Goal: Communication & Community: Answer question/provide support

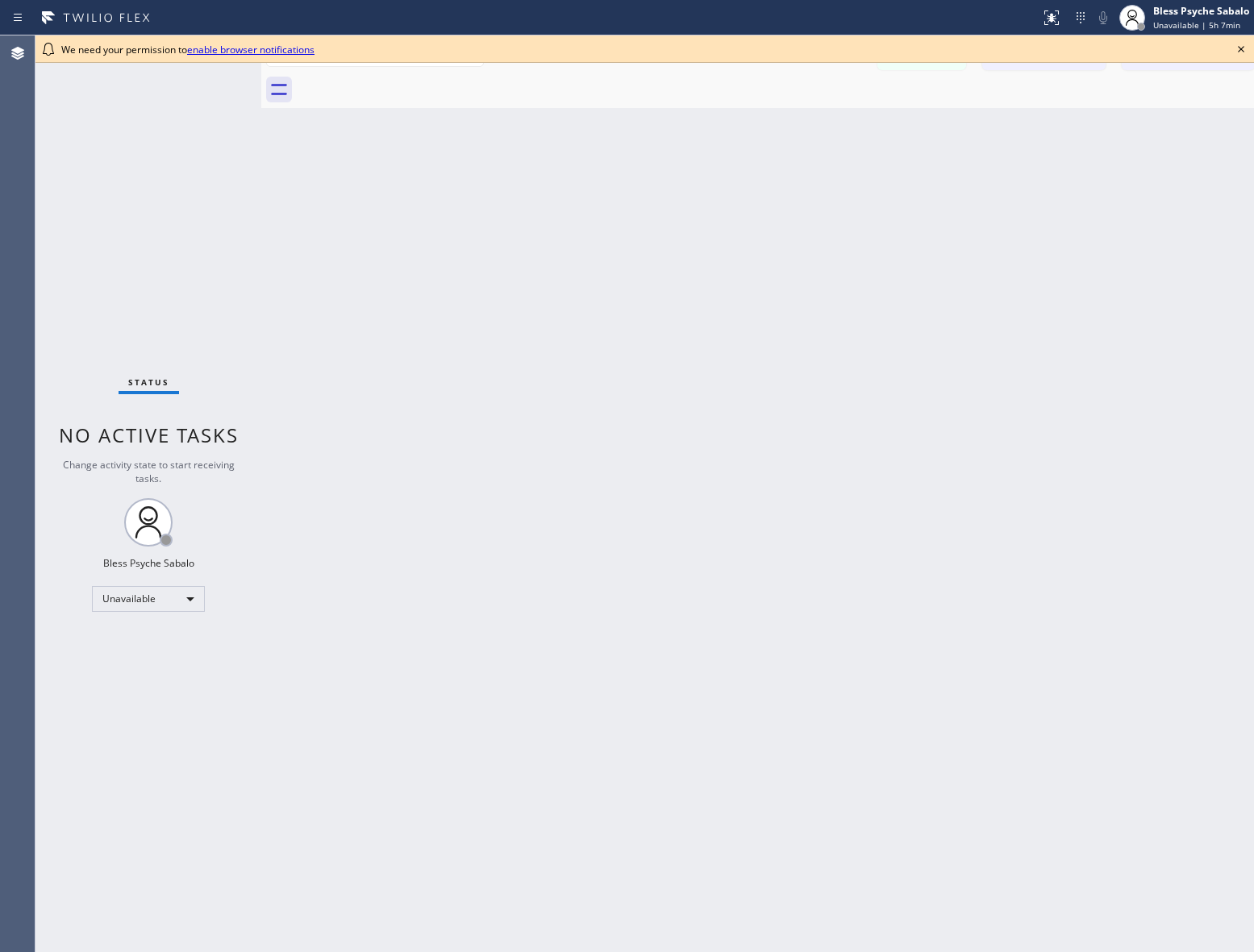
click at [283, 140] on div "Back to Dashboard Change Sender ID Customers Technicians AM Anthony Matthews 08…" at bounding box center [765, 494] width 1009 height 917
click at [1017, 53] on icon at bounding box center [1258, 49] width 19 height 19
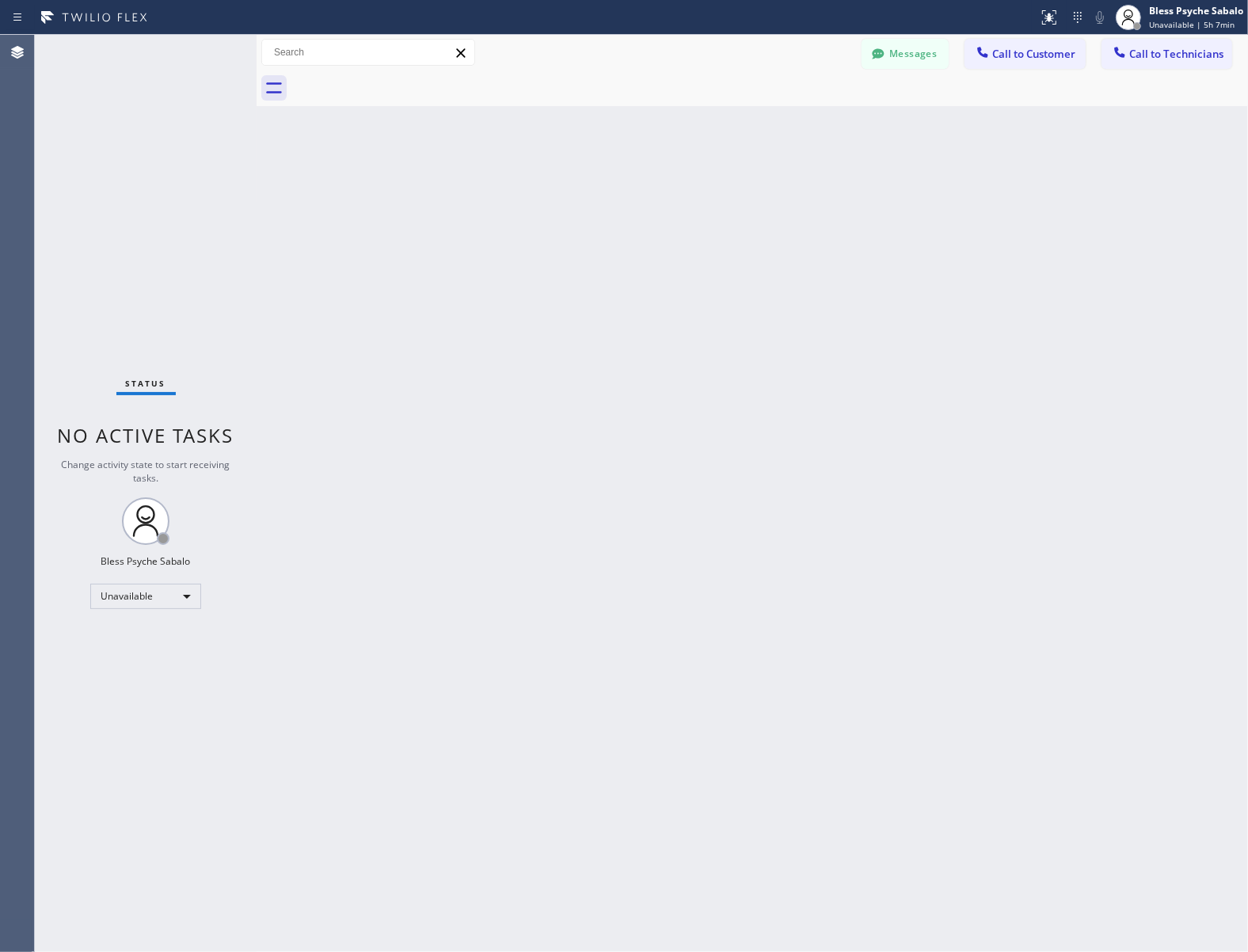
click at [998, 111] on div "Back to Dashboard Change Sender ID Customers Technicians AM Anthony Matthews 08…" at bounding box center [751, 493] width 991 height 917
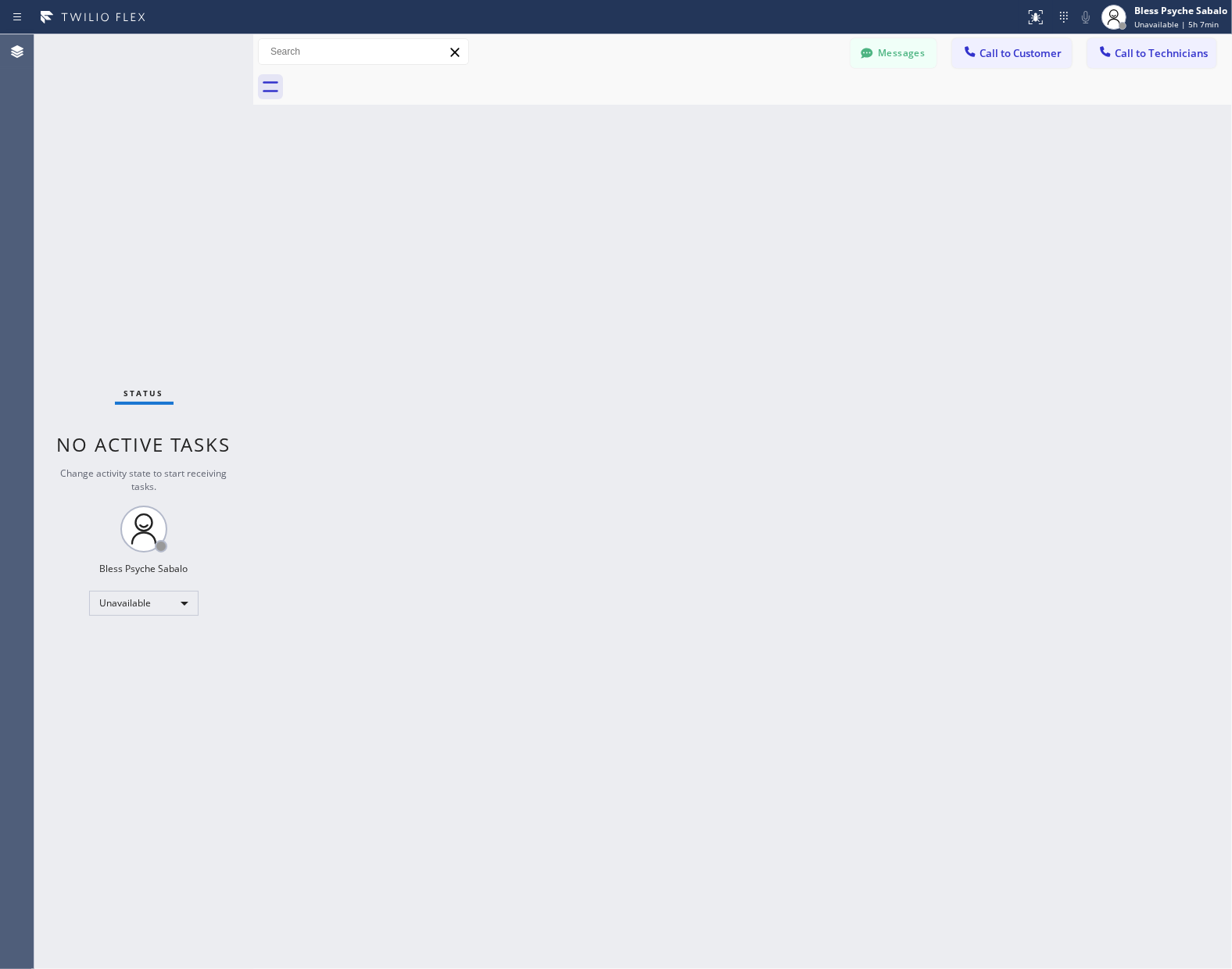
click at [985, 353] on div "Back to Dashboard Change Sender ID Customers Technicians AM Anthony Matthews 08…" at bounding box center [742, 502] width 978 height 934
click at [681, 274] on div "Back to Dashboard Change Sender ID Customers Technicians AM Anthony Matthews 08…" at bounding box center [742, 502] width 978 height 934
click at [978, 269] on div "Back to Dashboard Change Sender ID Customers Technicians AM Anthony Matthews 08…" at bounding box center [742, 502] width 978 height 934
click at [985, 60] on button "Call to Customer" at bounding box center [1012, 53] width 119 height 29
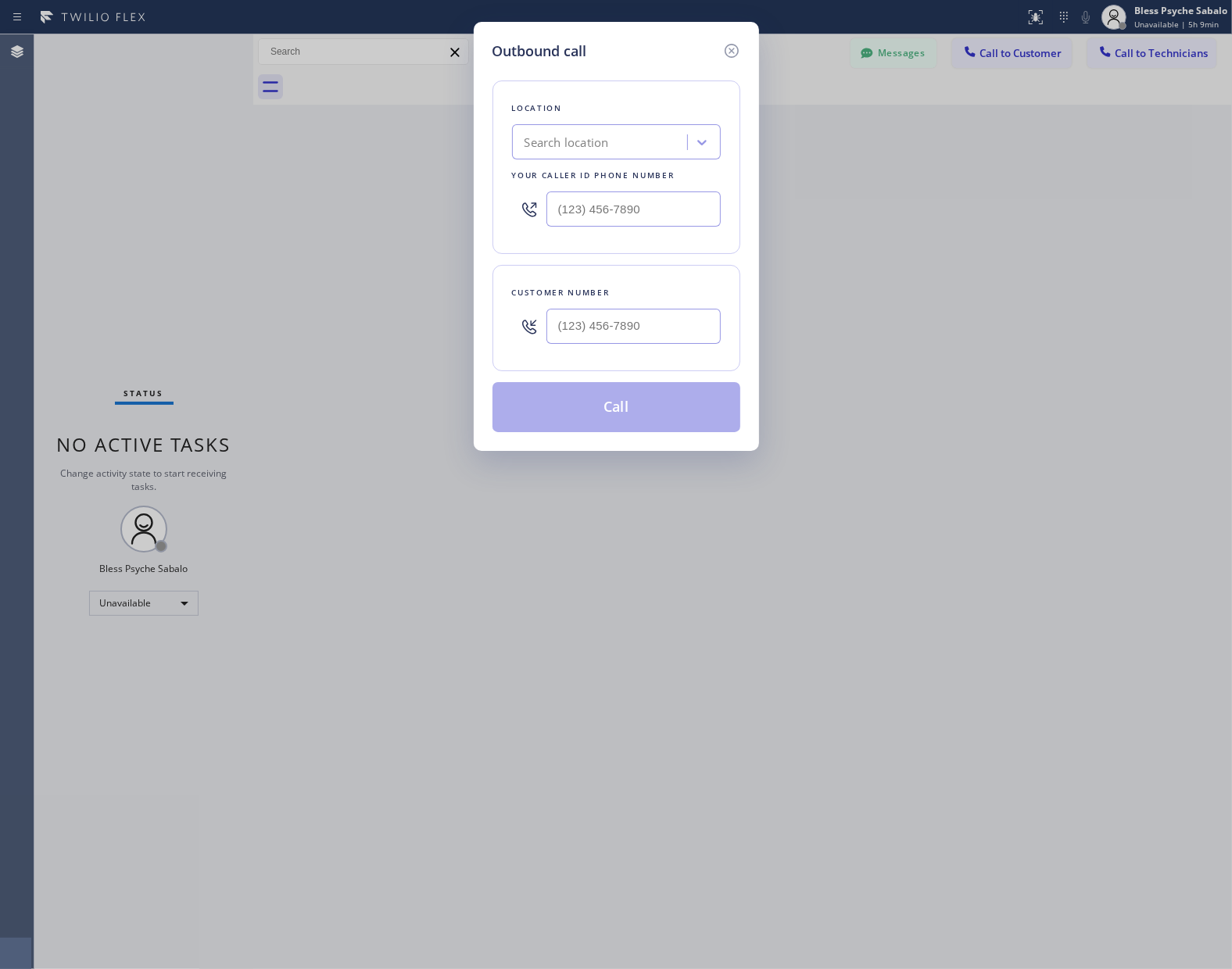
click at [654, 143] on div "Search location" at bounding box center [601, 143] width 170 height 28
paste input "Fast Water Heater"
type input "Fast Water Heater"
click at [595, 320] on input "(___) ___-____" at bounding box center [633, 325] width 174 height 35
paste input "323) 213-7091"
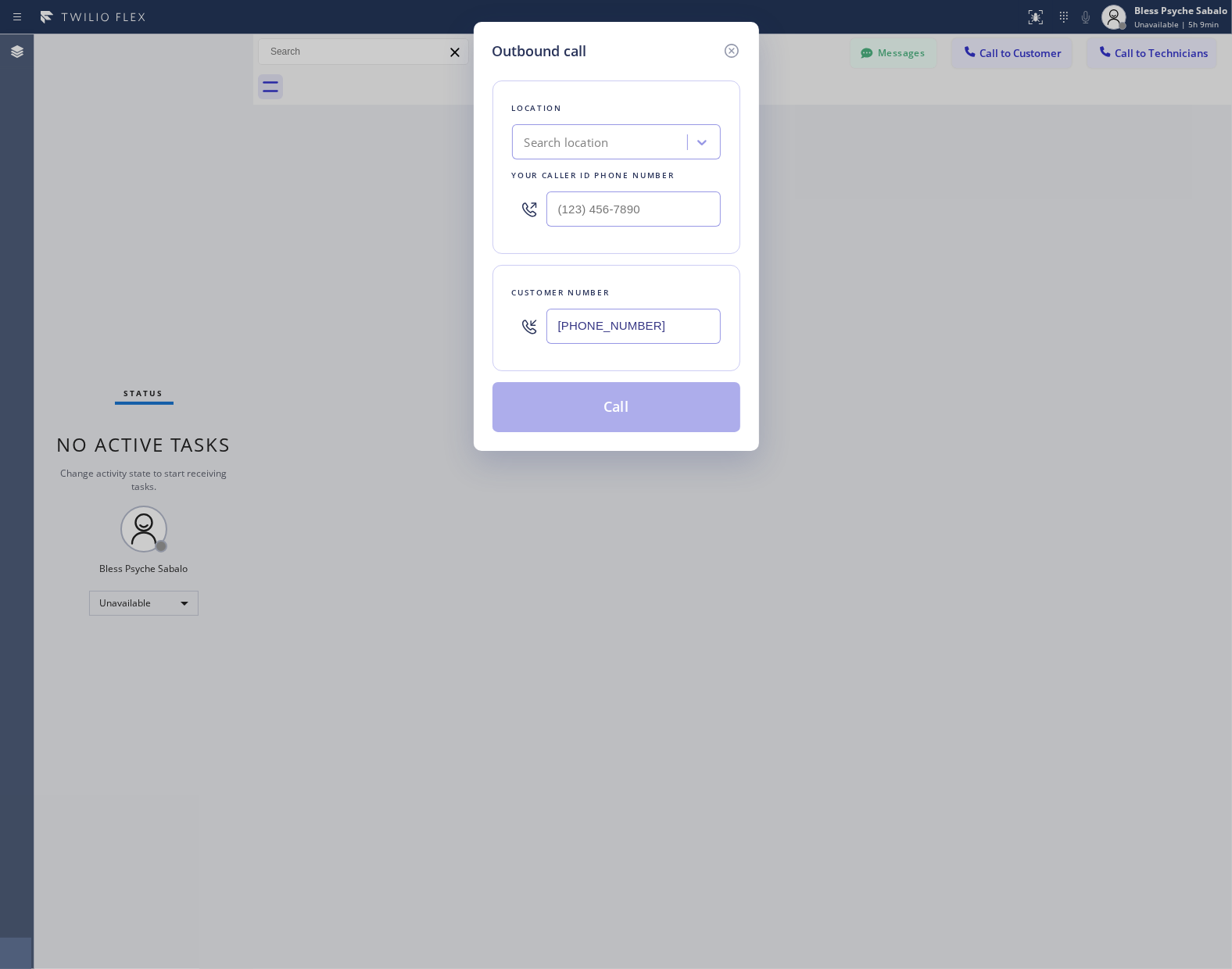
type input "[PHONE_NUMBER]"
click at [649, 133] on div "Search location" at bounding box center [601, 143] width 170 height 28
click at [619, 172] on div "Fast Water Heater" at bounding box center [616, 176] width 209 height 29
type input "[PHONE_NUMBER]"
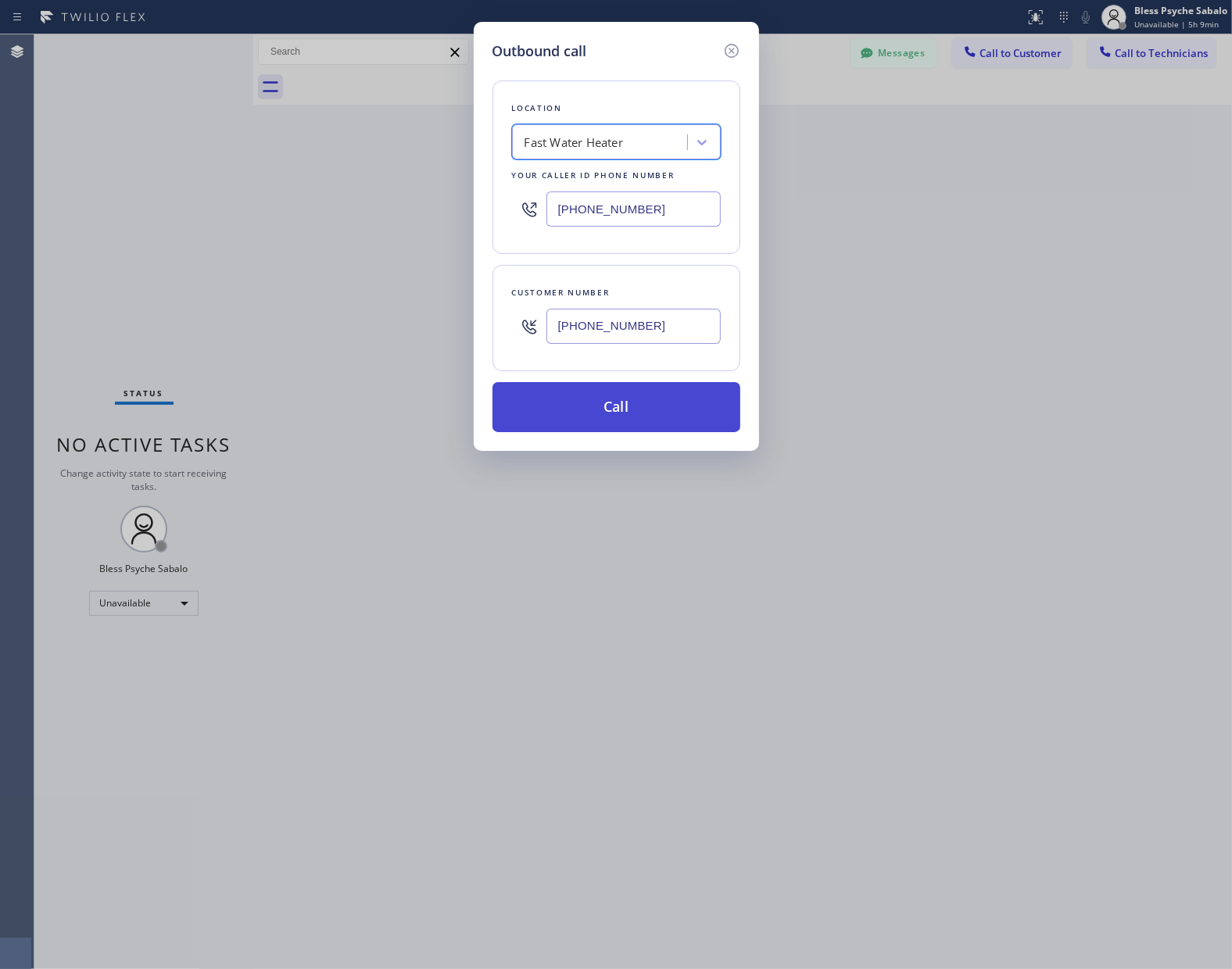
click at [591, 410] on button "Call" at bounding box center [616, 407] width 248 height 50
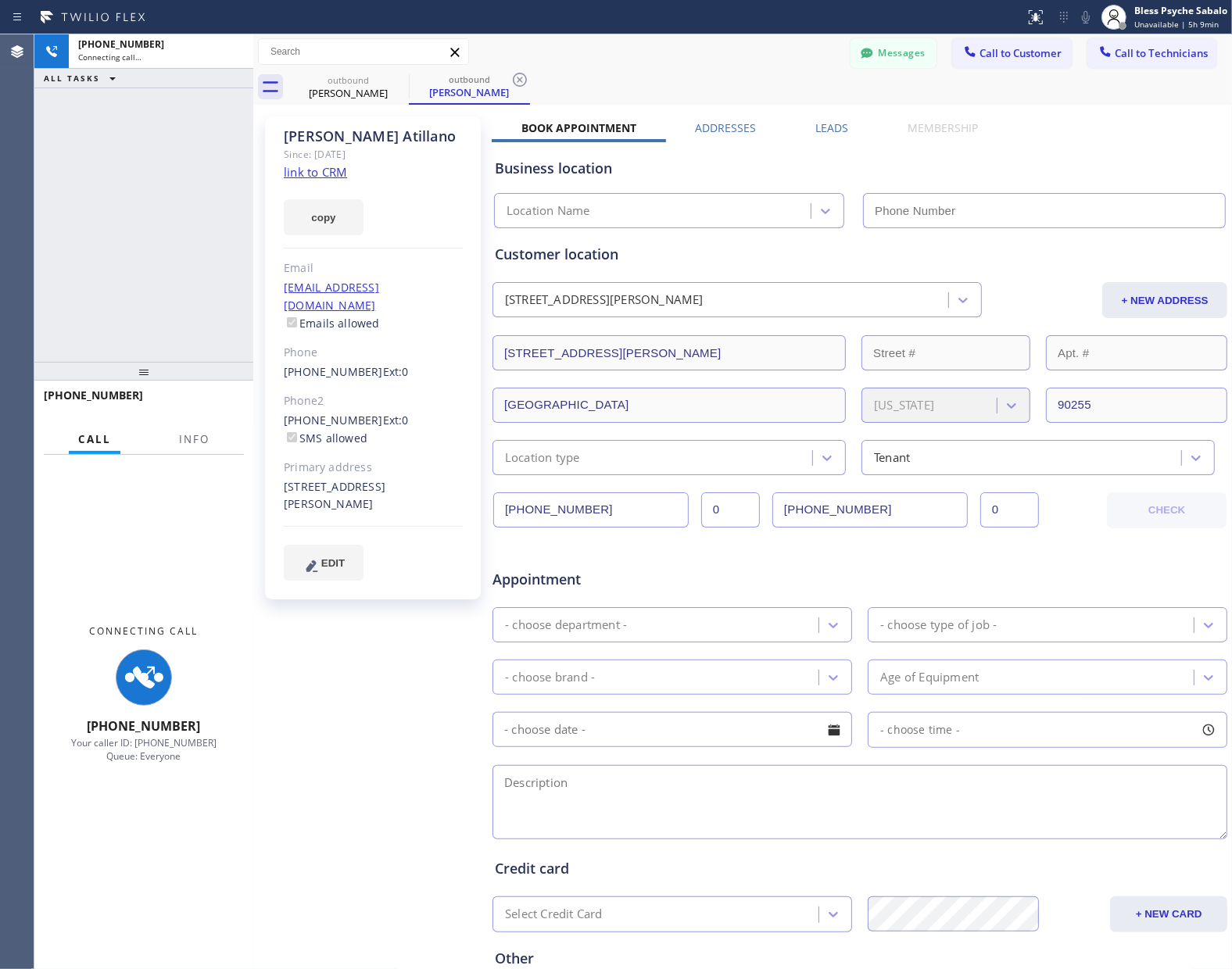
type input "[PHONE_NUMBER]"
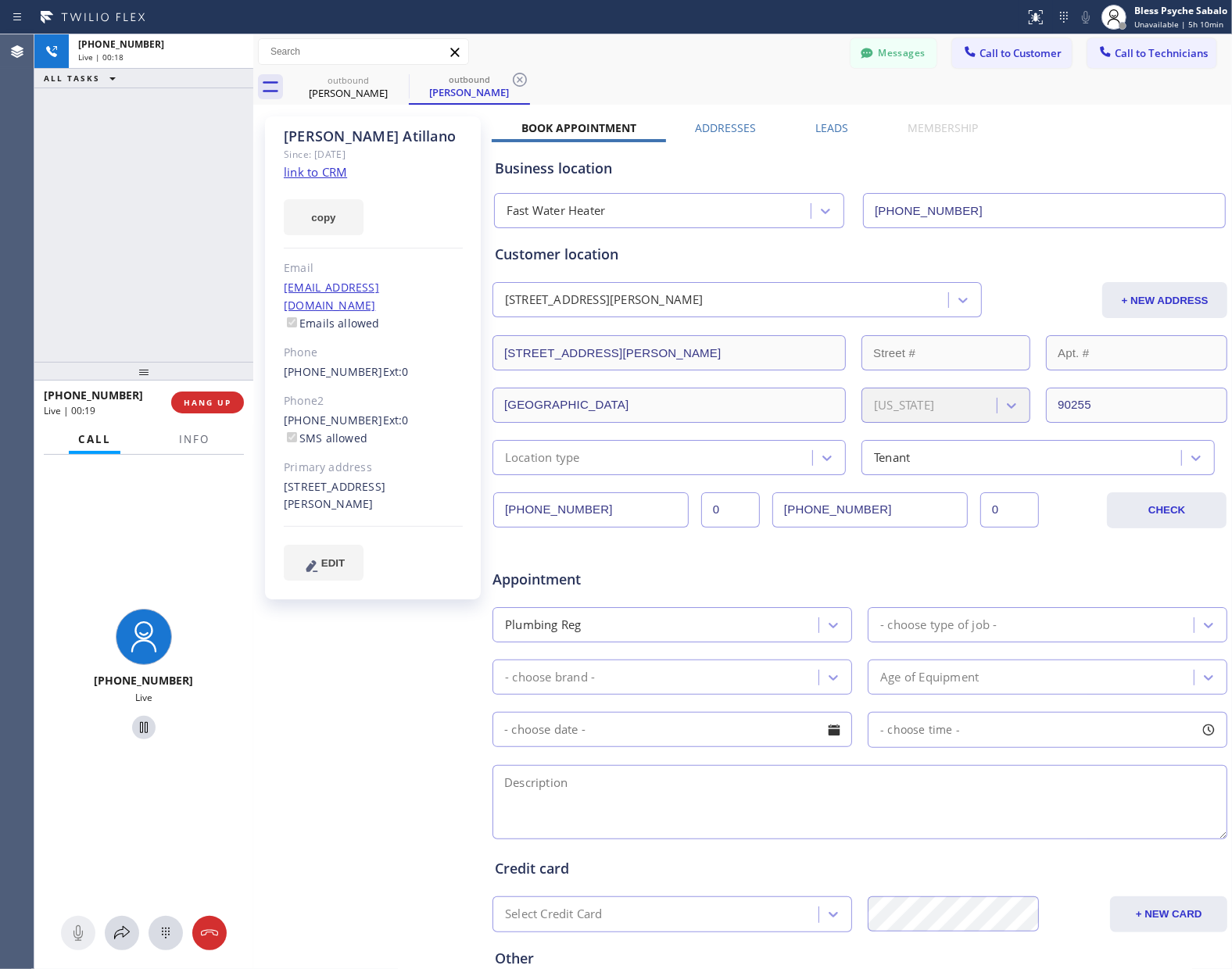
click at [369, 696] on div "Gregorio Atillano Since: 20 may 2020 link to CRM copy Email no@gmail.com Emails…" at bounding box center [374, 615] width 234 height 1013
click at [215, 398] on span "HANG UP" at bounding box center [207, 402] width 47 height 11
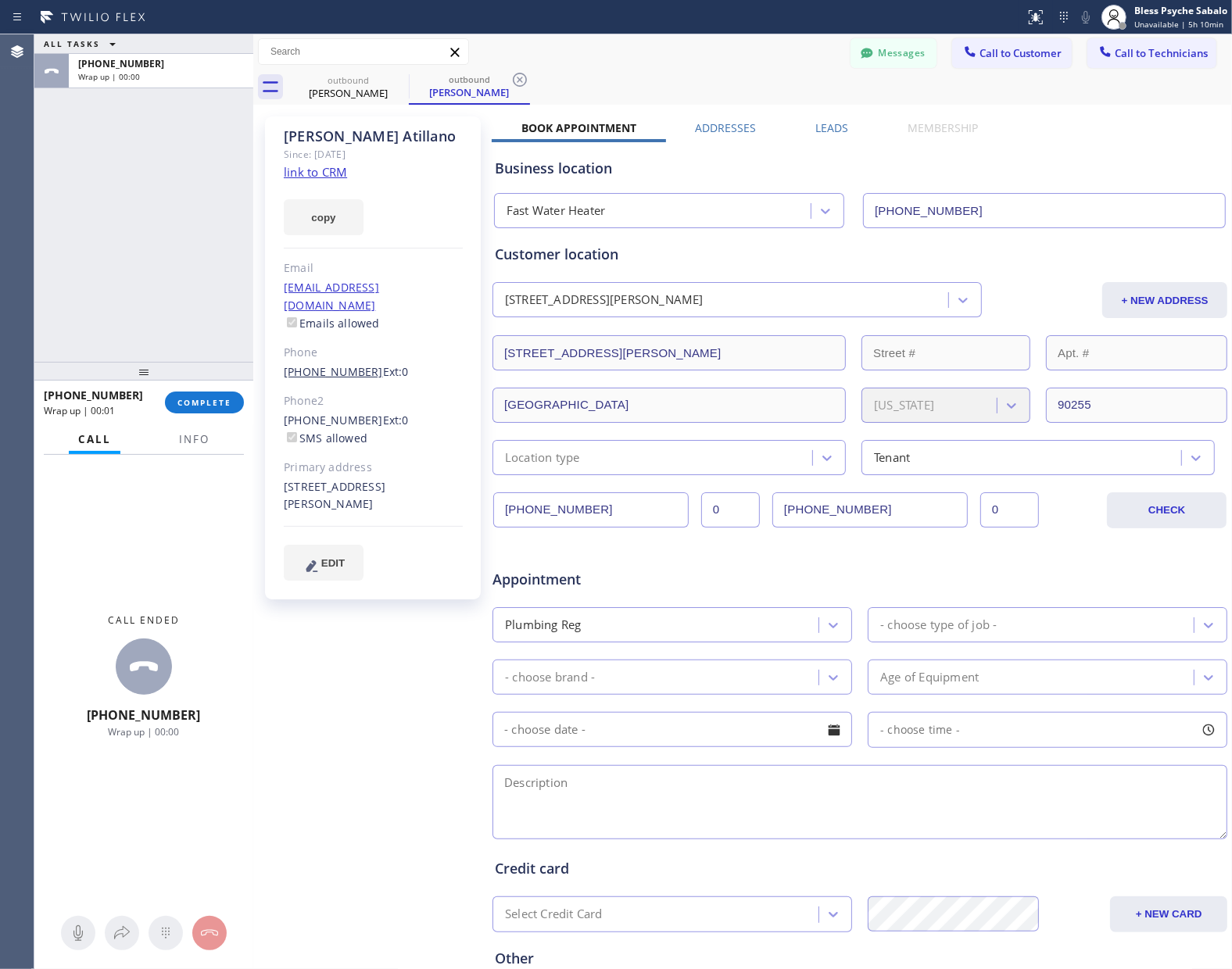
click at [324, 364] on link "[PHONE_NUMBER]" at bounding box center [333, 371] width 99 height 15
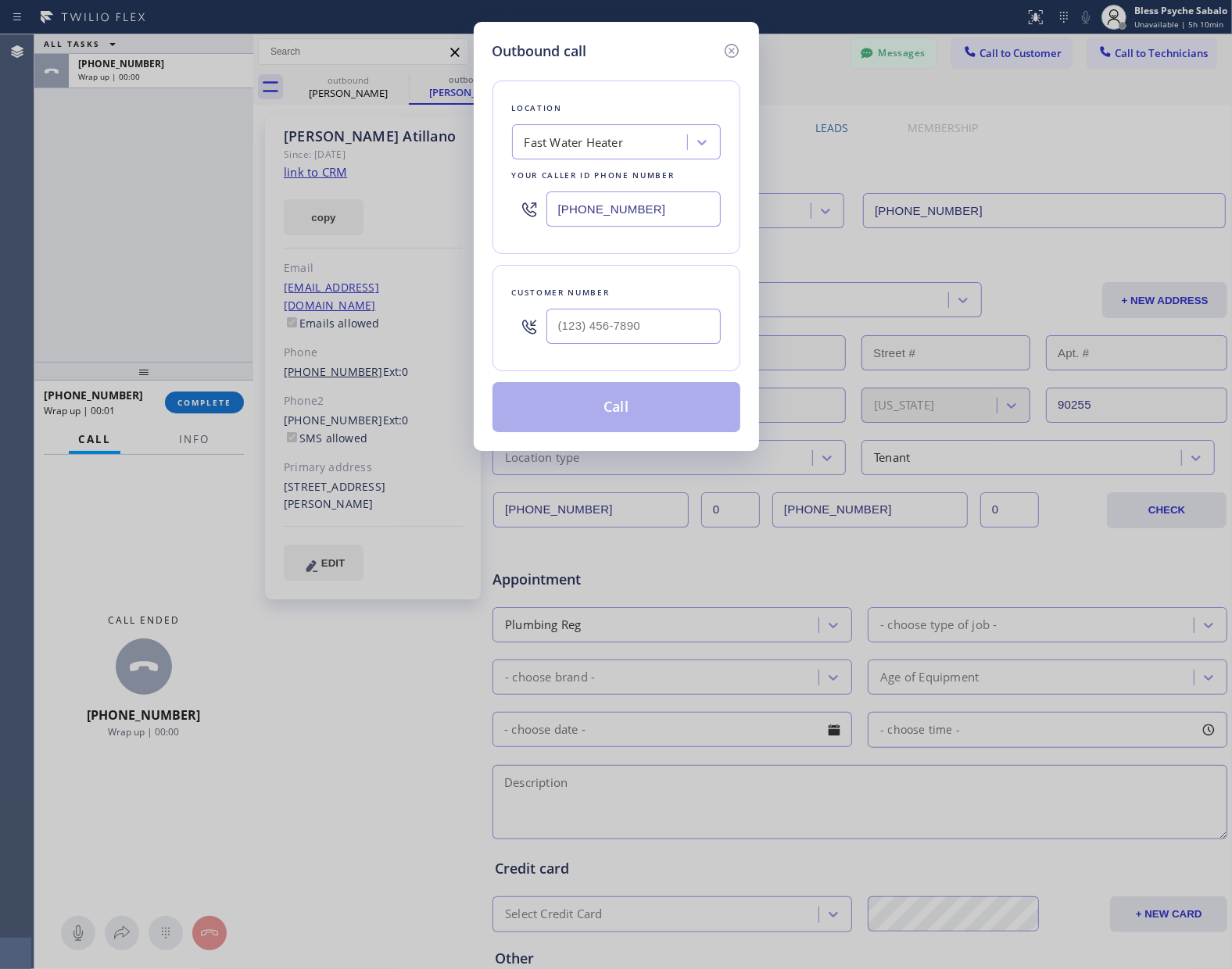
type input "[PHONE_NUMBER]"
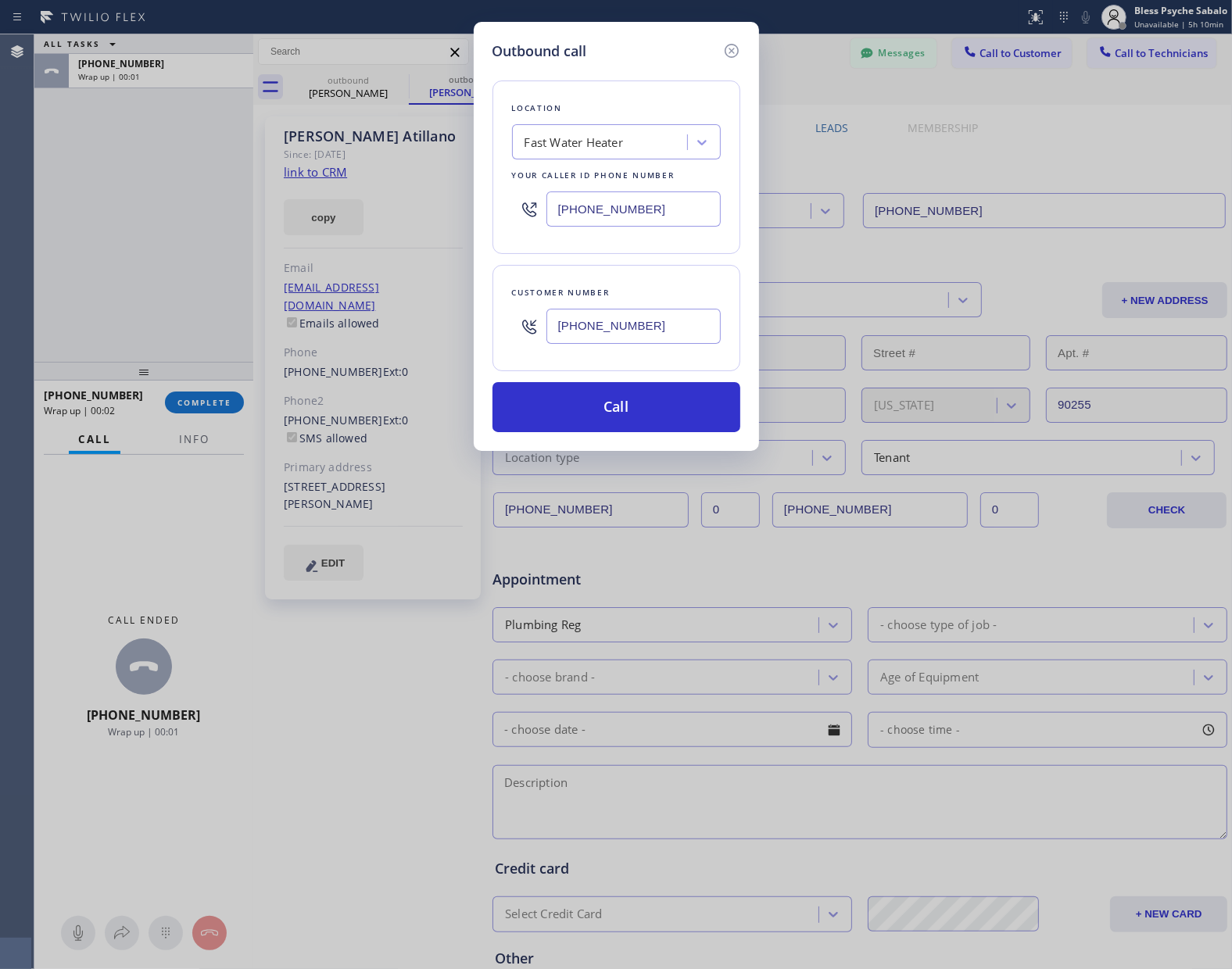
click at [590, 331] on input "[PHONE_NUMBER]" at bounding box center [633, 325] width 174 height 35
click at [618, 151] on div "Fast Water Heater" at bounding box center [573, 143] width 98 height 18
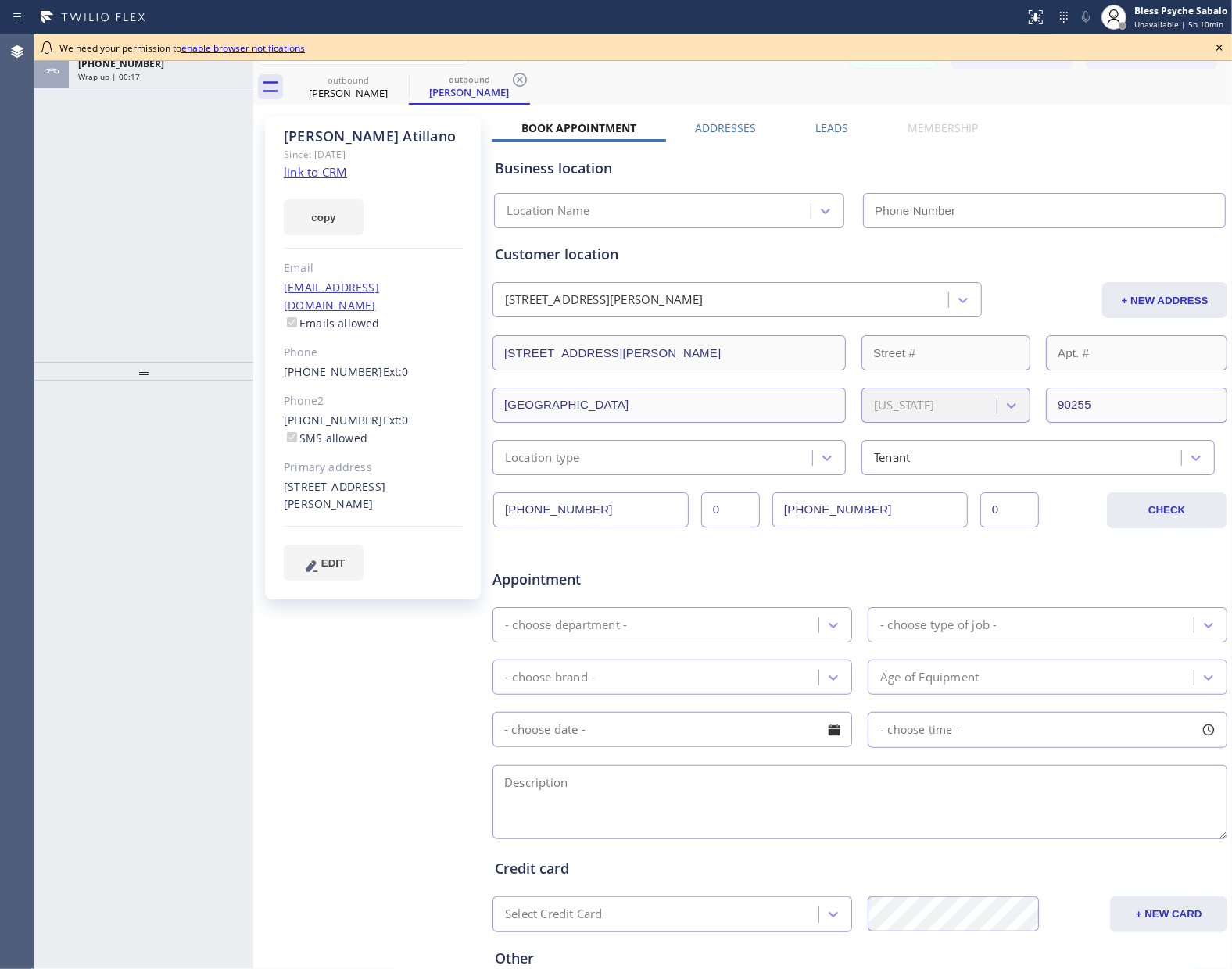
type input "[PHONE_NUMBER]"
click at [1225, 48] on icon at bounding box center [1219, 47] width 19 height 19
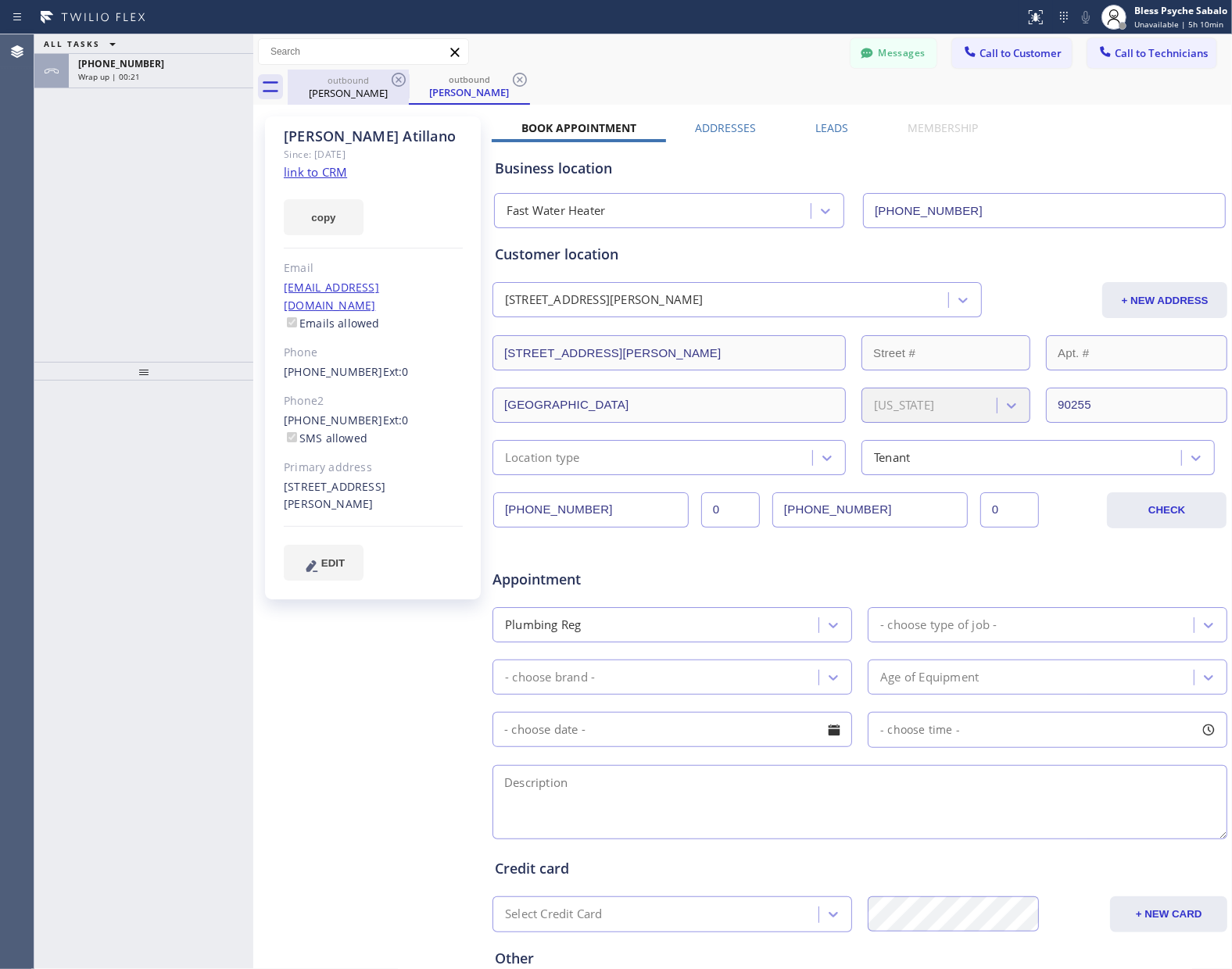
click at [369, 99] on div "[PERSON_NAME]" at bounding box center [348, 93] width 118 height 14
click at [333, 364] on link "[PHONE_NUMBER]" at bounding box center [333, 371] width 99 height 15
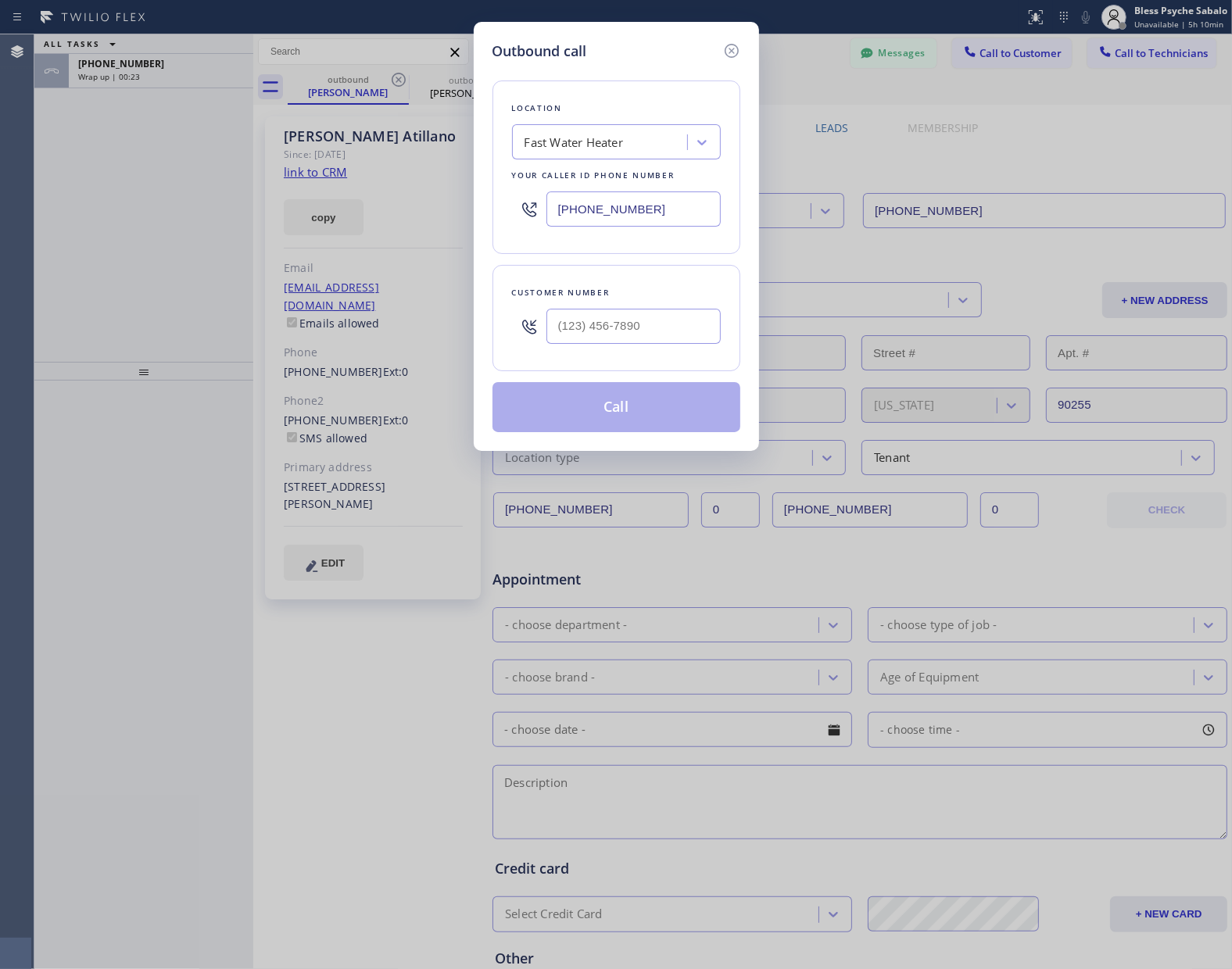
type input "[PHONE_NUMBER]"
click at [611, 405] on button "Call" at bounding box center [616, 407] width 248 height 50
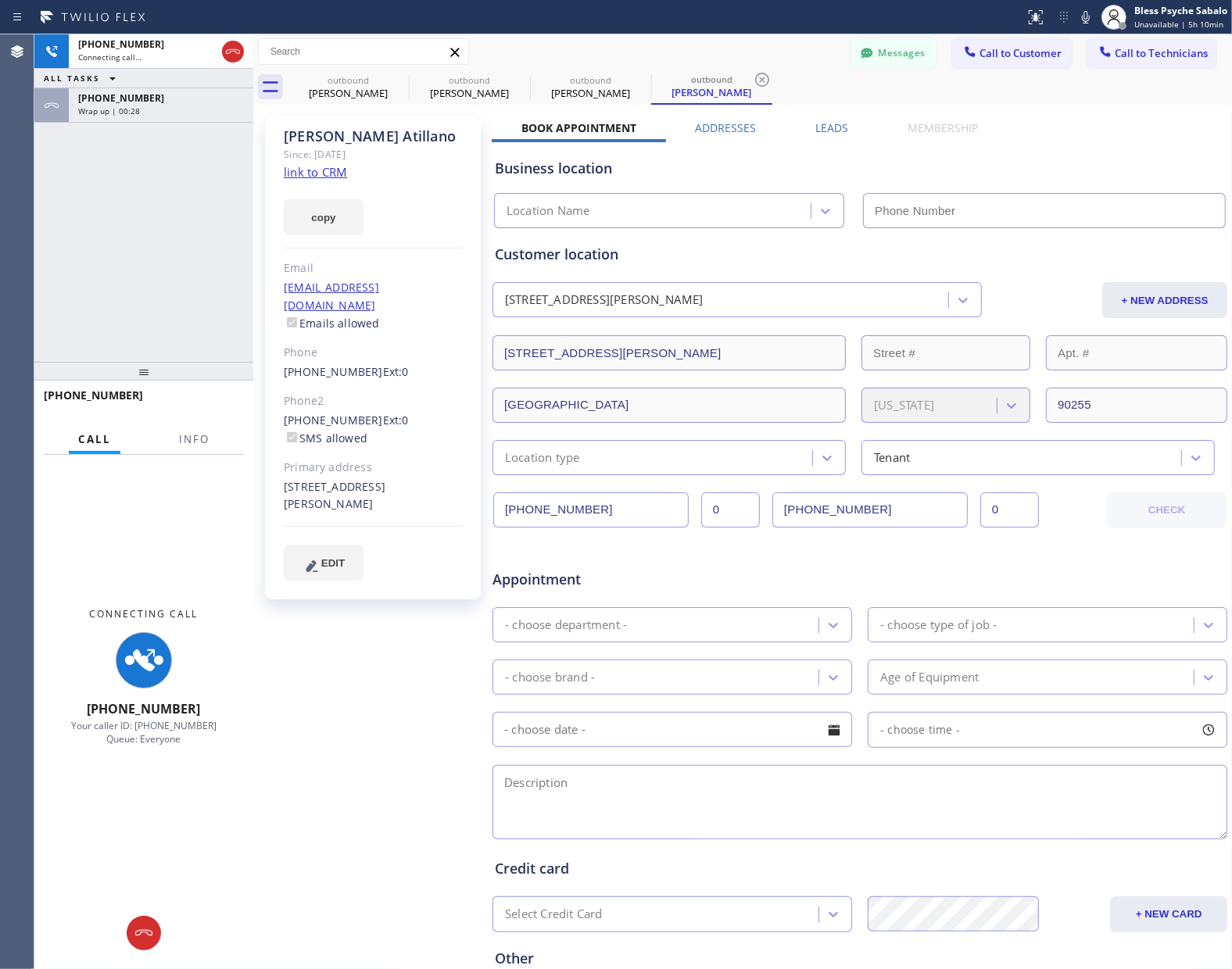
type input "[PHONE_NUMBER]"
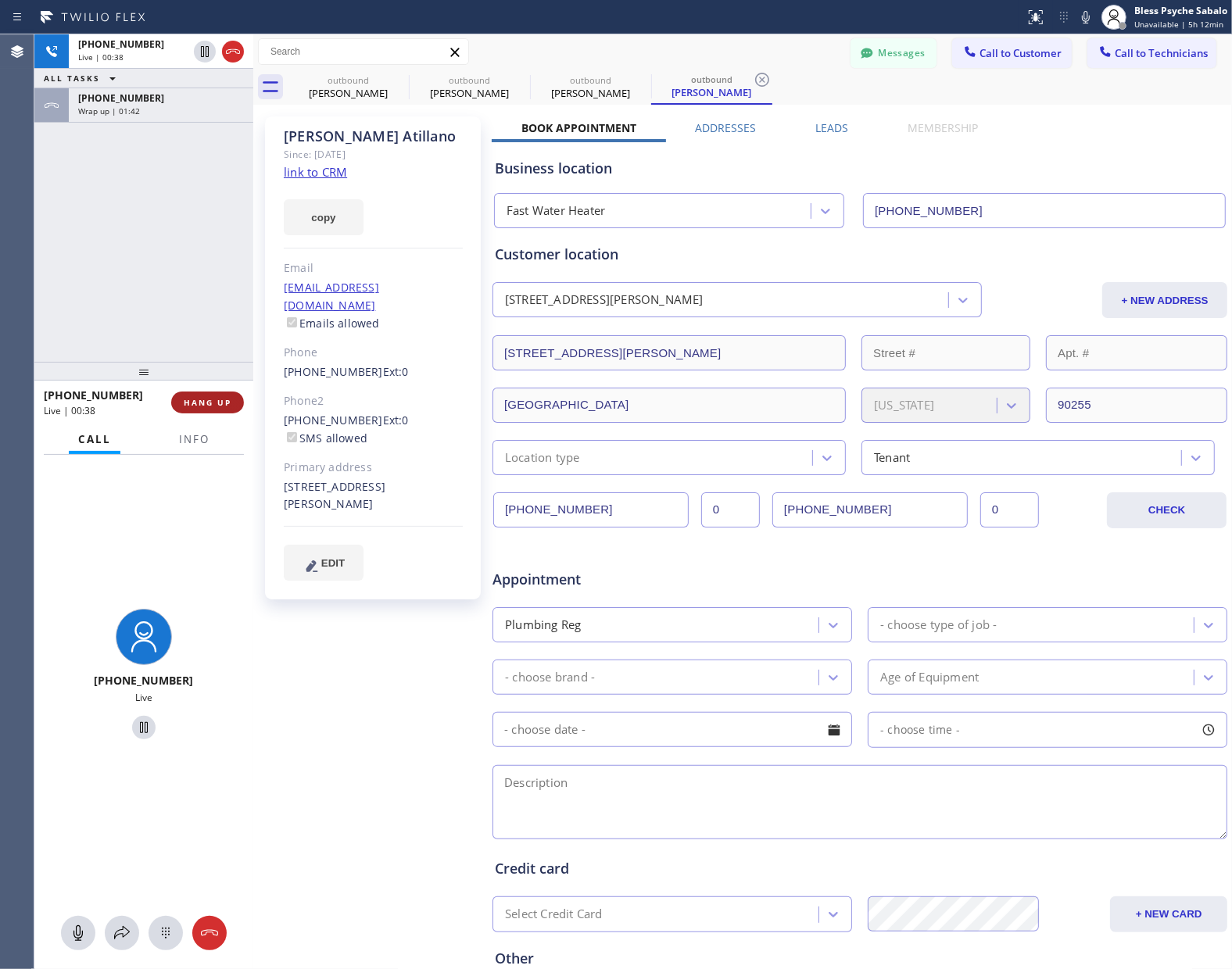
click at [209, 400] on span "HANG UP" at bounding box center [207, 402] width 47 height 11
click at [209, 346] on div "[PHONE_NUMBER] Live | 00:39 ALL TASKS ALL TASKS ACTIVE TASKS TASKS IN WRAP UP […" at bounding box center [144, 198] width 218 height 327
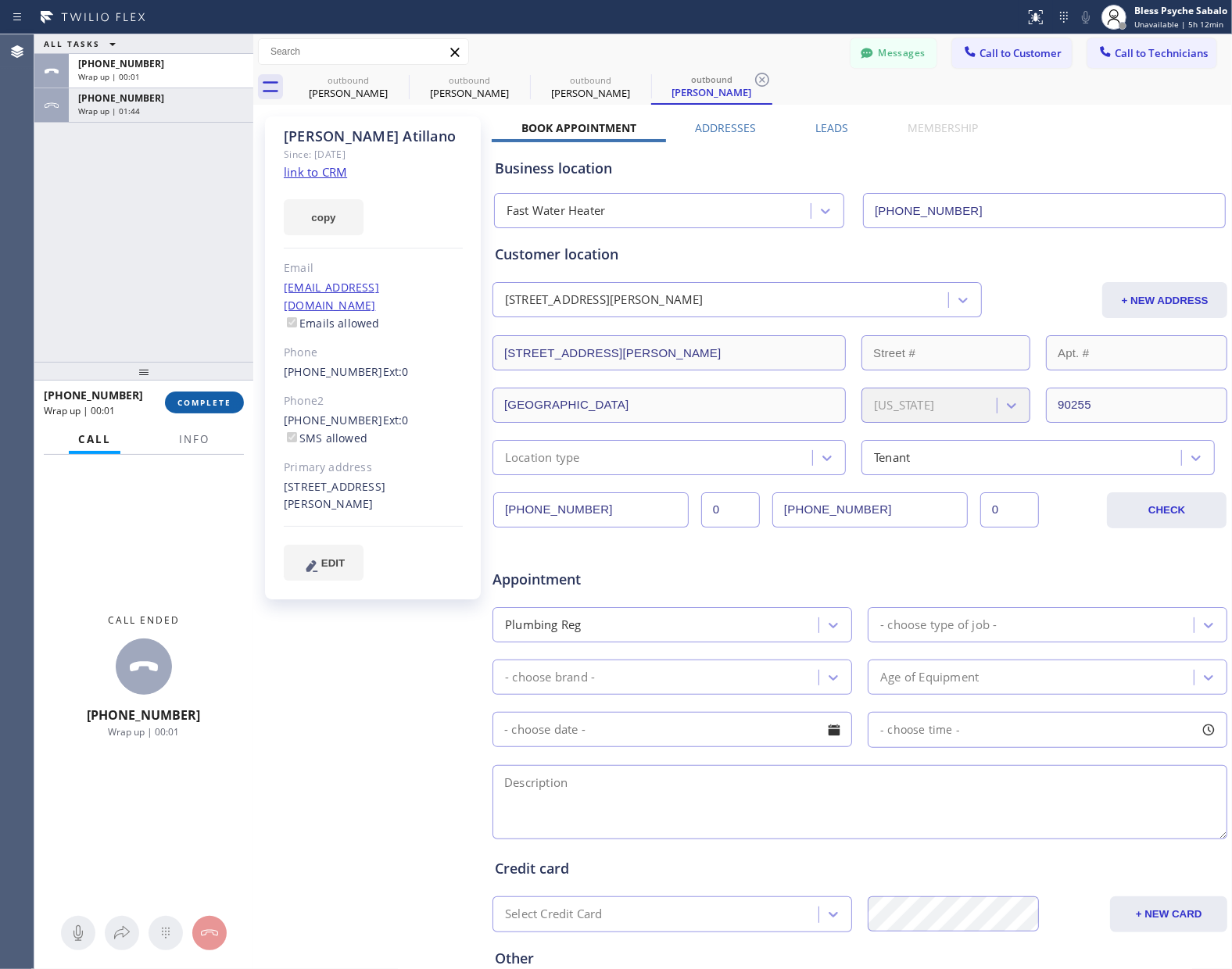
click at [212, 405] on span "COMPLETE" at bounding box center [204, 402] width 53 height 11
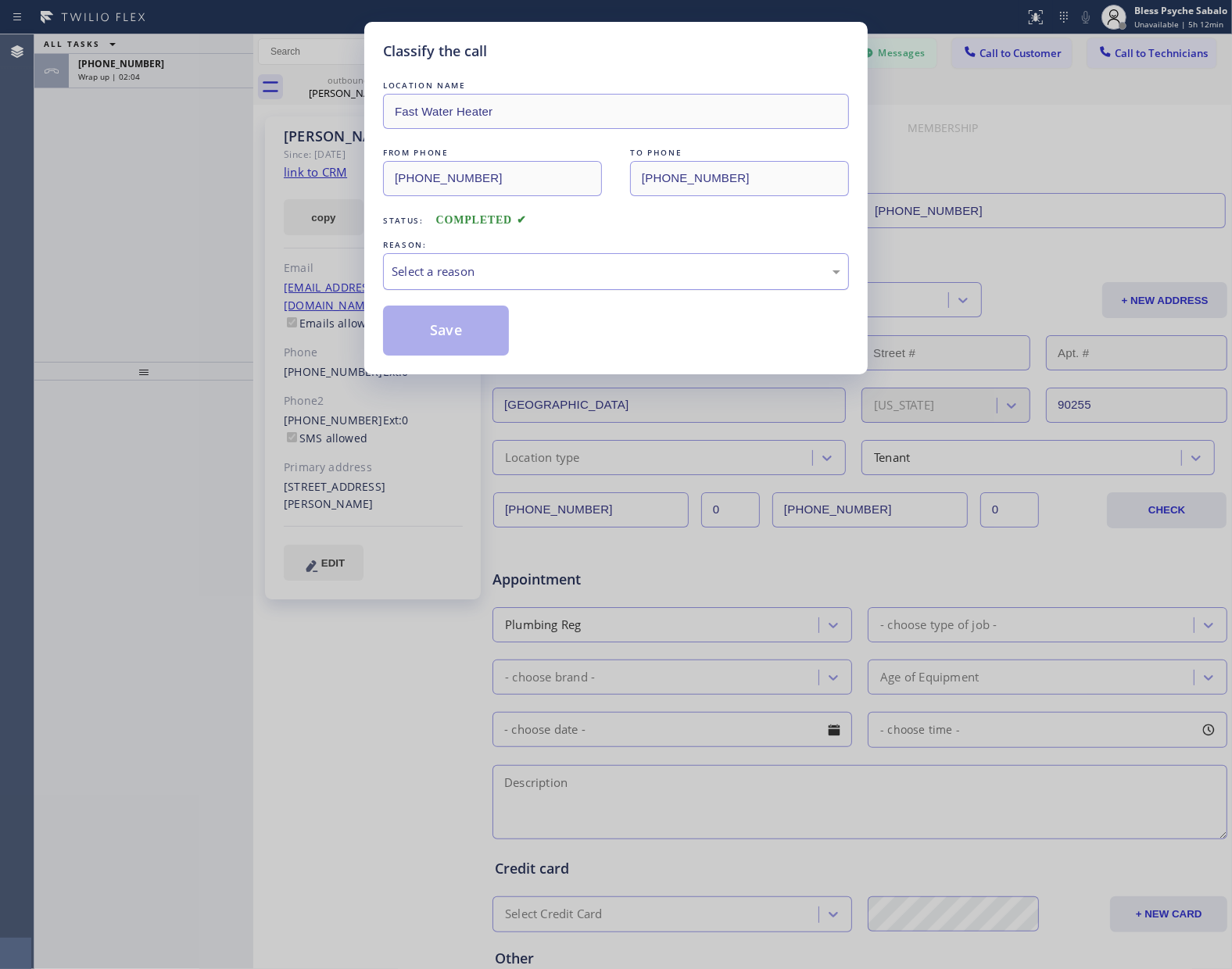
click at [701, 256] on div "Select a reason" at bounding box center [616, 271] width 465 height 37
click at [465, 337] on button "Save" at bounding box center [446, 331] width 126 height 50
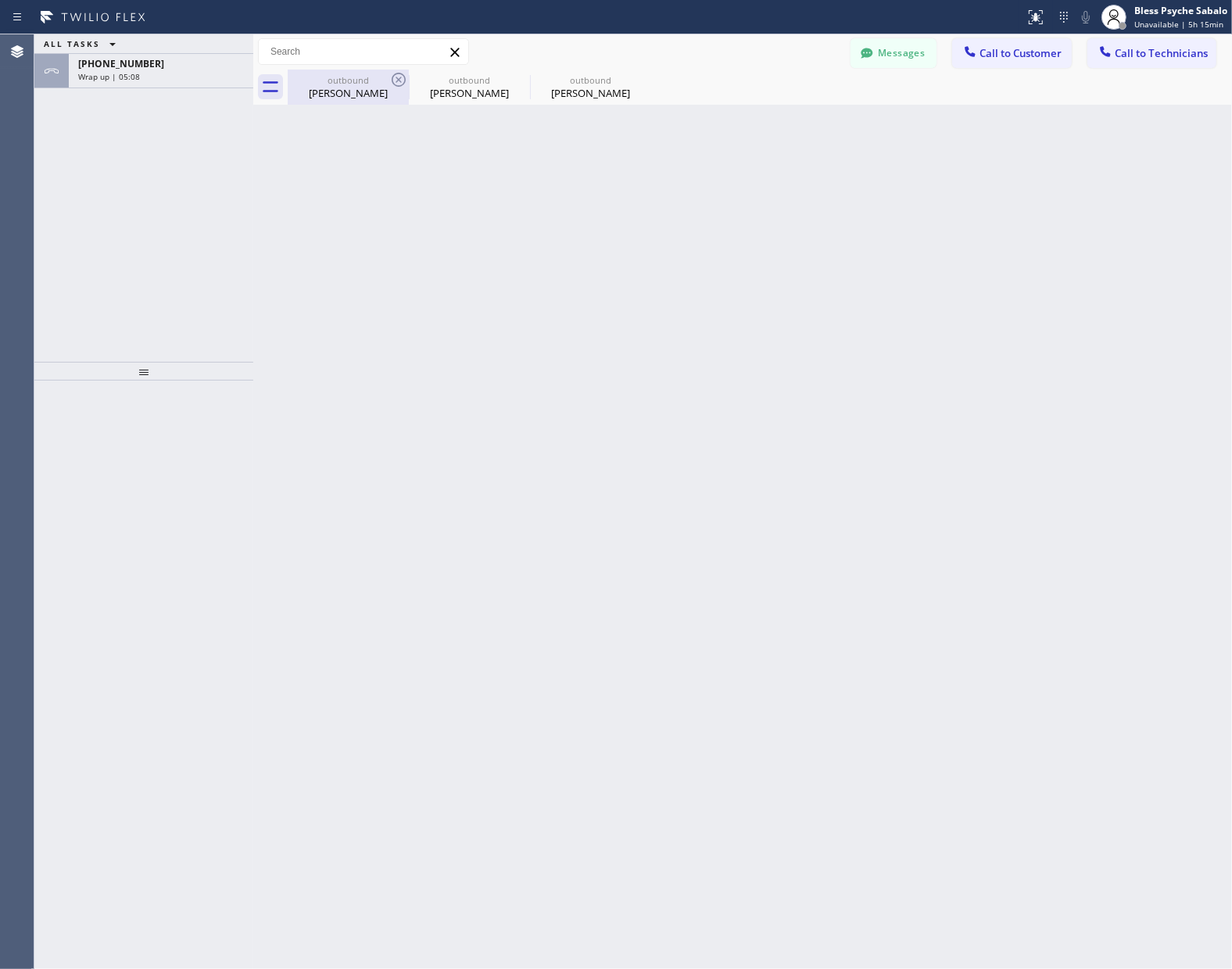
click at [351, 94] on div "[PERSON_NAME]" at bounding box center [348, 93] width 118 height 14
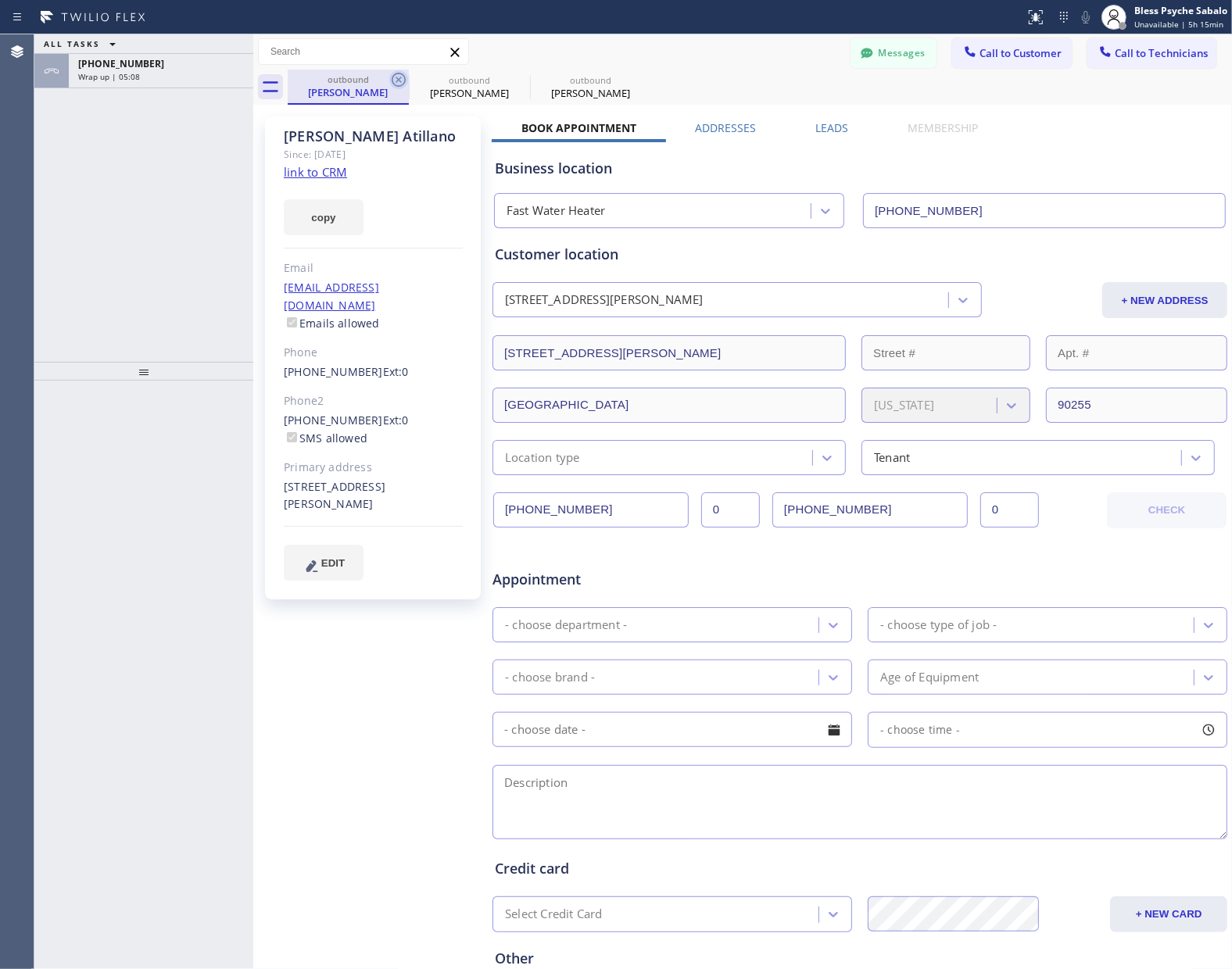
click at [397, 83] on icon at bounding box center [398, 79] width 19 height 19
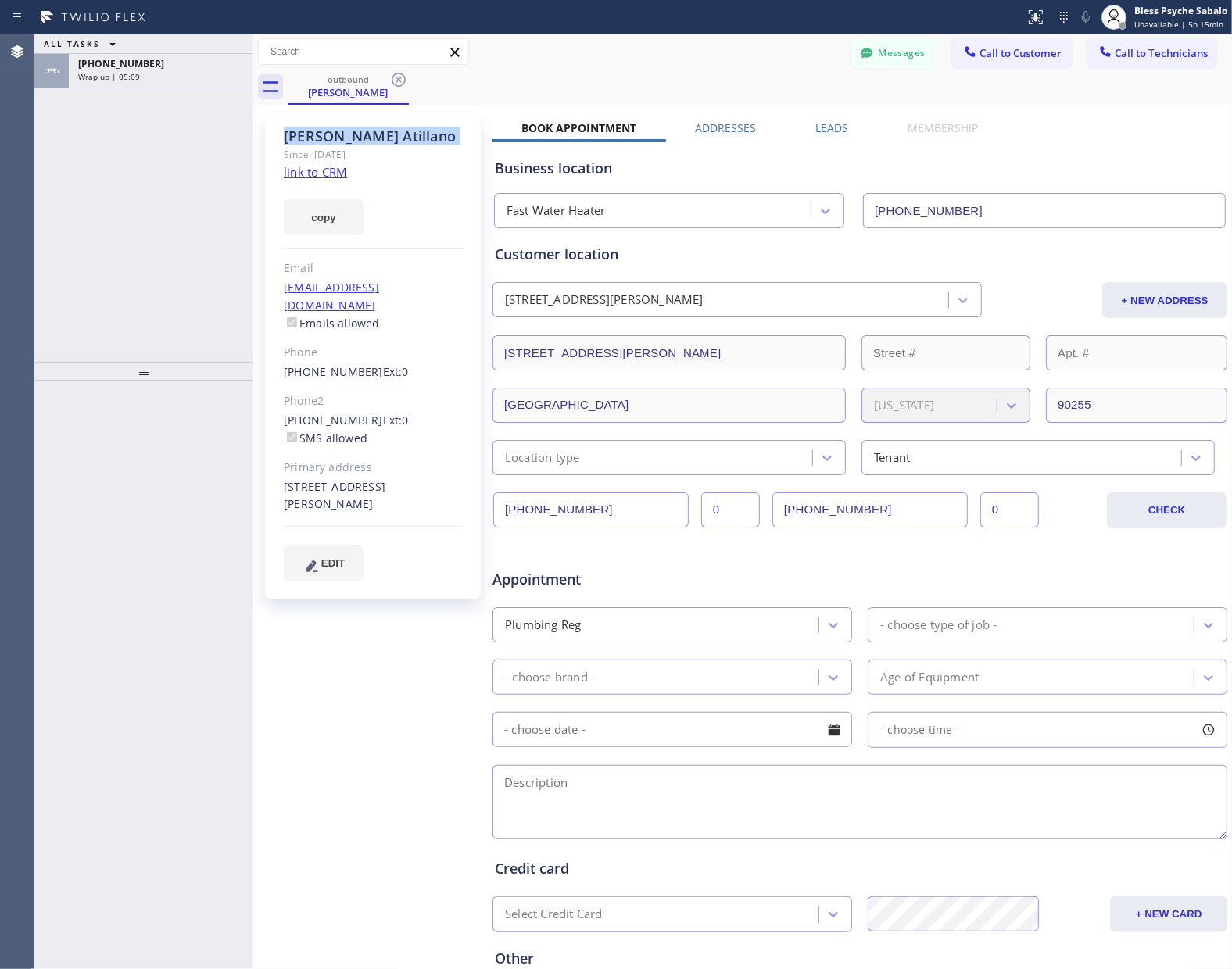
click at [397, 83] on icon at bounding box center [398, 79] width 19 height 19
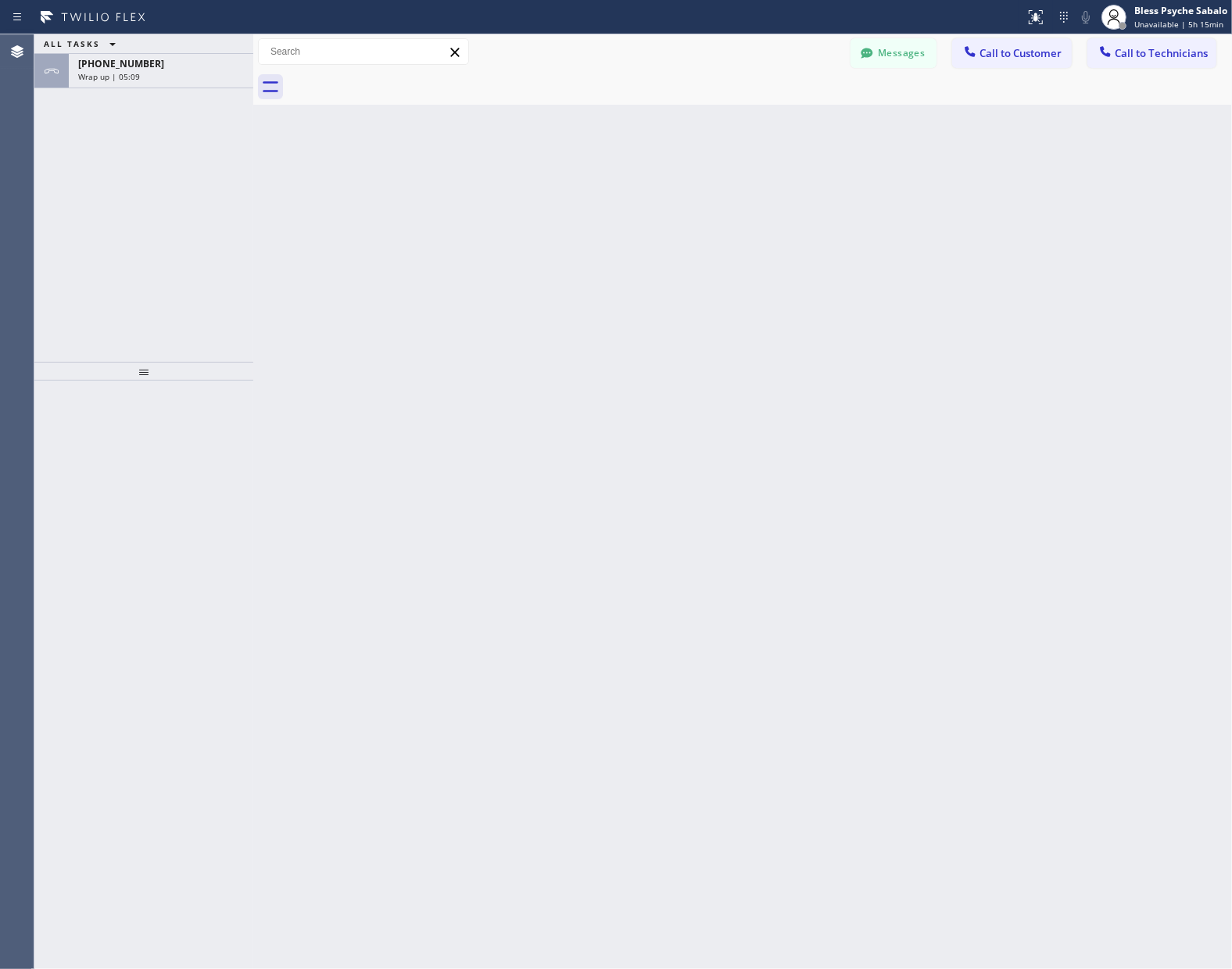
drag, startPoint x: 508, startPoint y: 147, endPoint x: 544, endPoint y: 137, distance: 37.4
click at [516, 147] on div "Back to Dashboard Change Sender ID Customers Technicians AM [PERSON_NAME] [DATE…" at bounding box center [742, 502] width 978 height 934
click at [908, 55] on button "Messages" at bounding box center [893, 53] width 86 height 29
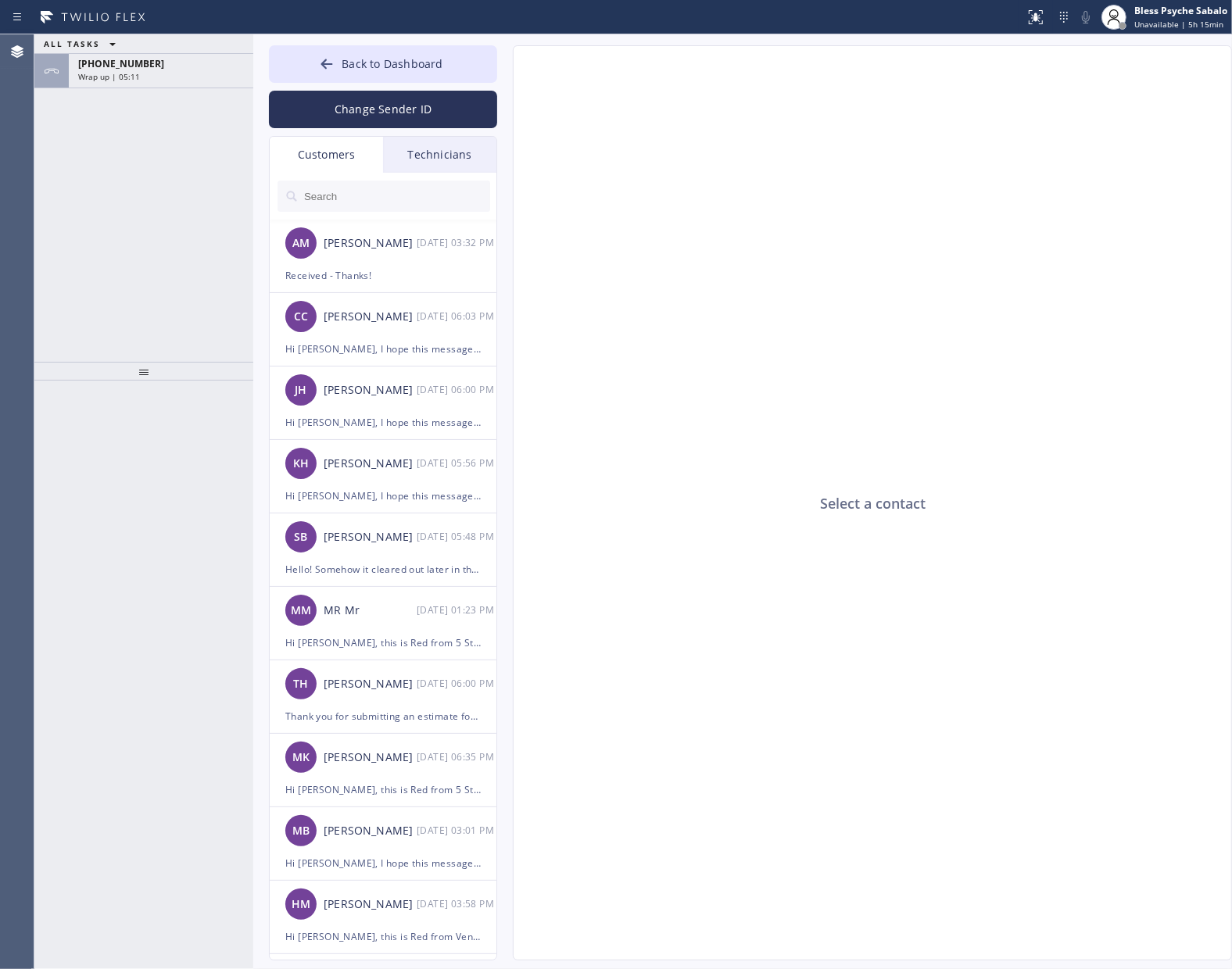
click at [475, 149] on div "Technicians" at bounding box center [439, 154] width 113 height 36
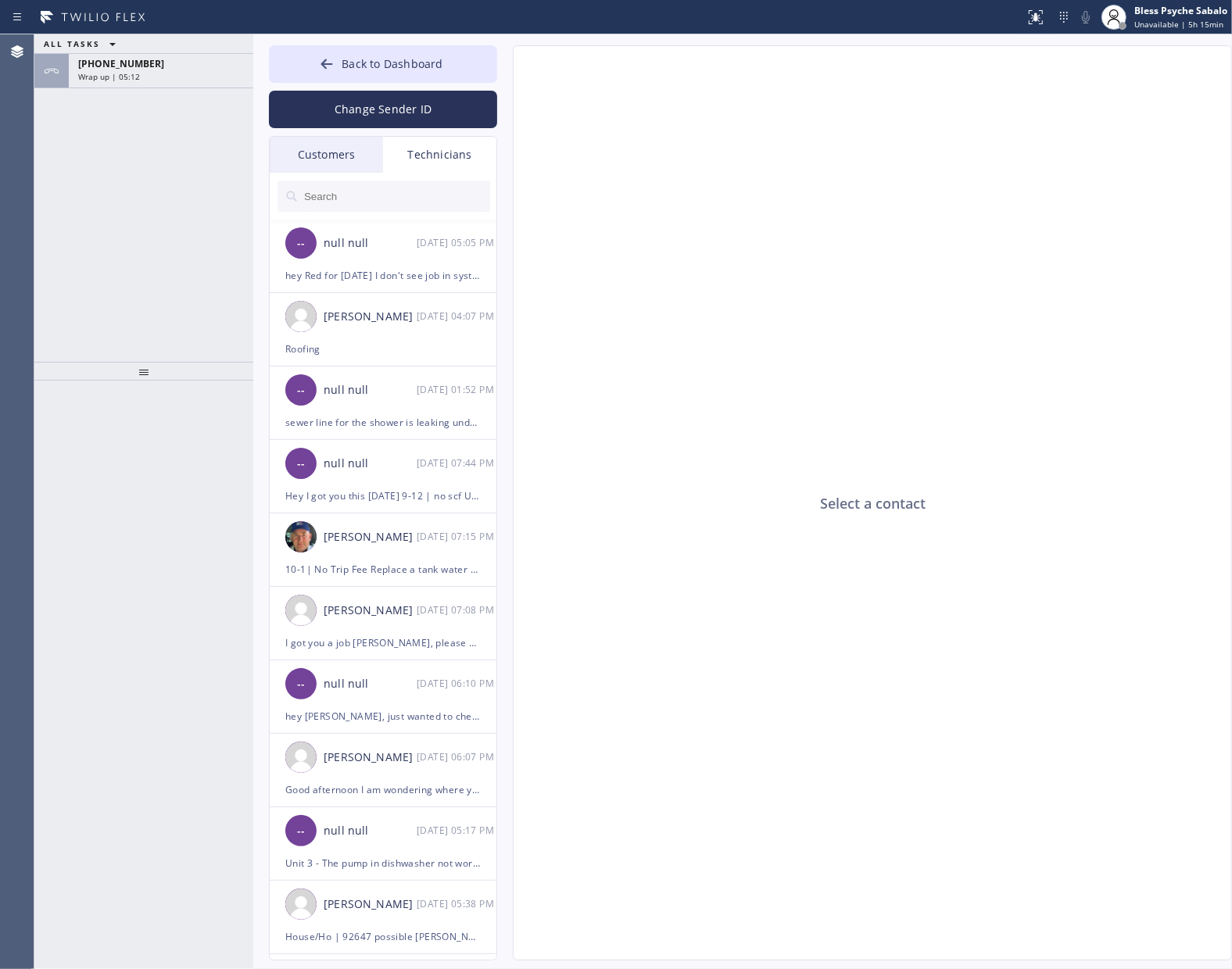
click at [311, 166] on div "Customers" at bounding box center [325, 154] width 113 height 36
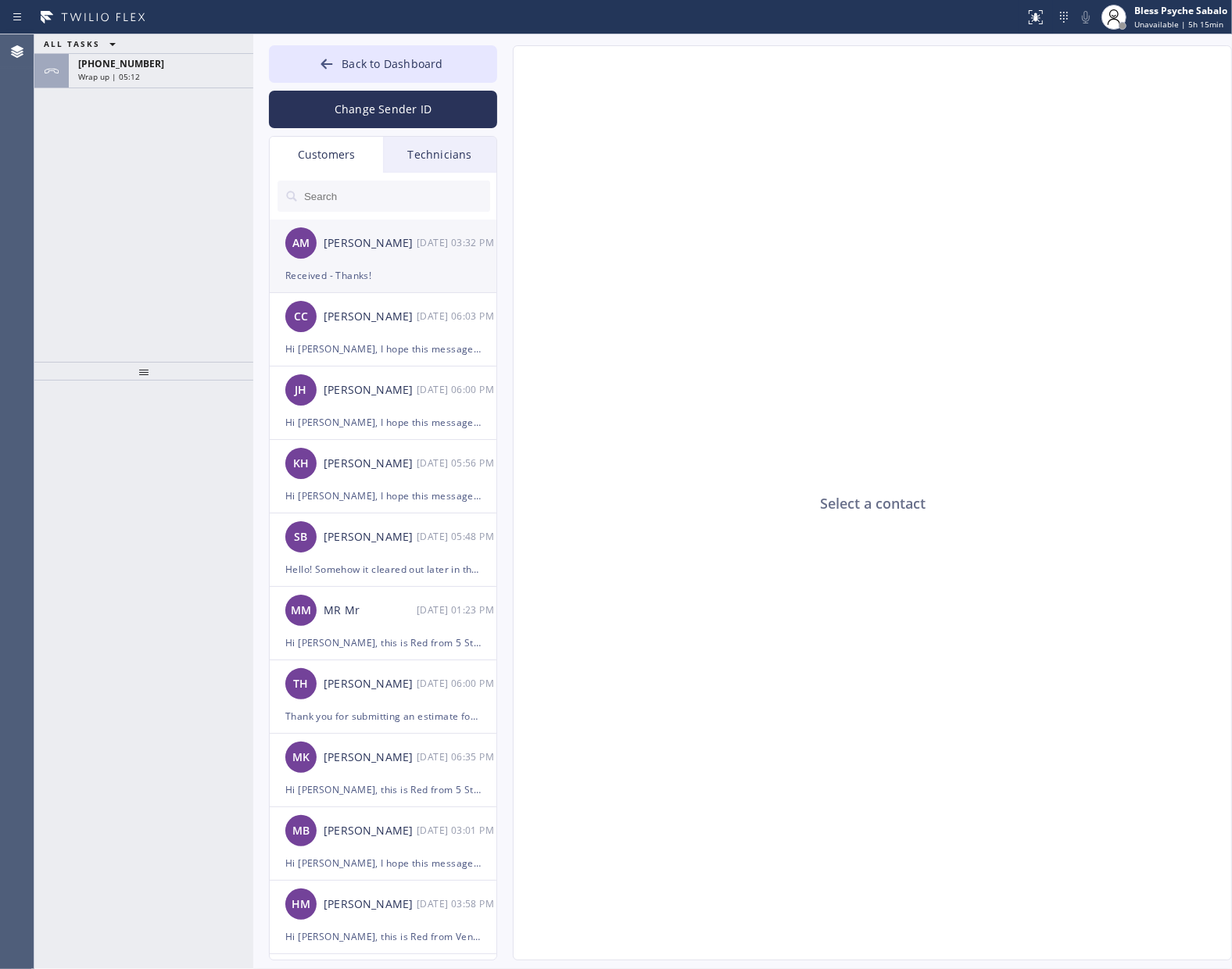
click at [337, 263] on div "AM [PERSON_NAME] [DATE] 03:32 PM" at bounding box center [383, 242] width 228 height 47
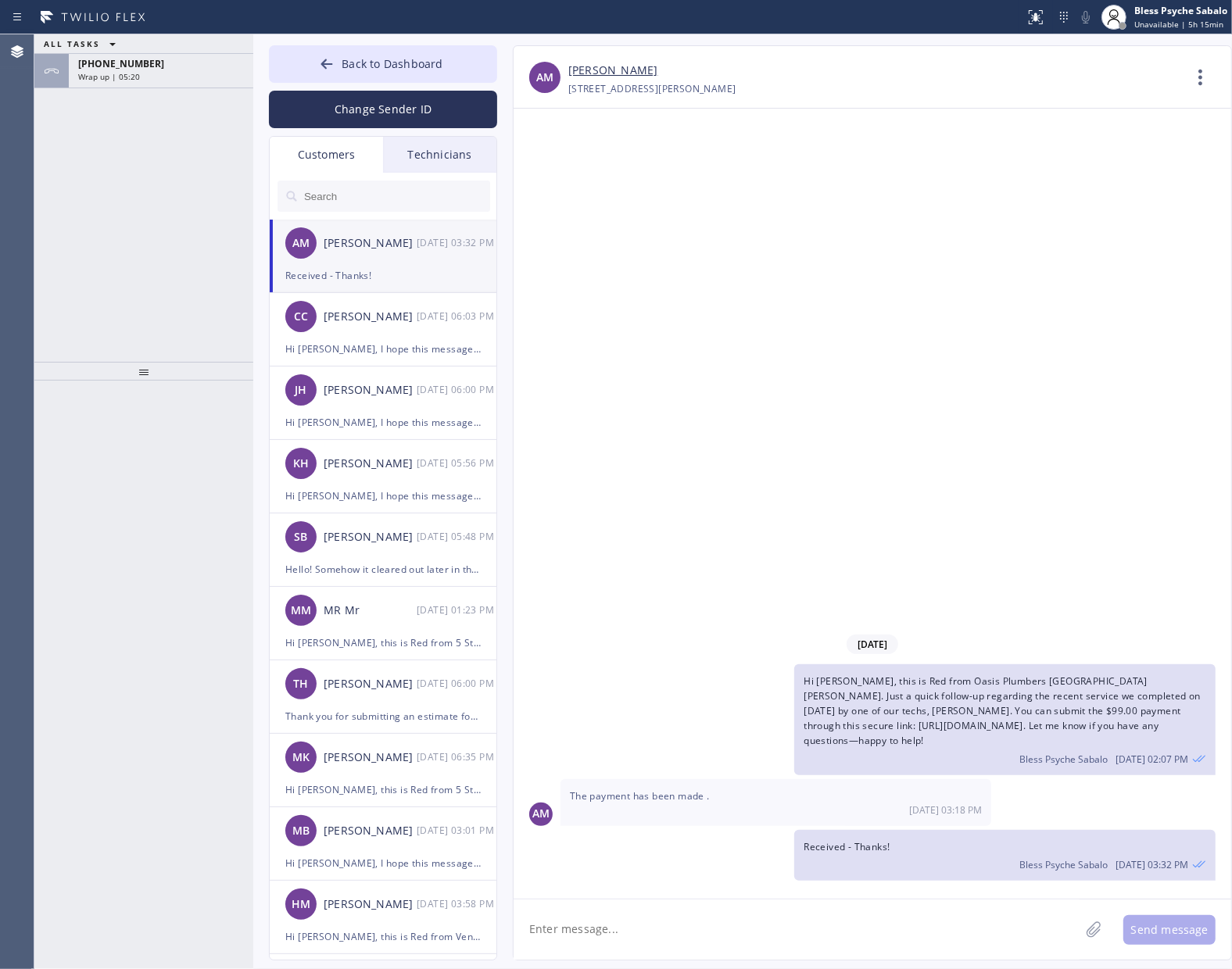
drag, startPoint x: 801, startPoint y: 682, endPoint x: 1029, endPoint y: 740, distance: 235.3
click at [1029, 740] on div "Hi [PERSON_NAME], this is Red from Oasis Plumbers [GEOGRAPHIC_DATA][PERSON_NAME…" at bounding box center [1005, 719] width 421 height 111
copy span "Hi [PERSON_NAME], this is Red from Oasis Plumbers [GEOGRAPHIC_DATA][PERSON_NAME…"
click at [390, 196] on input "text" at bounding box center [396, 195] width 187 height 31
click at [334, 149] on div "Customers" at bounding box center [325, 154] width 113 height 36
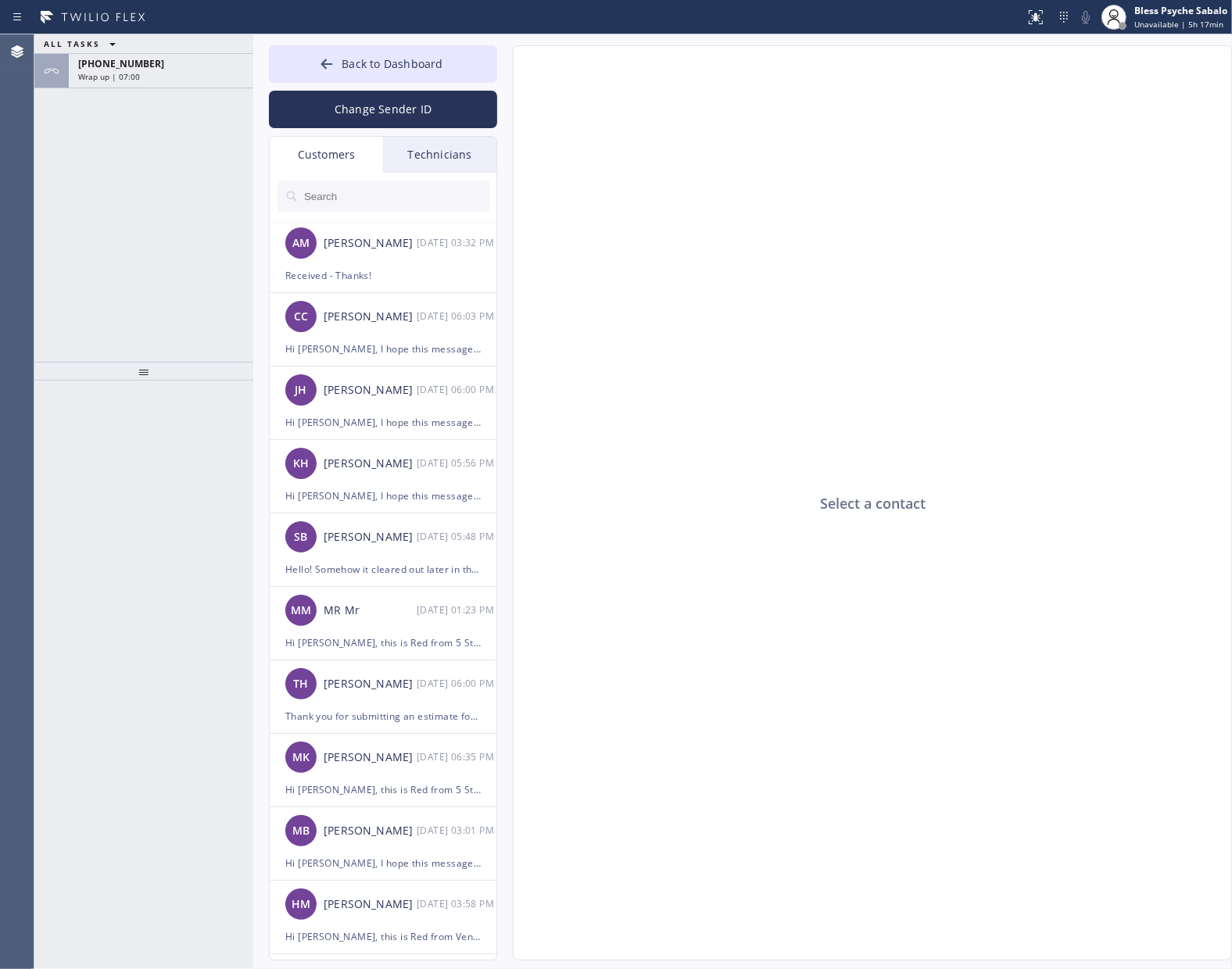
click at [357, 203] on input "text" at bounding box center [396, 195] width 187 height 31
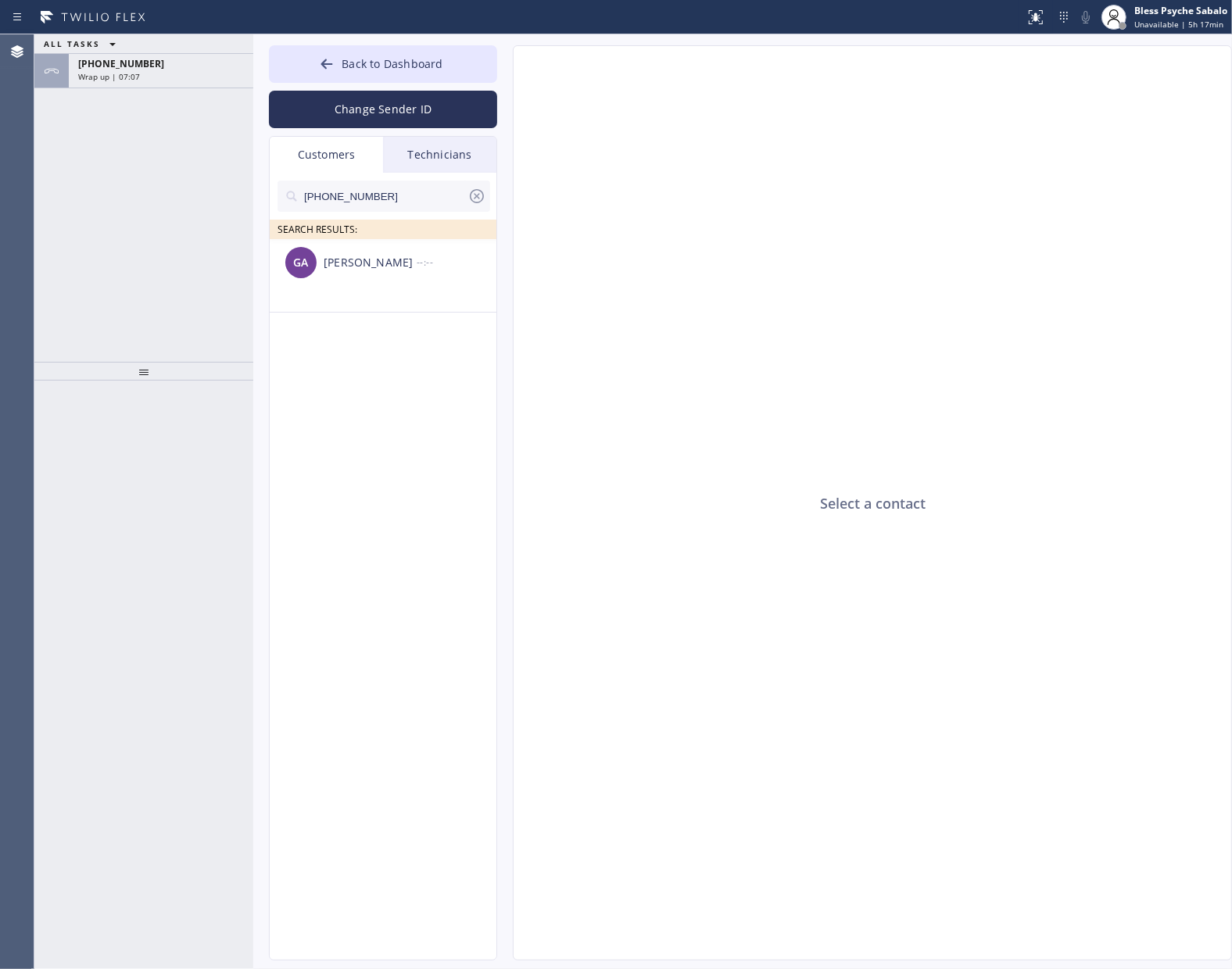
click at [294, 487] on div "[PHONE_NUMBER] SEARCH RESULTS: GA [PERSON_NAME] --:--" at bounding box center [383, 584] width 228 height 823
click at [418, 272] on div "GA [PERSON_NAME] --:--" at bounding box center [383, 262] width 228 height 47
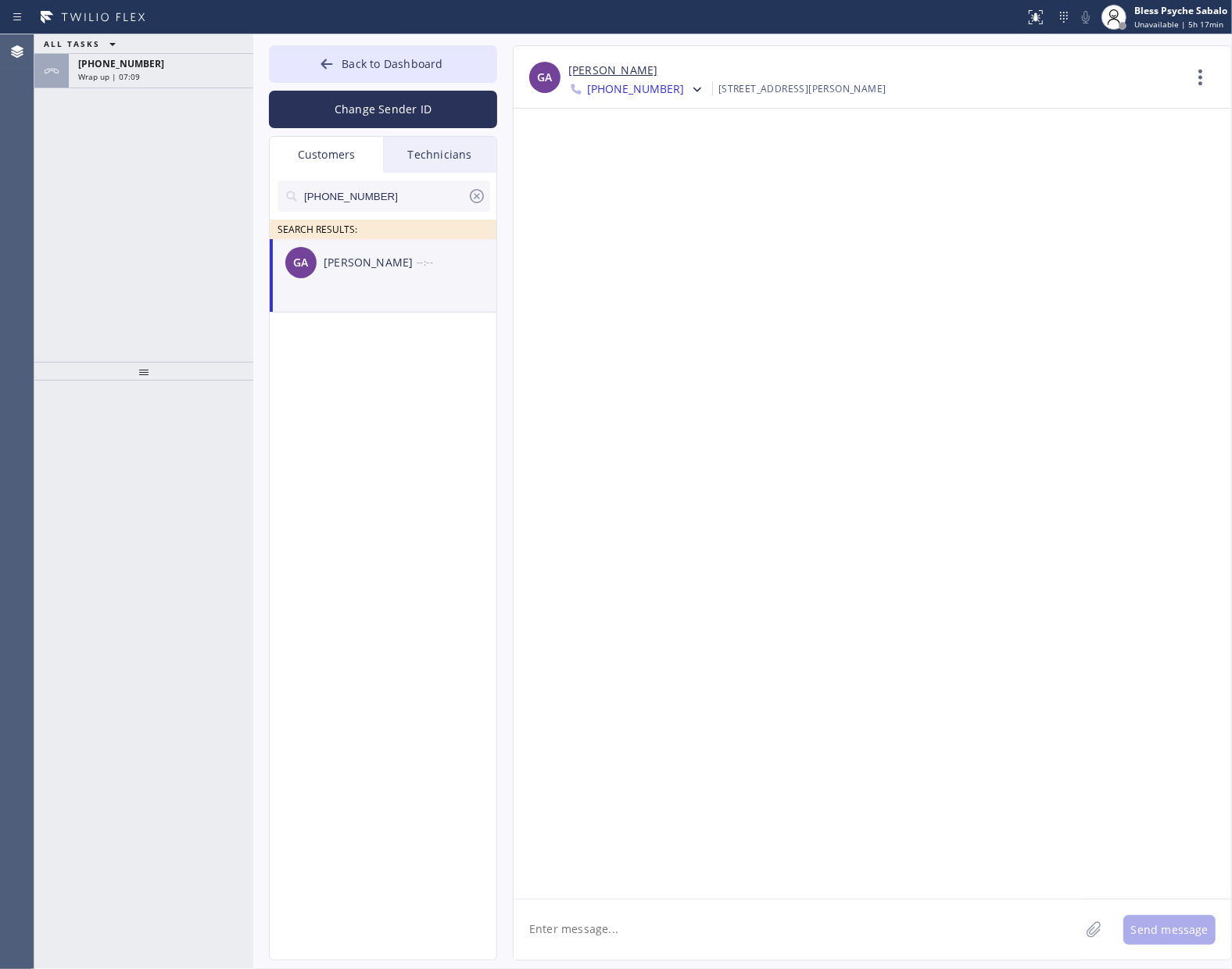
click at [614, 926] on textarea at bounding box center [796, 929] width 566 height 60
paste textarea "Hi [PERSON_NAME], this is Red from Fast Water Heater. Just a quick follow-up re…"
type textarea "Hi [PERSON_NAME], this is Red from Fast Water Heater. Just a quick follow-up re…"
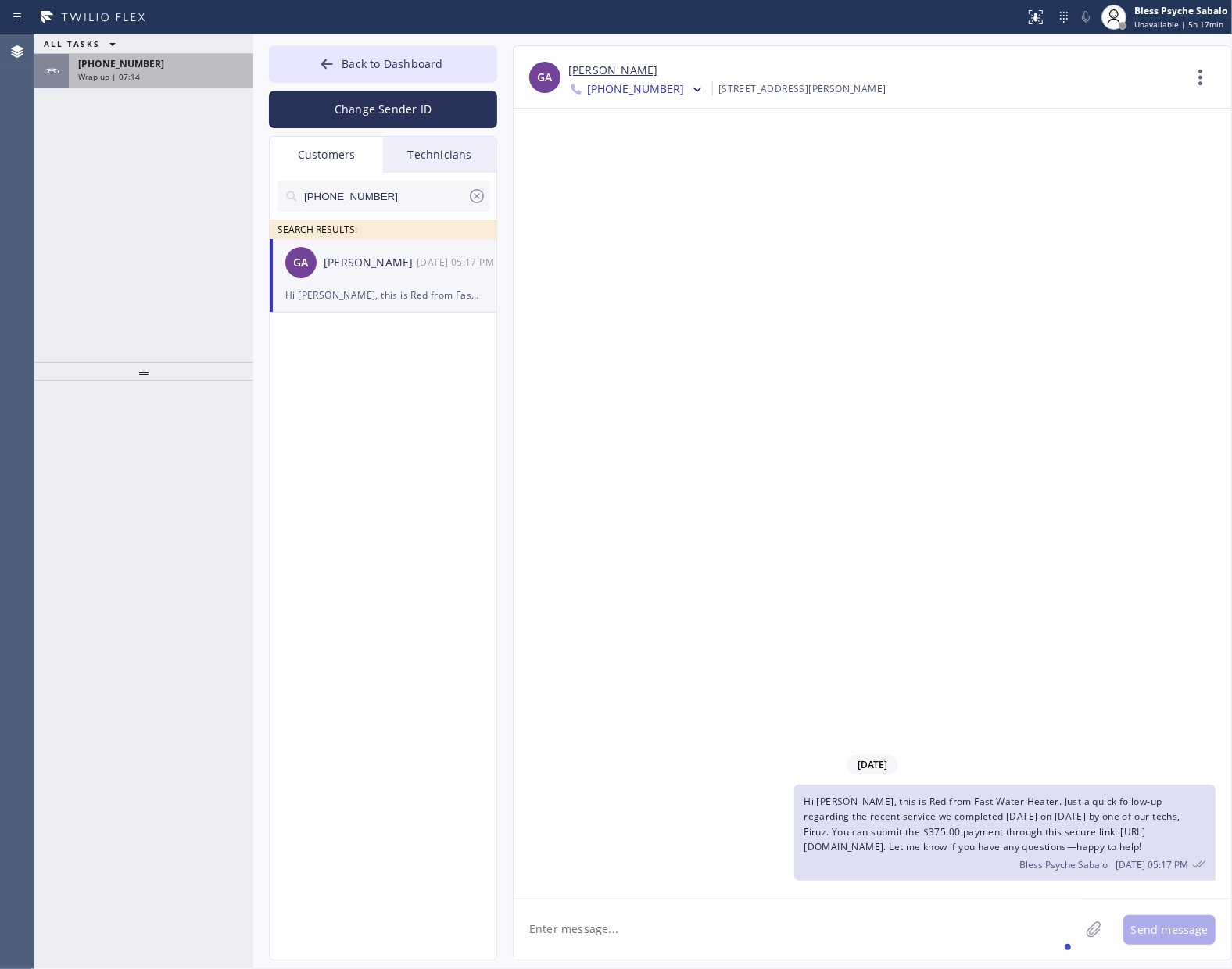
click at [124, 68] on span "[PHONE_NUMBER]" at bounding box center [121, 63] width 86 height 13
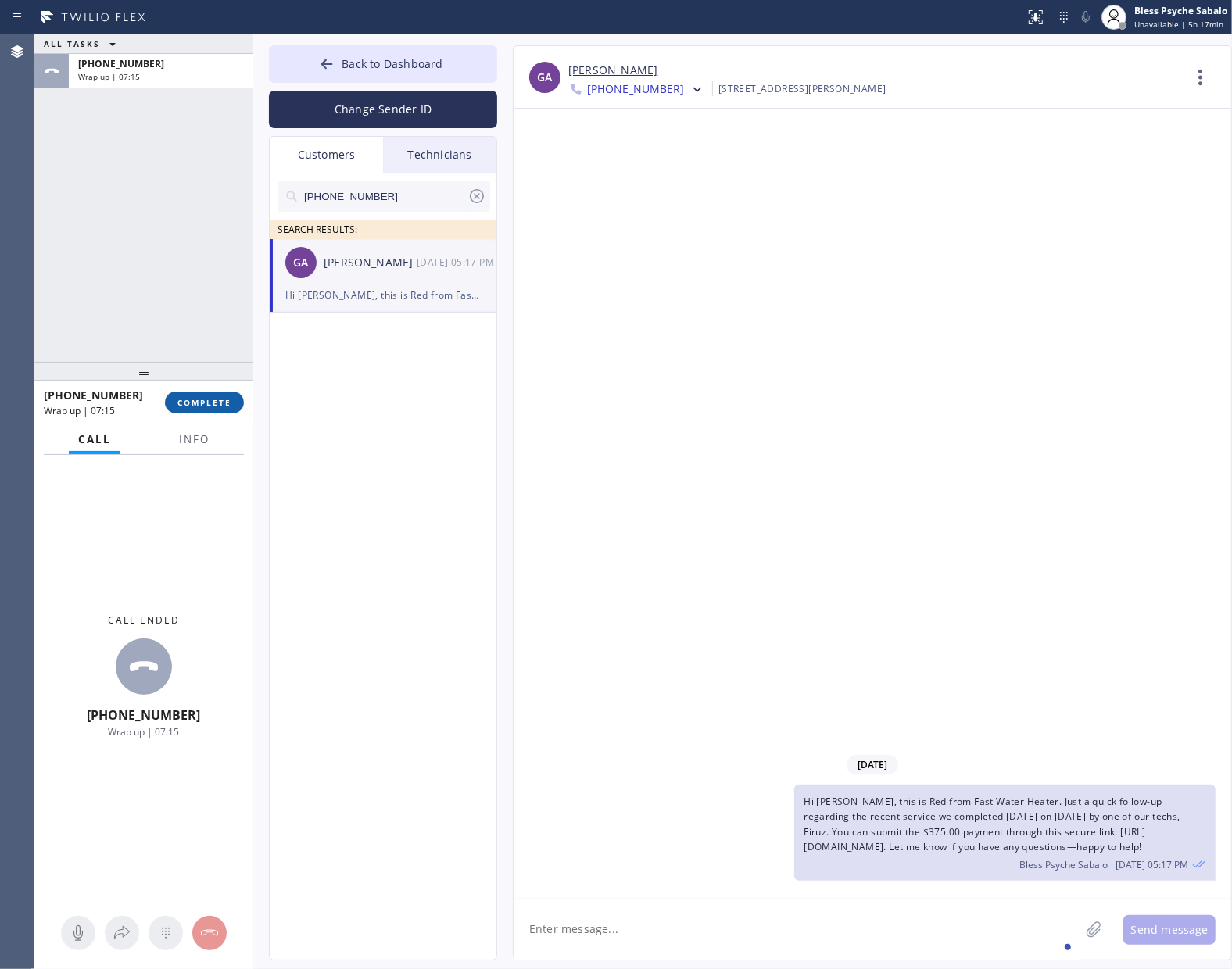
click at [215, 399] on span "COMPLETE" at bounding box center [204, 402] width 53 height 11
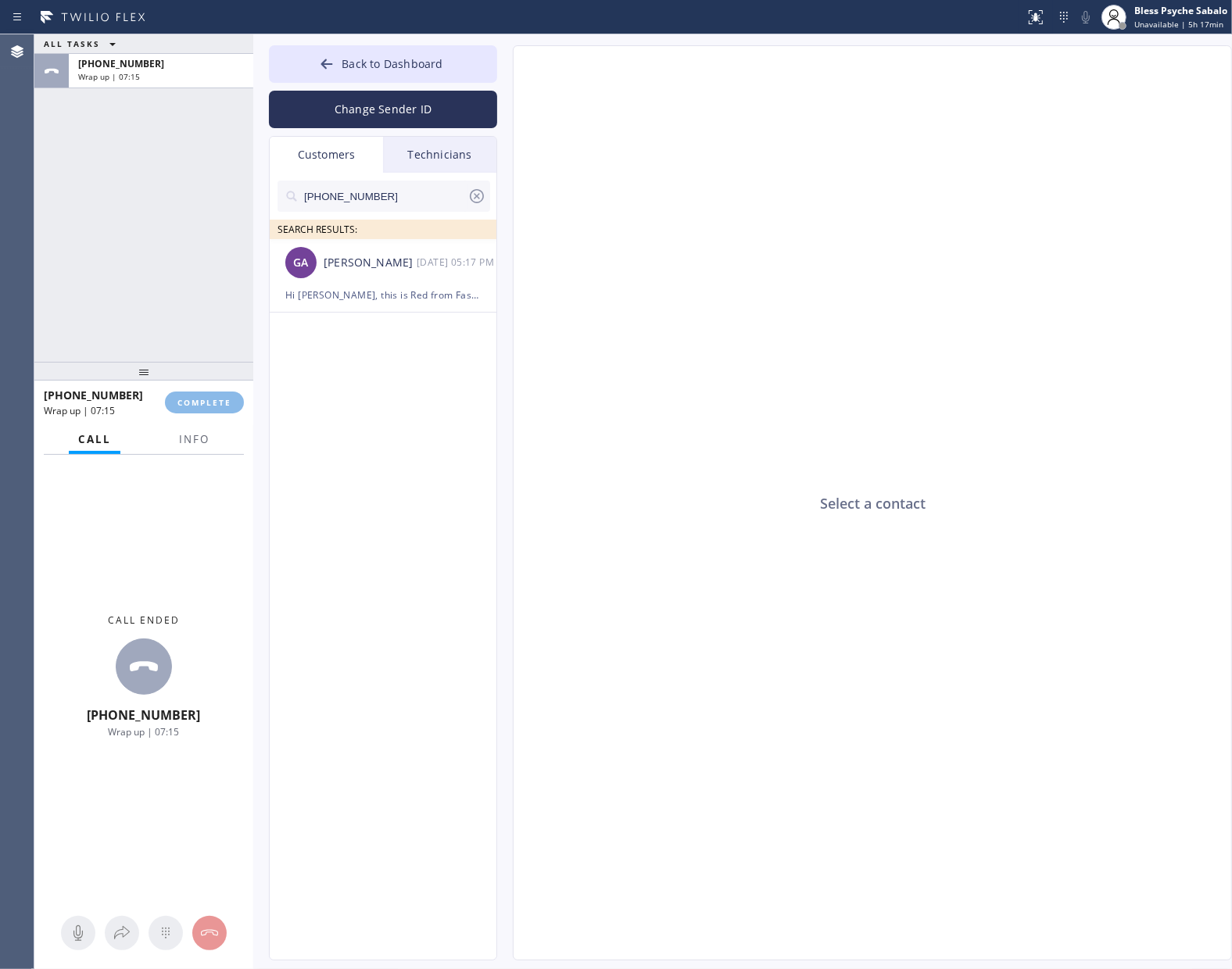
click at [117, 259] on div "ALL TASKS ALL TASKS ACTIVE TASKS TASKS IN WRAP UP [PHONE_NUMBER] Wrap up | 07:15" at bounding box center [144, 198] width 218 height 327
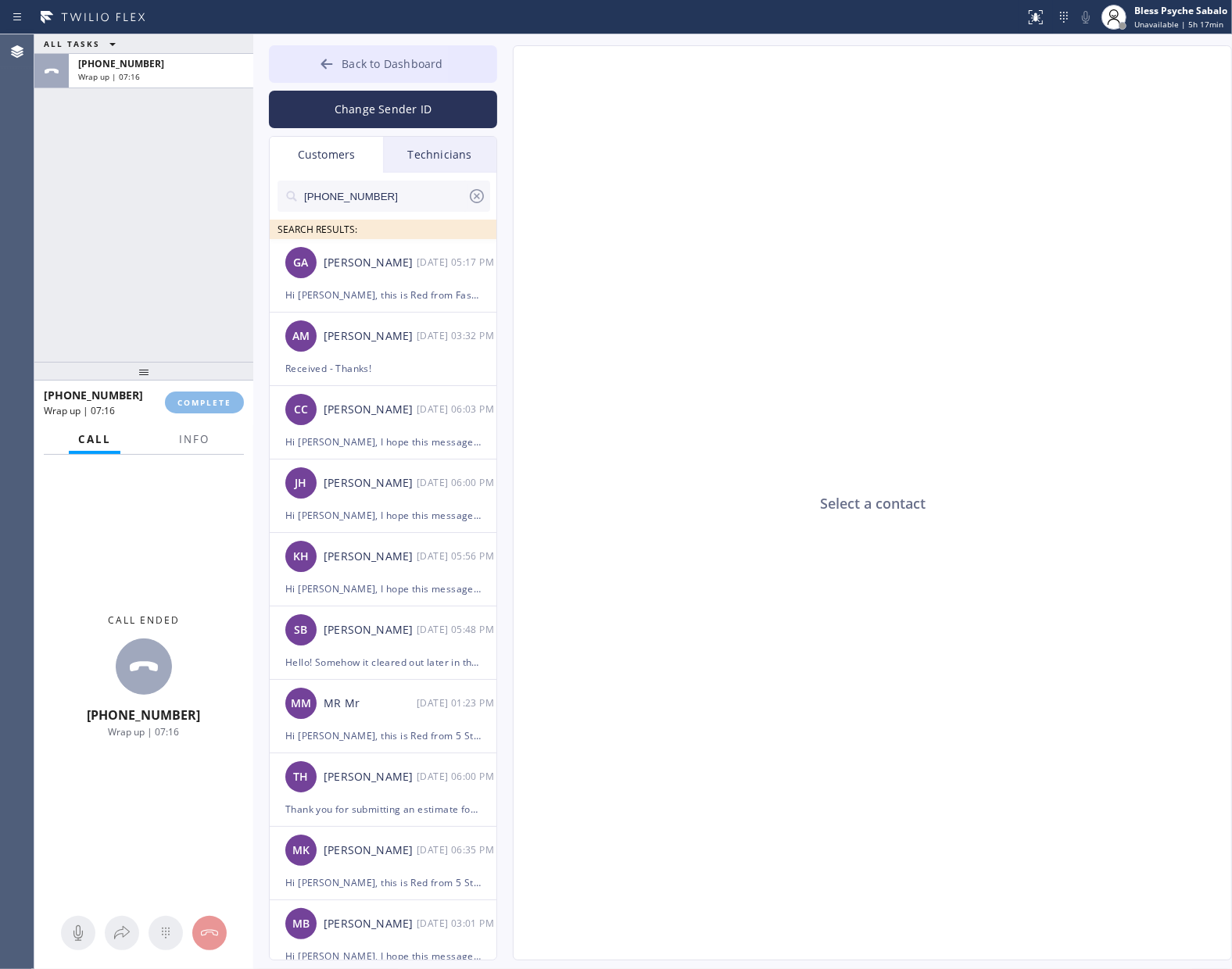
type input "[PHONE_NUMBER]"
click at [396, 65] on span "Back to Dashboard" at bounding box center [391, 63] width 101 height 15
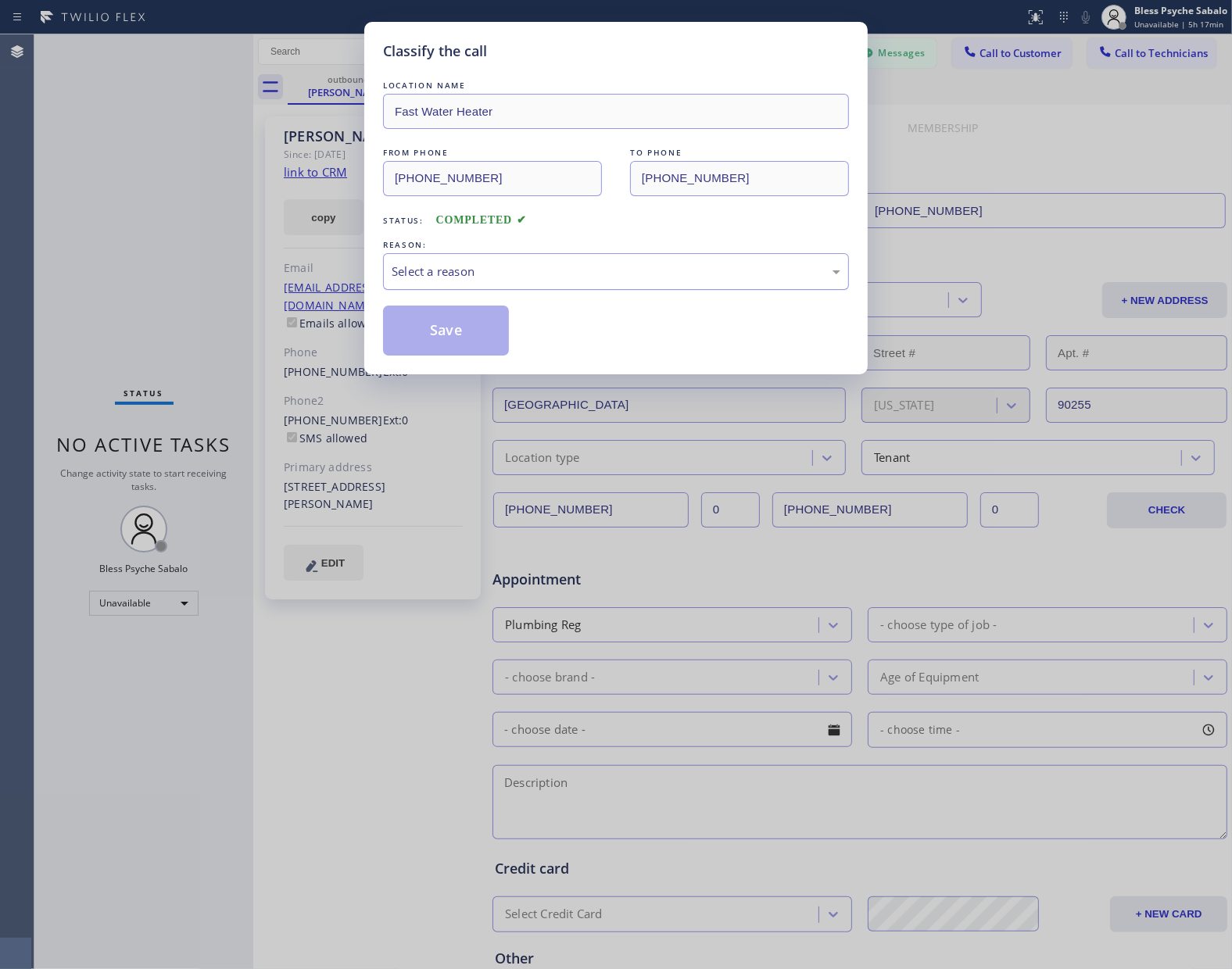
click at [611, 267] on div "Select a reason" at bounding box center [615, 272] width 448 height 18
click at [470, 354] on button "Save" at bounding box center [446, 331] width 126 height 50
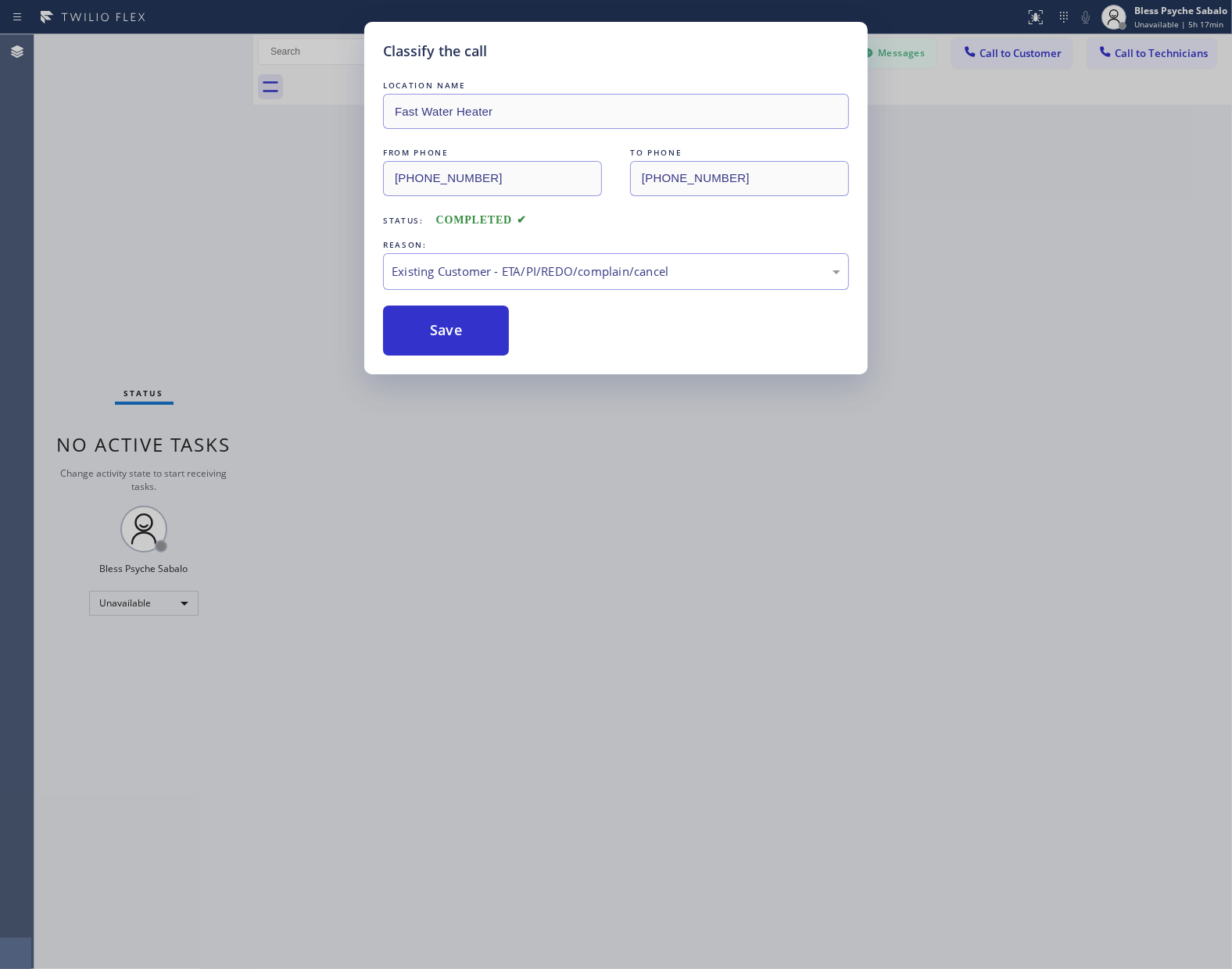
click at [965, 224] on div "Back to Dashboard Change Sender ID Customers Technicians [PHONE_NUMBER] SEARCH …" at bounding box center [742, 502] width 978 height 934
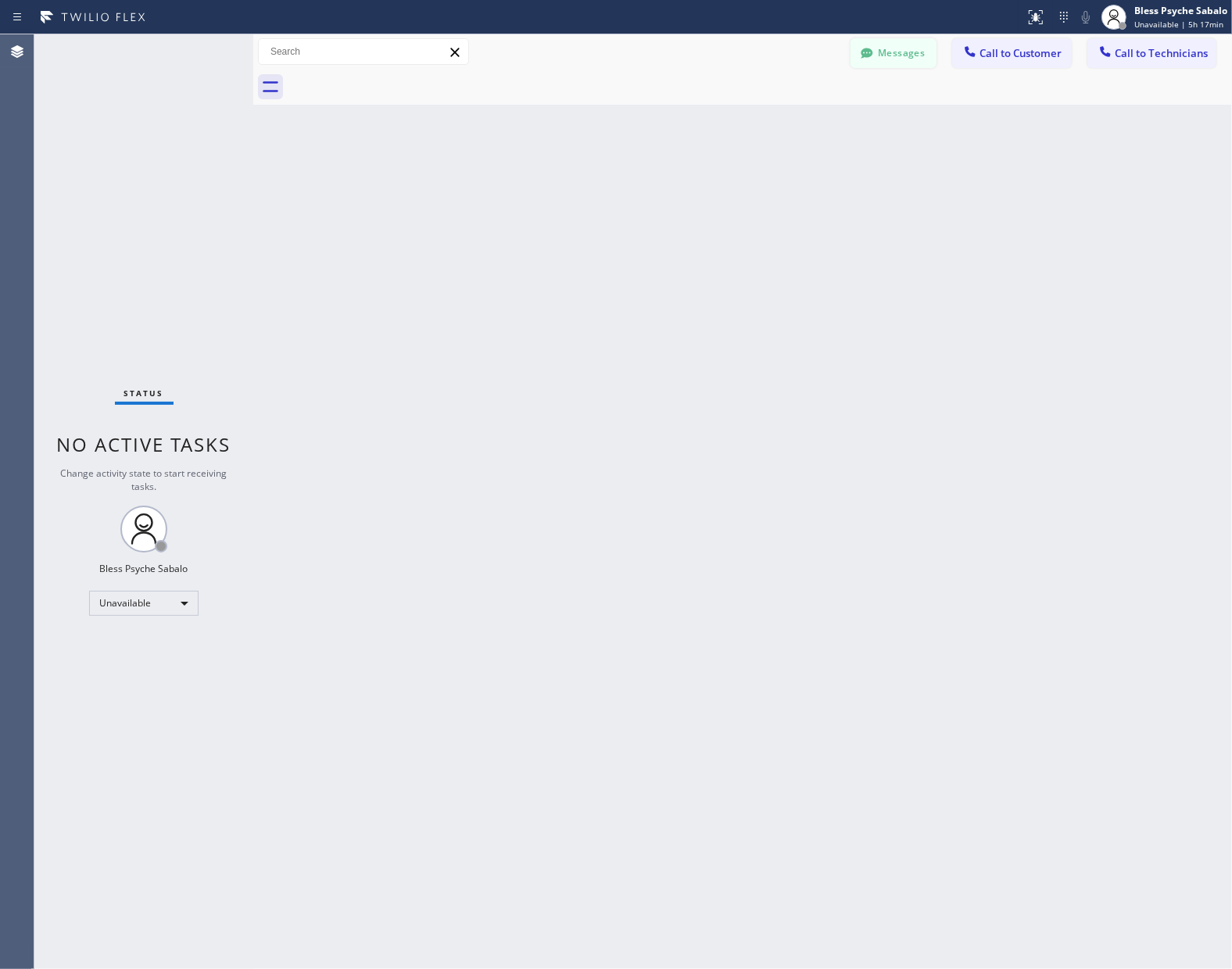
click at [870, 48] on icon at bounding box center [867, 52] width 12 height 10
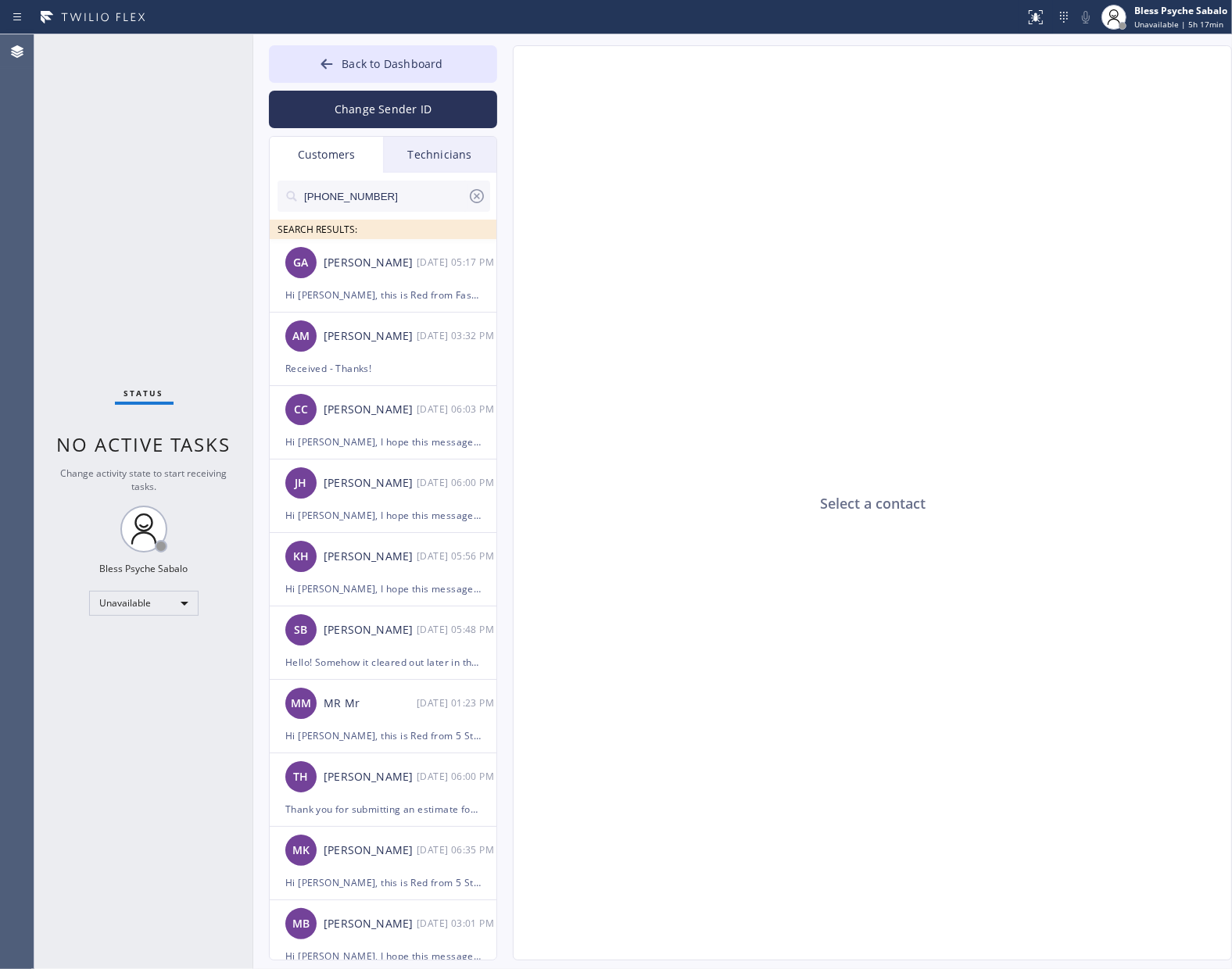
click at [349, 162] on div "Customers" at bounding box center [325, 154] width 113 height 36
click at [375, 192] on input "[PHONE_NUMBER]" at bounding box center [384, 195] width 165 height 31
drag, startPoint x: 367, startPoint y: 198, endPoint x: 201, endPoint y: 225, distance: 168.2
click at [192, 224] on div "Status No active tasks Change activity state to start receiving tasks. Bless Ps…" at bounding box center [633, 502] width 1197 height 934
paste input "10) 910-4305"
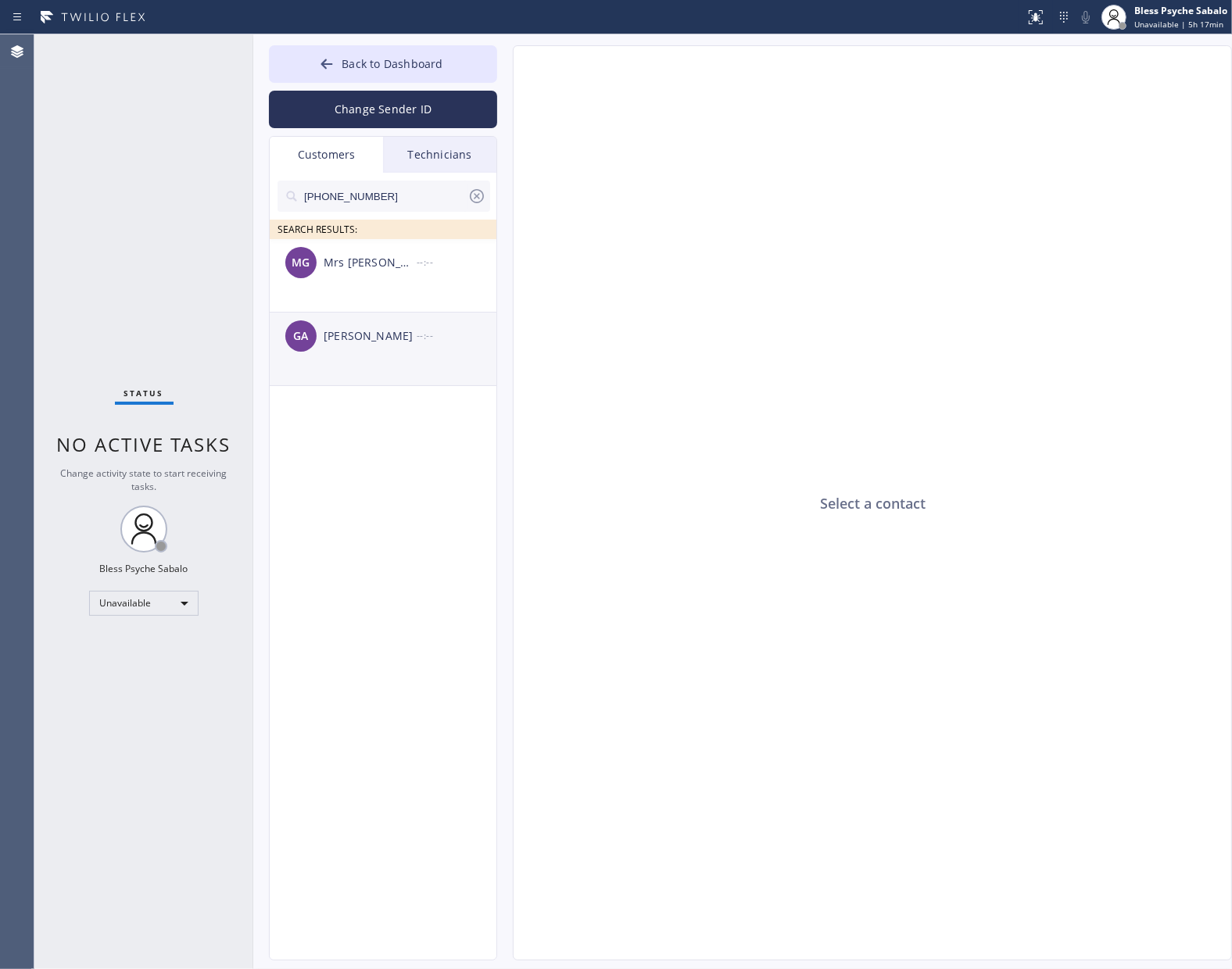
type input "[PHONE_NUMBER]"
click at [413, 345] on div "GA [PERSON_NAME] --:--" at bounding box center [383, 336] width 228 height 47
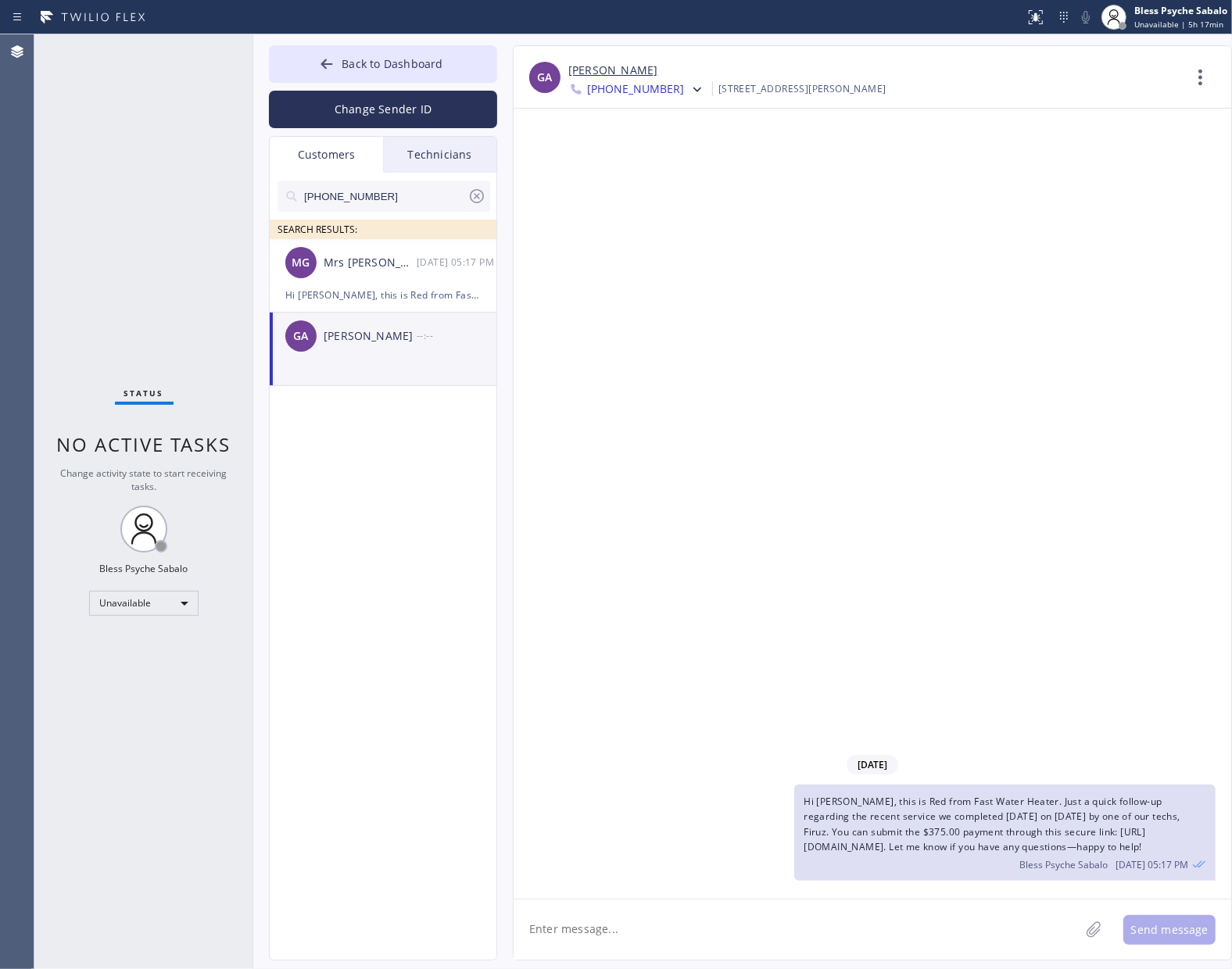
click at [1047, 661] on div "[DATE] Hi [PERSON_NAME], this is Red from Fast Water Heater. Just a quick follo…" at bounding box center [872, 504] width 718 height 790
click at [623, 279] on div "[DATE] Hi [PERSON_NAME], this is Red from Fast Water Heater. Just a quick follo…" at bounding box center [872, 504] width 718 height 790
click at [411, 59] on span "Back to Dashboard" at bounding box center [391, 63] width 101 height 15
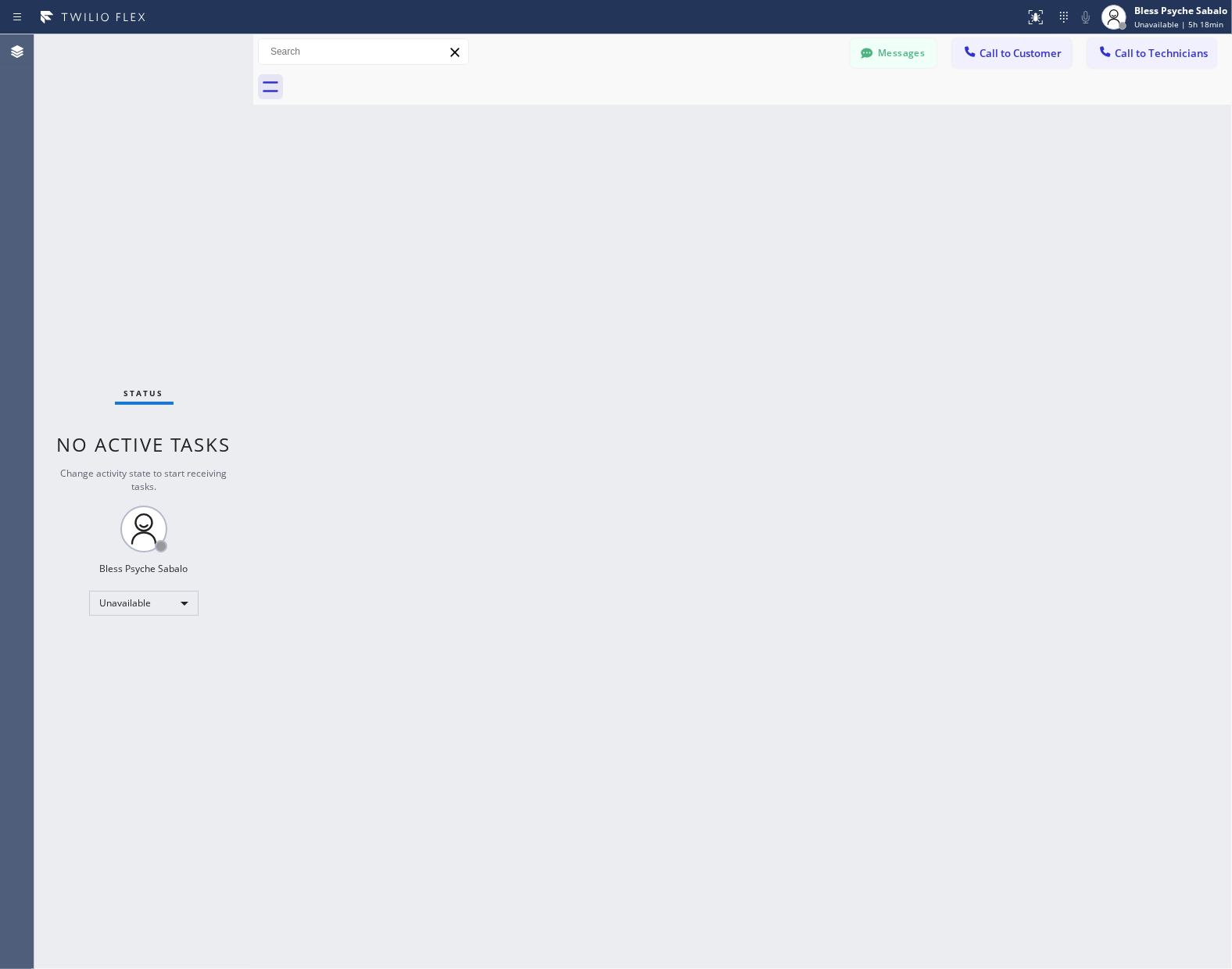
click at [543, 142] on div "Back to Dashboard Change Sender ID Customers Technicians [PHONE_NUMBER] SEARCH …" at bounding box center [742, 502] width 978 height 934
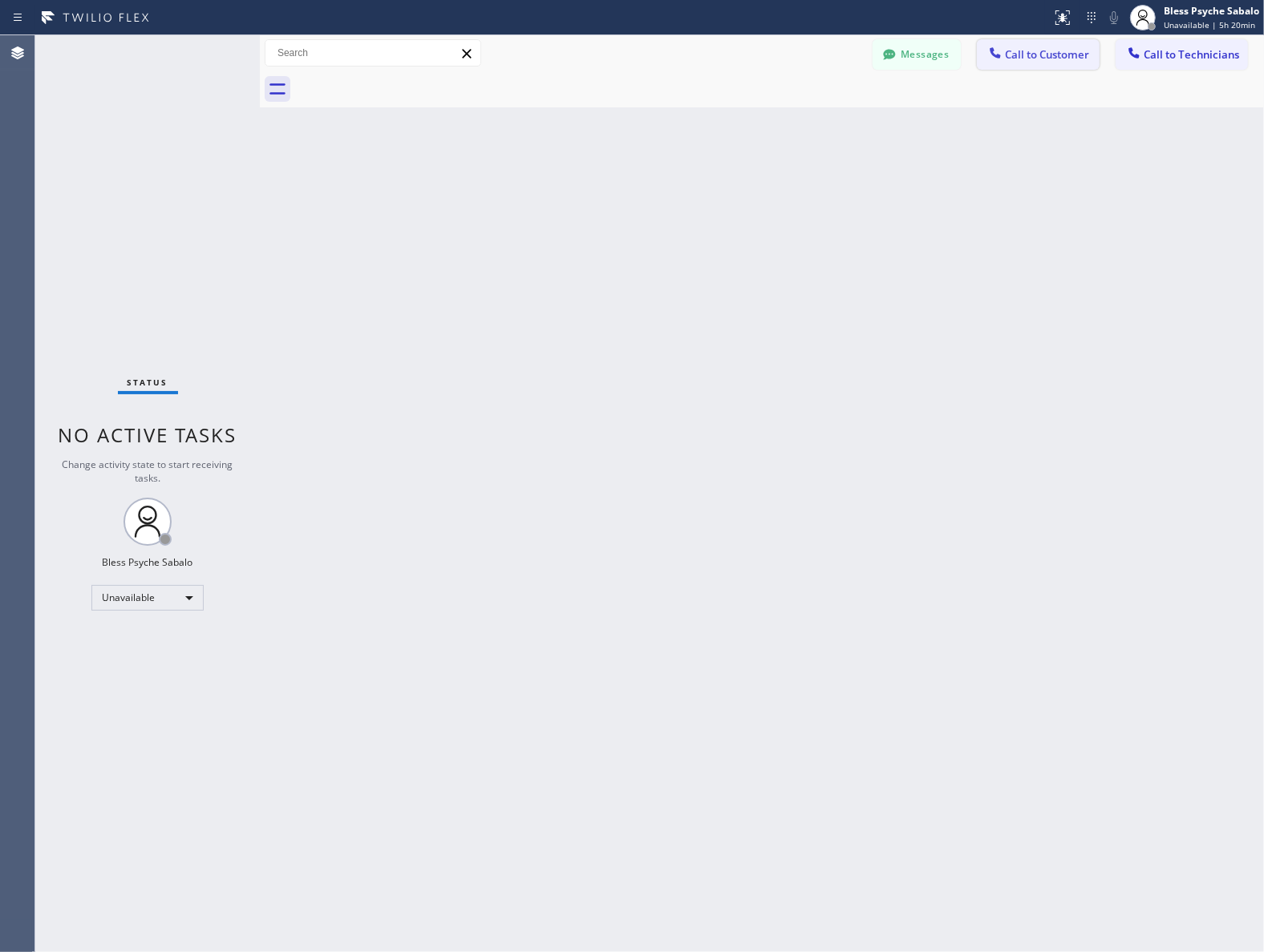
click at [1020, 57] on span "Call to Customer" at bounding box center [1046, 55] width 84 height 15
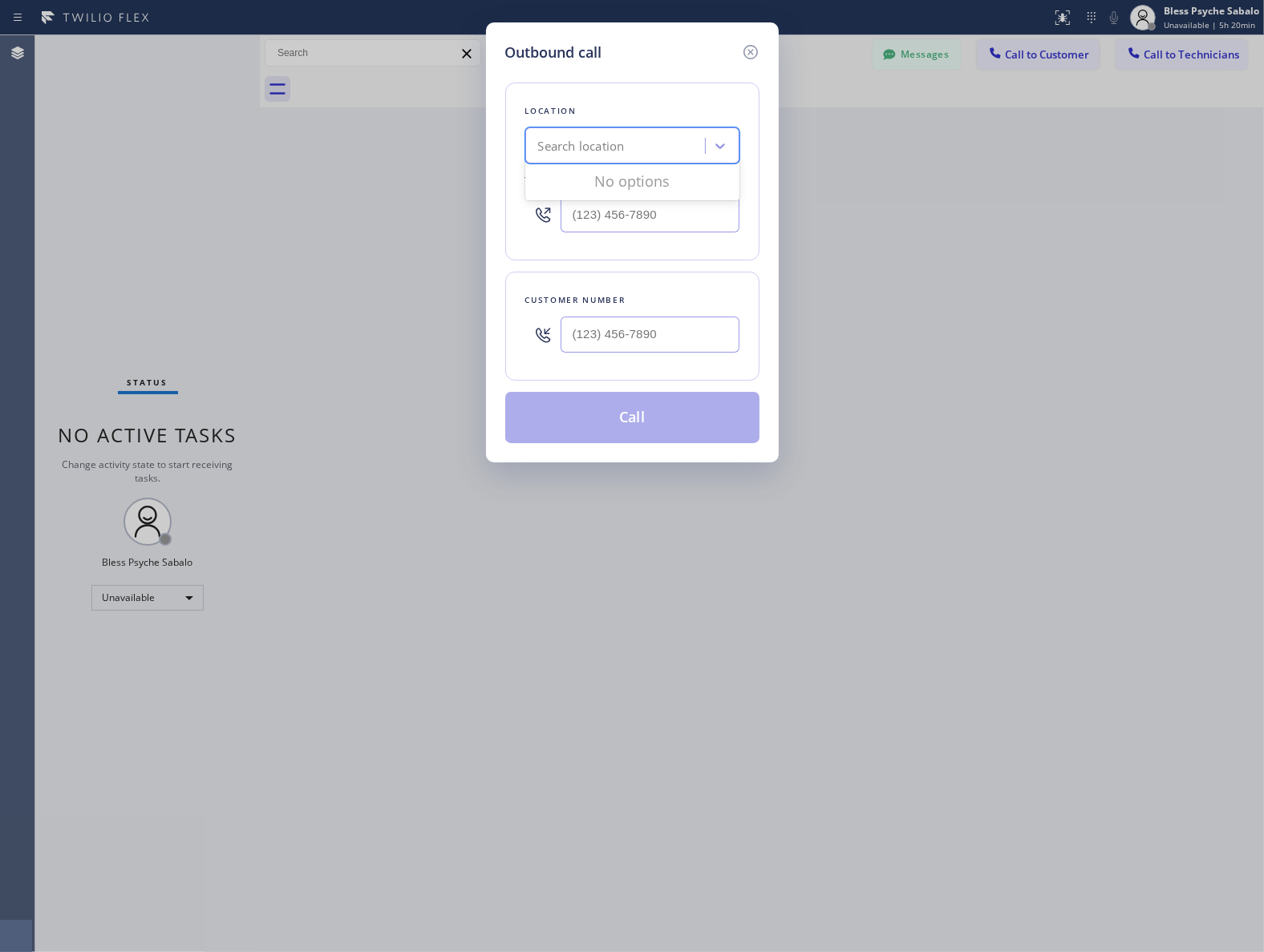
click at [616, 144] on div "Search location" at bounding box center [581, 146] width 87 height 18
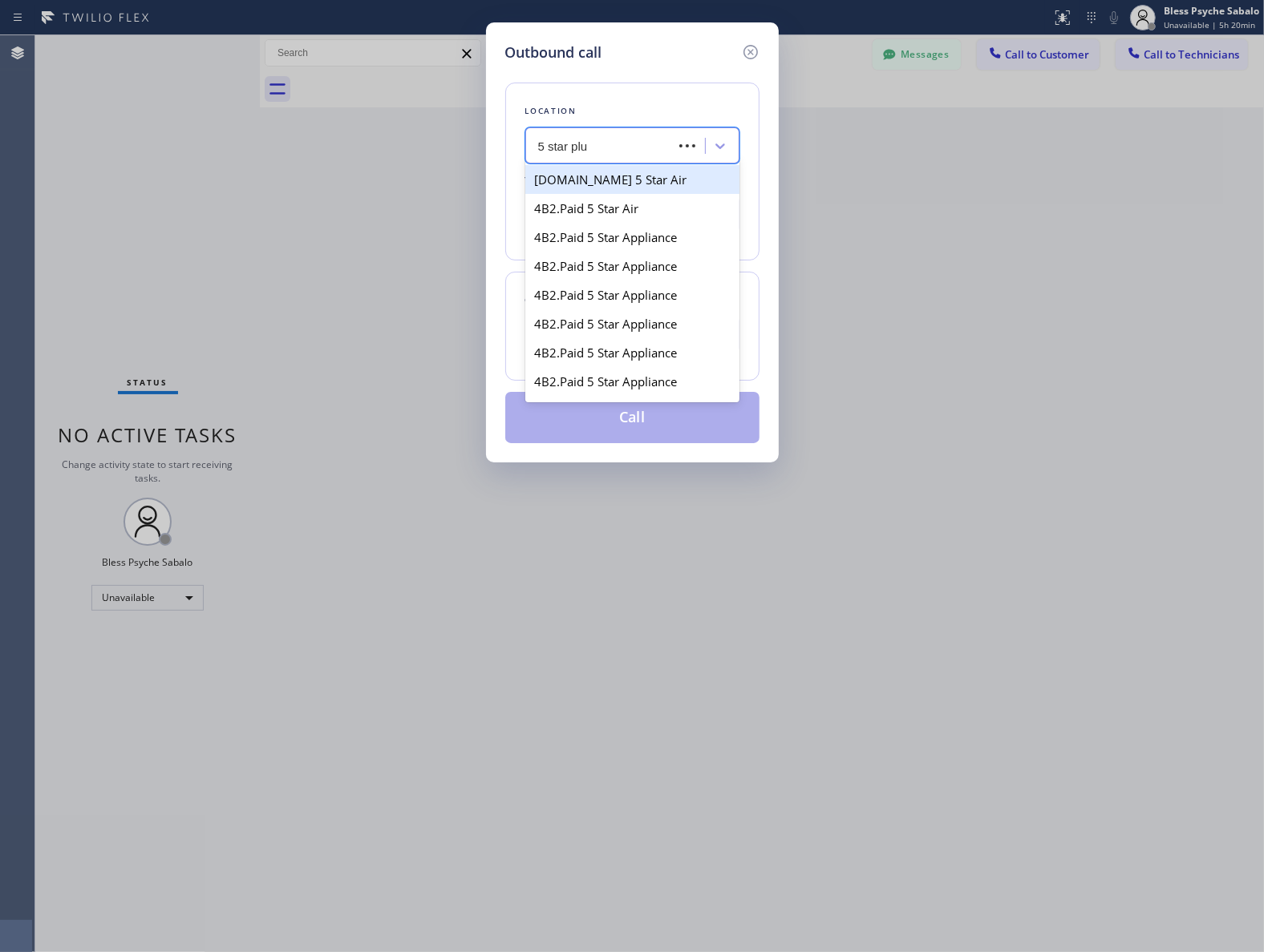
type input "5 star plum"
click at [621, 181] on div "5 Star Plumbing" at bounding box center [632, 180] width 214 height 29
type input "[PHONE_NUMBER]"
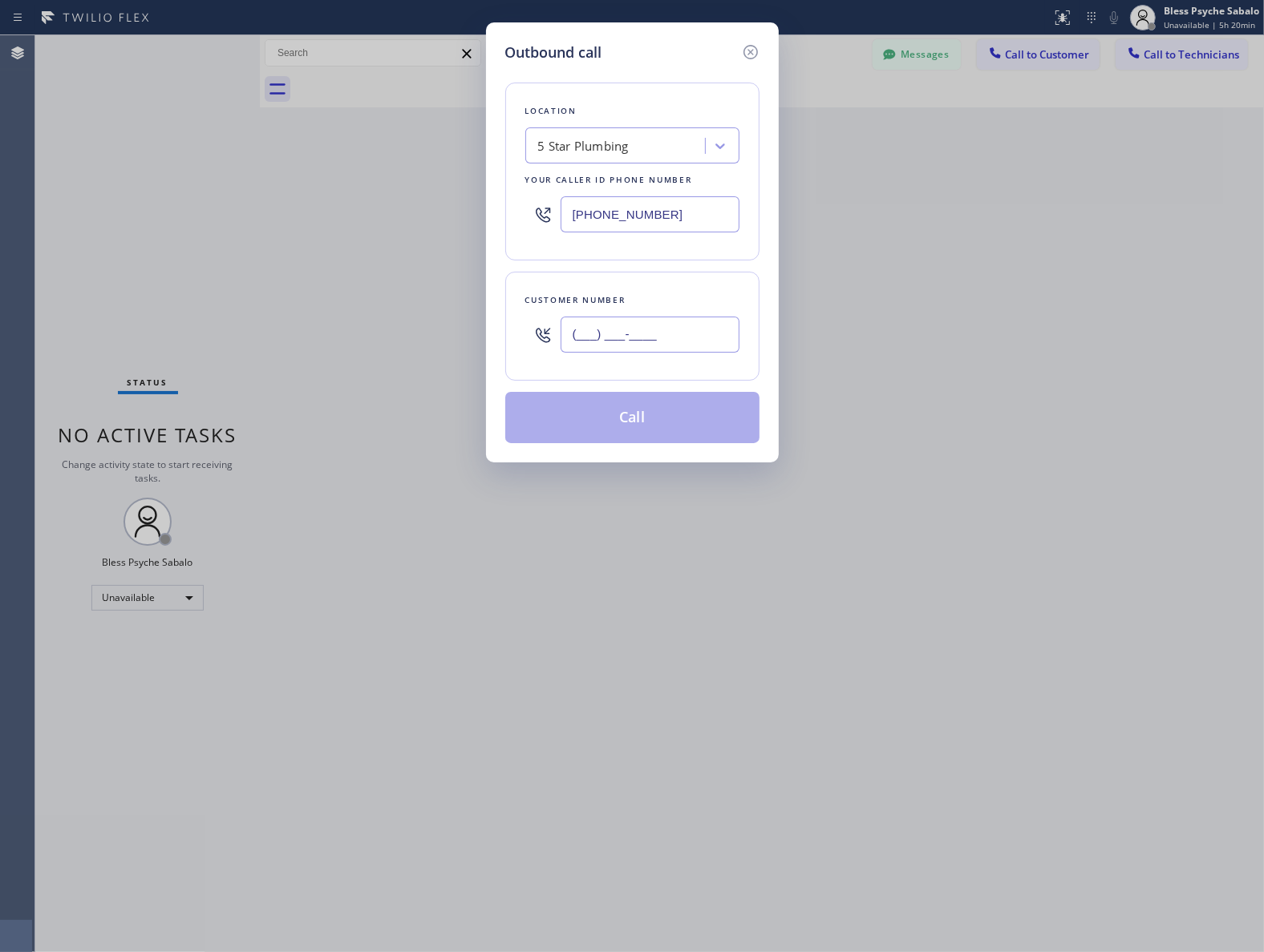
click at [623, 339] on input "(___) ___-____" at bounding box center [649, 334] width 178 height 36
paste input "626) 905-3419"
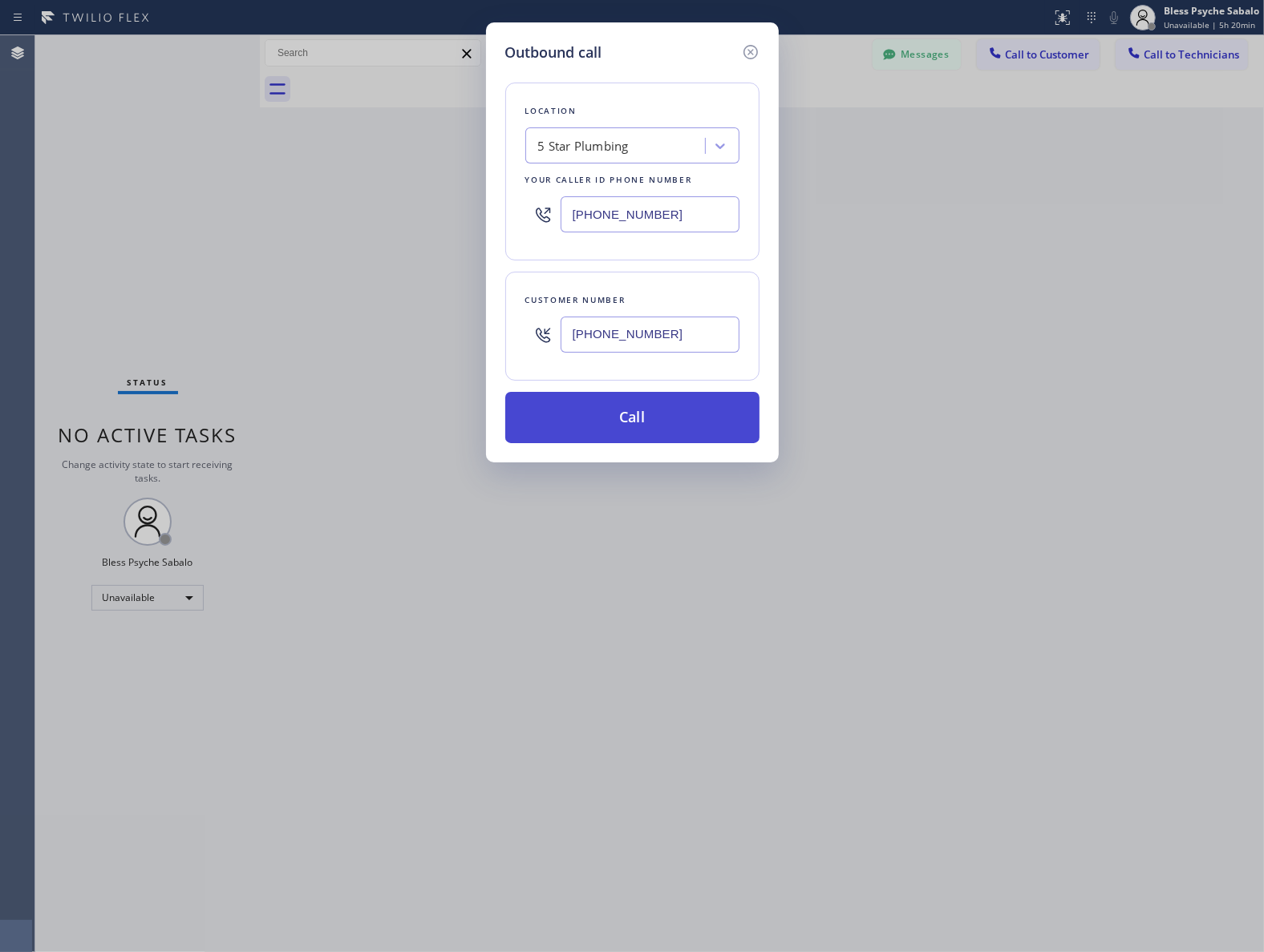
type input "[PHONE_NUMBER]"
click at [675, 425] on button "Call" at bounding box center [632, 418] width 254 height 51
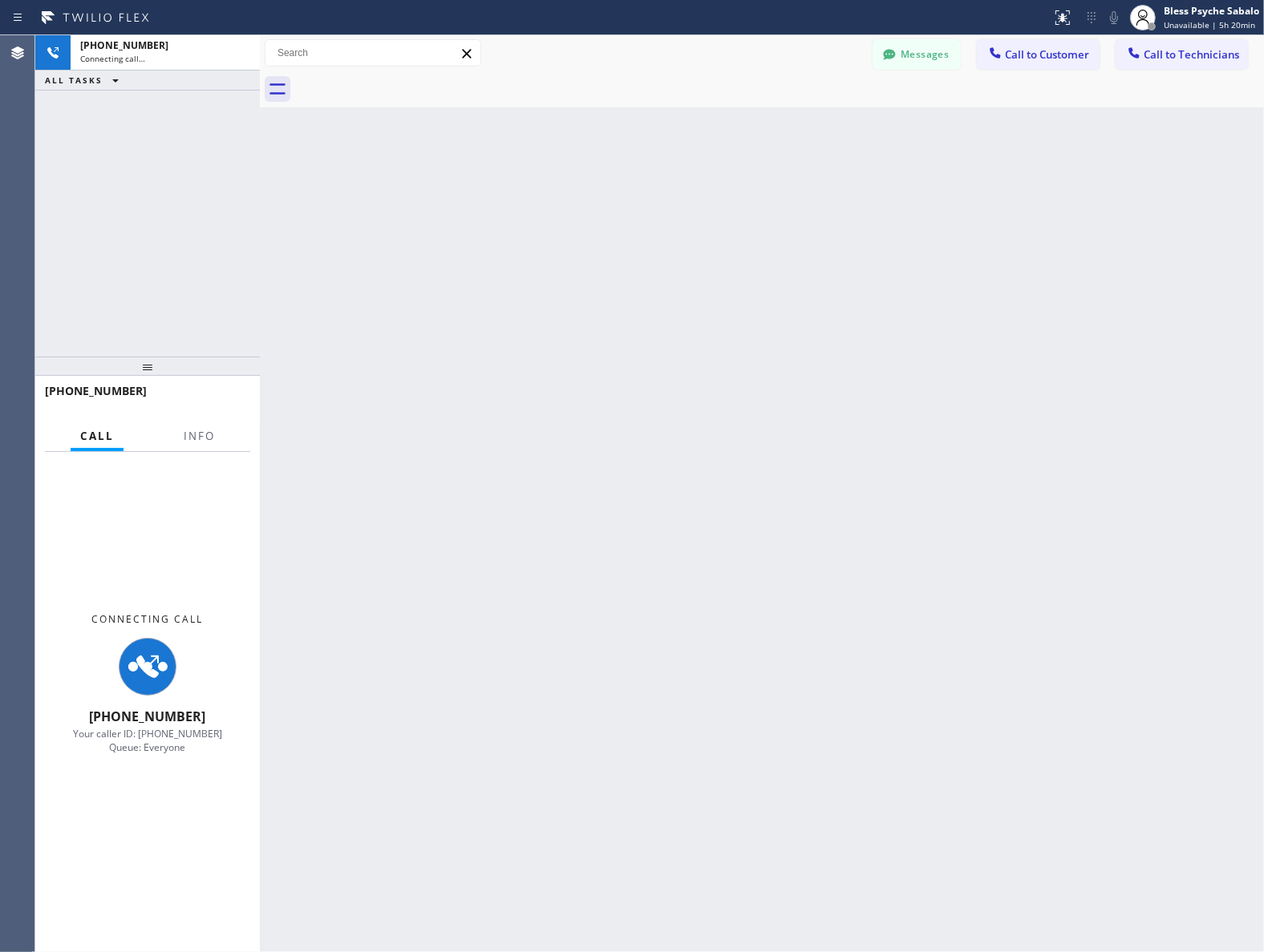
click at [745, 401] on div "Back to Dashboard Change Sender ID Customers Technicians [PHONE_NUMBER] SEARCH …" at bounding box center [761, 494] width 1003 height 917
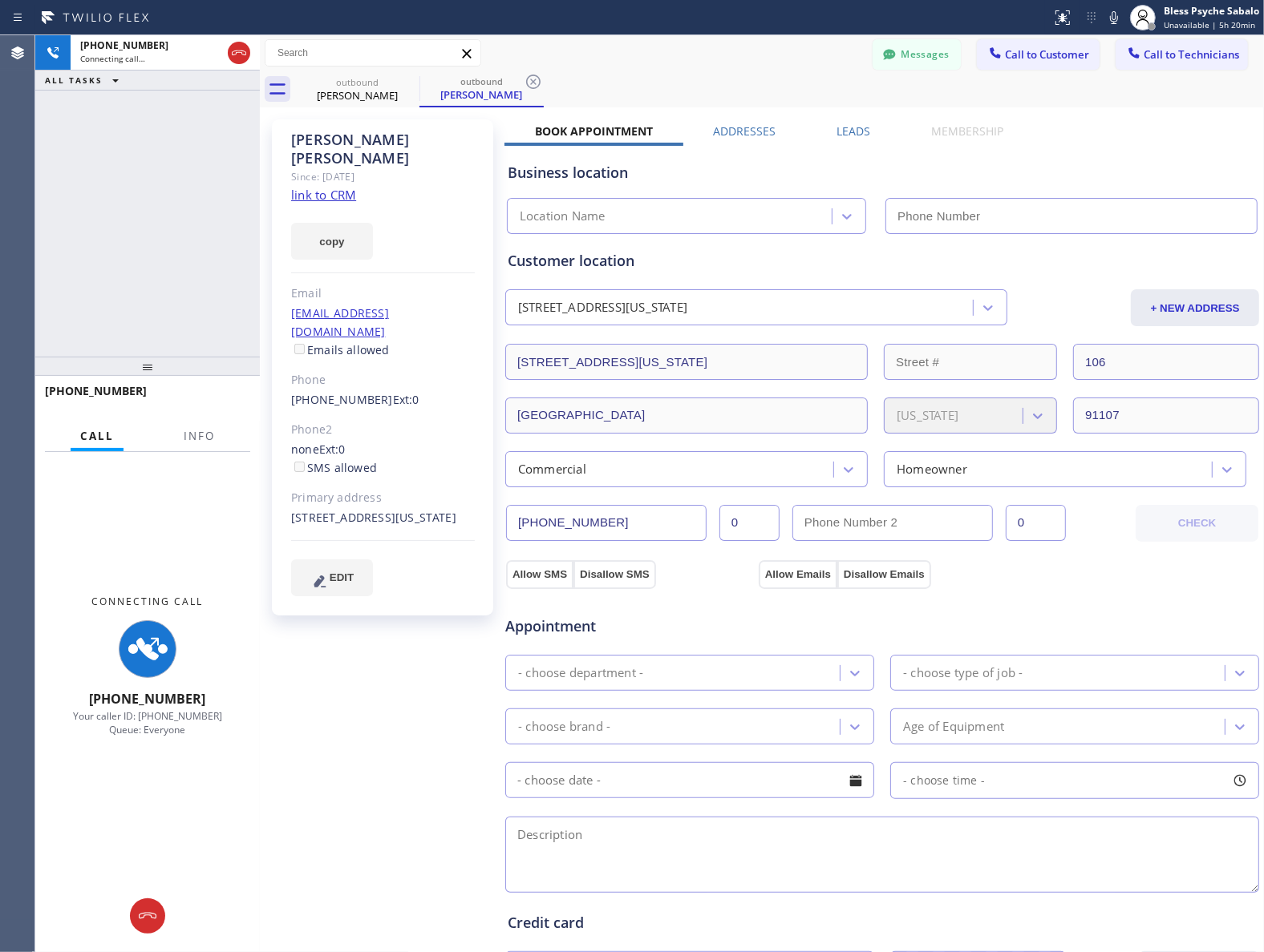
type input "[PHONE_NUMBER]"
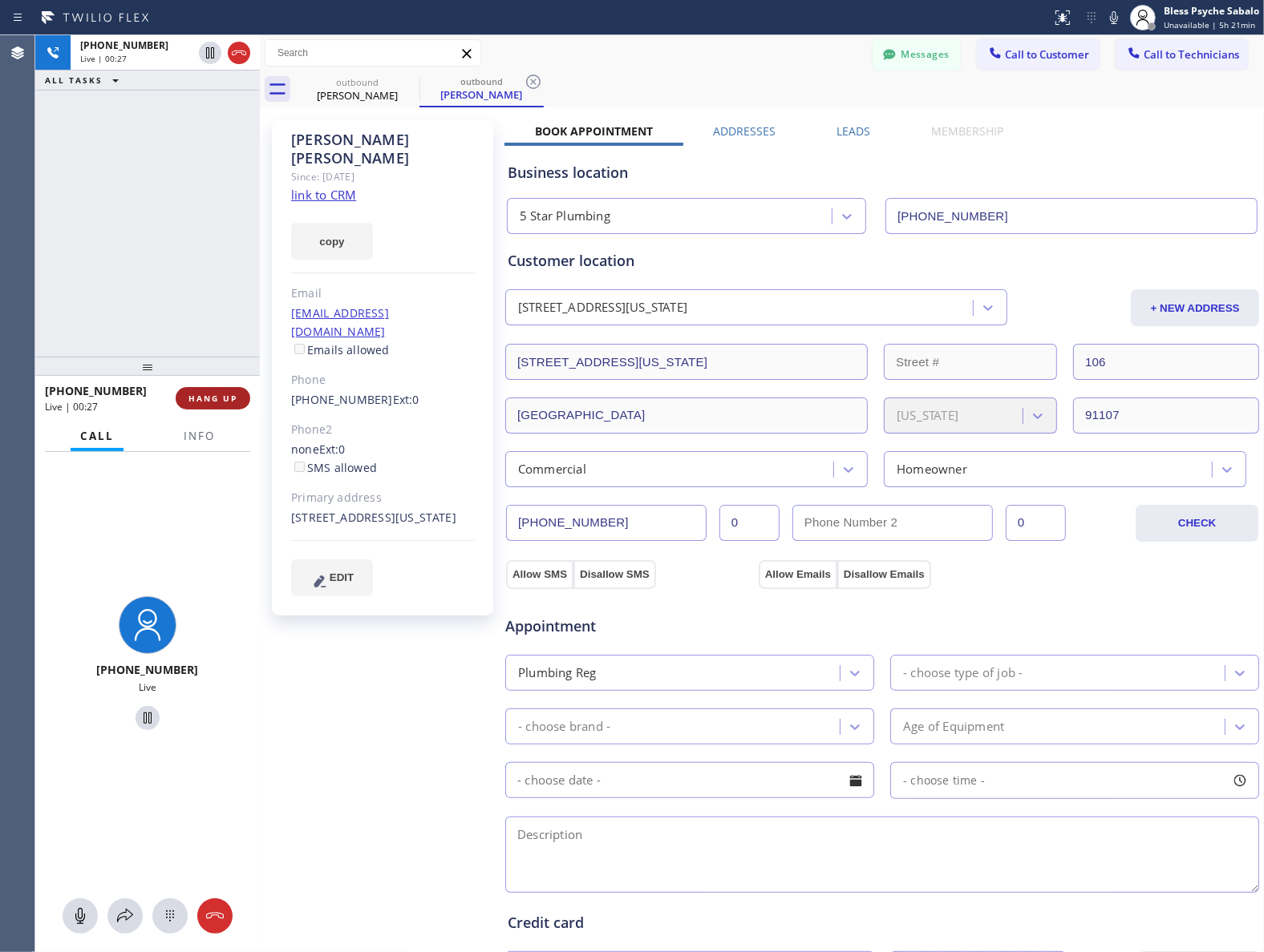
click at [219, 398] on span "HANG UP" at bounding box center [212, 399] width 48 height 11
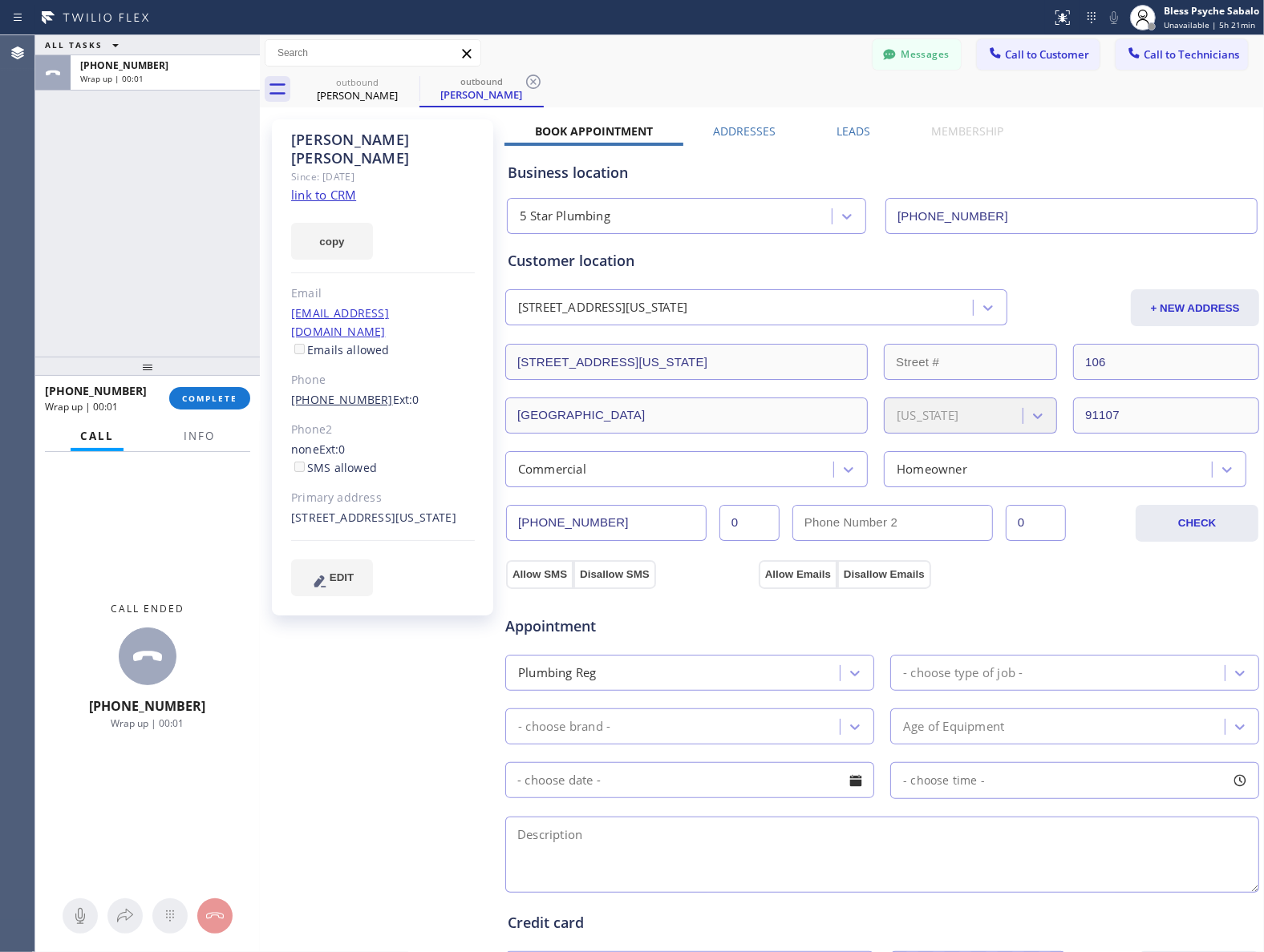
click at [343, 392] on link "[PHONE_NUMBER]" at bounding box center [341, 400] width 102 height 16
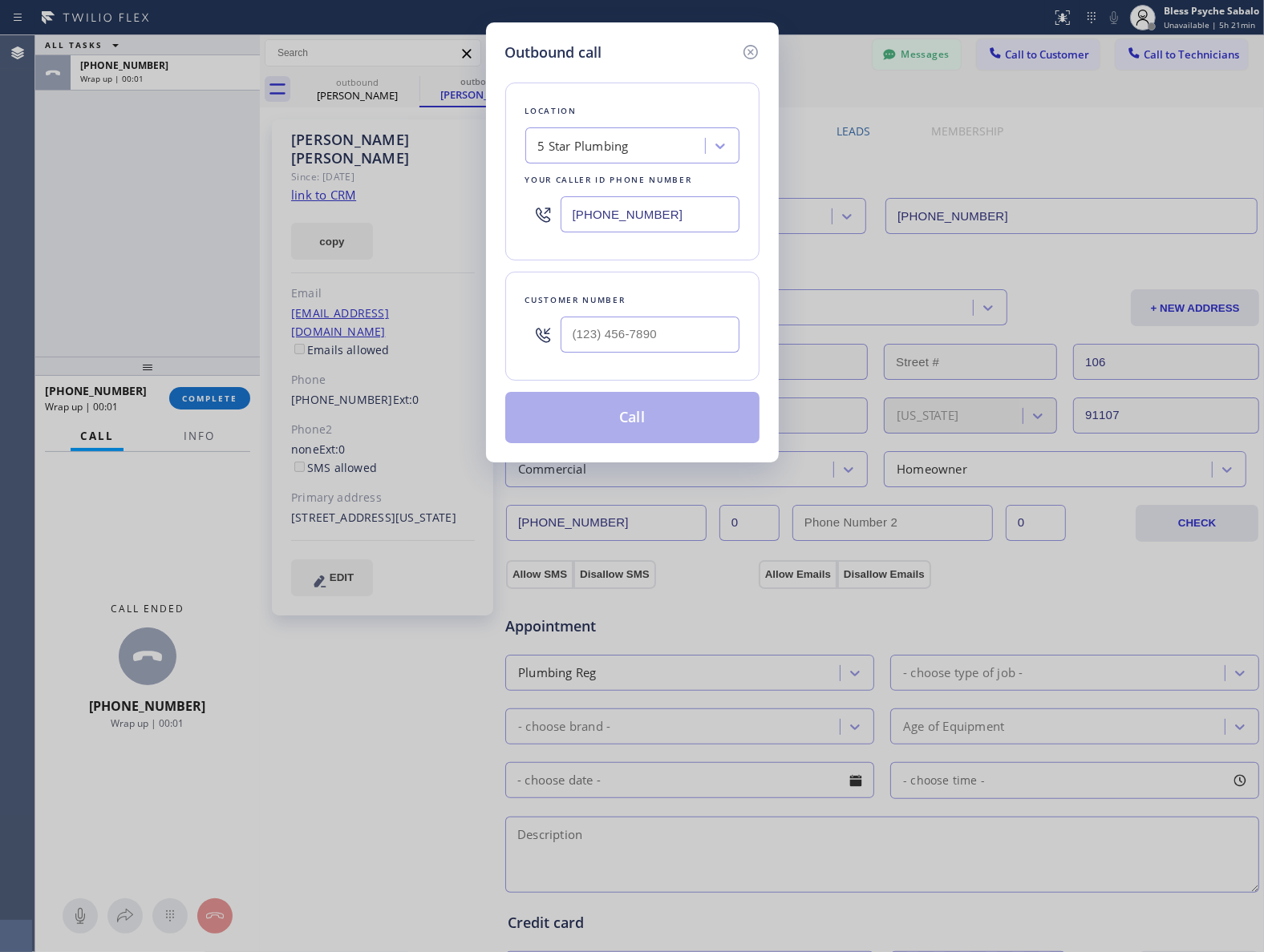
type input "[PHONE_NUMBER]"
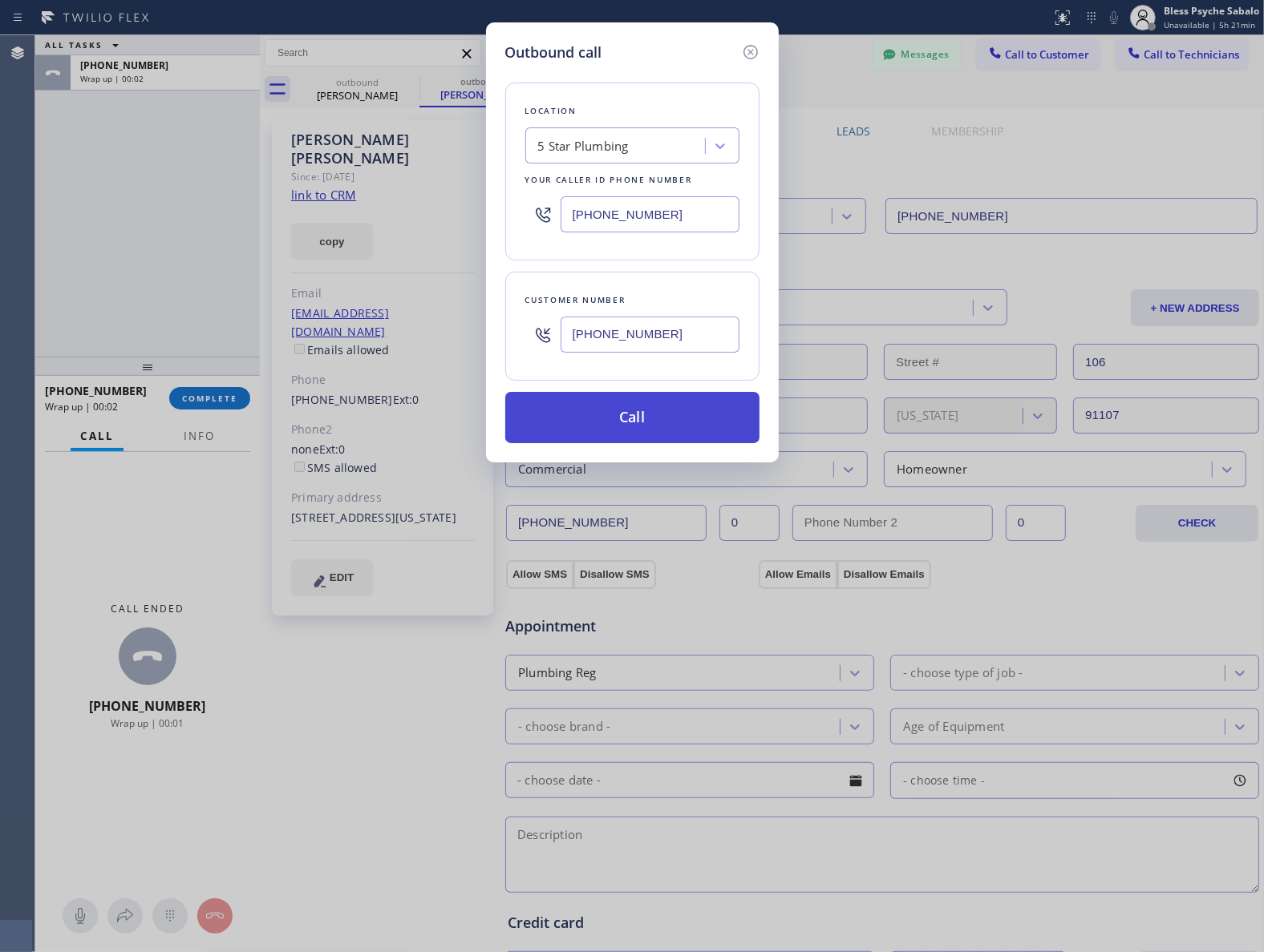
click at [658, 429] on button "Call" at bounding box center [632, 418] width 254 height 51
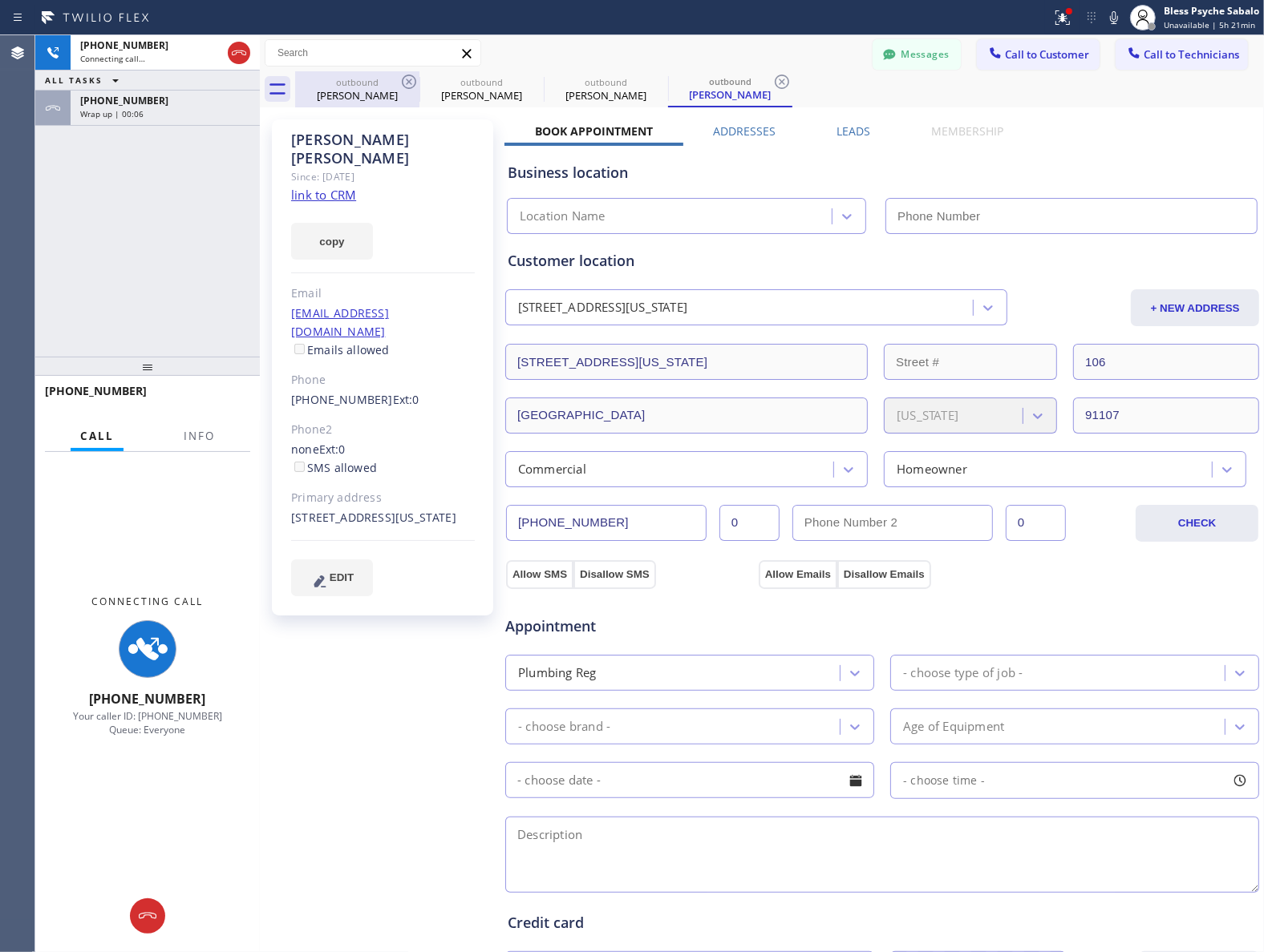
type input "[PHONE_NUMBER]"
click at [402, 82] on icon at bounding box center [409, 82] width 15 height 15
click at [0, 0] on icon at bounding box center [0, 0] width 0 height 0
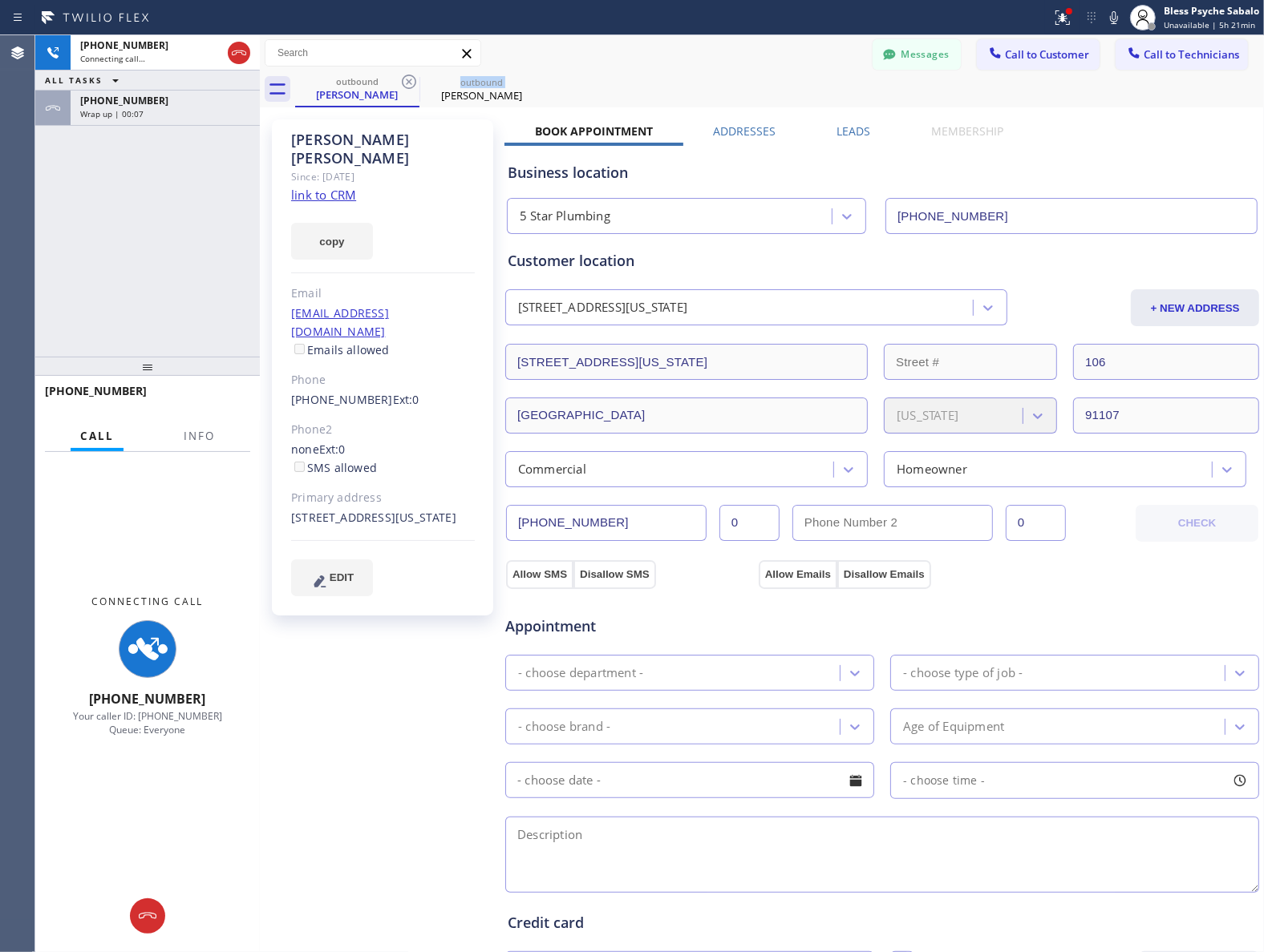
click at [402, 82] on icon at bounding box center [409, 82] width 15 height 15
click at [535, 91] on div "outbound [PERSON_NAME]" at bounding box center [779, 89] width 969 height 36
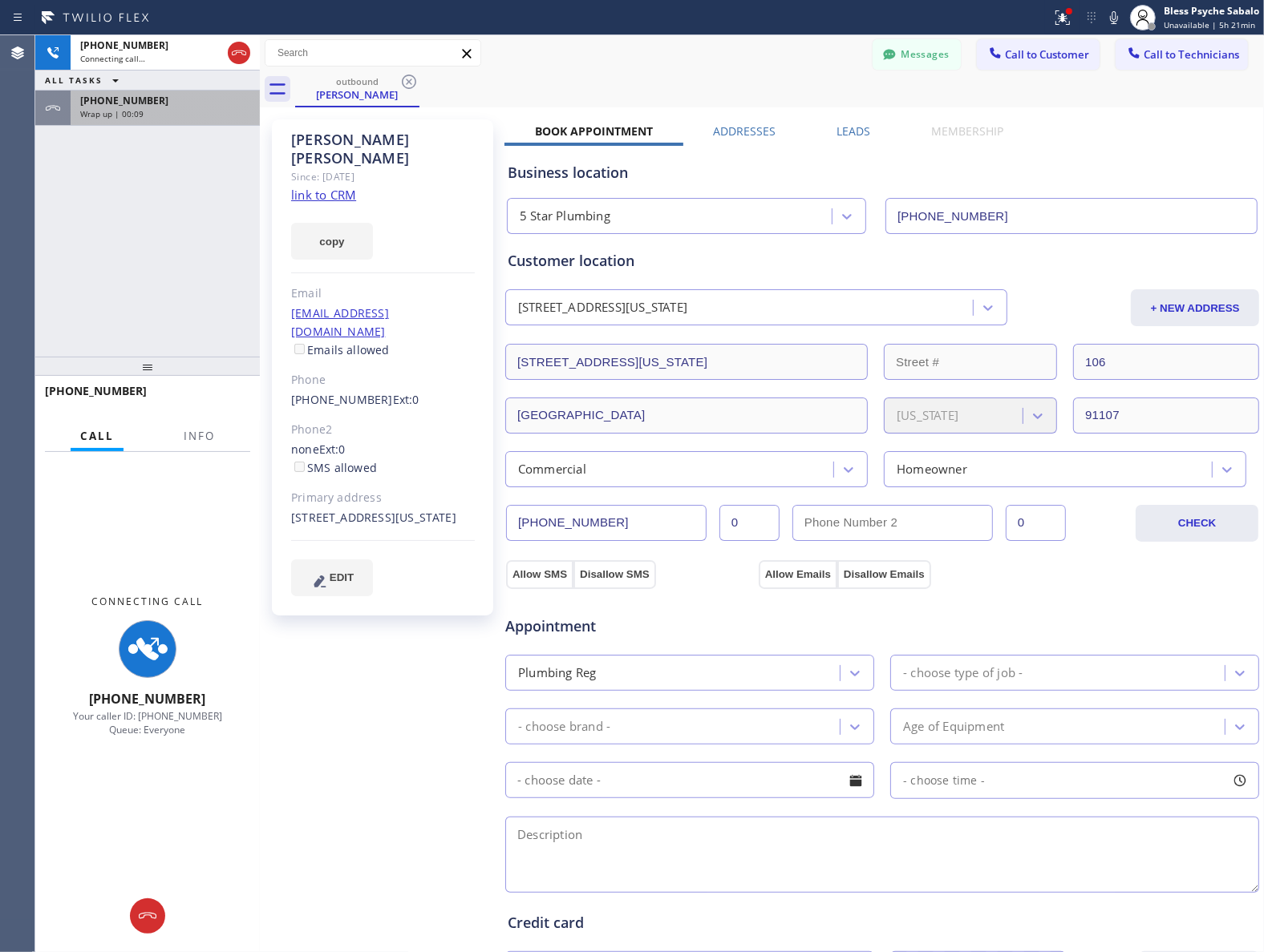
click at [139, 123] on div "[PHONE_NUMBER] Wrap up | 00:09" at bounding box center [162, 108] width 183 height 36
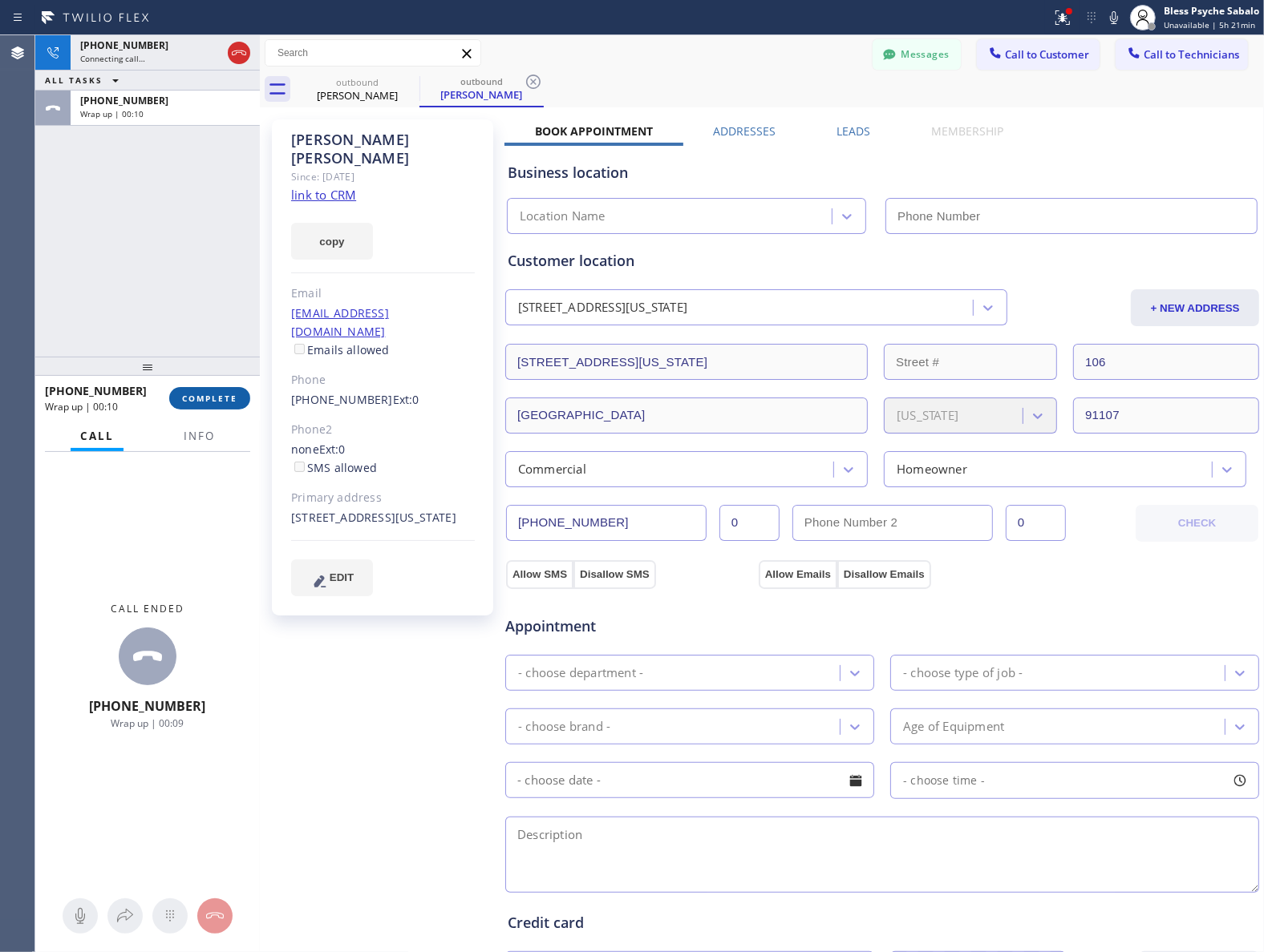
click at [223, 395] on span "COMPLETE" at bounding box center [209, 399] width 55 height 11
type input "[PHONE_NUMBER]"
click at [186, 294] on div "[PHONE_NUMBER] Connecting call… ALL TASKS ALL TASKS ACTIVE TASKS TASKS IN WRAP …" at bounding box center [147, 197] width 224 height 322
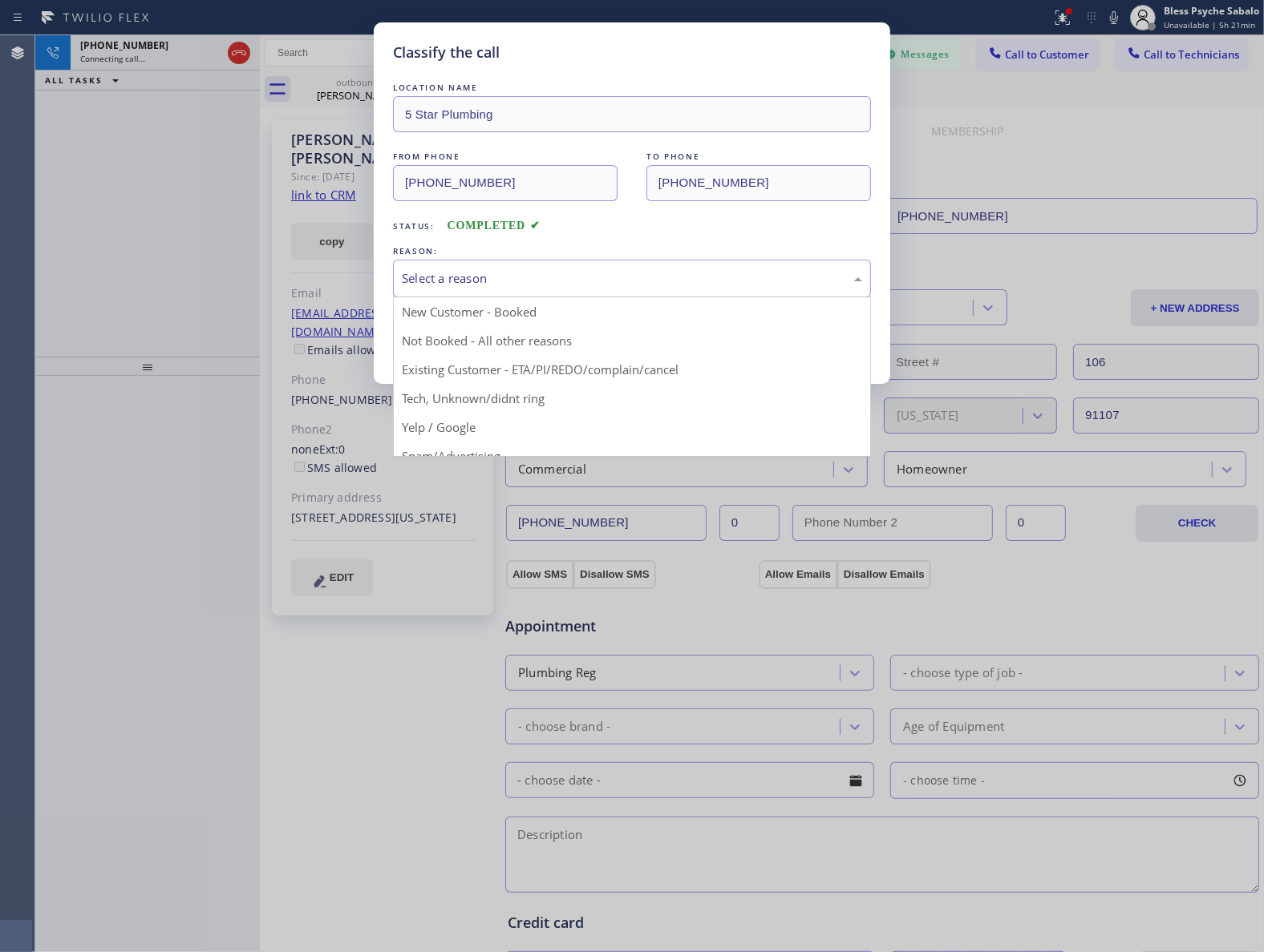
drag, startPoint x: 584, startPoint y: 267, endPoint x: 587, endPoint y: 289, distance: 22.2
click at [584, 269] on div "Select a reason" at bounding box center [632, 278] width 477 height 37
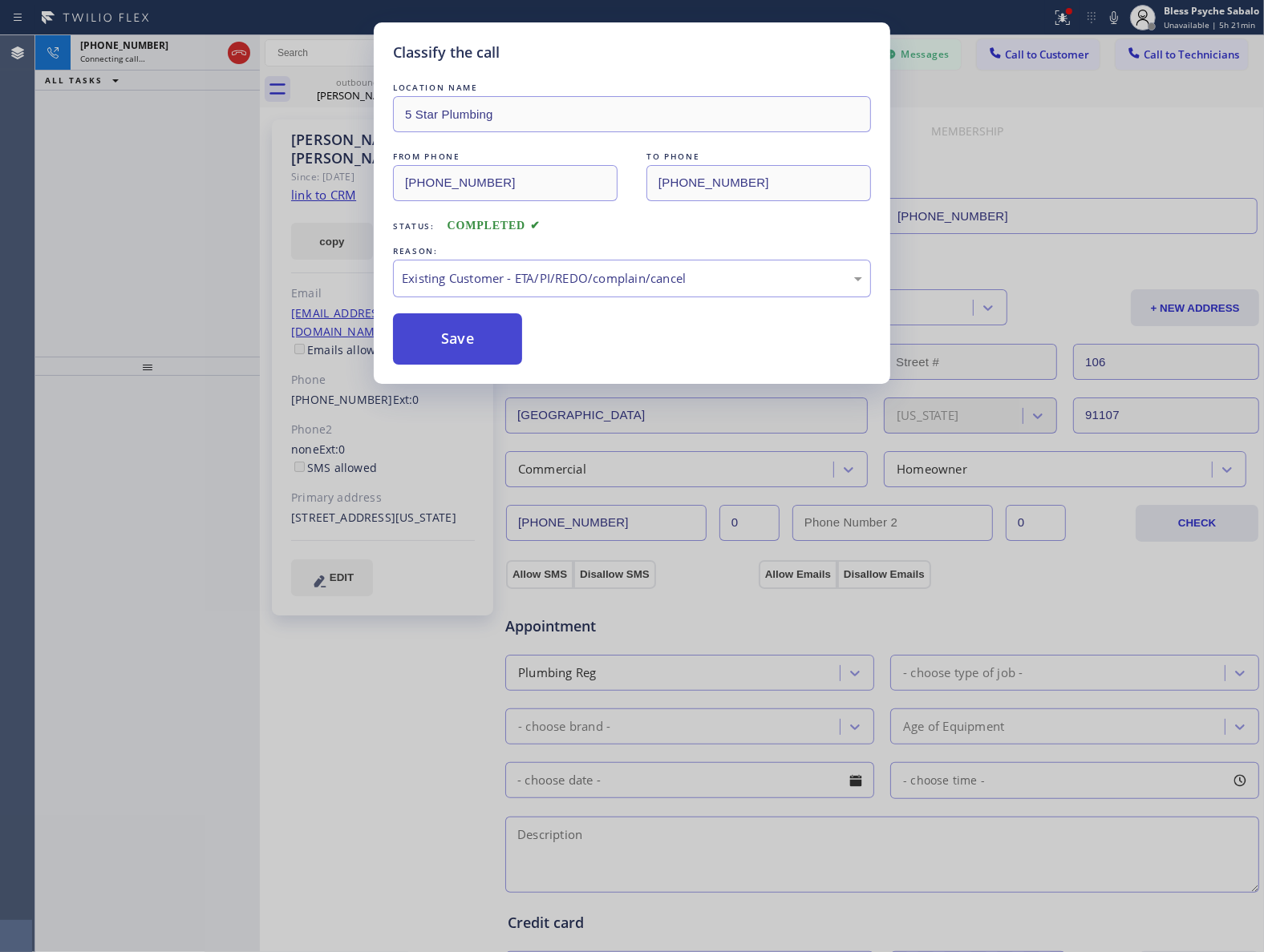
drag, startPoint x: 423, startPoint y: 321, endPoint x: 431, endPoint y: 330, distance: 12.0
click at [425, 322] on button "Save" at bounding box center [457, 339] width 129 height 51
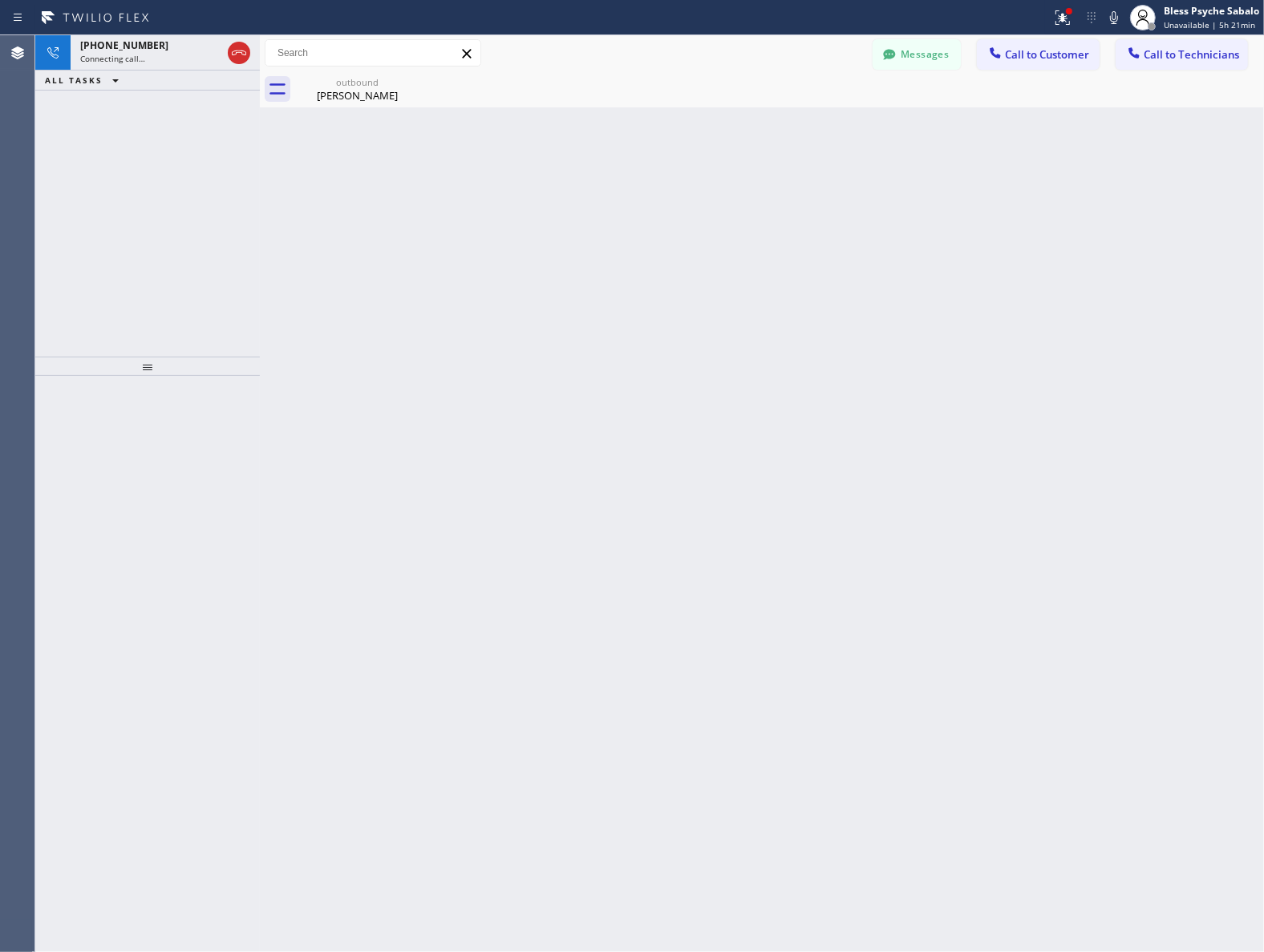
click at [431, 337] on div "Back to Dashboard Change Sender ID Customers Technicians [PHONE_NUMBER] SEARCH …" at bounding box center [761, 494] width 1003 height 917
click at [908, 60] on button "Messages" at bounding box center [916, 54] width 88 height 30
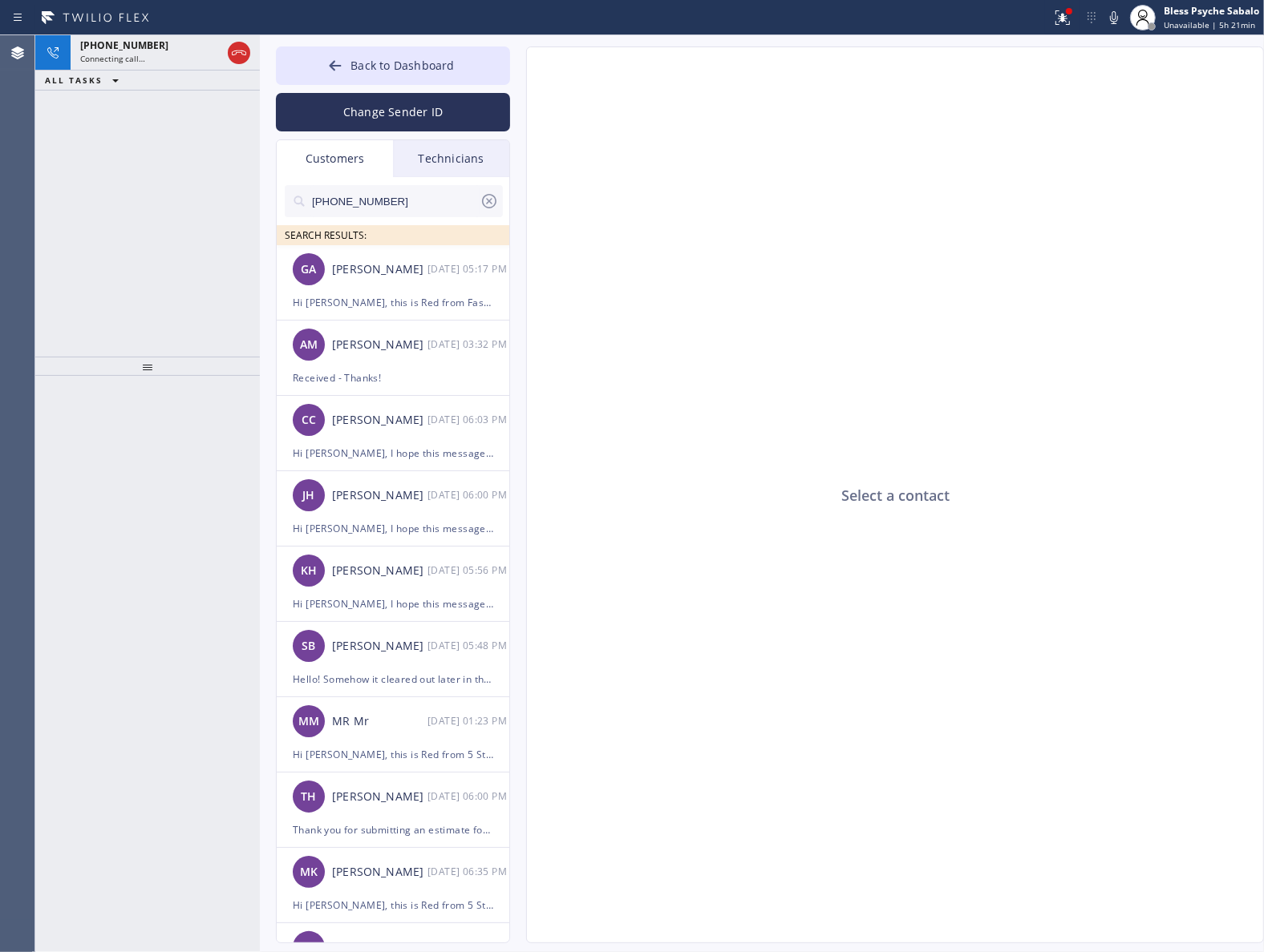
click at [471, 178] on div "[PHONE_NUMBER] SEARCH RESULTS:" at bounding box center [393, 211] width 234 height 69
click at [358, 158] on div "Customers" at bounding box center [334, 158] width 116 height 37
click at [407, 762] on div "Hi [PERSON_NAME], this is Red from 5 Star plumbing. Just a quick follow-up rega…" at bounding box center [392, 754] width 200 height 18
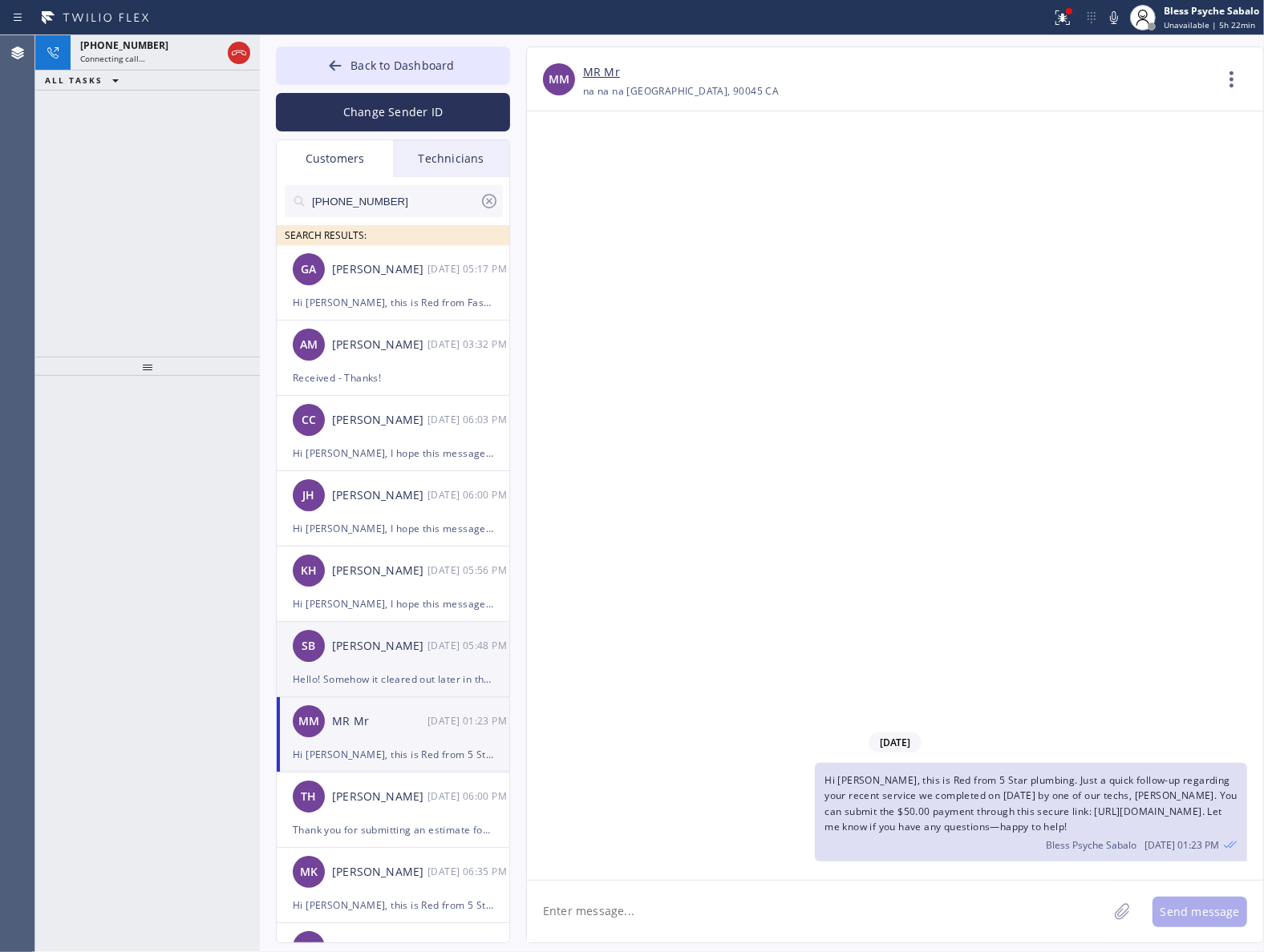
click at [380, 626] on div "SB [PERSON_NAME] [DATE] 05:48 PM" at bounding box center [393, 646] width 234 height 48
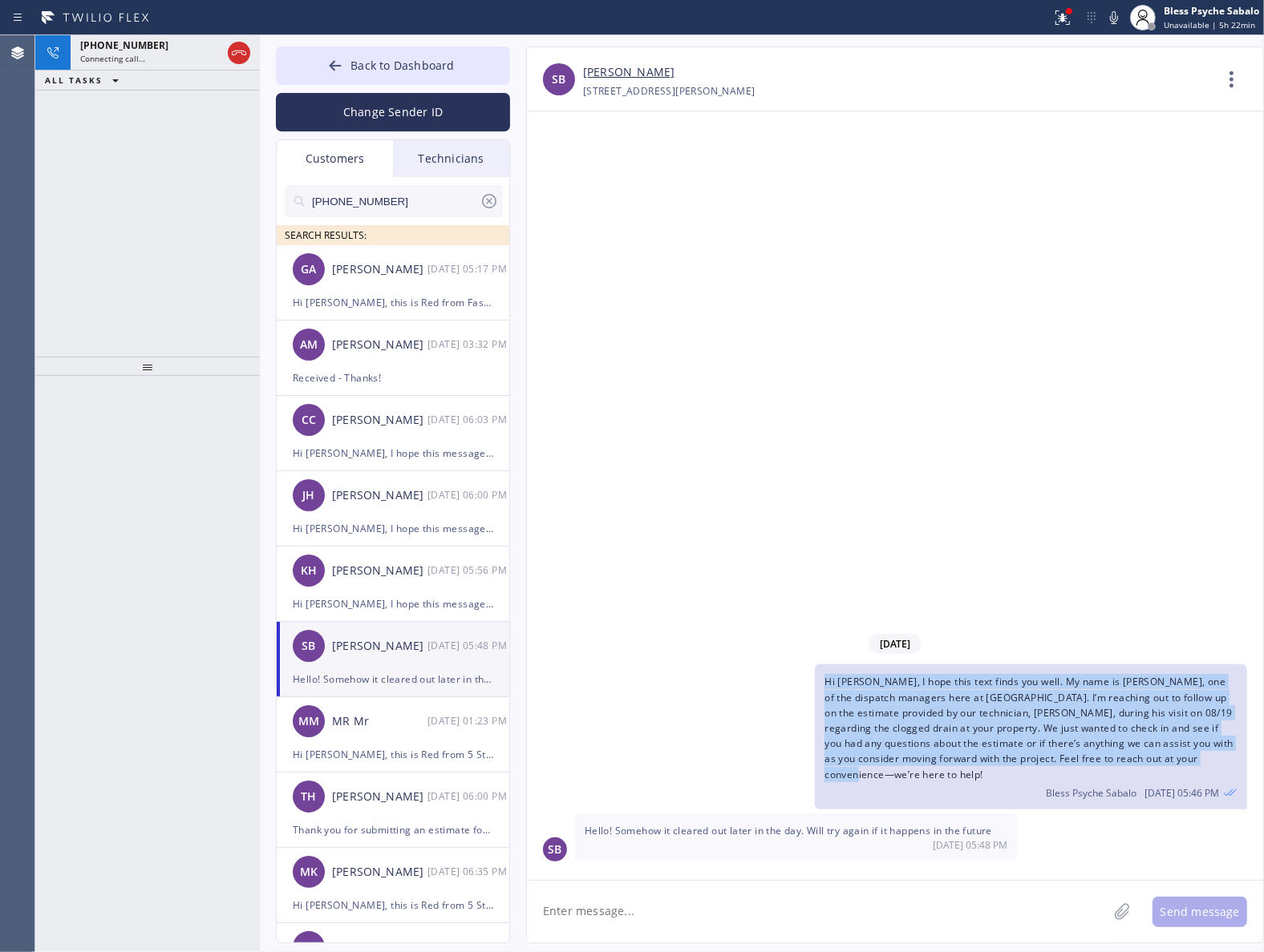
drag, startPoint x: 895, startPoint y: 780, endPoint x: 811, endPoint y: 684, distance: 127.6
click at [811, 684] on div "Hi [PERSON_NAME], I hope this text finds you well. My name is [PERSON_NAME], on…" at bounding box center [886, 737] width 720 height 144
copy span "Hi [PERSON_NAME], I hope this text finds you well. My name is [PERSON_NAME], on…"
click at [237, 54] on icon at bounding box center [239, 52] width 19 height 19
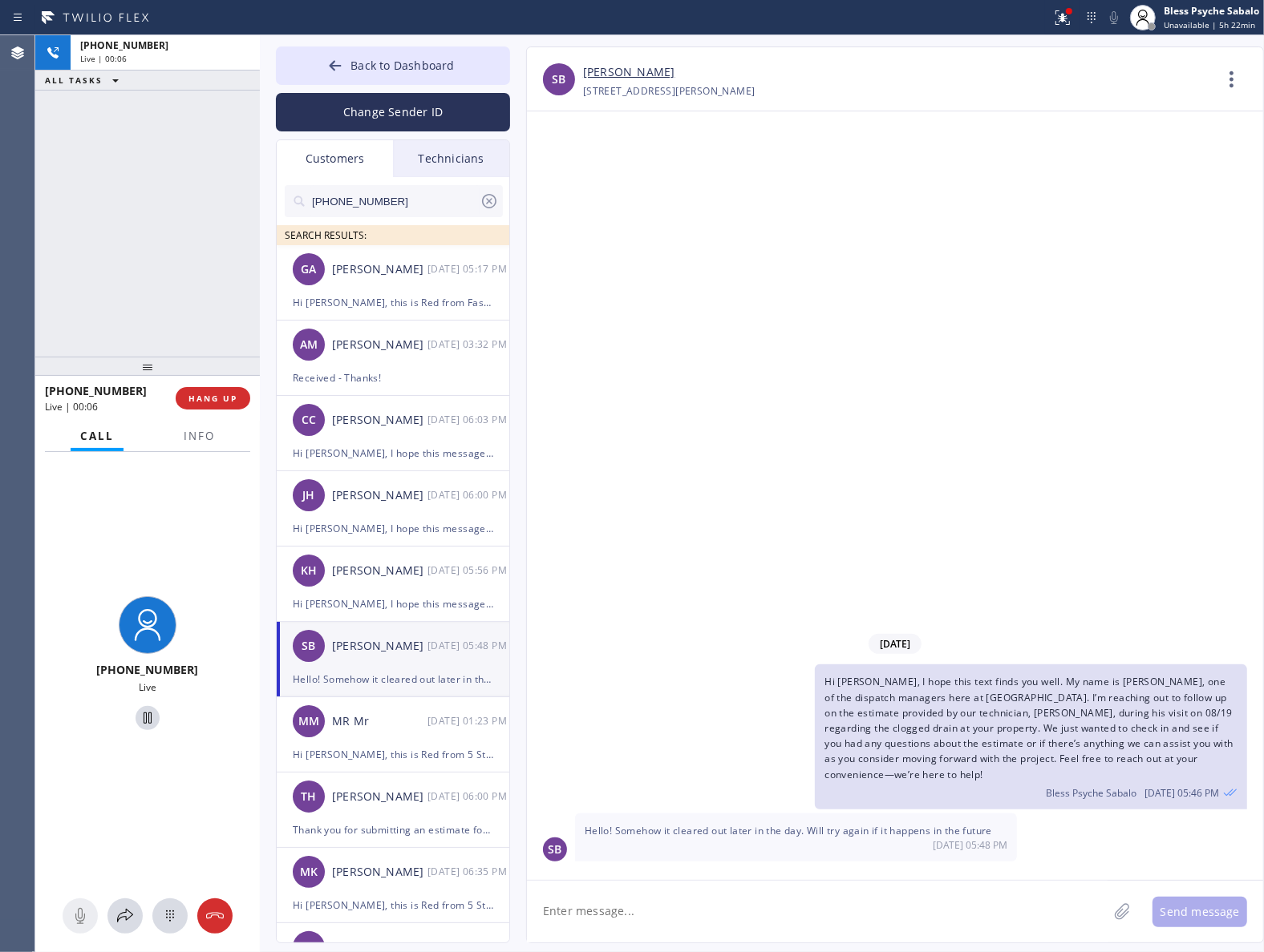
click at [614, 285] on div "[DATE] Hi [PERSON_NAME], I hope this text finds you well. My name is [PERSON_NA…" at bounding box center [894, 496] width 736 height 769
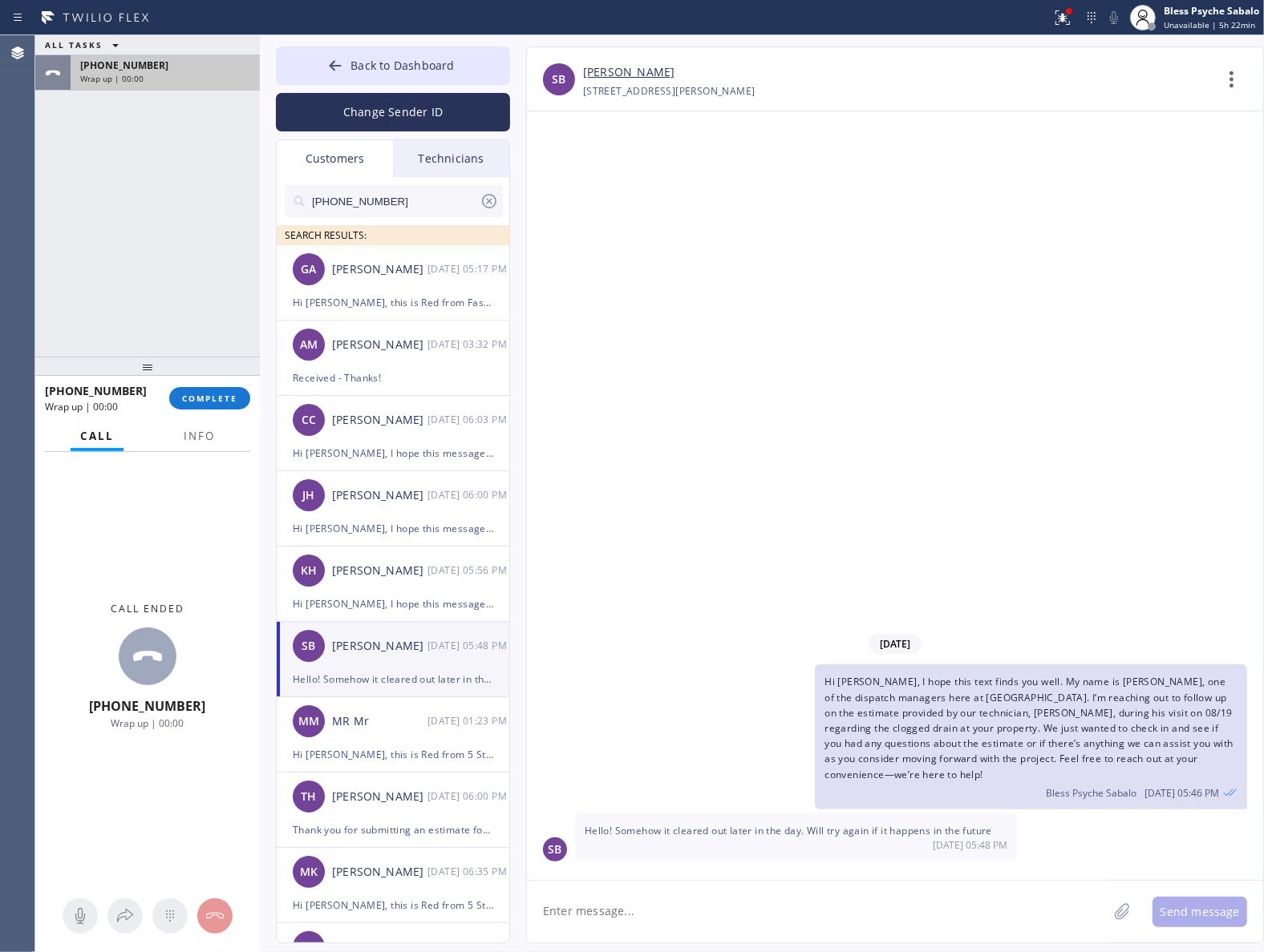
click at [230, 75] on div "Wrap up | 00:00" at bounding box center [166, 79] width 170 height 11
click at [237, 387] on button "COMPLETE" at bounding box center [209, 398] width 81 height 23
click at [163, 270] on div "ALL TASKS ALL TASKS ACTIVE TASKS TASKS IN WRAP UP [PHONE_NUMBER] Wrap up | 00:01" at bounding box center [147, 197] width 224 height 322
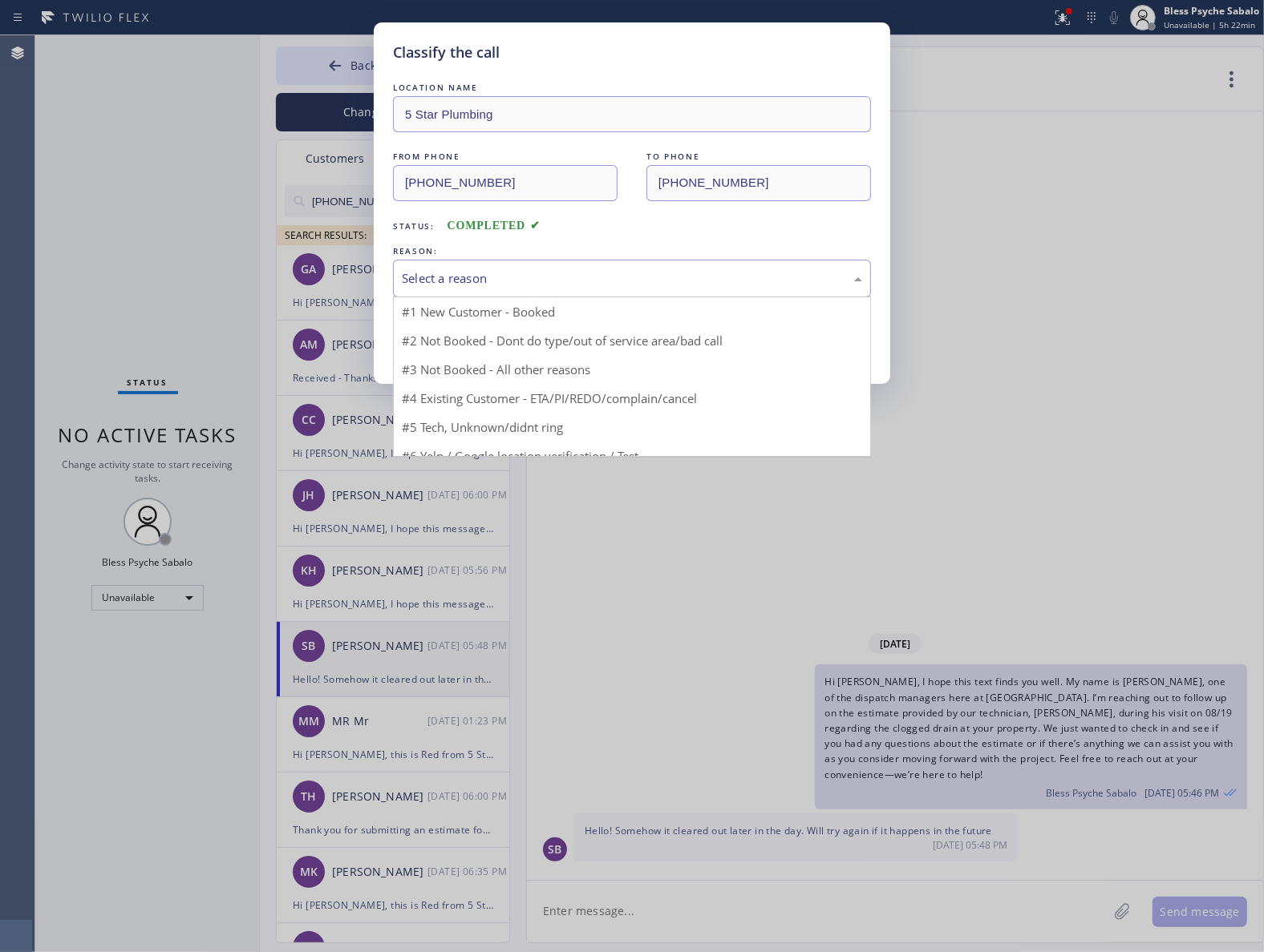
click at [678, 291] on div "Select a reason" at bounding box center [632, 278] width 477 height 37
drag, startPoint x: 666, startPoint y: 243, endPoint x: 658, endPoint y: 271, distance: 29.1
click at [664, 247] on div "LOCATION NAME 5 Star Plumbing FROM PHONE [PHONE_NUMBER] TO PHONE [PHONE_NUMBER]…" at bounding box center [632, 222] width 477 height 285
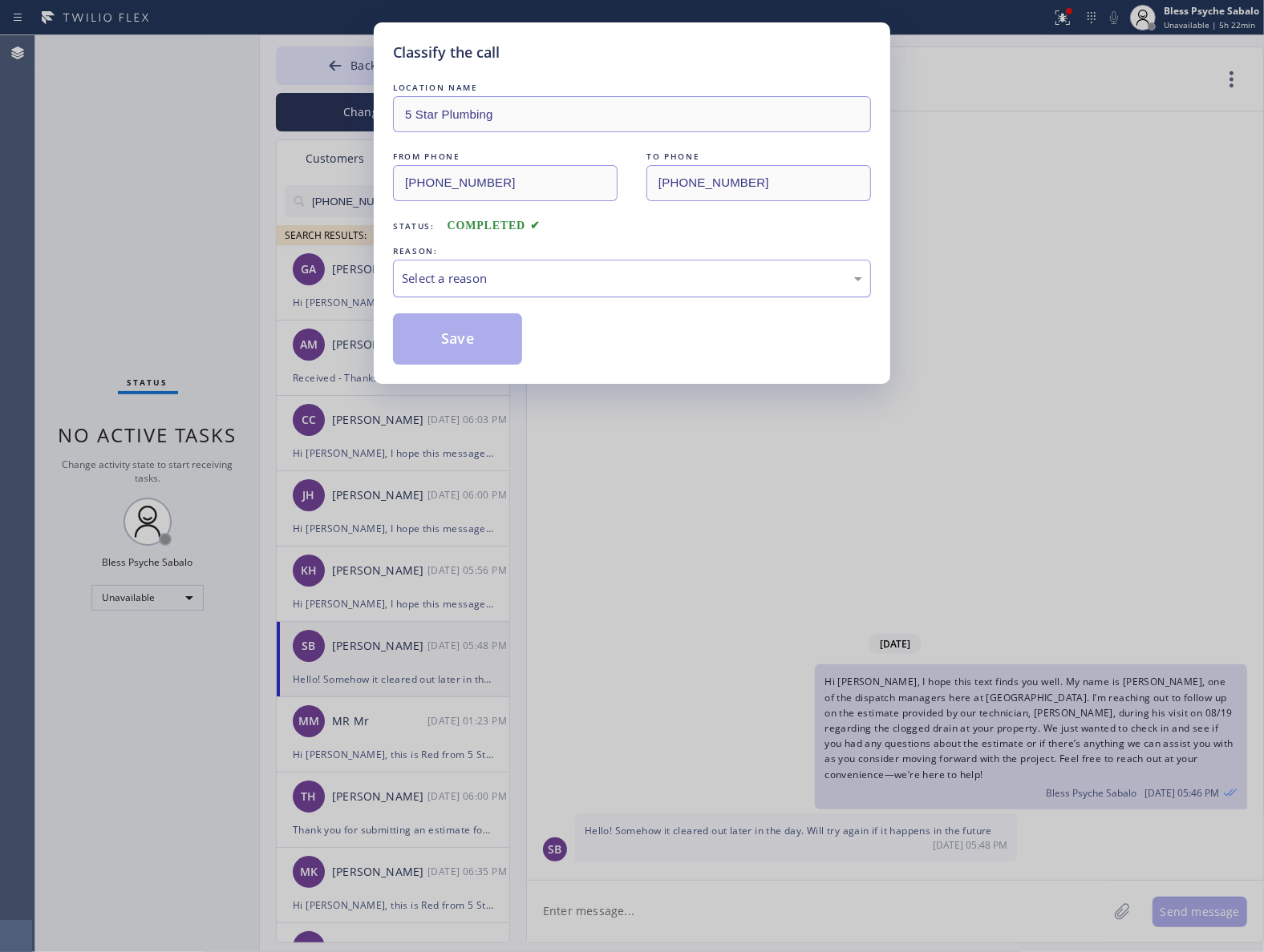
click at [638, 294] on div "Select a reason" at bounding box center [632, 278] width 477 height 37
drag, startPoint x: 479, startPoint y: 341, endPoint x: 487, endPoint y: 345, distance: 8.9
click at [481, 341] on button "Save" at bounding box center [457, 339] width 129 height 51
click at [699, 374] on div "Classify the call LOCATION NAME 5 Star Plumbing FROM PHONE [PHONE_NUMBER] TO PH…" at bounding box center [631, 203] width 517 height 361
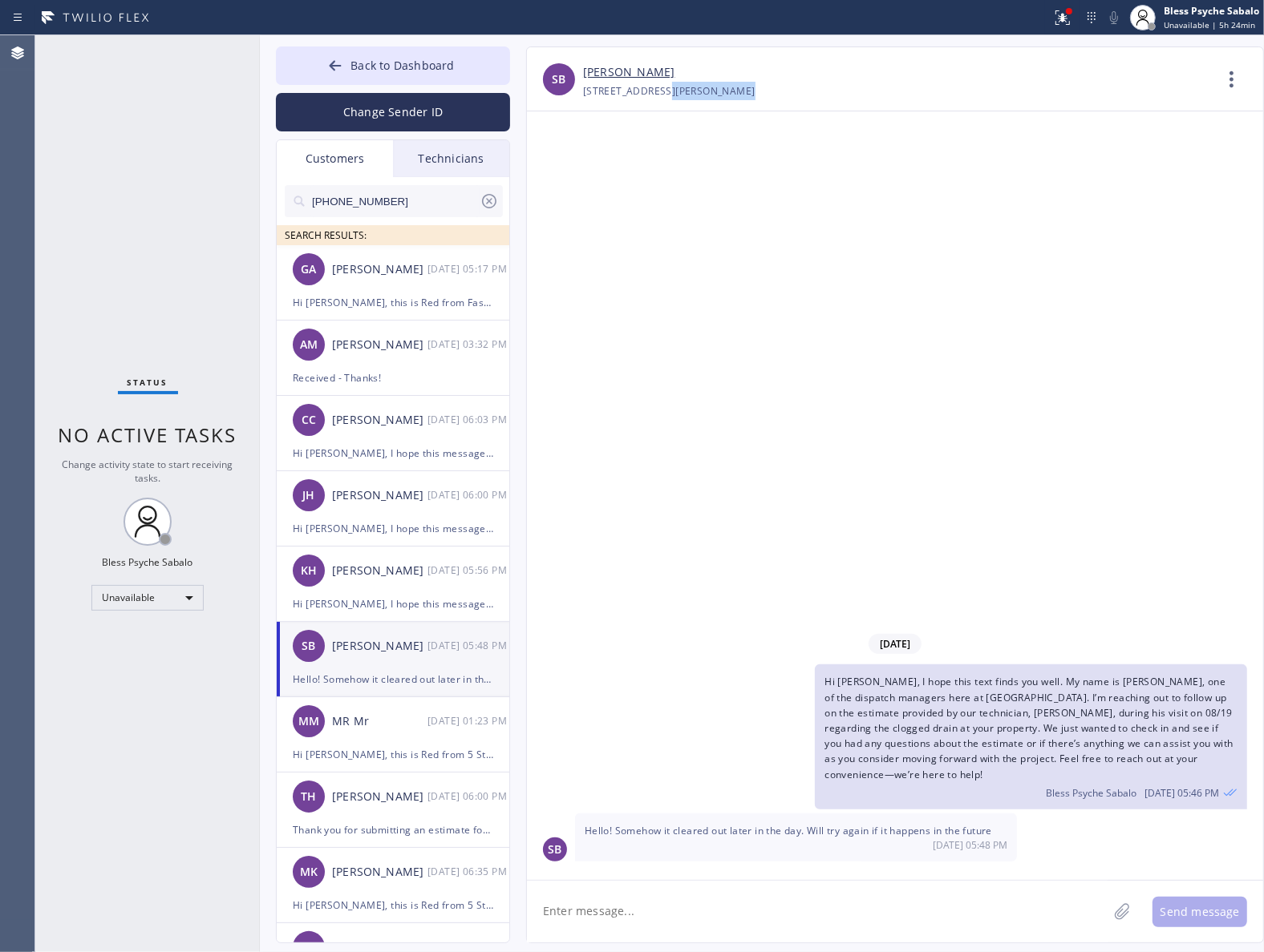
click at [659, 113] on div "SB [PERSON_NAME] [PHONE_NUMBER] Choose phone number [PHONE_NUMBER] [STREET_ADDR…" at bounding box center [894, 495] width 737 height 897
click at [469, 60] on button "Back to Dashboard" at bounding box center [393, 66] width 234 height 38
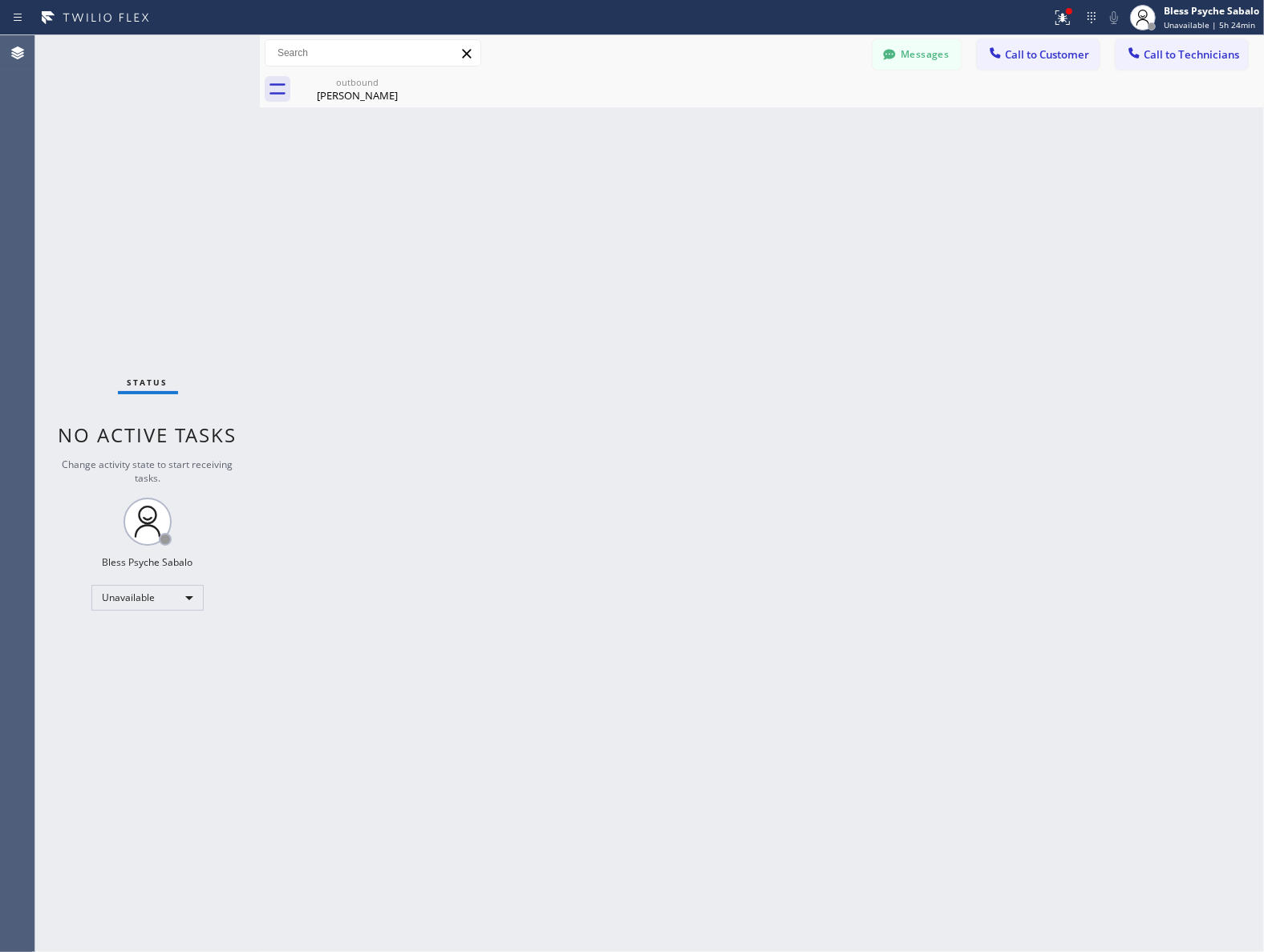
click at [691, 230] on div "Back to Dashboard Change Sender ID Customers Technicians [PHONE_NUMBER] SEARCH …" at bounding box center [761, 494] width 1003 height 917
click at [1011, 55] on span "Call to Customer" at bounding box center [1046, 55] width 84 height 15
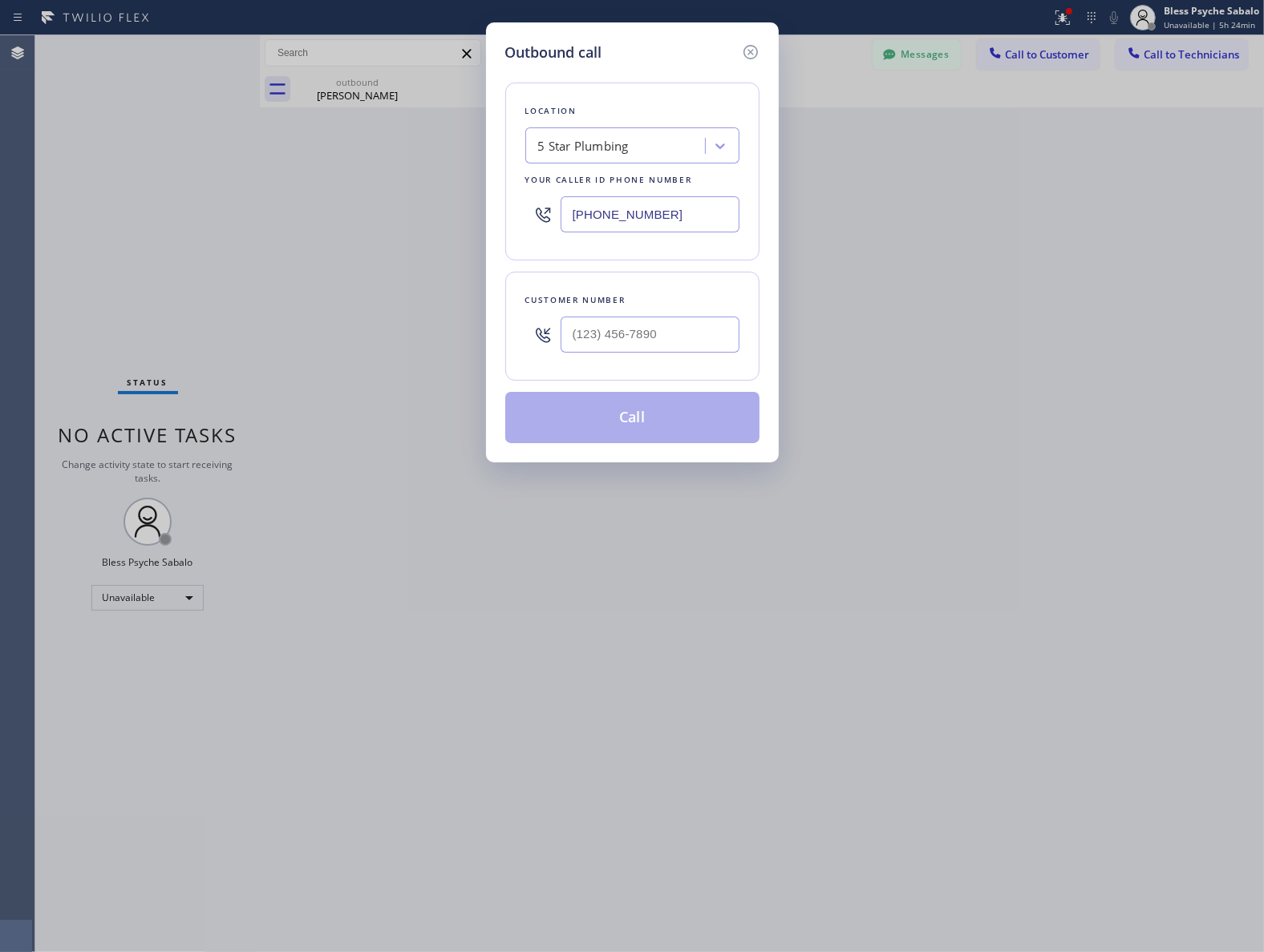
drag, startPoint x: 740, startPoint y: 37, endPoint x: 770, endPoint y: 58, distance: 36.6
click at [742, 37] on div "Outbound call Location 5 Star Plumbing Your caller id phone number [PHONE_NUMBE…" at bounding box center [632, 242] width 293 height 440
click at [770, 58] on div "Outbound call Location 5 Star Plumbing Your caller id phone number [PHONE_NUMBE…" at bounding box center [632, 242] width 293 height 440
click at [755, 47] on icon at bounding box center [750, 51] width 19 height 19
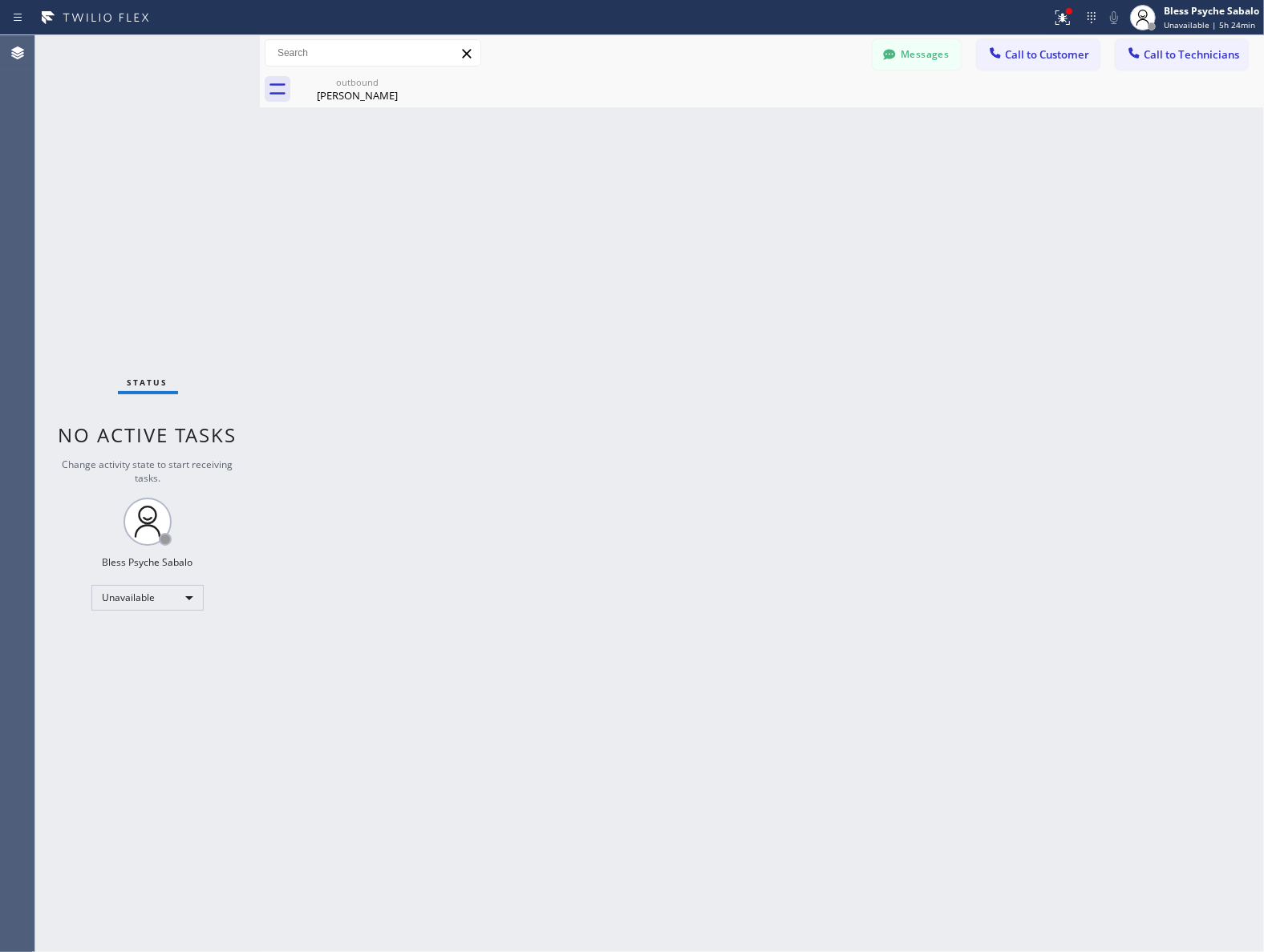
drag, startPoint x: 830, startPoint y: 141, endPoint x: 898, endPoint y: 72, distance: 96.9
click at [846, 130] on div "Back to Dashboard Change Sender ID Customers Technicians [PHONE_NUMBER] SEARCH …" at bounding box center [761, 494] width 1003 height 917
click at [910, 64] on button "Messages" at bounding box center [916, 54] width 88 height 30
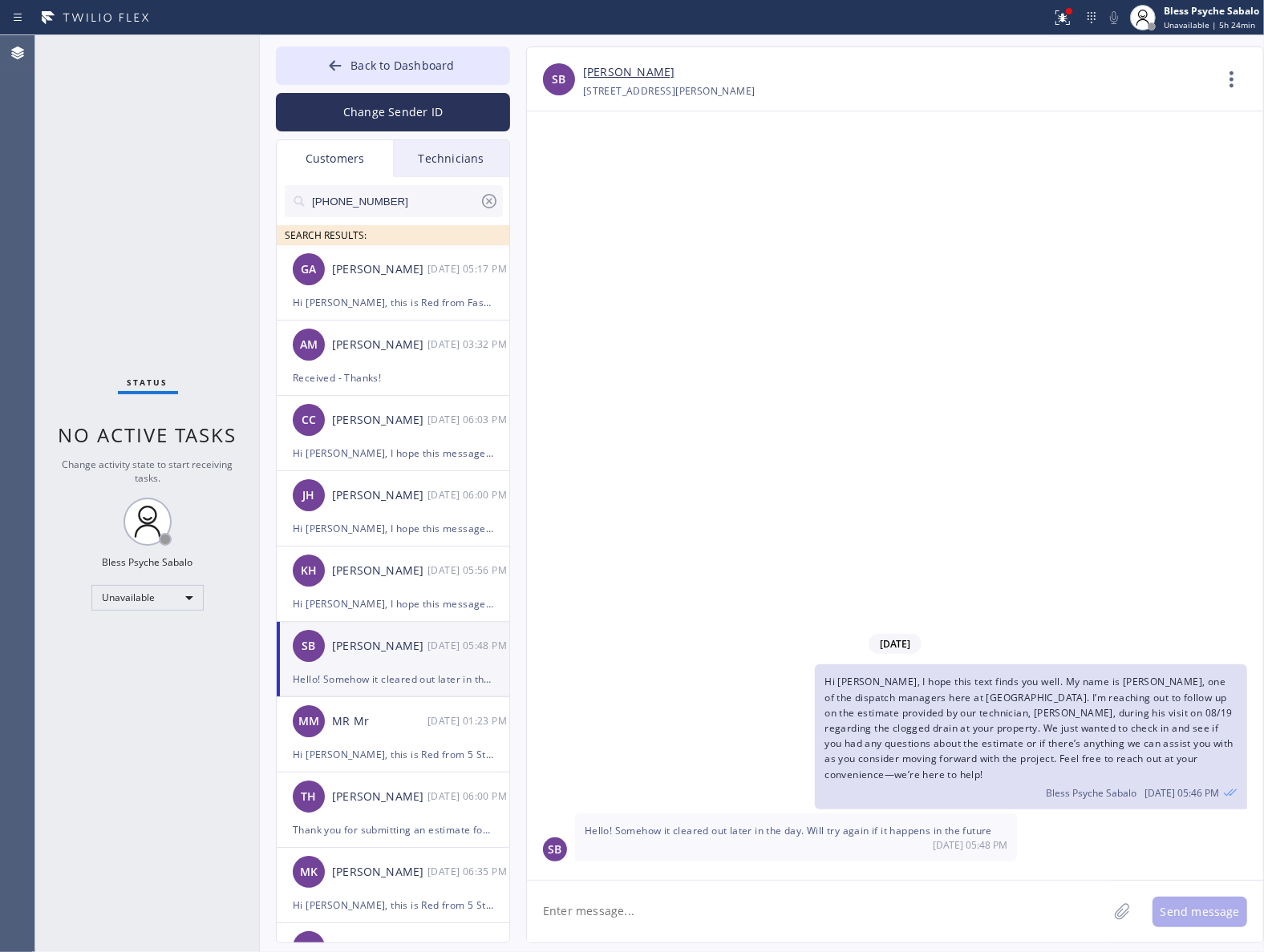
drag, startPoint x: 393, startPoint y: 174, endPoint x: 412, endPoint y: 194, distance: 27.6
click at [393, 178] on div "Customers Technicians [PHONE_NUMBER] SEARCH RESULTS: GA [PERSON_NAME] [DATE] 05…" at bounding box center [393, 541] width 234 height 804
click at [495, 202] on icon at bounding box center [489, 201] width 15 height 15
click at [349, 161] on div "Customers" at bounding box center [334, 158] width 116 height 37
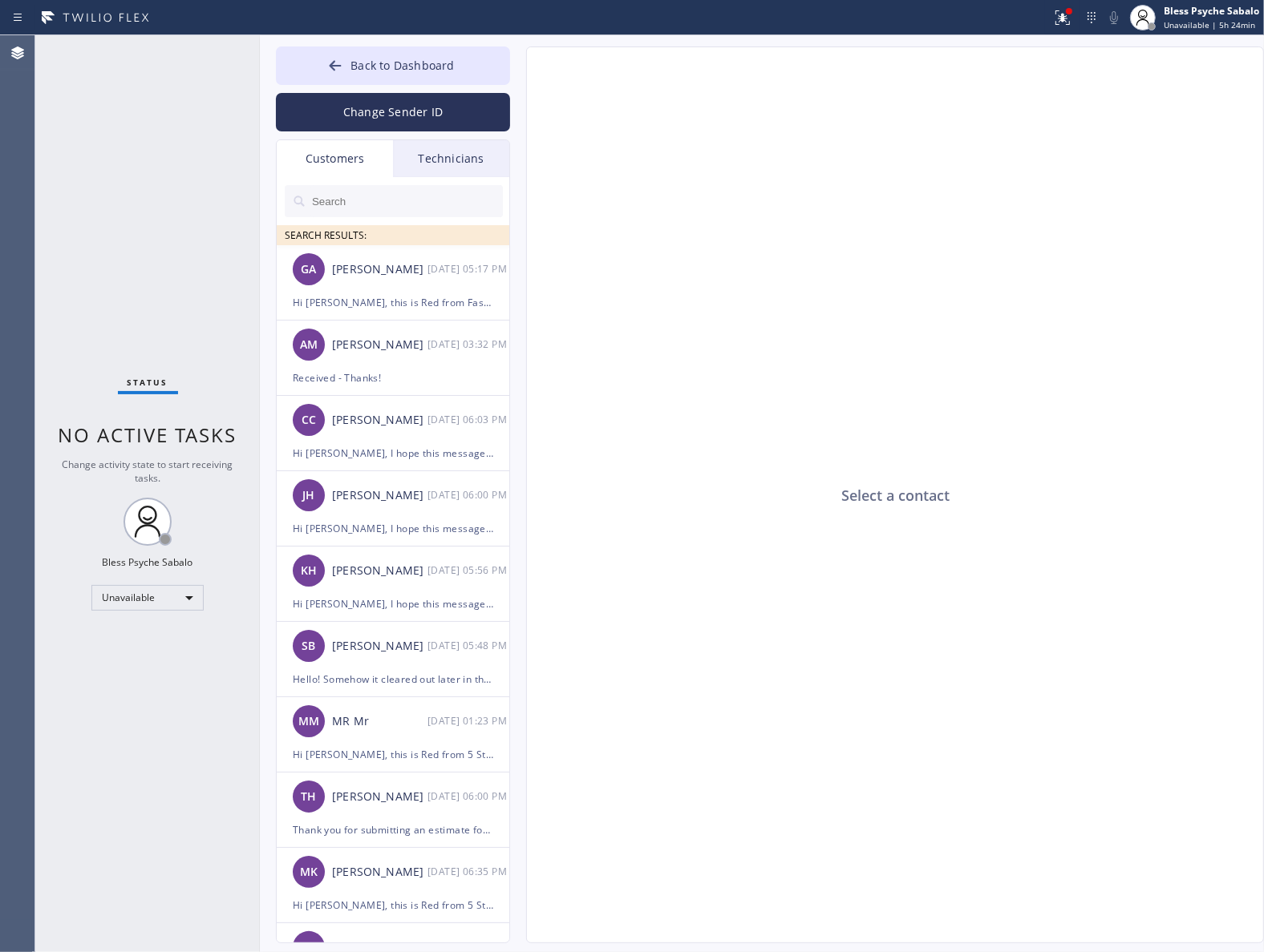
click at [349, 160] on div "Customers" at bounding box center [334, 158] width 116 height 37
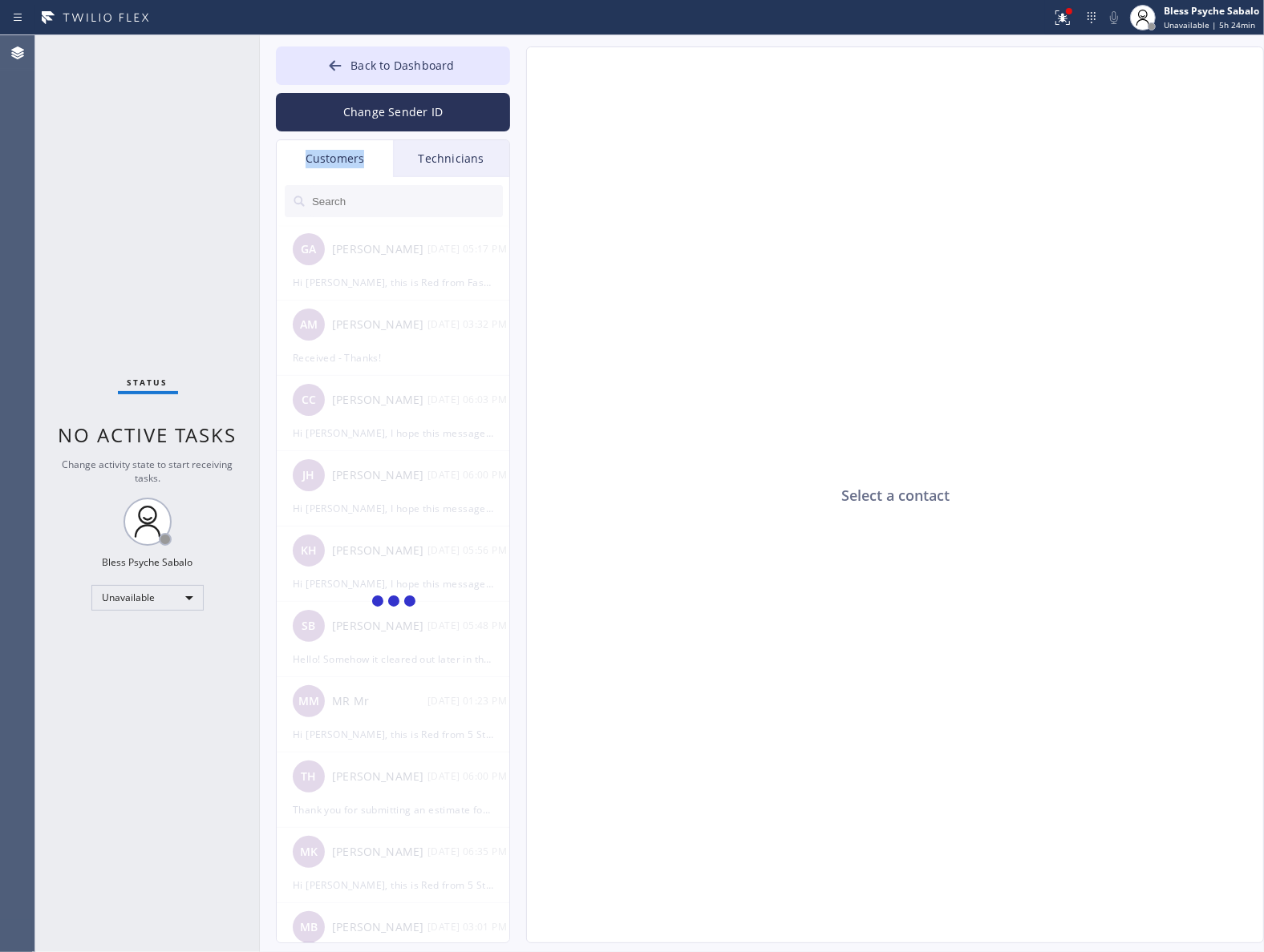
click at [349, 160] on div "Customers" at bounding box center [334, 158] width 116 height 37
click at [377, 198] on input "text" at bounding box center [406, 200] width 192 height 32
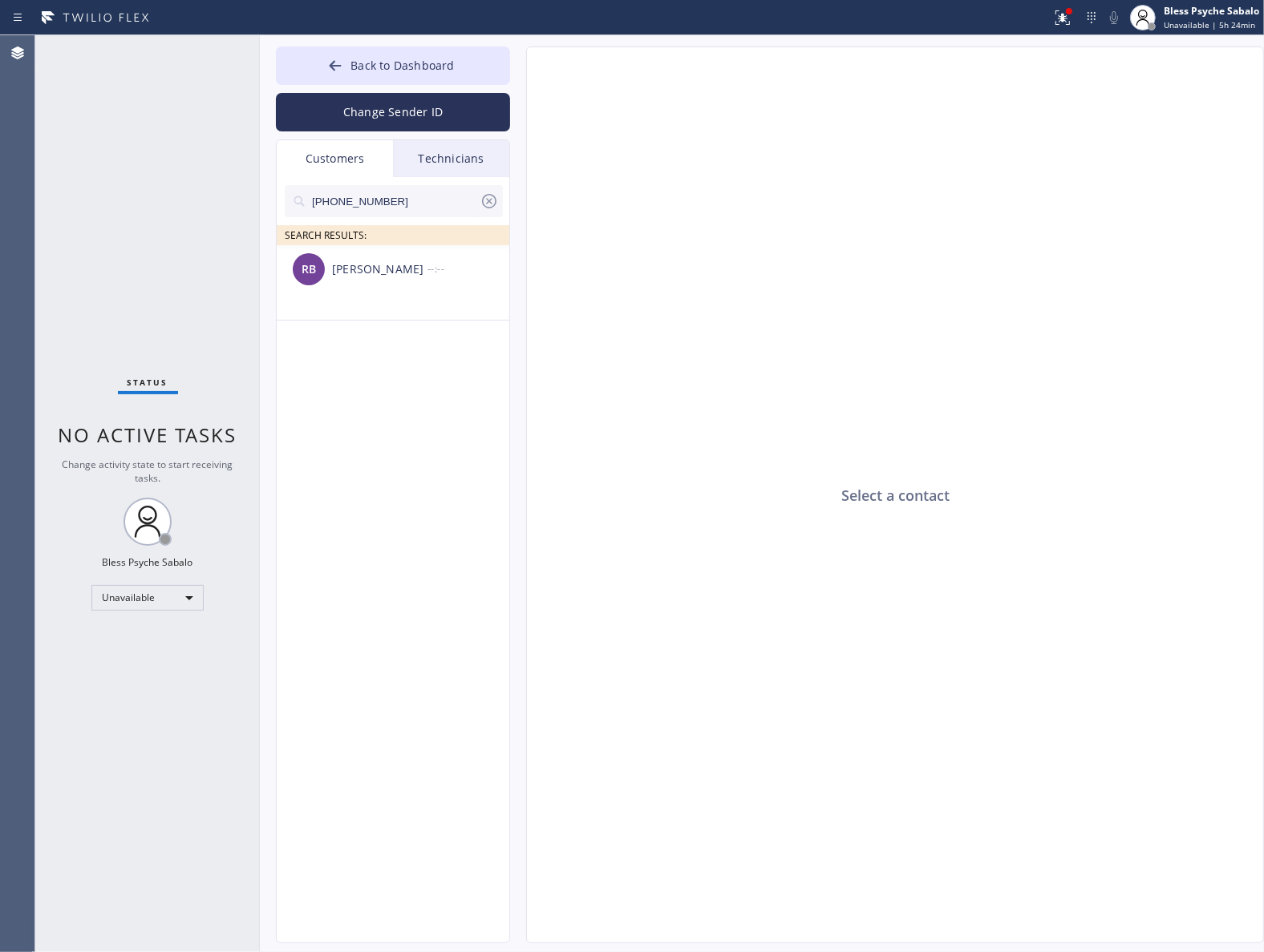
click at [403, 286] on div "RB [PERSON_NAME] --:--" at bounding box center [393, 269] width 234 height 48
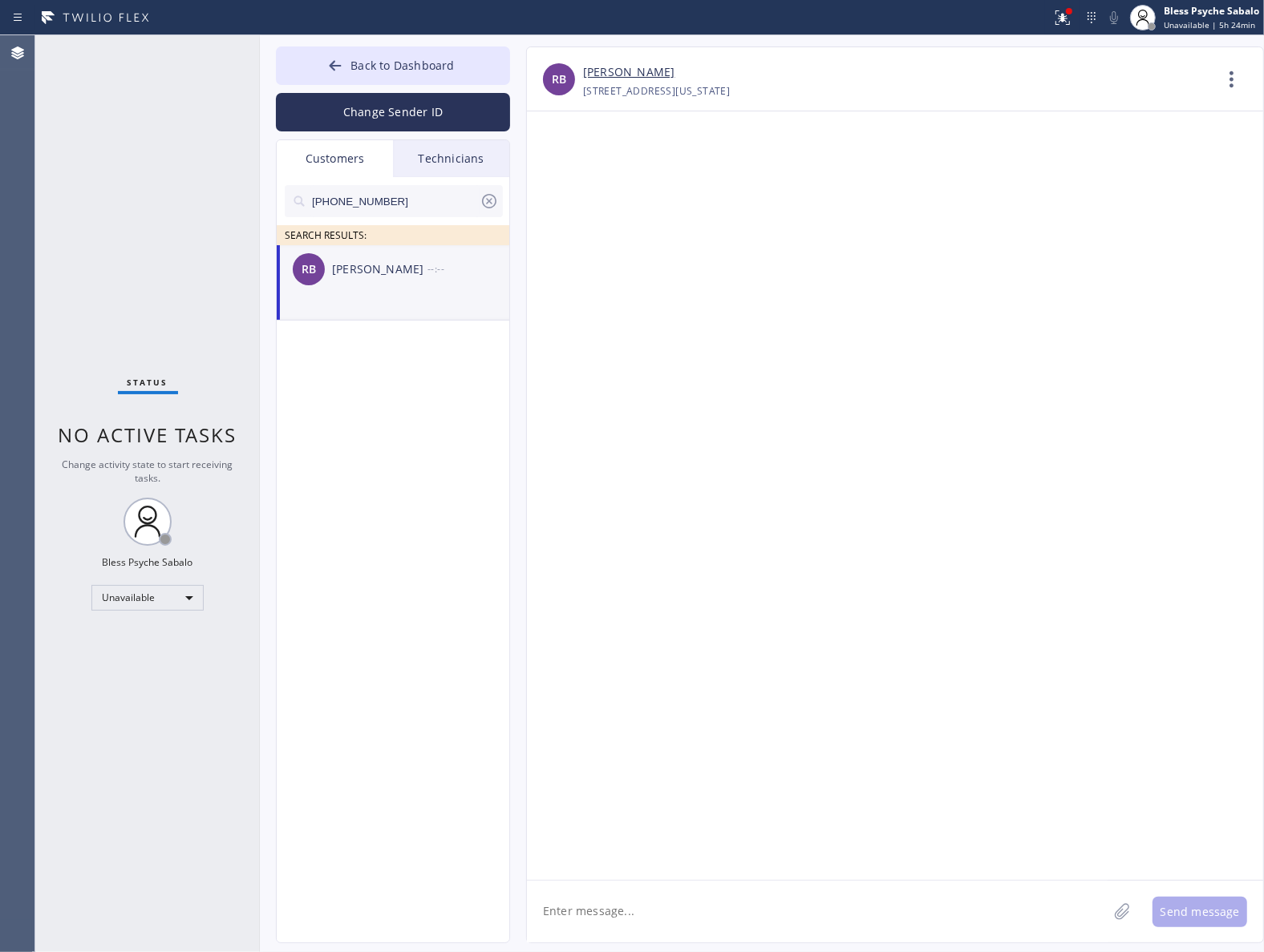
click at [586, 895] on textarea at bounding box center [817, 911] width 581 height 61
paste textarea "Hi [PERSON_NAME], I hope this text finds you well. My name is [PERSON_NAME], on…"
type textarea "Hi [PERSON_NAME], I hope this text finds you well. My name is [PERSON_NAME], on…"
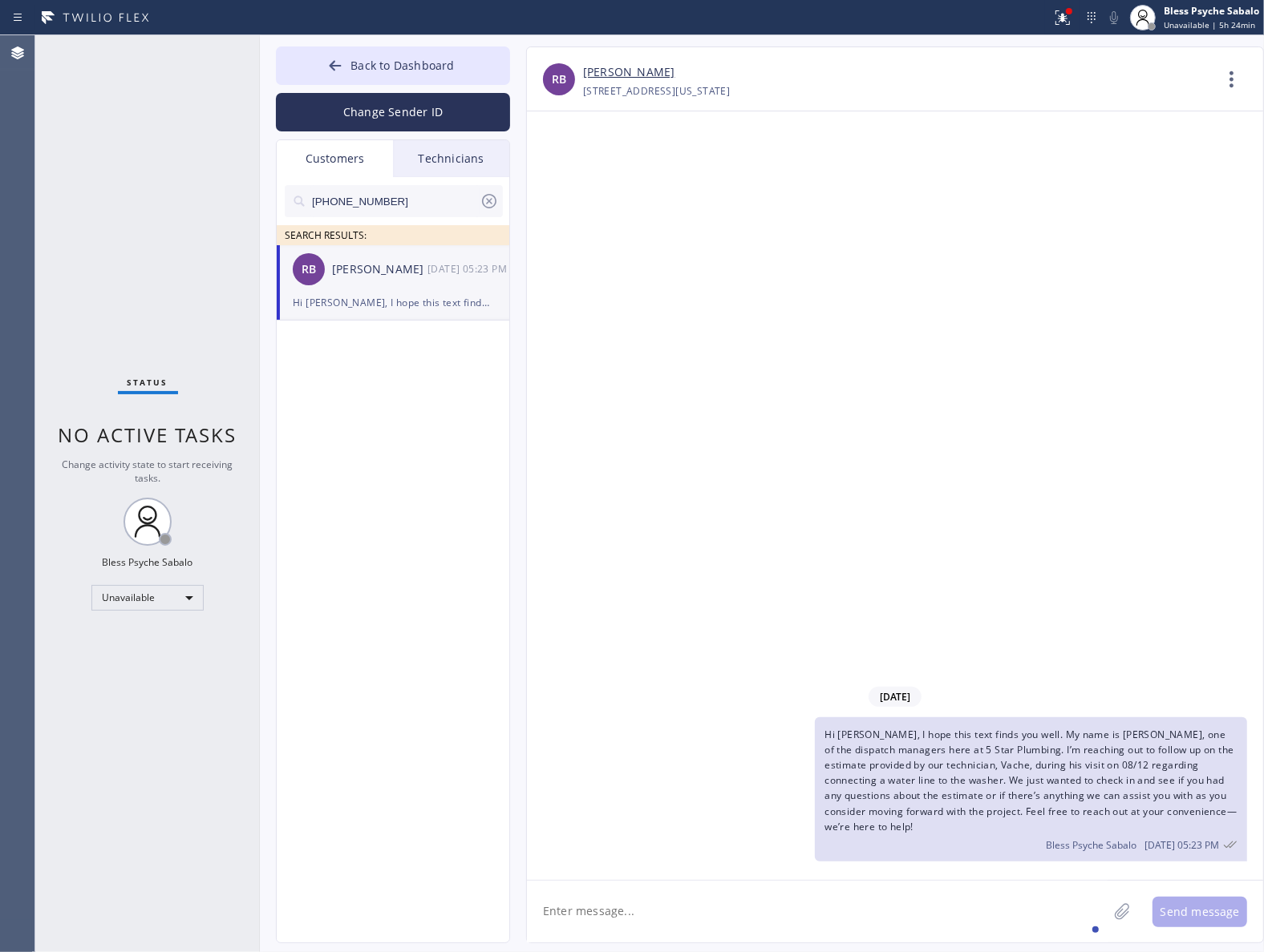
drag, startPoint x: 991, startPoint y: 893, endPoint x: 731, endPoint y: 642, distance: 361.4
click at [986, 887] on textarea at bounding box center [817, 911] width 581 height 61
click at [419, 79] on button "Back to Dashboard" at bounding box center [393, 66] width 234 height 38
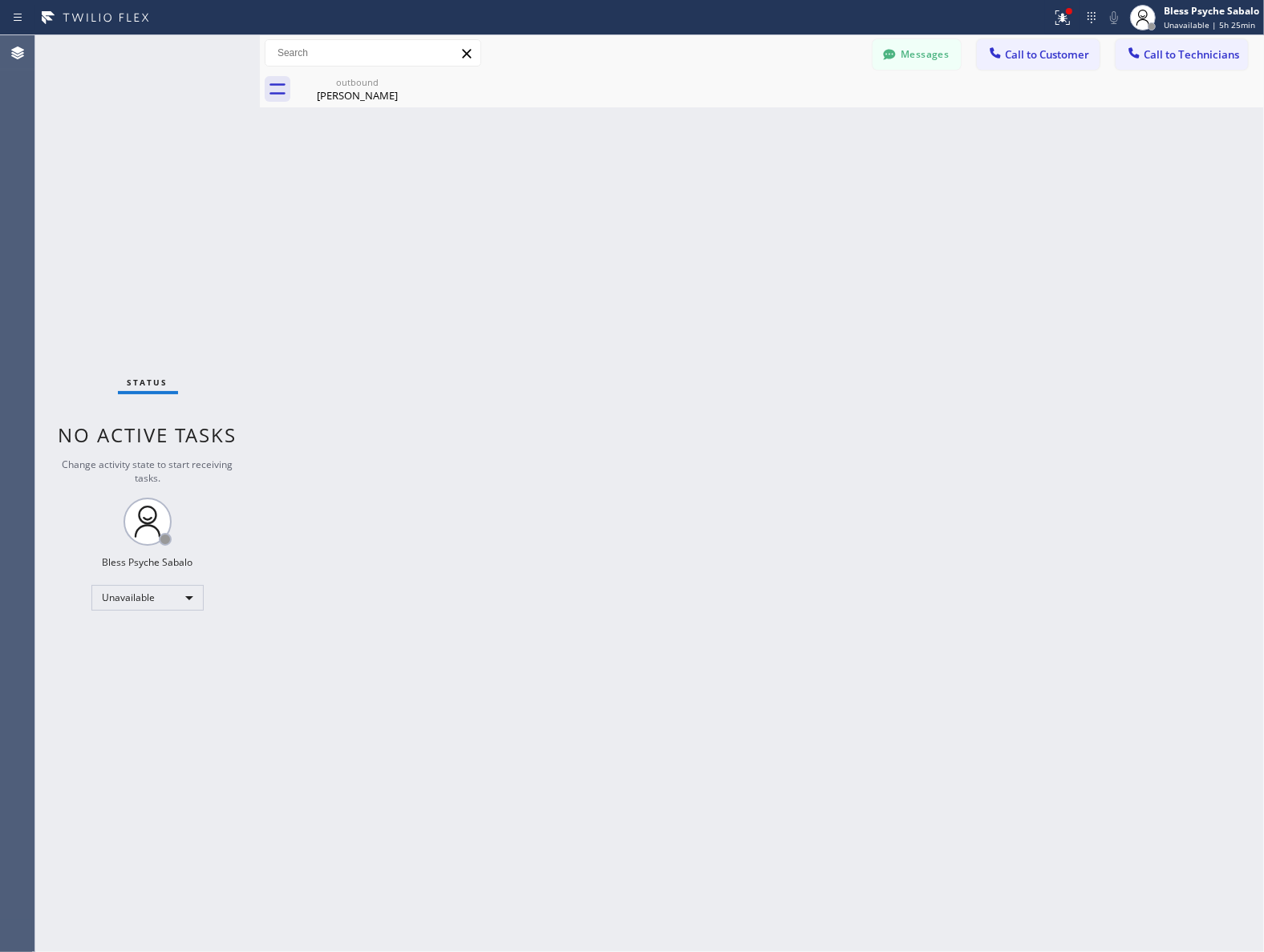
drag, startPoint x: 875, startPoint y: 176, endPoint x: 938, endPoint y: 124, distance: 81.7
click at [887, 166] on div "Back to Dashboard Change Sender ID Customers Technicians [PHONE_NUMBER] SEARCH …" at bounding box center [761, 494] width 1003 height 917
click at [1026, 56] on span "Call to Customer" at bounding box center [1046, 55] width 84 height 15
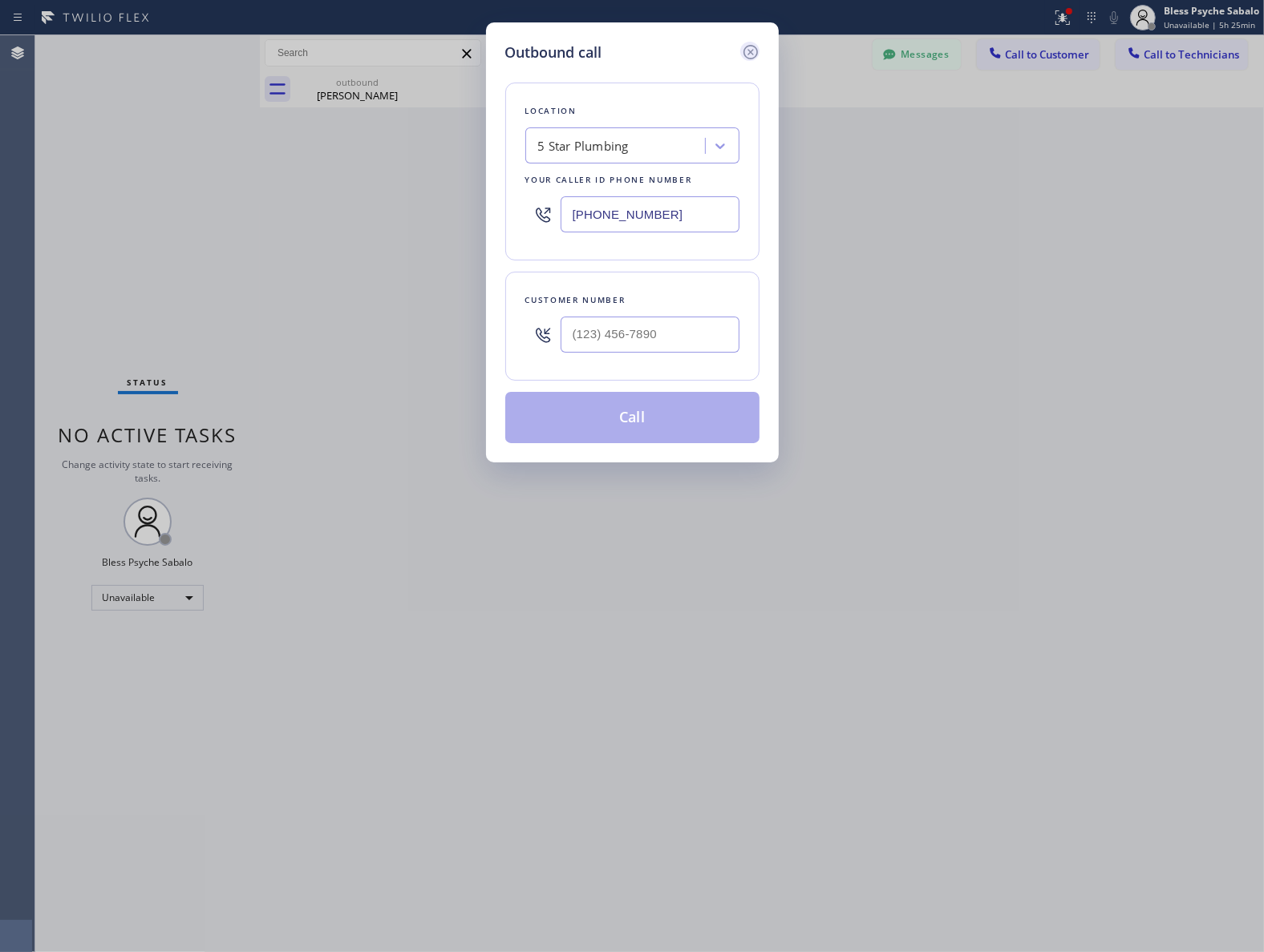
click at [748, 46] on icon at bounding box center [750, 52] width 15 height 15
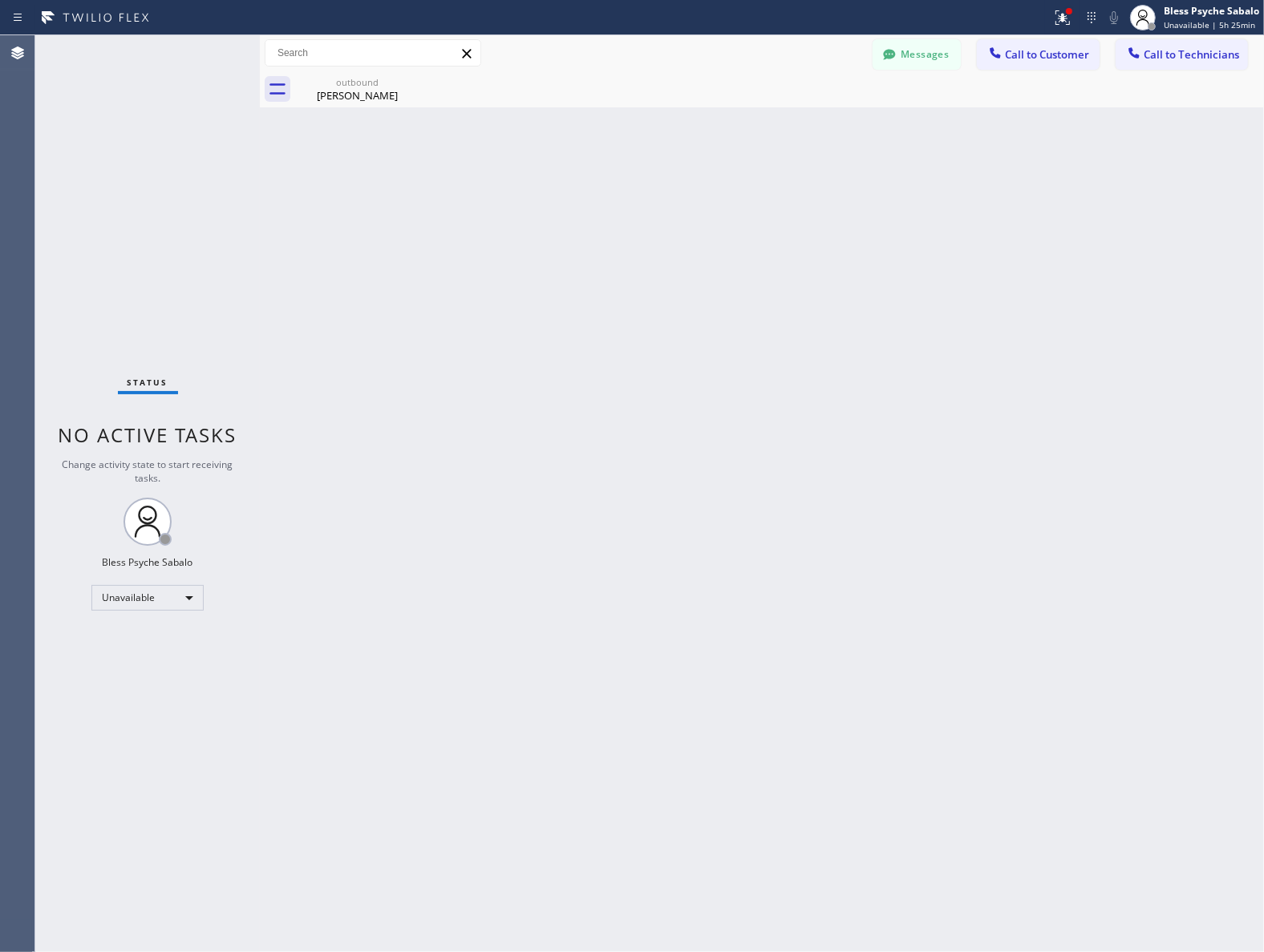
drag, startPoint x: 890, startPoint y: 120, endPoint x: 1049, endPoint y: 96, distance: 160.8
click at [896, 120] on div "Back to Dashboard Change Sender ID Customers Technicians [PHONE_NUMBER] SEARCH …" at bounding box center [761, 494] width 1003 height 917
click at [1163, 49] on span "Call to Technicians" at bounding box center [1191, 55] width 95 height 15
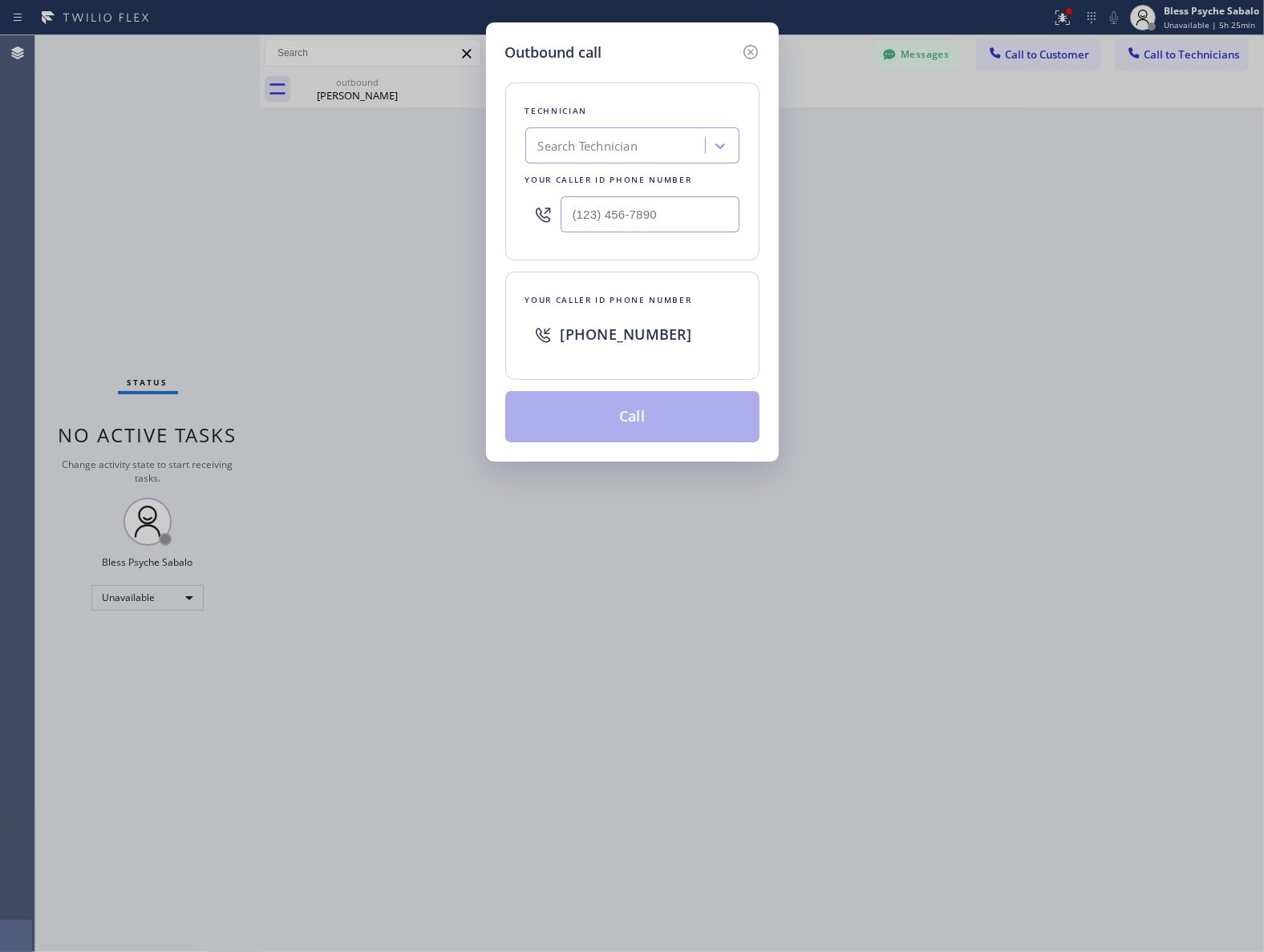
drag, startPoint x: 652, startPoint y: 117, endPoint x: 632, endPoint y: 153, distance: 41.2
click at [642, 133] on div "Technician Search Technician Your caller id phone number" at bounding box center [632, 171] width 254 height 178
click at [632, 153] on div "Search Technician" at bounding box center [587, 146] width 100 height 18
type input "vache"
click at [604, 185] on div "[PERSON_NAME]" at bounding box center [632, 180] width 214 height 29
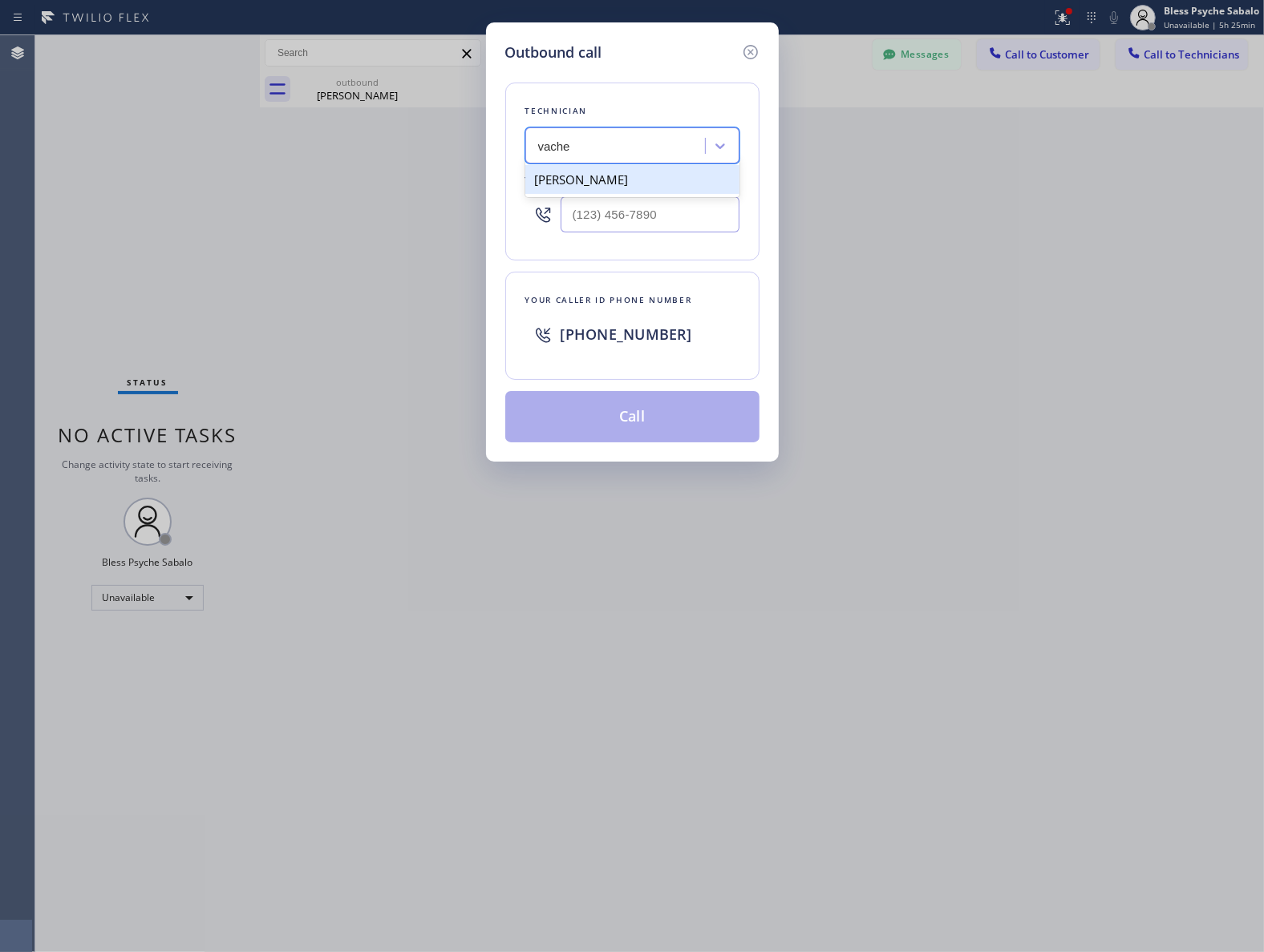
type input "[PHONE_NUMBER]"
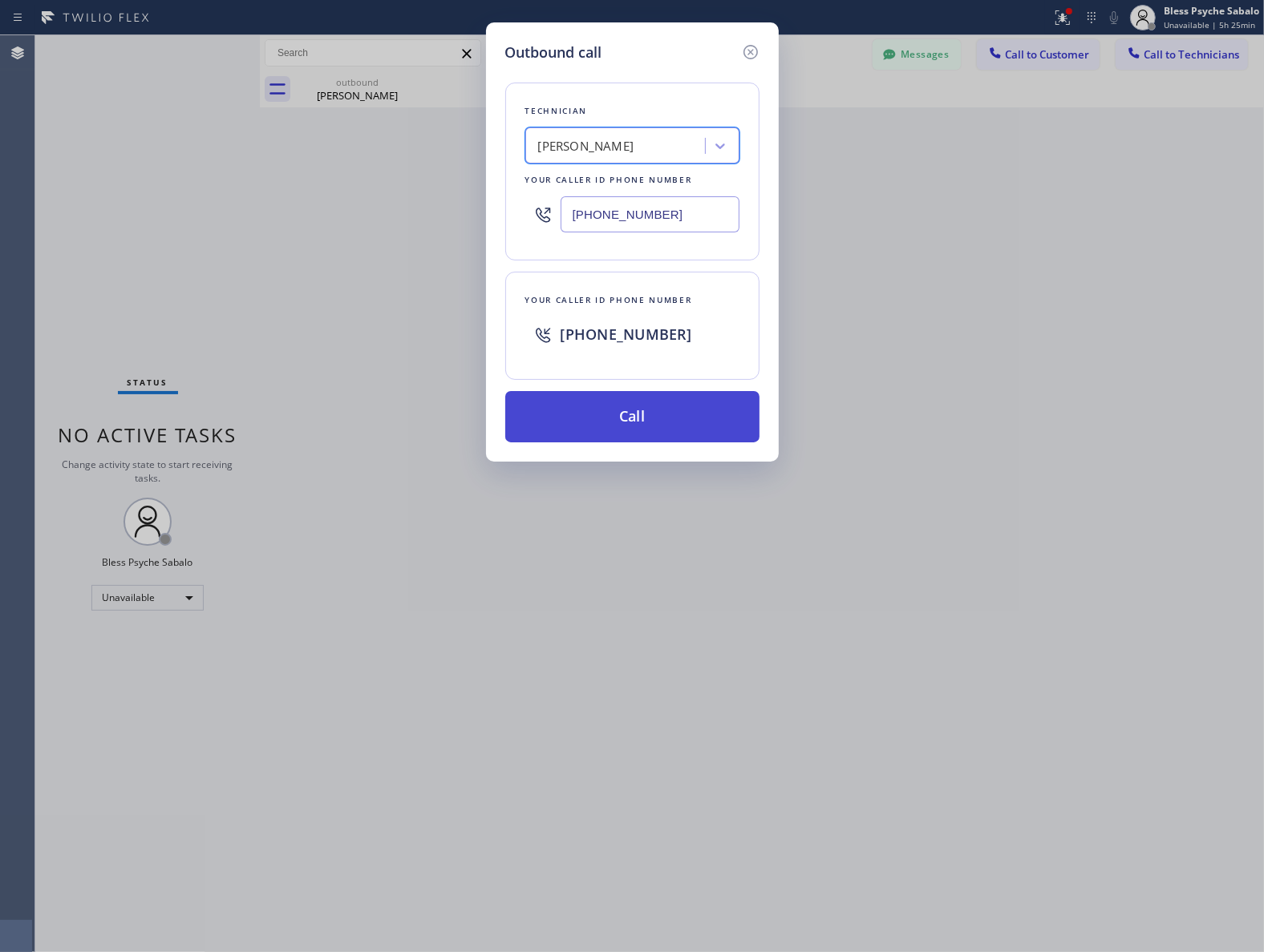
click at [683, 407] on button "Call" at bounding box center [632, 417] width 254 height 51
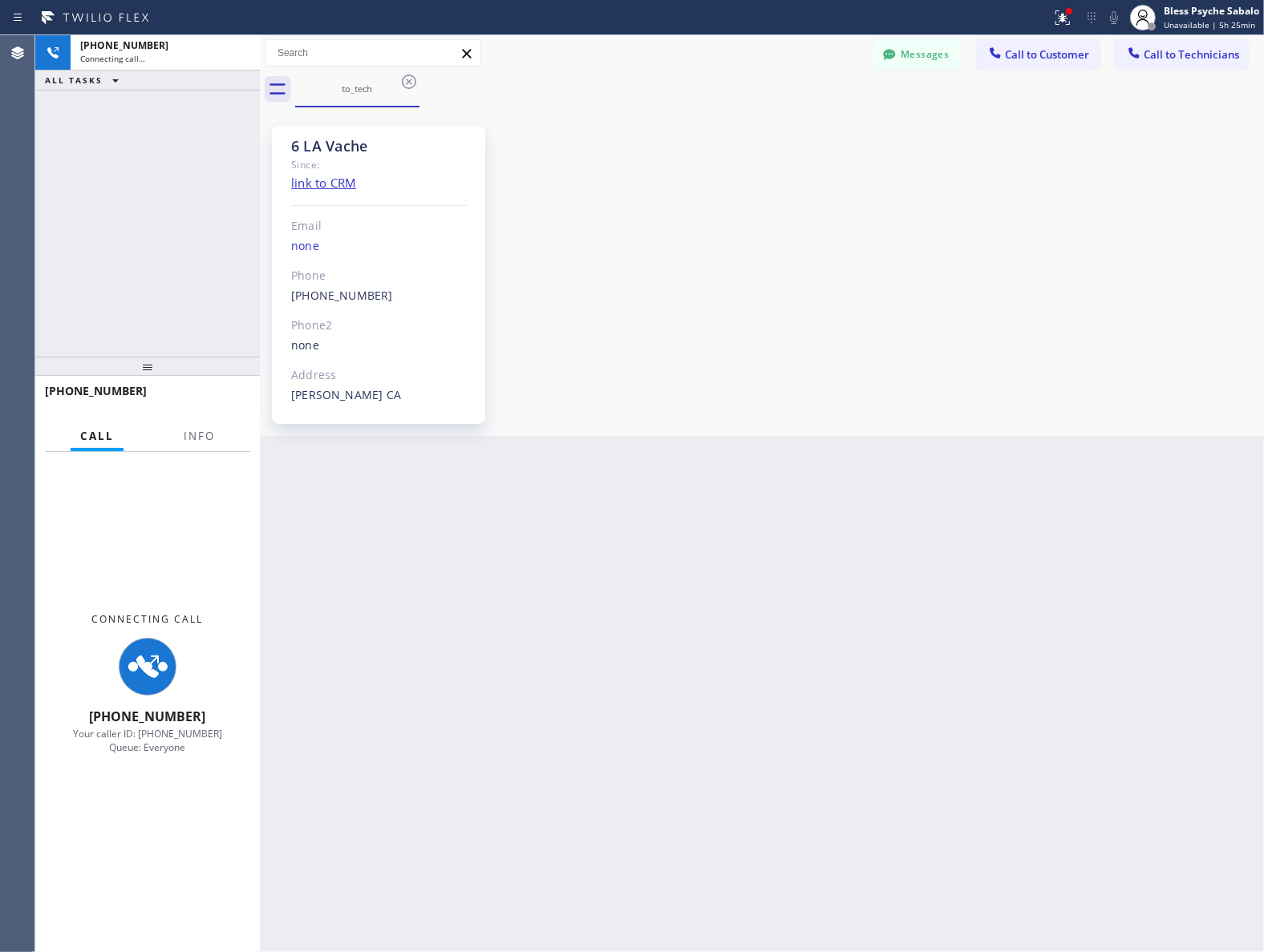
scroll to position [14964, 0]
click at [325, 295] on link "[PHONE_NUMBER]" at bounding box center [341, 295] width 102 height 16
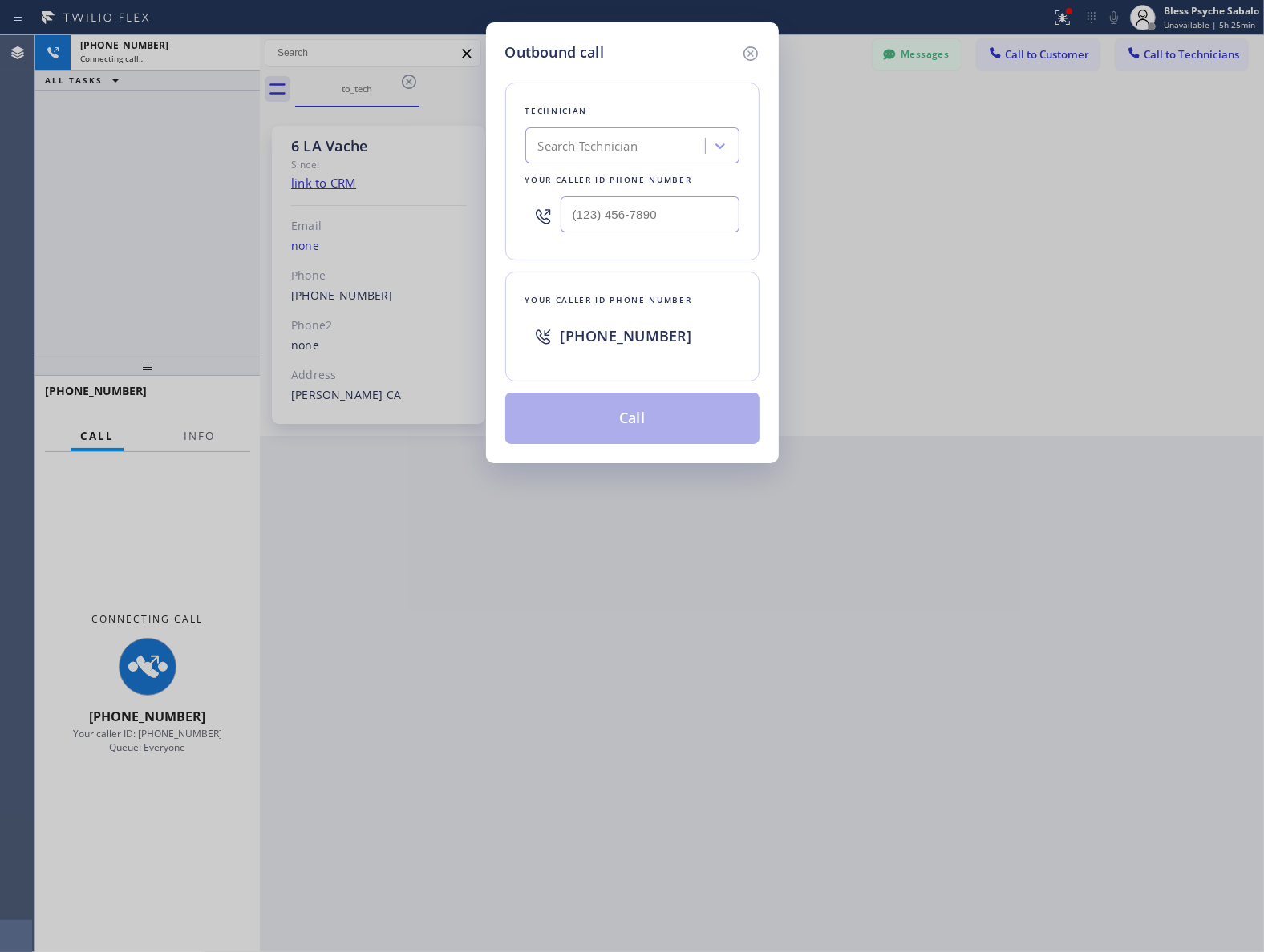
type input "[PHONE_NUMBER]"
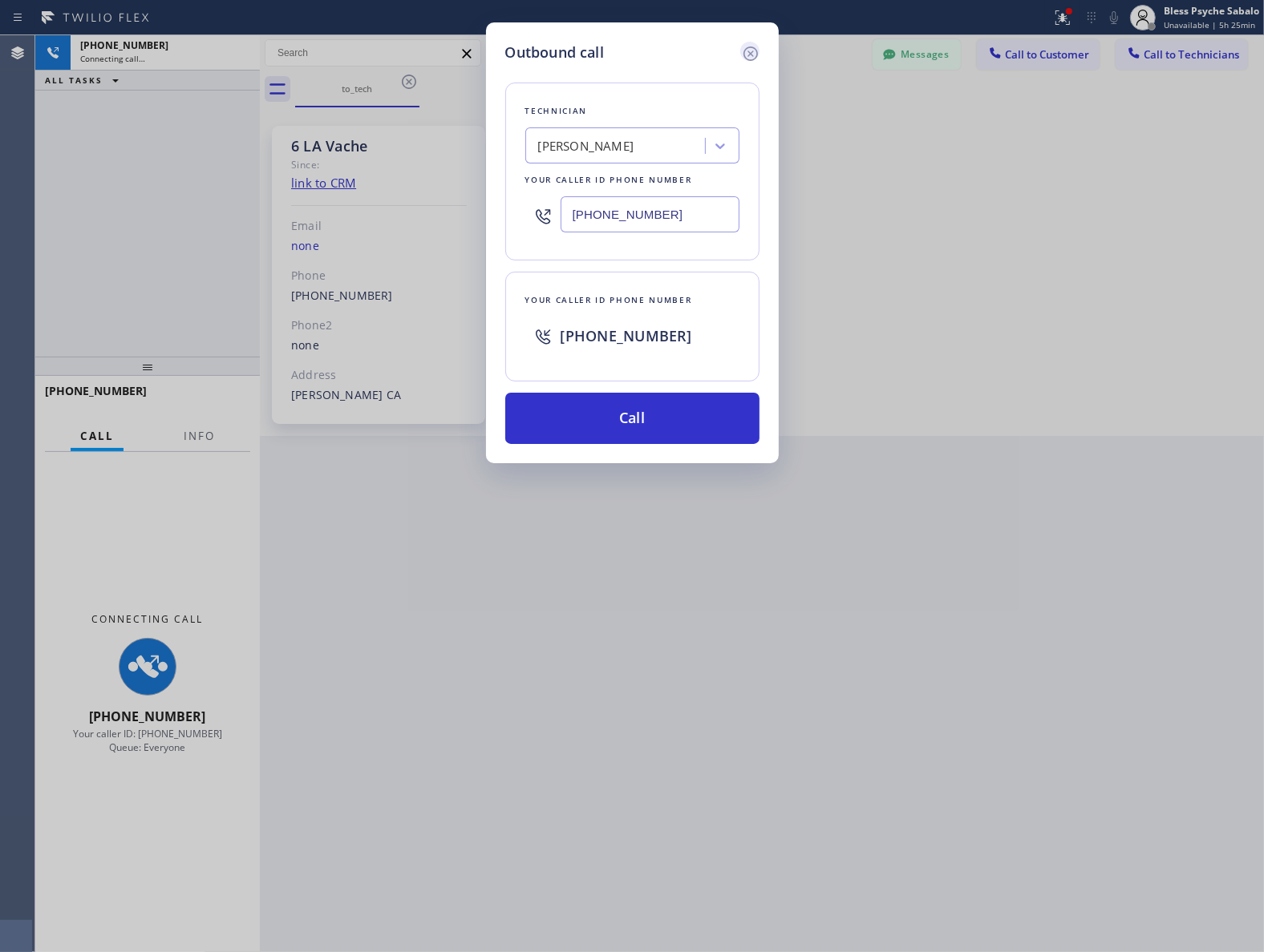
click at [756, 48] on icon at bounding box center [750, 53] width 19 height 19
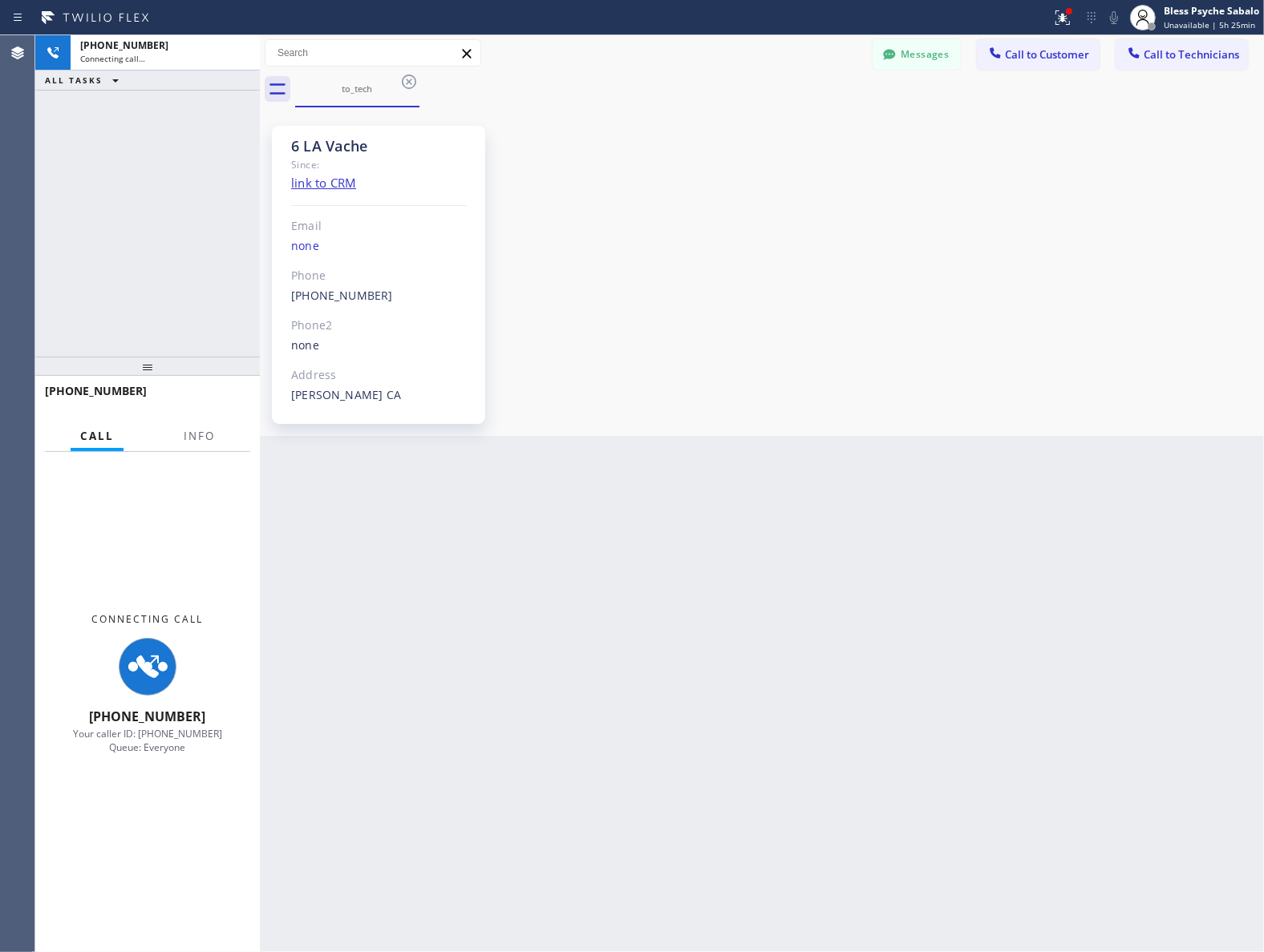
click at [772, 134] on div "6 LA Vache Since: link to CRM Email none Phone [PHONE_NUMBER] Outbound call Tec…" at bounding box center [761, 272] width 996 height 321
click at [887, 75] on div "to_tech" at bounding box center [779, 89] width 969 height 36
click at [905, 58] on button "Messages" at bounding box center [916, 54] width 88 height 30
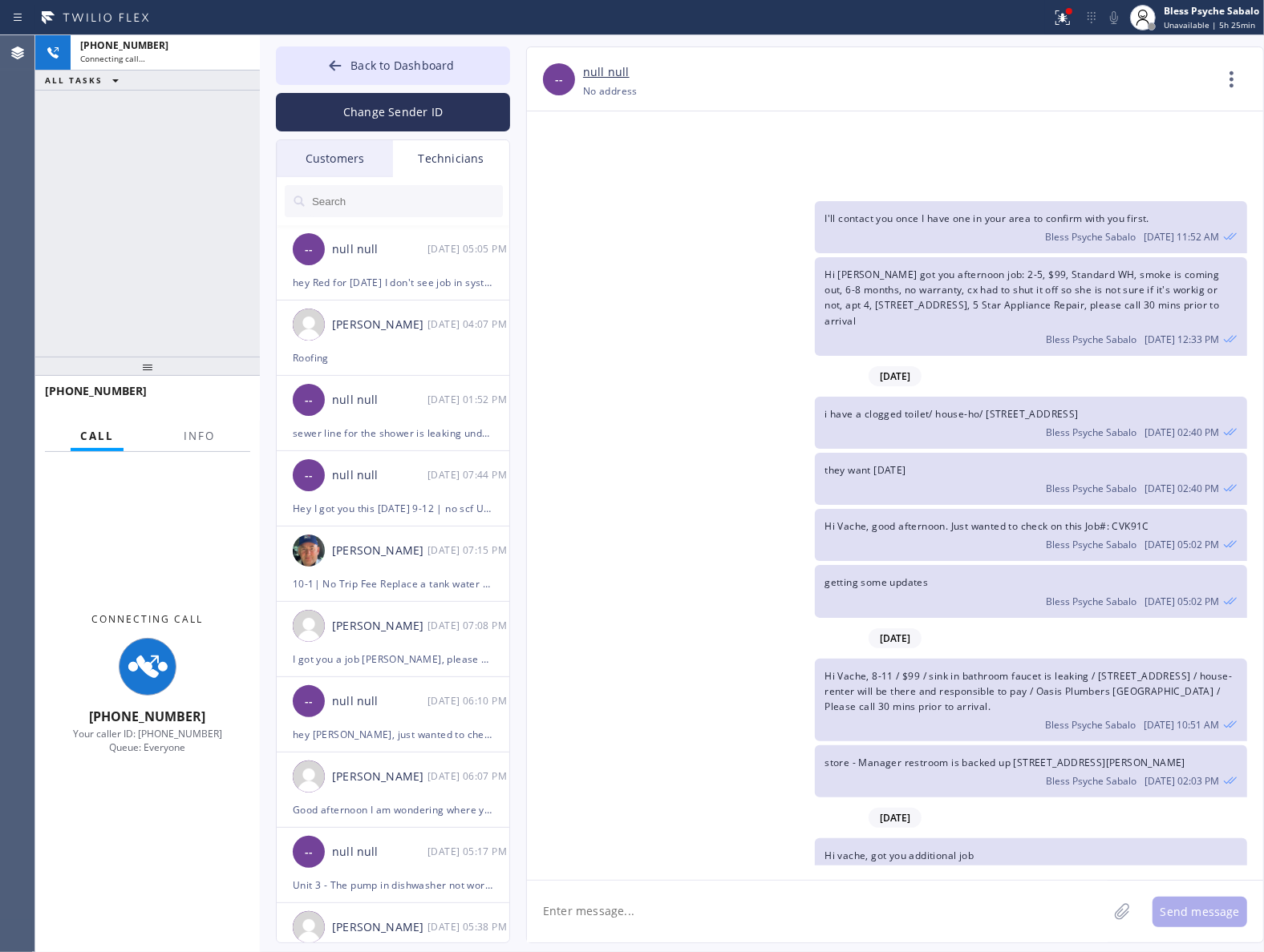
click at [479, 163] on div "Technicians" at bounding box center [451, 158] width 116 height 37
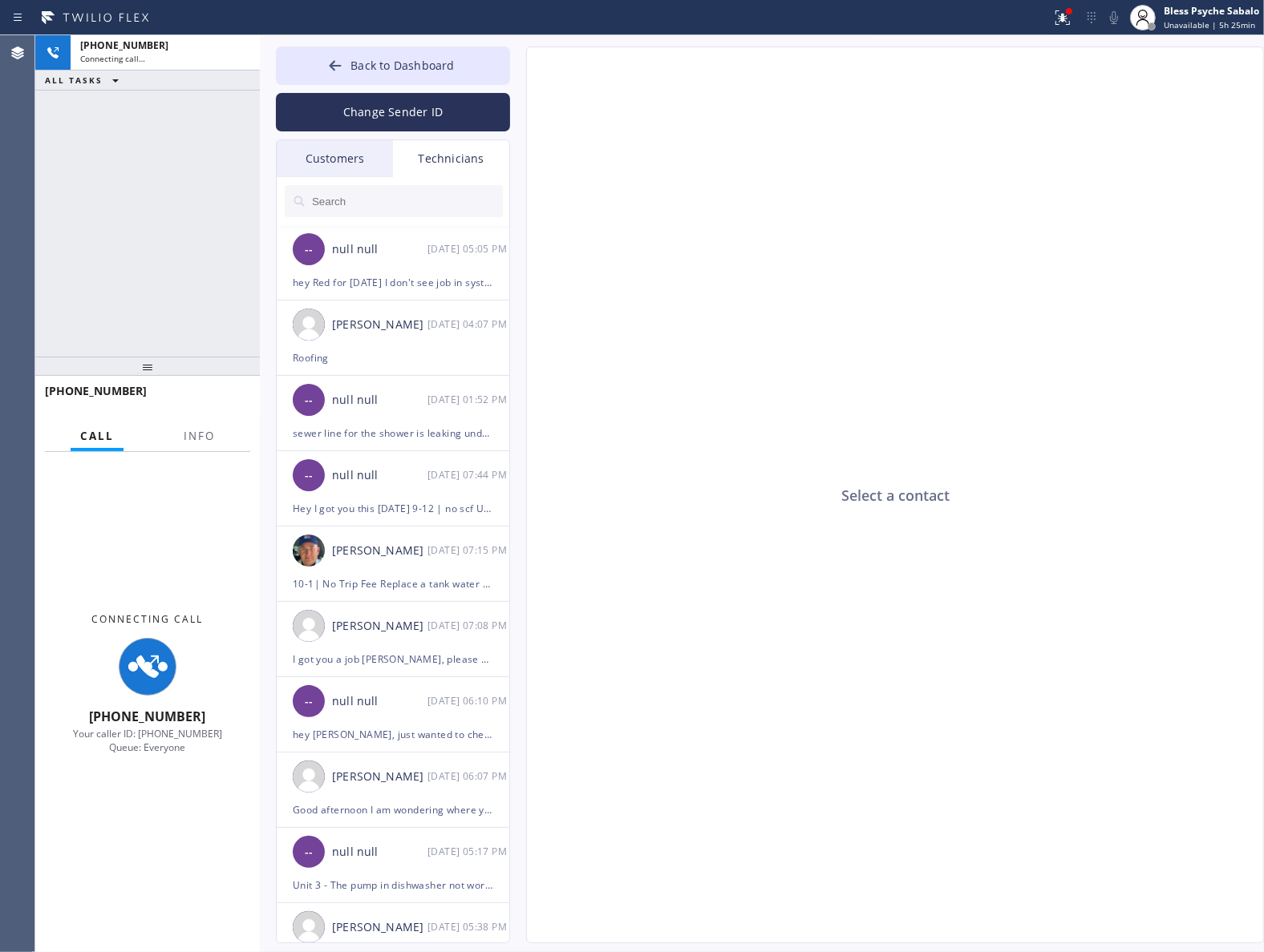
click at [405, 186] on input "text" at bounding box center [406, 200] width 192 height 32
click at [466, 159] on div "Technicians" at bounding box center [451, 158] width 116 height 37
click at [425, 209] on input "text" at bounding box center [406, 200] width 192 height 32
type input "c"
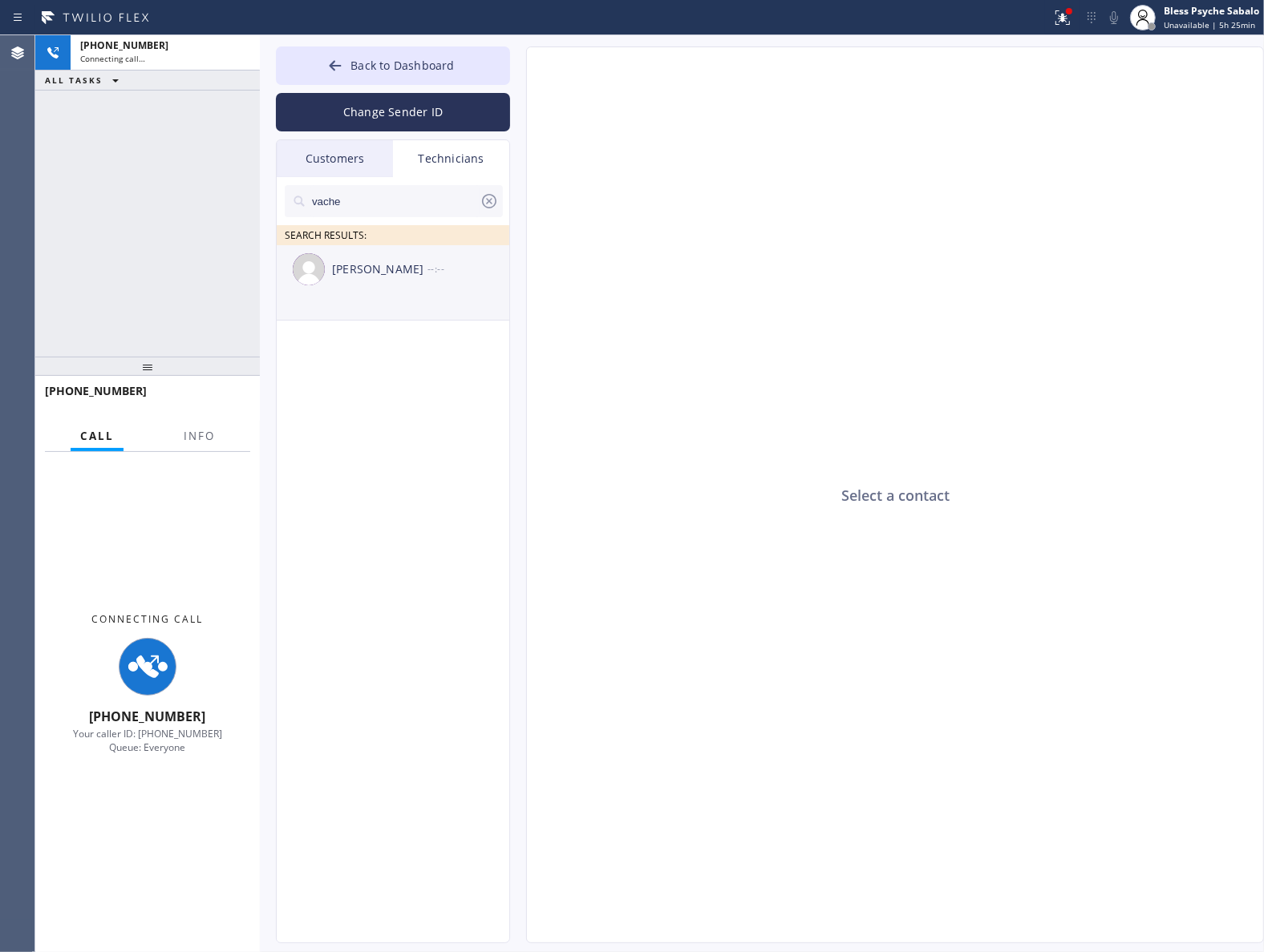
type input "vache"
click at [366, 270] on div "[PERSON_NAME]" at bounding box center [380, 270] width 95 height 18
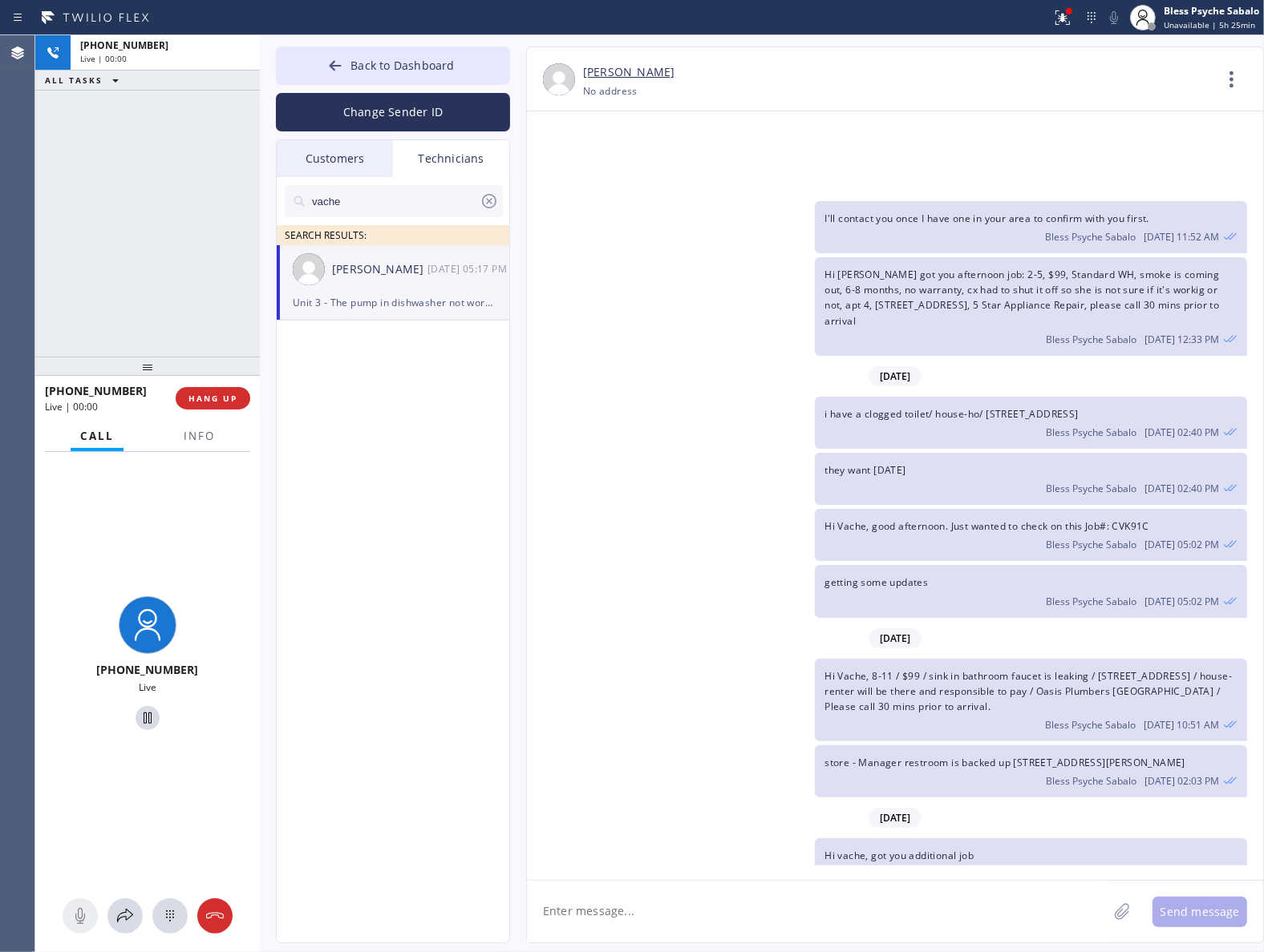
click at [748, 880] on div "Send message" at bounding box center [894, 911] width 736 height 62
click at [768, 903] on textarea at bounding box center [817, 911] width 581 height 61
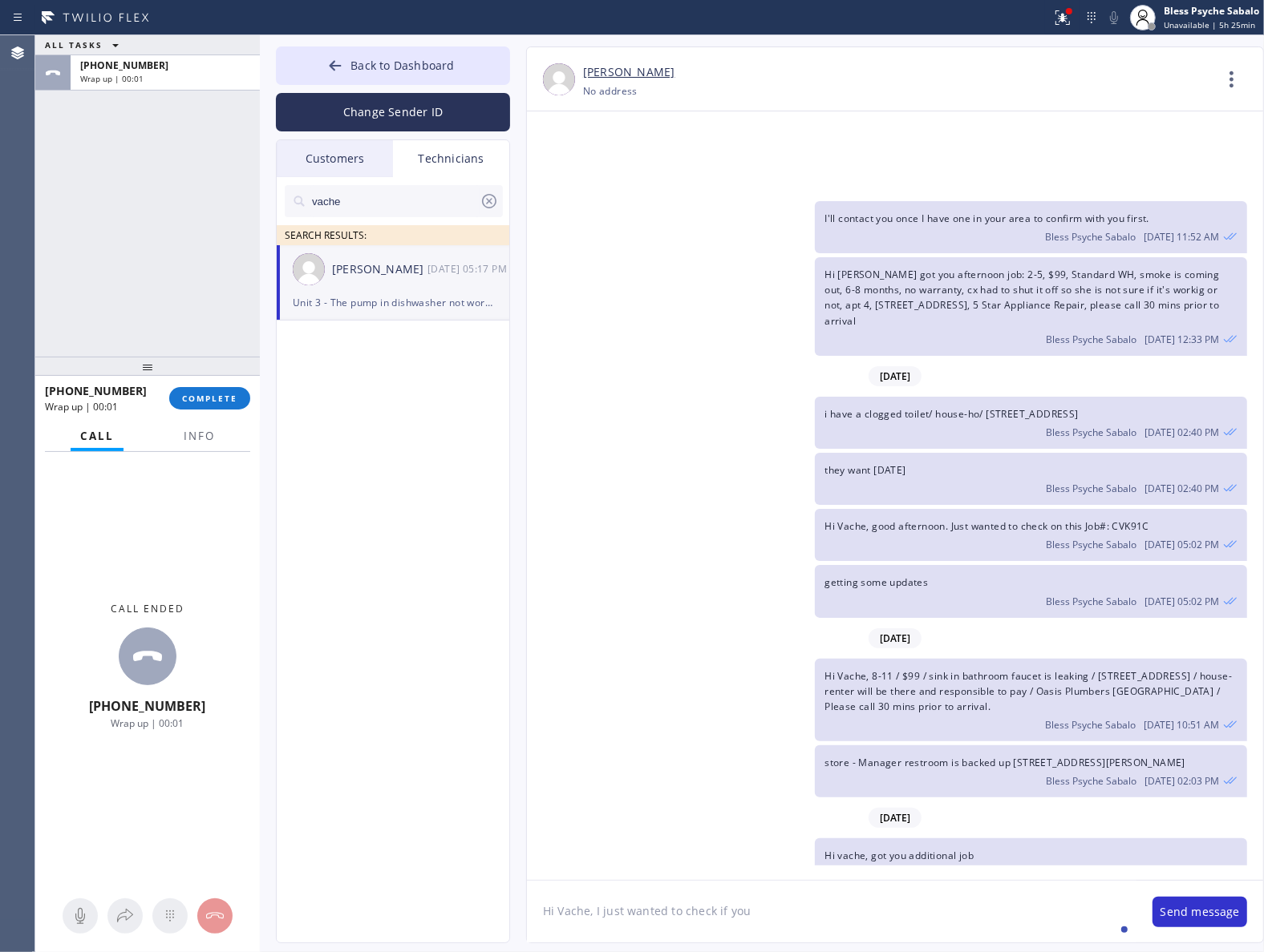
click at [229, 383] on div "[PHONE_NUMBER] Wrap up | 00:01 COMPLETE" at bounding box center [147, 399] width 205 height 42
click at [225, 387] on button "COMPLETE" at bounding box center [209, 398] width 81 height 23
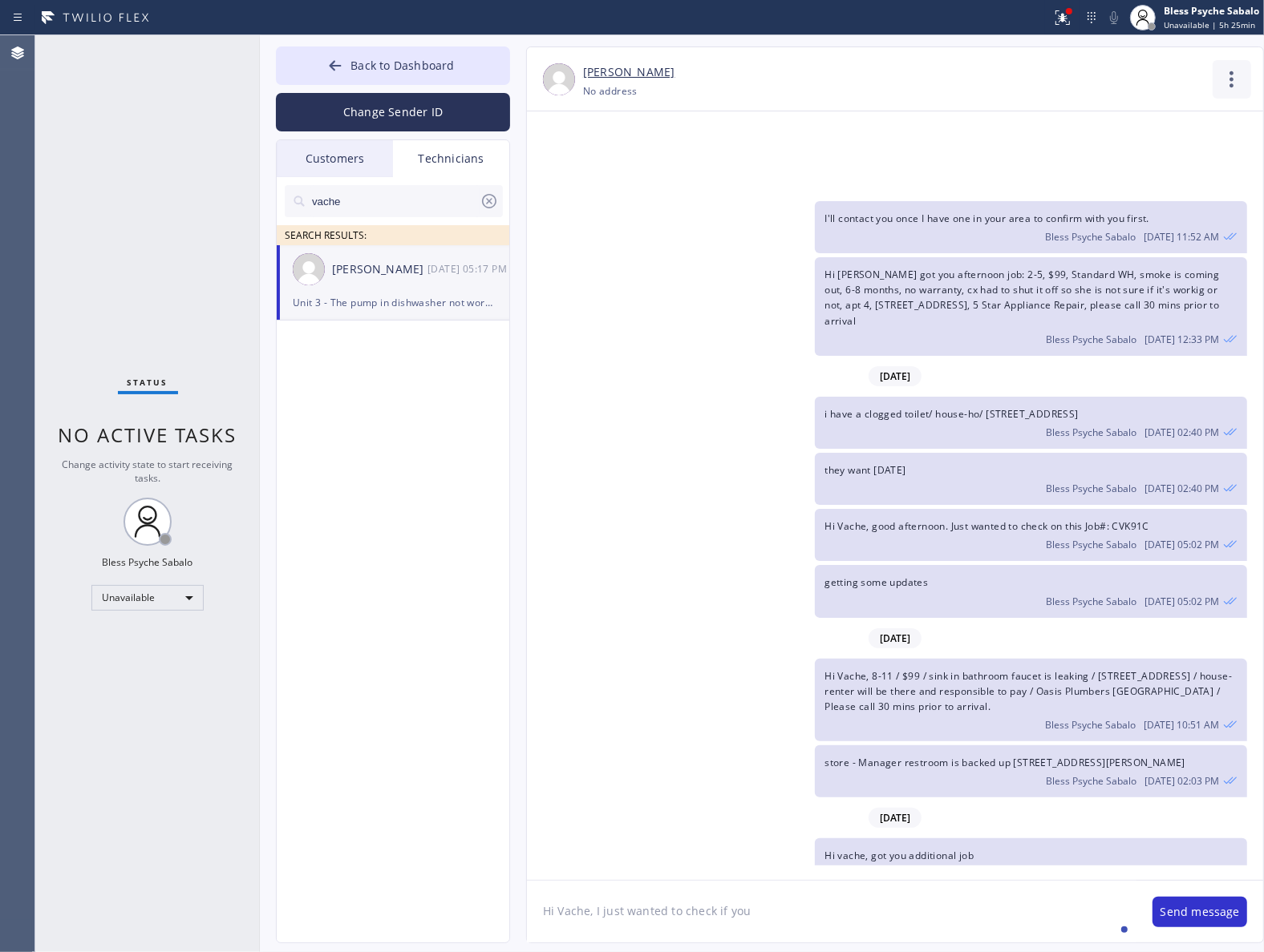
click at [1235, 81] on icon at bounding box center [1231, 80] width 38 height 38
drag, startPoint x: 1157, startPoint y: 166, endPoint x: 974, endPoint y: 133, distance: 186.0
click at [1157, 166] on li "Call to Technician" at bounding box center [1134, 165] width 232 height 42
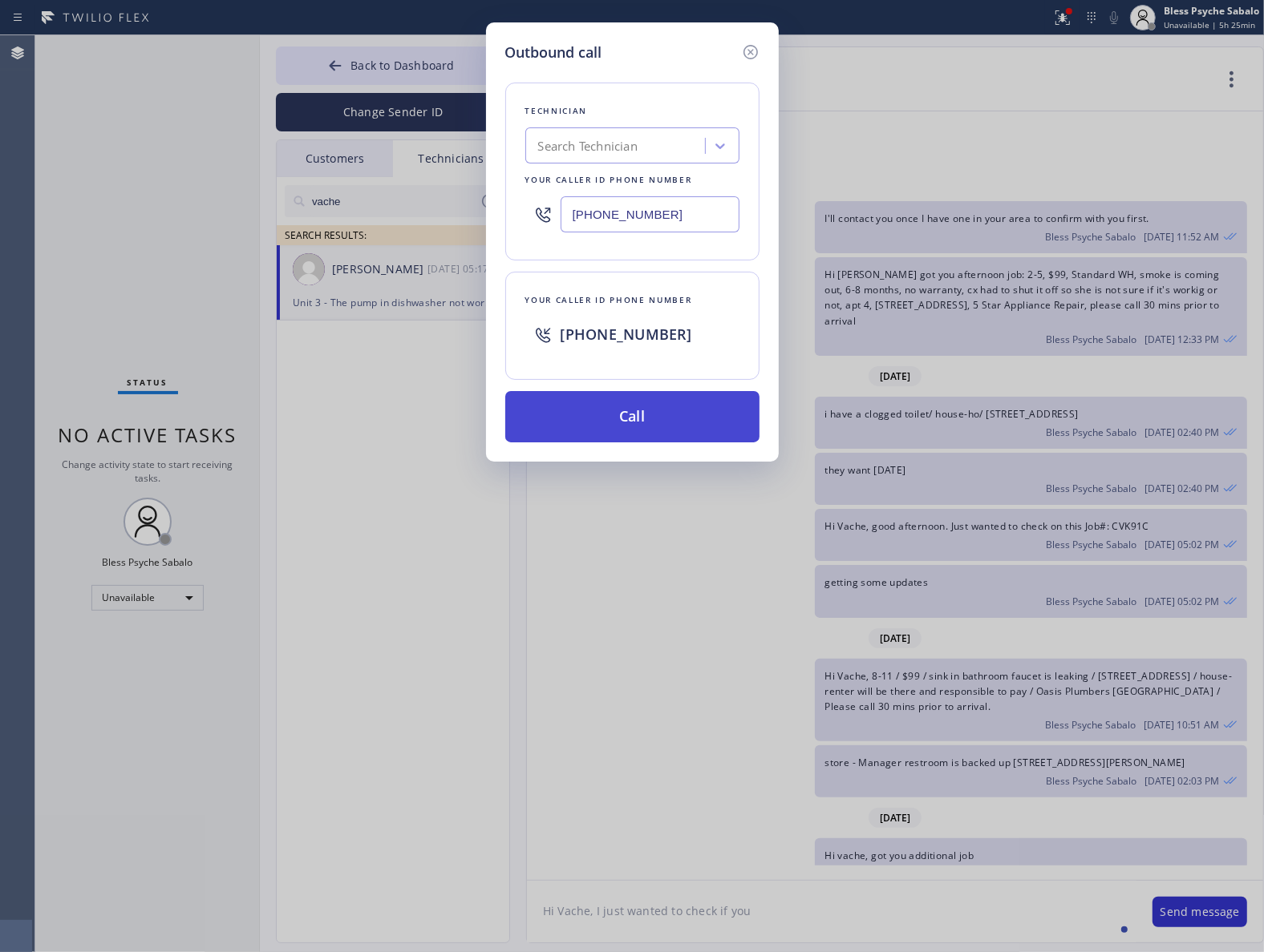
click at [595, 413] on button "Call" at bounding box center [632, 417] width 254 height 51
click at [584, 557] on div "Outbound call Technician Search Technician Your caller id phone number [PHONE_N…" at bounding box center [632, 476] width 1264 height 952
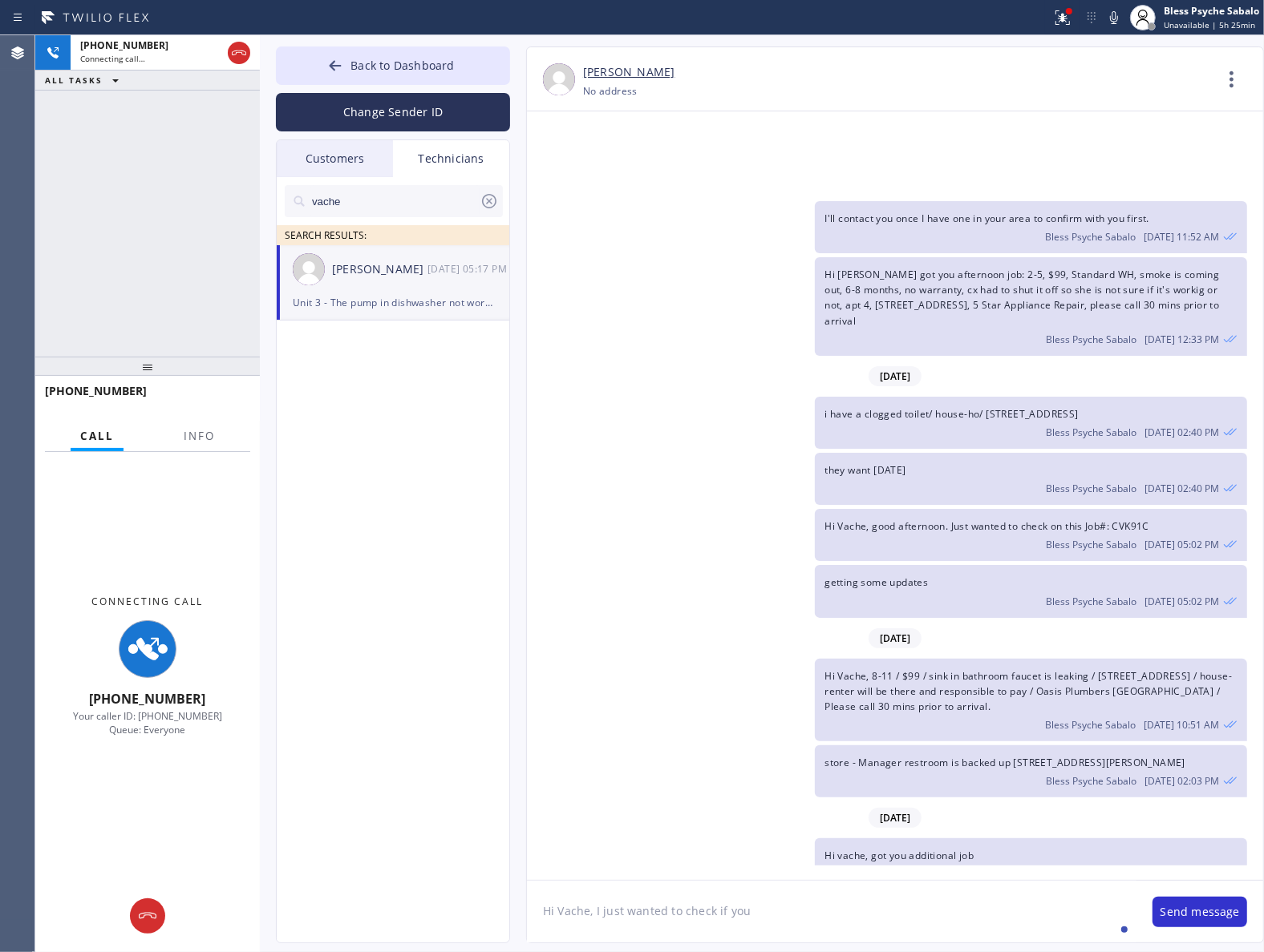
click at [809, 906] on textarea "Hi Vache, I just wanted to check if you" at bounding box center [831, 911] width 609 height 61
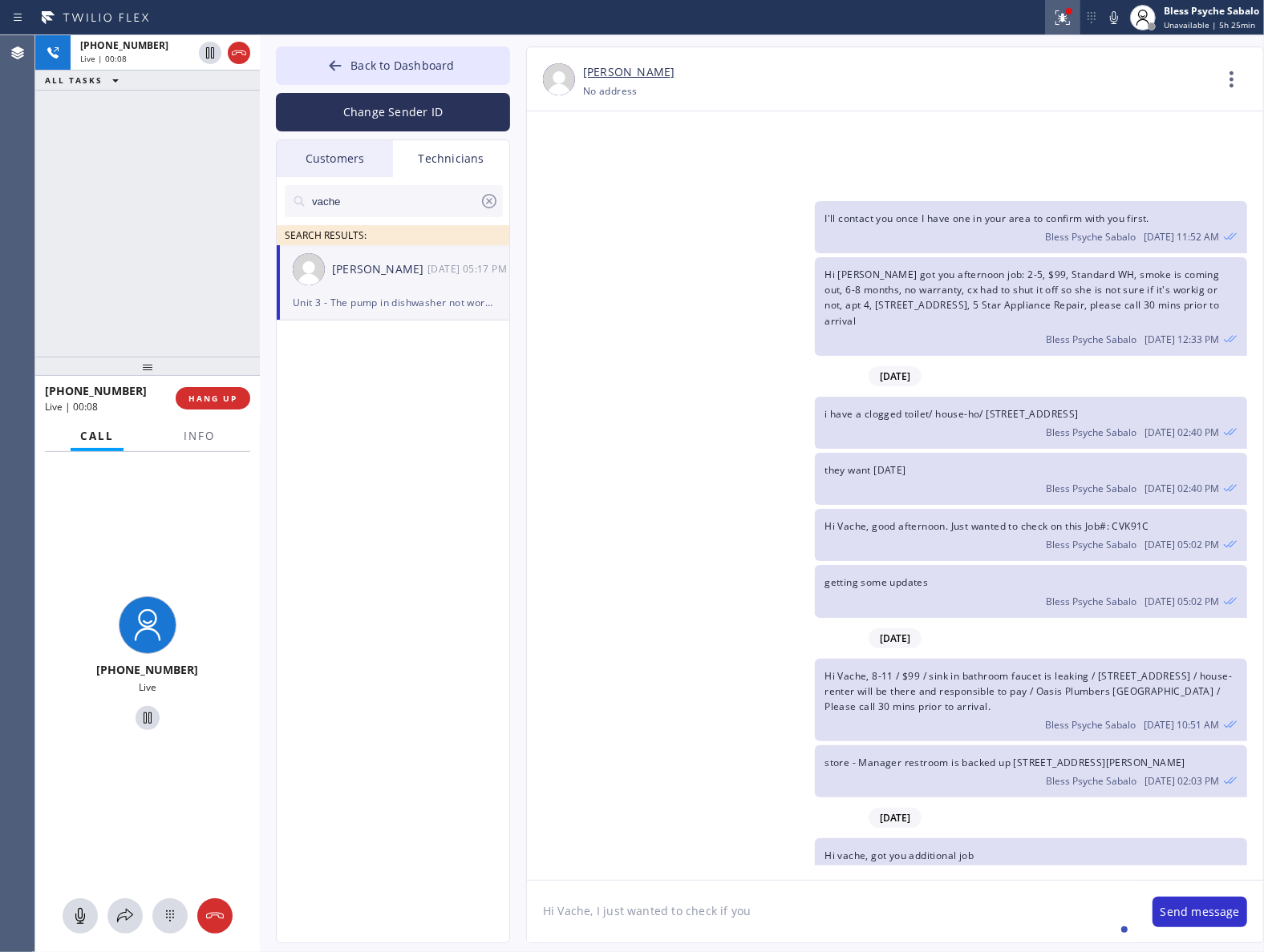
click at [1052, 28] on button at bounding box center [1062, 17] width 36 height 36
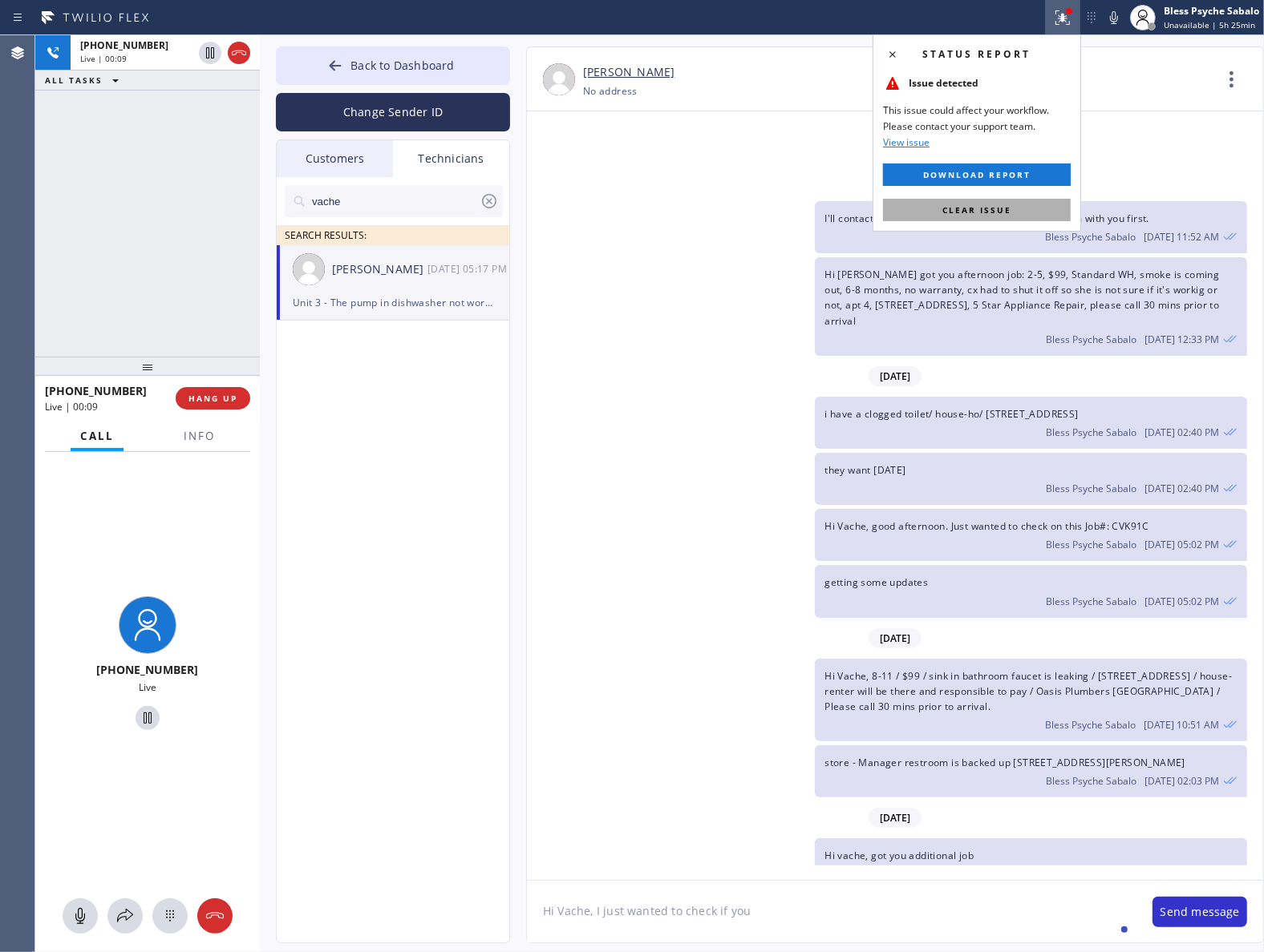
click at [945, 207] on span "Clear issue" at bounding box center [976, 210] width 69 height 11
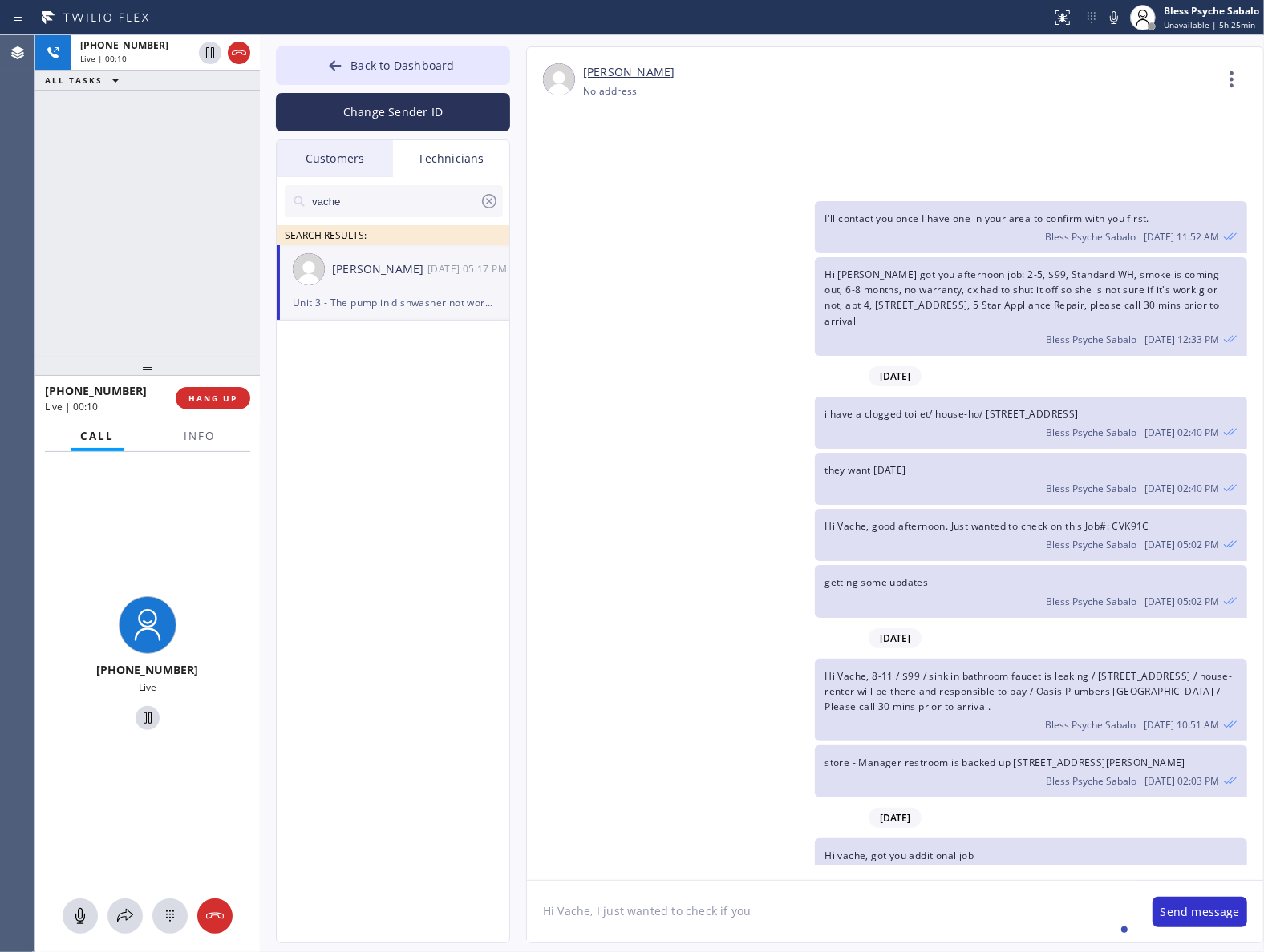
click at [779, 913] on textarea "Hi Vache, I just wanted to check if you" at bounding box center [831, 911] width 609 height 61
paste textarea "[PERSON_NAME]"
paste textarea "CVK91C"
click at [847, 918] on textarea "Hi Vache, I just wanted to check if you [PERSON_NAME]/ CVK91C" at bounding box center [831, 911] width 609 height 61
type textarea "Hi Vache, I just wanted to check if you [PERSON_NAME]/.CVK91C"
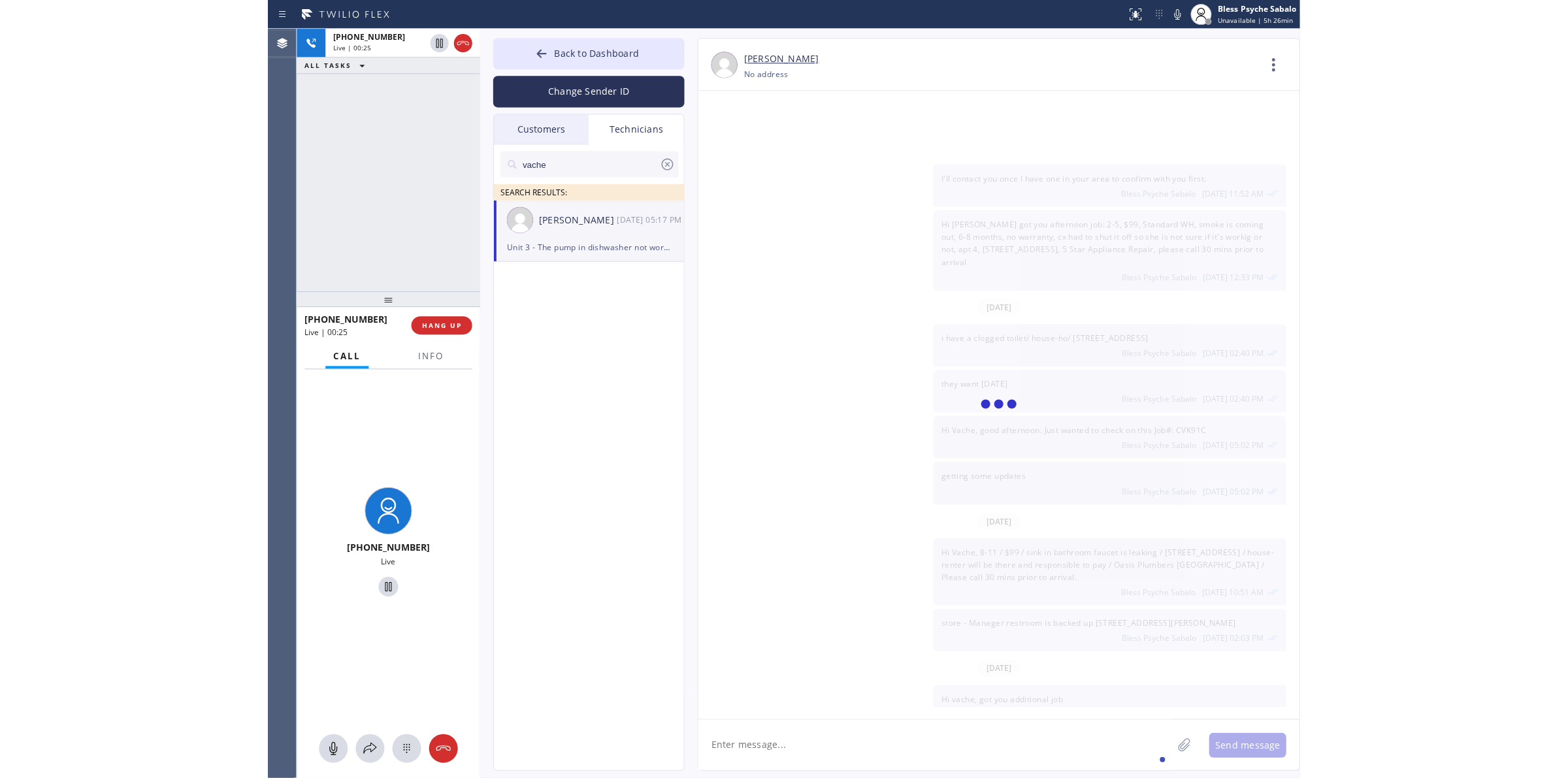
scroll to position [12269, 0]
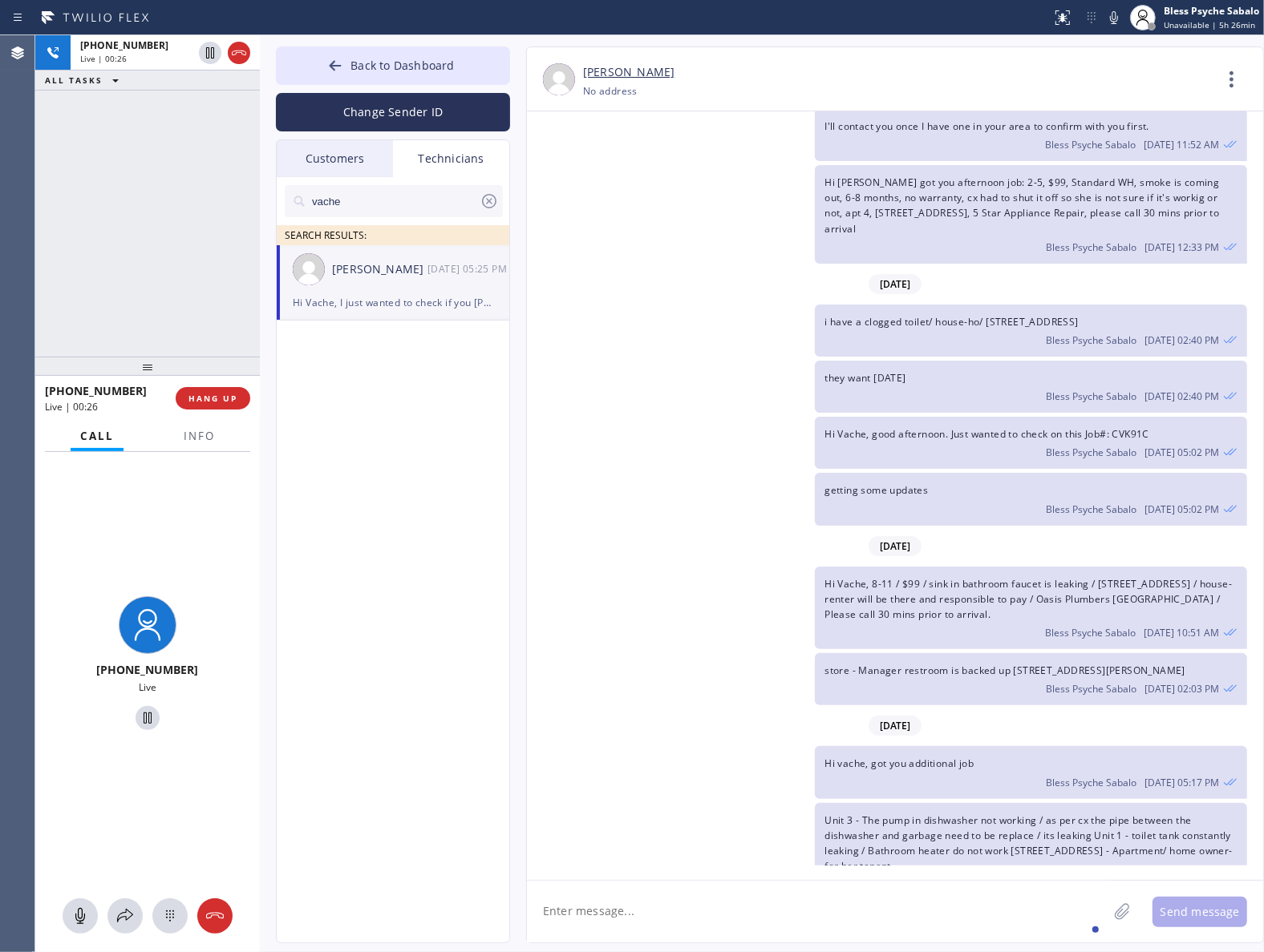
click at [893, 952] on span "Hi Vache, I just wanted to check if you [PERSON_NAME]/.CVK91C" at bounding box center [976, 958] width 304 height 14
click at [930, 952] on span "Hi Vache, I just wanted to check if you [PERSON_NAME]/.CVK91C" at bounding box center [976, 958] width 304 height 14
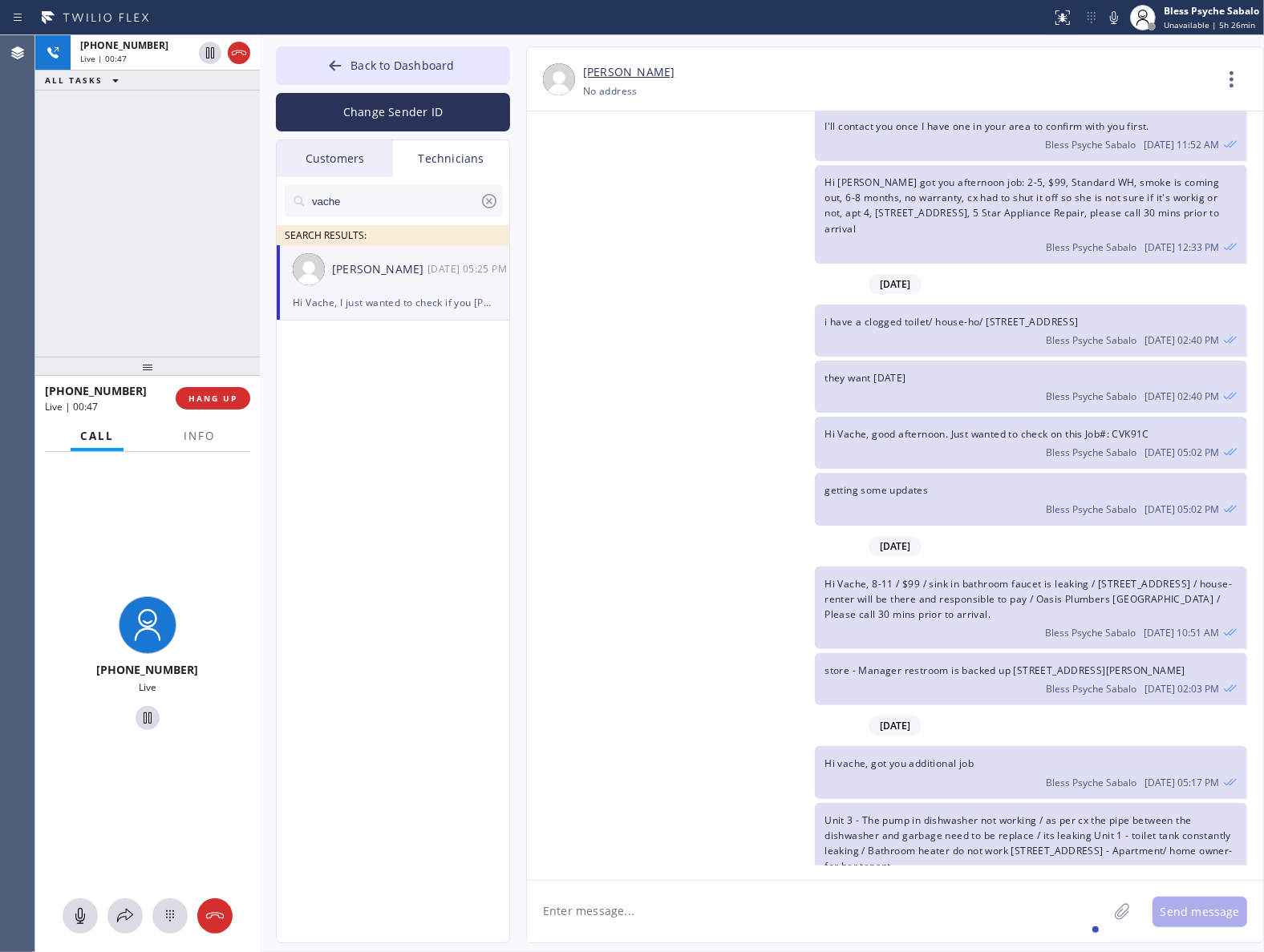
click at [930, 952] on span "Hi Vache, I just wanted to check if you [PERSON_NAME]/.CVK91C" at bounding box center [976, 958] width 304 height 14
drag, startPoint x: 605, startPoint y: 626, endPoint x: 590, endPoint y: 599, distance: 30.9
click at [604, 746] on div "Hi vache, got you additional job Bless Psyche Sabalo [DATE] 05:17 PM" at bounding box center [886, 772] width 720 height 52
click at [232, 262] on div "[PHONE_NUMBER] Live | 00:49 ALL TASKS ALL TASKS ACTIVE TASKS TASKS IN WRAP UP" at bounding box center [147, 197] width 224 height 322
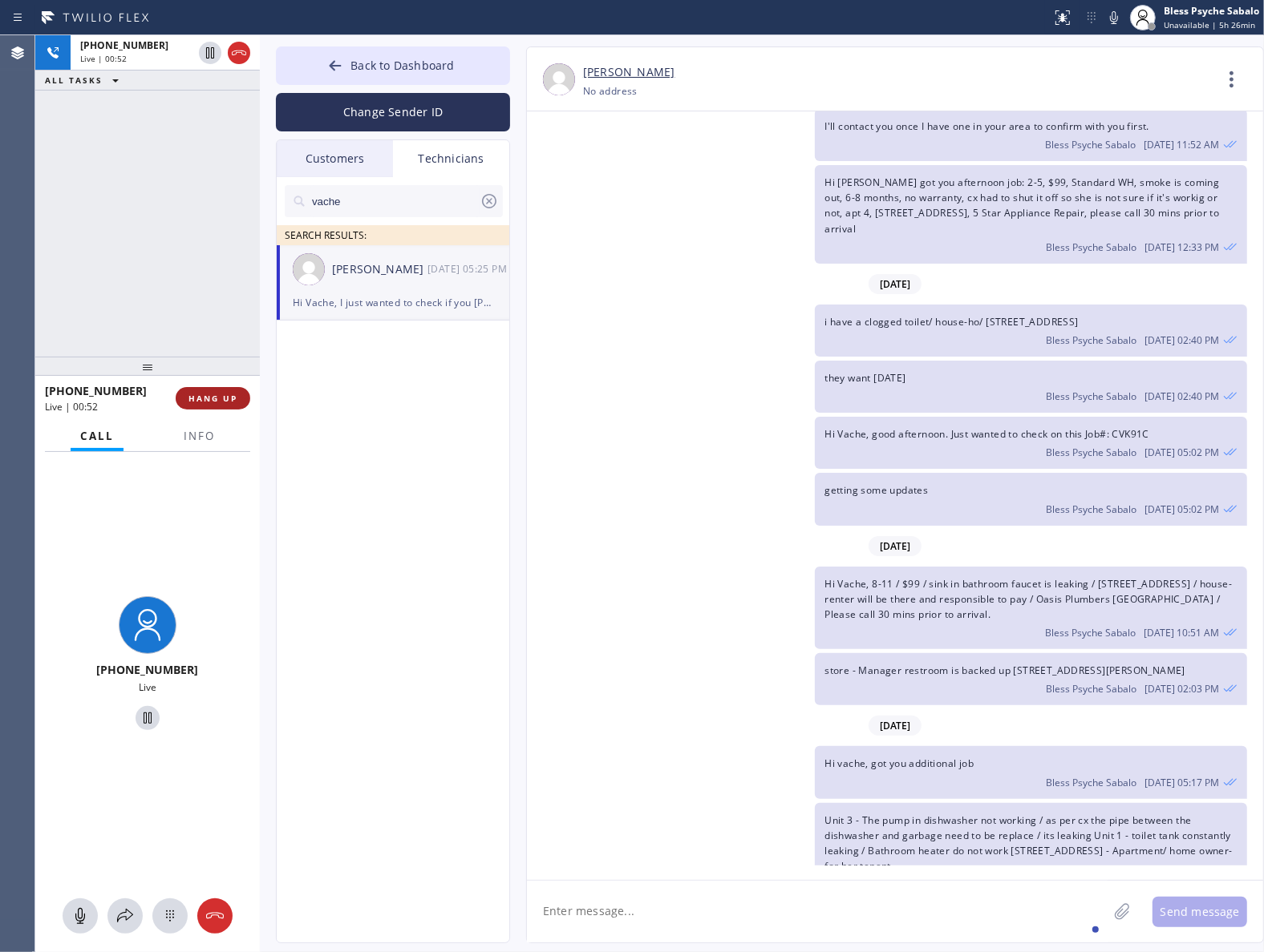
click at [217, 401] on span "HANG UP" at bounding box center [212, 399] width 48 height 11
click at [230, 335] on div "[PHONE_NUMBER] Live | 00:53 ALL TASKS ALL TASKS ACTIVE TASKS TASKS IN WRAP UP" at bounding box center [147, 197] width 224 height 322
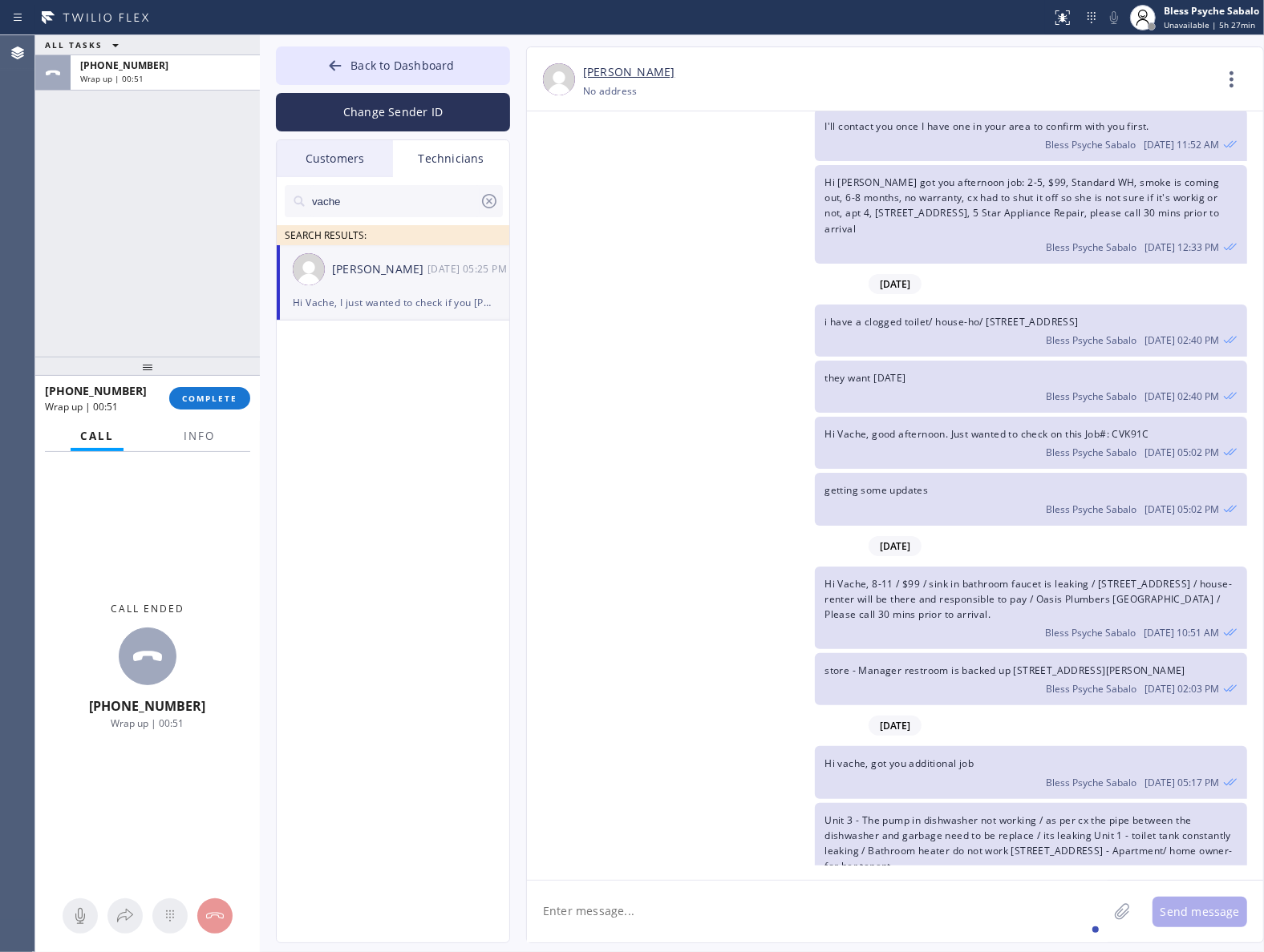
click at [495, 197] on icon at bounding box center [488, 201] width 19 height 19
drag, startPoint x: 555, startPoint y: 257, endPoint x: 235, endPoint y: 346, distance: 332.1
click at [555, 360] on div "they want [DATE] Bless Psyche Sabalo [DATE] 02:40 PM" at bounding box center [886, 386] width 720 height 52
click at [201, 393] on span "COMPLETE" at bounding box center [209, 399] width 55 height 11
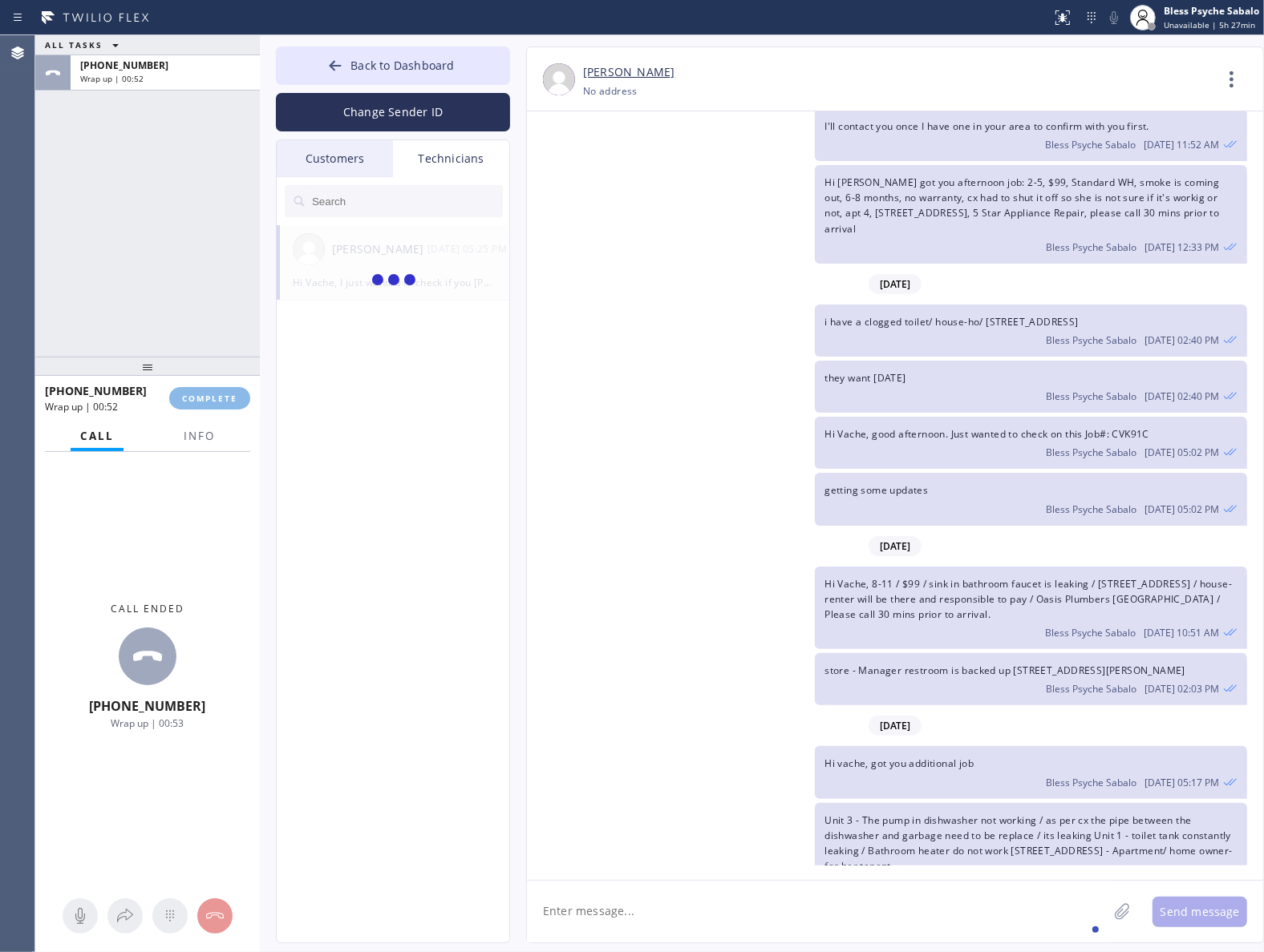
click at [198, 276] on div "ALL TASKS ALL TASKS ACTIVE TASKS TASKS IN WRAP UP [PHONE_NUMBER] Wrap up | 00:52" at bounding box center [147, 197] width 224 height 322
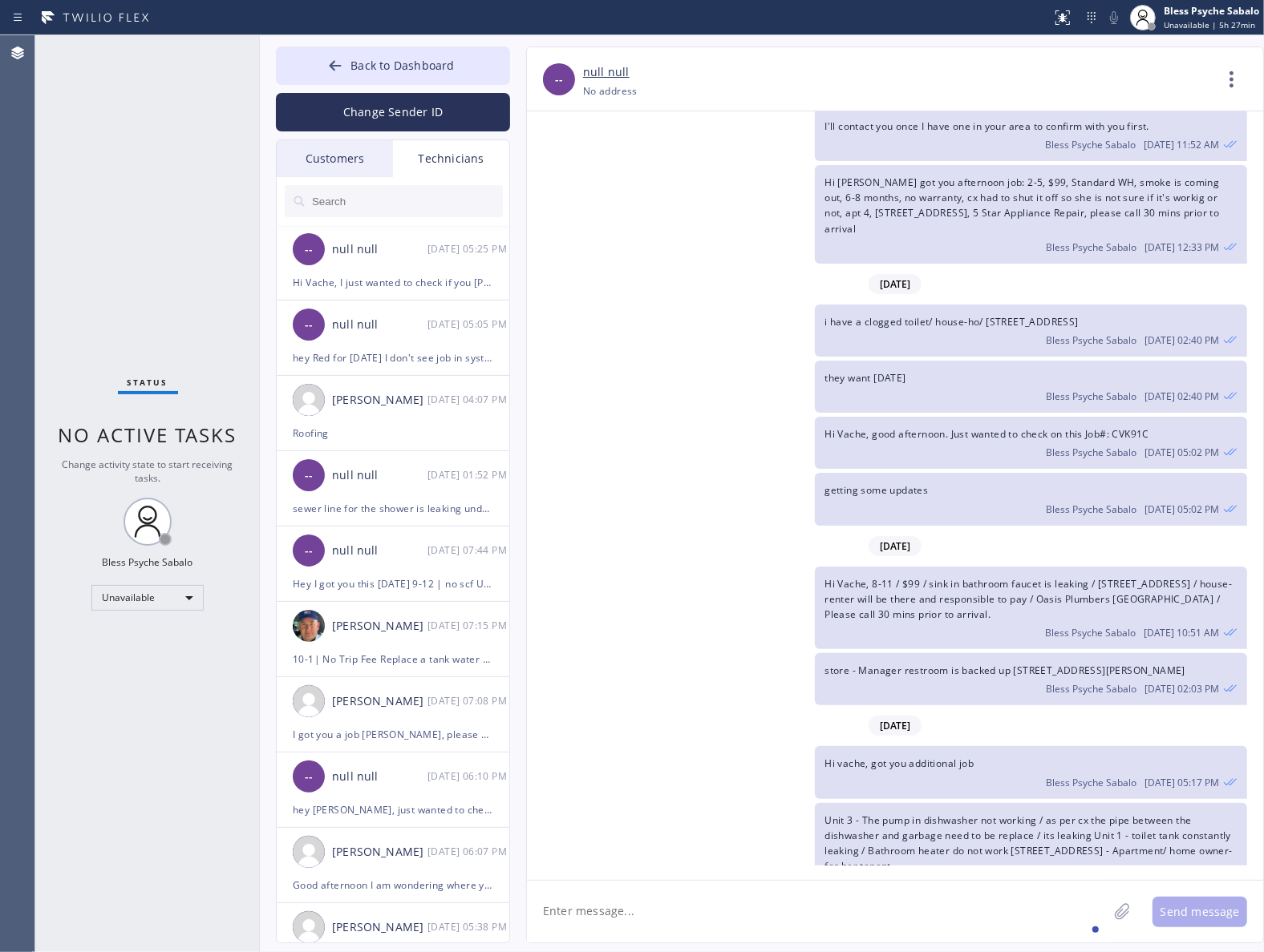
click at [518, 195] on div "-- null null [PHONE_NUMBER] Choose phone number [PHONE_NUMBER] No address Conta…" at bounding box center [879, 495] width 737 height 897
click at [360, 158] on div "Customers" at bounding box center [334, 158] width 116 height 37
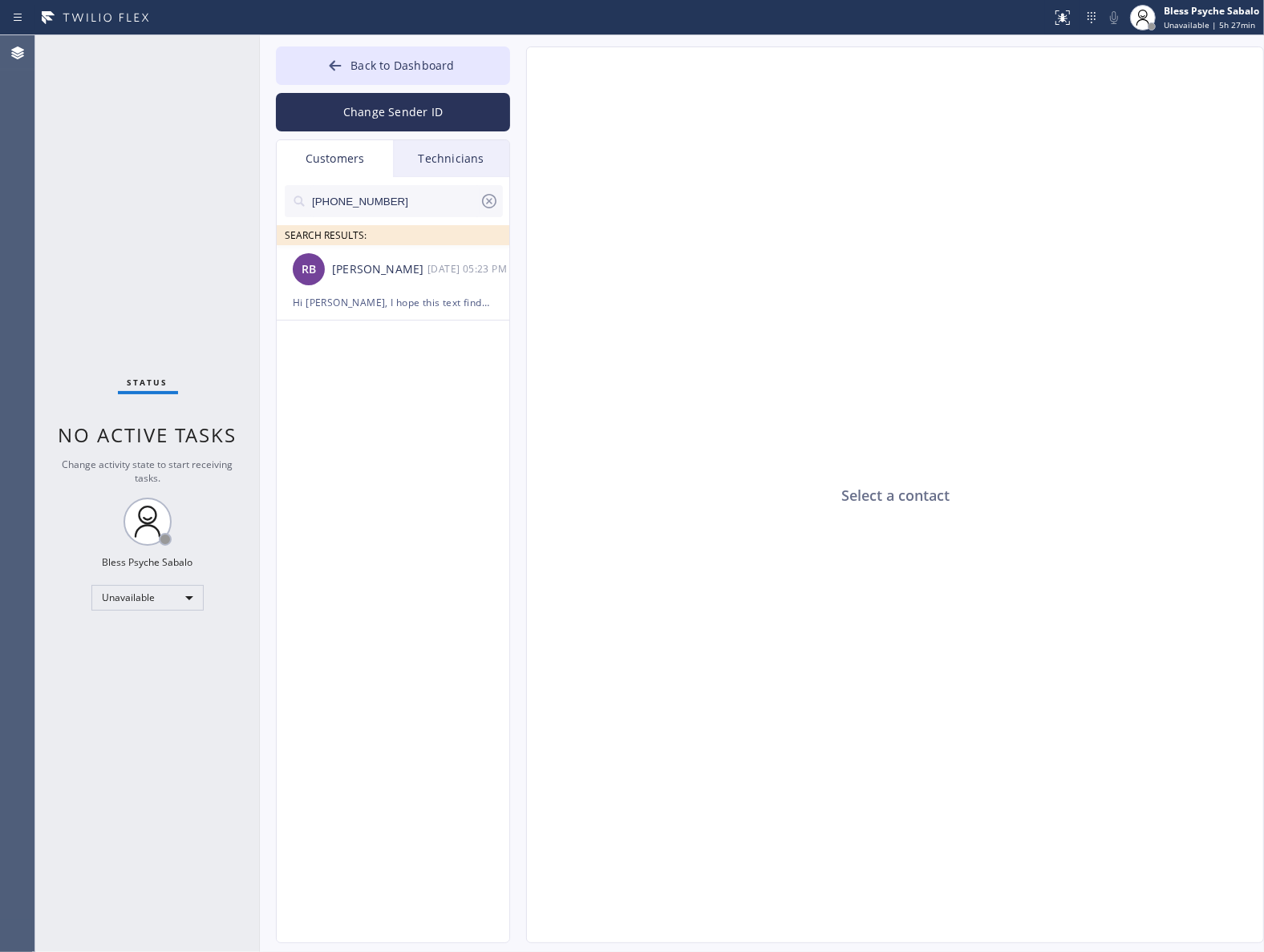
click at [458, 172] on div "Technicians" at bounding box center [451, 158] width 116 height 37
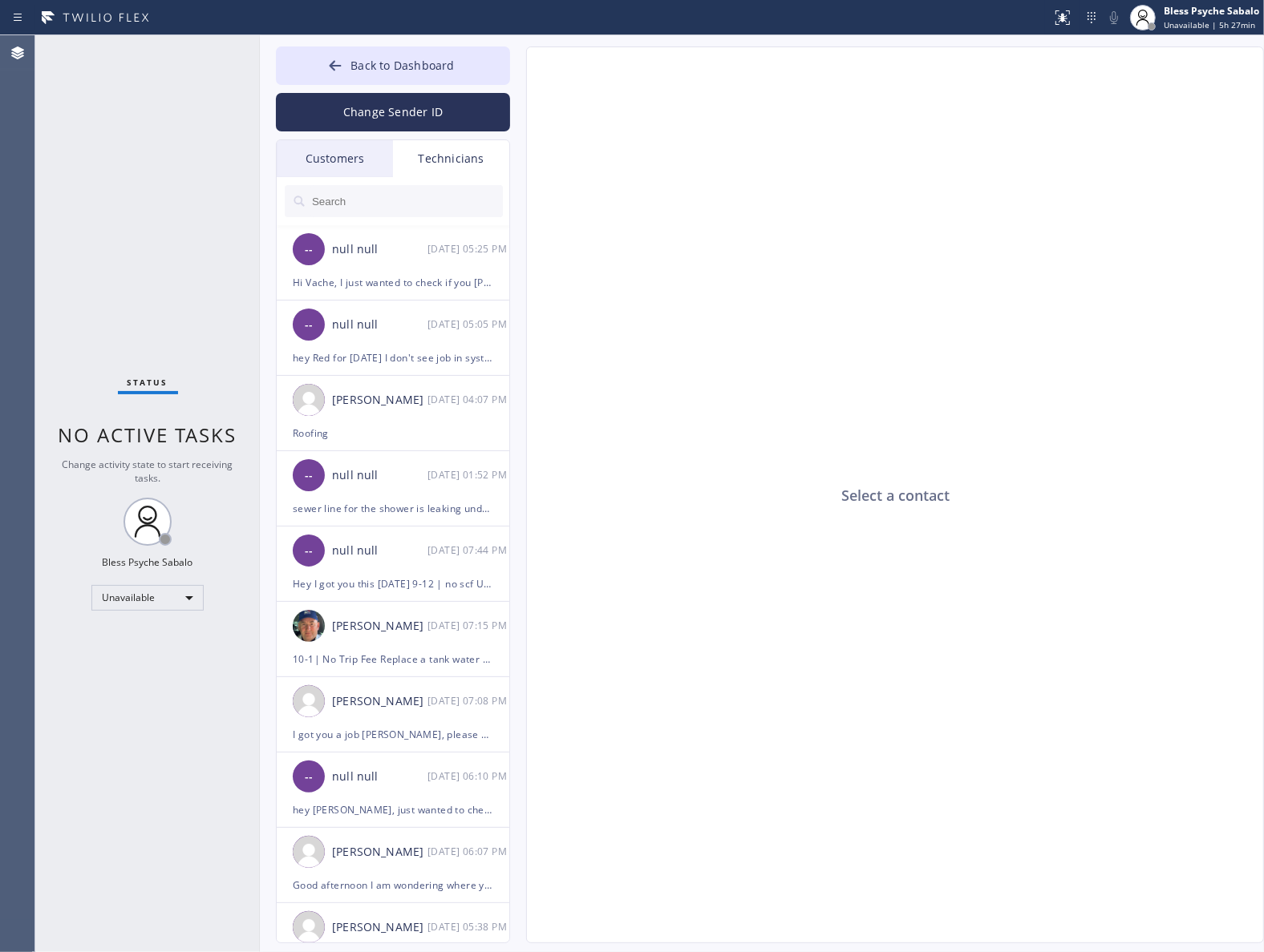
click at [390, 168] on div "Customers" at bounding box center [334, 158] width 116 height 37
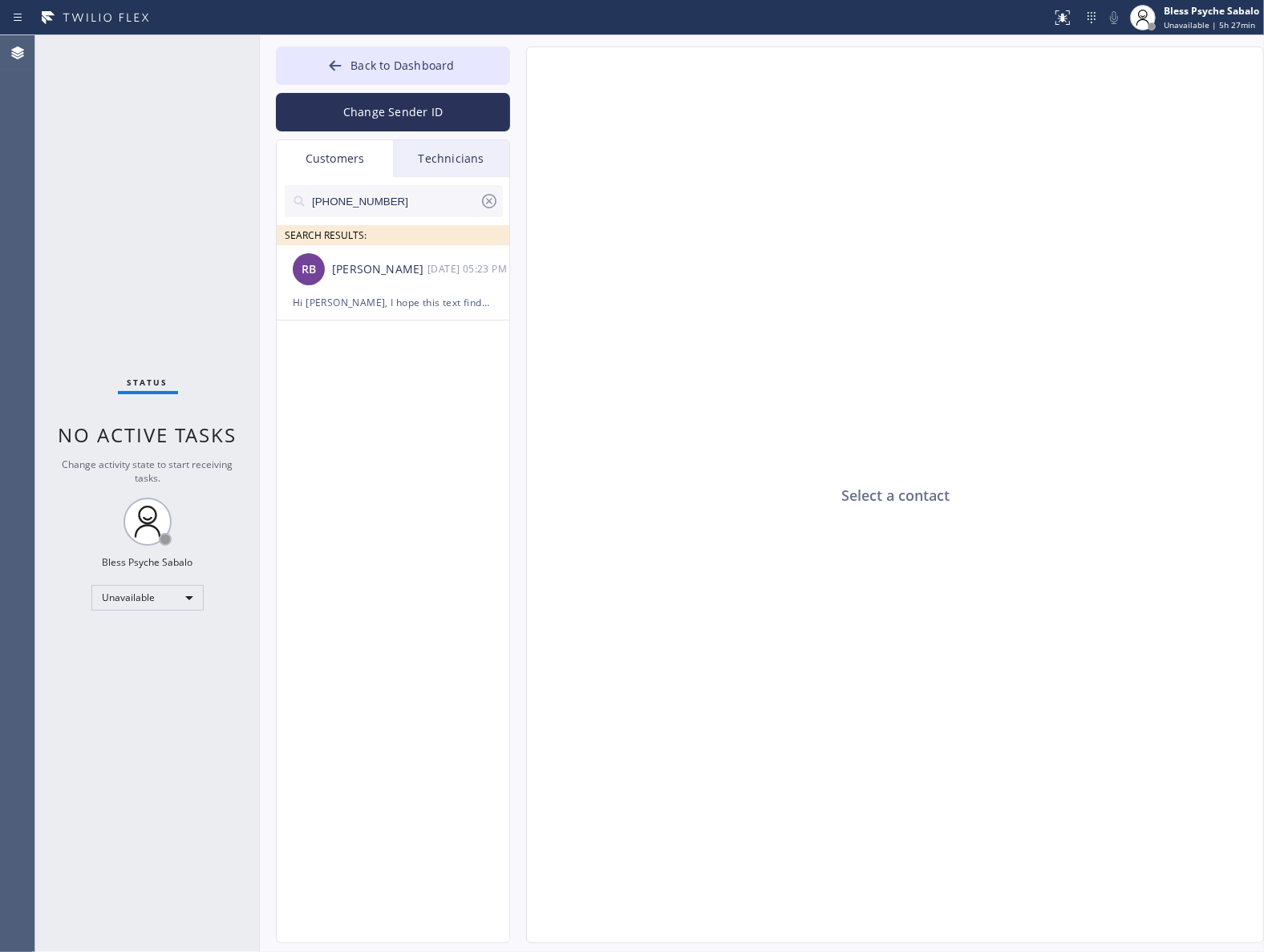
click at [347, 158] on div "Customers" at bounding box center [334, 158] width 116 height 37
click at [489, 205] on icon at bounding box center [488, 201] width 19 height 19
click at [451, 158] on div "Technicians" at bounding box center [451, 158] width 116 height 37
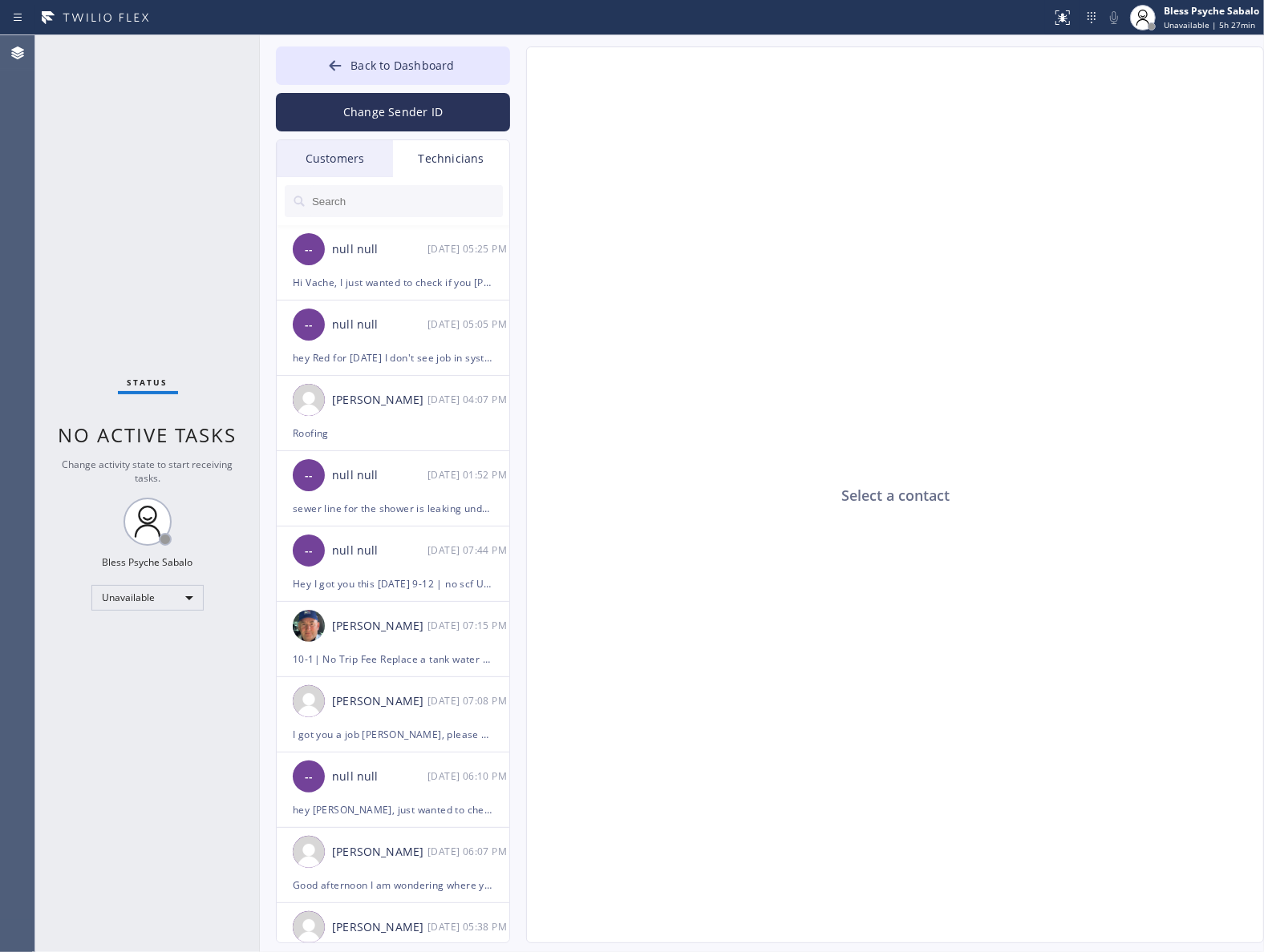
click at [330, 154] on div "Customers" at bounding box center [334, 158] width 116 height 37
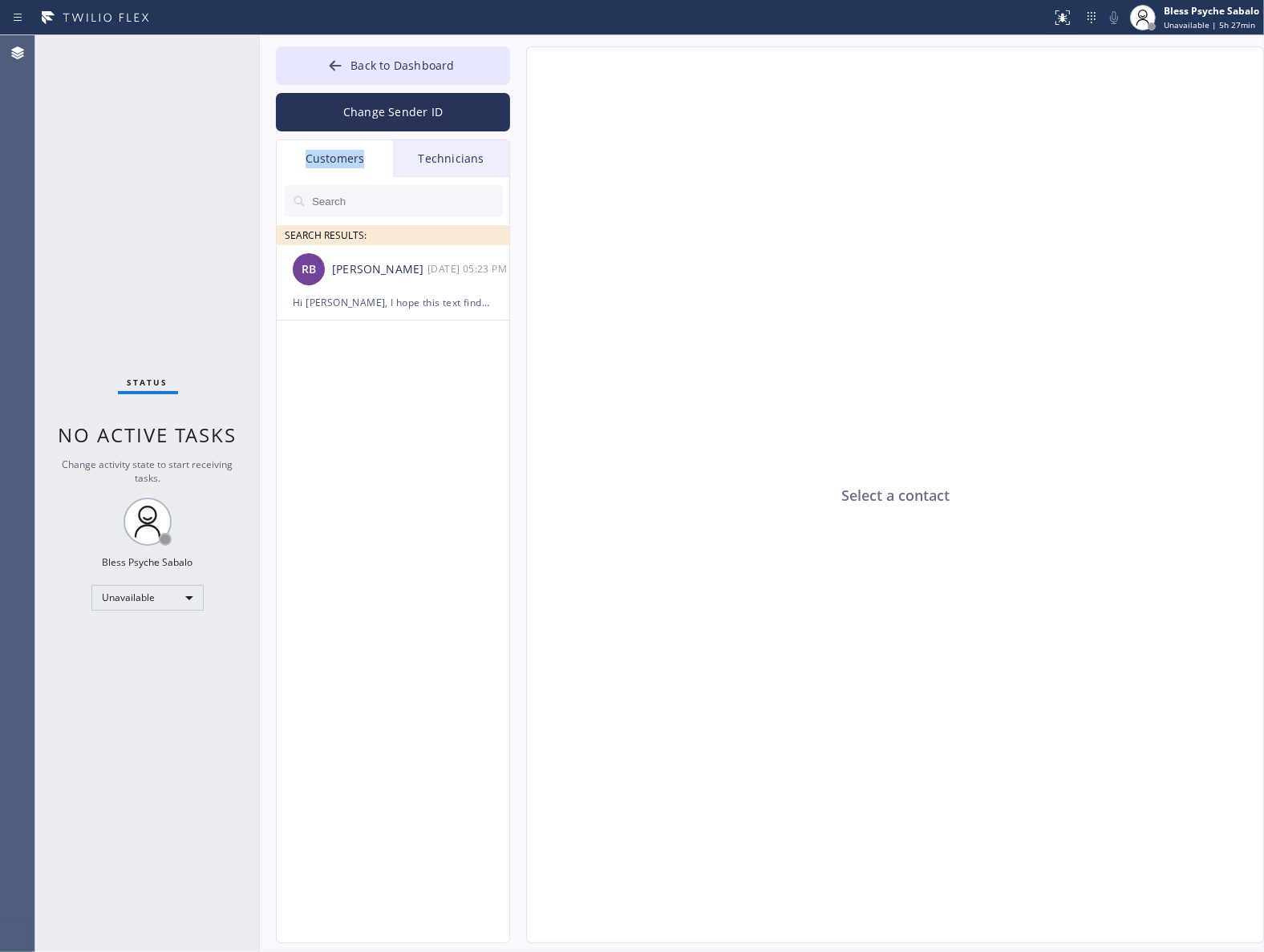
click at [329, 154] on div "Customers" at bounding box center [334, 158] width 116 height 37
click at [391, 206] on input "text" at bounding box center [406, 200] width 192 height 32
click at [470, 270] on div "--:--" at bounding box center [468, 269] width 83 height 18
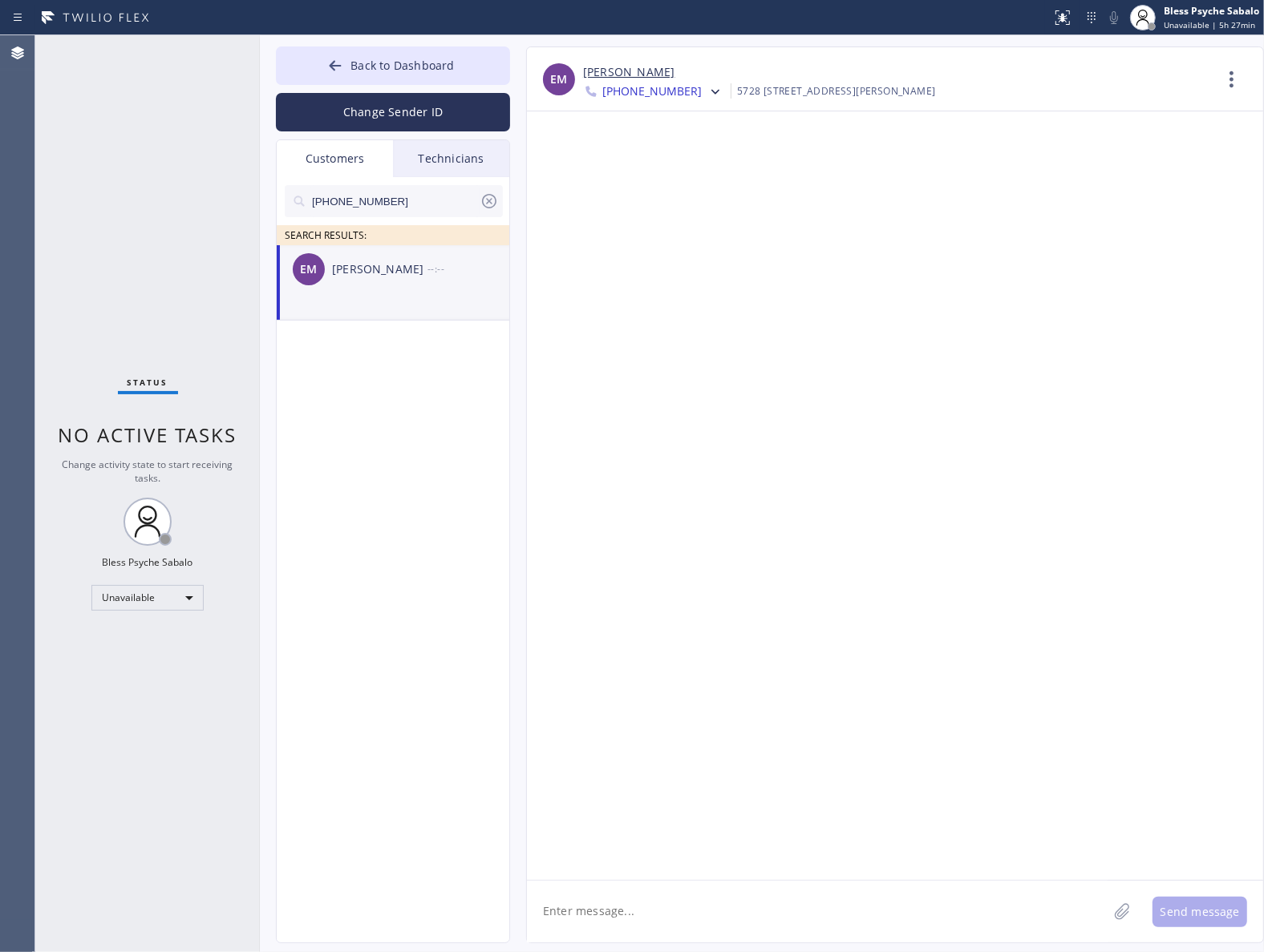
type input "[PHONE_NUMBER]"
click at [1216, 70] on icon at bounding box center [1231, 80] width 38 height 38
click at [1151, 160] on li "Call to Customer" at bounding box center [1134, 165] width 232 height 42
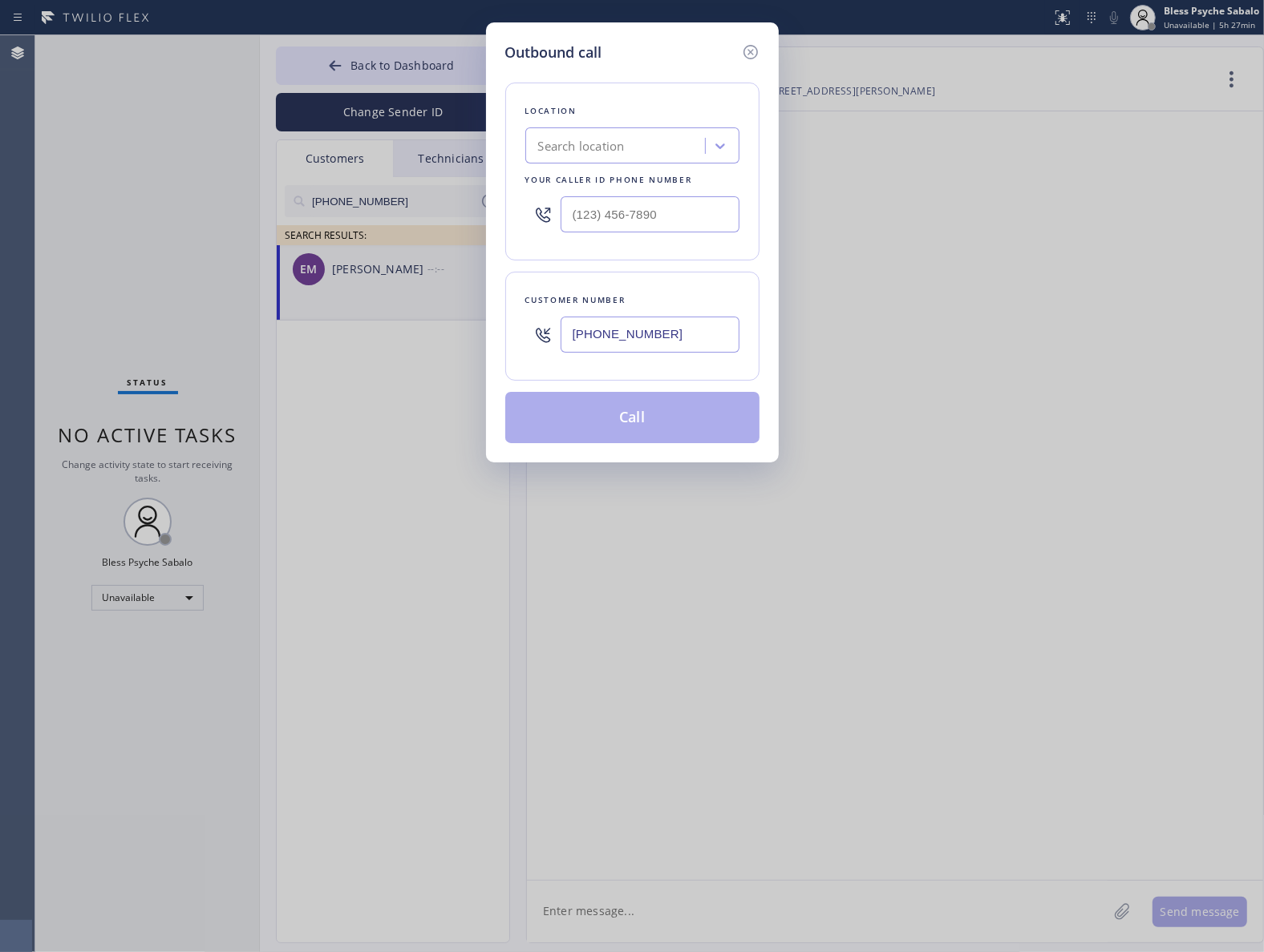
click at [597, 143] on div "Search location" at bounding box center [581, 146] width 87 height 18
type input "5"
type input "fast water"
click at [617, 183] on div "Fast Water Heater" at bounding box center [632, 180] width 214 height 29
type input "[PHONE_NUMBER]"
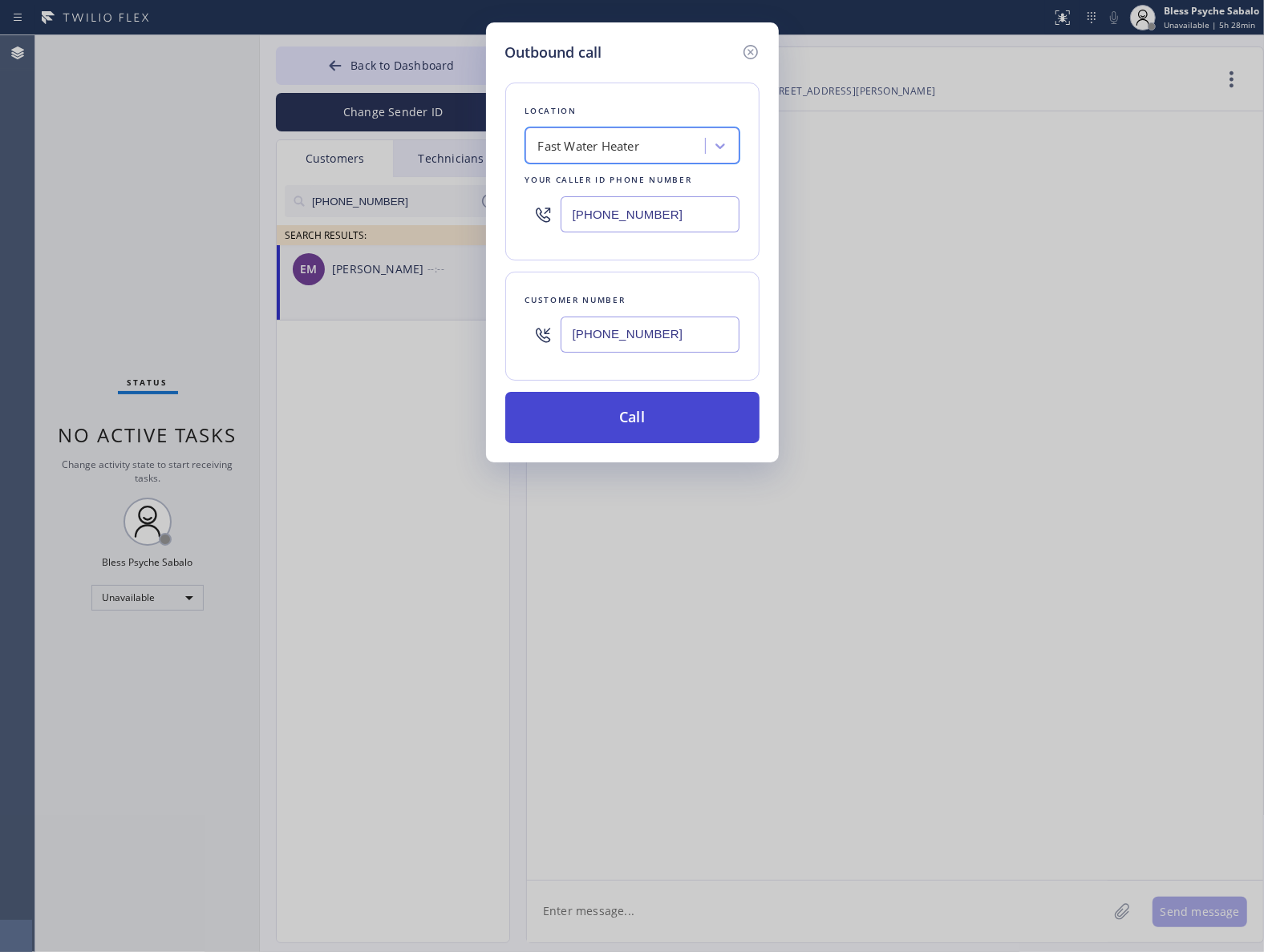
click at [652, 418] on button "Call" at bounding box center [632, 418] width 254 height 51
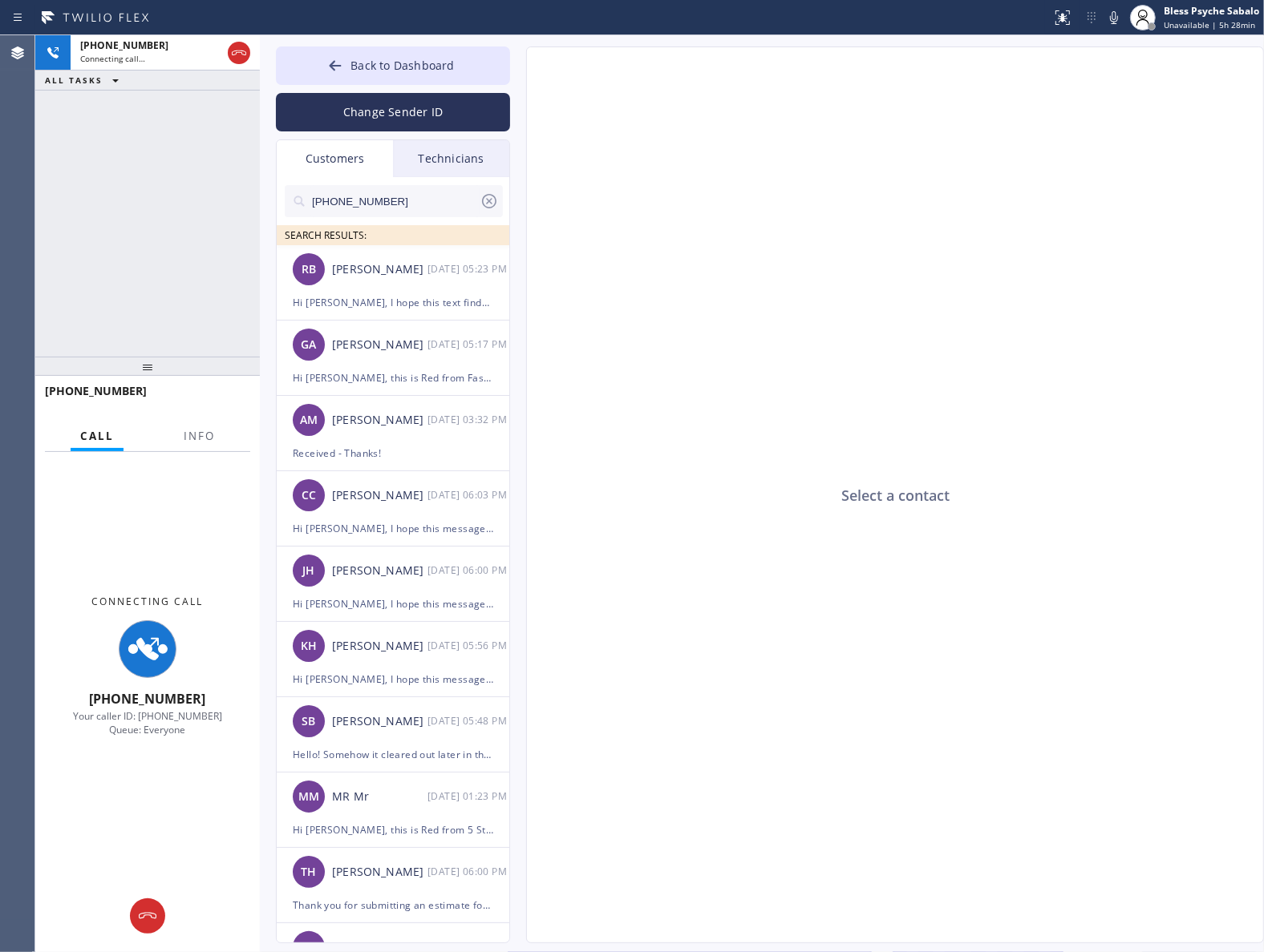
click at [205, 105] on div "[PHONE_NUMBER] Connecting call… ALL TASKS ALL TASKS ACTIVE TASKS TASKS IN WRAP …" at bounding box center [147, 197] width 224 height 322
type input "[PHONE_NUMBER]"
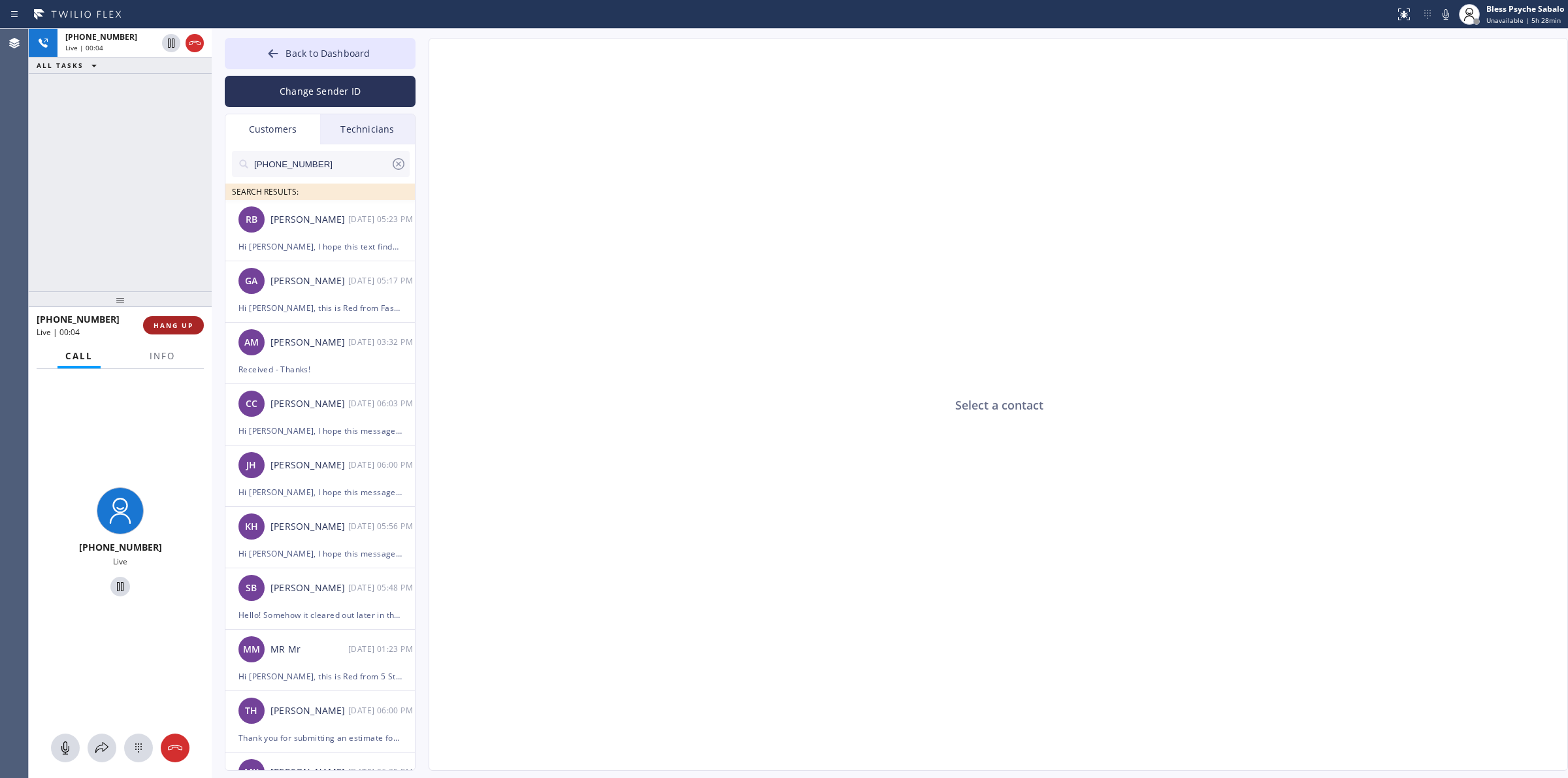
click at [155, 327] on span "HANG UP" at bounding box center [173, 325] width 39 height 9
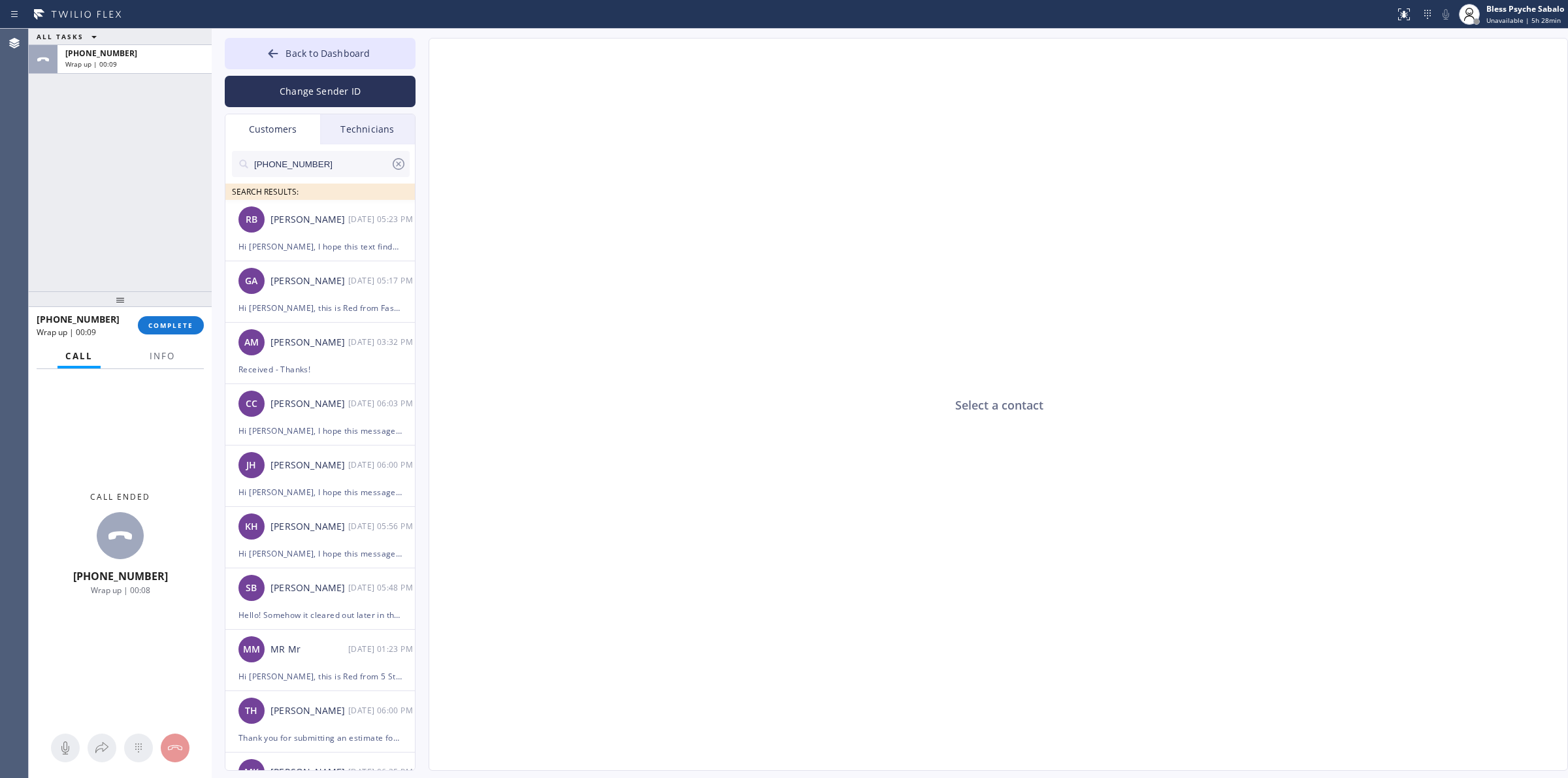
click at [393, 156] on icon at bounding box center [398, 164] width 16 height 16
click at [336, 34] on div "Back to Dashboard Change Sender ID Customers Technicians SEARCH RESULTS: RB [PE…" at bounding box center [890, 403] width 1356 height 749
click at [341, 47] on span "Back to Dashboard" at bounding box center [327, 53] width 84 height 13
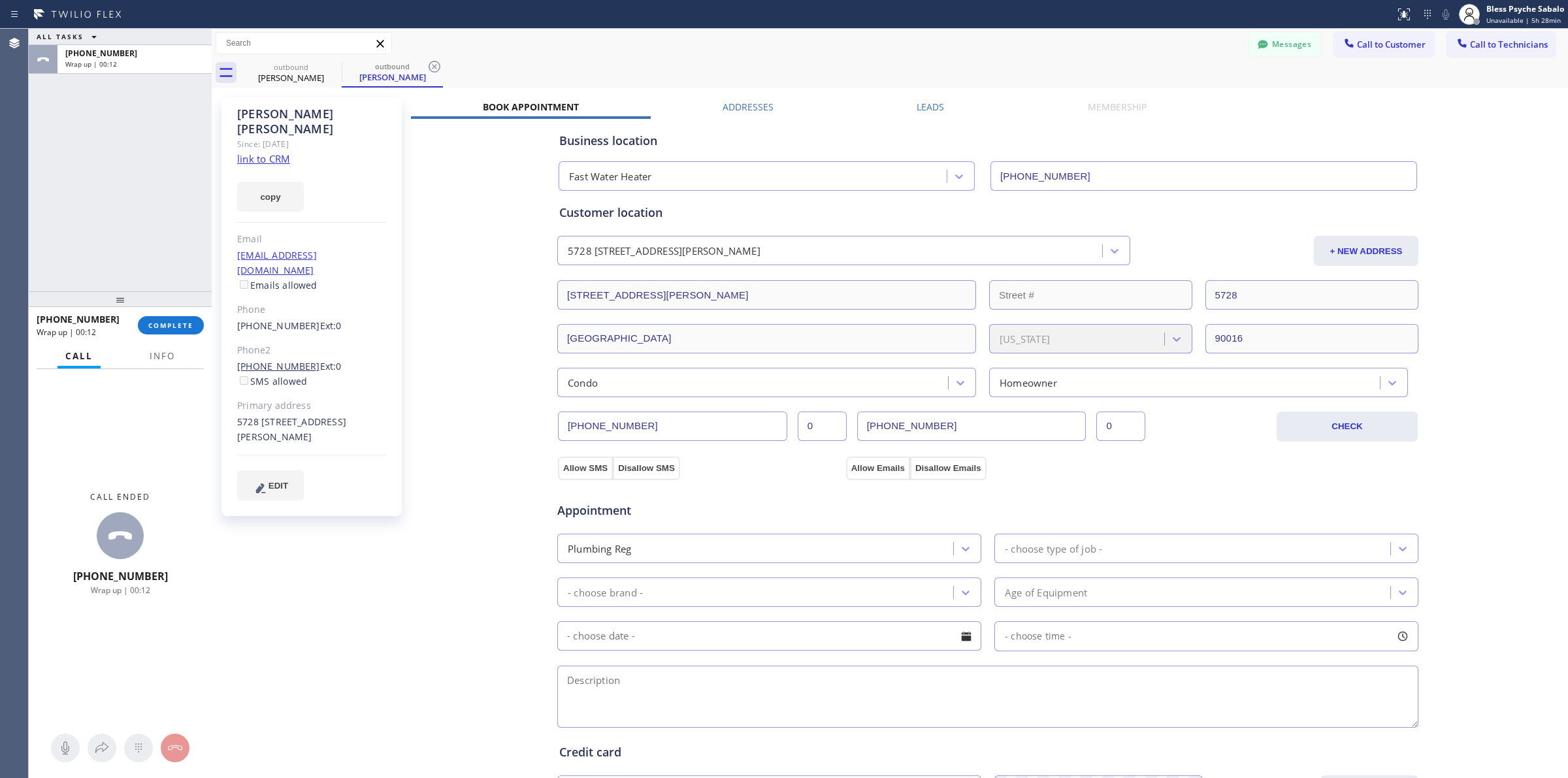
click at [286, 360] on link "[PHONE_NUMBER]" at bounding box center [278, 366] width 83 height 13
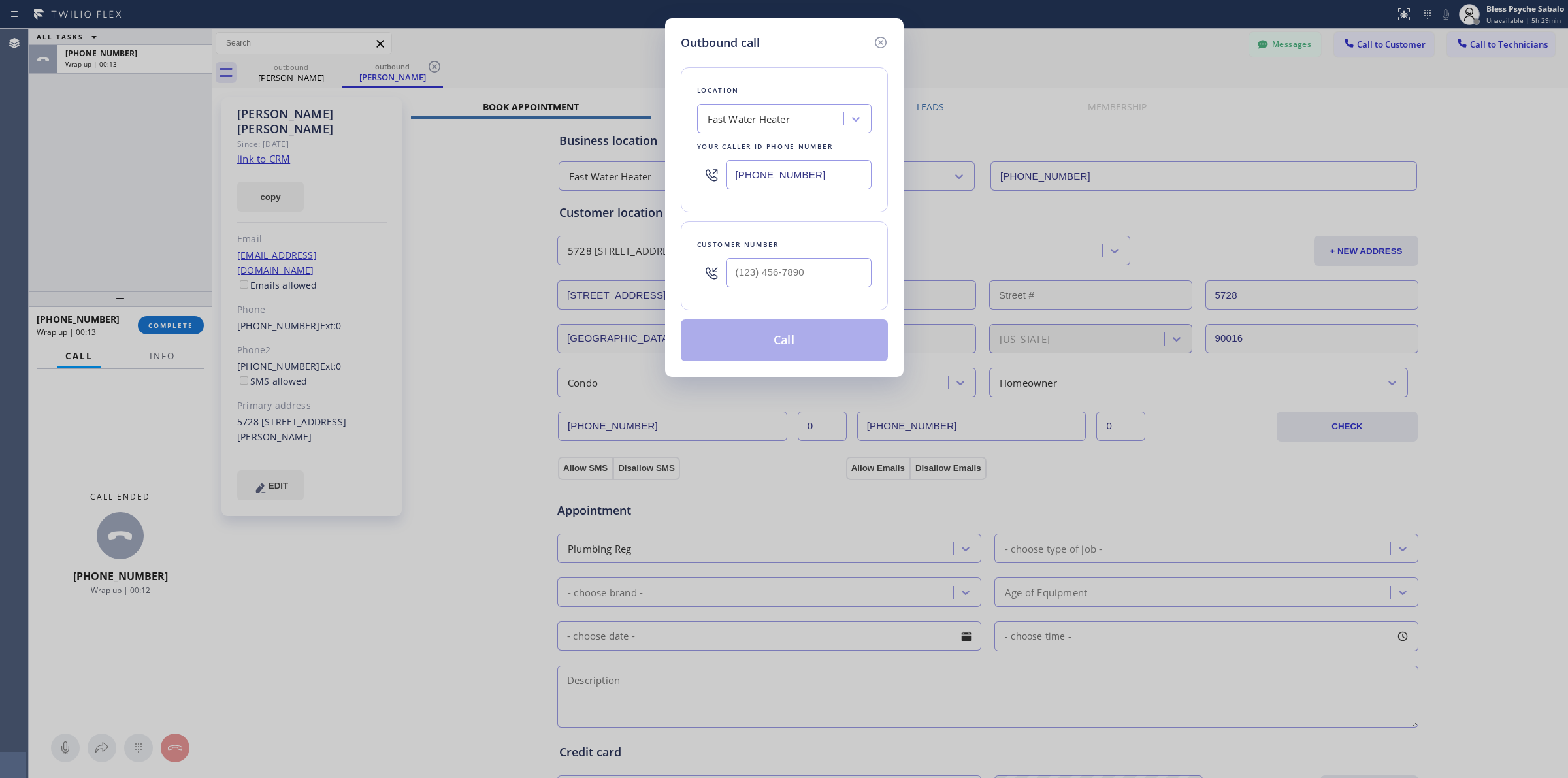
type input "[PHONE_NUMBER]"
click at [789, 326] on button "Call" at bounding box center [784, 341] width 207 height 42
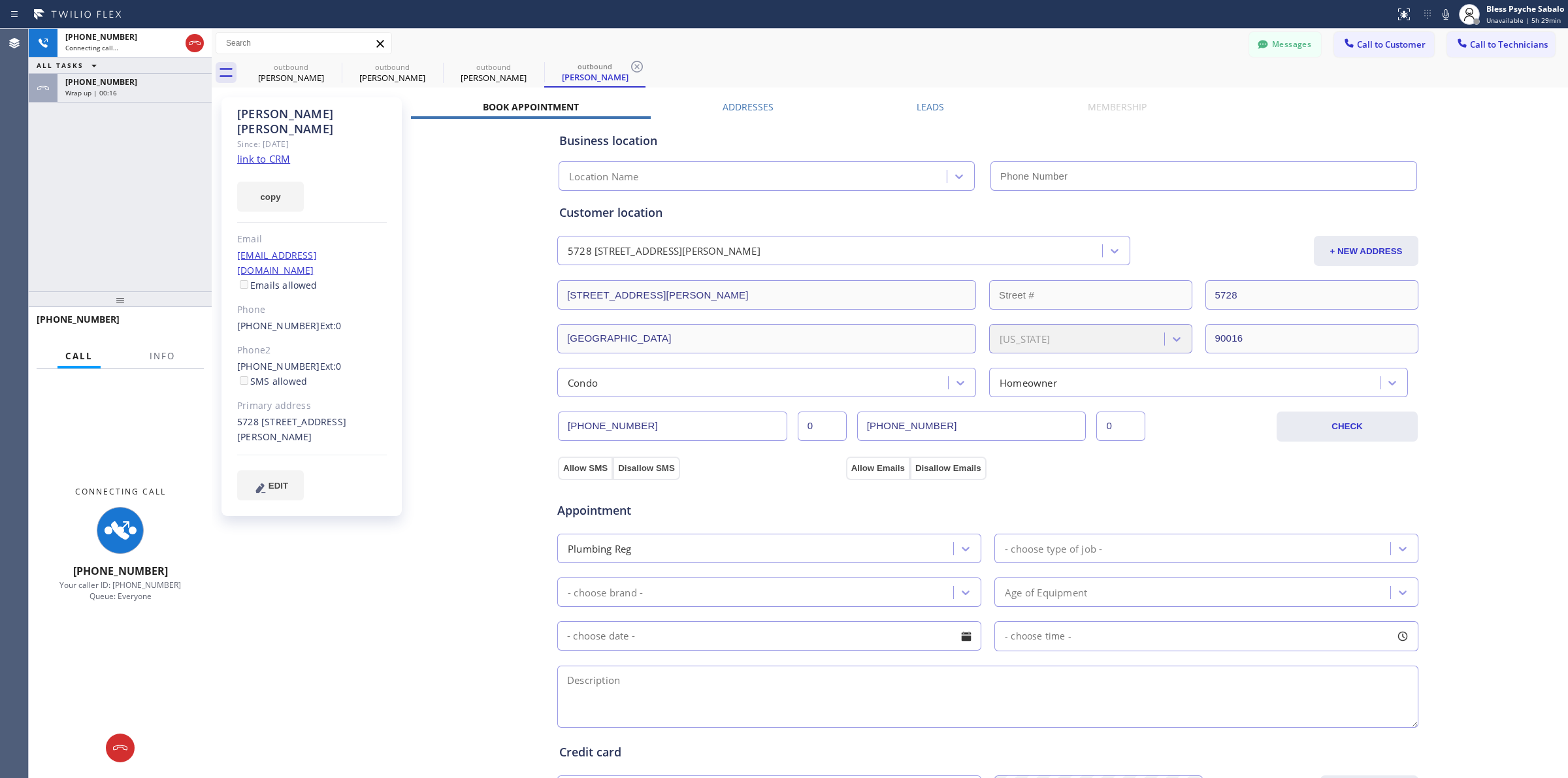
type input "[PHONE_NUMBER]"
click at [106, 86] on span "[PHONE_NUMBER]" at bounding box center [101, 82] width 72 height 11
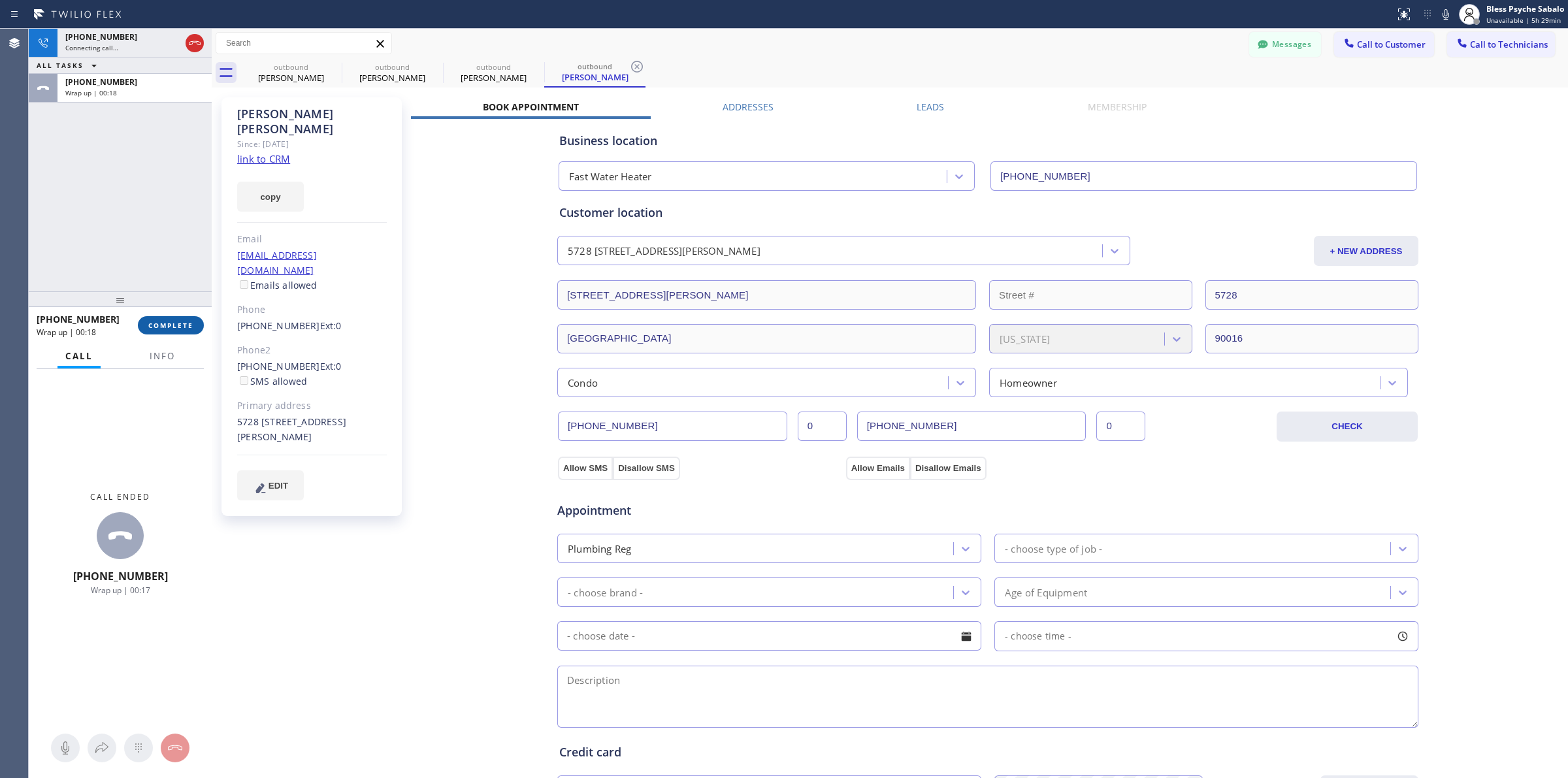
click at [165, 333] on button "COMPLETE" at bounding box center [171, 325] width 66 height 19
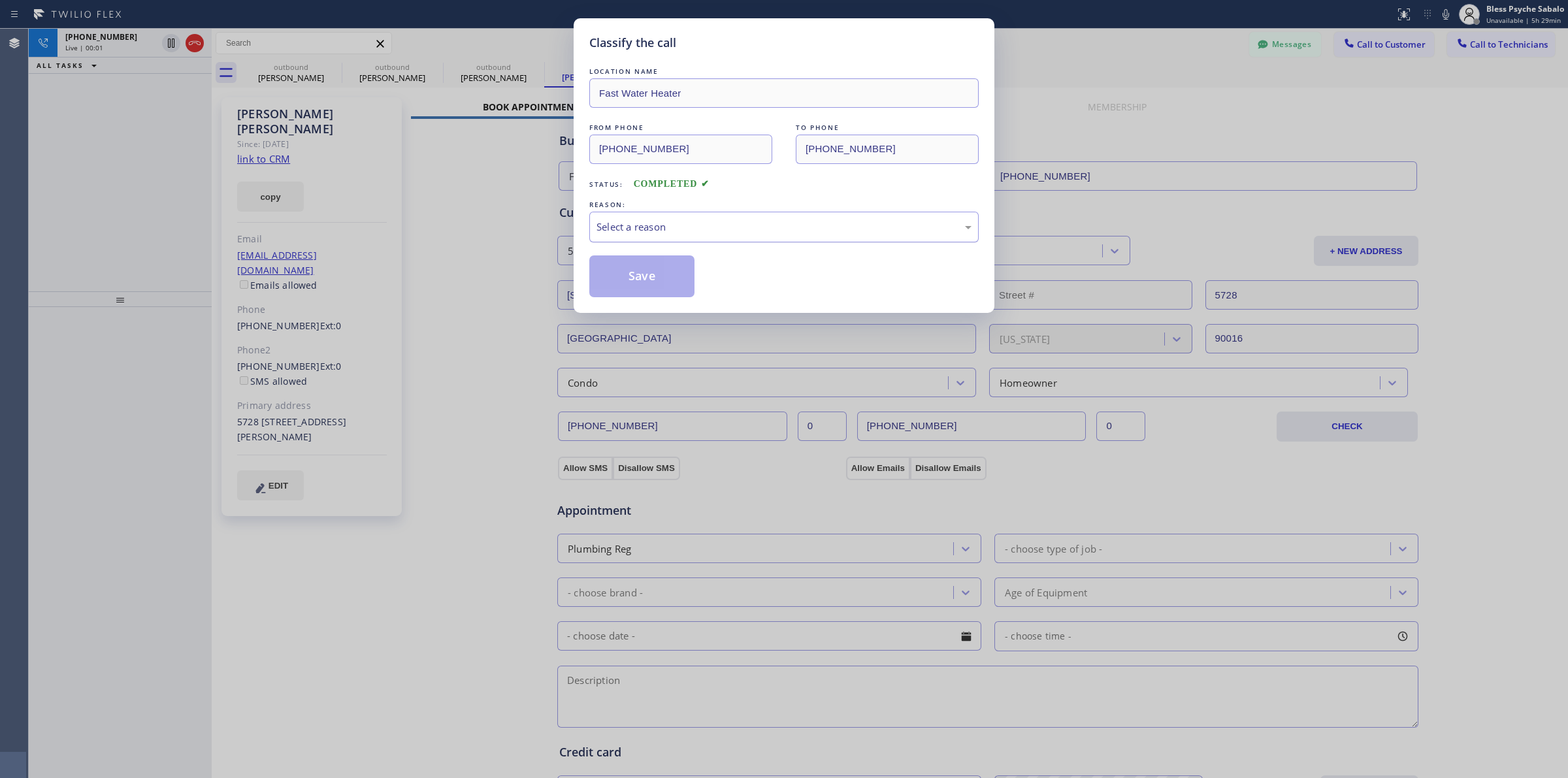
click at [737, 224] on div "Select a reason" at bounding box center [783, 227] width 375 height 15
click at [628, 284] on button "Save" at bounding box center [642, 276] width 105 height 42
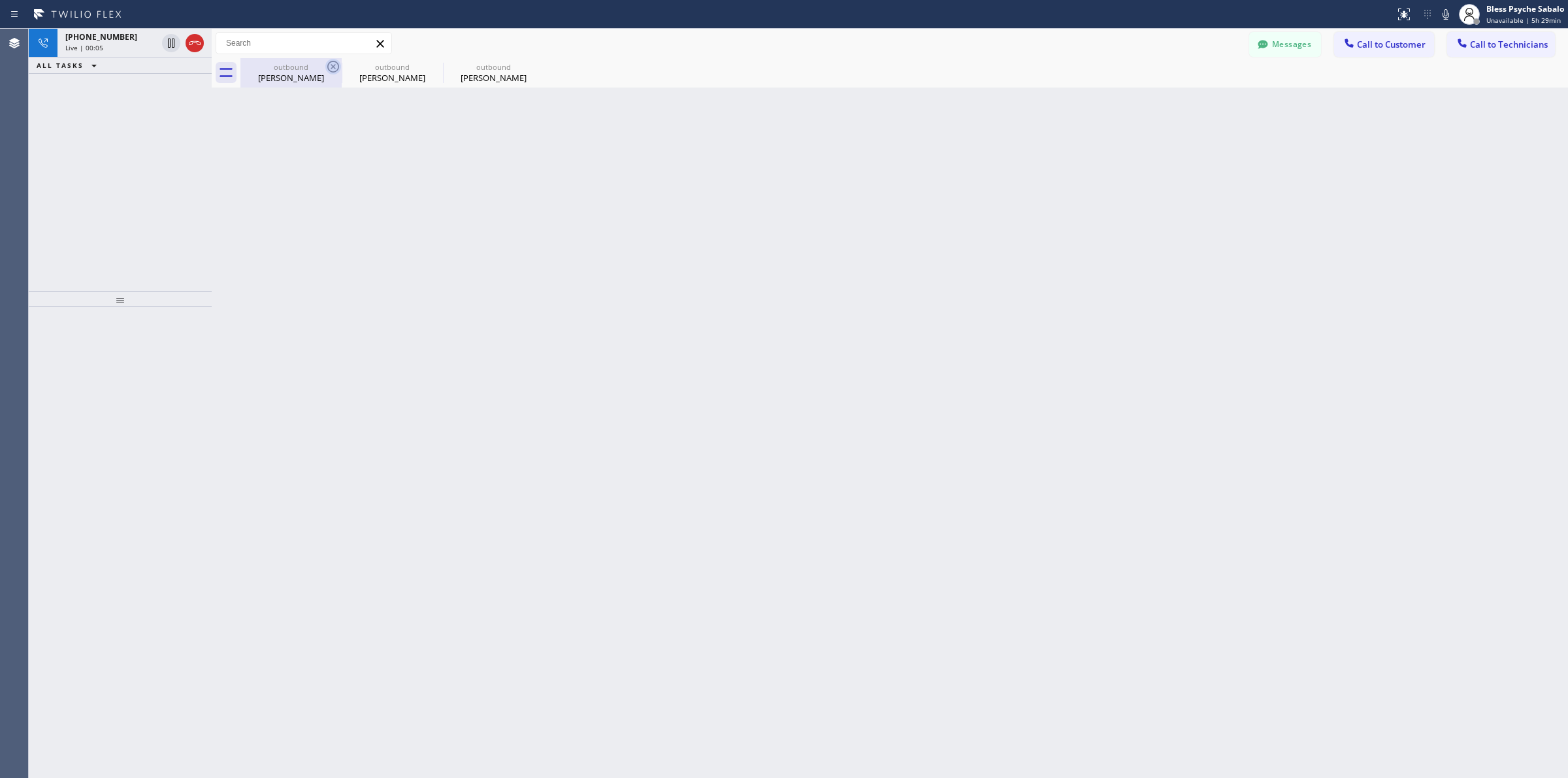
click at [329, 66] on icon at bounding box center [333, 66] width 16 height 16
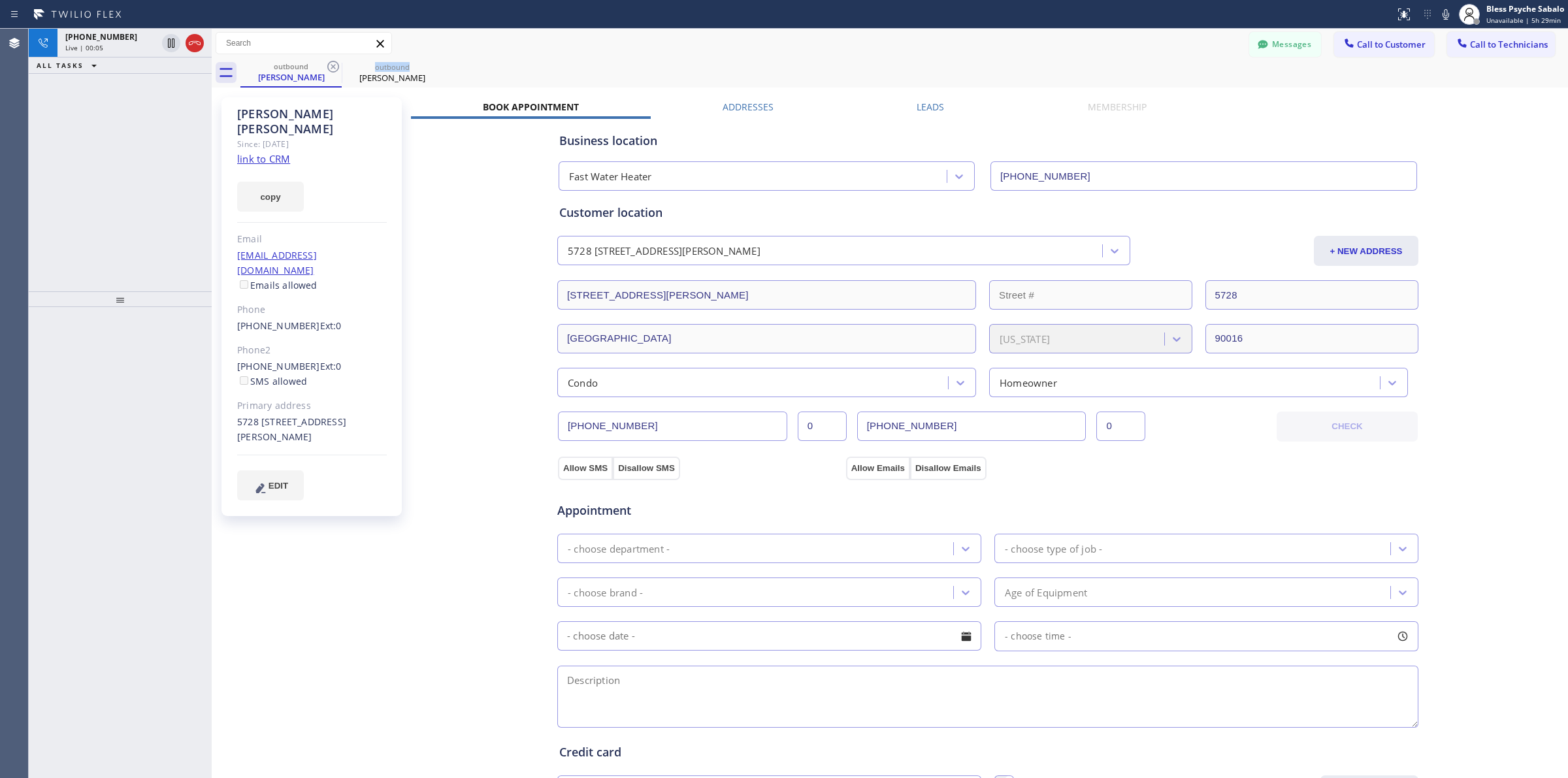
click at [329, 66] on icon at bounding box center [333, 66] width 16 height 16
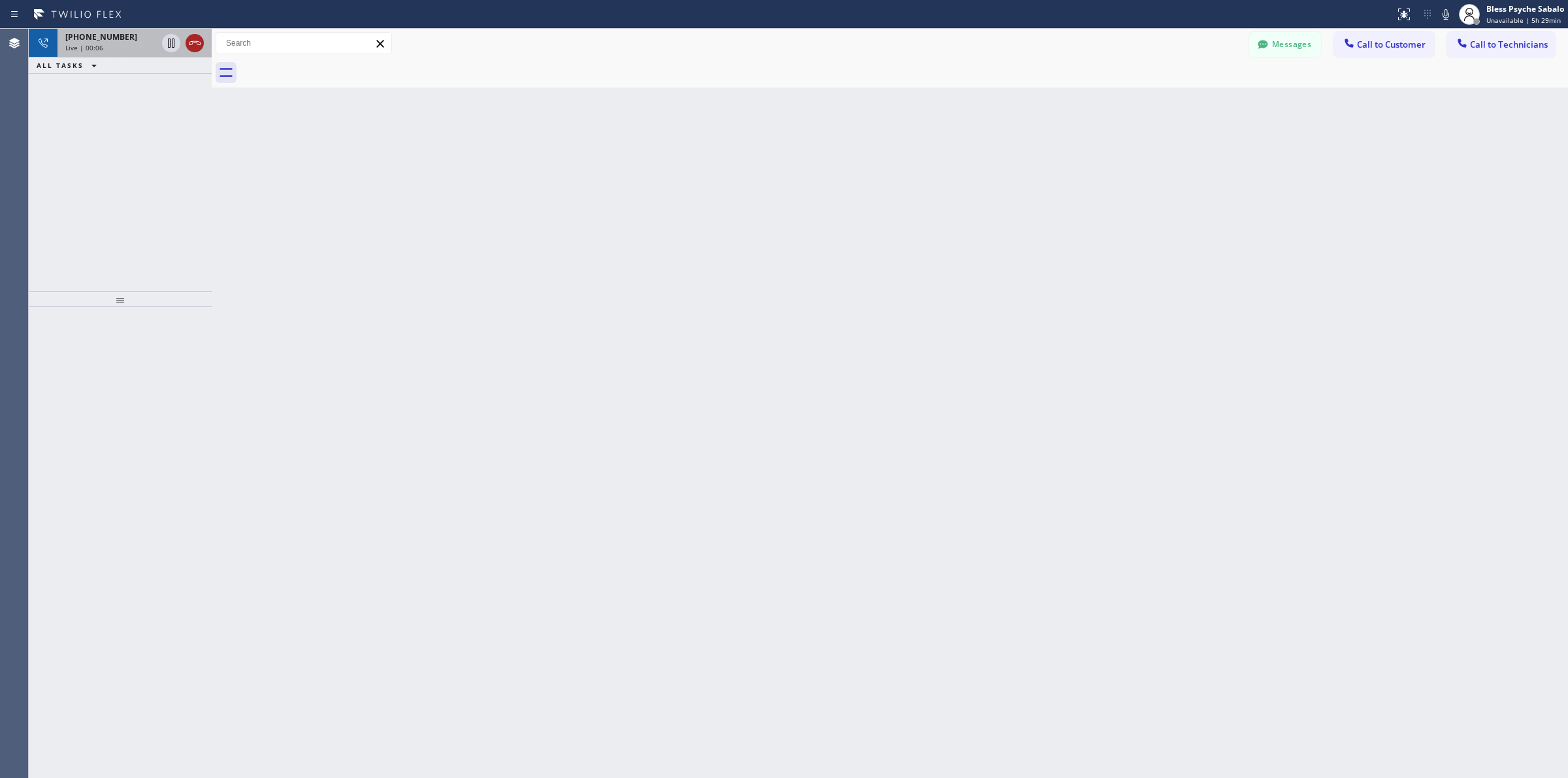
click at [187, 44] on icon at bounding box center [195, 42] width 16 height 16
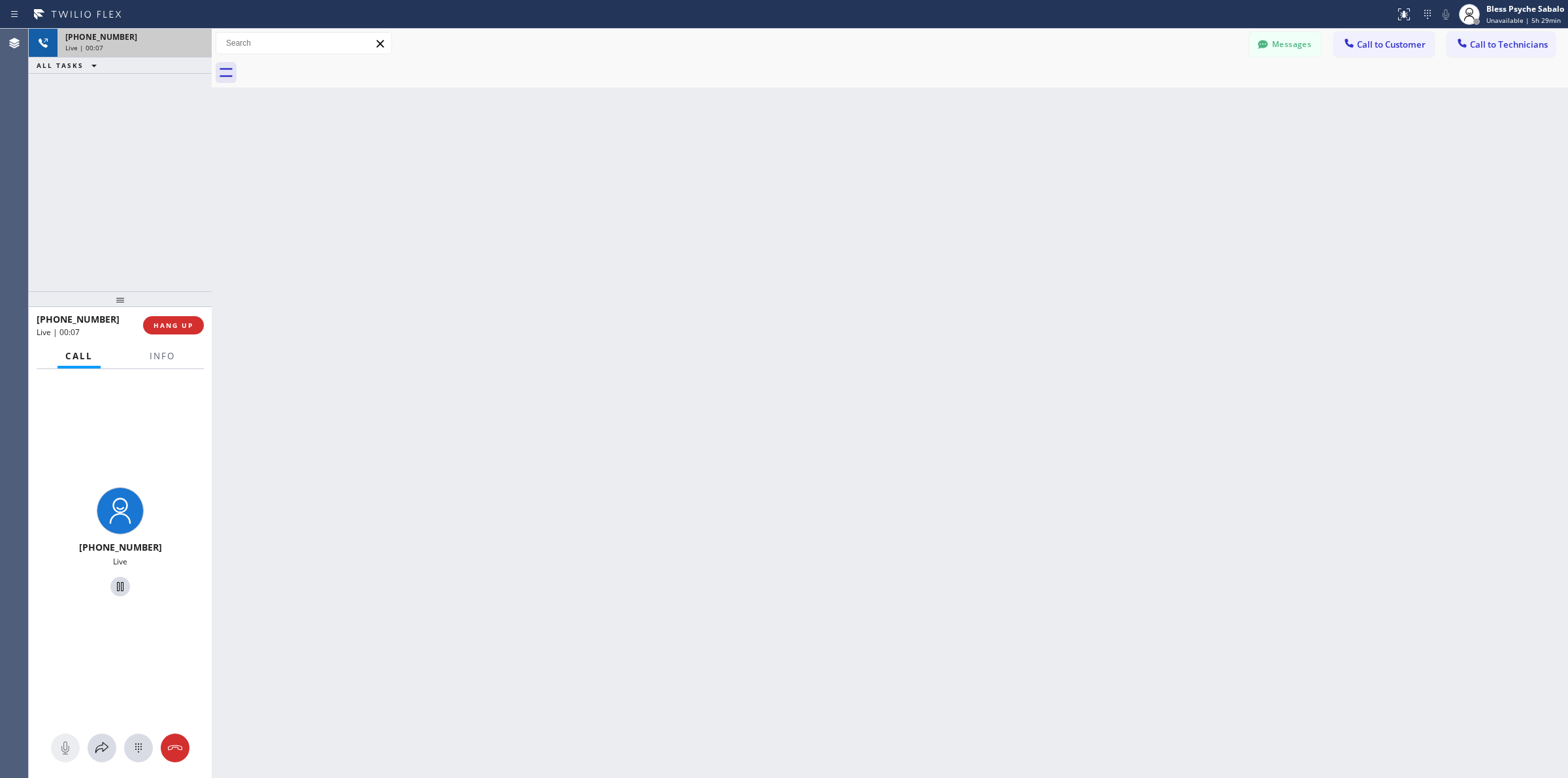
drag, startPoint x: 167, startPoint y: 127, endPoint x: 212, endPoint y: 34, distance: 103.3
click at [168, 124] on div "[PHONE_NUMBER] Live | 00:07 ALL TASKS ALL TASKS ACTIVE TASKS TASKS IN WRAP UP" at bounding box center [120, 160] width 183 height 262
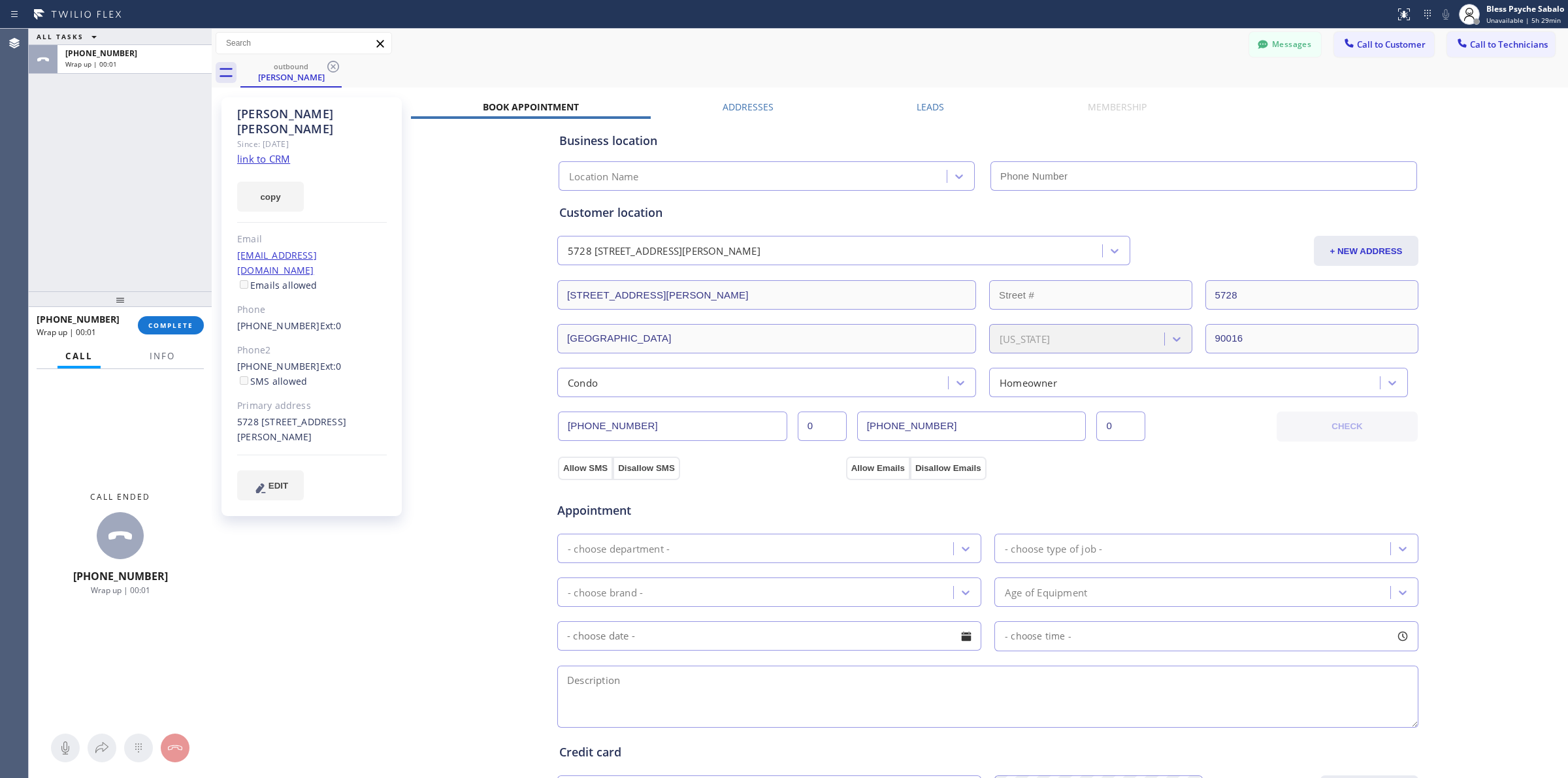
type input "[PHONE_NUMBER]"
click at [321, 66] on div "outbound" at bounding box center [291, 66] width 98 height 10
click at [331, 69] on icon at bounding box center [333, 66] width 16 height 16
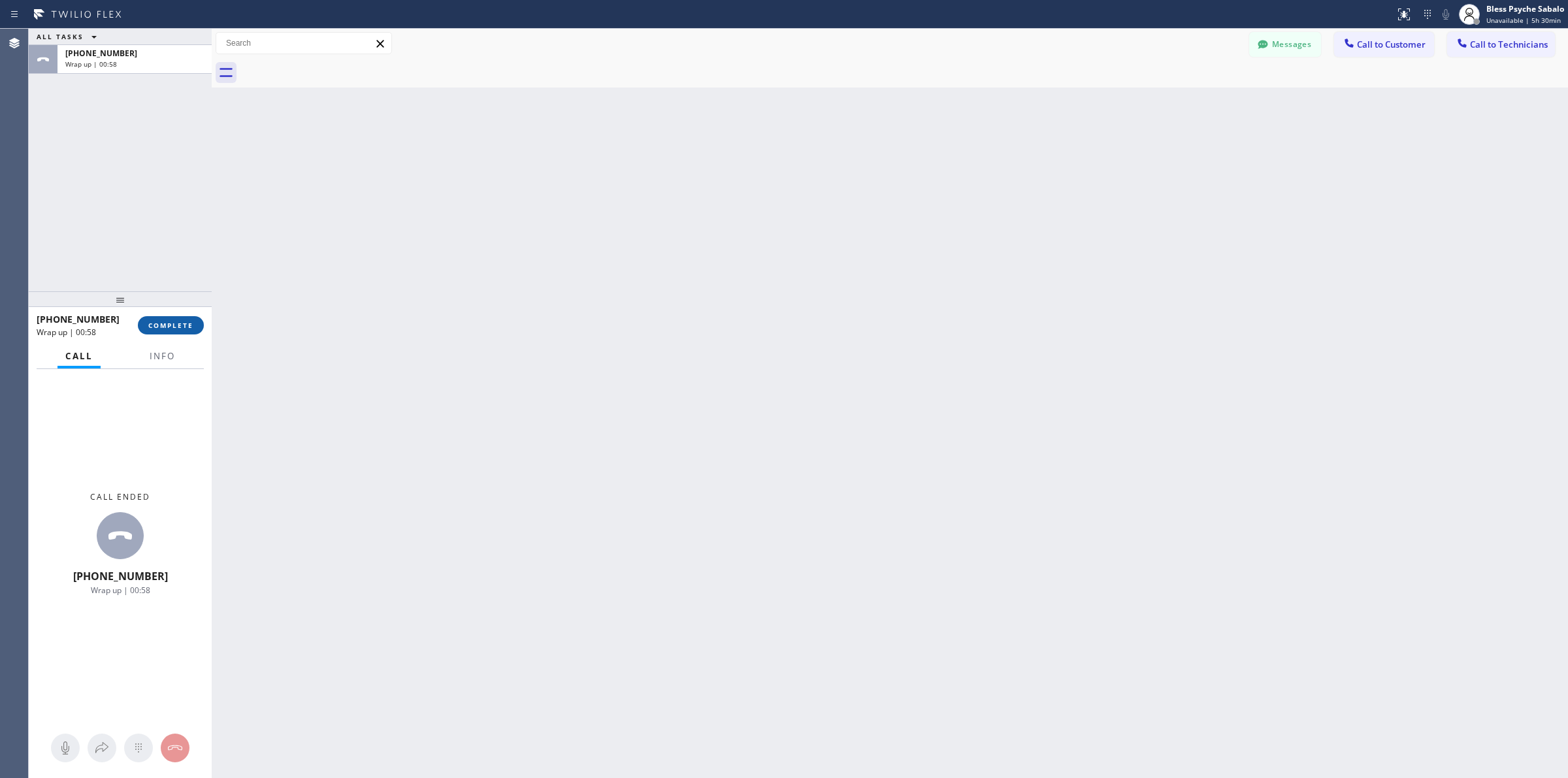
click at [182, 328] on span "COMPLETE" at bounding box center [171, 325] width 45 height 9
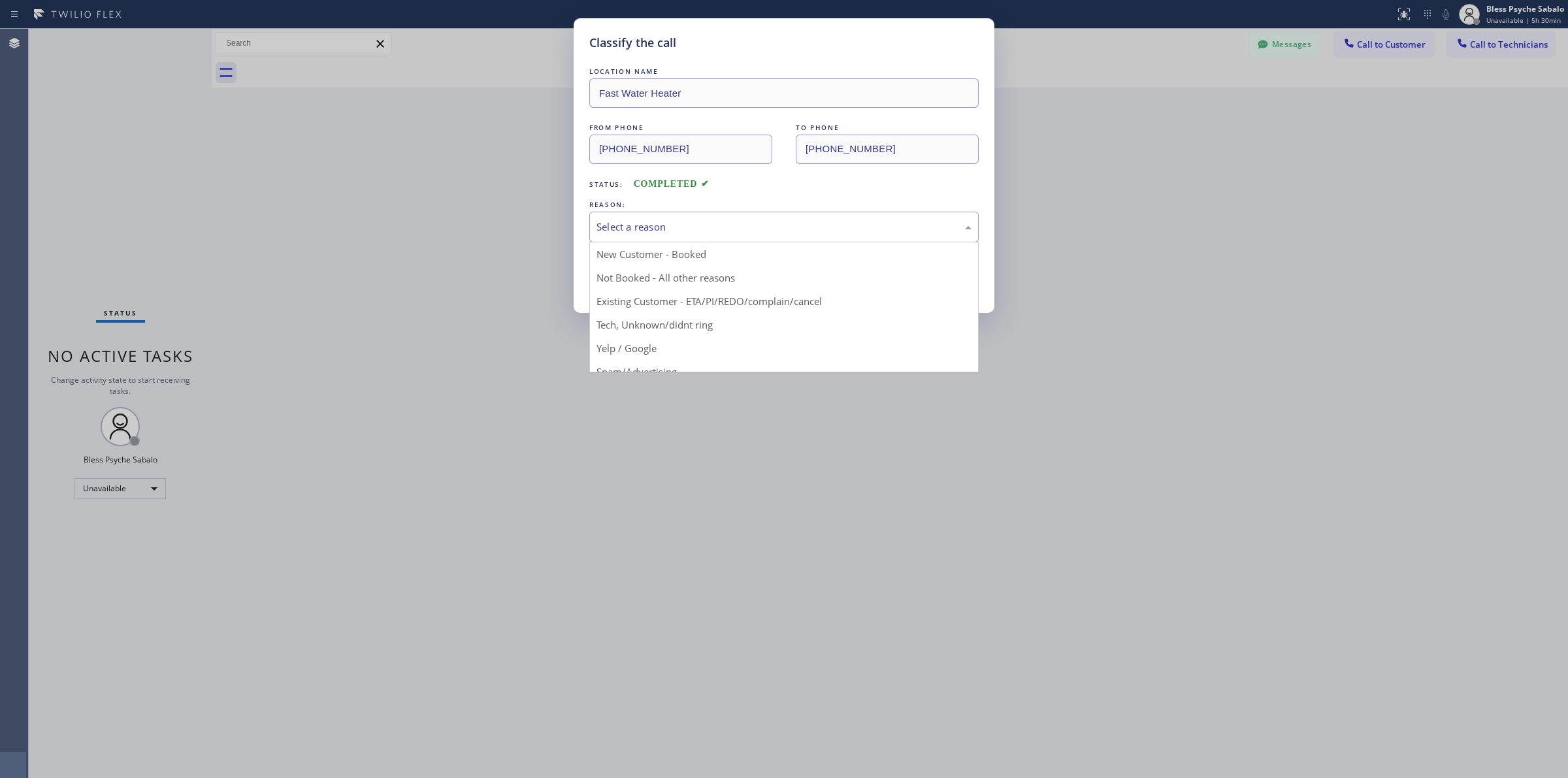
click at [690, 235] on div "Select a reason" at bounding box center [783, 227] width 375 height 15
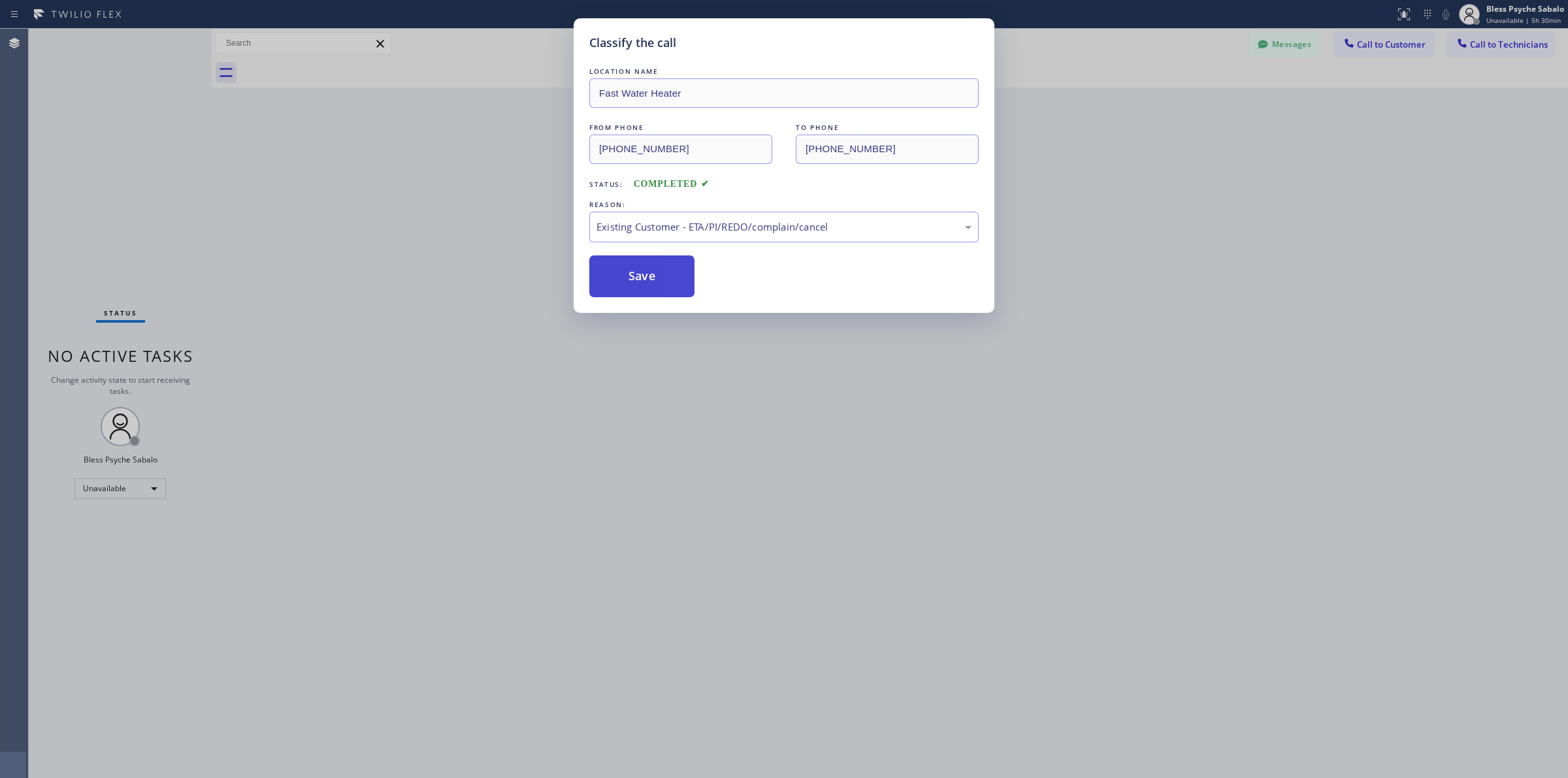
click at [607, 259] on button "Save" at bounding box center [642, 276] width 105 height 42
click at [630, 267] on button "Save" at bounding box center [642, 276] width 105 height 42
click at [625, 263] on button "Save" at bounding box center [642, 276] width 105 height 42
drag, startPoint x: 500, startPoint y: 203, endPoint x: 870, endPoint y: 174, distance: 371.1
click at [502, 203] on div "Classify the call LOCATION NAME Fast Water Heater FROM PHONE [PHONE_NUMBER] TO …" at bounding box center [784, 389] width 1568 height 778
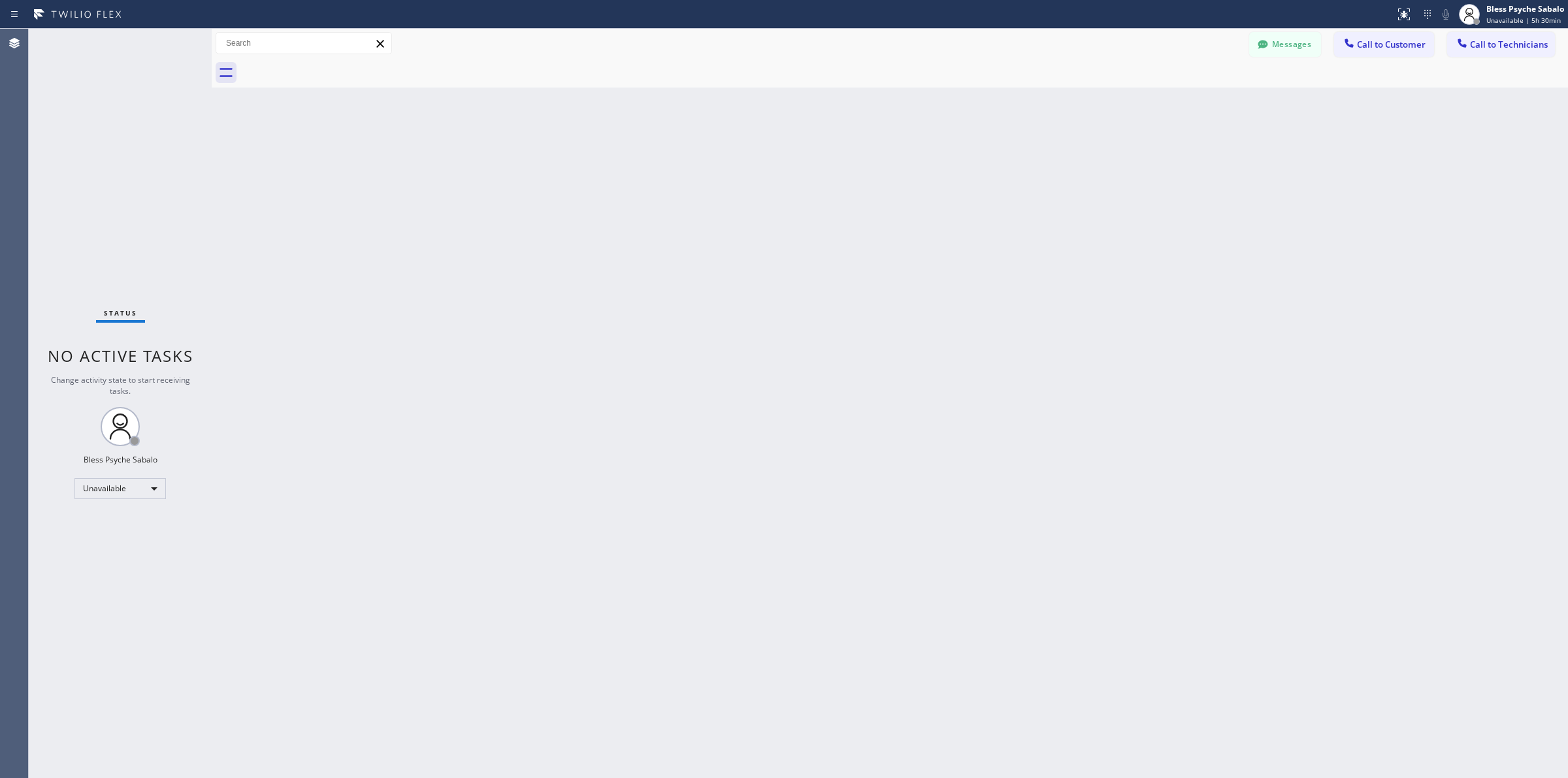
click at [1029, 181] on div "Back to Dashboard Change Sender ID Customers Technicians RB [PERSON_NAME] [DATE…" at bounding box center [890, 403] width 1356 height 749
click at [1029, 40] on icon at bounding box center [1349, 43] width 13 height 13
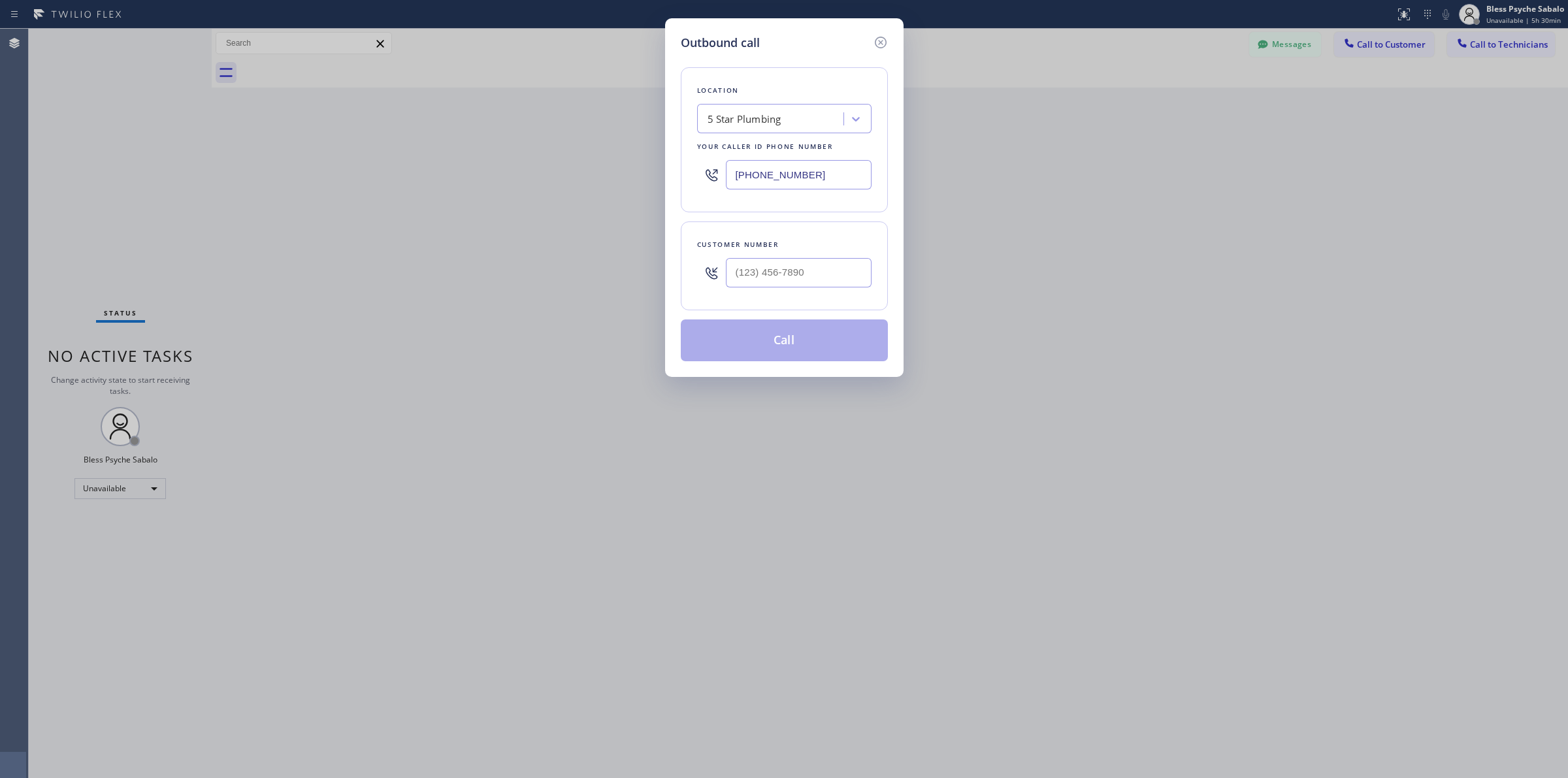
click at [795, 109] on div "5 Star Plumbing" at bounding box center [772, 119] width 142 height 23
paste input "Metro Heating Repair [GEOGRAPHIC_DATA]"
type input "Metro Heating Repair [GEOGRAPHIC_DATA]"
click at [791, 148] on div "Metro Heating Repair [GEOGRAPHIC_DATA]" at bounding box center [784, 153] width 174 height 37
type input "[PHONE_NUMBER]"
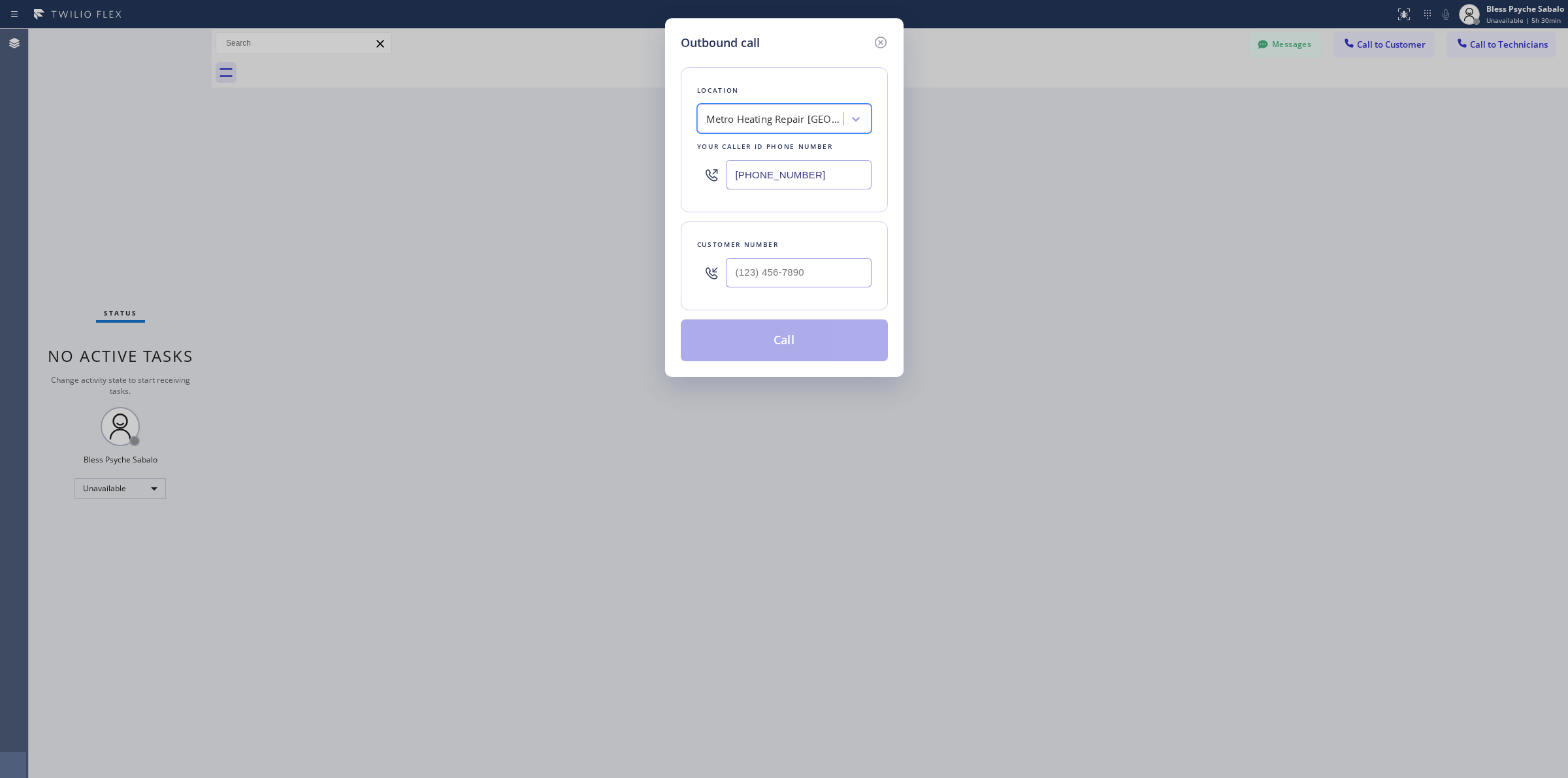
scroll to position [0, 1]
click at [982, 220] on div "Outbound call Location option Metro Heating Repair [GEOGRAPHIC_DATA], selected.…" at bounding box center [784, 389] width 1568 height 778
click at [779, 275] on input "(___) ___-____" at bounding box center [798, 272] width 145 height 29
paste input "818) 276-5023"
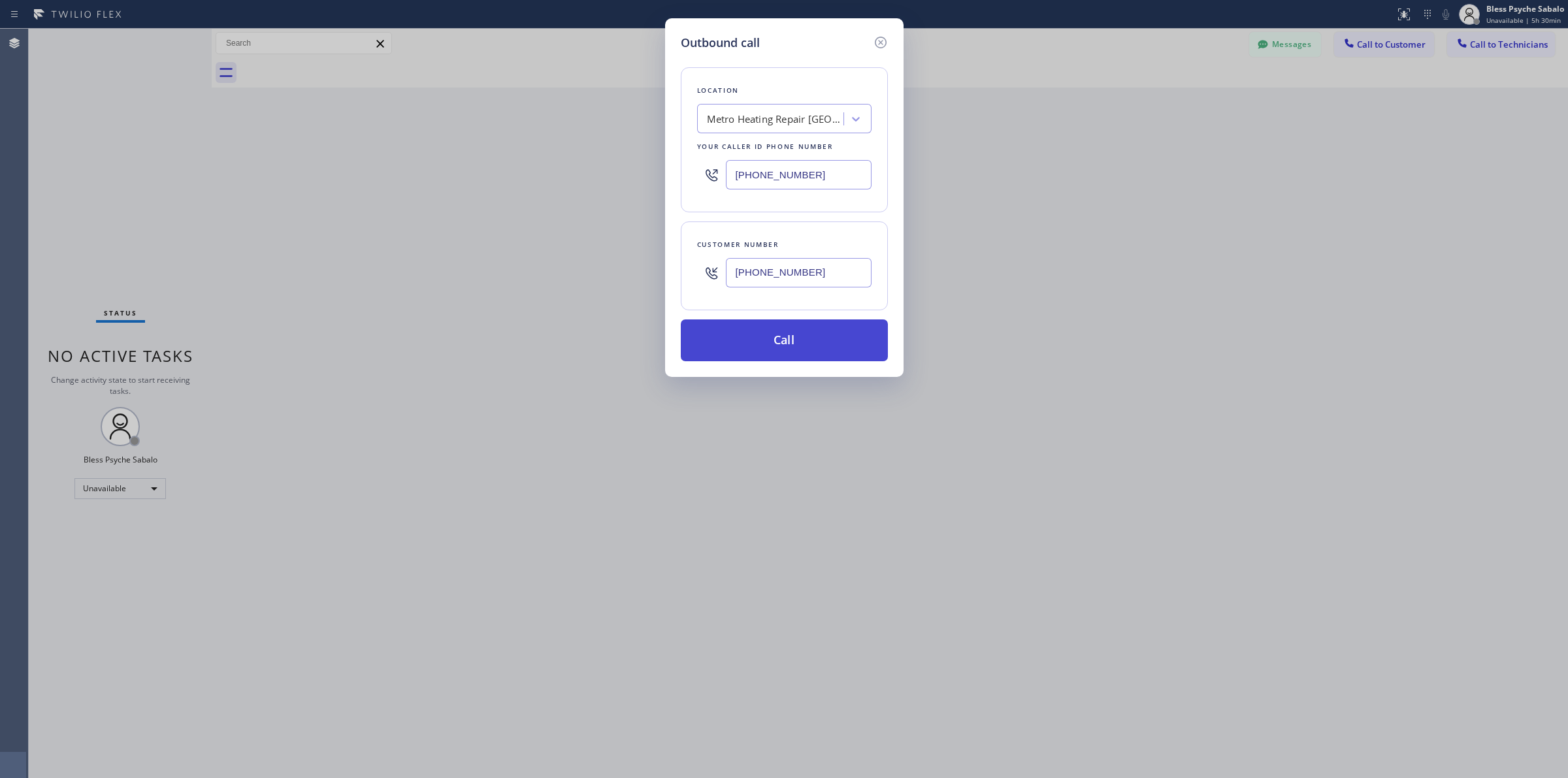
type input "[PHONE_NUMBER]"
click at [791, 350] on button "Call" at bounding box center [784, 341] width 207 height 42
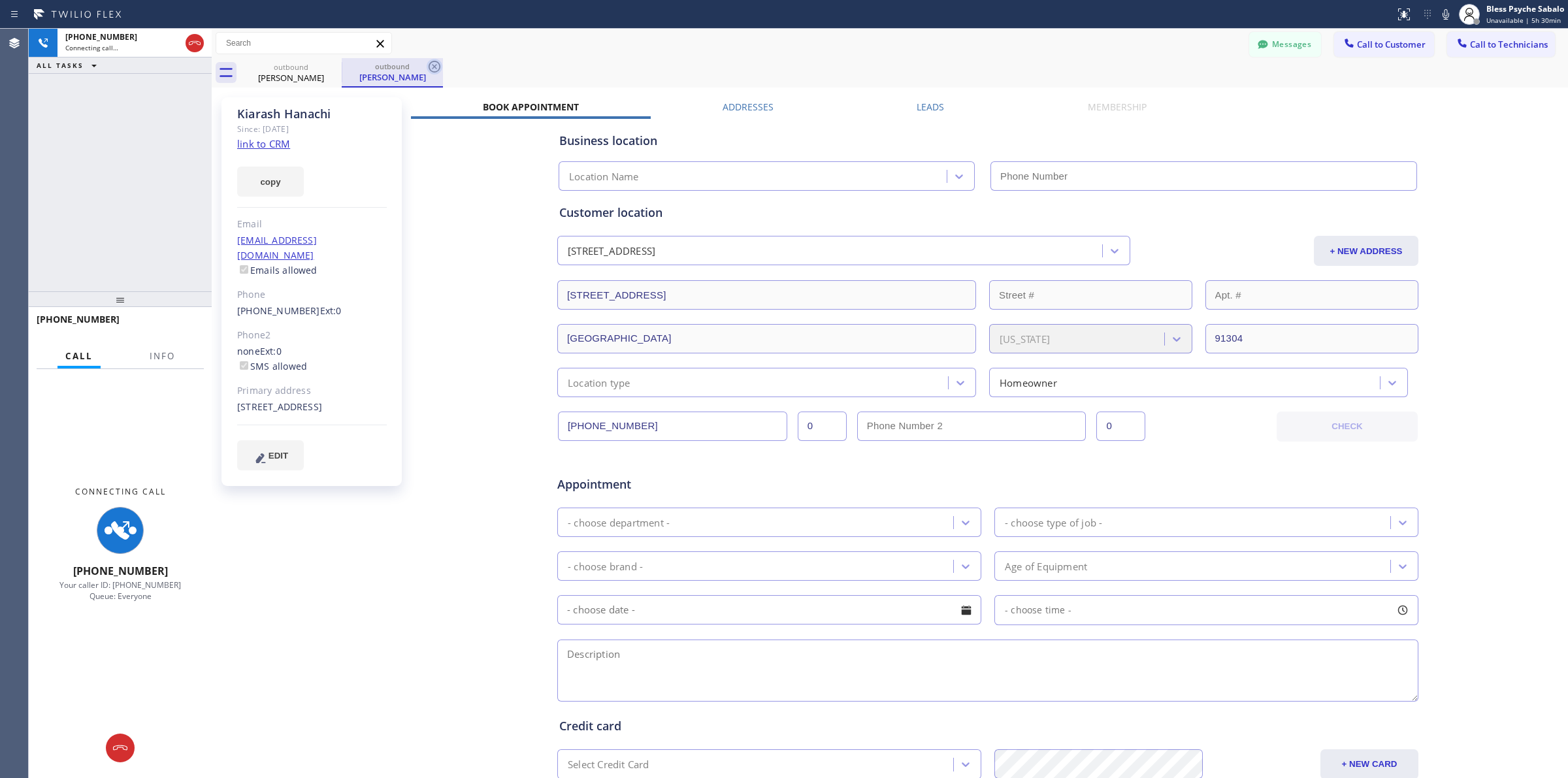
click at [435, 64] on icon at bounding box center [434, 66] width 16 height 16
type input "[PHONE_NUMBER]"
click at [541, 66] on div "outbound [PERSON_NAME]" at bounding box center [904, 72] width 1327 height 29
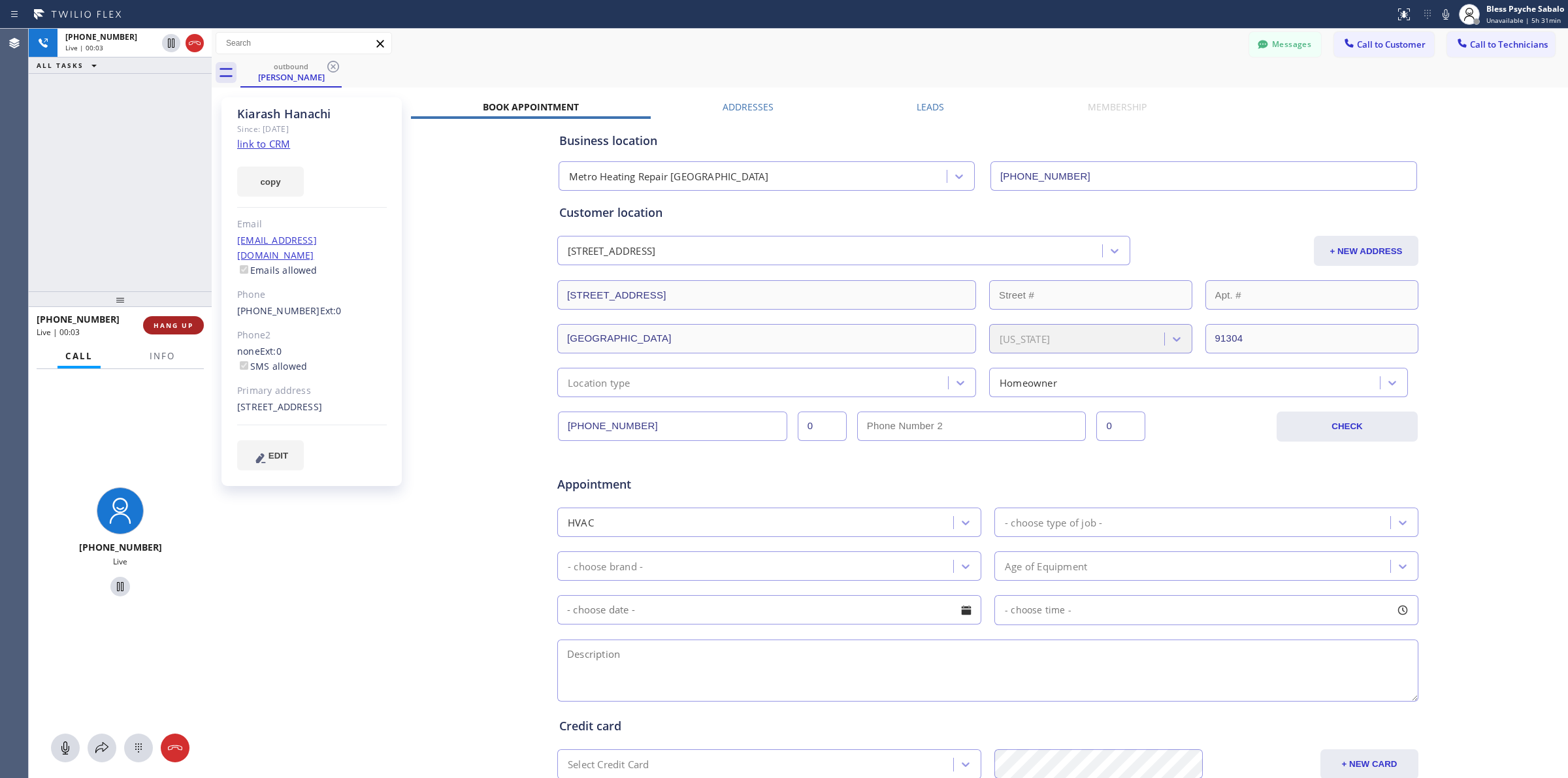
click at [189, 321] on span "HANG UP" at bounding box center [173, 325] width 39 height 9
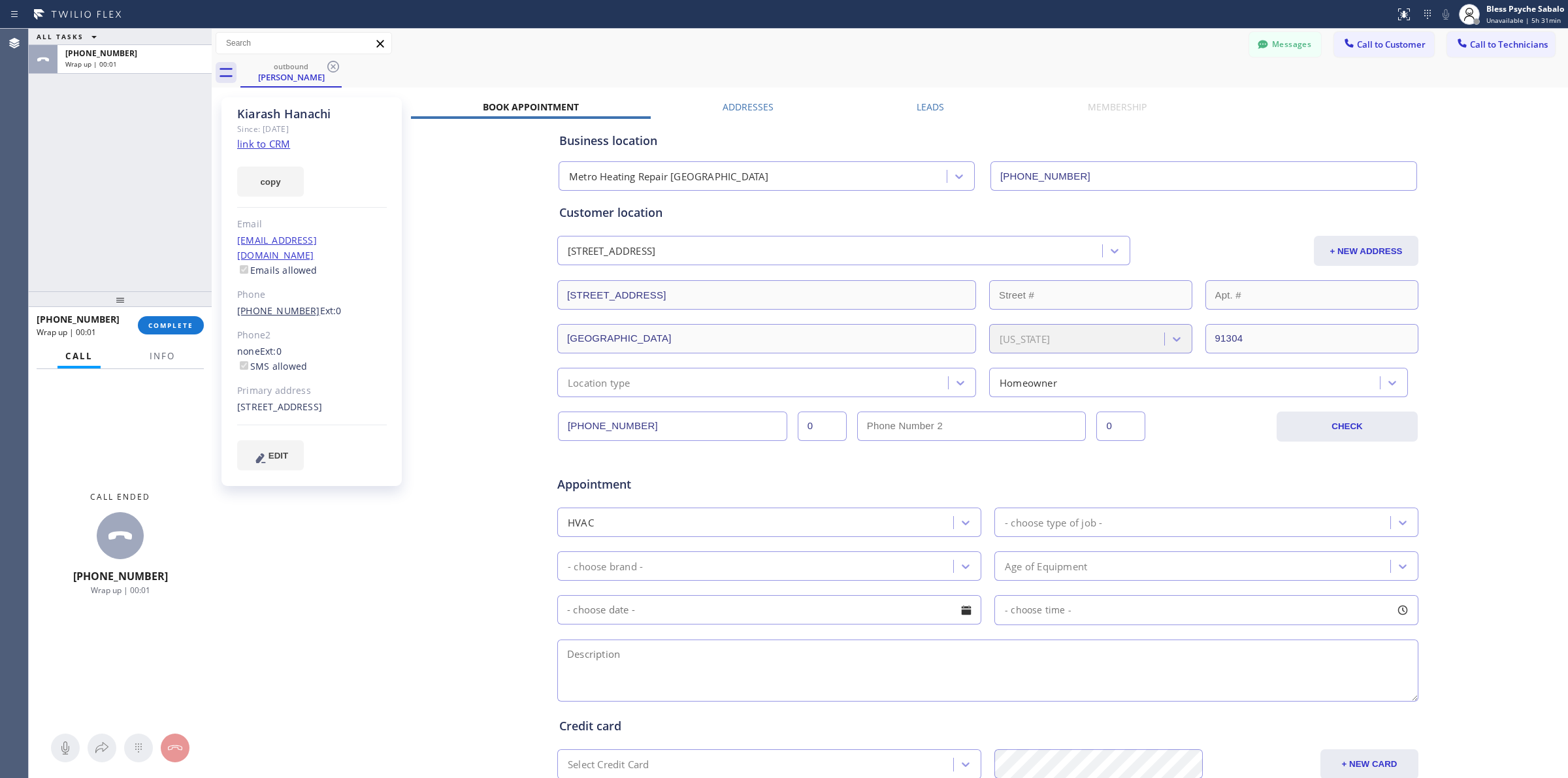
click at [283, 304] on link "[PHONE_NUMBER]" at bounding box center [278, 310] width 83 height 13
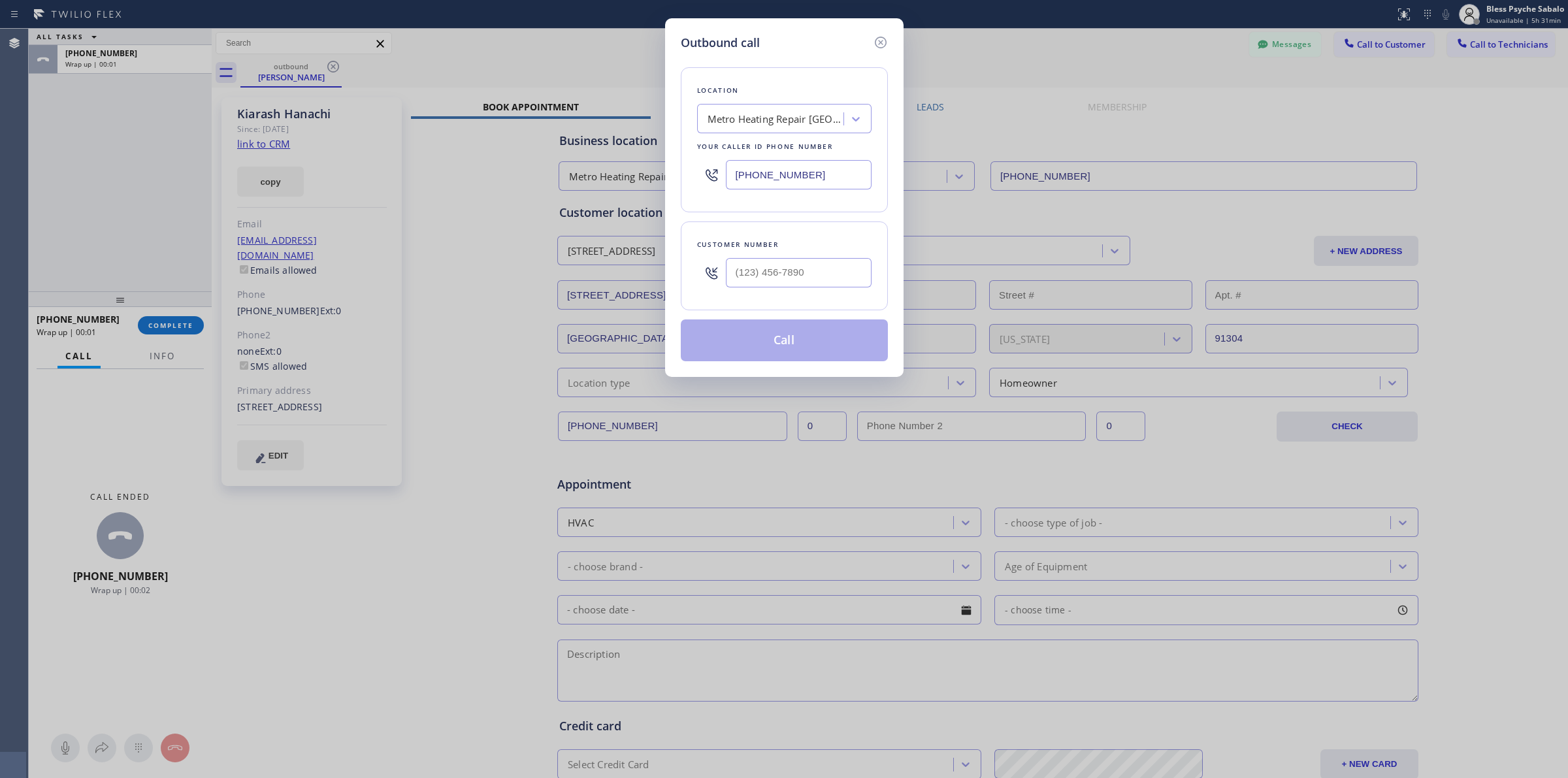
type input "[PHONE_NUMBER]"
click at [765, 337] on button "Call" at bounding box center [784, 341] width 207 height 42
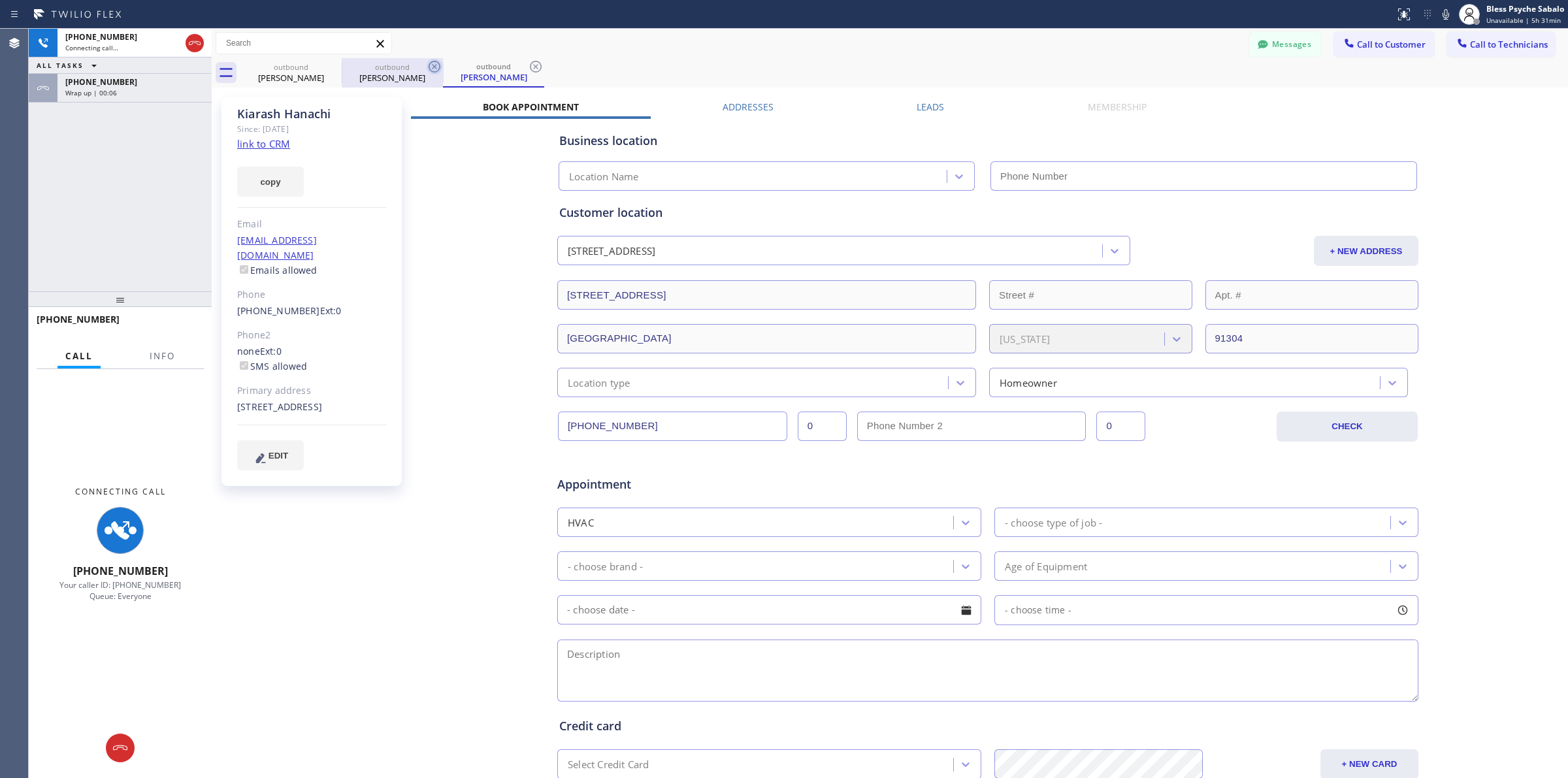
type input "[PHONE_NUMBER]"
click at [431, 67] on icon at bounding box center [434, 66] width 16 height 16
click at [481, 209] on div "Business location Metro Heating Repair [GEOGRAPHIC_DATA] [PHONE_NUMBER] Persona…" at bounding box center [987, 515] width 1154 height 792
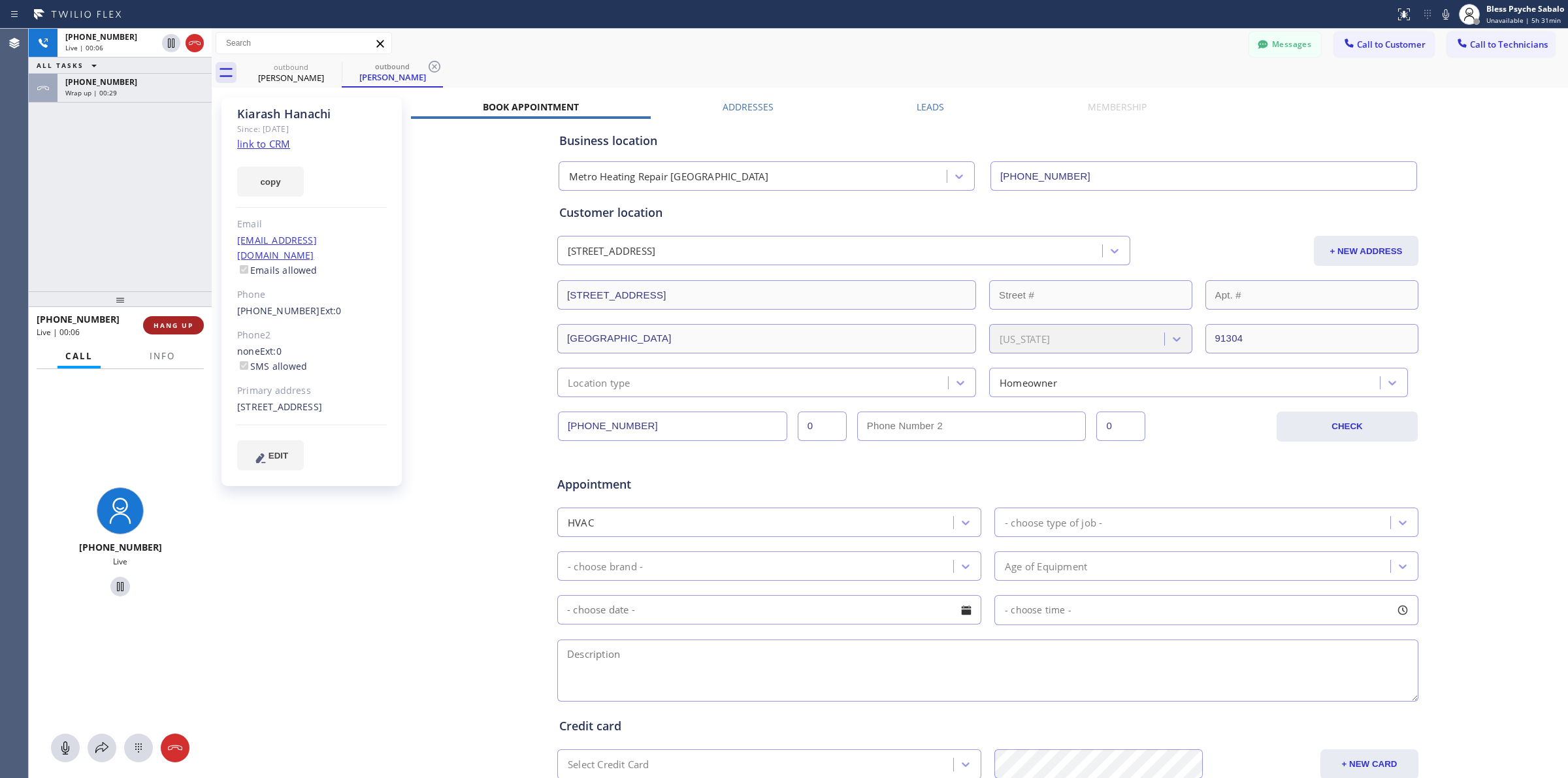
click at [177, 331] on button "HANG UP" at bounding box center [174, 325] width 61 height 19
click at [177, 326] on span "HANG UP" at bounding box center [173, 325] width 39 height 9
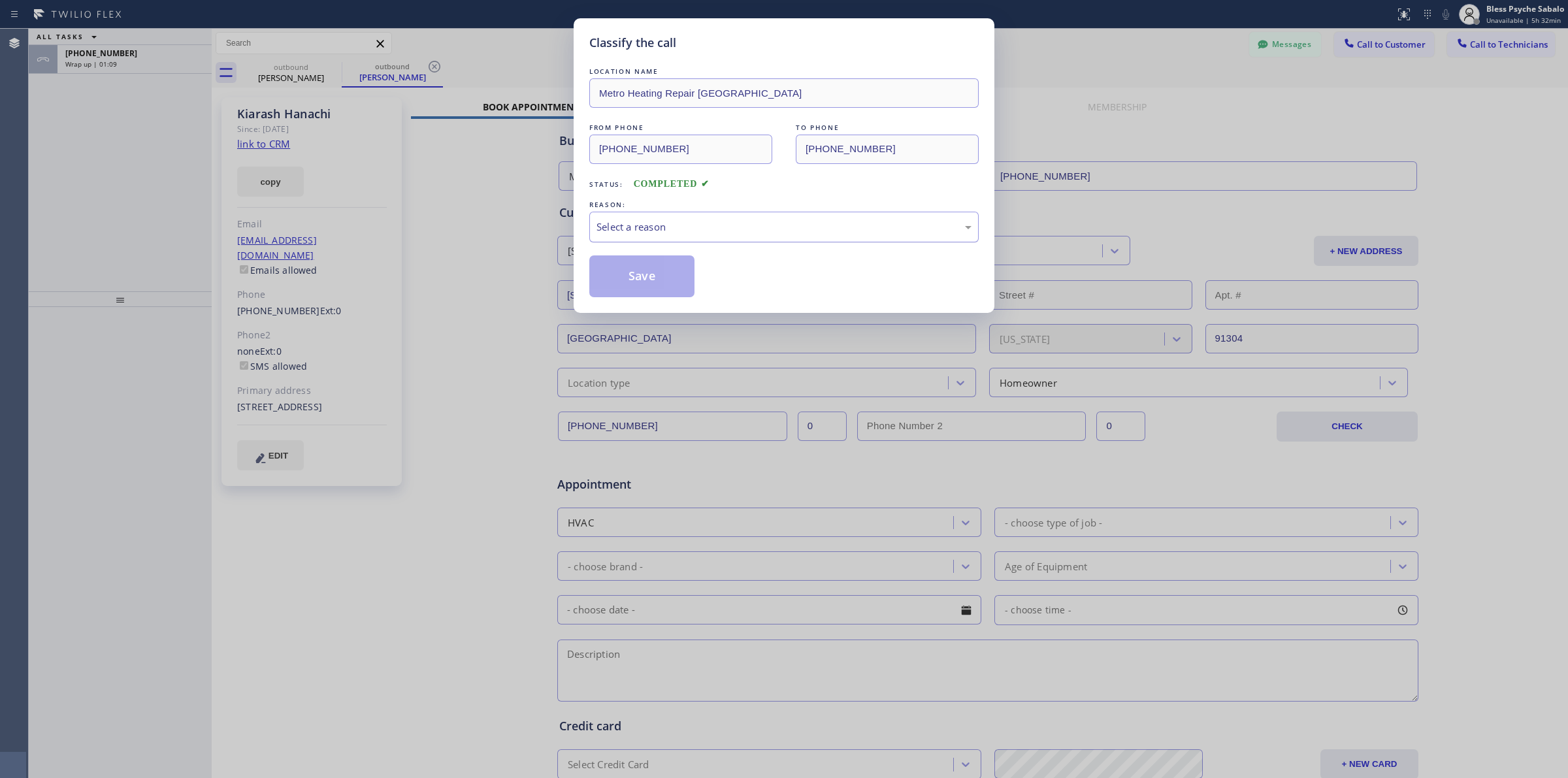
click at [699, 225] on div "Select a reason" at bounding box center [783, 227] width 375 height 15
drag, startPoint x: 686, startPoint y: 216, endPoint x: 687, endPoint y: 236, distance: 20.0
click at [686, 218] on div "Not Booked - All other reasons" at bounding box center [784, 227] width 389 height 31
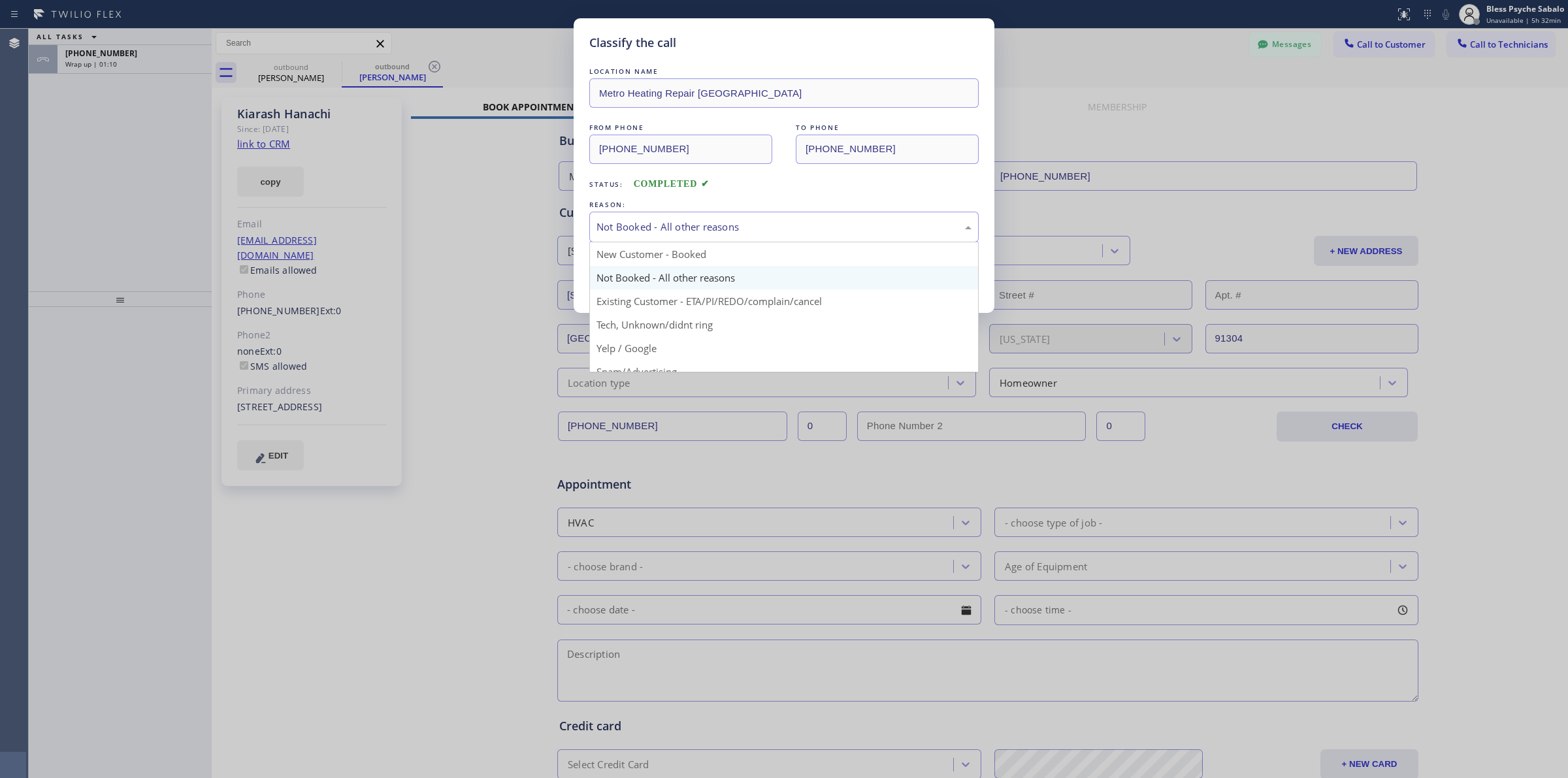
drag, startPoint x: 701, startPoint y: 308, endPoint x: 673, endPoint y: 299, distance: 29.4
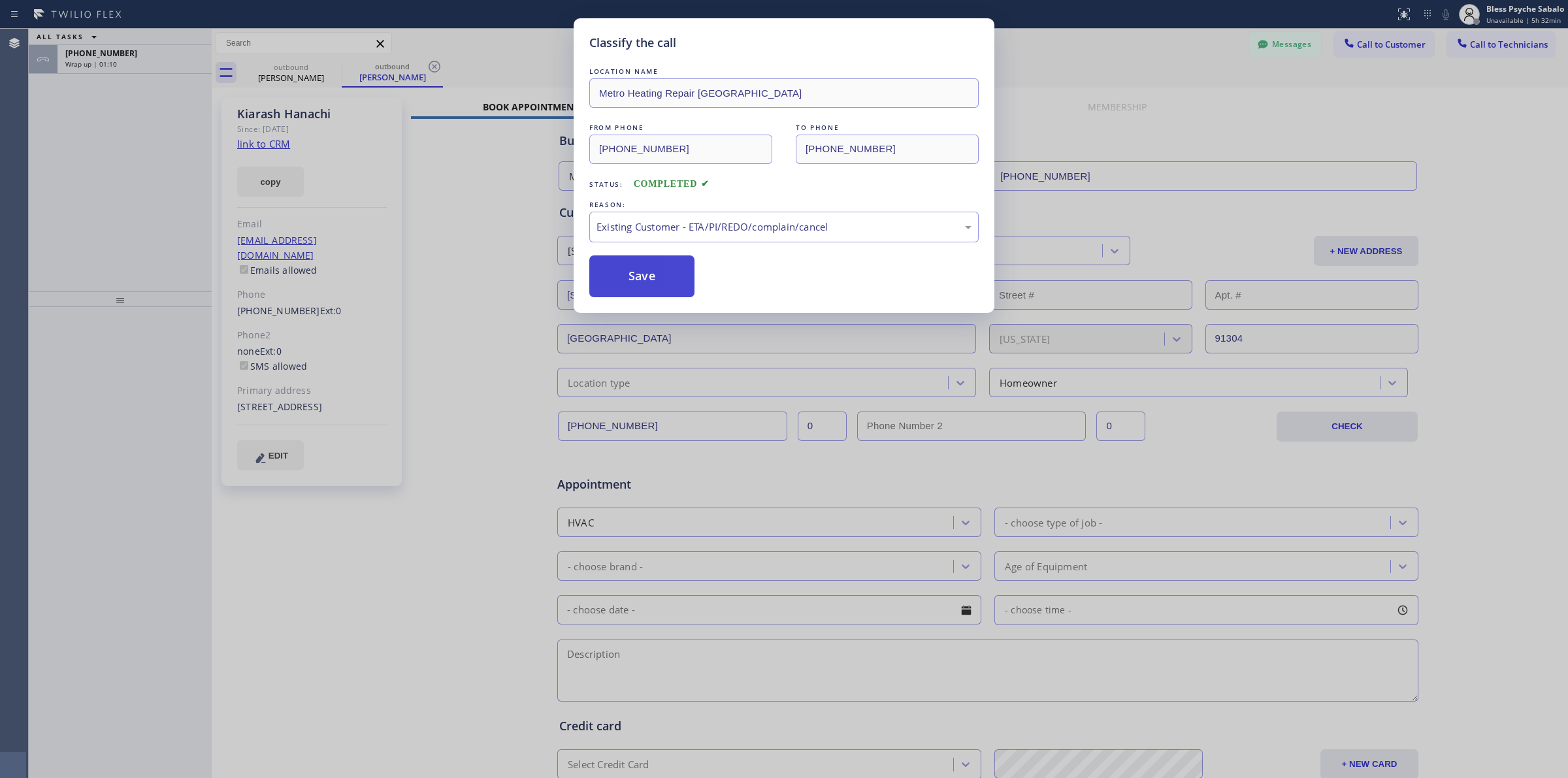
click at [657, 279] on button "Save" at bounding box center [642, 276] width 105 height 42
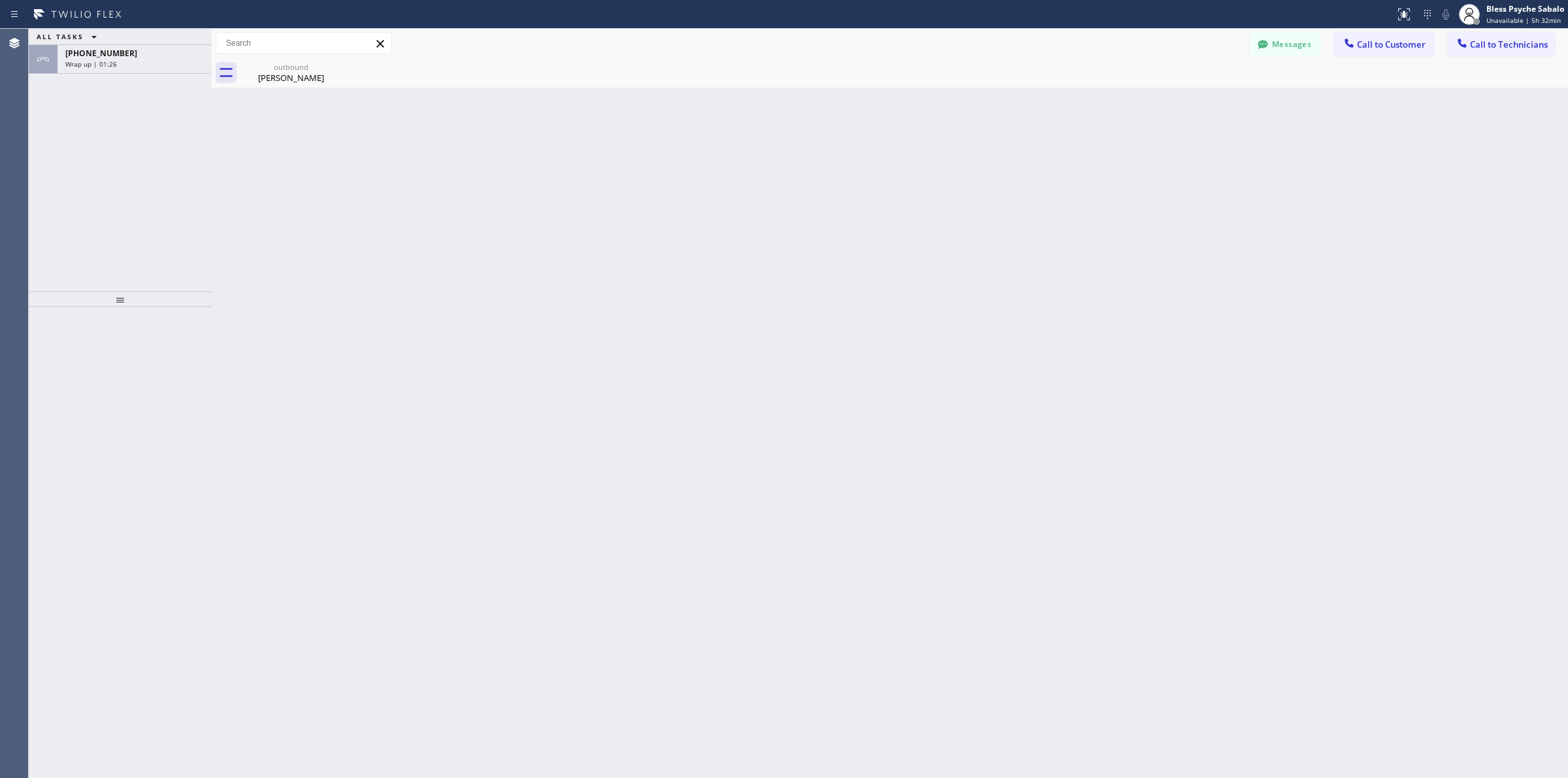
click at [1029, 37] on icon at bounding box center [1349, 43] width 13 height 13
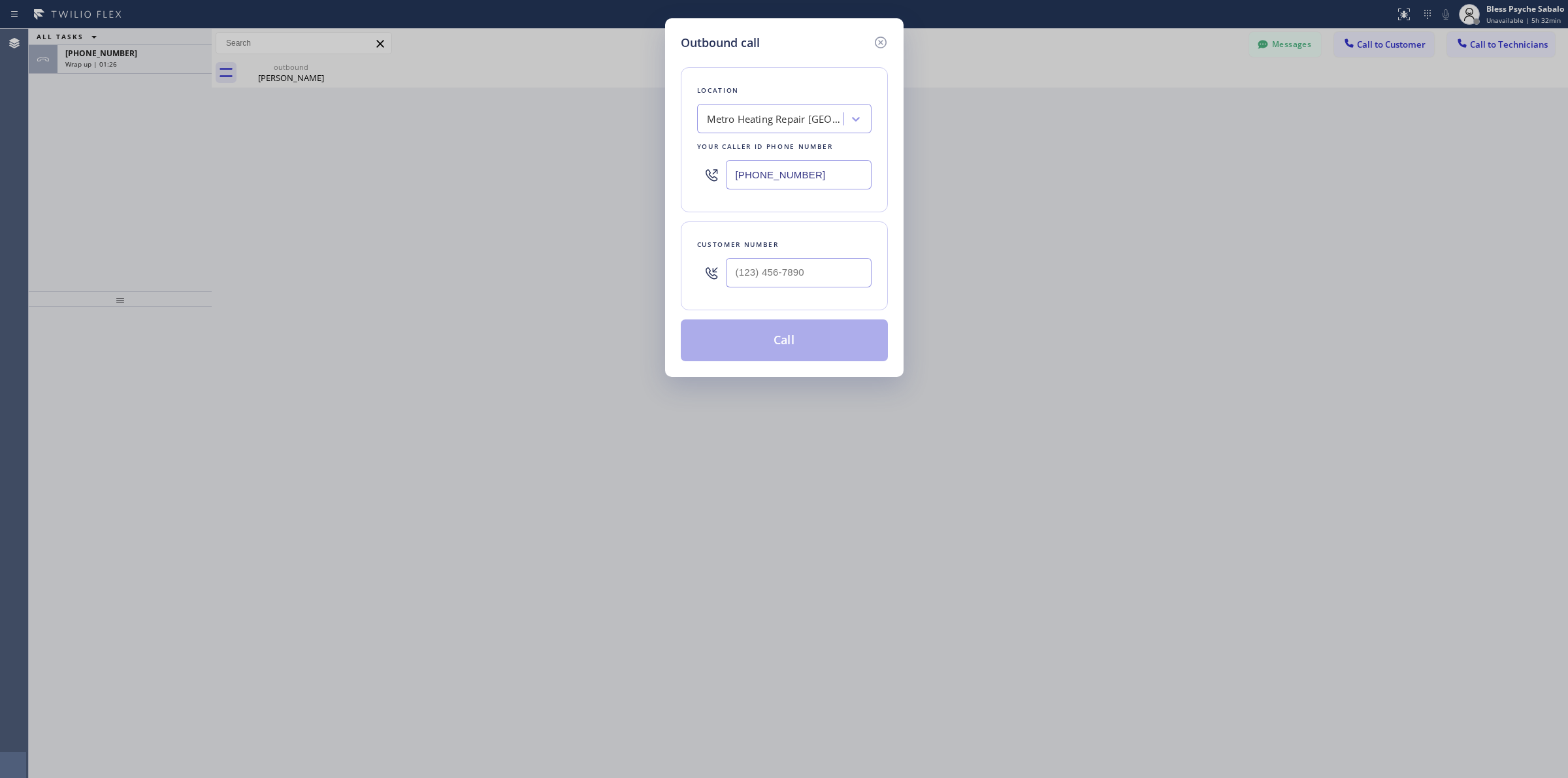
click at [788, 113] on div "Metro Heating Repair [GEOGRAPHIC_DATA]" at bounding box center [775, 119] width 137 height 15
paste input "[GEOGRAPHIC_DATA] Plumbers [PERSON_NAME]"
type input "[GEOGRAPHIC_DATA] Plumbers [PERSON_NAME]"
click at [794, 149] on div "[GEOGRAPHIC_DATA] Plumbers [PERSON_NAME]" at bounding box center [784, 153] width 174 height 37
type input "[PHONE_NUMBER]"
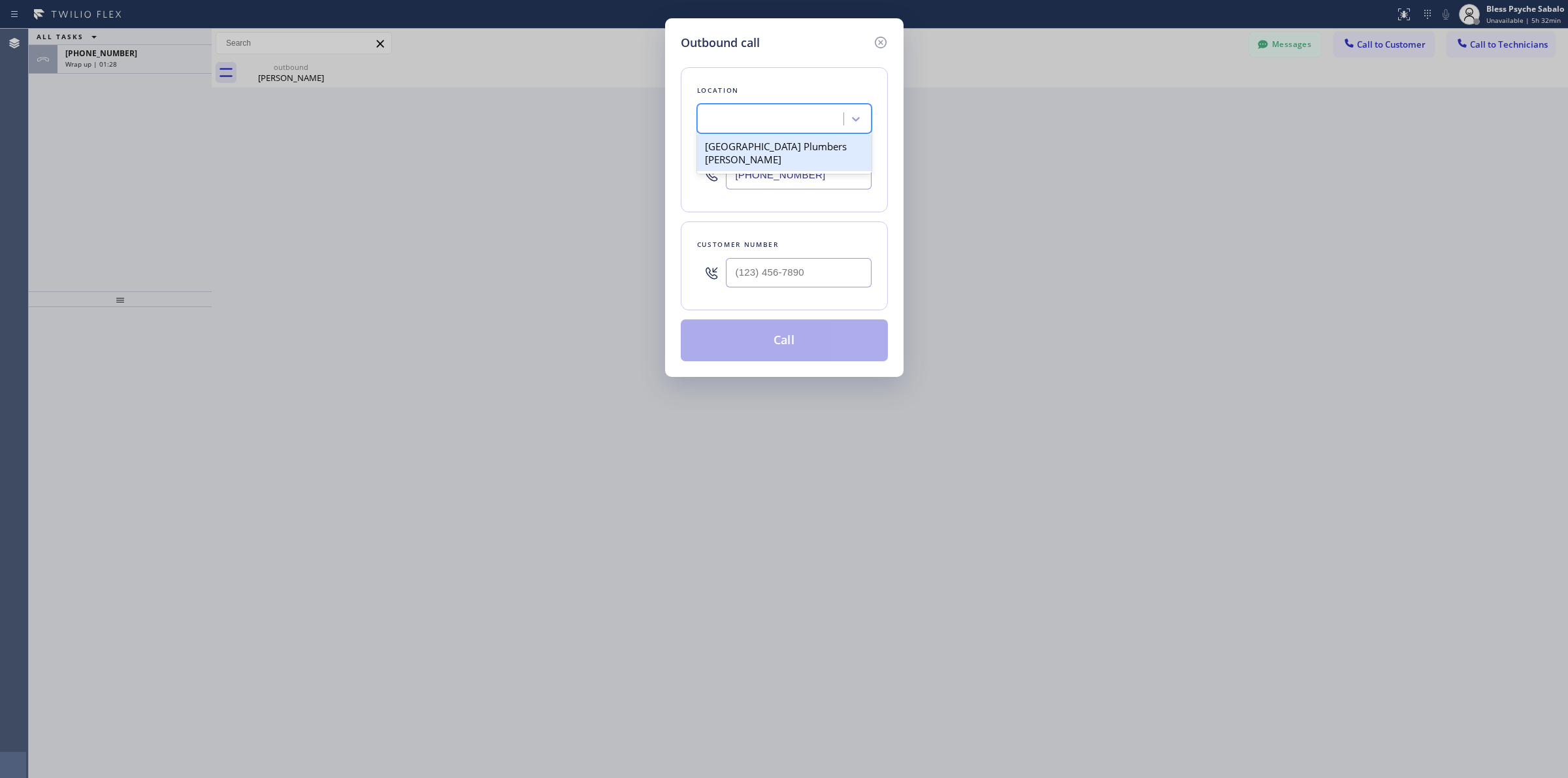
scroll to position [0, 1]
click at [789, 283] on input "(___) ___-____" at bounding box center [798, 272] width 145 height 29
paste input "650) 861-7569"
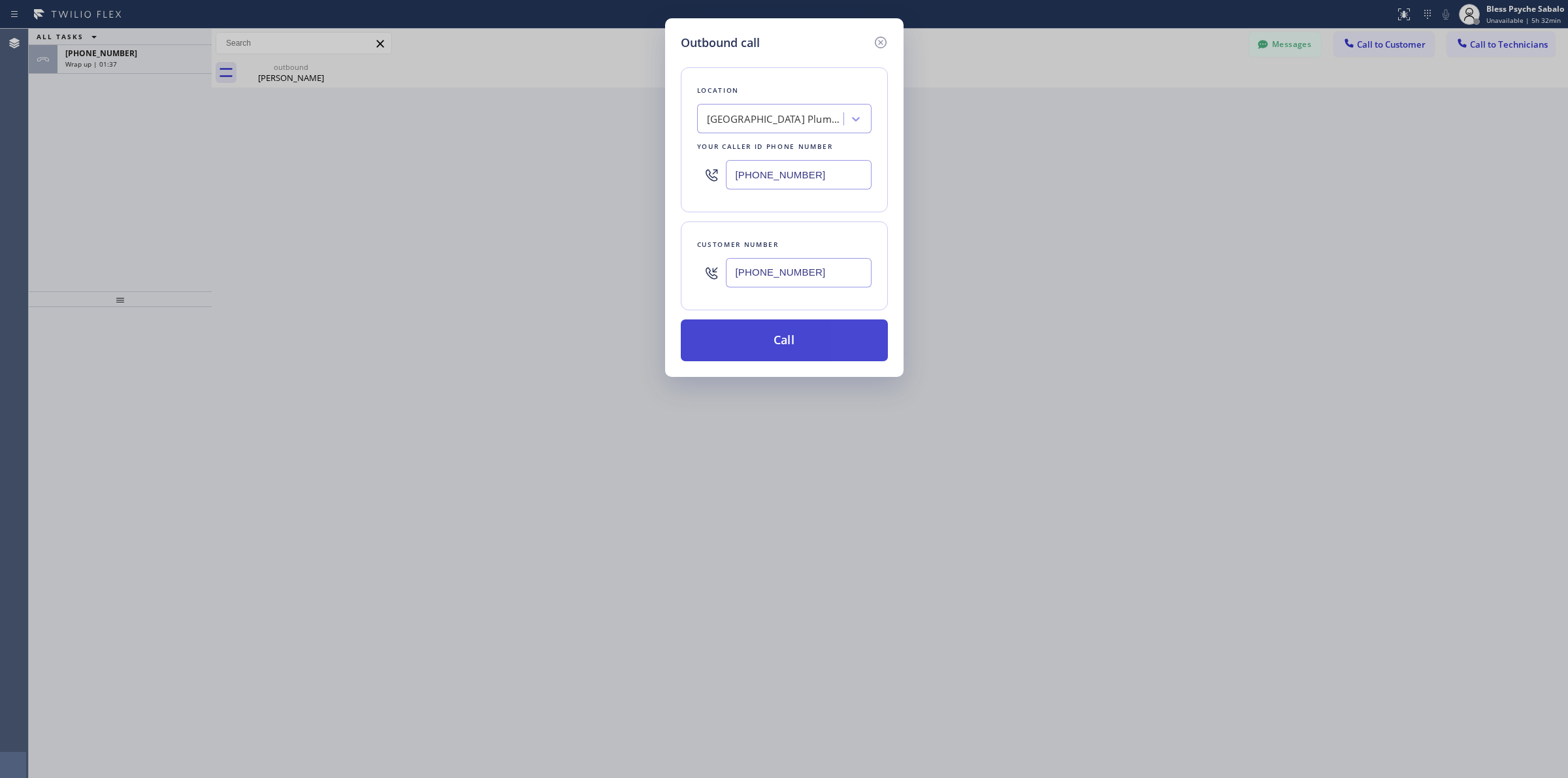
type input "[PHONE_NUMBER]"
click at [797, 341] on button "Call" at bounding box center [784, 341] width 207 height 42
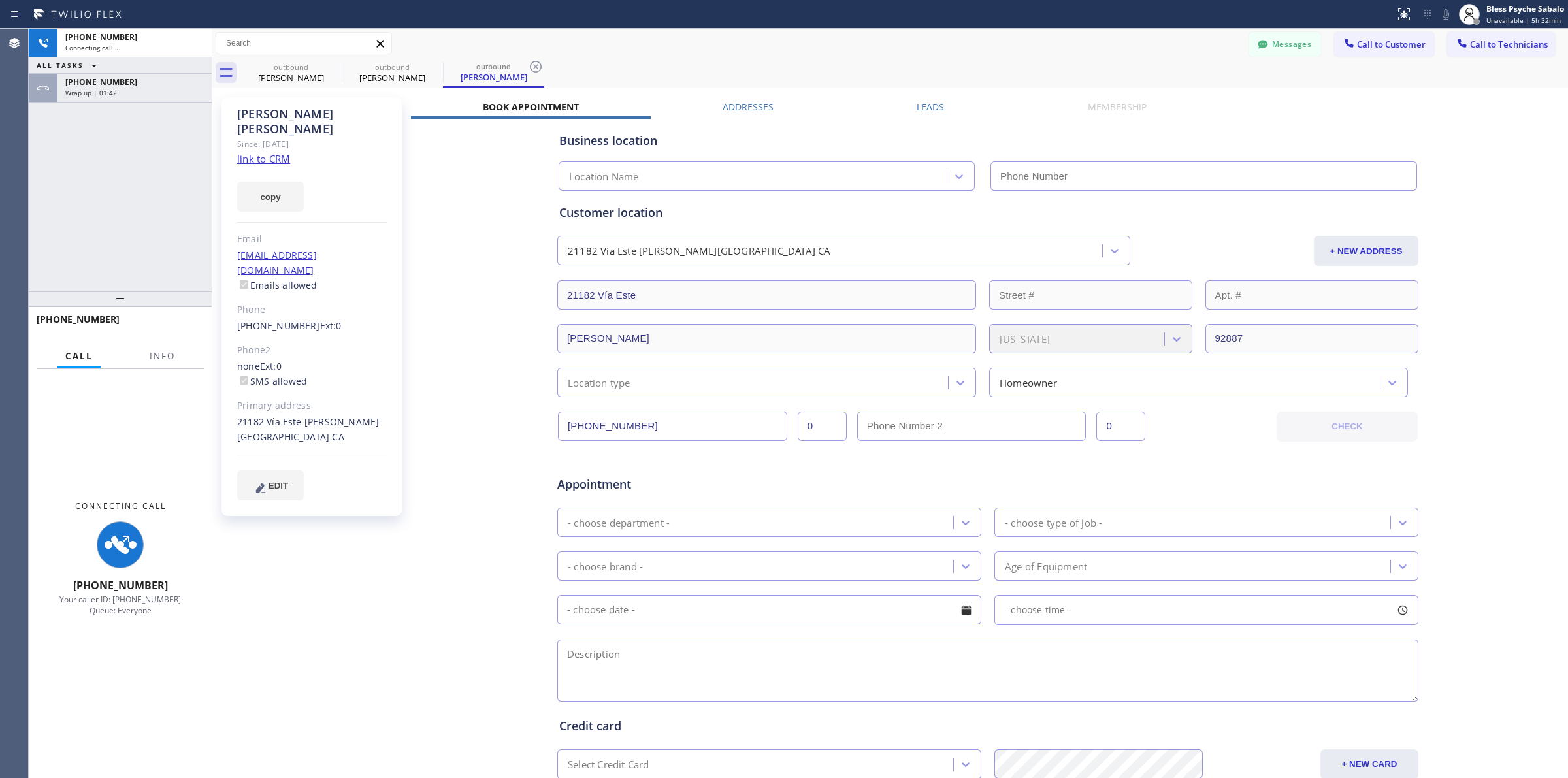
type input "[PHONE_NUMBER]"
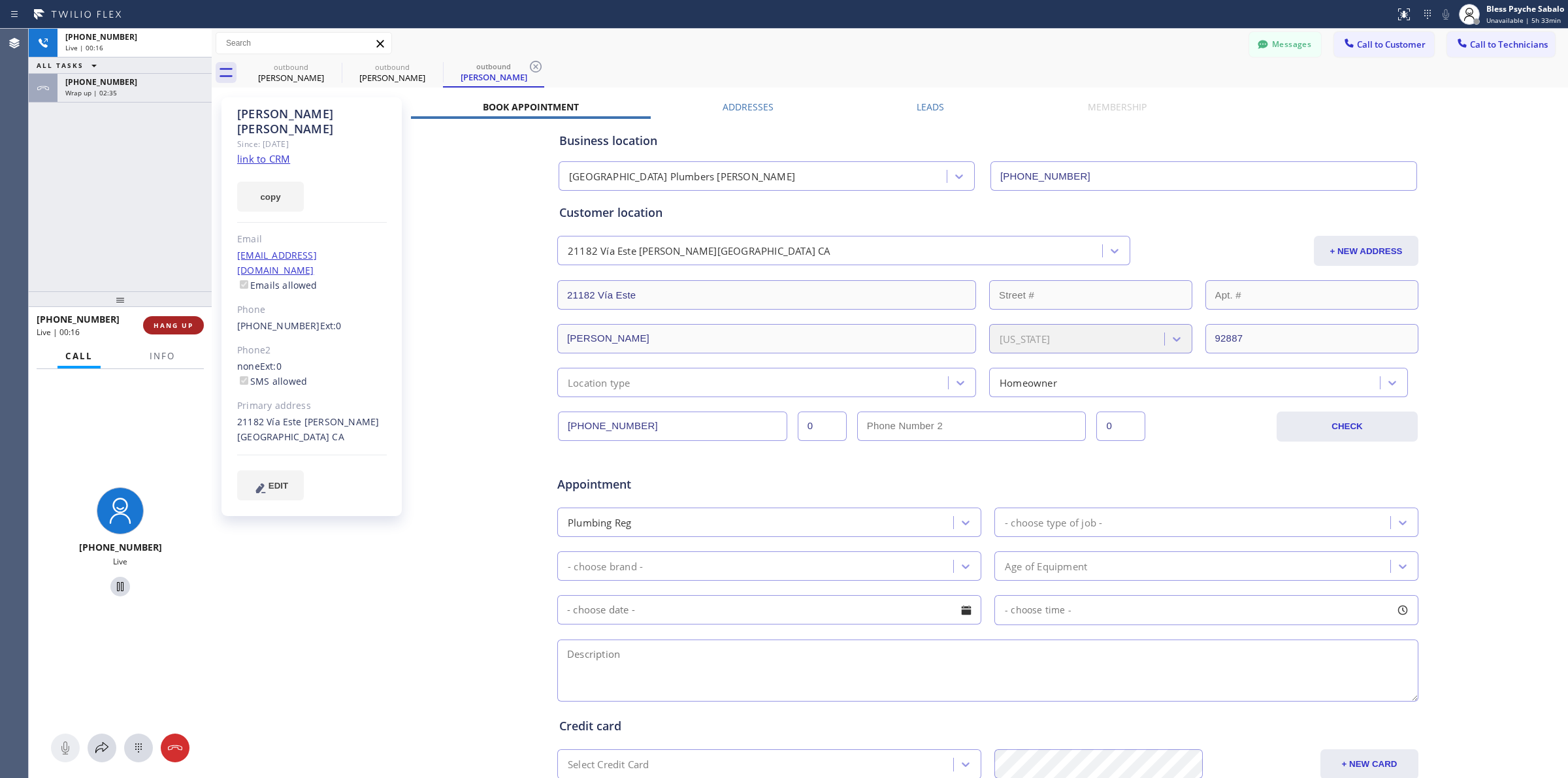
click at [171, 327] on span "HANG UP" at bounding box center [173, 325] width 39 height 9
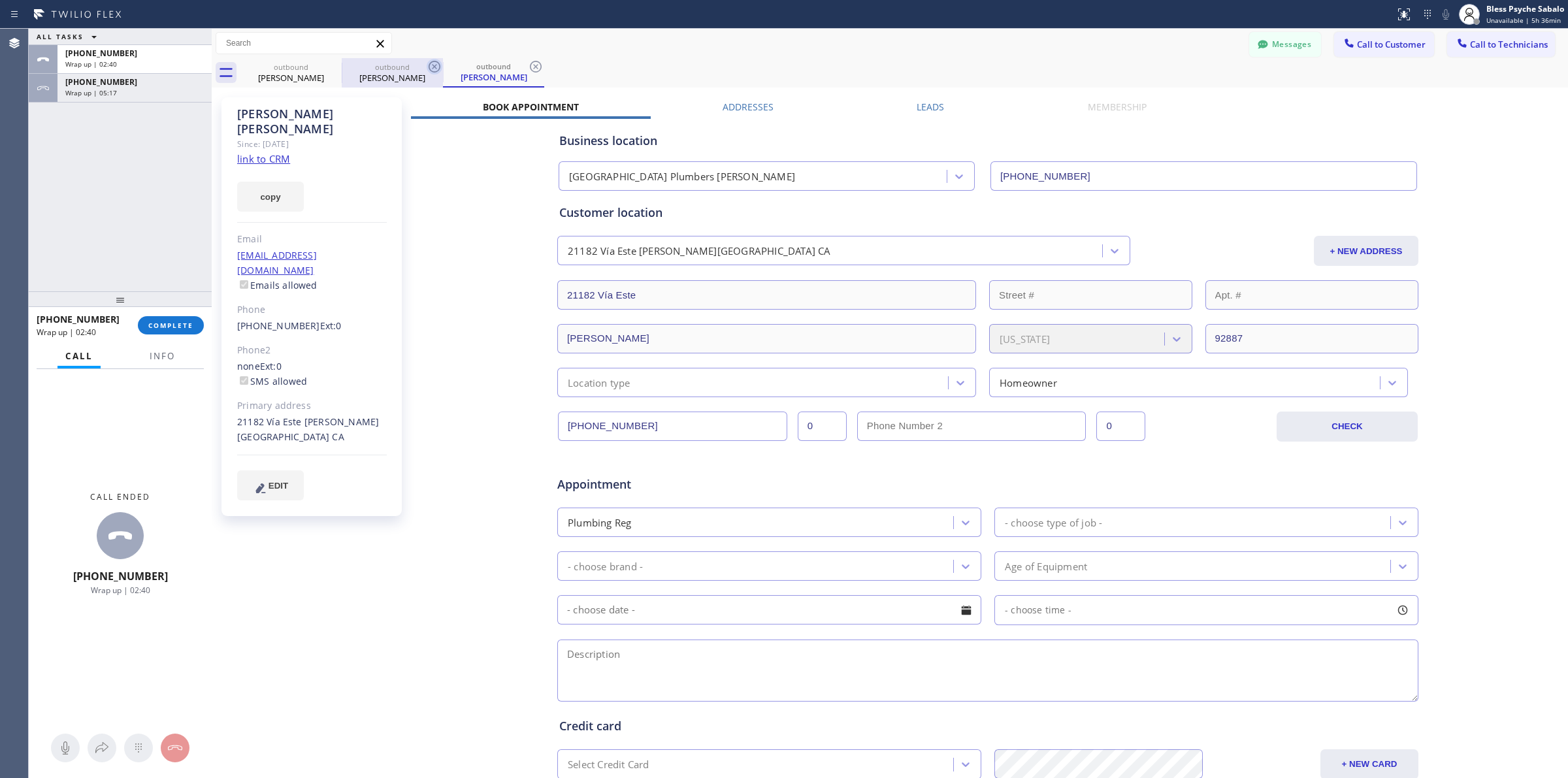
click at [435, 69] on icon at bounding box center [434, 66] width 16 height 16
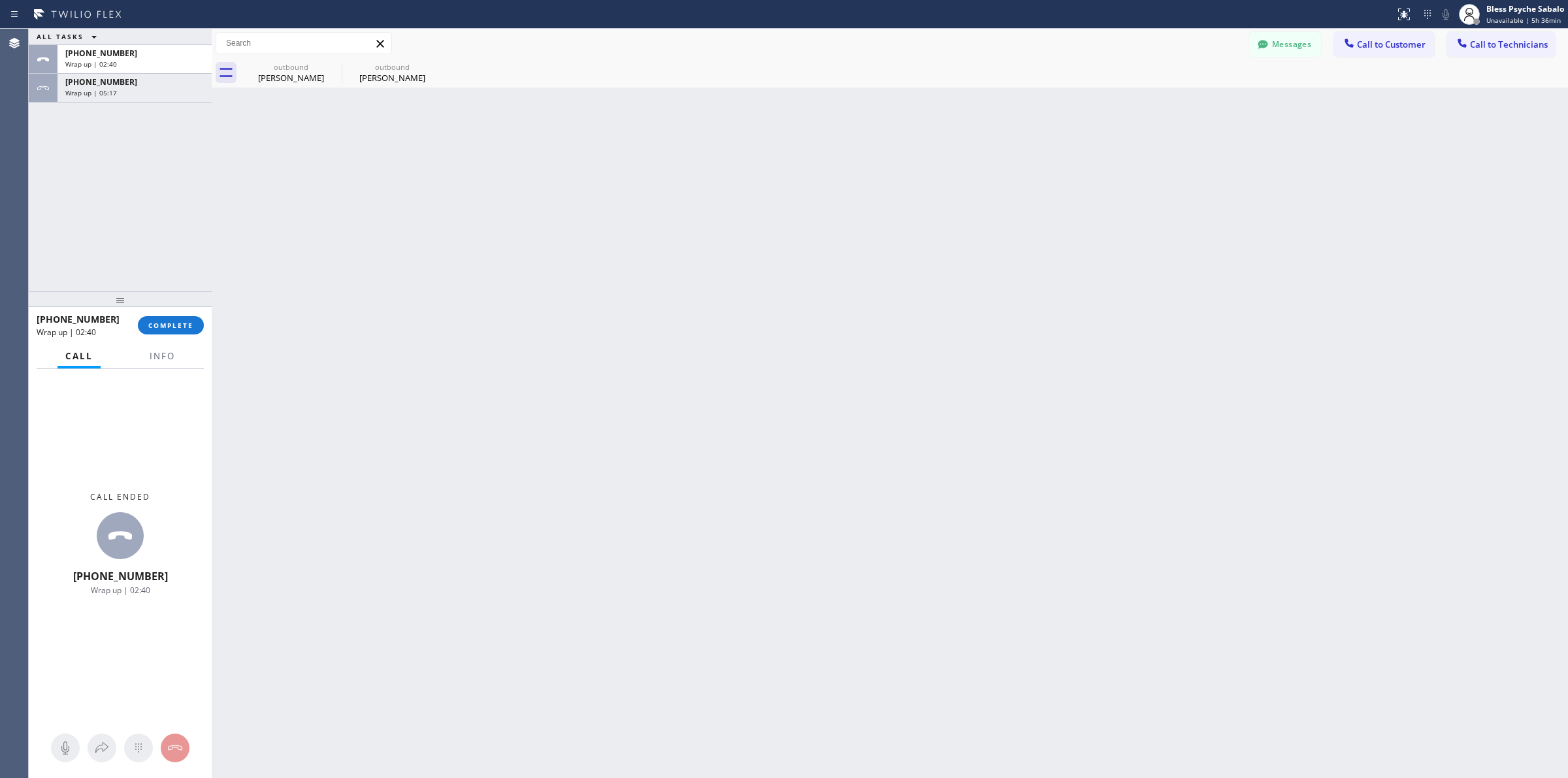
click at [435, 69] on div "outbound [PERSON_NAME]" at bounding box center [392, 72] width 101 height 29
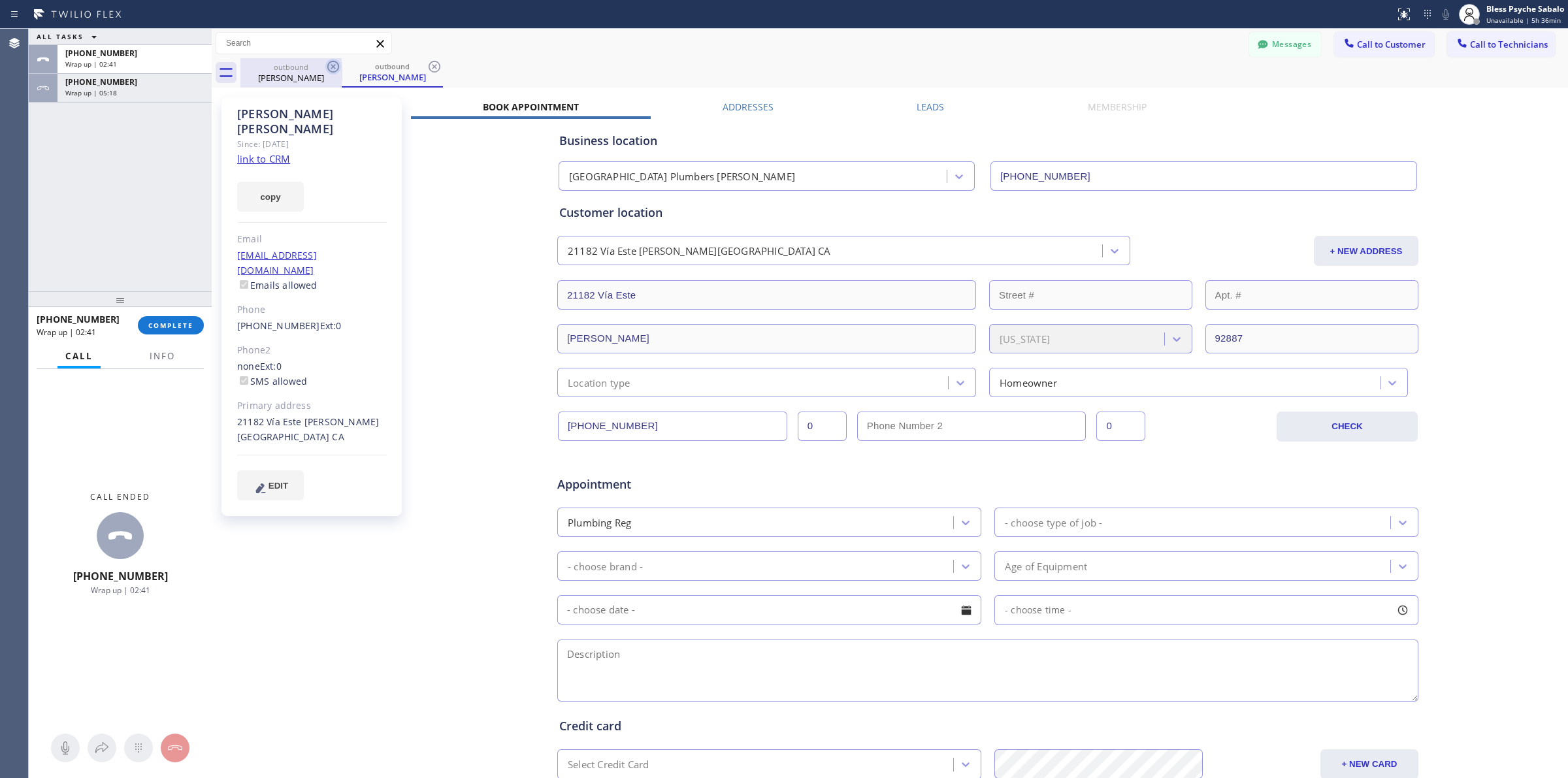
click at [326, 66] on icon at bounding box center [333, 66] width 16 height 16
click at [331, 66] on icon at bounding box center [333, 66] width 16 height 16
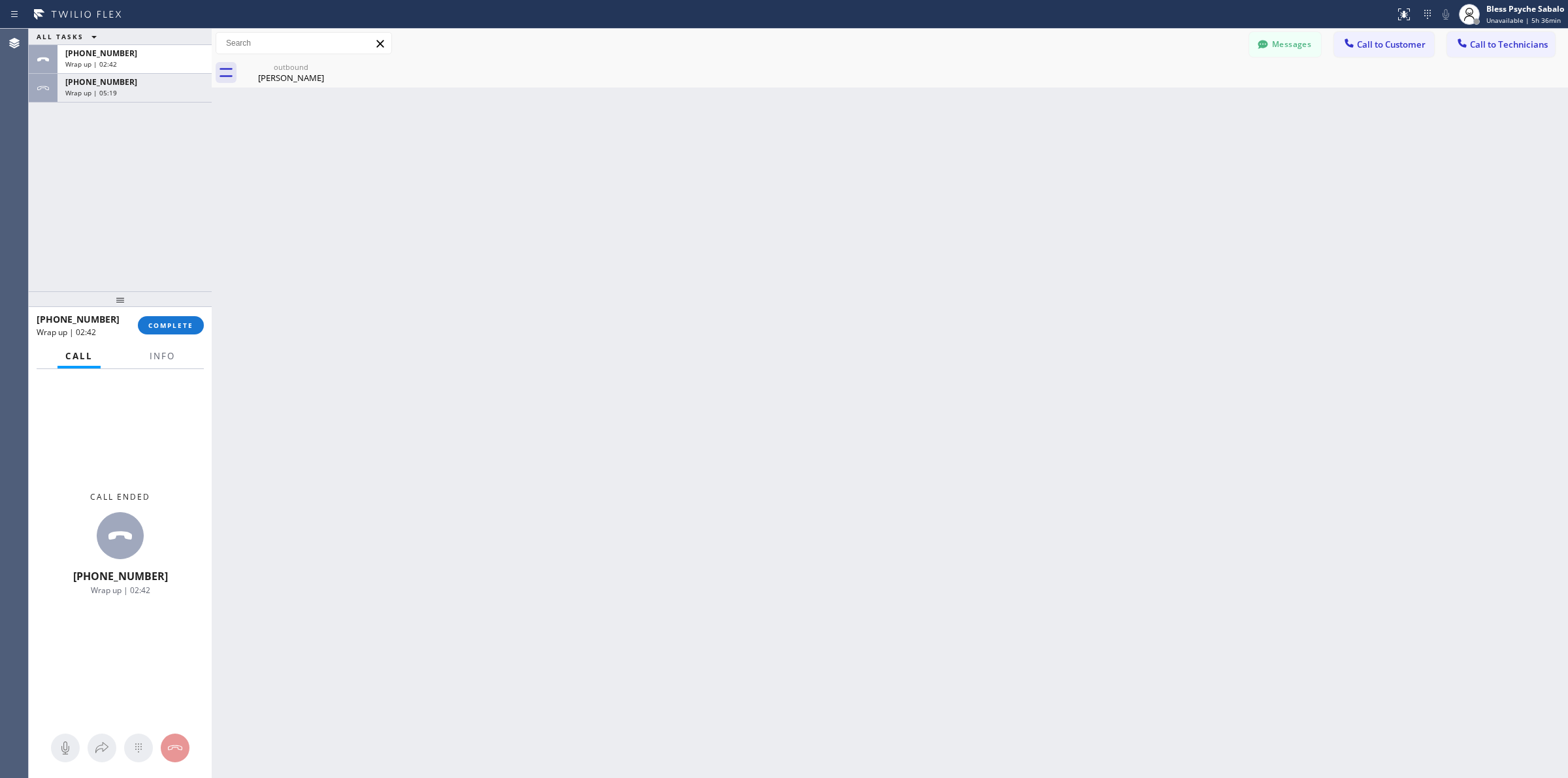
click at [0, 0] on icon at bounding box center [0, 0] width 0 height 0
drag, startPoint x: 1107, startPoint y: 83, endPoint x: 1243, endPoint y: 50, distance: 139.9
click at [1029, 83] on div "outbound [PERSON_NAME]" at bounding box center [904, 72] width 1327 height 29
click at [1029, 39] on button "Messages" at bounding box center [1285, 44] width 72 height 25
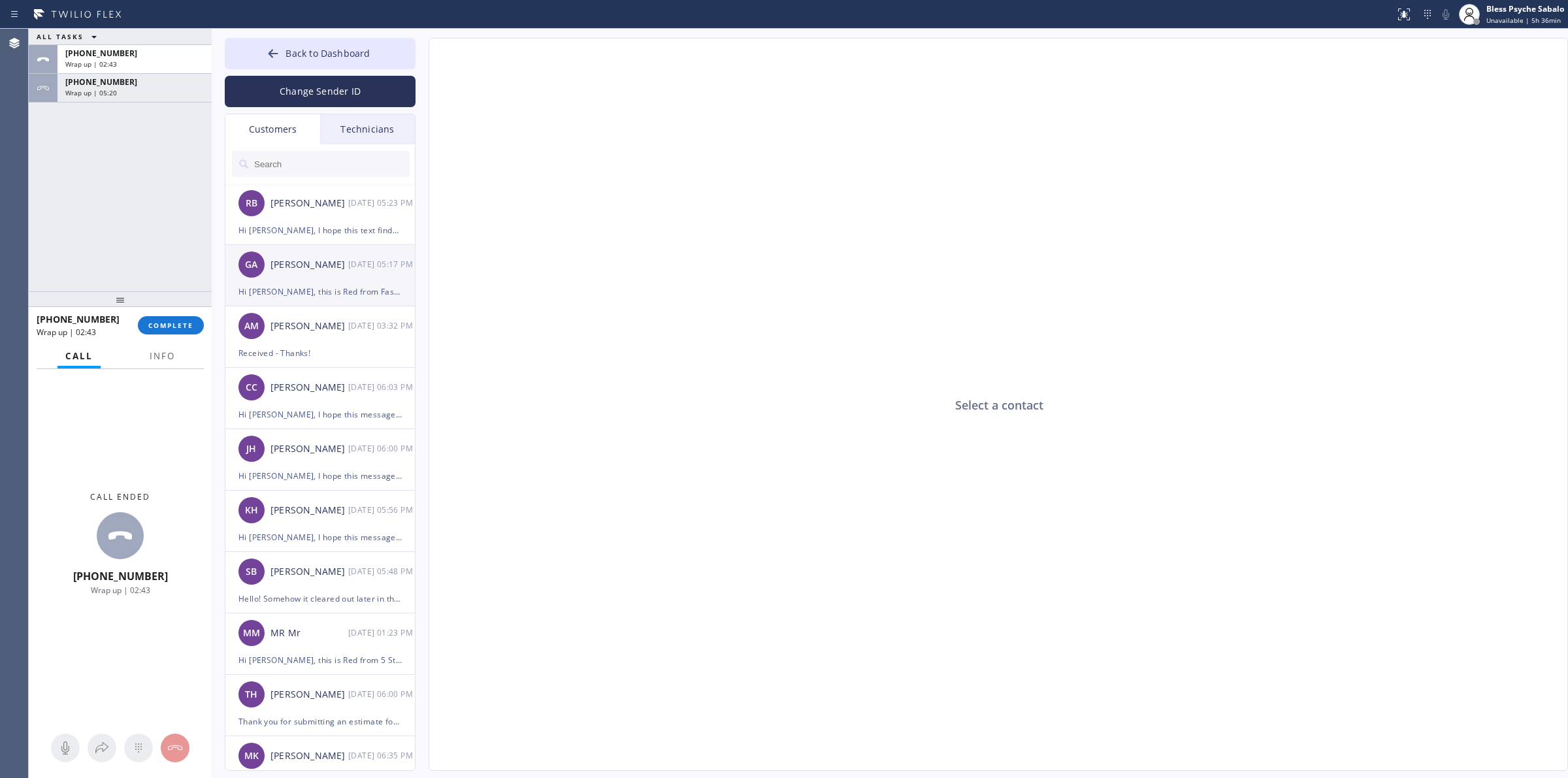
drag, startPoint x: 574, startPoint y: 301, endPoint x: 393, endPoint y: 252, distance: 187.5
click at [573, 301] on div "Select a contact" at bounding box center [999, 405] width 1139 height 733
click at [347, 130] on div "Technicians" at bounding box center [367, 129] width 95 height 30
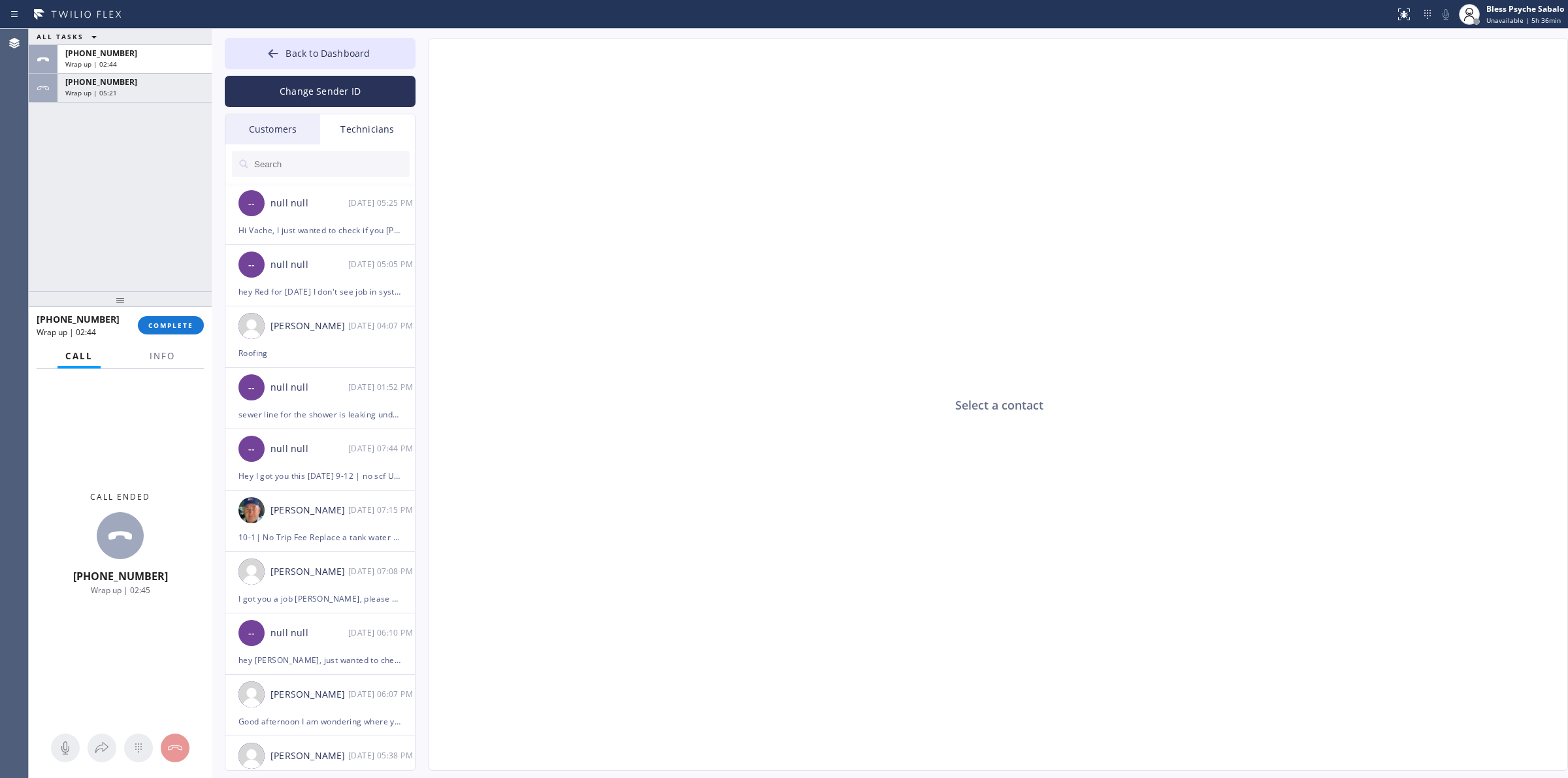
click at [256, 134] on div "Customers" at bounding box center [272, 129] width 95 height 30
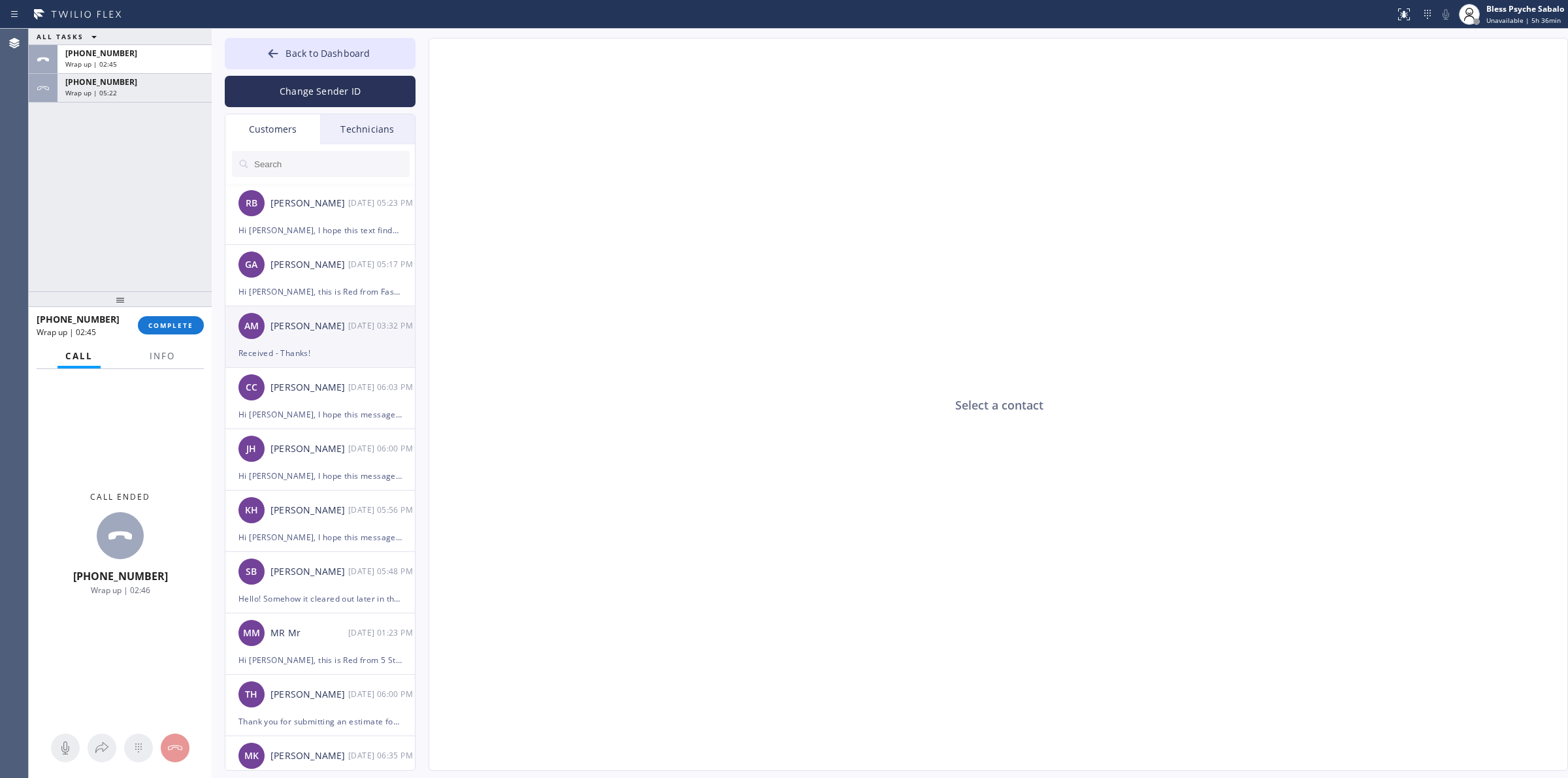
click at [317, 360] on div "Received - Thanks!" at bounding box center [320, 353] width 163 height 15
click at [315, 393] on div "[PERSON_NAME]" at bounding box center [309, 388] width 78 height 15
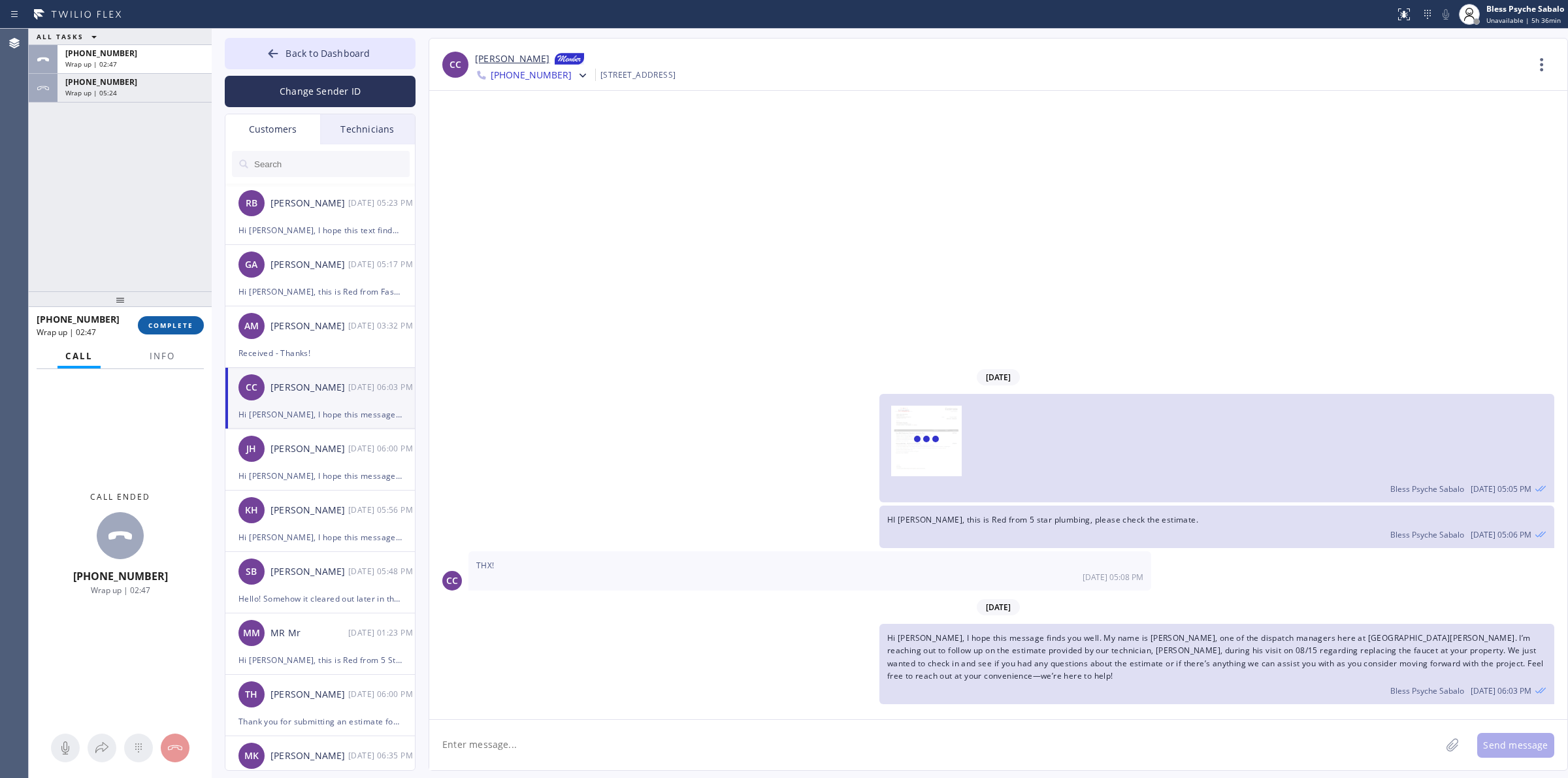
click at [183, 331] on button "COMPLETE" at bounding box center [171, 325] width 66 height 19
click at [145, 262] on div "ALL TASKS ALL TASKS ACTIVE TASKS TASKS IN WRAP UP [PHONE_NUMBER] Wrap up | 02:4…" at bounding box center [120, 160] width 183 height 262
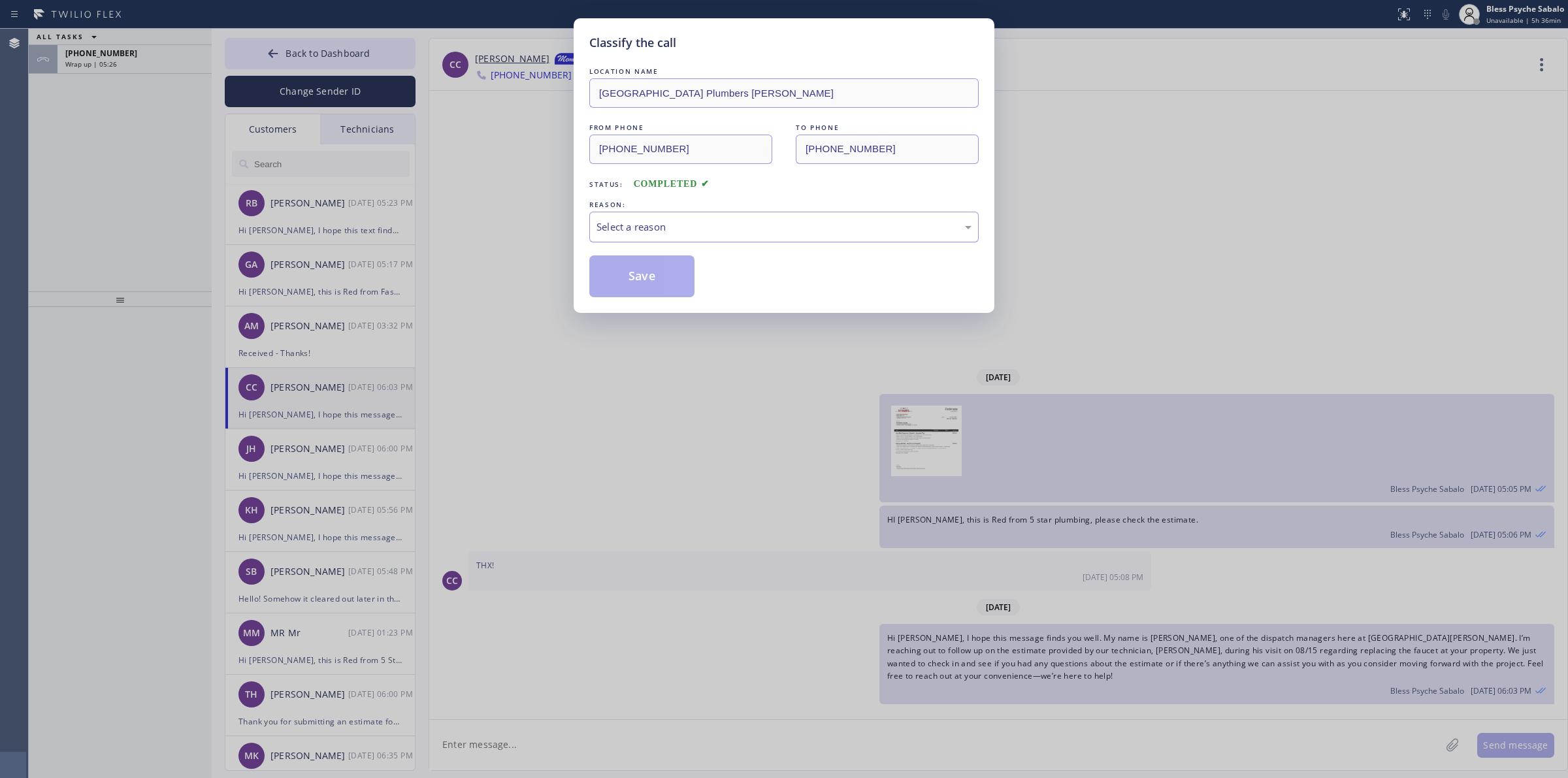
click at [759, 229] on div "Select a reason" at bounding box center [783, 227] width 375 height 15
click at [657, 304] on div "Classify the call LOCATION NAME [GEOGRAPHIC_DATA] Plumbers [PERSON_NAME] FROM P…" at bounding box center [784, 165] width 421 height 294
click at [633, 291] on button "Save" at bounding box center [642, 276] width 105 height 42
click at [633, 289] on button "Save" at bounding box center [642, 276] width 105 height 42
click at [633, 284] on button "Save" at bounding box center [642, 276] width 105 height 42
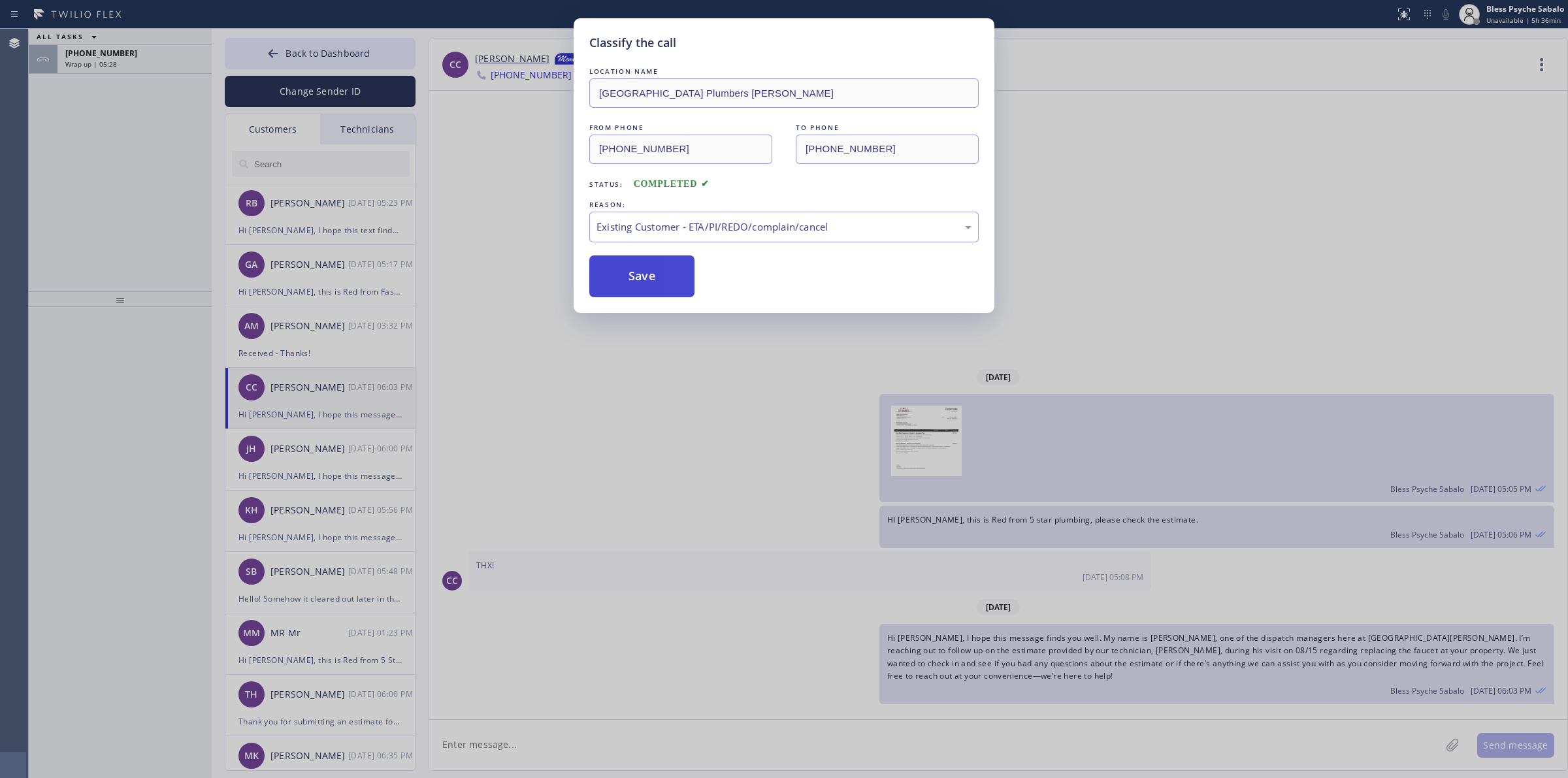
click at [633, 279] on button "Save" at bounding box center [642, 276] width 105 height 42
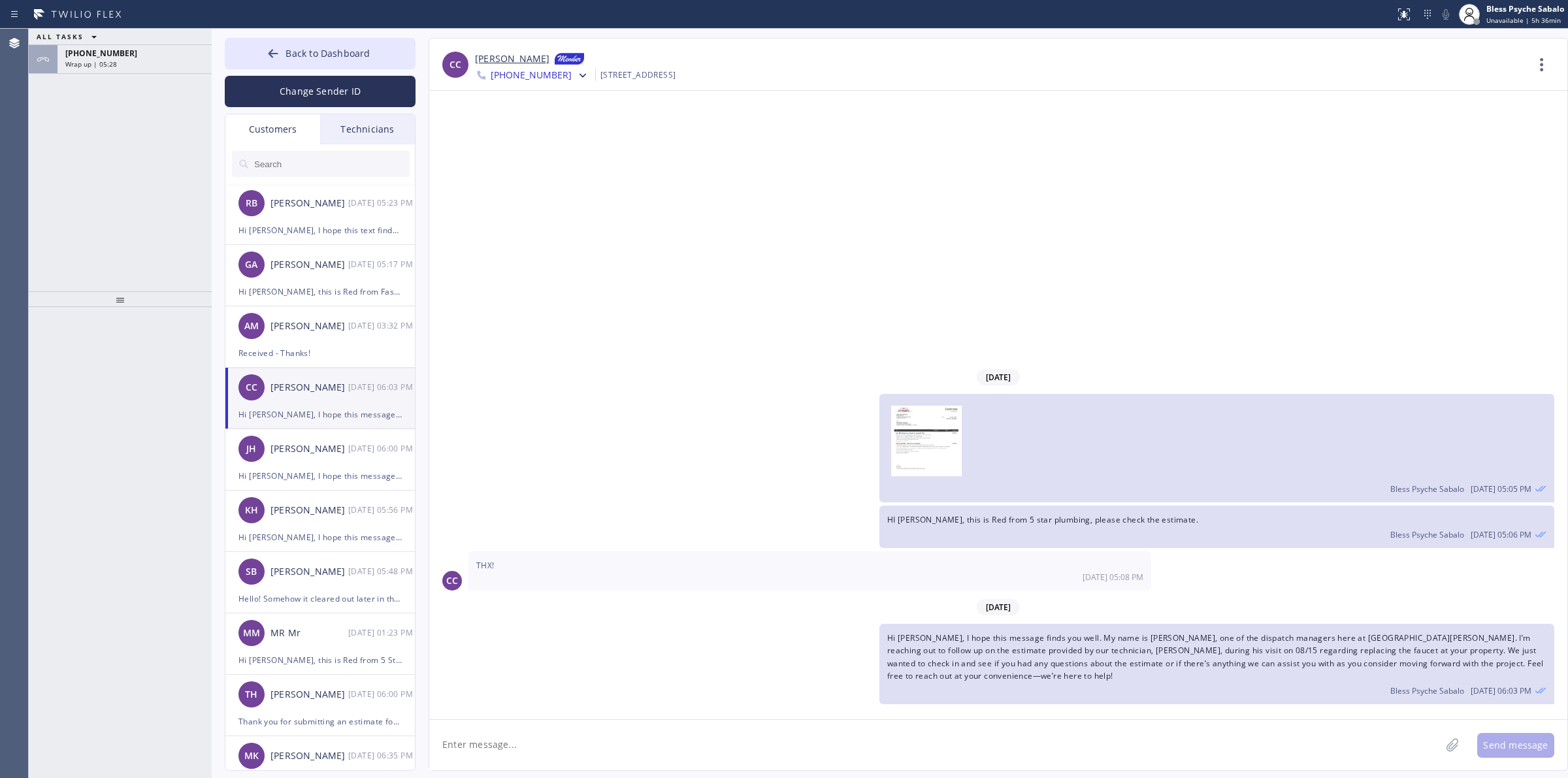
click at [638, 262] on div "[DATE] Bless Psyche Sabalo [DATE] 05:05 PM HI [PERSON_NAME], this is Red from 5…" at bounding box center [998, 405] width 1138 height 628
click at [619, 263] on div "[DATE] Bless Psyche Sabalo [DATE] 05:05 PM HI [PERSON_NAME], this is Red from 5…" at bounding box center [998, 405] width 1138 height 628
click at [391, 126] on div "Technicians" at bounding box center [367, 129] width 95 height 30
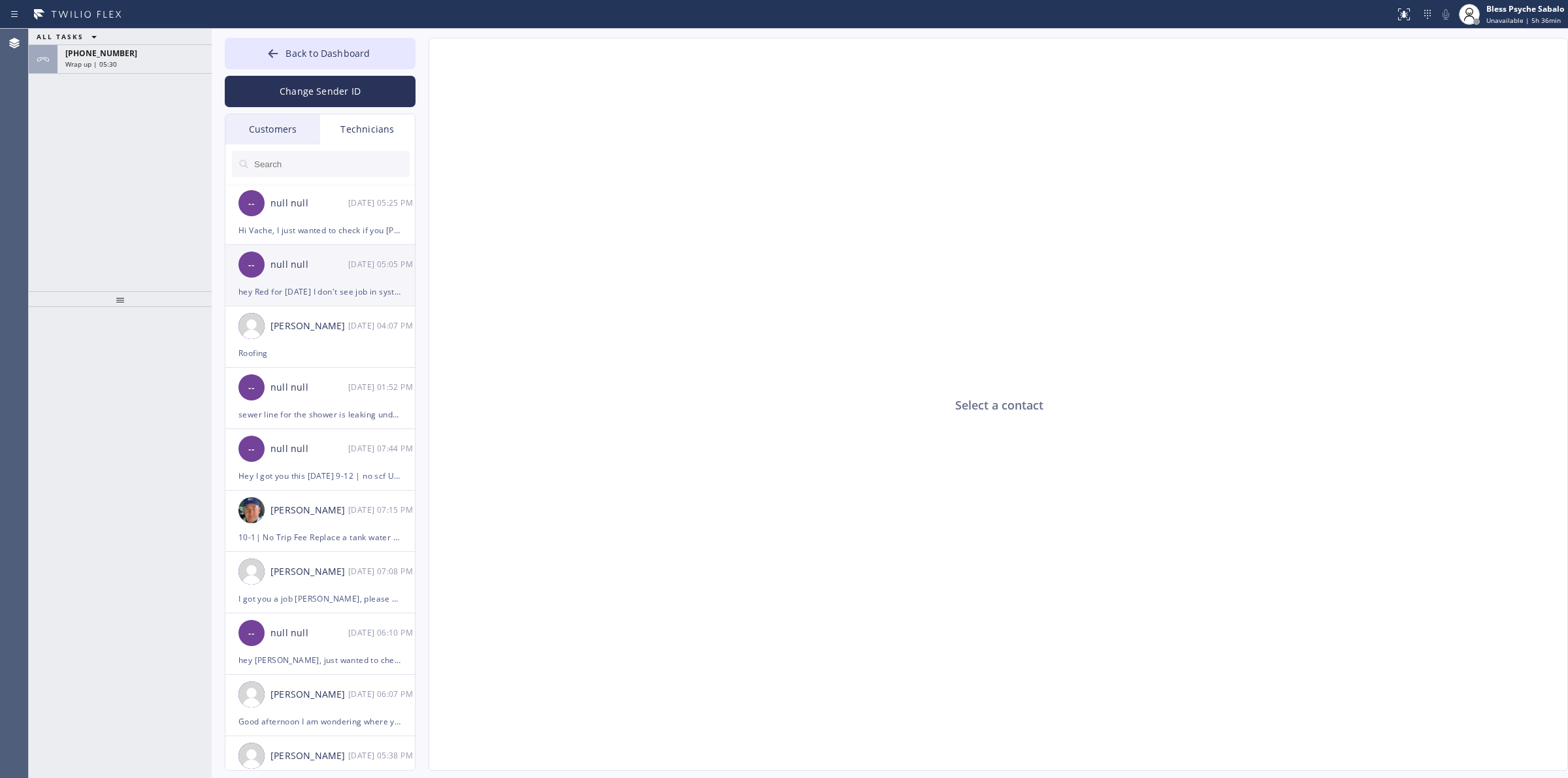
click at [302, 282] on div "-- null null [DATE] 05:05 PM" at bounding box center [320, 265] width 191 height 39
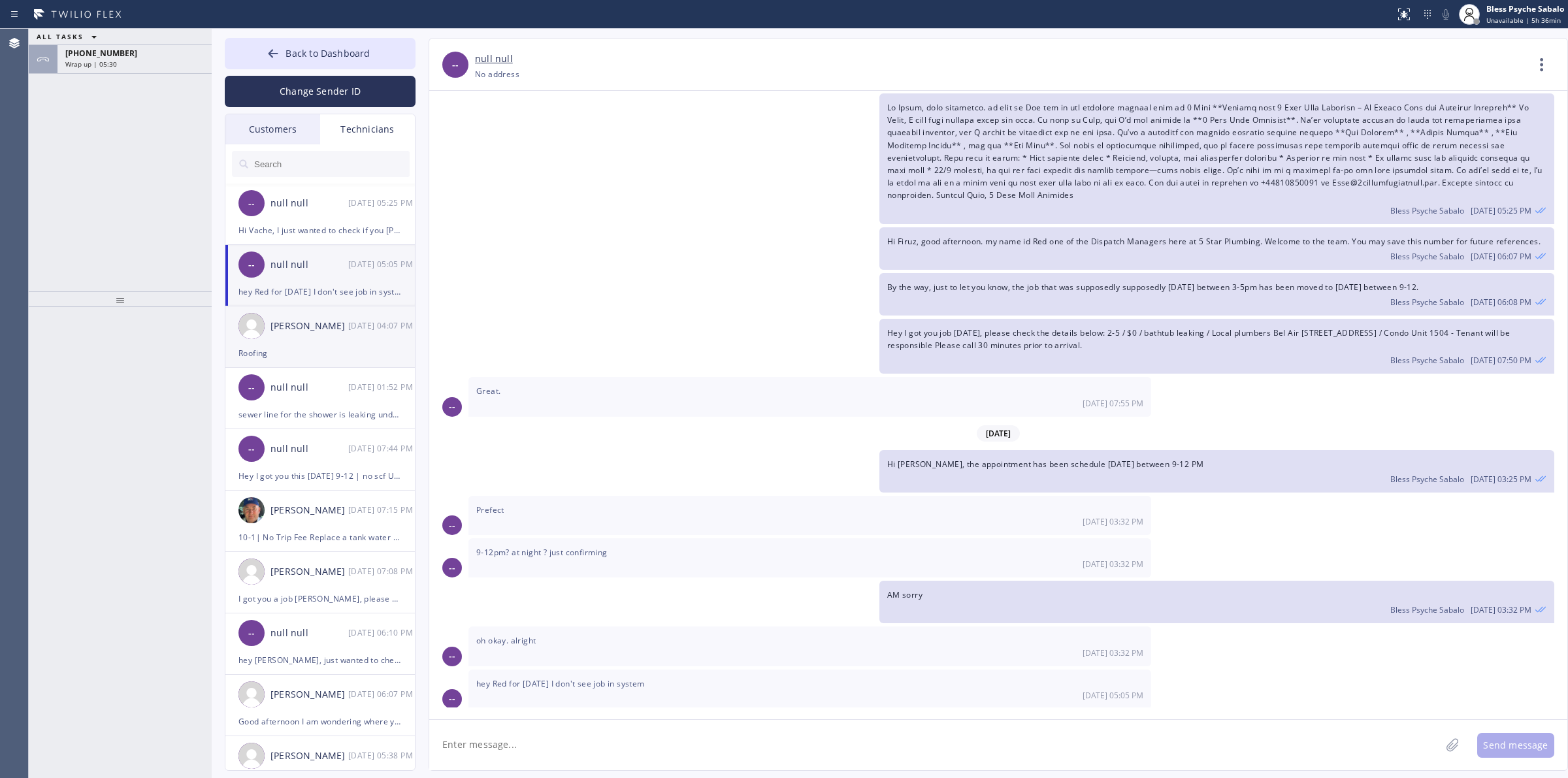
click at [328, 340] on div "[PERSON_NAME] [DATE] 04:07 PM" at bounding box center [320, 326] width 191 height 39
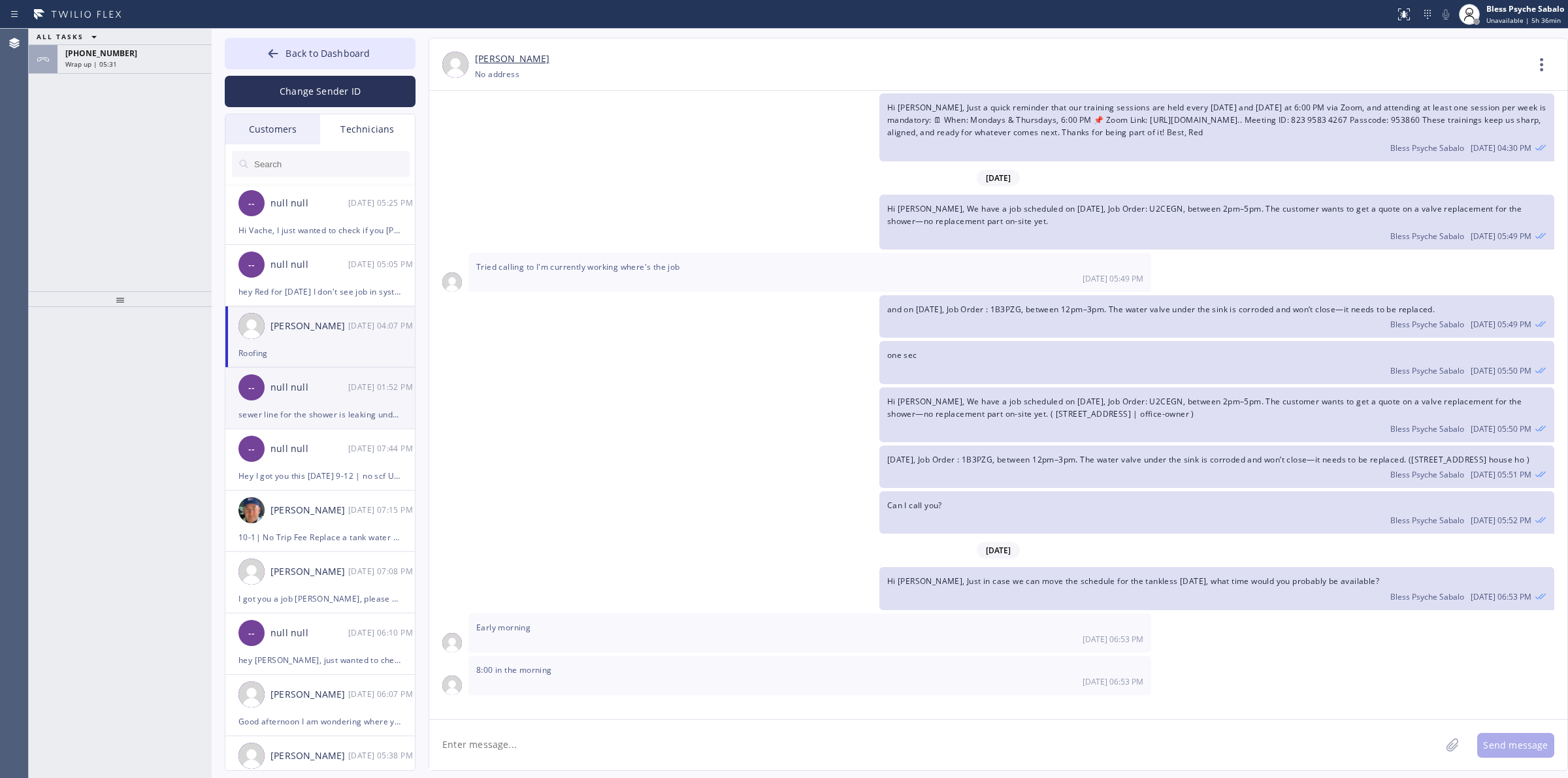
click at [350, 408] on div "sewer line for the shower is leaking underneath the house "[STREET_ADDRESS]" at bounding box center [320, 414] width 163 height 15
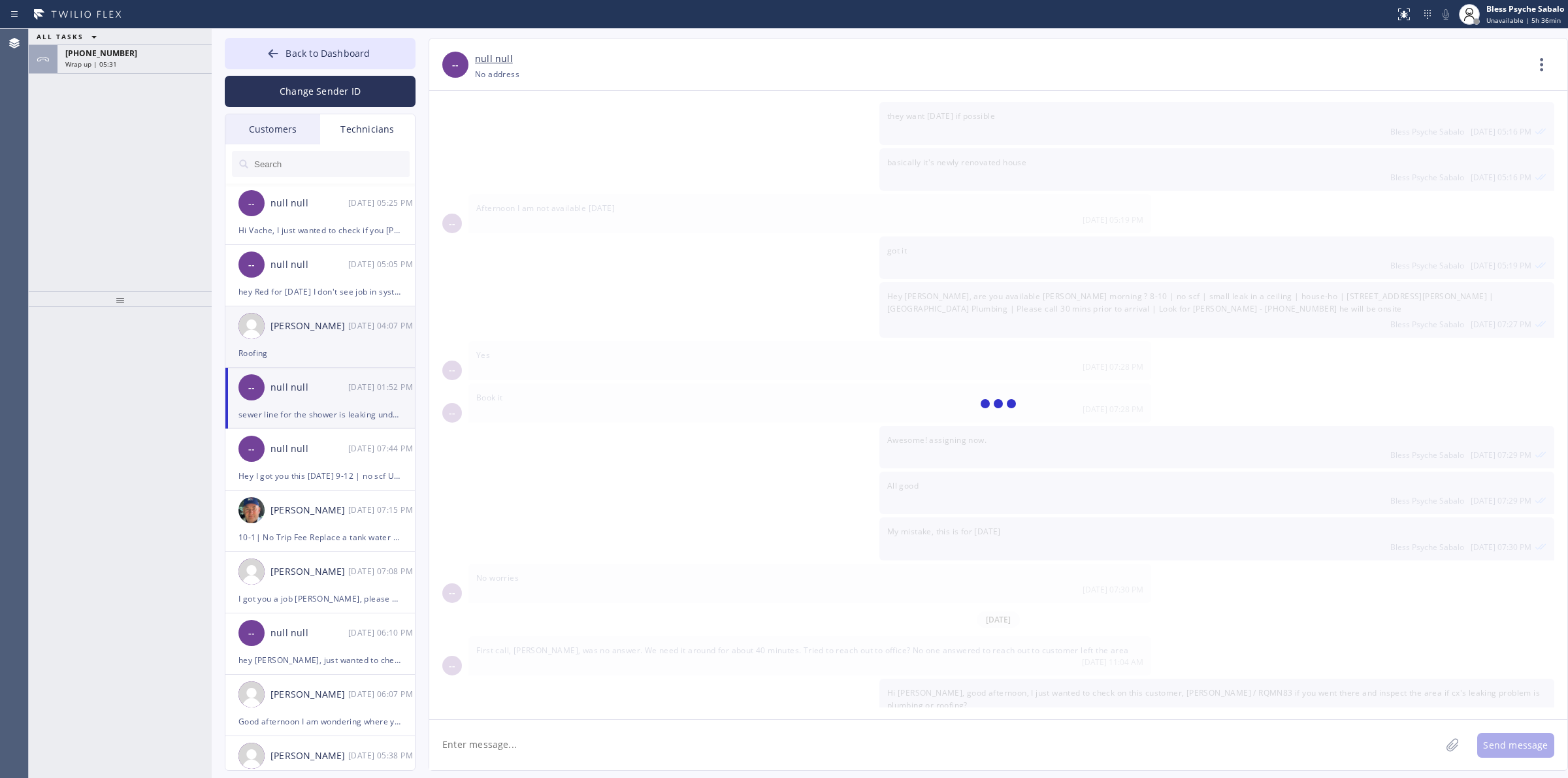
click at [334, 331] on div "[PERSON_NAME]" at bounding box center [309, 326] width 78 height 15
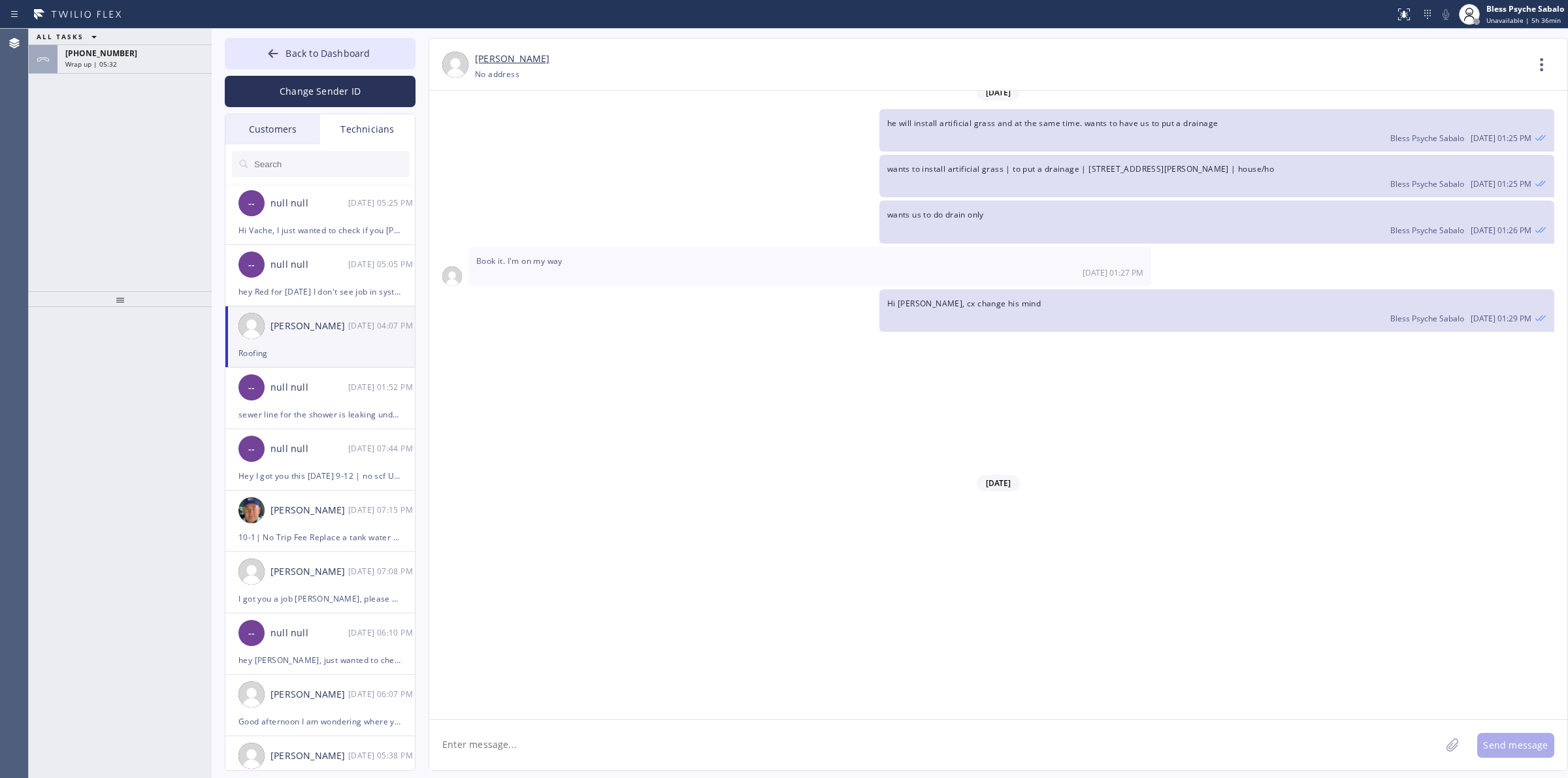
scroll to position [14634, 0]
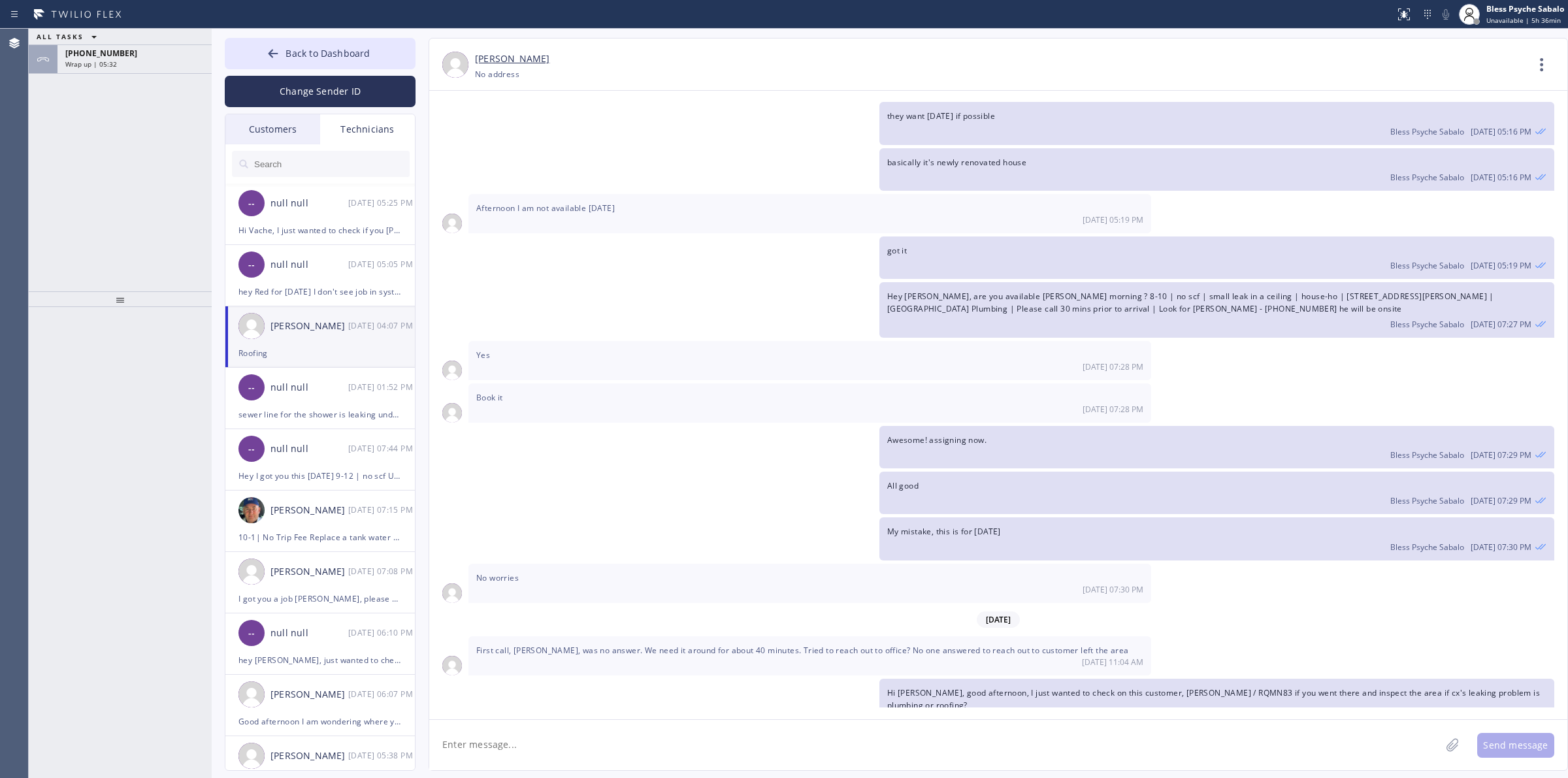
click at [551, 636] on div "First call, [PERSON_NAME], was no answer. We need it around for about 40 minute…" at bounding box center [810, 656] width 683 height 39
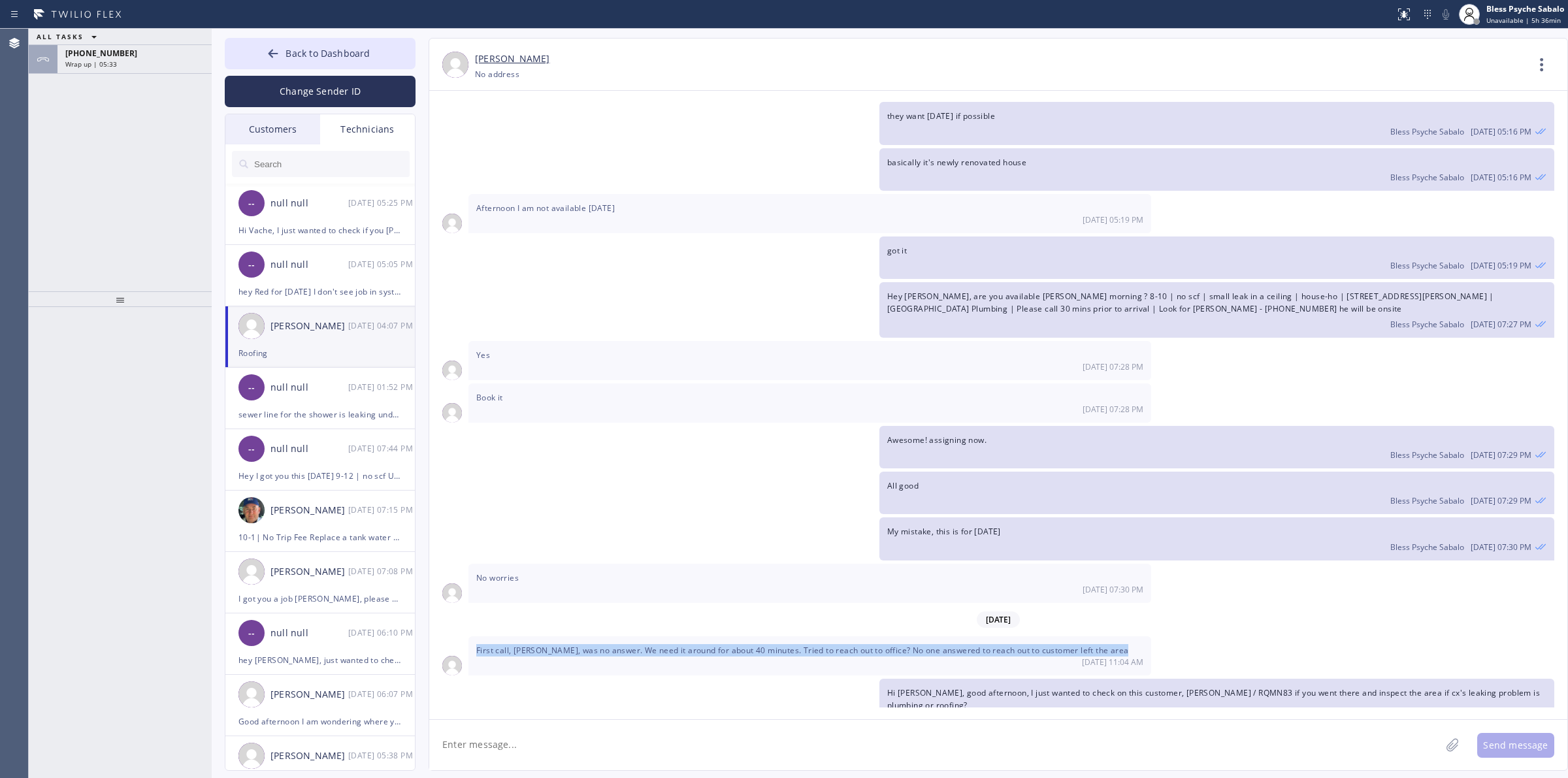
click at [551, 636] on div "First call, [PERSON_NAME], was no answer. We need it around for about 40 minute…" at bounding box center [810, 656] width 683 height 39
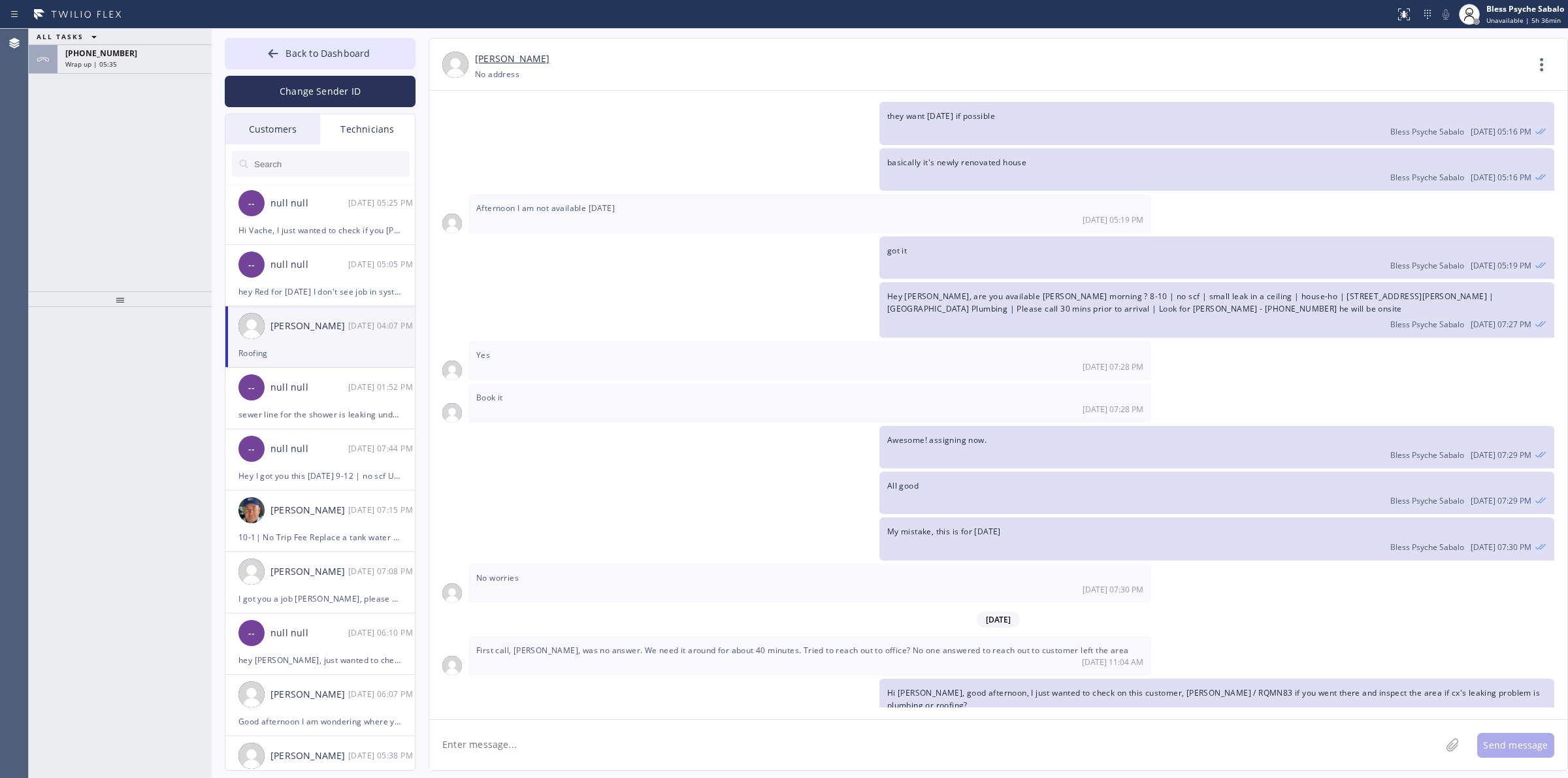
click at [648, 679] on div "Hi [PERSON_NAME], good afternoon, I just wanted to check on this customer, [PER…" at bounding box center [991, 706] width 1125 height 55
click at [800, 636] on div "First call, [PERSON_NAME], was no answer. We need it around for about 40 minute…" at bounding box center [810, 656] width 683 height 39
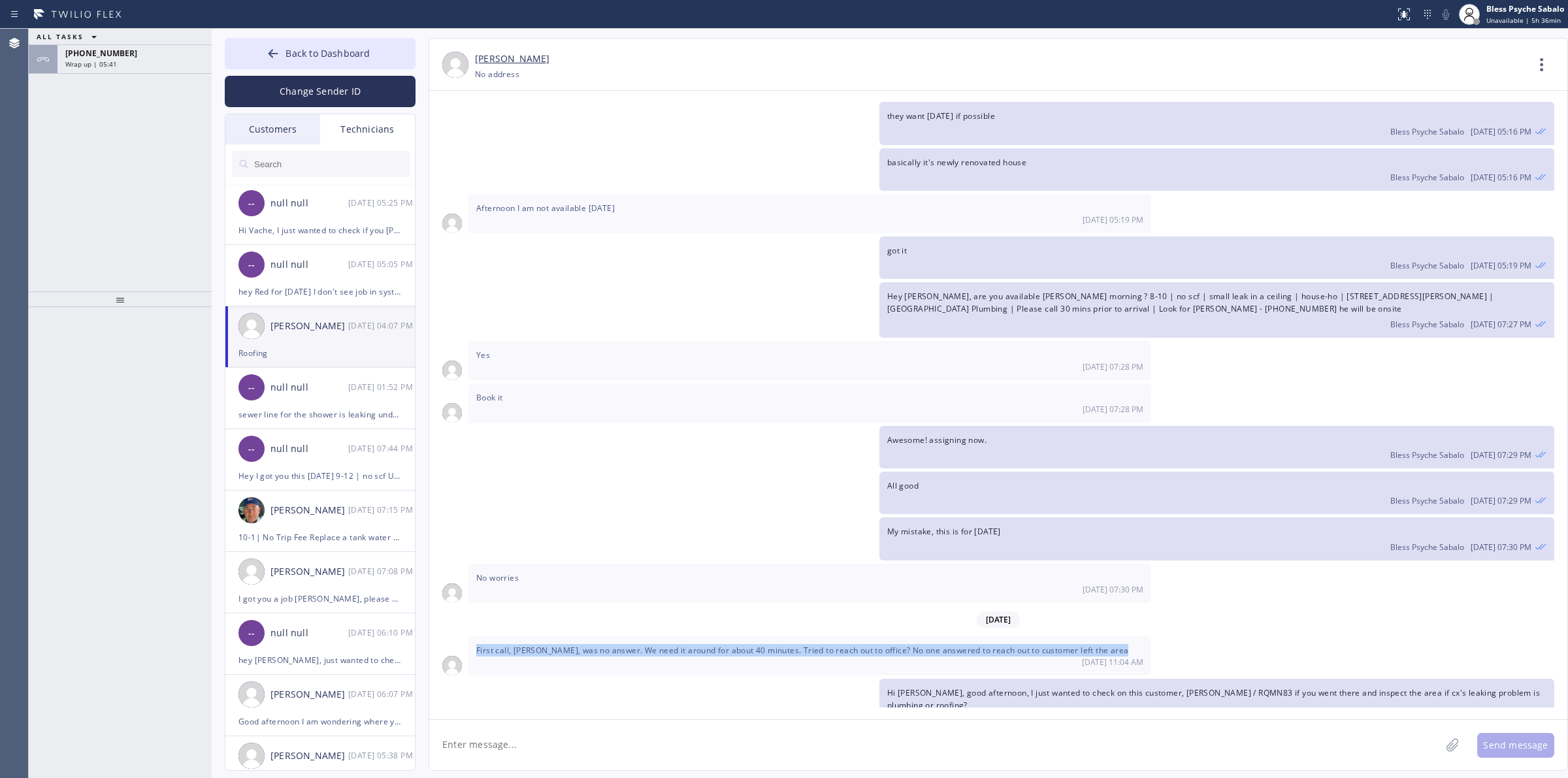
click at [800, 636] on div "First call, [PERSON_NAME], was no answer. We need it around for about 40 minute…" at bounding box center [810, 656] width 683 height 39
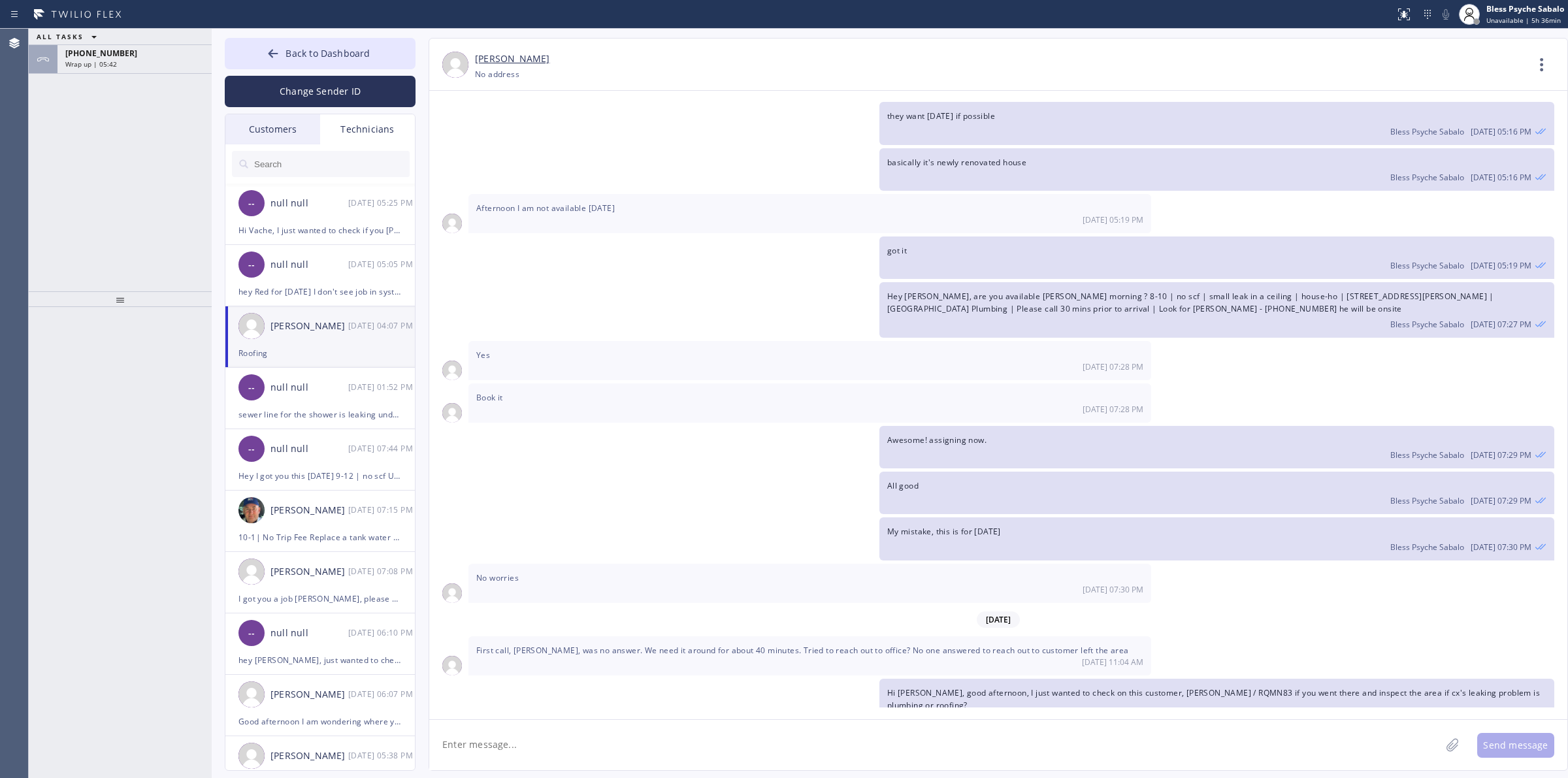
click at [732, 679] on div "Hi [PERSON_NAME], good afternoon, I just wanted to check on this customer, [PER…" at bounding box center [991, 706] width 1125 height 55
click at [565, 426] on div "Awesome! assigning now. Bless Psyche Sabalo [DATE] 07:29 PM" at bounding box center [991, 447] width 1125 height 42
click at [1029, 56] on icon at bounding box center [1542, 65] width 31 height 31
click at [1029, 134] on li "Call to Technician" at bounding box center [1463, 134] width 189 height 34
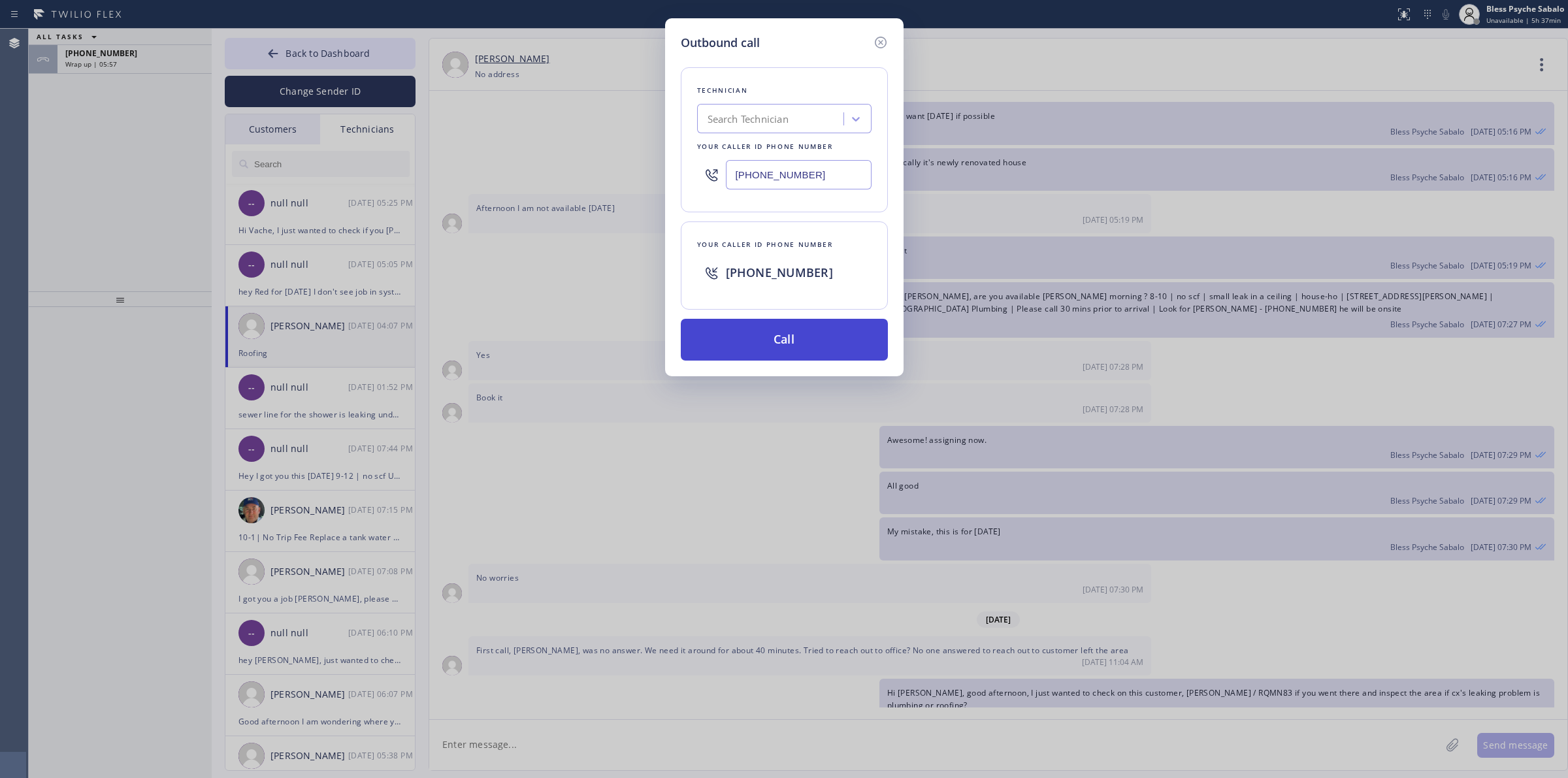
click at [825, 357] on button "Call" at bounding box center [784, 340] width 207 height 42
click at [825, 338] on button "Call" at bounding box center [784, 340] width 207 height 42
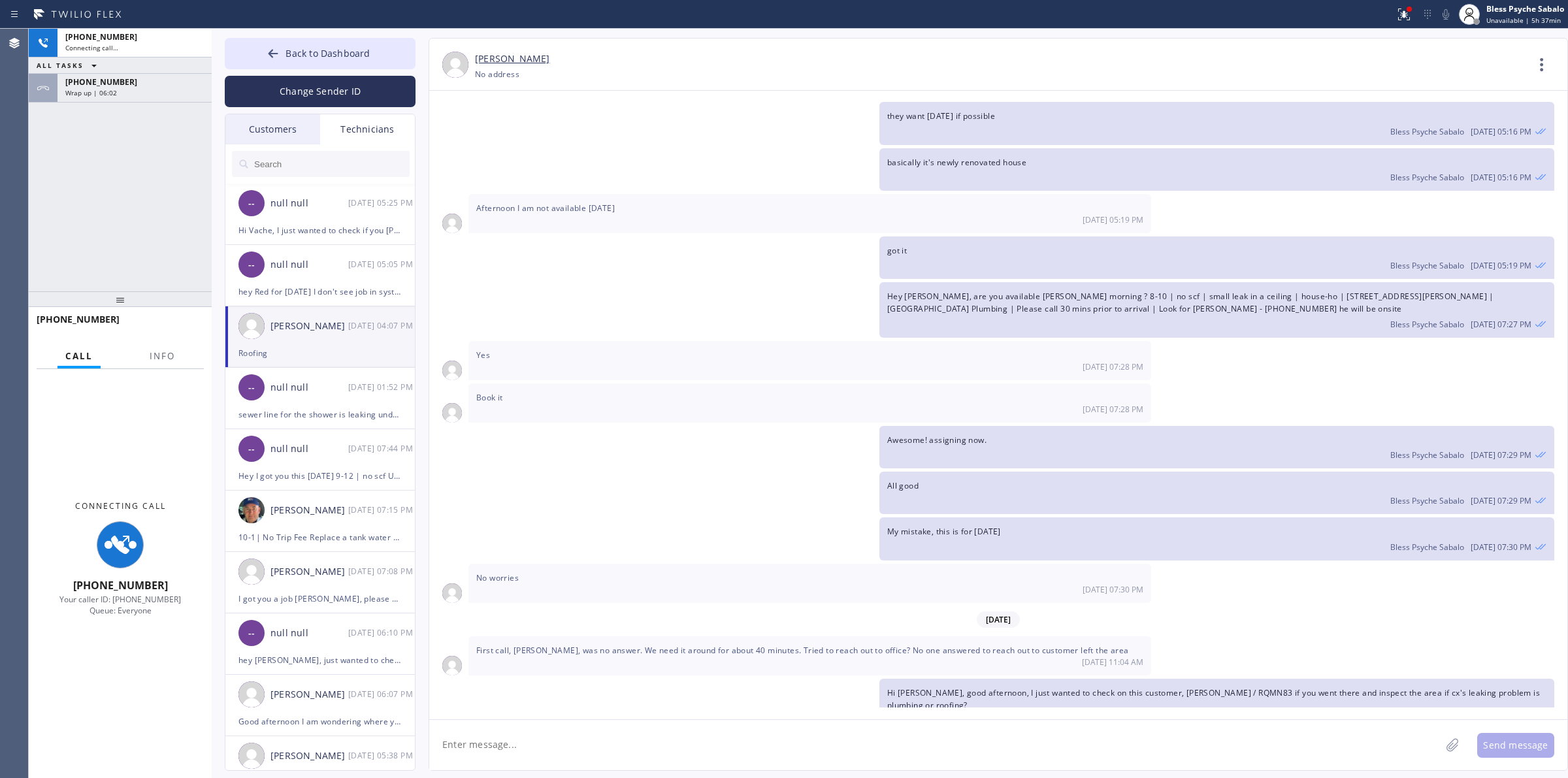
click at [560, 282] on div "Hey [PERSON_NAME], are you available [PERSON_NAME] morning ? 8-10 | no scf | sm…" at bounding box center [991, 310] width 1125 height 55
click at [174, 90] on div "Wrap up | 06:03" at bounding box center [135, 92] width 139 height 9
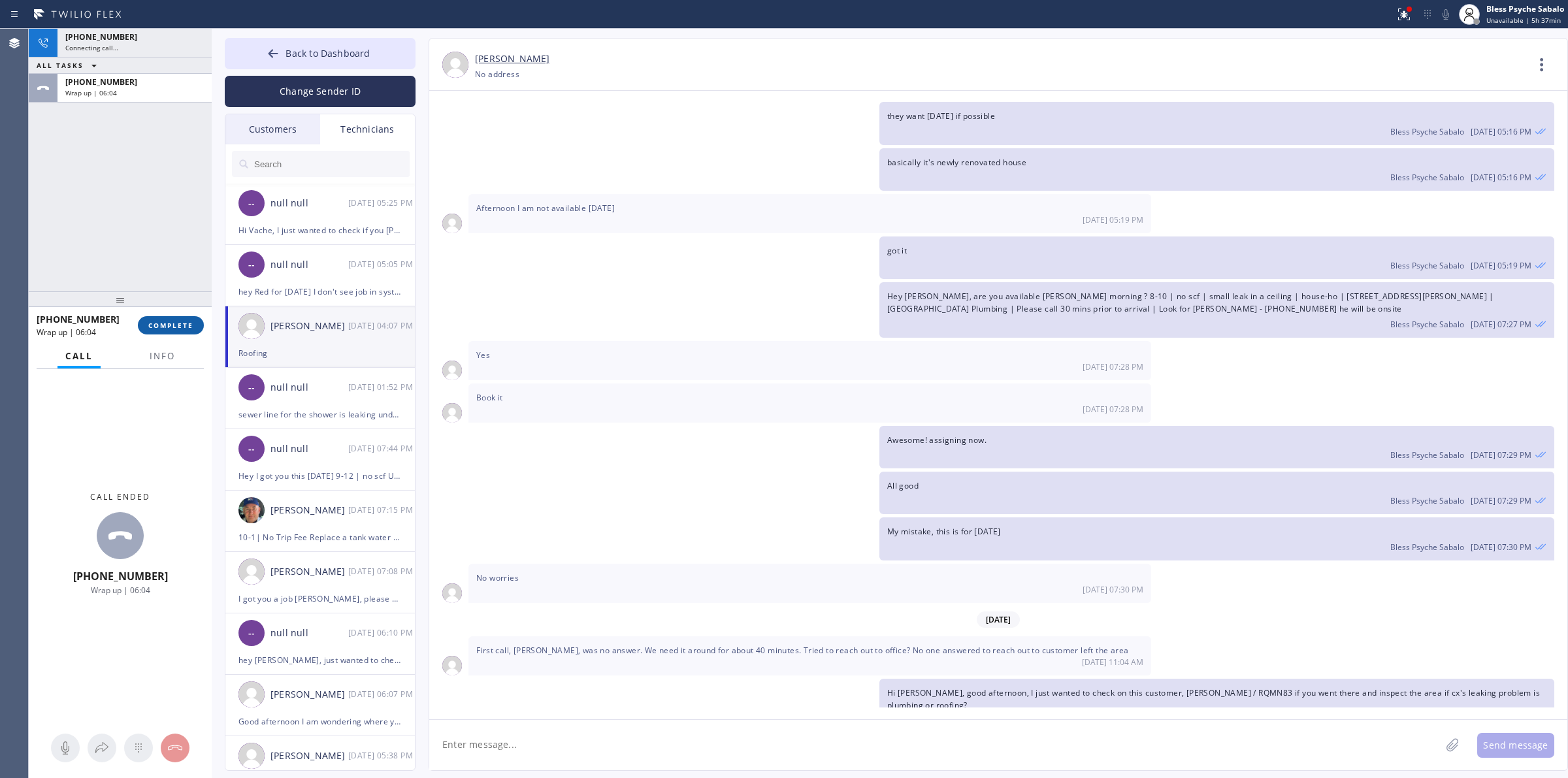
click at [185, 328] on span "COMPLETE" at bounding box center [171, 325] width 45 height 9
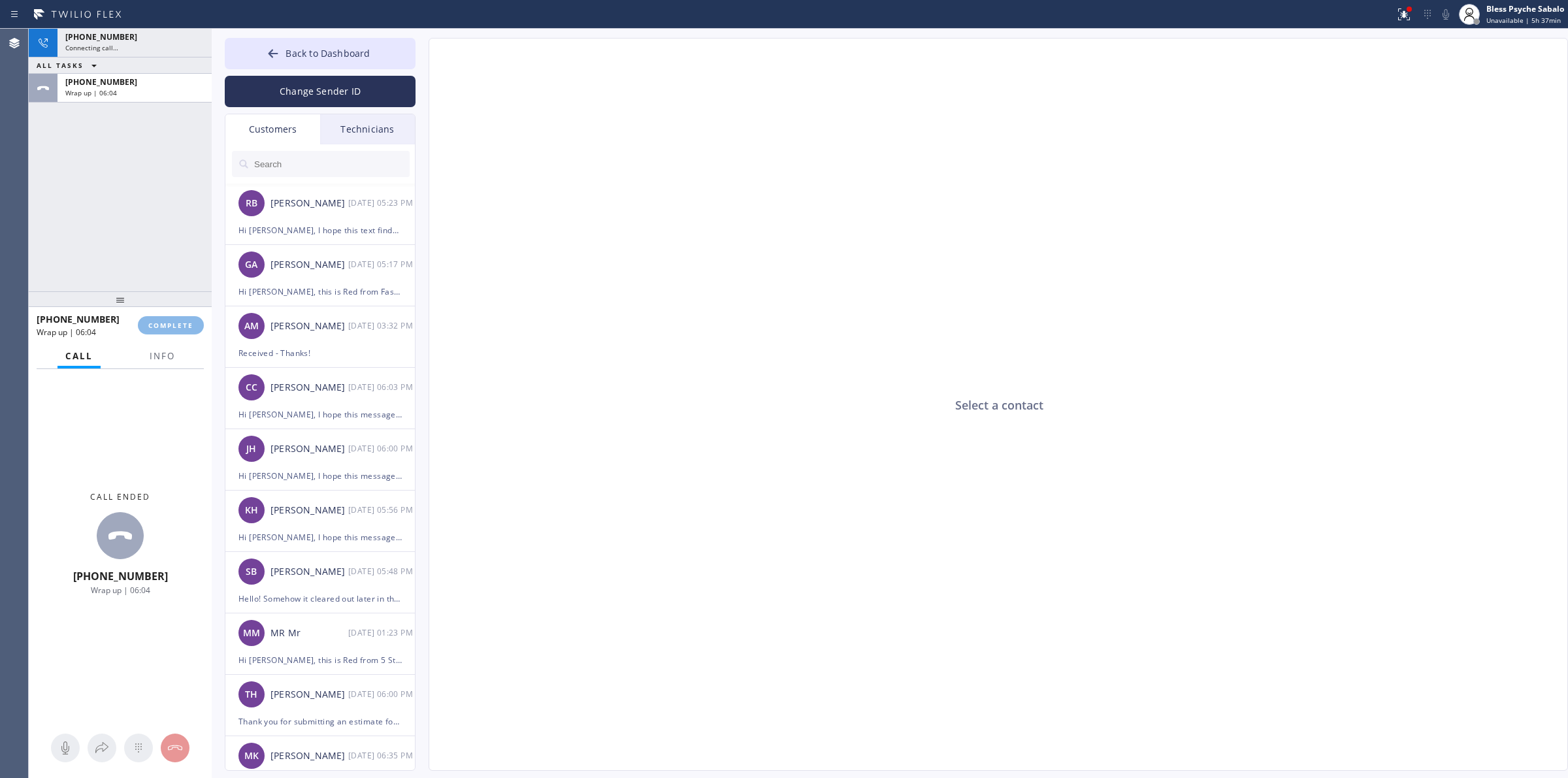
click at [135, 192] on div "[PHONE_NUMBER] Connecting call… ALL TASKS ALL TASKS ACTIVE TASKS TASKS IN WRAP …" at bounding box center [120, 160] width 183 height 262
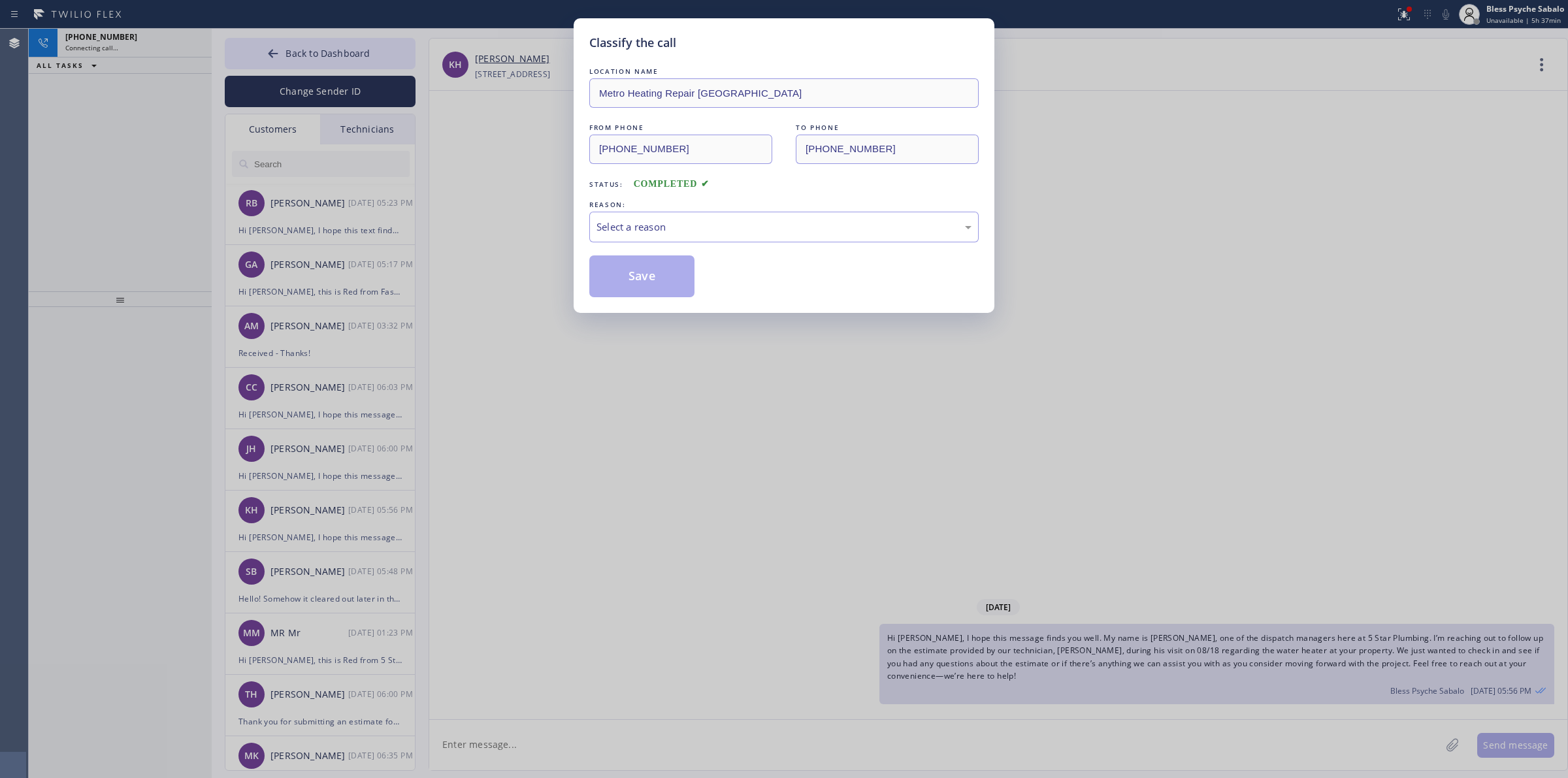
type input "[PHONE_NUMBER]"
click at [773, 239] on div "Select a reason" at bounding box center [784, 227] width 389 height 31
click at [650, 274] on button "Save" at bounding box center [642, 276] width 105 height 42
drag, startPoint x: 698, startPoint y: 396, endPoint x: 686, endPoint y: 381, distance: 19.2
click at [698, 396] on div "Classify the call LOCATION NAME Metro Heating Repair [GEOGRAPHIC_DATA] FROM PHO…" at bounding box center [784, 389] width 1568 height 778
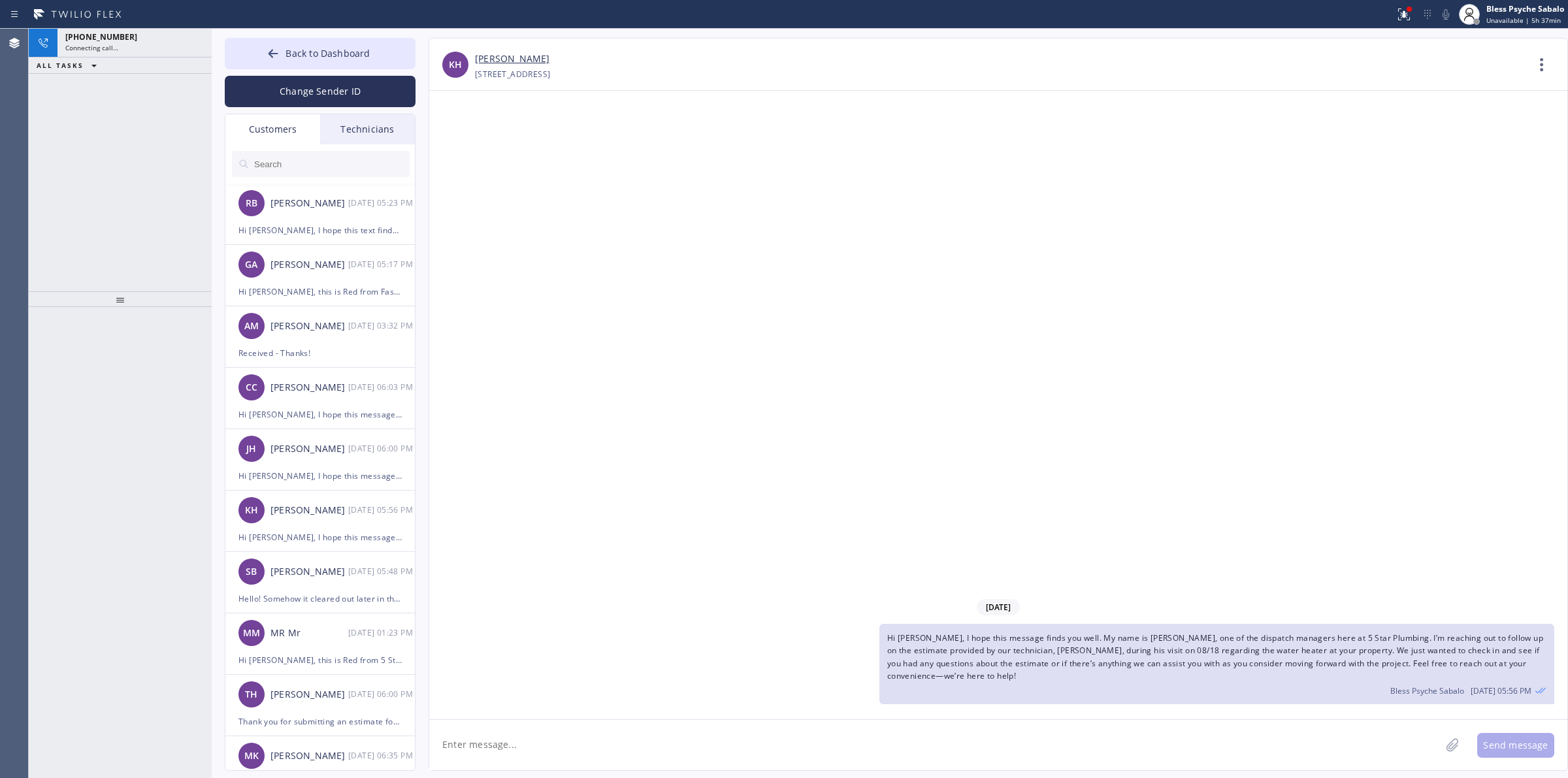
click at [654, 265] on div "[DATE] Hi [PERSON_NAME], I hope this message finds you well. My name is [PERSON…" at bounding box center [998, 405] width 1138 height 628
click at [636, 288] on div "[DATE] Hi [PERSON_NAME], I hope this message finds you well. My name is [PERSON…" at bounding box center [998, 405] width 1138 height 628
click at [154, 37] on div "[PHONE_NUMBER]" at bounding box center [135, 37] width 139 height 11
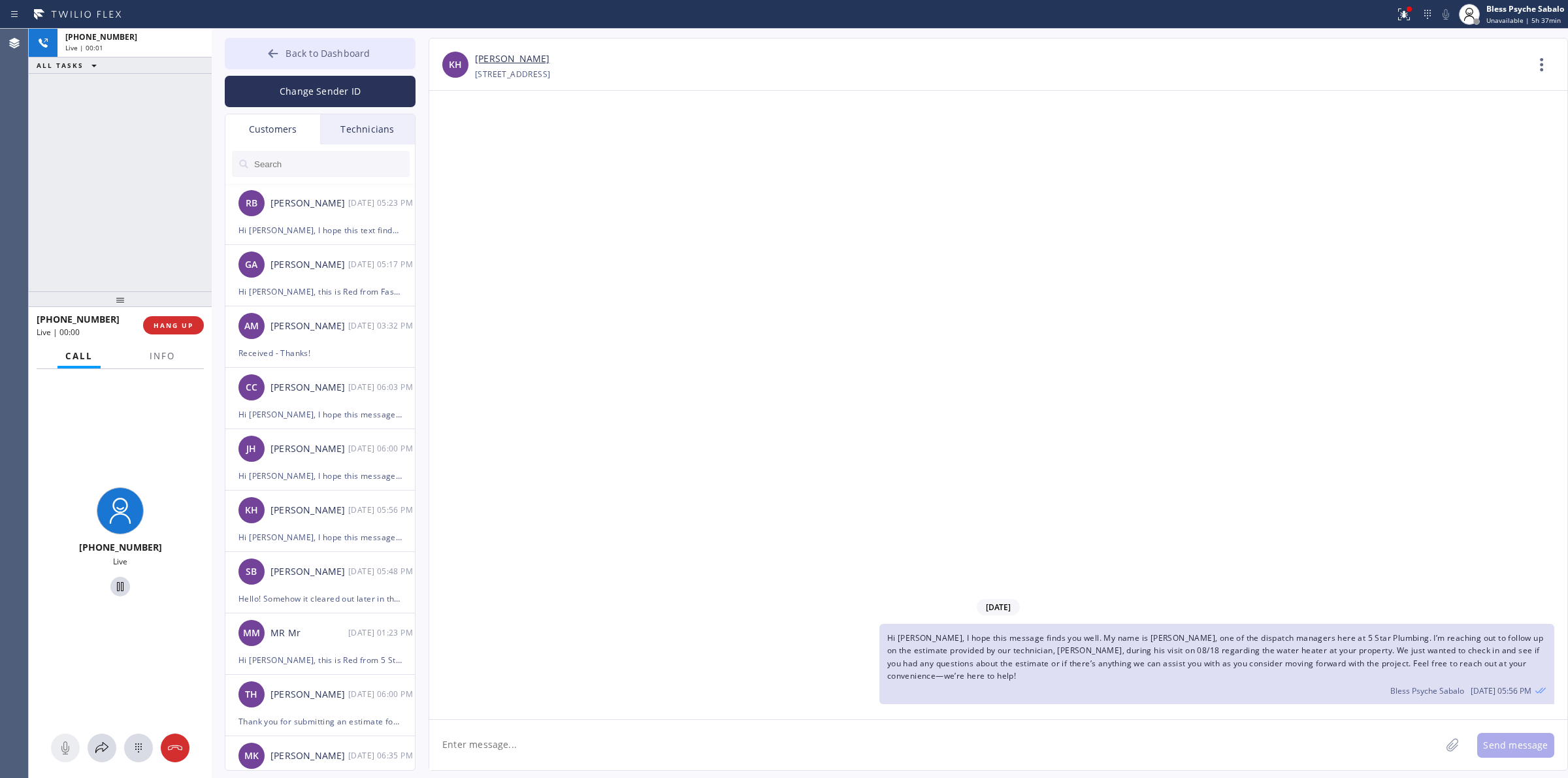
click at [304, 50] on span "Back to Dashboard" at bounding box center [327, 53] width 84 height 13
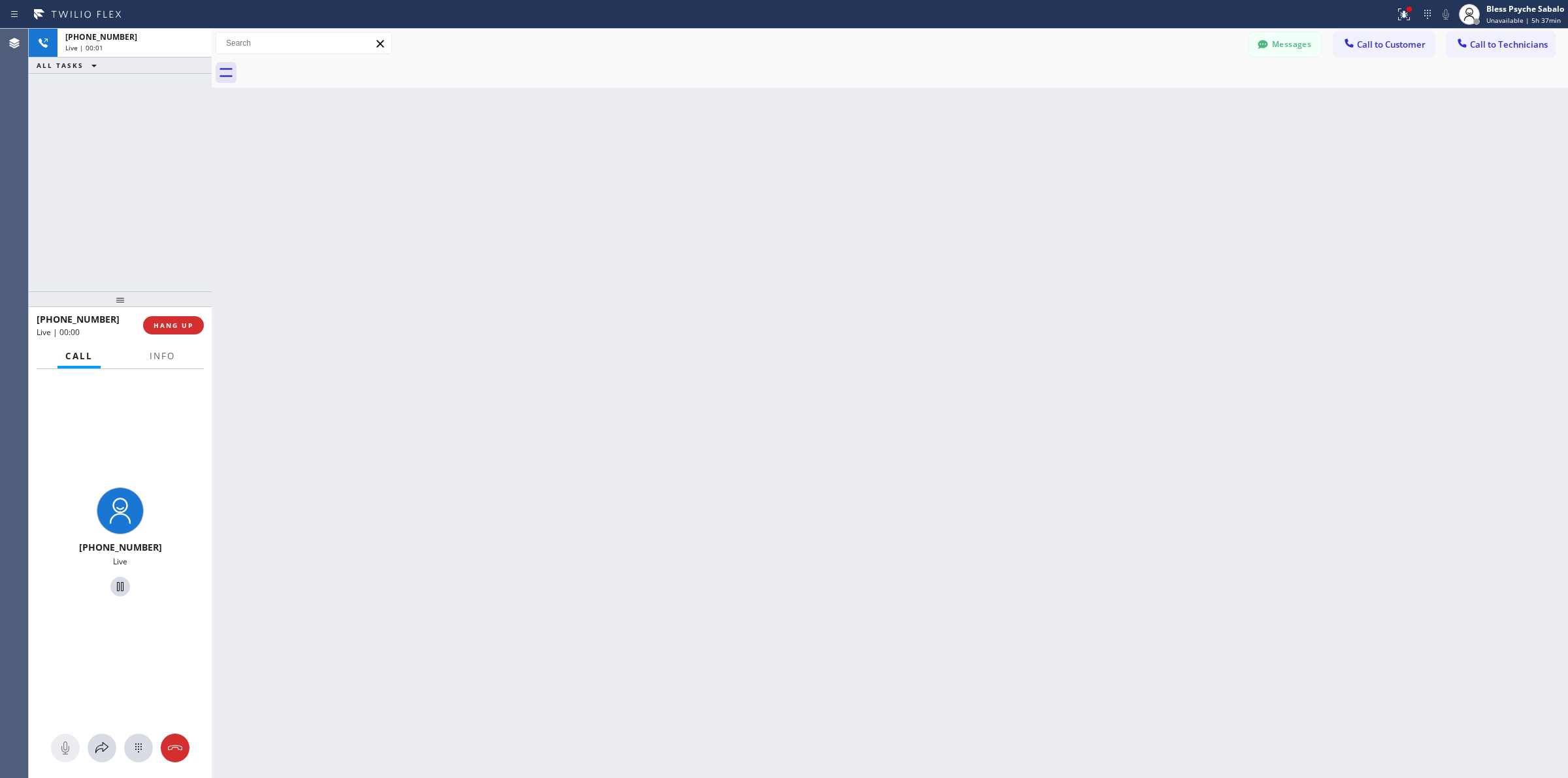
click at [748, 116] on div "Back to Dashboard Change Sender ID Customers Technicians RB [PERSON_NAME] [DATE…" at bounding box center [890, 403] width 1356 height 749
click at [132, 359] on div "Call Info" at bounding box center [120, 356] width 167 height 26
click at [139, 357] on div "Call Info" at bounding box center [120, 356] width 167 height 26
click at [148, 357] on button "Info" at bounding box center [162, 356] width 41 height 25
click at [148, 357] on span "Info" at bounding box center [162, 356] width 27 height 12
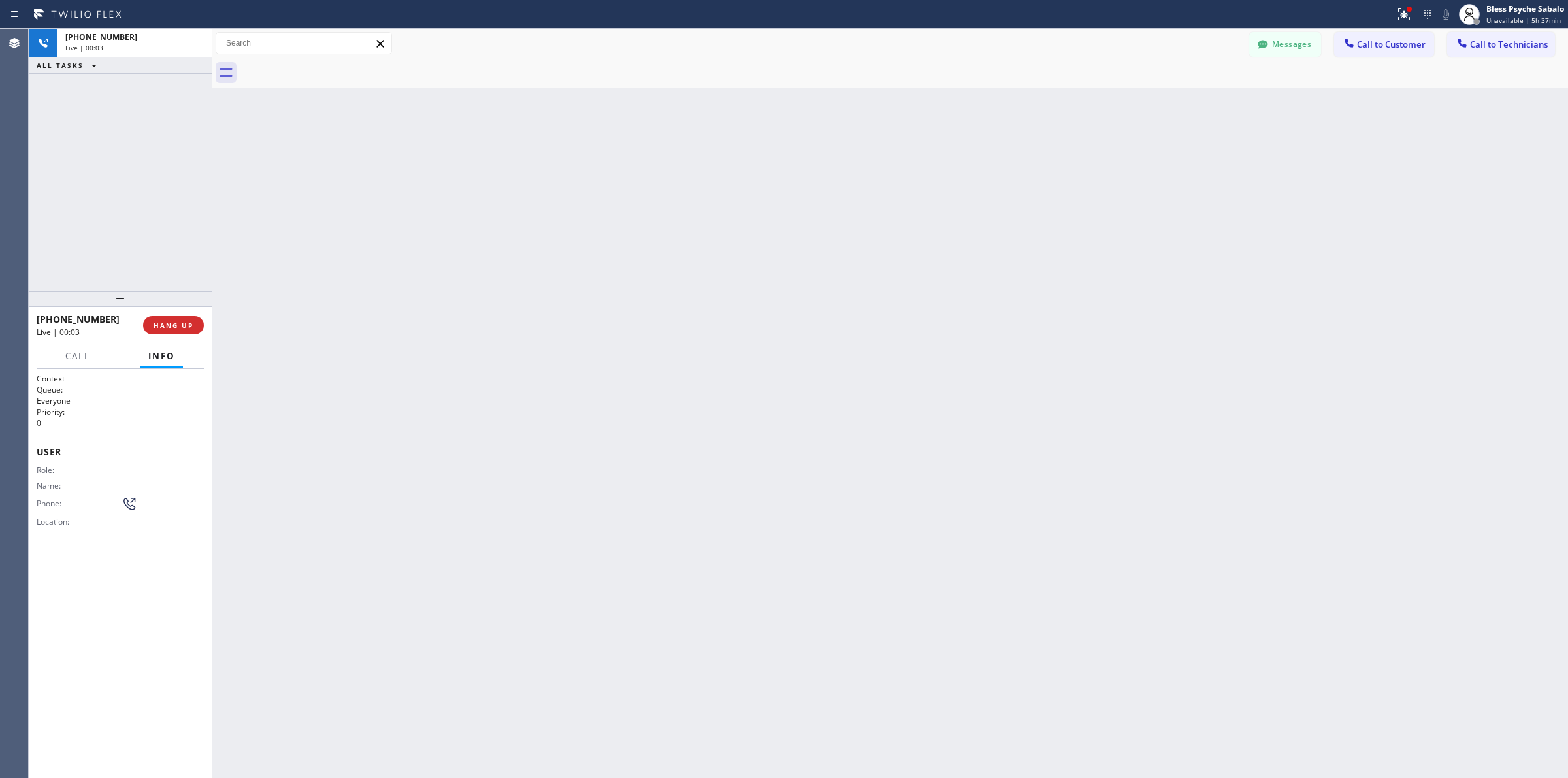
click at [148, 357] on span "Info" at bounding box center [162, 356] width 27 height 12
click at [171, 317] on button "HANG UP" at bounding box center [174, 325] width 61 height 19
drag, startPoint x: 321, startPoint y: 276, endPoint x: 242, endPoint y: 71, distance: 219.7
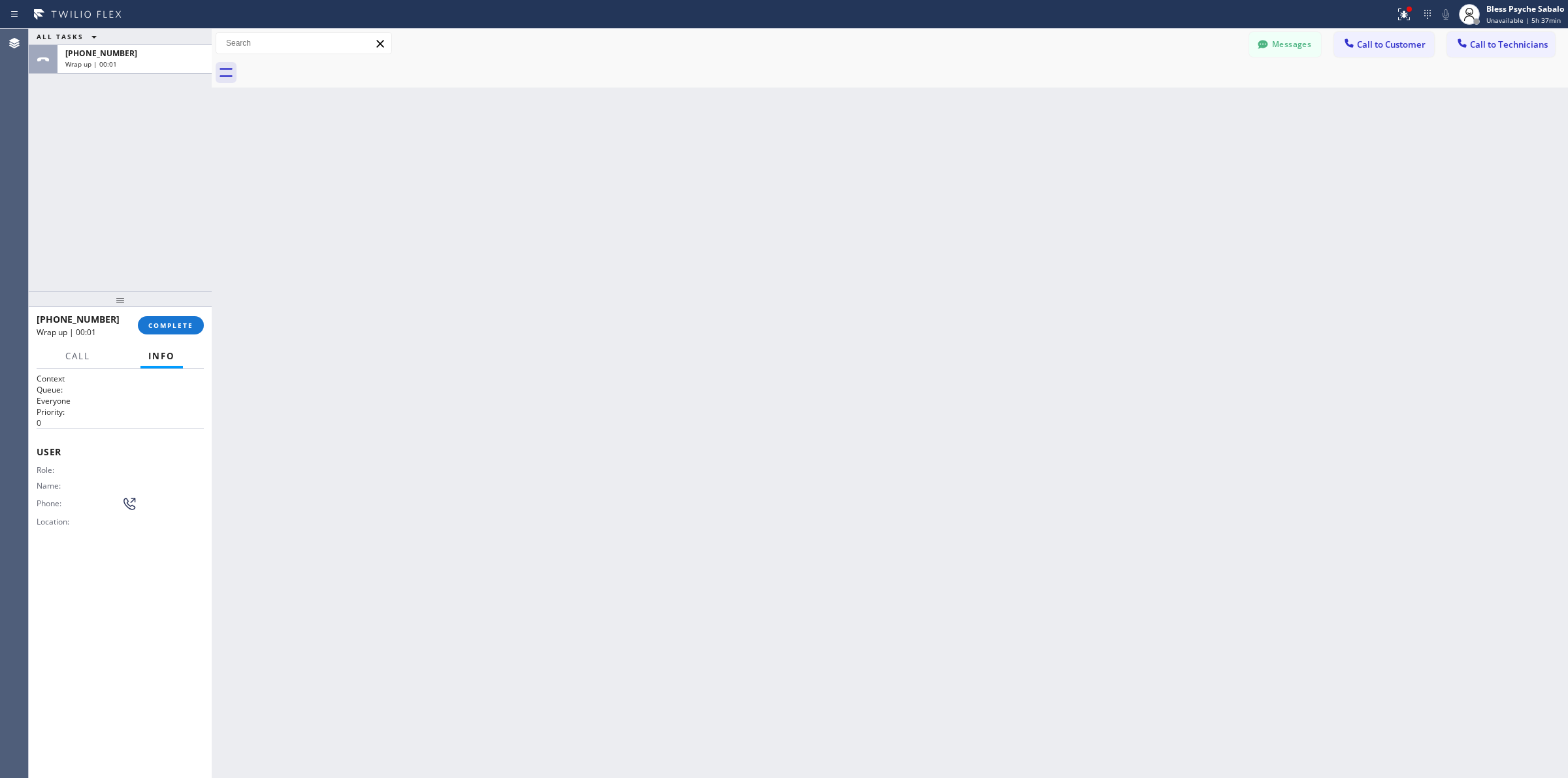
click at [325, 271] on div "Back to Dashboard Change Sender ID Customers Technicians RB [PERSON_NAME] [DATE…" at bounding box center [890, 403] width 1356 height 749
click at [177, 310] on div "[PHONE_NUMBER] Wrap up | 01:07 COMPLETE" at bounding box center [120, 326] width 167 height 34
click at [178, 326] on span "COMPLETE" at bounding box center [171, 325] width 45 height 9
drag, startPoint x: 345, startPoint y: 230, endPoint x: 698, endPoint y: 204, distance: 354.0
click at [347, 230] on div "Back to Dashboard Change Sender ID Customers Technicians RB [PERSON_NAME] [DATE…" at bounding box center [890, 403] width 1356 height 749
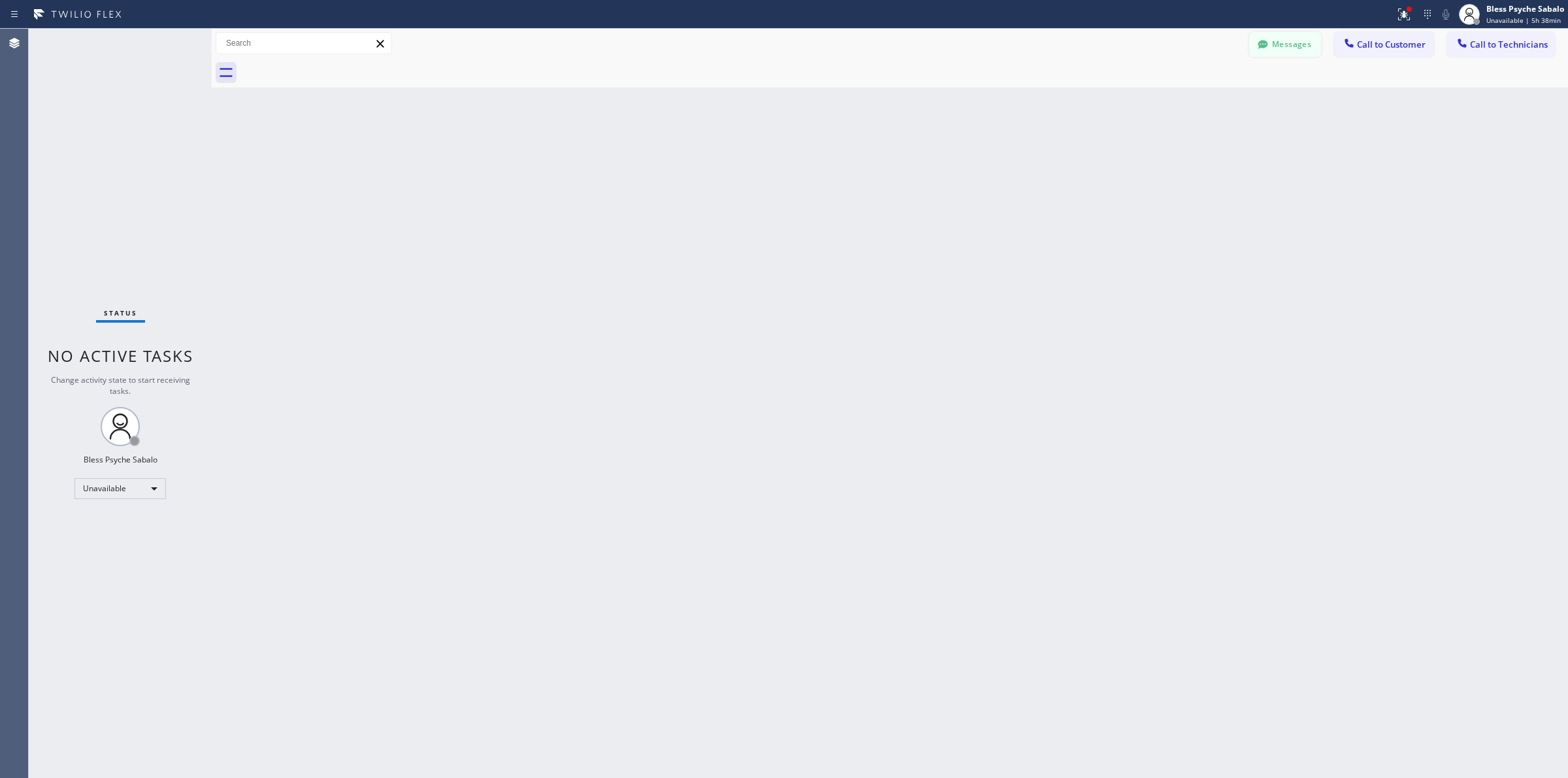
click at [1029, 40] on button "Messages" at bounding box center [1285, 44] width 72 height 25
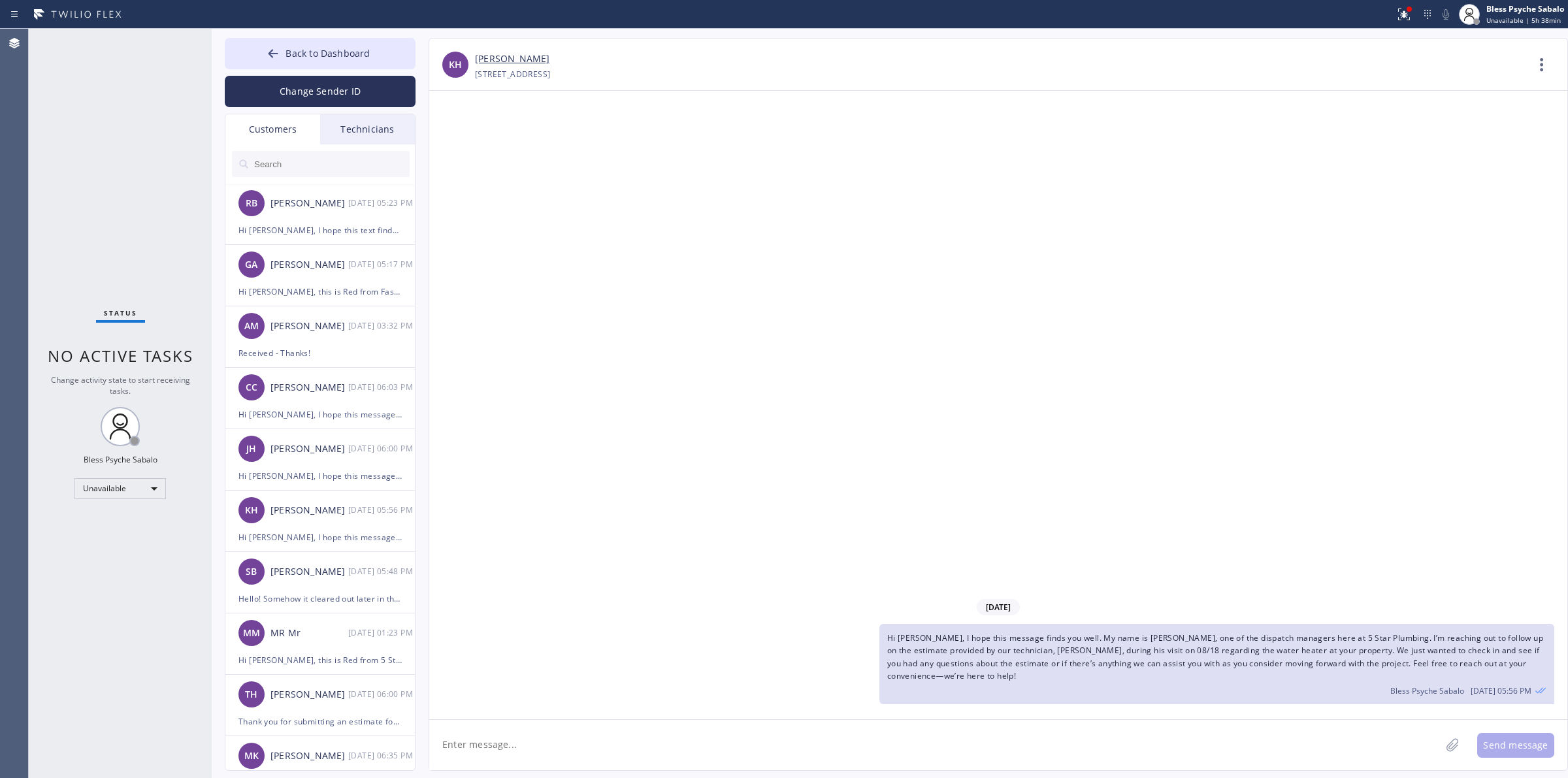
click at [331, 130] on div "Technicians" at bounding box center [367, 129] width 95 height 30
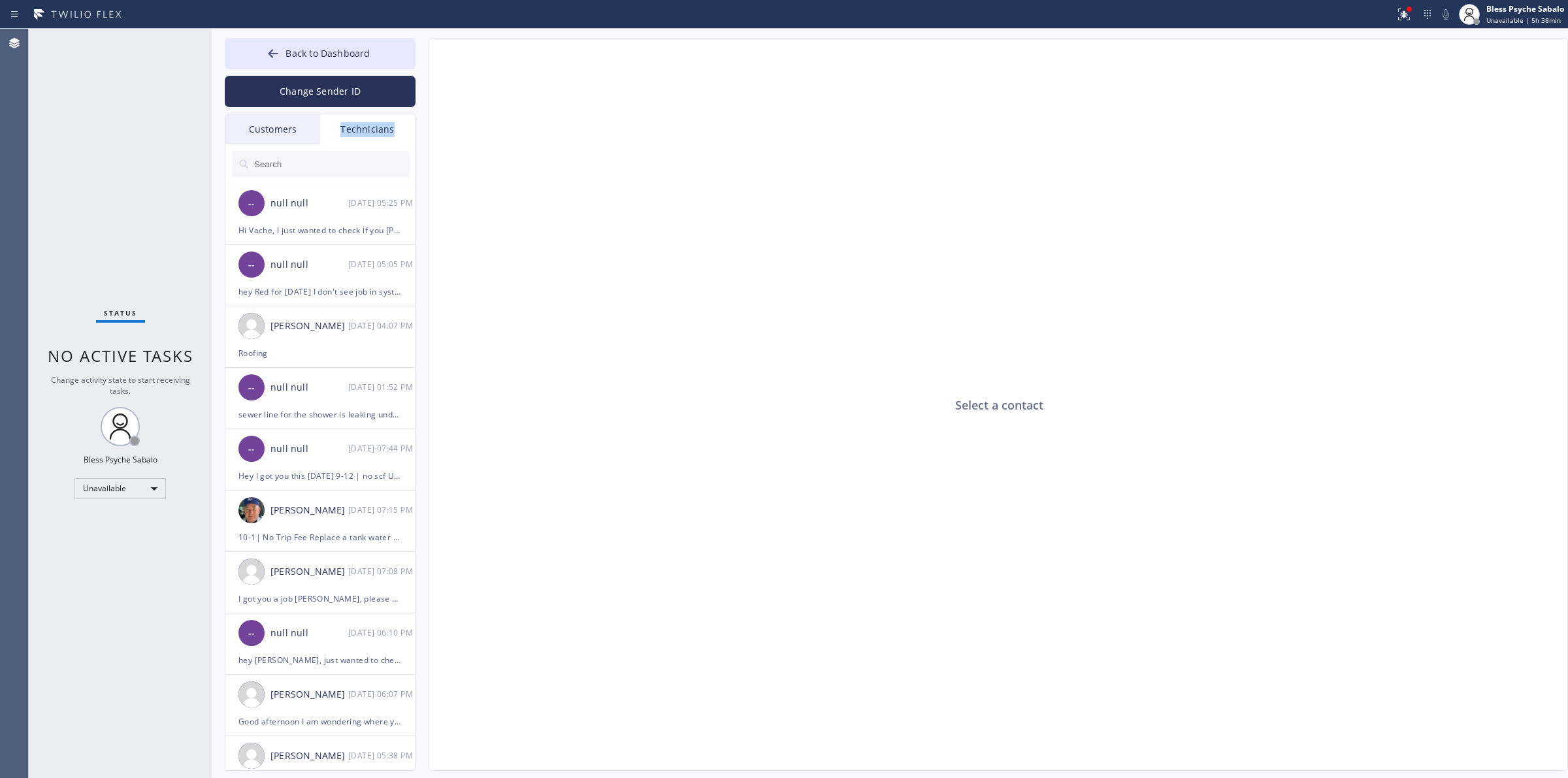
click at [332, 128] on div "Technicians" at bounding box center [367, 129] width 95 height 30
click at [318, 157] on input "text" at bounding box center [331, 163] width 157 height 26
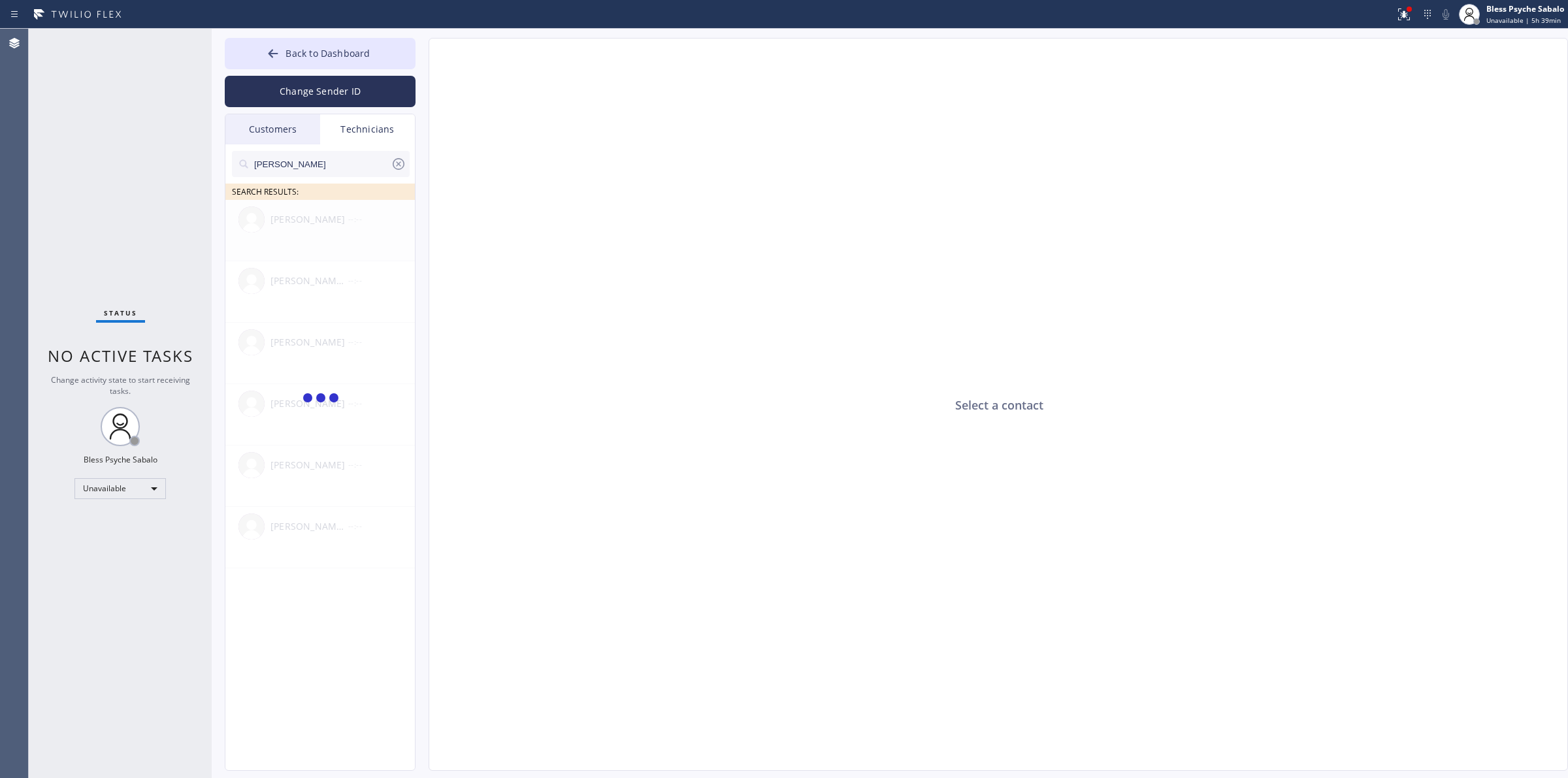
type input "[PERSON_NAME]"
click at [337, 223] on div at bounding box center [320, 399] width 191 height 398
click at [337, 223] on div "[PERSON_NAME]" at bounding box center [309, 220] width 78 height 15
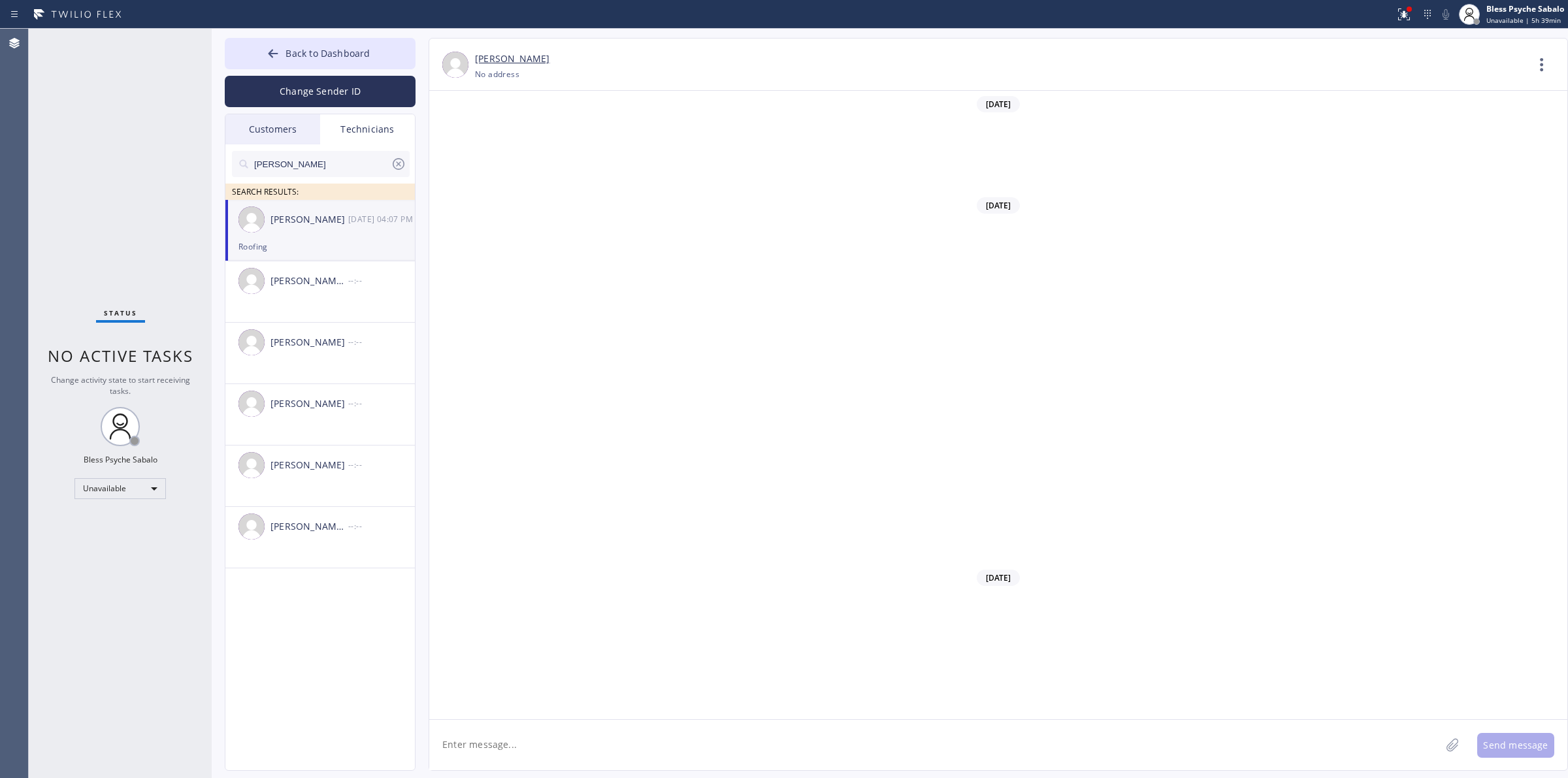
scroll to position [14634, 0]
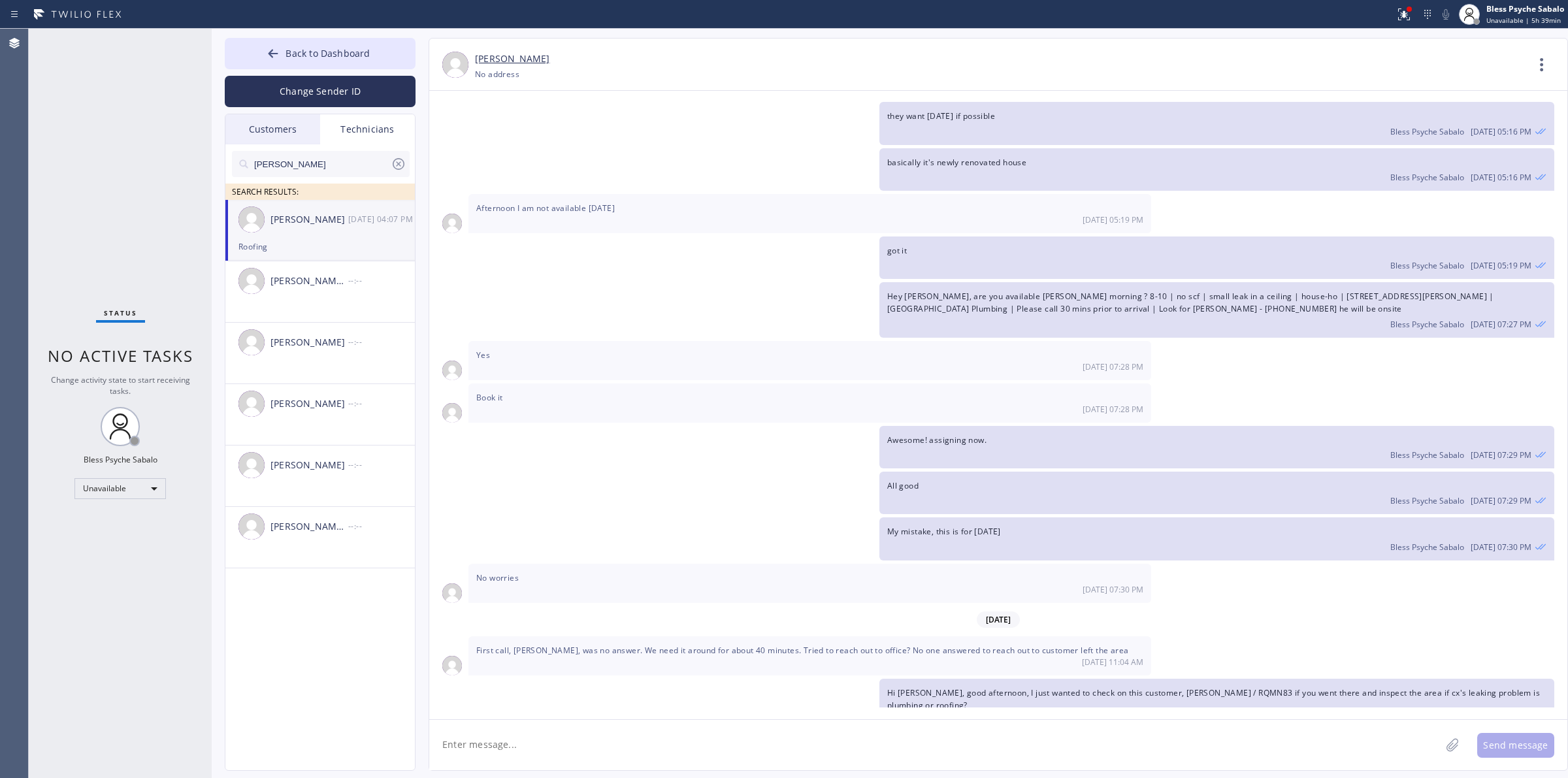
click at [746, 722] on textarea at bounding box center [935, 744] width 1011 height 50
click at [352, 221] on div "[DATE] 04:07 PM" at bounding box center [382, 219] width 68 height 15
click at [633, 733] on textarea "Hi [PERSON_NAME], just wanted to check" at bounding box center [946, 744] width 1035 height 50
drag, startPoint x: 480, startPoint y: 749, endPoint x: 618, endPoint y: 759, distance: 138.4
click at [618, 759] on textarea "Hi [PERSON_NAME], just wanted to check" at bounding box center [946, 744] width 1035 height 50
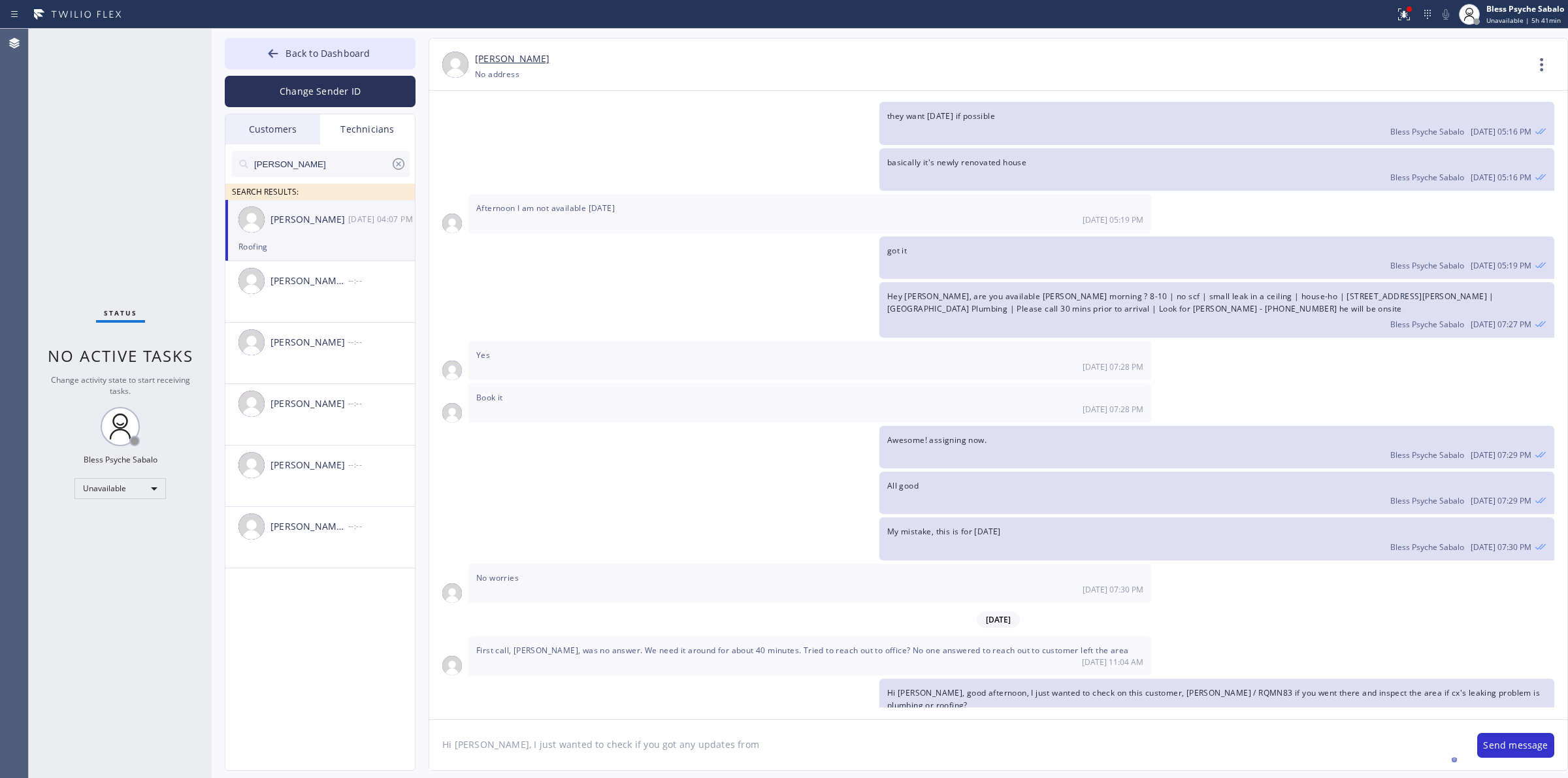
paste textarea "[PERSON_NAME]"
paste textarea "M6LSZK"
paste textarea "2750"
click at [540, 761] on textarea "Hi [PERSON_NAME], I just wanted to check if you got any updates from [PERSON_NA…" at bounding box center [946, 744] width 1035 height 50
click at [468, 727] on div "He" at bounding box center [464, 721] width 19 height 21
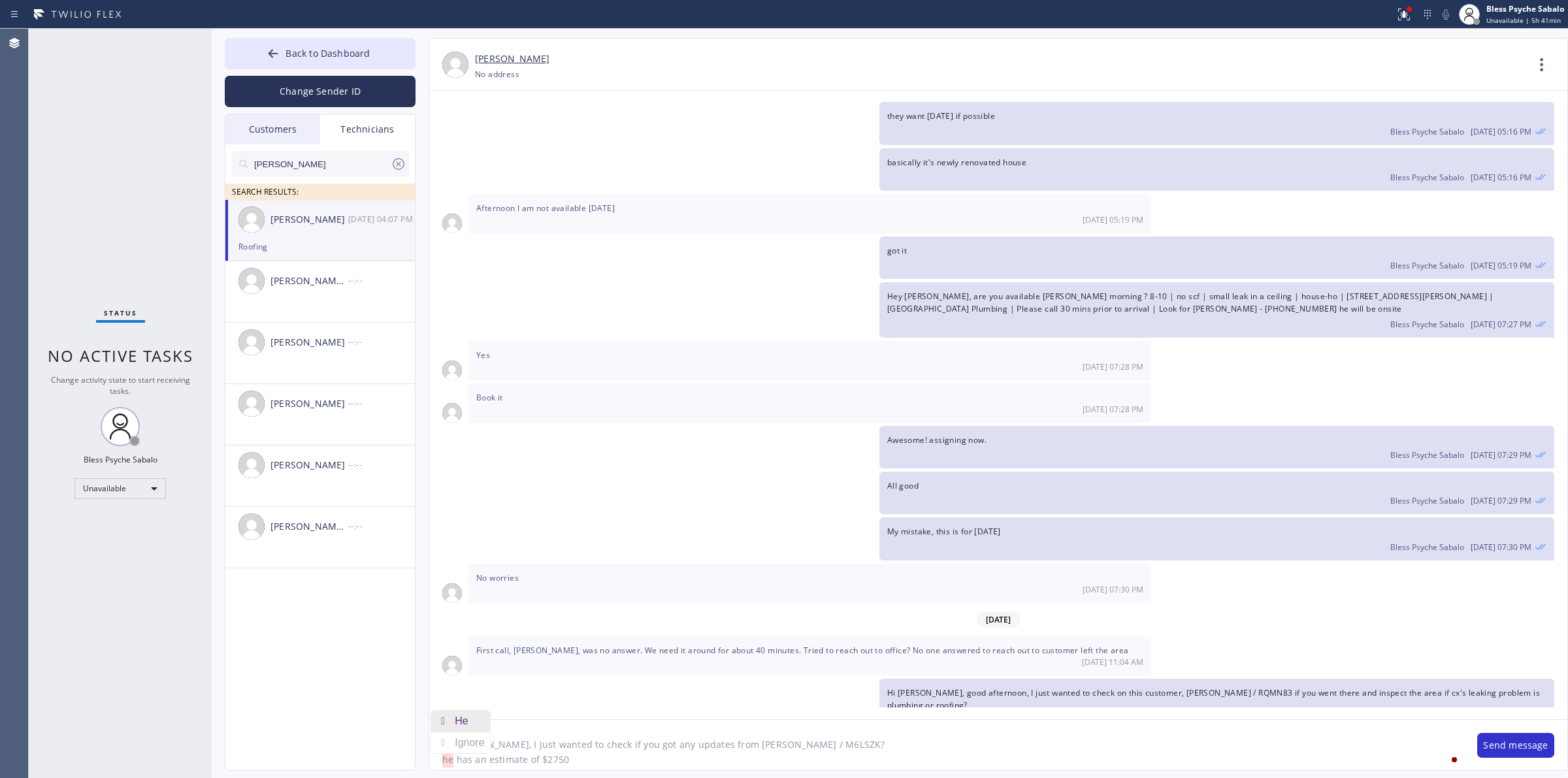
type textarea "Hi [PERSON_NAME], I just wanted to check if you got any updates from [PERSON_NA…"
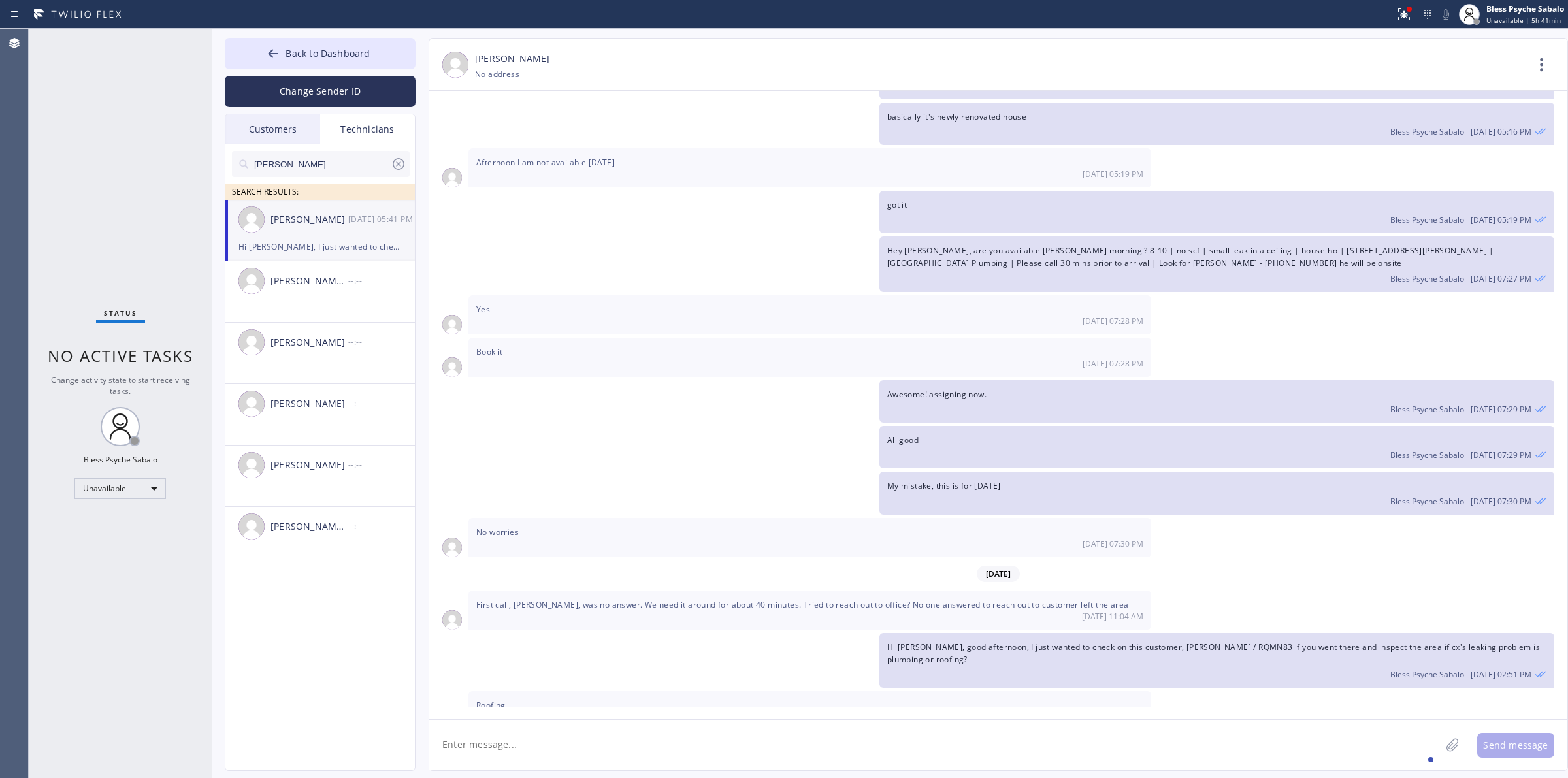
click at [873, 758] on textarea at bounding box center [935, 744] width 1011 height 50
click at [1029, 57] on icon at bounding box center [1542, 65] width 31 height 31
click at [1029, 139] on li "Call to Technician" at bounding box center [1463, 134] width 189 height 34
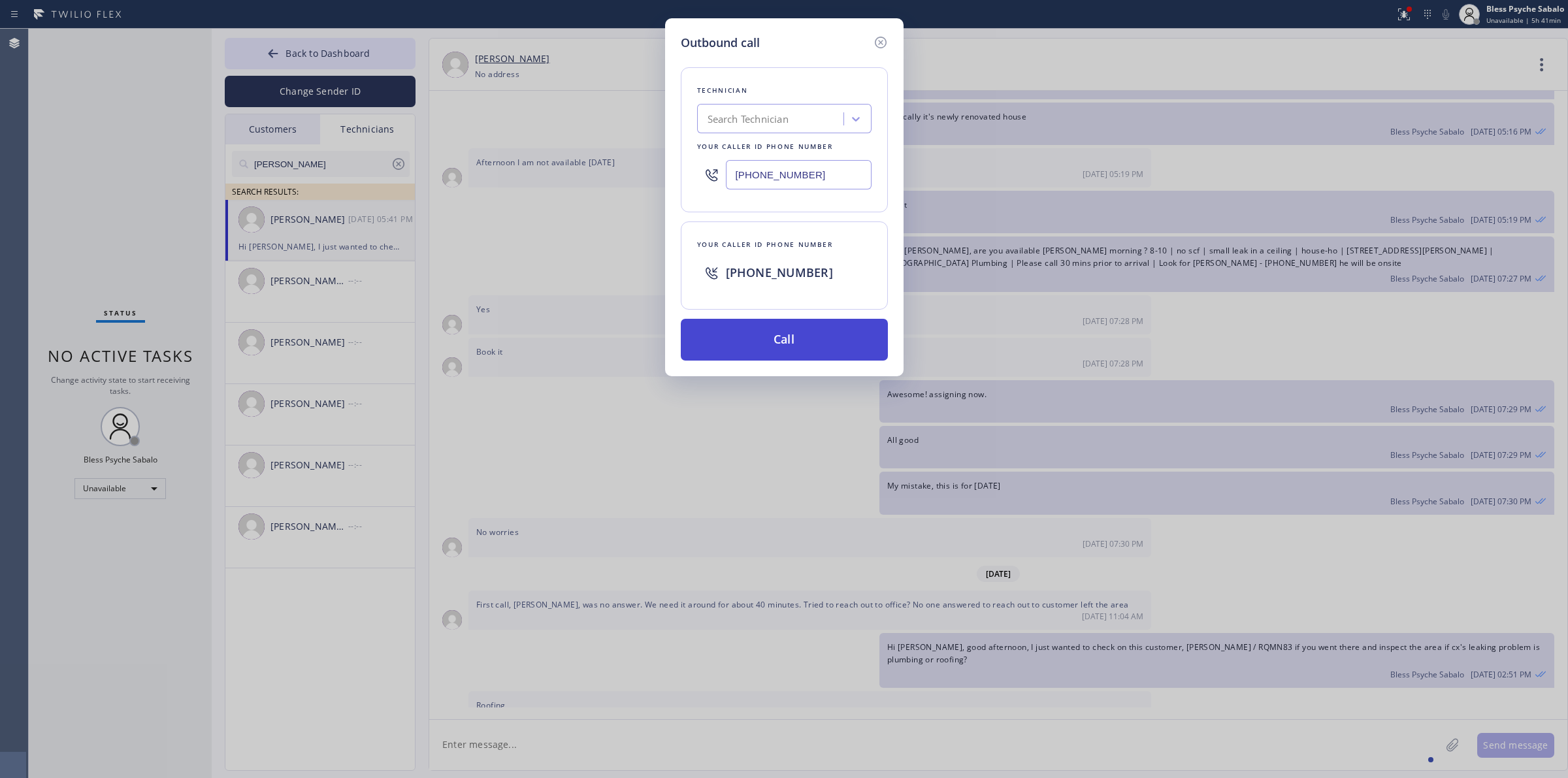
click at [820, 335] on button "Call" at bounding box center [784, 340] width 207 height 42
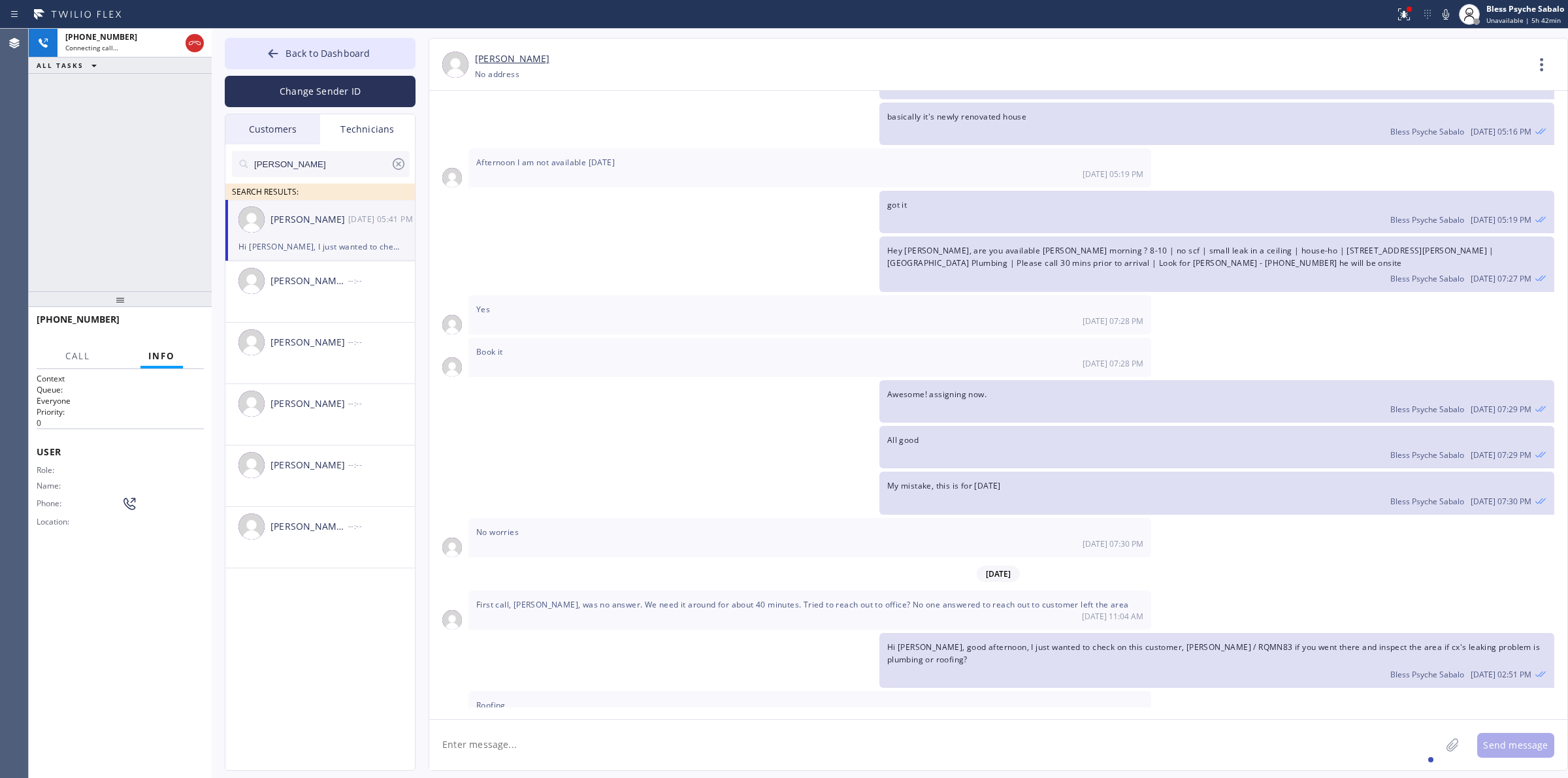
click at [591, 315] on div "[DATE] 07:28 PM" at bounding box center [809, 320] width 667 height 11
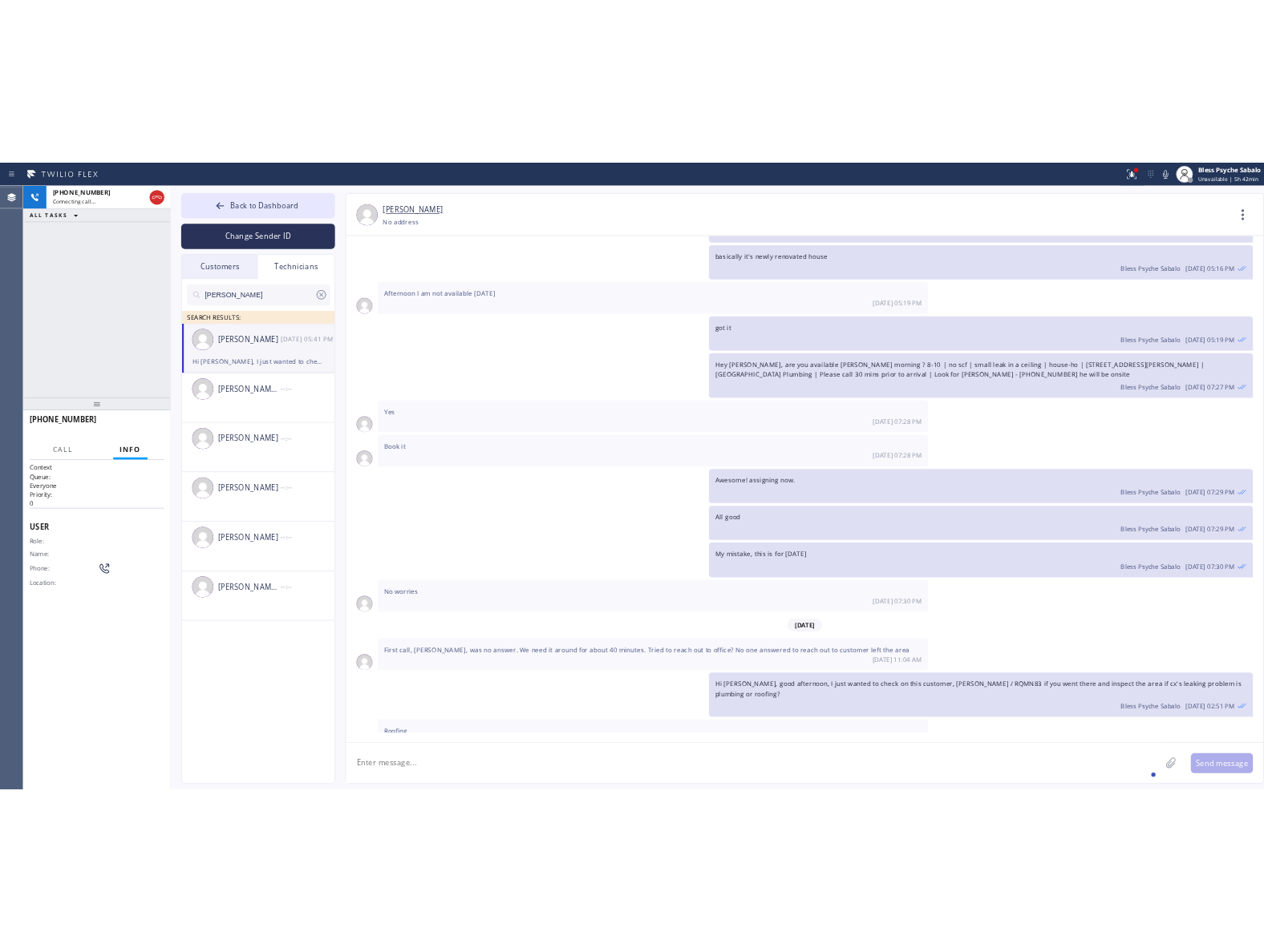
scroll to position [17715, 0]
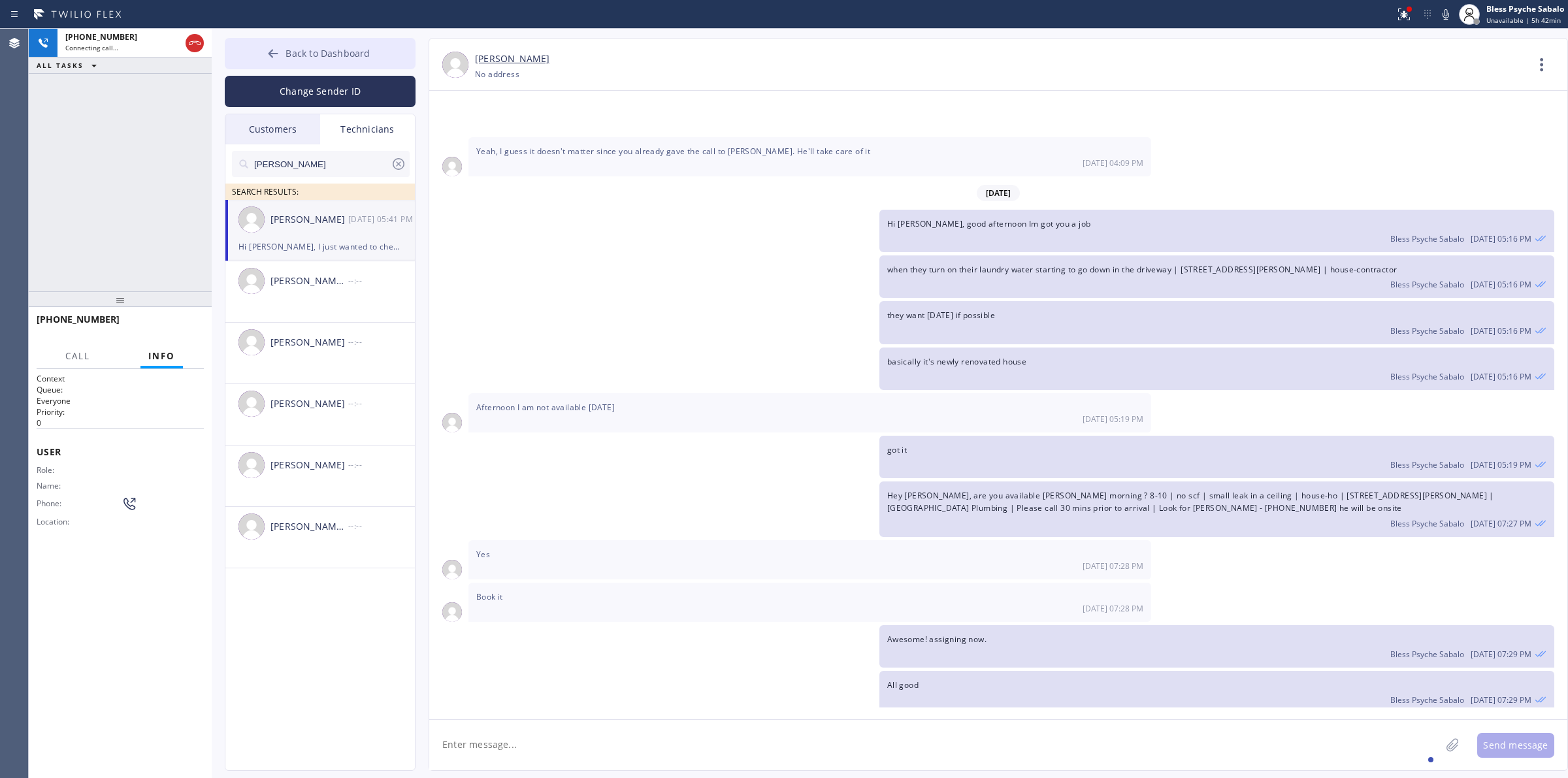
click at [348, 47] on span "Back to Dashboard" at bounding box center [327, 53] width 84 height 13
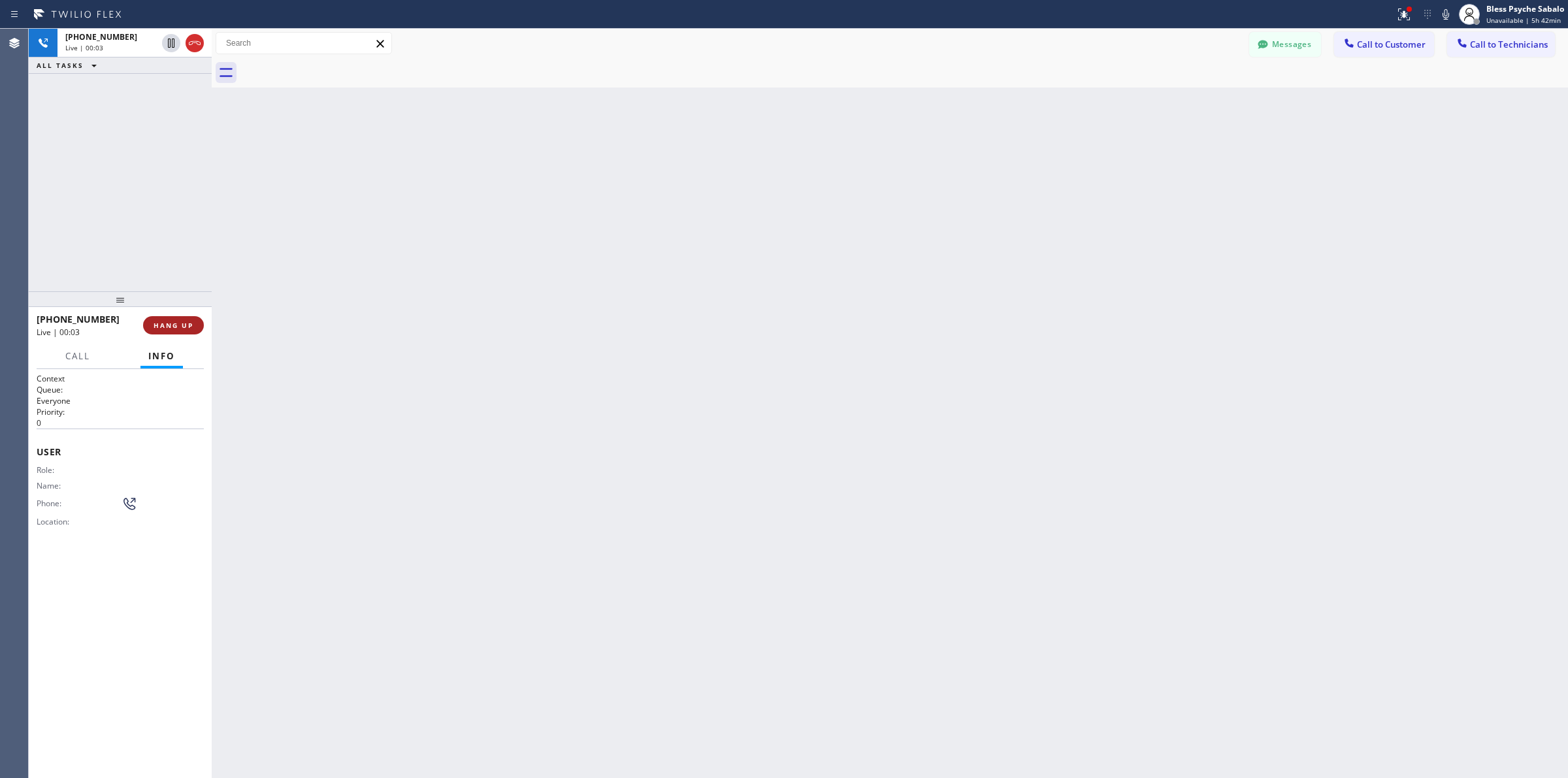
click at [197, 321] on button "HANG UP" at bounding box center [174, 325] width 61 height 19
drag, startPoint x: 315, startPoint y: 253, endPoint x: 229, endPoint y: 44, distance: 226.0
click at [315, 252] on div "Back to Dashboard Change Sender ID Customers Technicians RB [PERSON_NAME] [DATE…" at bounding box center [890, 403] width 1356 height 749
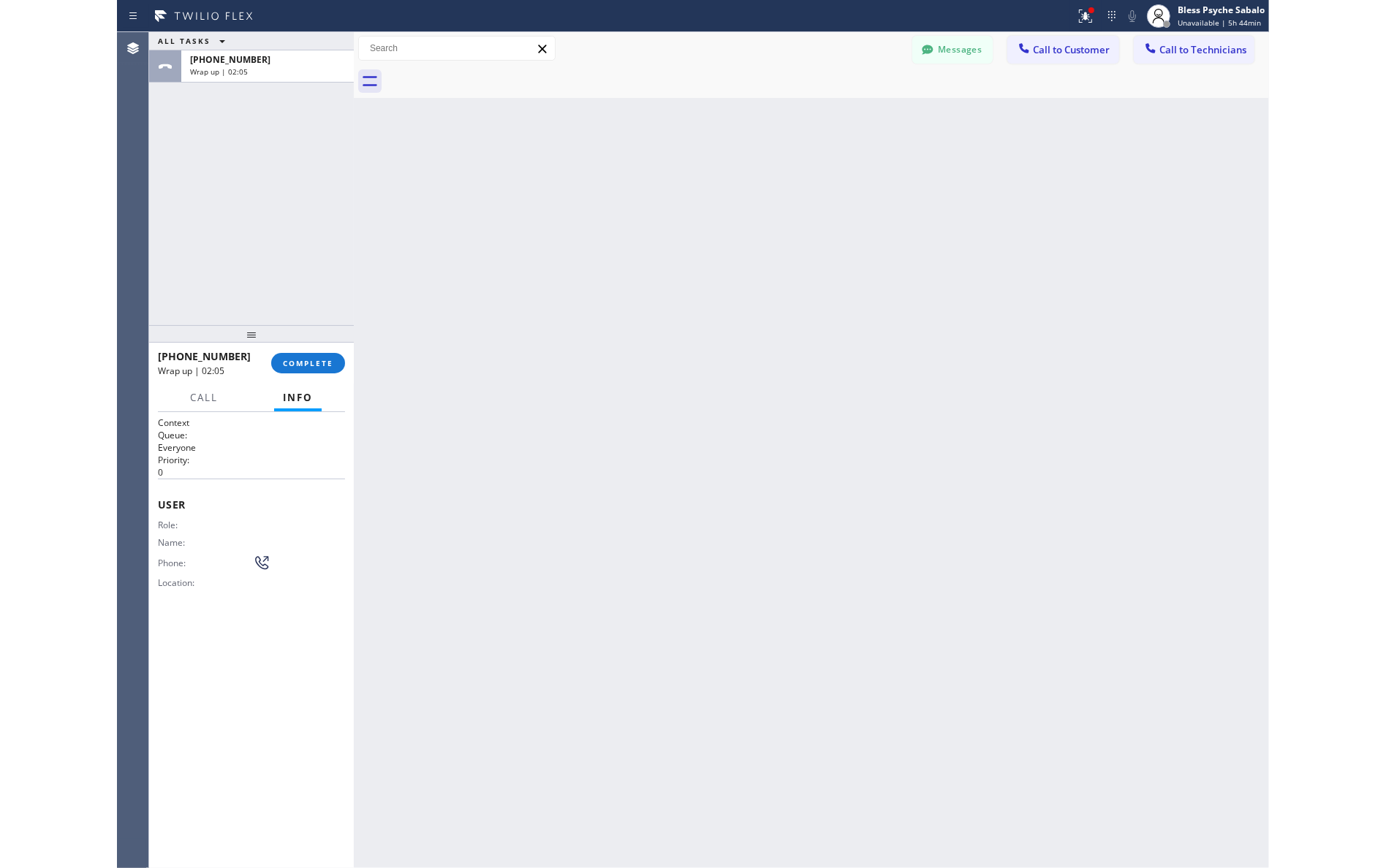
scroll to position [17779, 0]
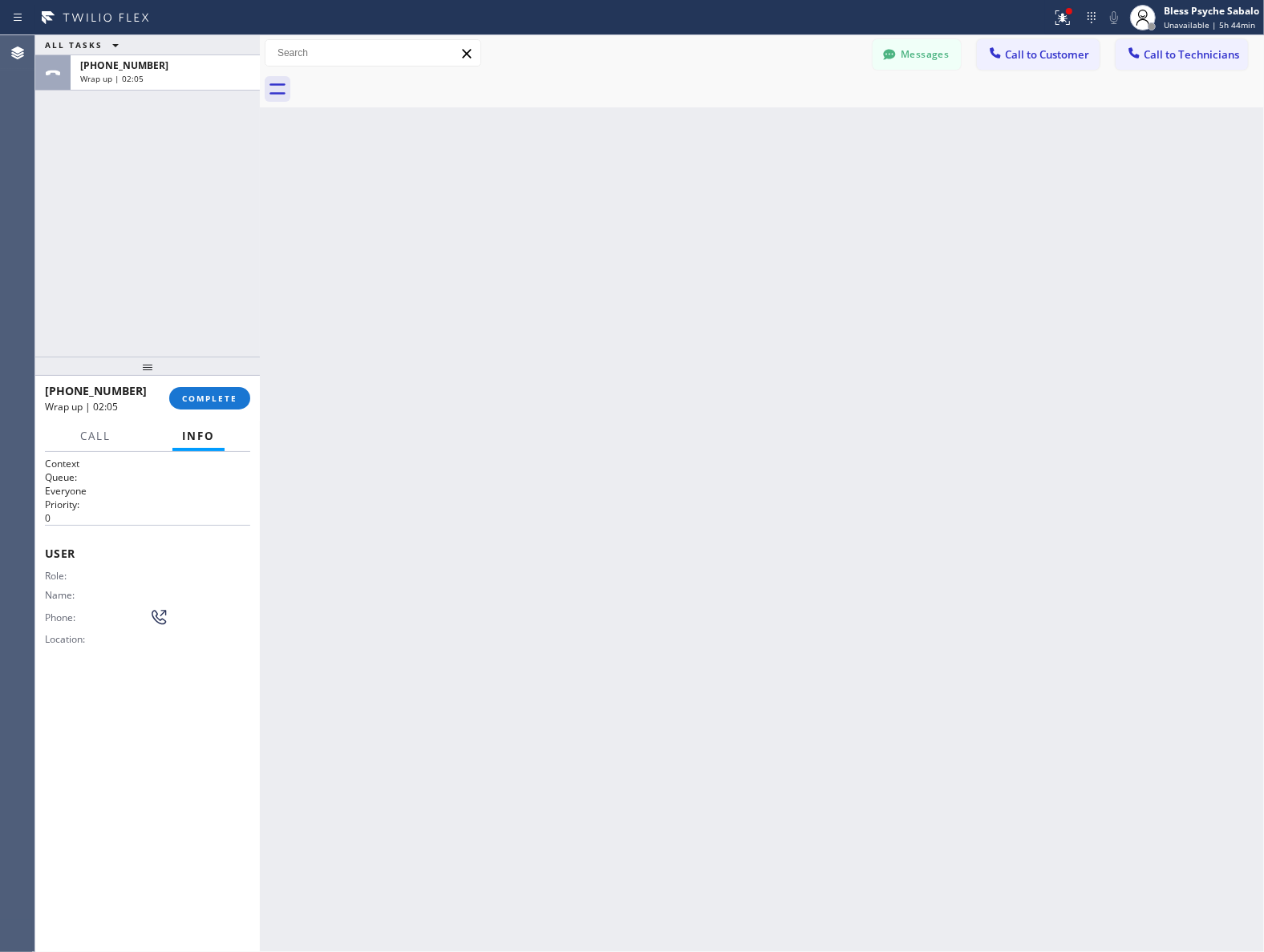
click at [680, 239] on div "Back to Dashboard Change Sender ID Customers Technicians RB [PERSON_NAME] [DATE…" at bounding box center [761, 494] width 1003 height 917
click at [937, 62] on button "Messages" at bounding box center [916, 54] width 88 height 30
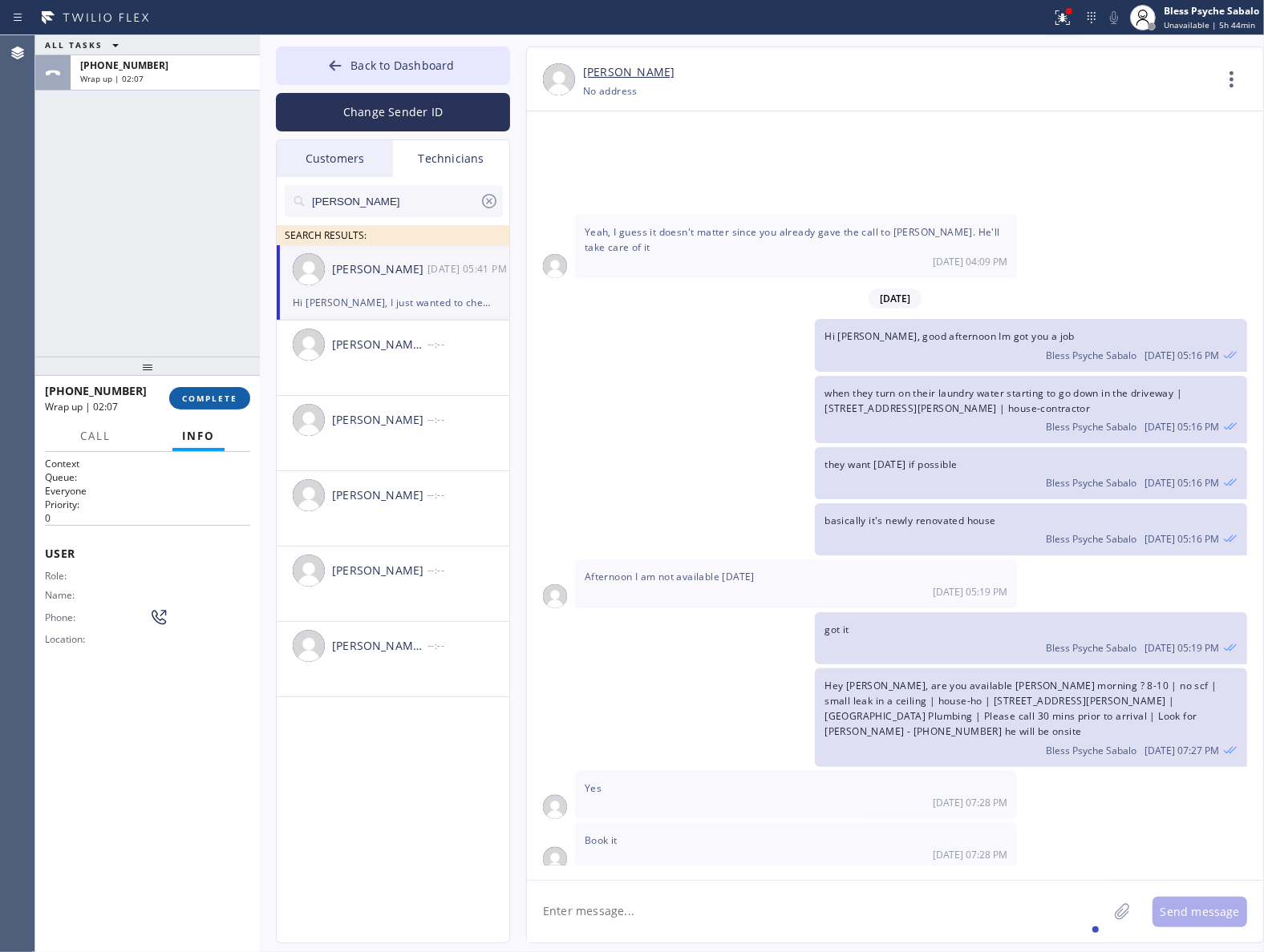
drag, startPoint x: 219, startPoint y: 379, endPoint x: 222, endPoint y: 394, distance: 15.3
click at [220, 376] on div at bounding box center [147, 366] width 224 height 19
click at [224, 397] on span "COMPLETE" at bounding box center [209, 401] width 55 height 11
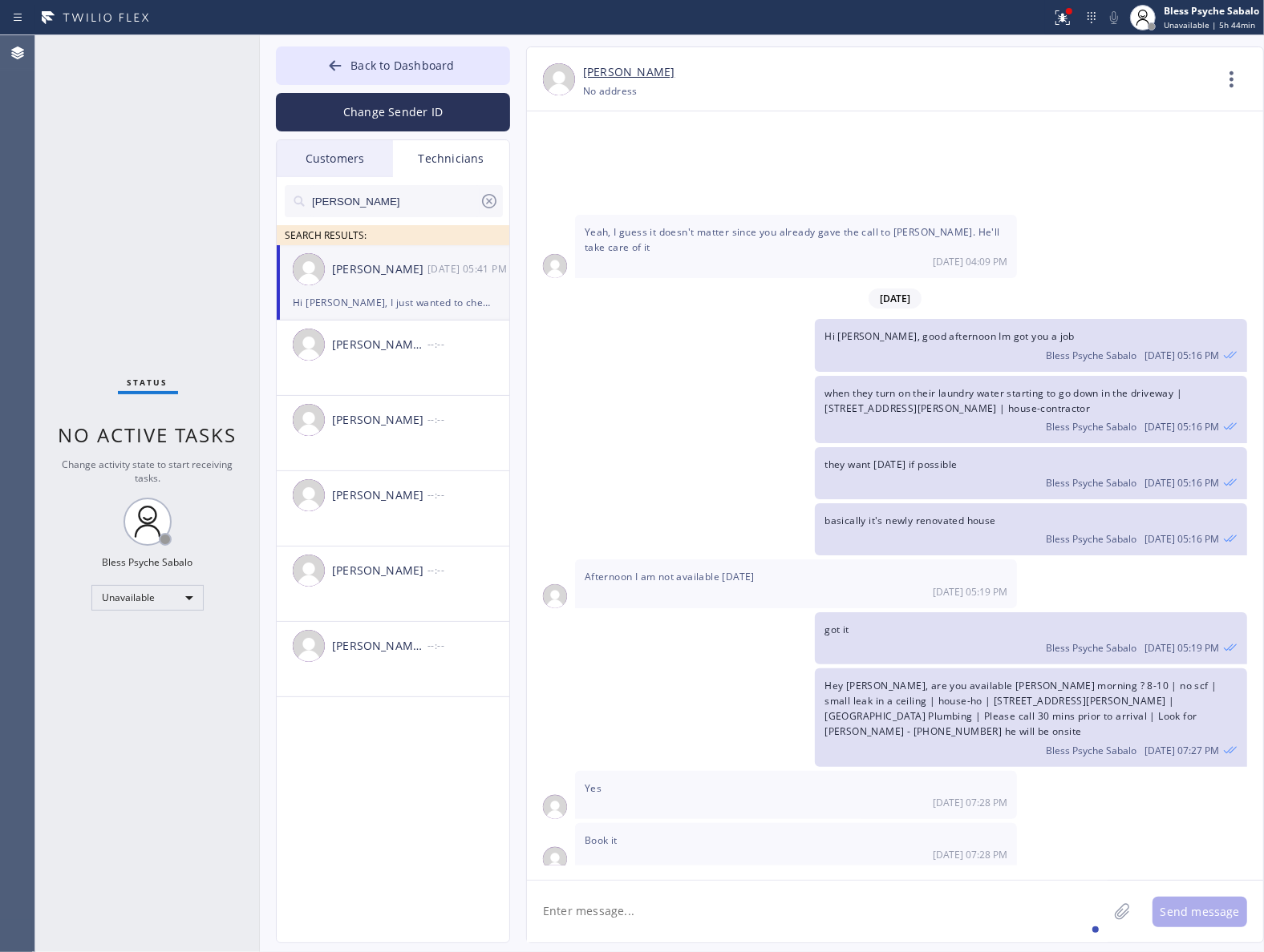
click at [209, 306] on div "Status No active tasks Change activity state to start receiving tasks. Bless Ps…" at bounding box center [147, 494] width 224 height 917
click at [485, 198] on icon at bounding box center [488, 201] width 19 height 19
click at [455, 162] on div "Technicians" at bounding box center [451, 158] width 116 height 37
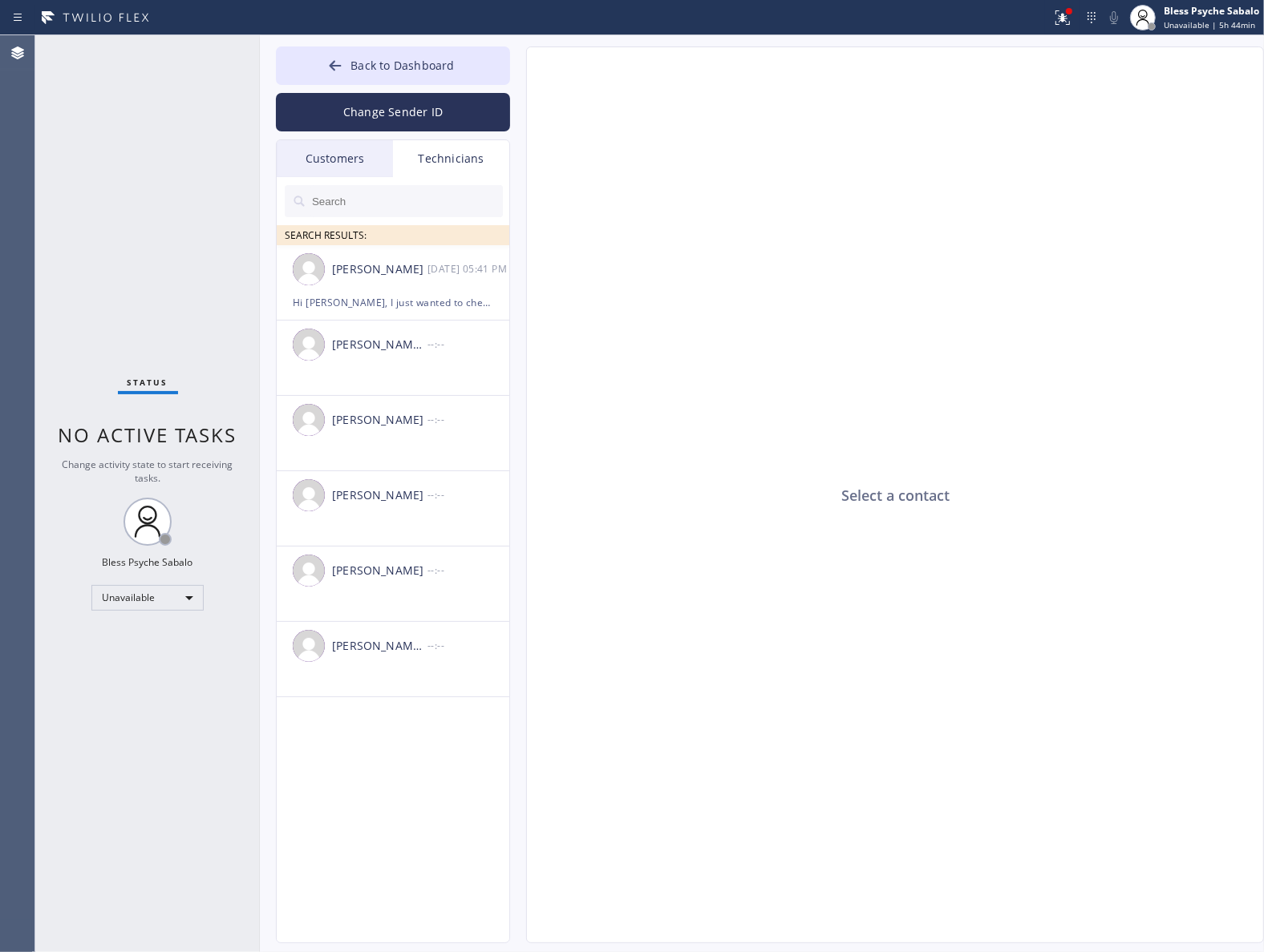
click at [322, 157] on div "Customers" at bounding box center [334, 158] width 116 height 37
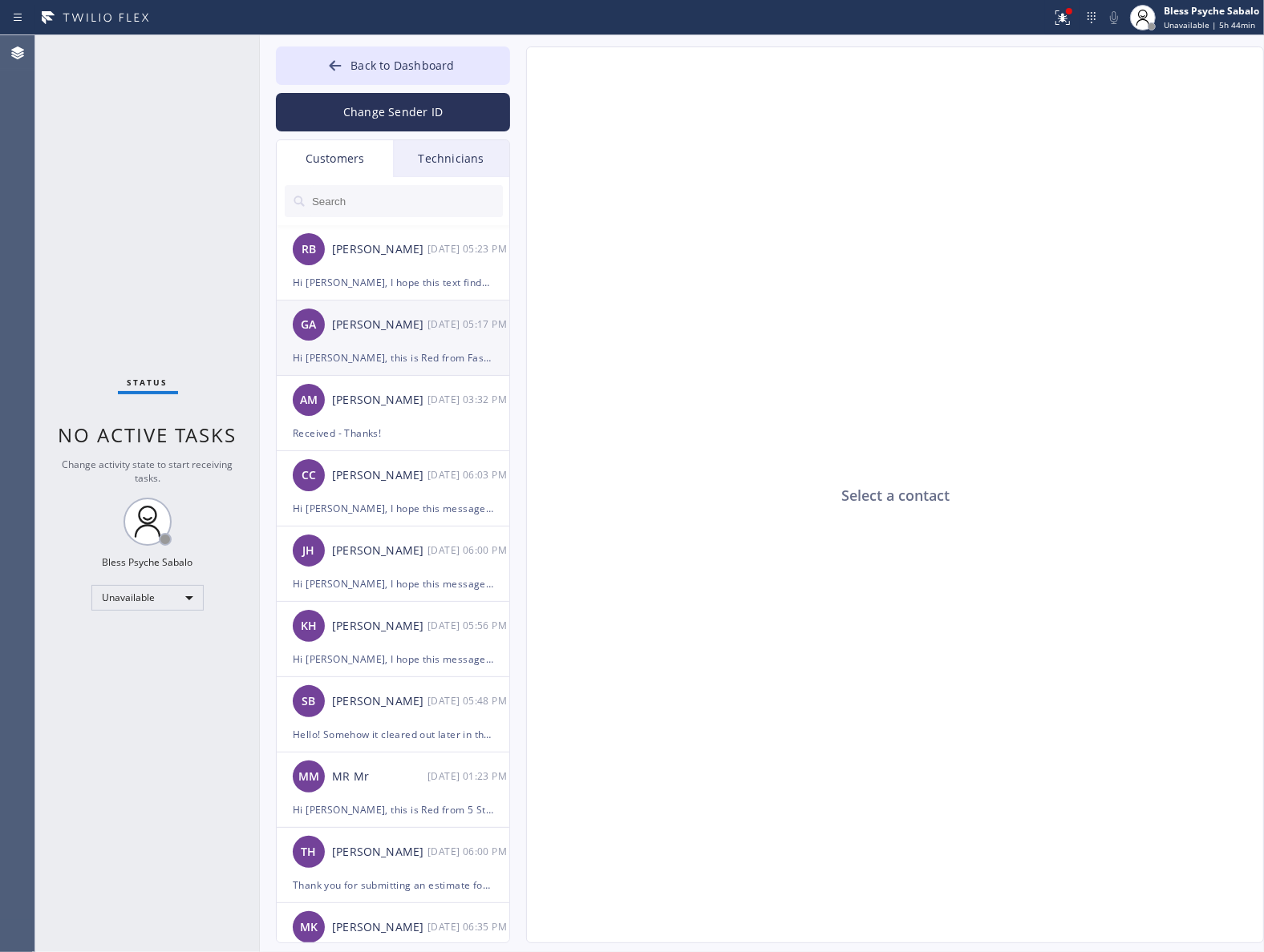
click at [395, 326] on div "[PERSON_NAME]" at bounding box center [380, 325] width 95 height 18
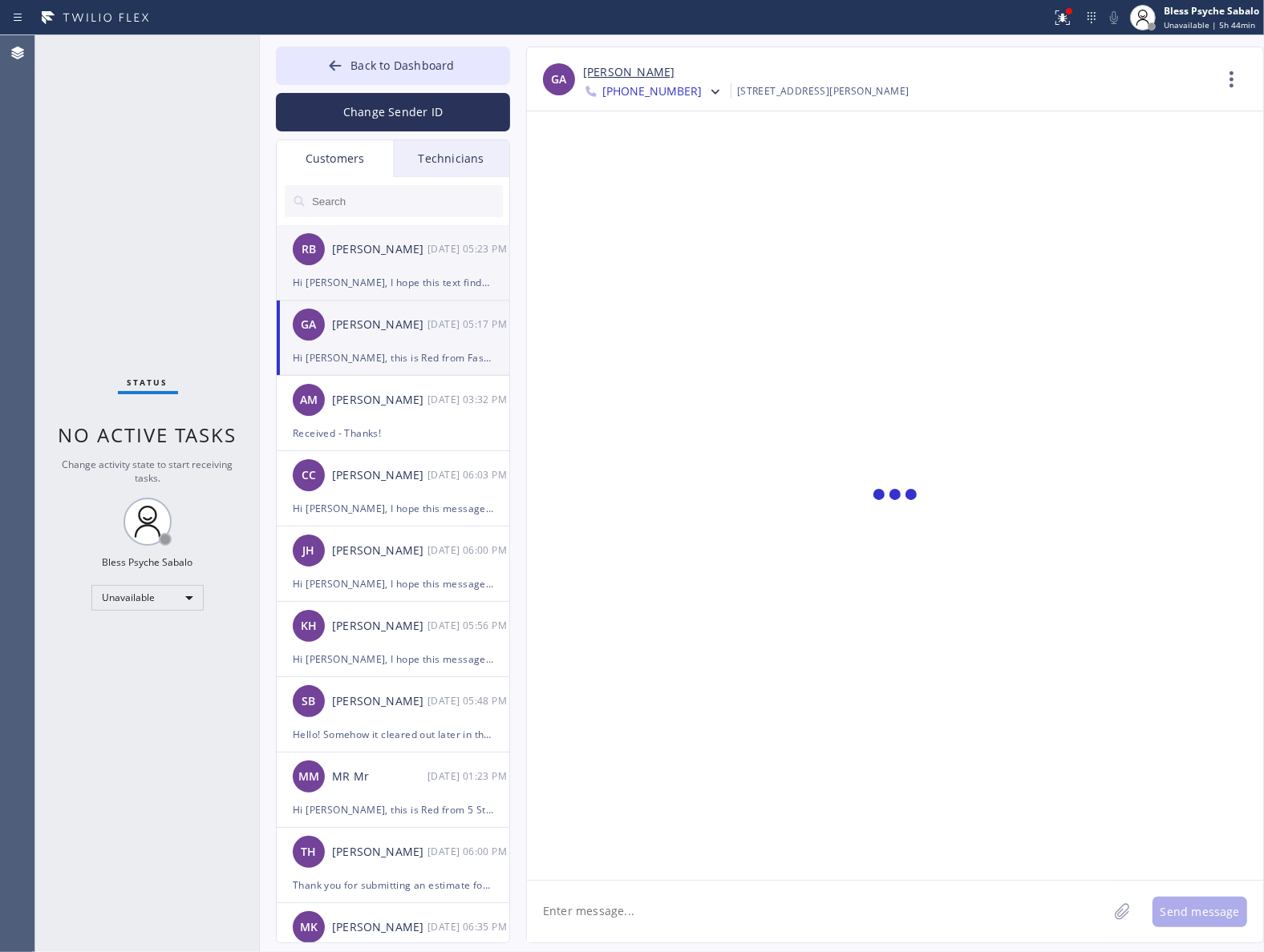
click at [403, 263] on div "RB [PERSON_NAME] [DATE] 05:23 PM" at bounding box center [393, 249] width 234 height 48
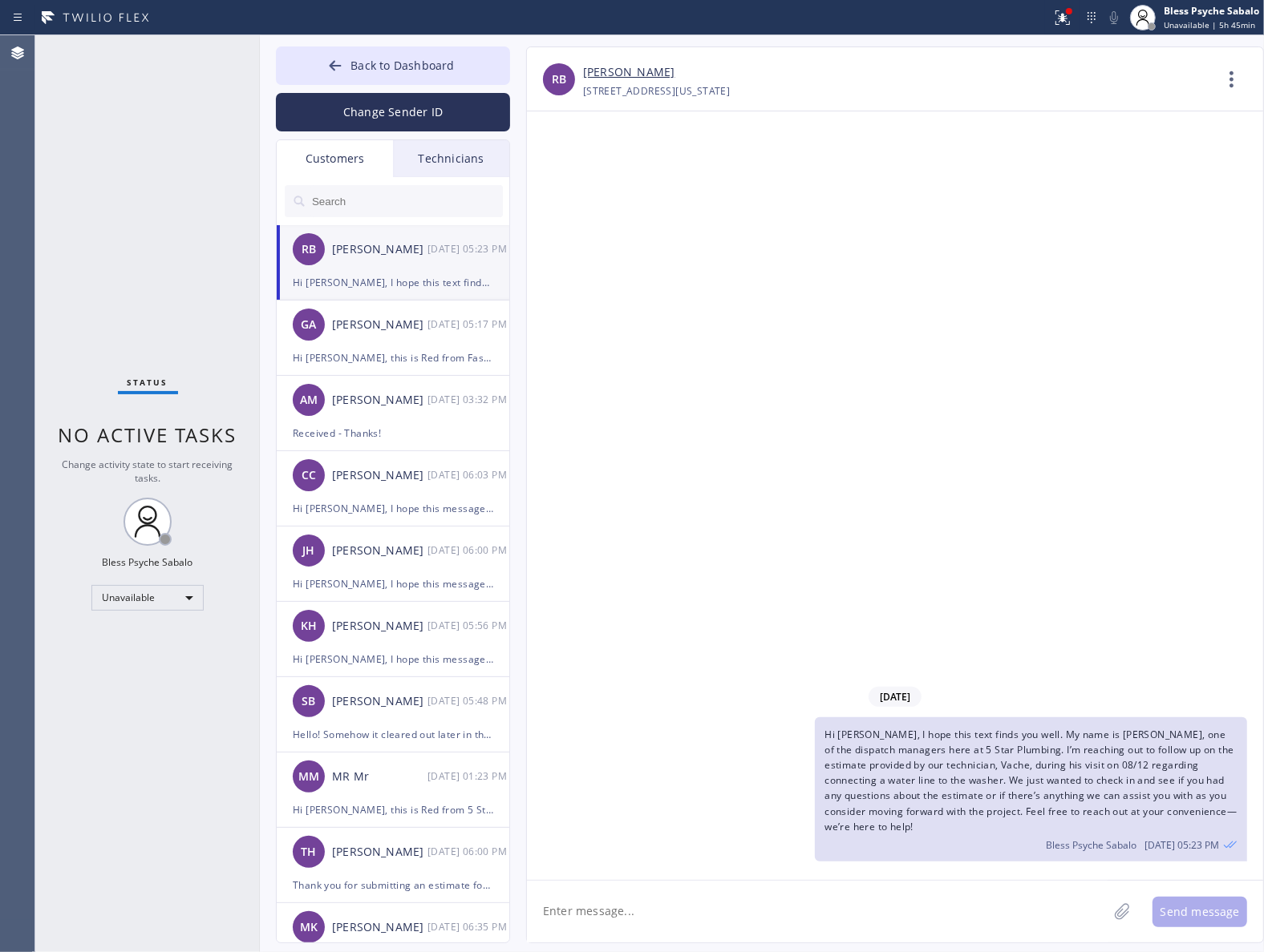
click at [1008, 202] on div "[DATE] Hi [PERSON_NAME], I hope this text finds you well. My name is [PERSON_NA…" at bounding box center [894, 496] width 736 height 769
click at [391, 73] on button "Back to Dashboard" at bounding box center [393, 66] width 234 height 38
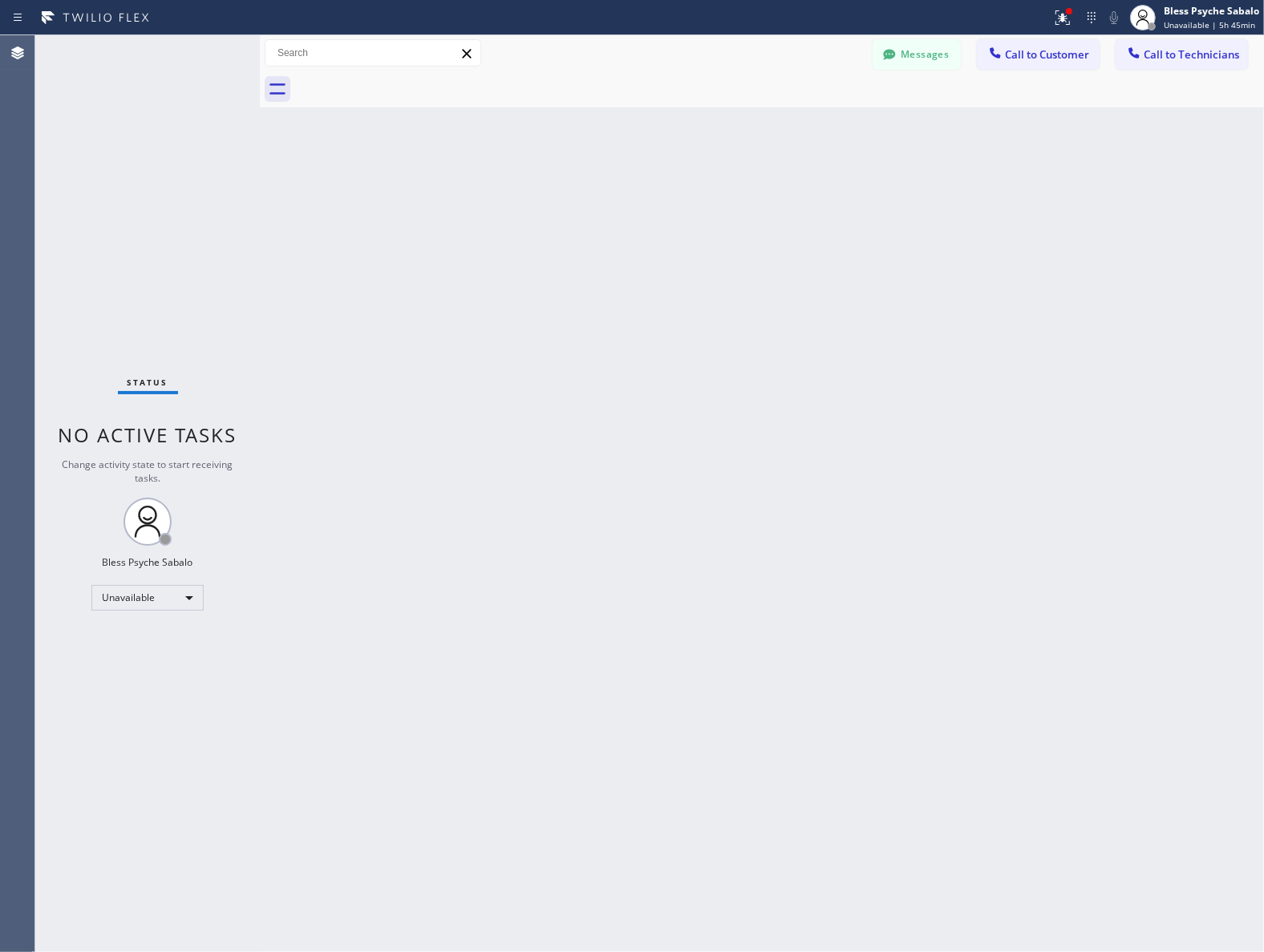
click at [674, 263] on div "Back to Dashboard Change Sender ID Customers Technicians RB [PERSON_NAME] [DATE…" at bounding box center [761, 494] width 1003 height 917
drag, startPoint x: 1071, startPoint y: 9, endPoint x: 1084, endPoint y: 67, distance: 59.4
click at [1070, 9] on div at bounding box center [1068, 11] width 6 height 6
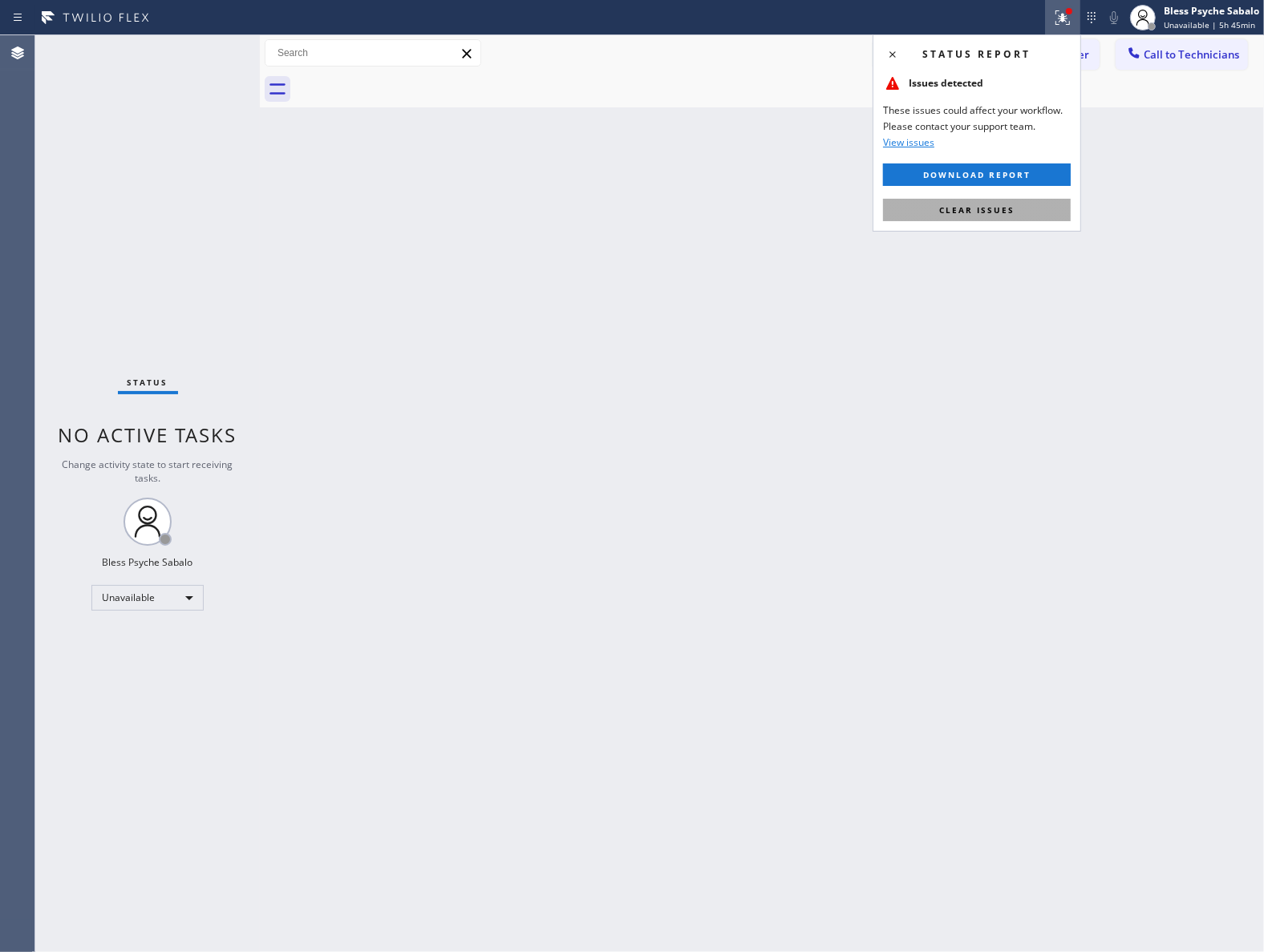
click at [1023, 206] on button "Clear issues" at bounding box center [976, 209] width 187 height 23
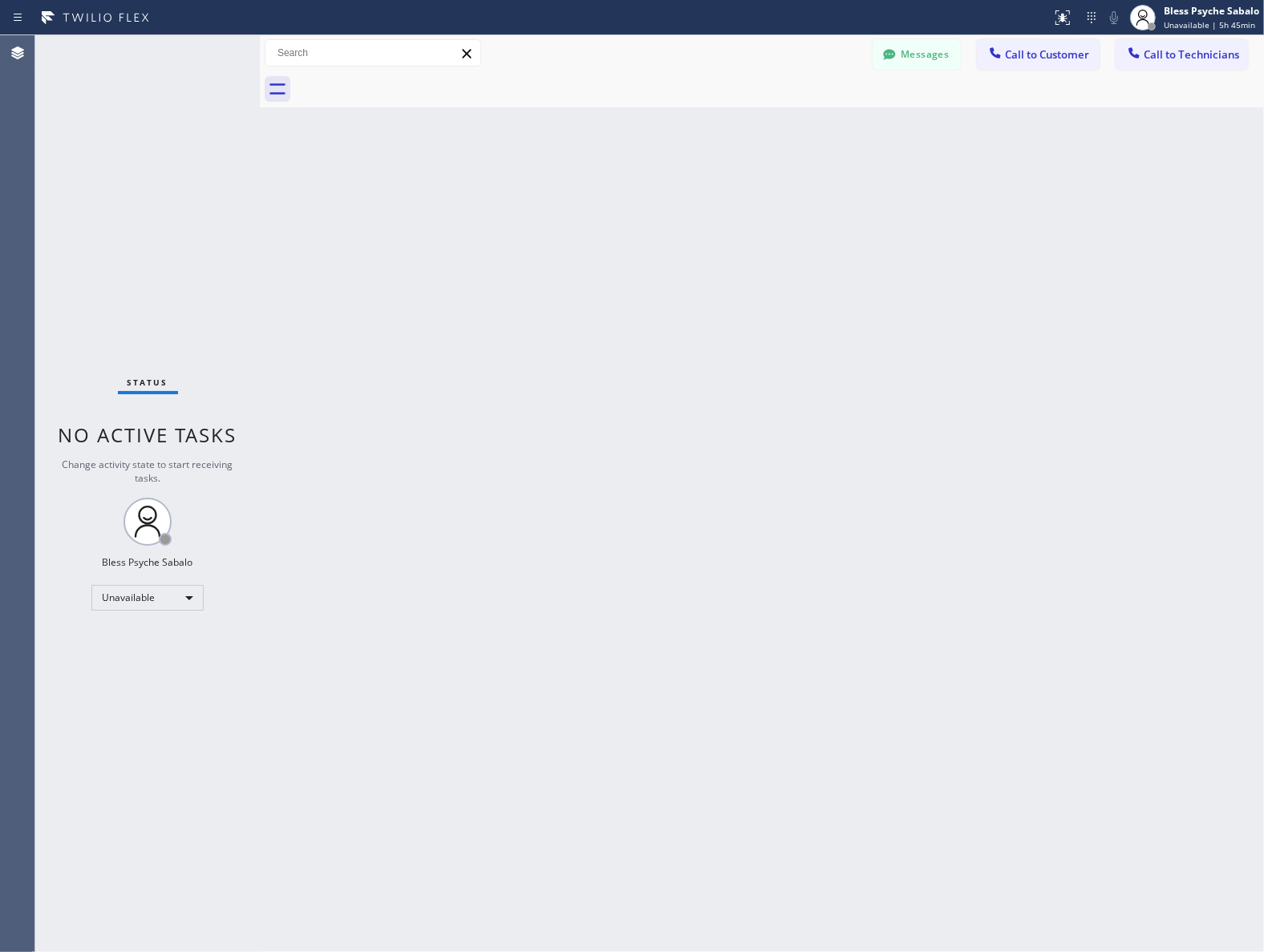
click at [1003, 201] on div "Back to Dashboard Change Sender ID Customers Technicians RB [PERSON_NAME] [DATE…" at bounding box center [761, 494] width 1003 height 917
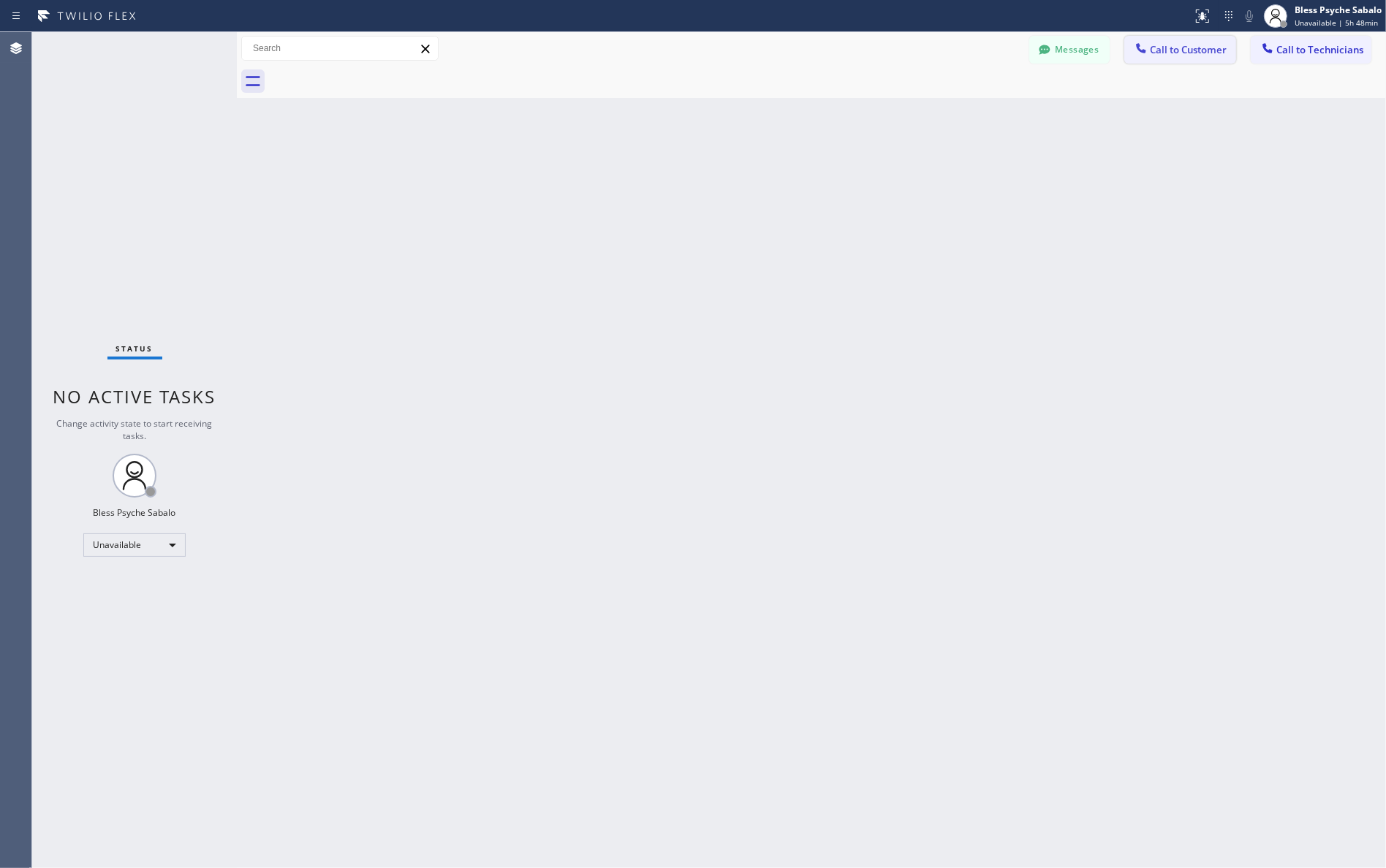
click at [1152, 53] on span "Call to Customer" at bounding box center [1188, 50] width 77 height 13
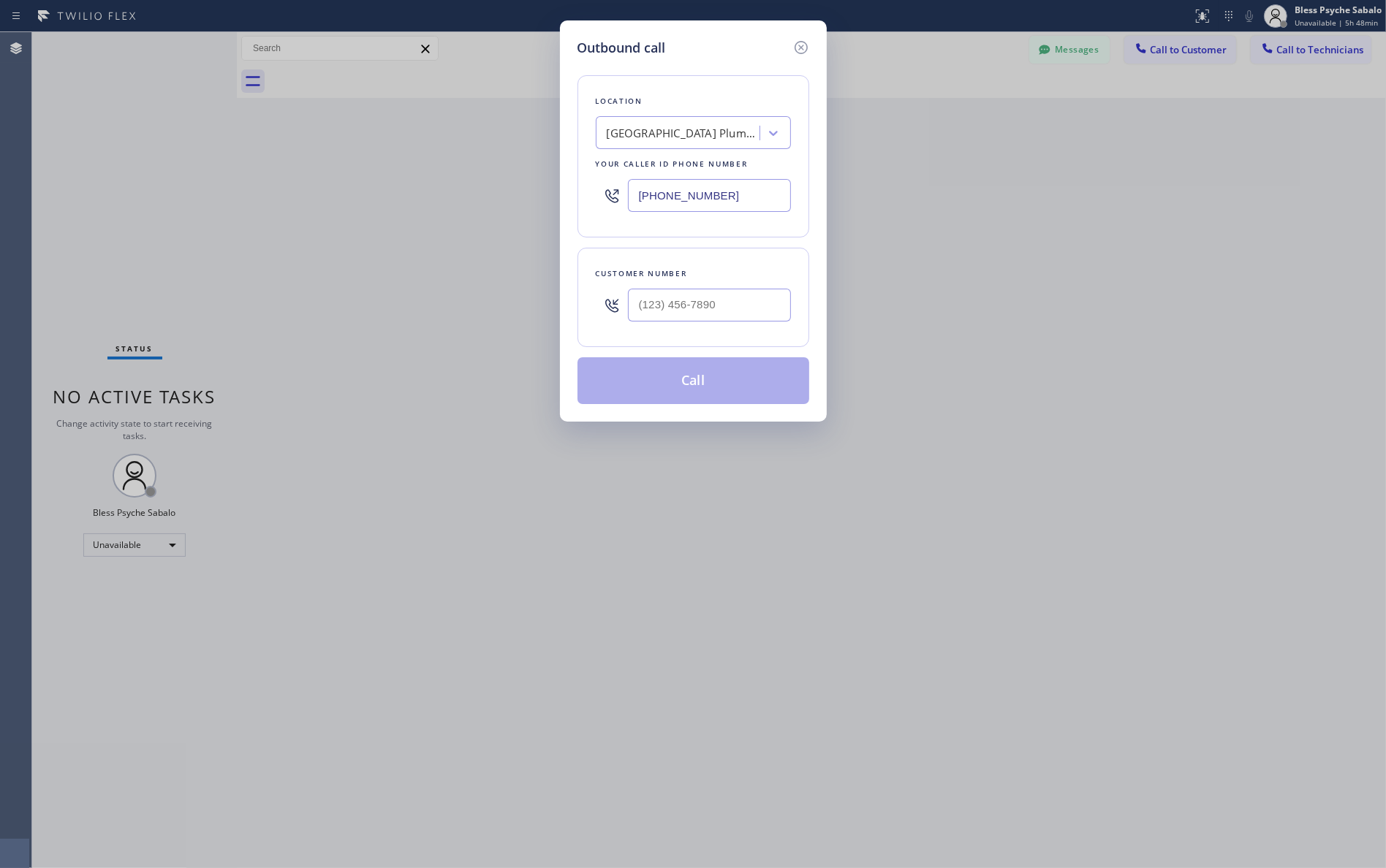
click at [802, 48] on icon at bounding box center [801, 47] width 18 height 18
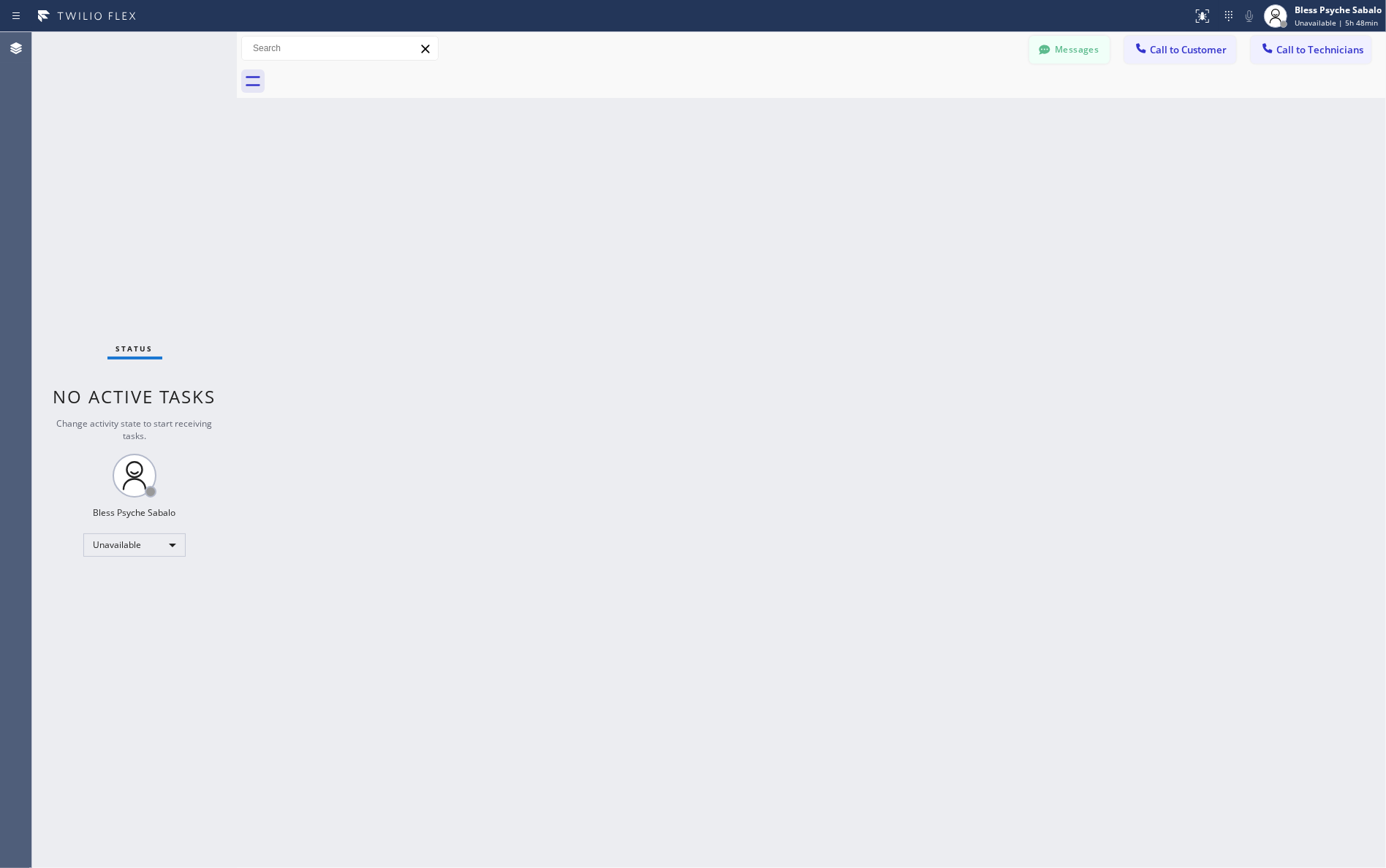
drag, startPoint x: 894, startPoint y: 103, endPoint x: 1068, endPoint y: 56, distance: 180.2
click at [912, 103] on div "Back to Dashboard Change Sender ID Customers Technicians RB [PERSON_NAME] [DATE…" at bounding box center [811, 450] width 1149 height 836
click at [1069, 49] on button "Messages" at bounding box center [1069, 49] width 80 height 28
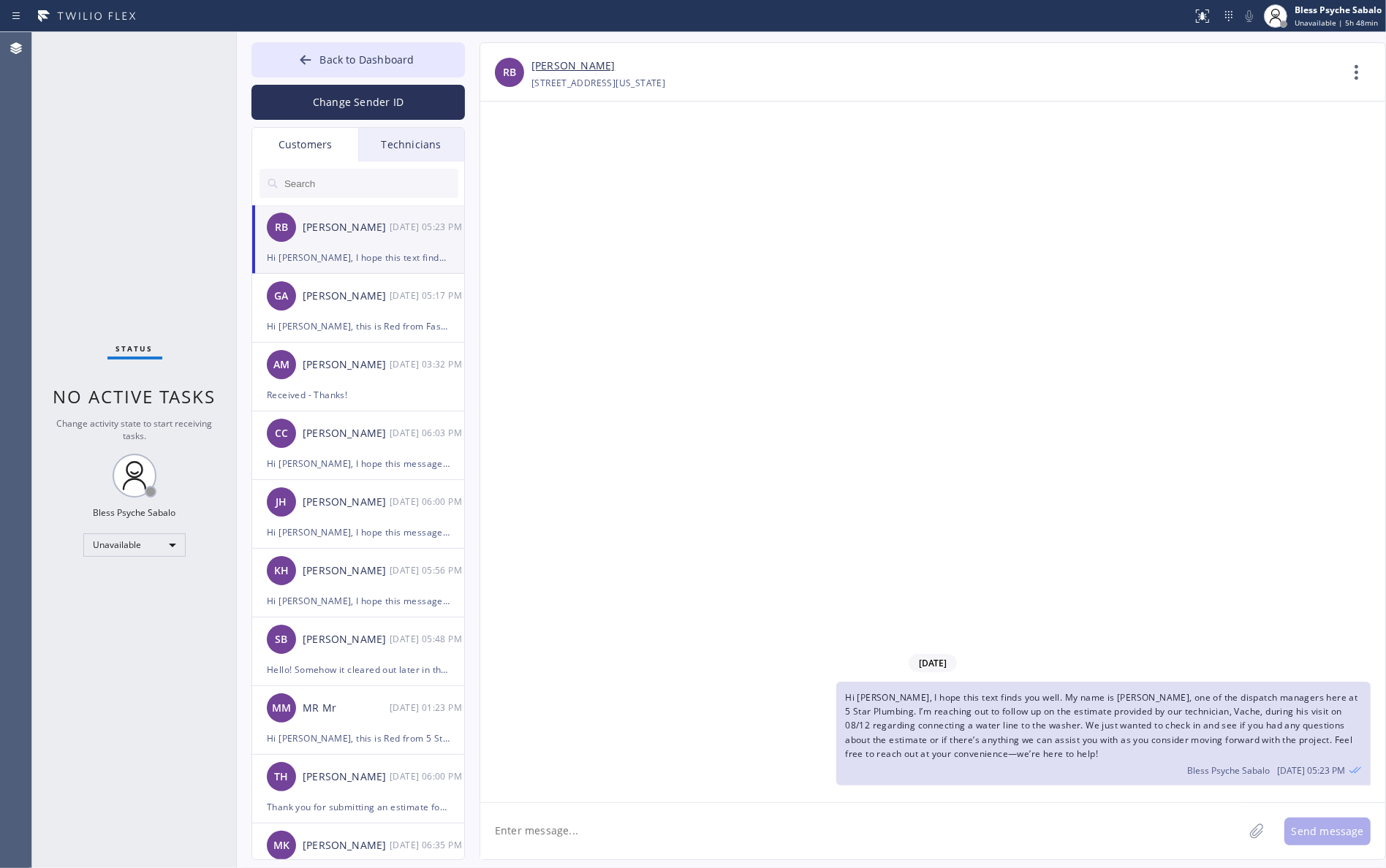
click at [406, 152] on div "Technicians" at bounding box center [411, 144] width 106 height 33
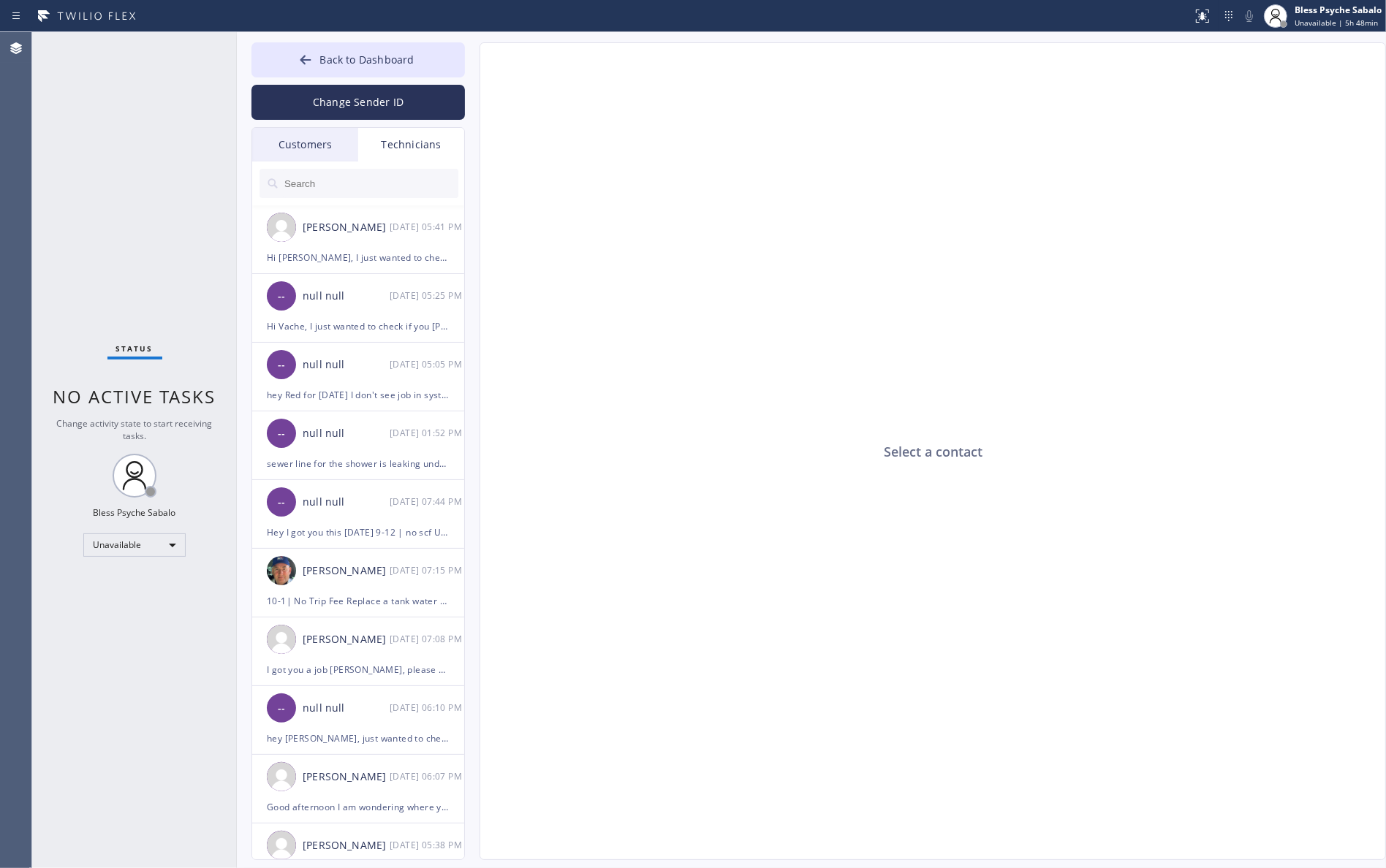
click at [359, 191] on input "text" at bounding box center [370, 183] width 175 height 29
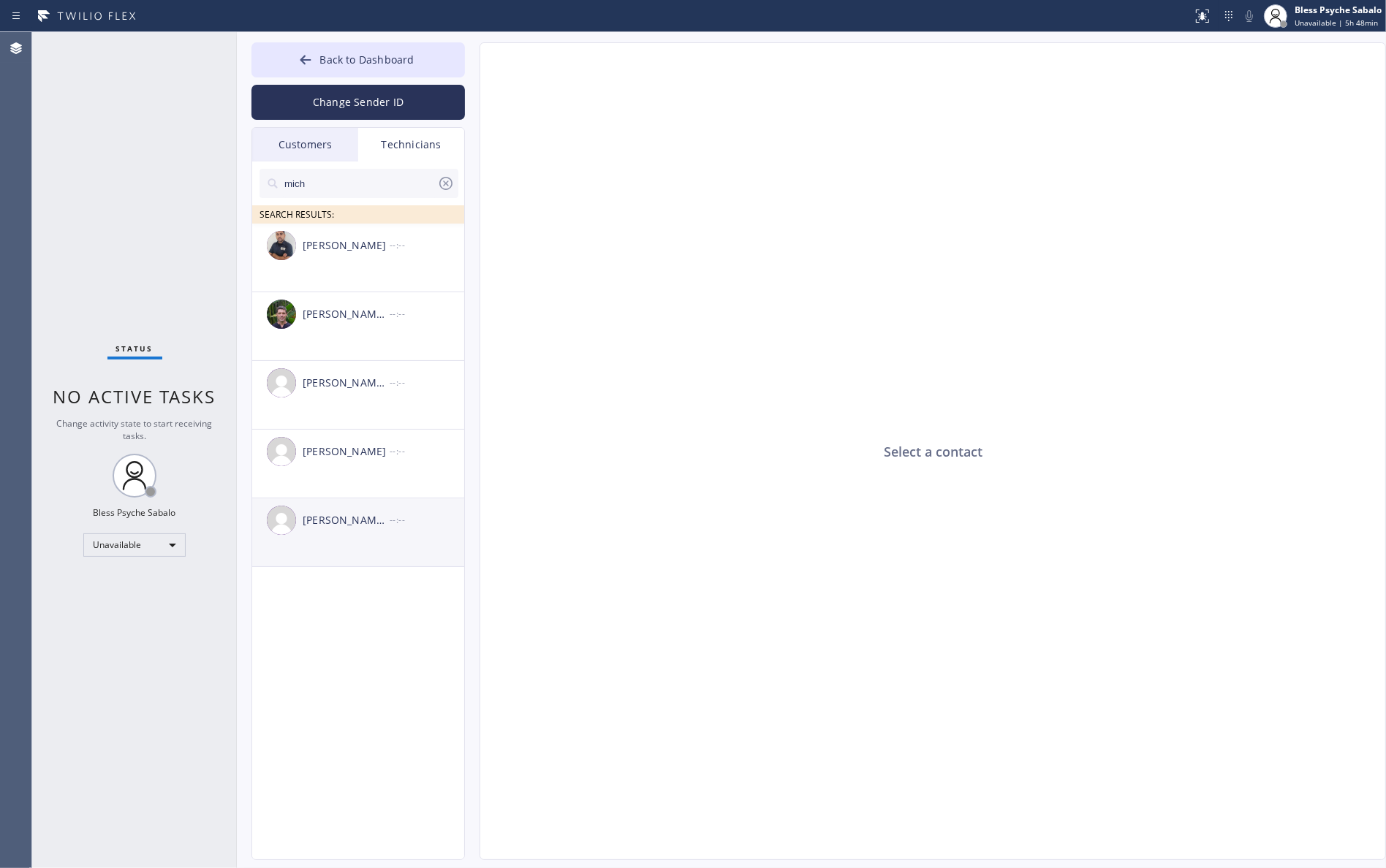
type input "mich"
click at [364, 520] on div "[PERSON_NAME] [PERSON_NAME]" at bounding box center [346, 520] width 87 height 17
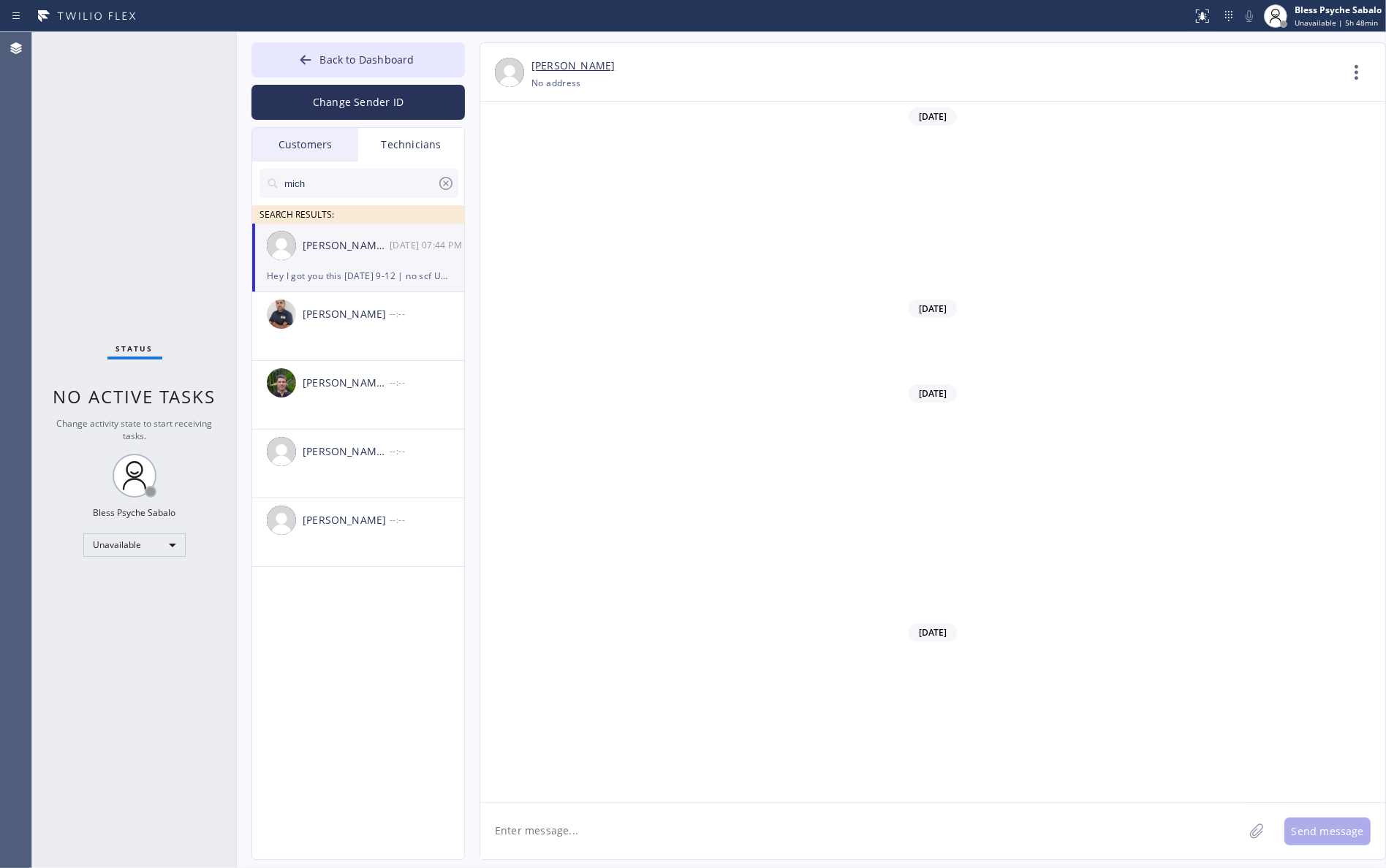
scroll to position [3272, 0]
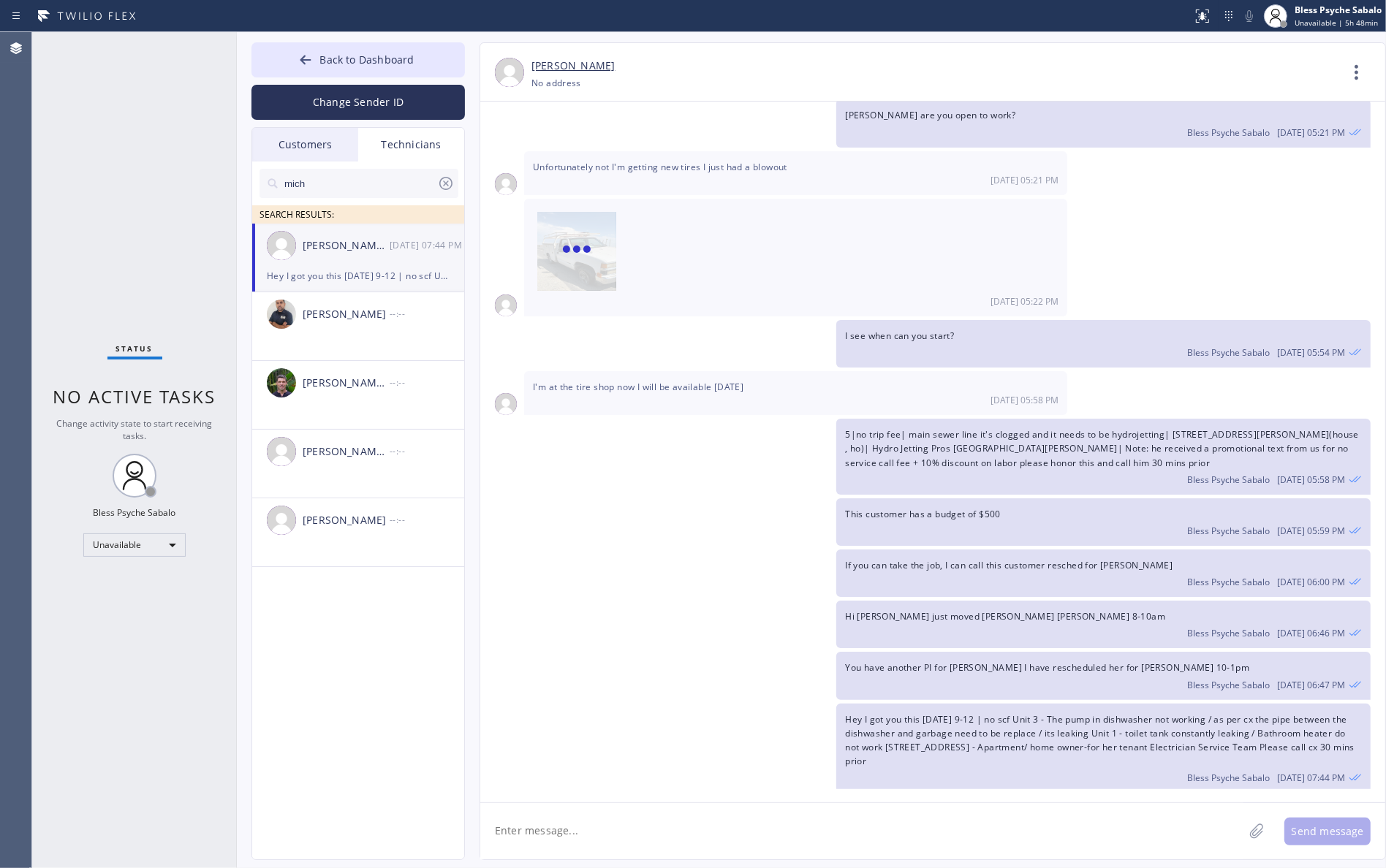
type input "[PHONE_NUMBER]"
click at [1152, 61] on icon at bounding box center [1357, 73] width 35 height 35
drag, startPoint x: 1263, startPoint y: 140, endPoint x: 1268, endPoint y: 147, distance: 8.6
click at [1152, 141] on li "Call to Technician" at bounding box center [1268, 150] width 212 height 38
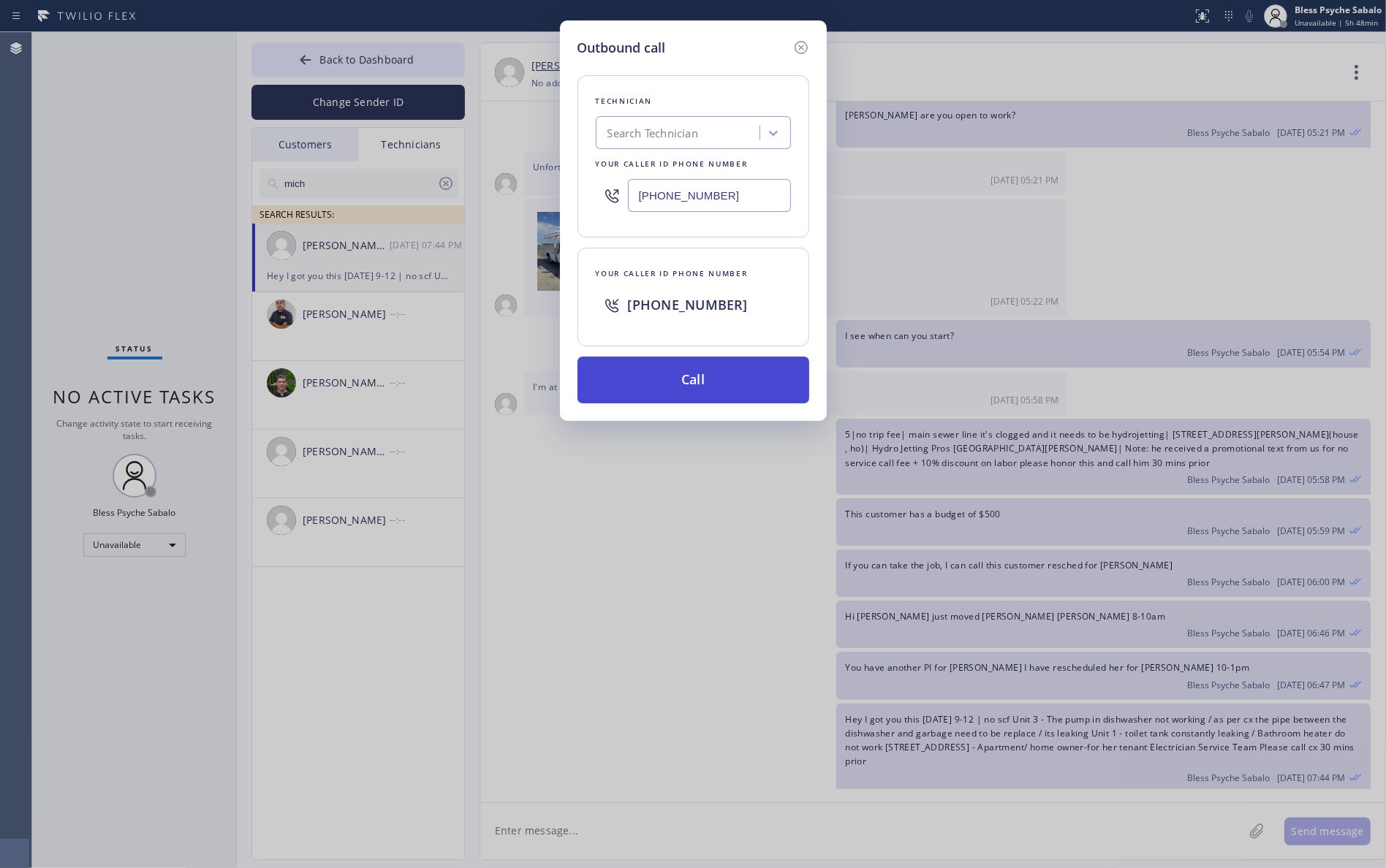
click at [678, 392] on button "Call" at bounding box center [694, 380] width 232 height 47
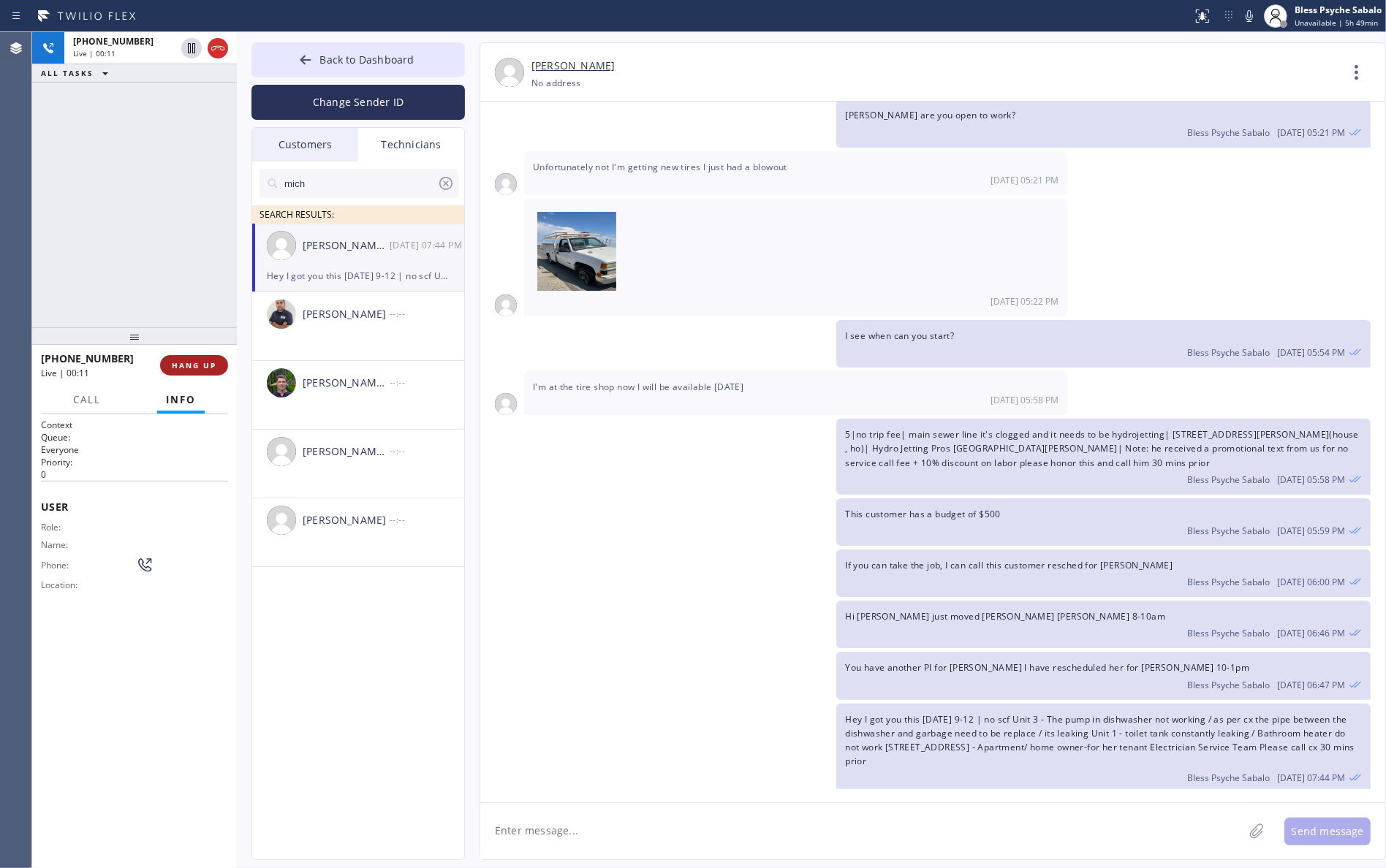
click at [206, 363] on span "HANG UP" at bounding box center [193, 365] width 44 height 10
click at [1152, 71] on icon at bounding box center [1357, 73] width 35 height 35
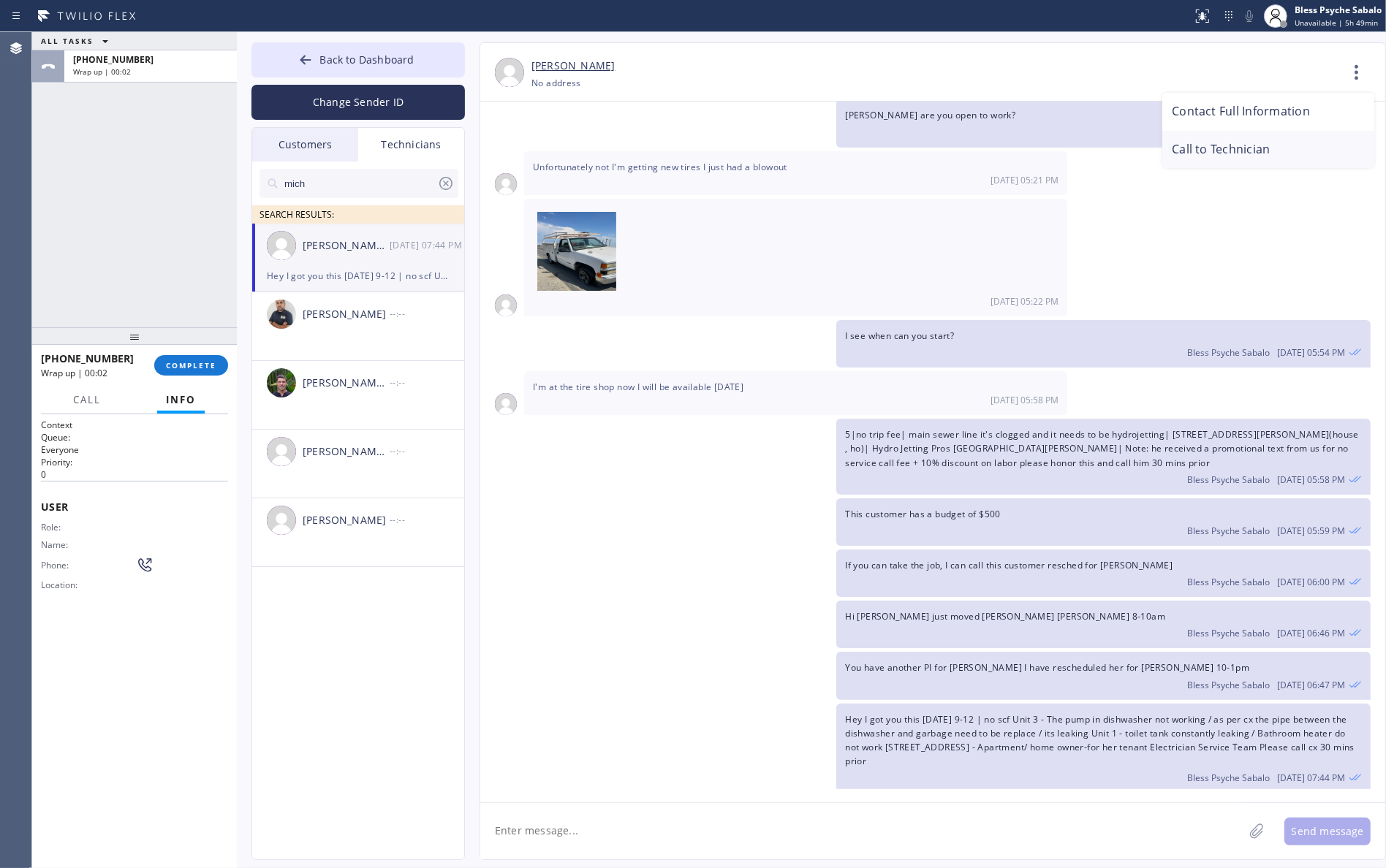
click at [1152, 151] on li "Call to Technician" at bounding box center [1268, 150] width 212 height 38
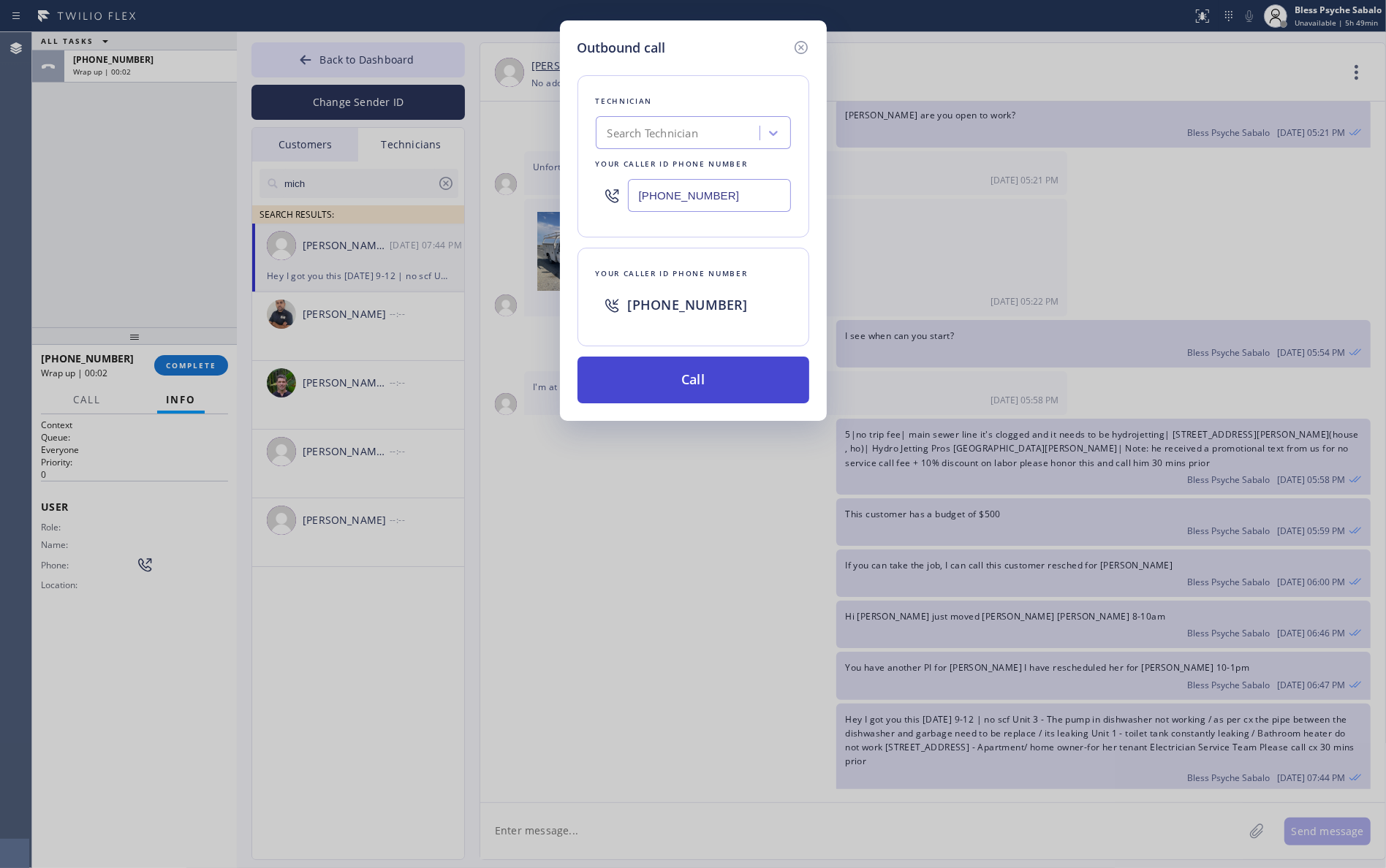
click at [709, 368] on button "Call" at bounding box center [694, 380] width 232 height 47
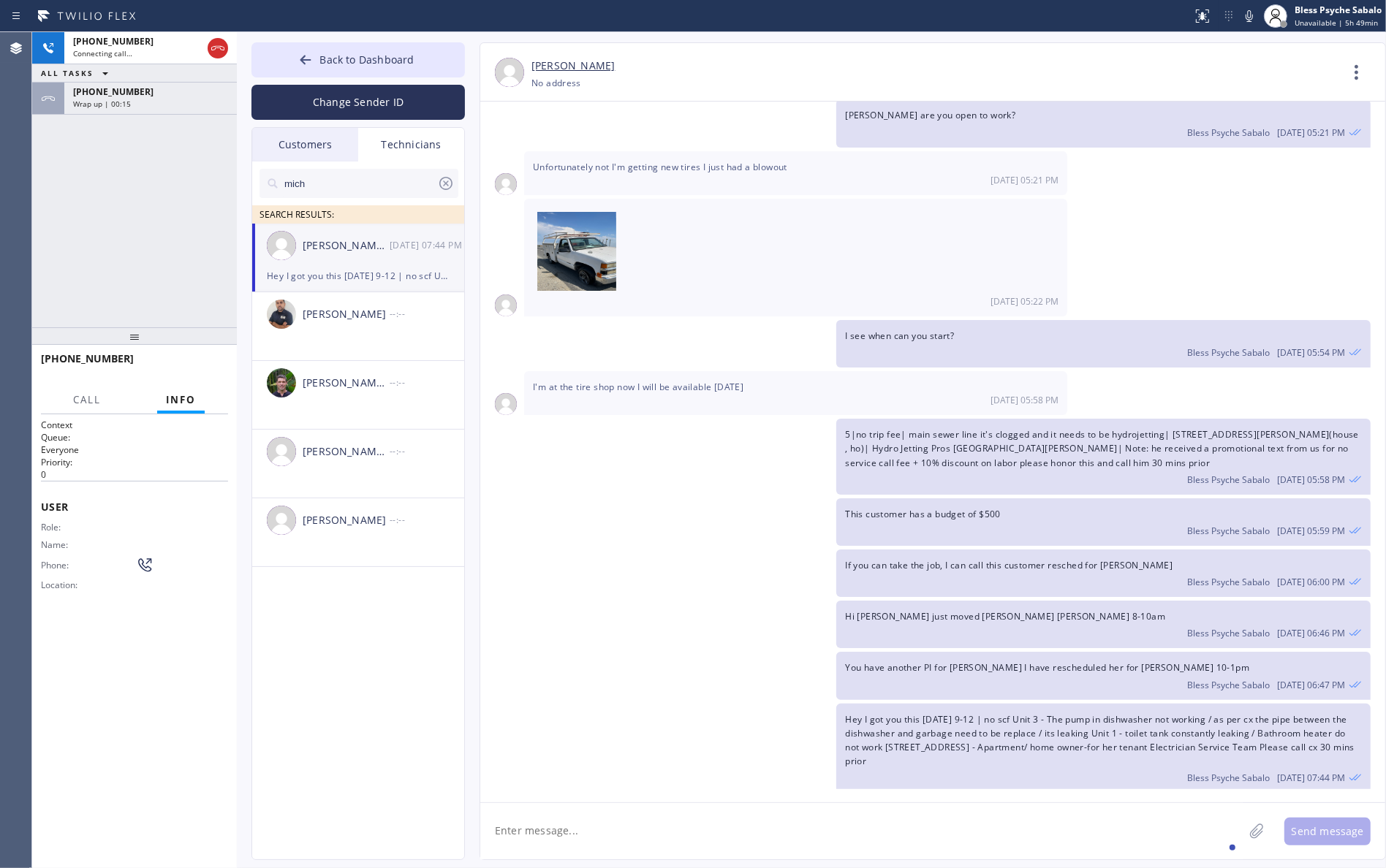
click at [843, 819] on textarea at bounding box center [861, 830] width 763 height 56
type textarea "Hi [PERSON_NAME], good afternoon. i just wanted to [PERSON_NAME] on this costum…"
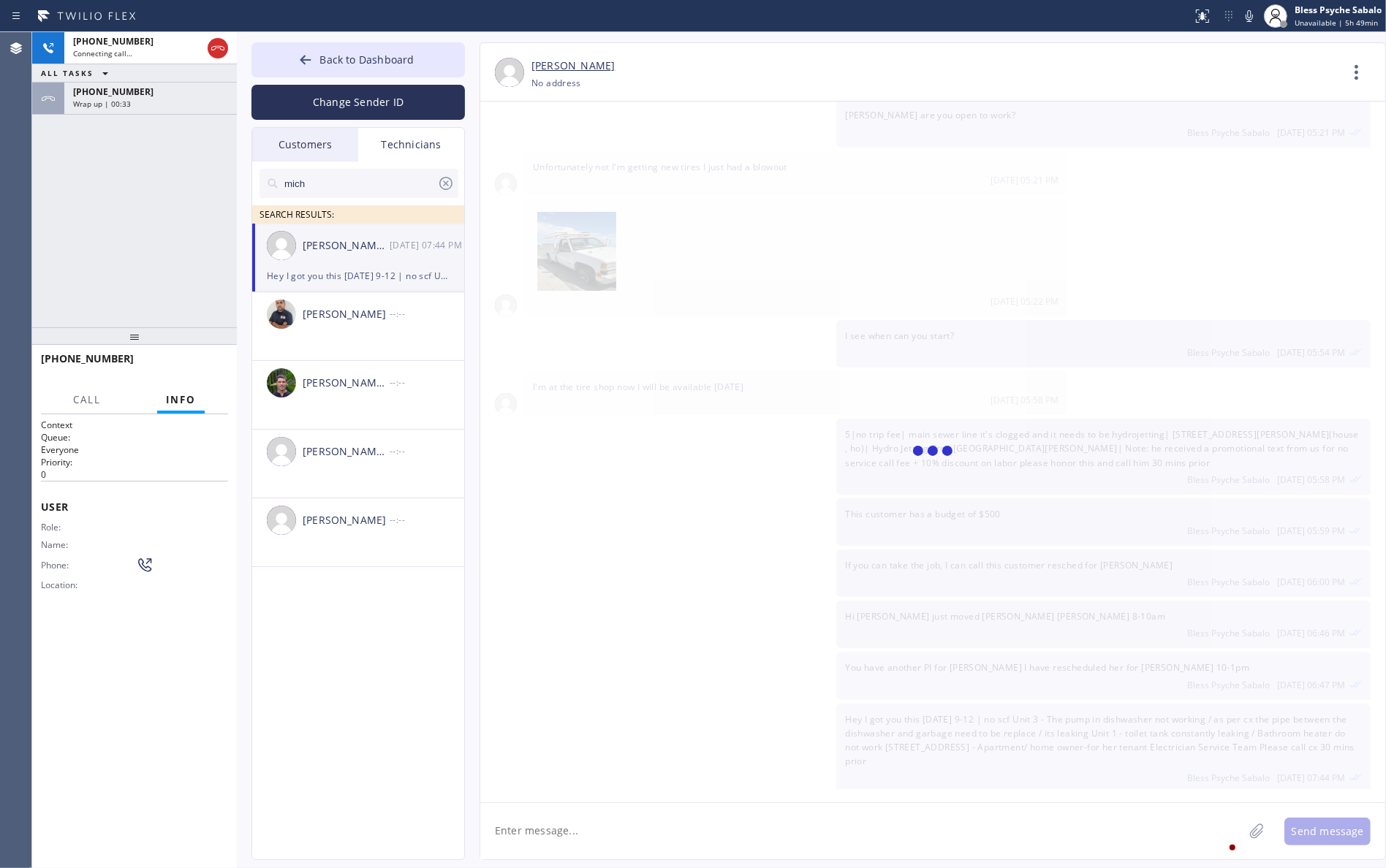
scroll to position [3355, 0]
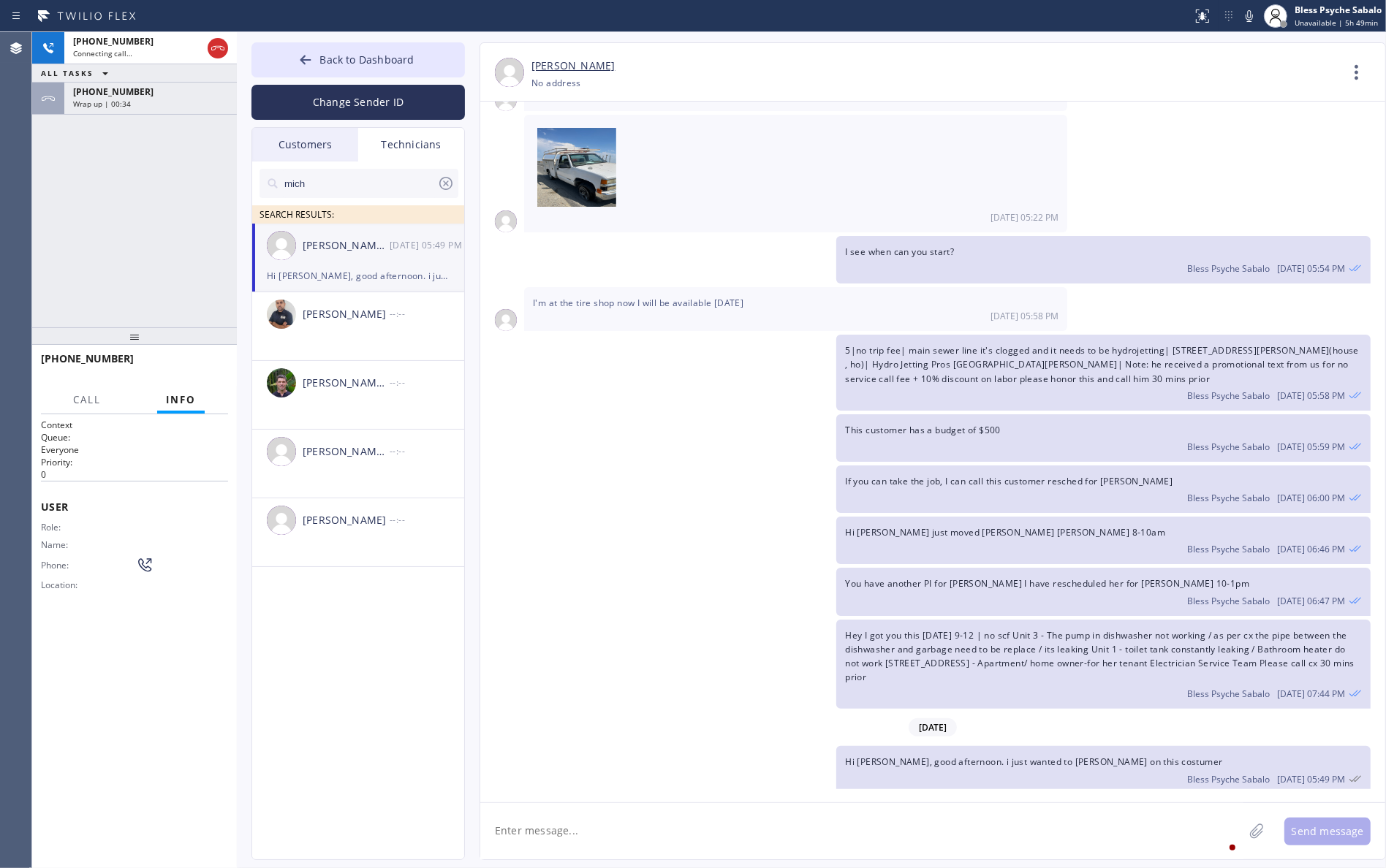
click at [595, 837] on textarea at bounding box center [861, 830] width 763 height 56
paste textarea "[PERSON_NAME]"
paste textarea "QZUD3S"
type textarea "[PERSON_NAME] / QZUD3S if you got any update on his estimate"
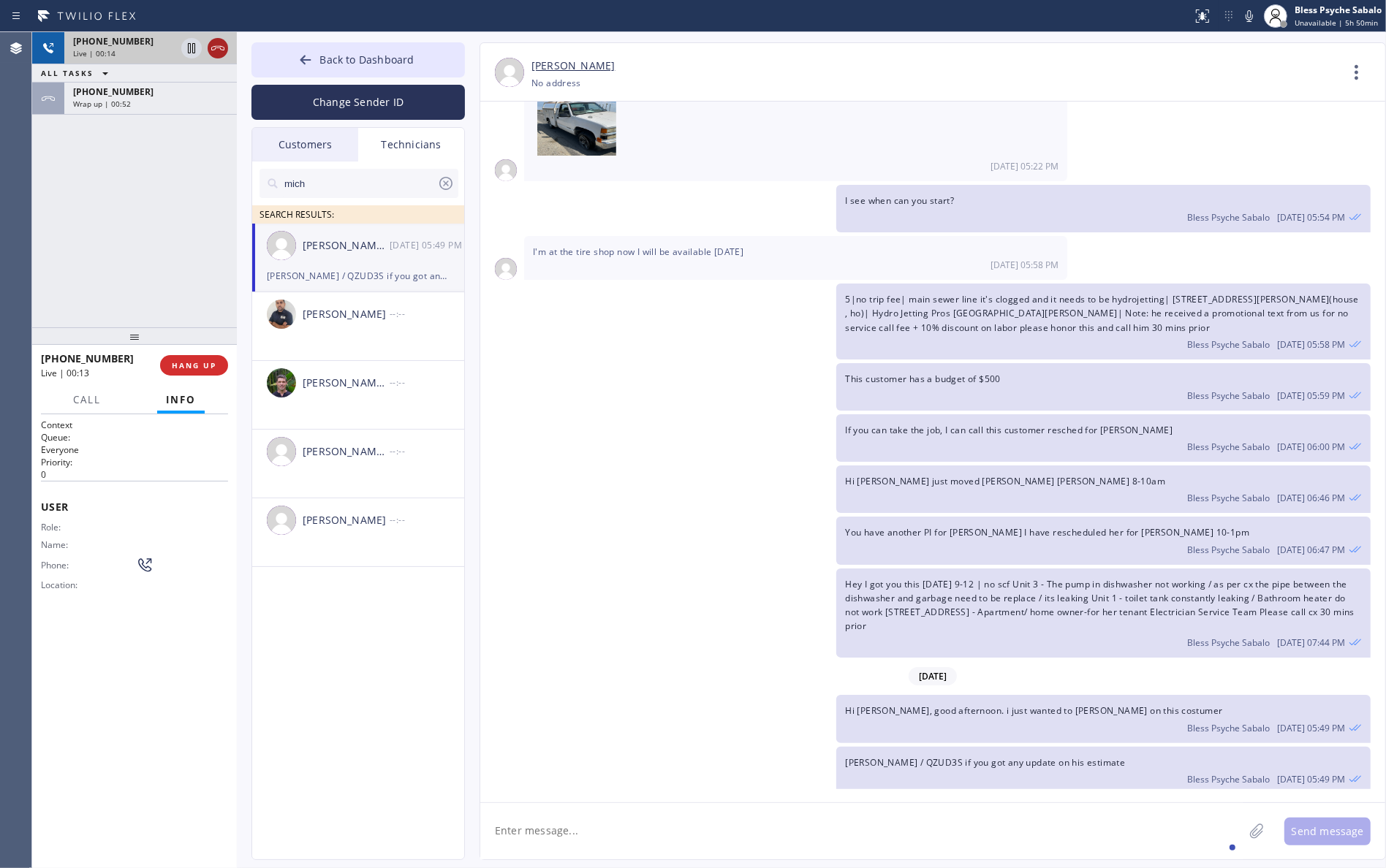
click at [217, 41] on icon at bounding box center [218, 48] width 18 height 18
click at [217, 41] on div "[PHONE_NUMBER]" at bounding box center [151, 41] width 155 height 13
click at [190, 370] on span "COMPLETE" at bounding box center [191, 365] width 50 height 10
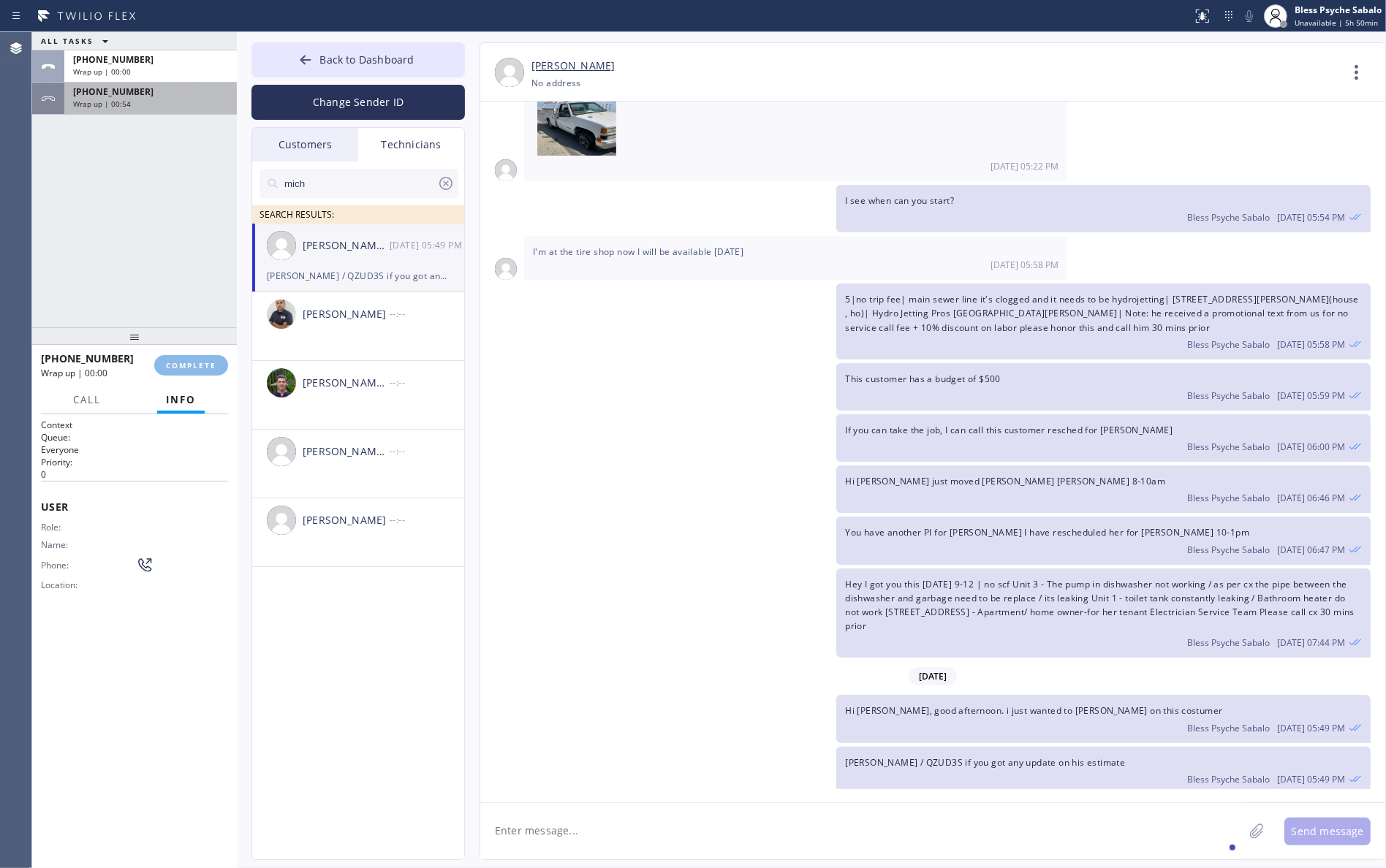
drag, startPoint x: 141, startPoint y: 204, endPoint x: 158, endPoint y: 97, distance: 108.3
click at [141, 201] on div "ALL TASKS ALL TASKS ACTIVE TASKS TASKS IN WRAP UP [PHONE_NUMBER] Wrap up | 00:0…" at bounding box center [134, 180] width 204 height 295
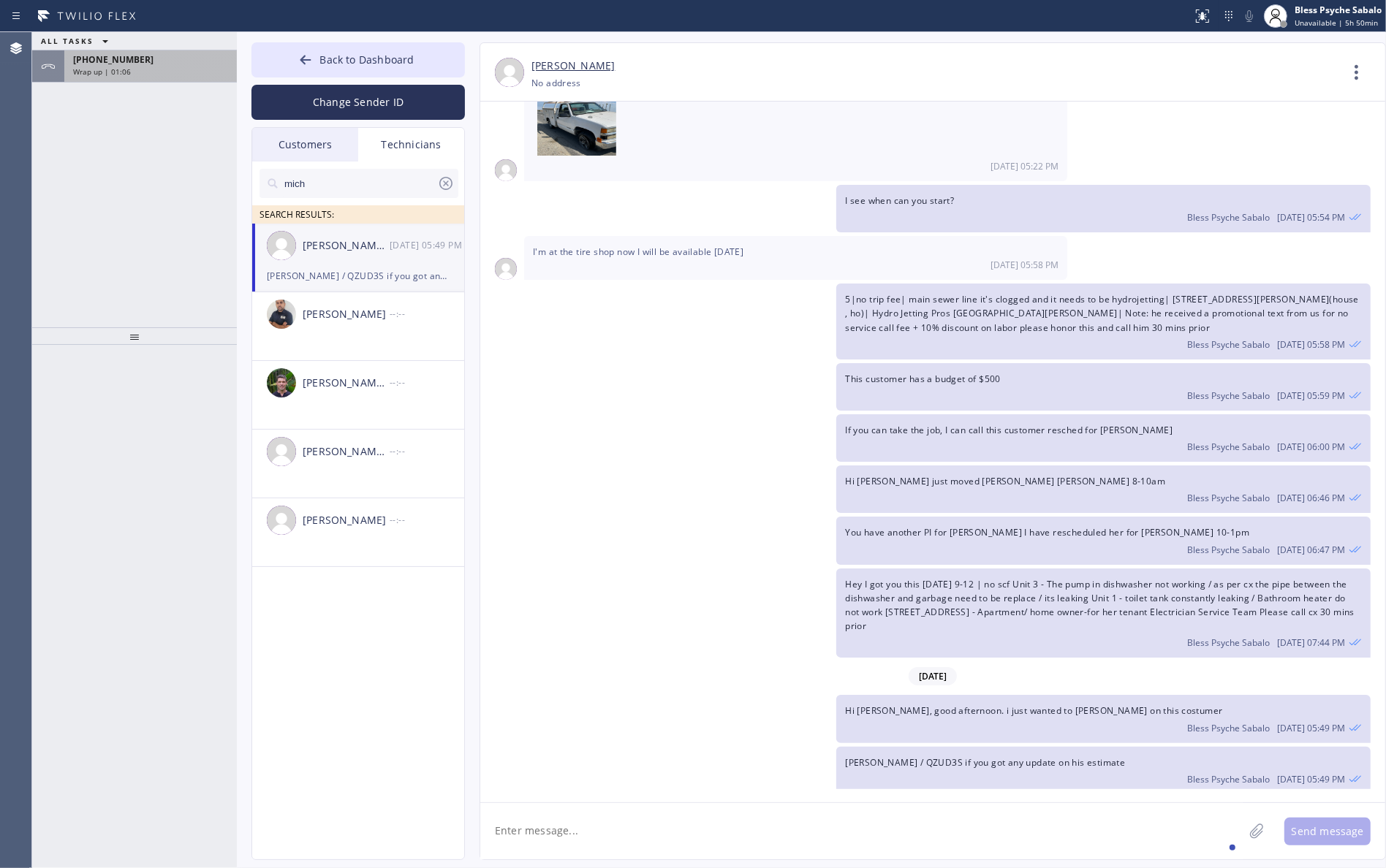
click at [198, 57] on div "[PHONE_NUMBER]" at bounding box center [151, 59] width 155 height 13
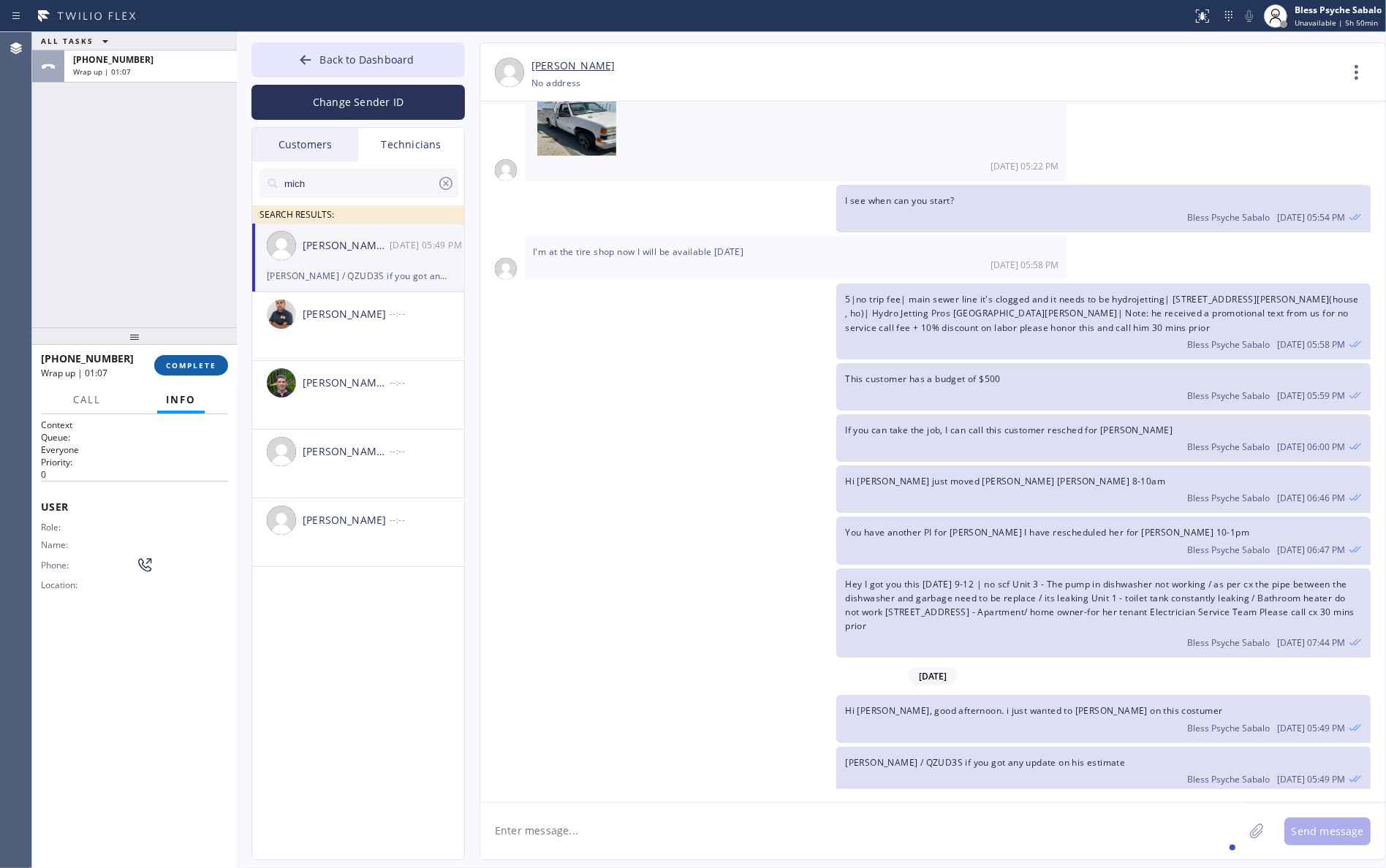
click at [188, 365] on span "COMPLETE" at bounding box center [191, 365] width 50 height 10
click at [169, 263] on div "ALL TASKS ALL TASKS ACTIVE TASKS TASKS IN WRAP UP [PHONE_NUMBER] Wrap up | 01:07" at bounding box center [134, 180] width 204 height 295
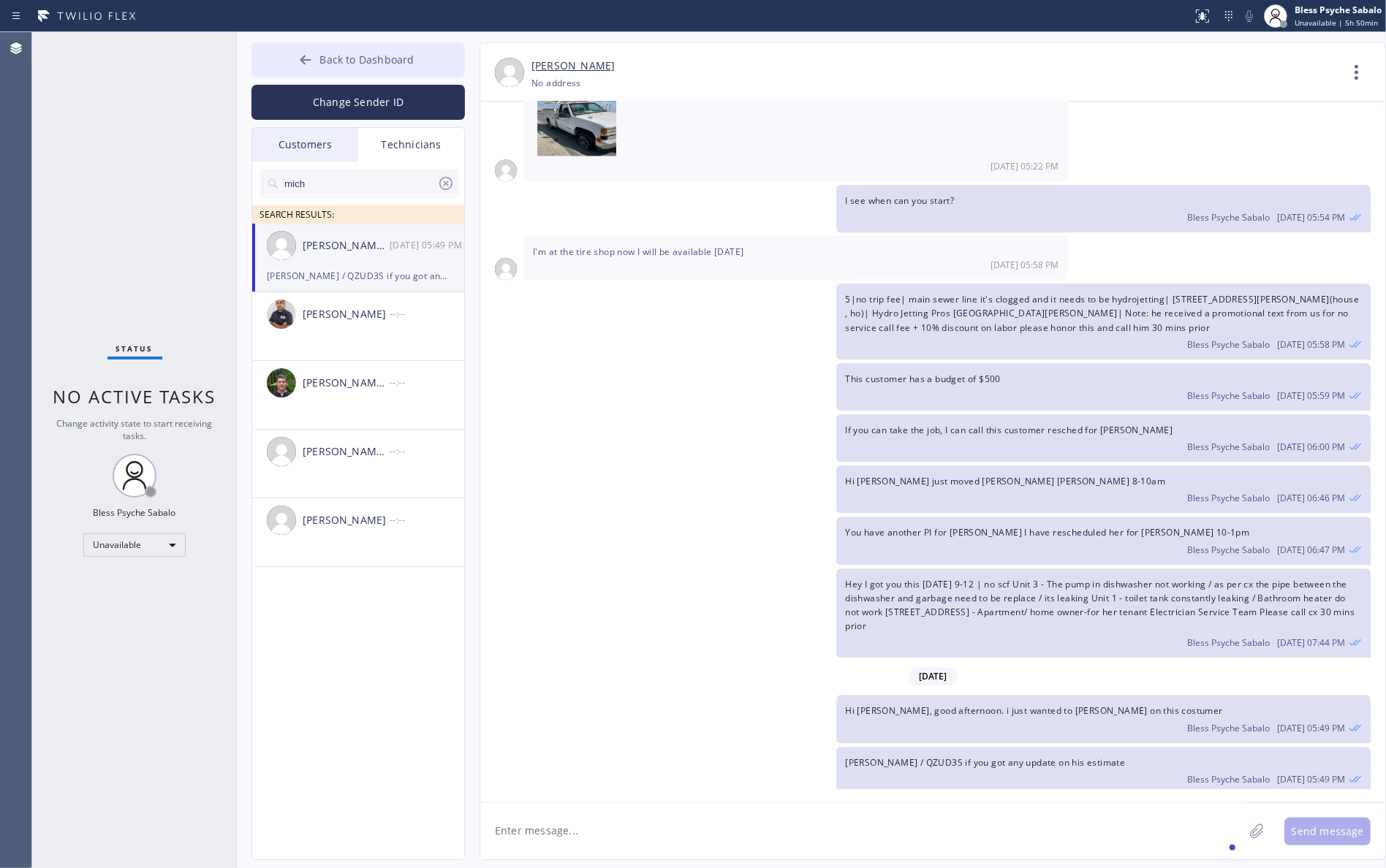
click at [375, 57] on span "Back to Dashboard" at bounding box center [366, 59] width 94 height 14
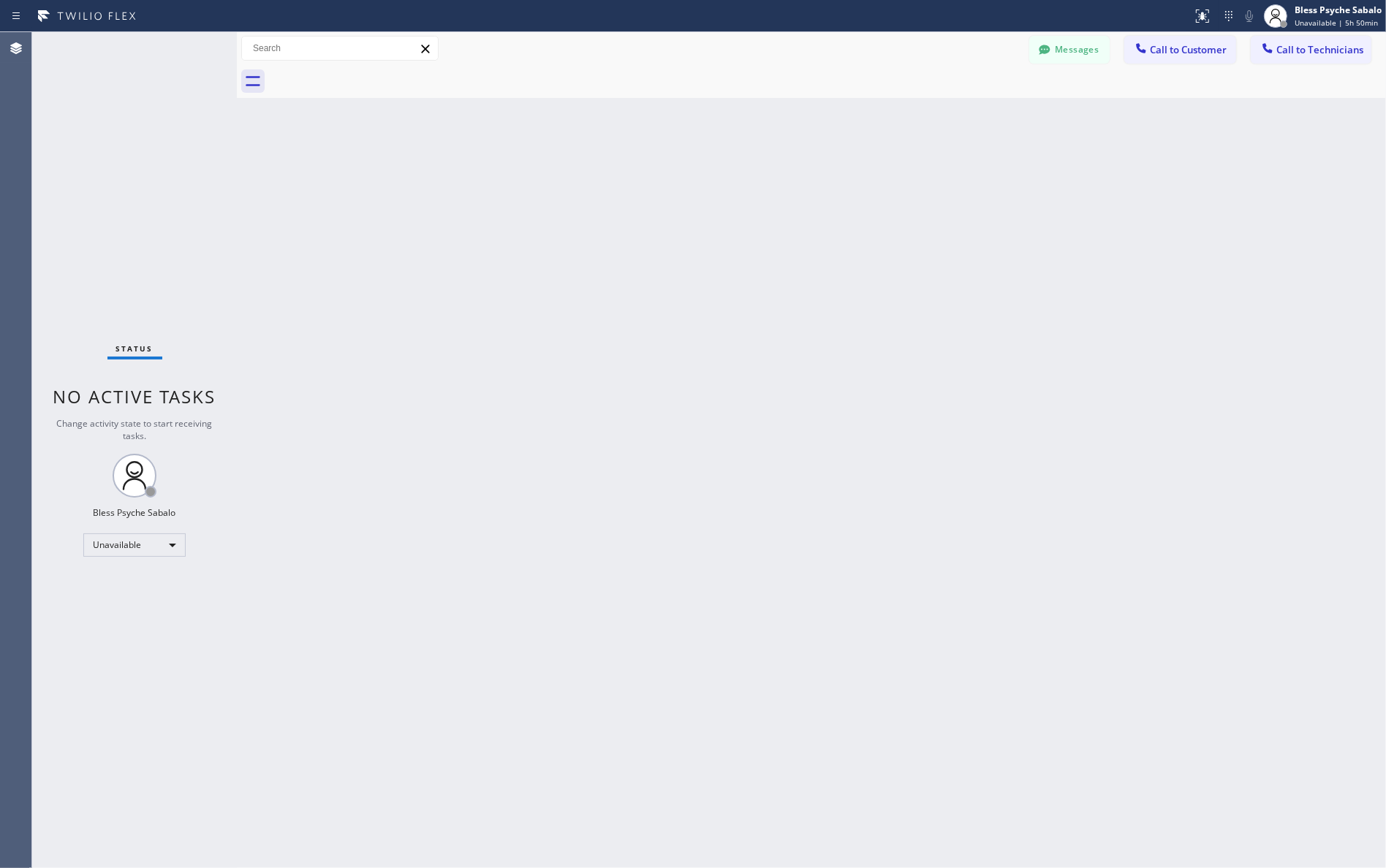
click at [1152, 48] on span "Call to Customer" at bounding box center [1188, 50] width 77 height 13
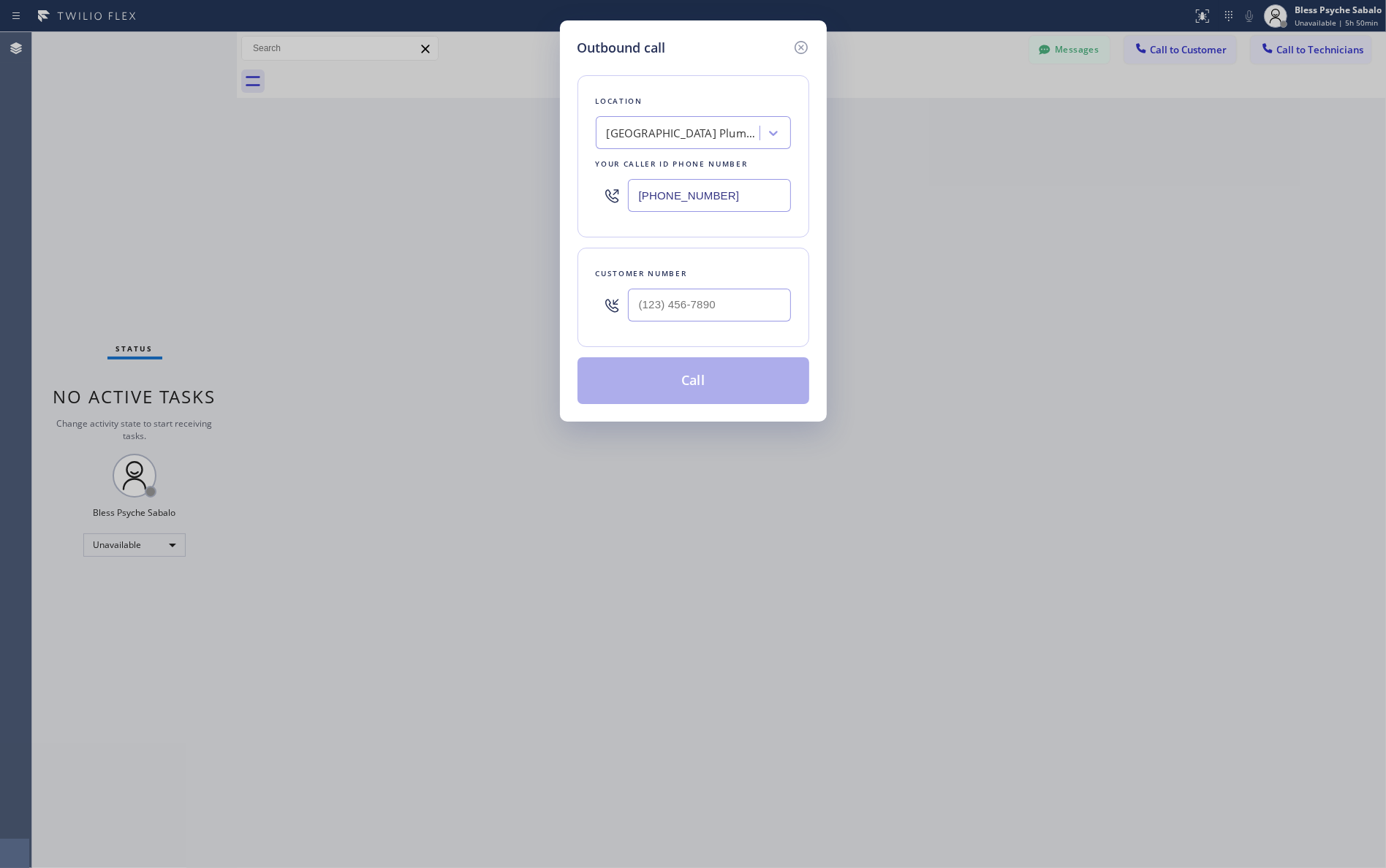
click at [666, 130] on div "[GEOGRAPHIC_DATA] Plumbers [PERSON_NAME]" at bounding box center [684, 133] width 153 height 17
paste input "Target Plumbers [GEOGRAPHIC_DATA]"
type input "Target Plumbers [GEOGRAPHIC_DATA]"
click at [685, 172] on div "Target Plumbers [GEOGRAPHIC_DATA]" at bounding box center [693, 171] width 195 height 41
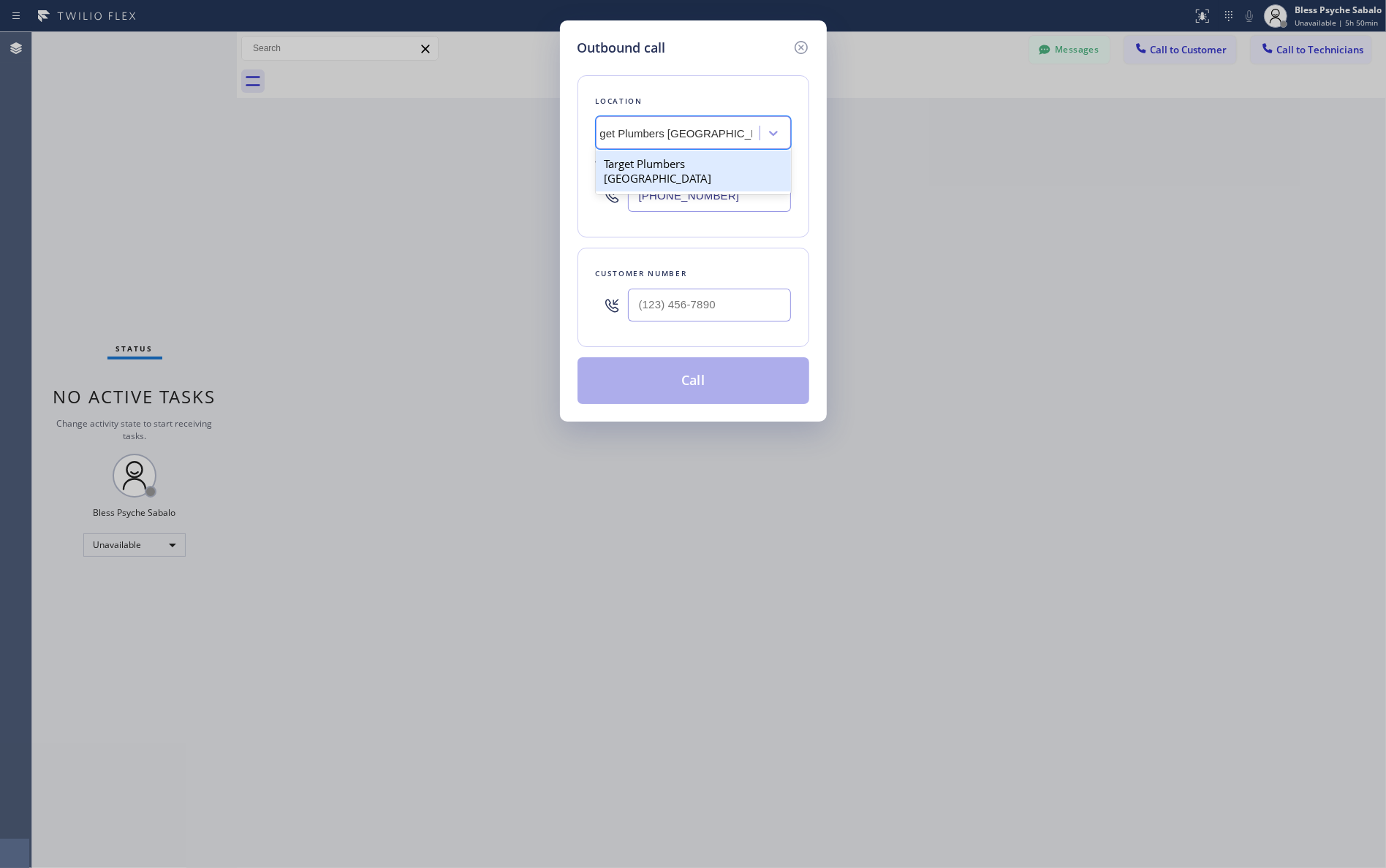
type input "[PHONE_NUMBER]"
click at [731, 294] on input "(___) ___-____" at bounding box center [709, 304] width 163 height 33
paste input "310) 404-1888"
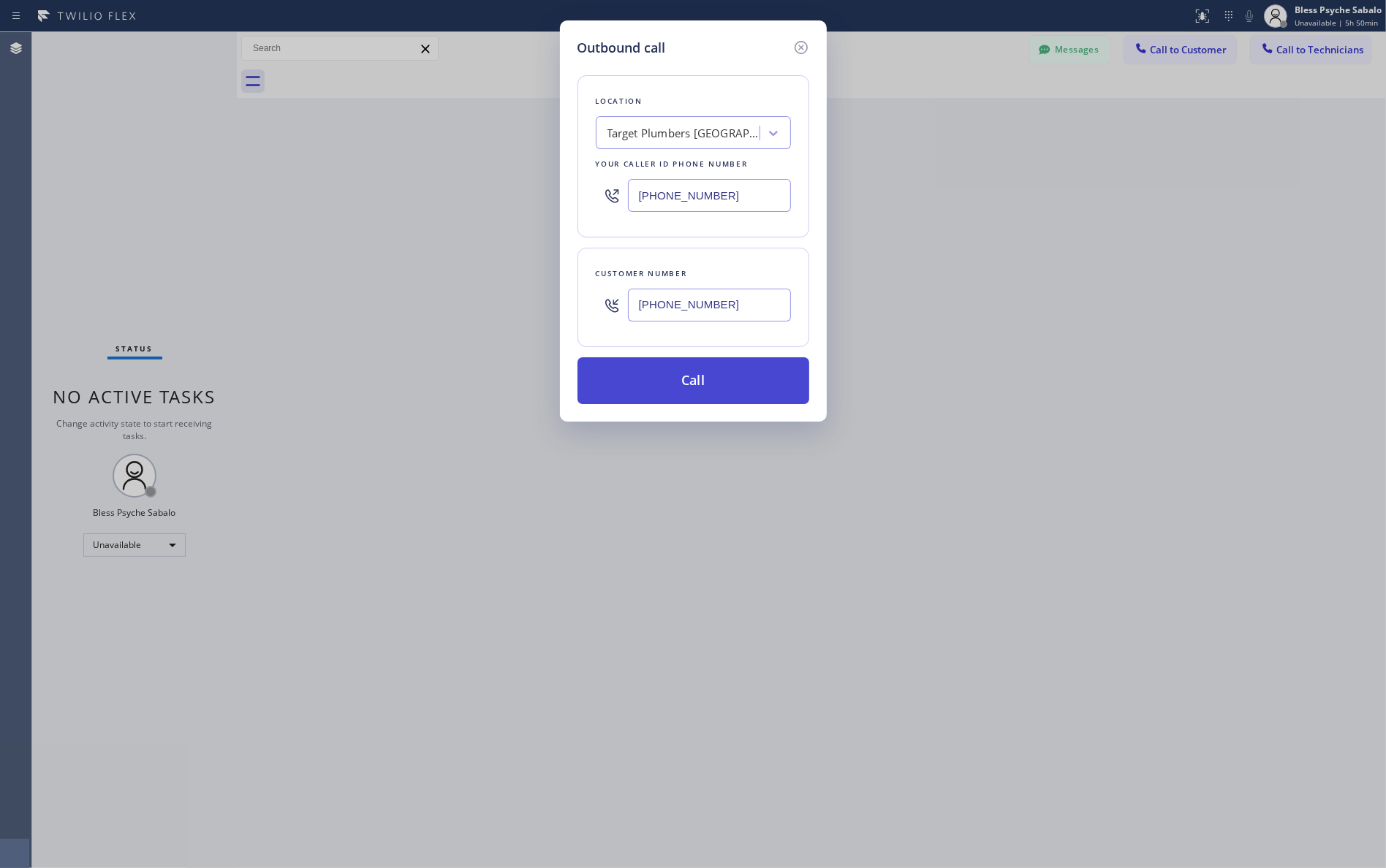
type input "[PHONE_NUMBER]"
click at [702, 386] on button "Call" at bounding box center [694, 381] width 232 height 47
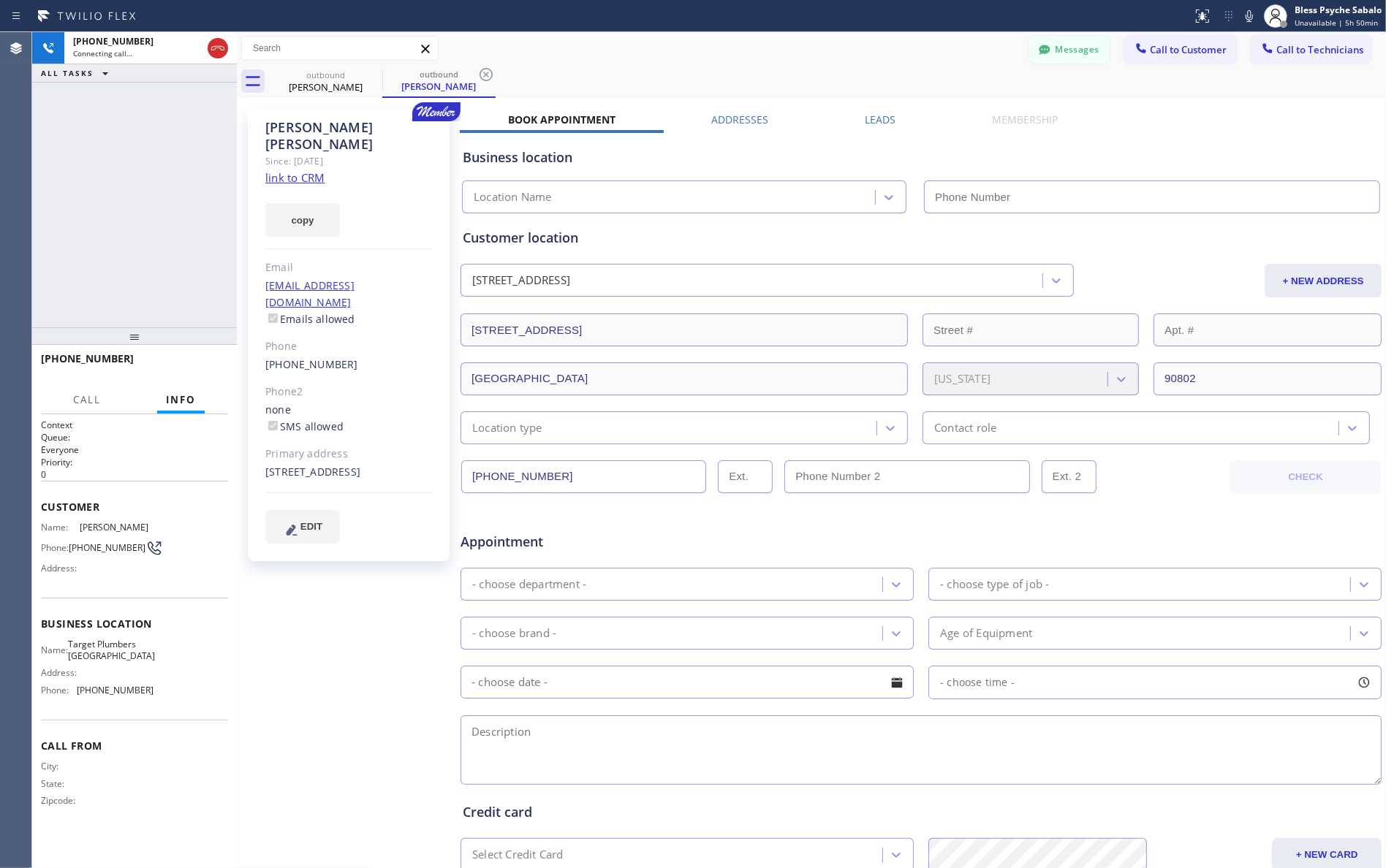
type input "[PHONE_NUMBER]"
click at [184, 360] on span "HANG UP" at bounding box center [193, 365] width 44 height 10
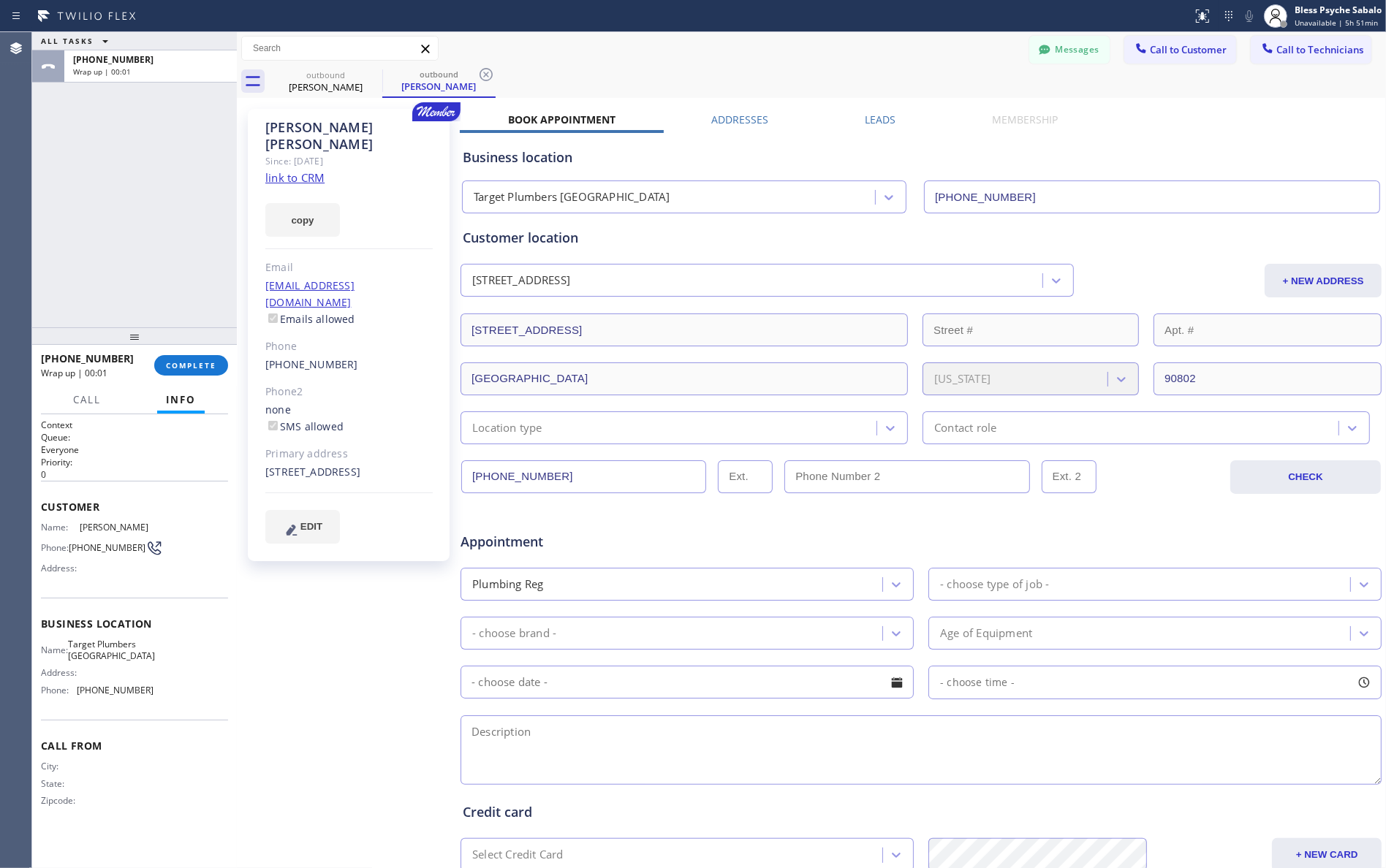
click at [108, 545] on span "[PHONE_NUMBER]" at bounding box center [107, 547] width 77 height 11
click at [311, 358] on link "[PHONE_NUMBER]" at bounding box center [311, 364] width 93 height 14
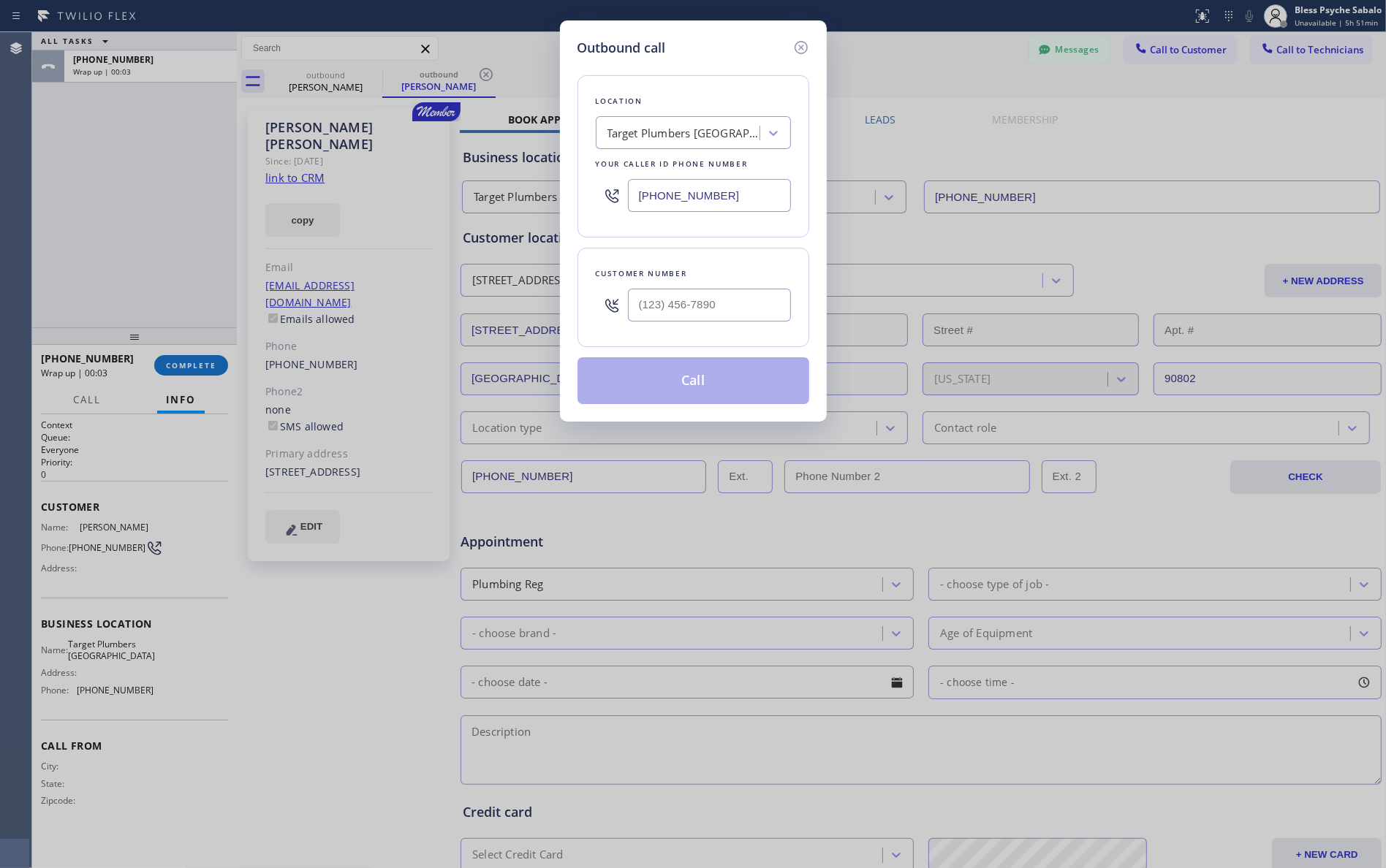
type input "[PHONE_NUMBER]"
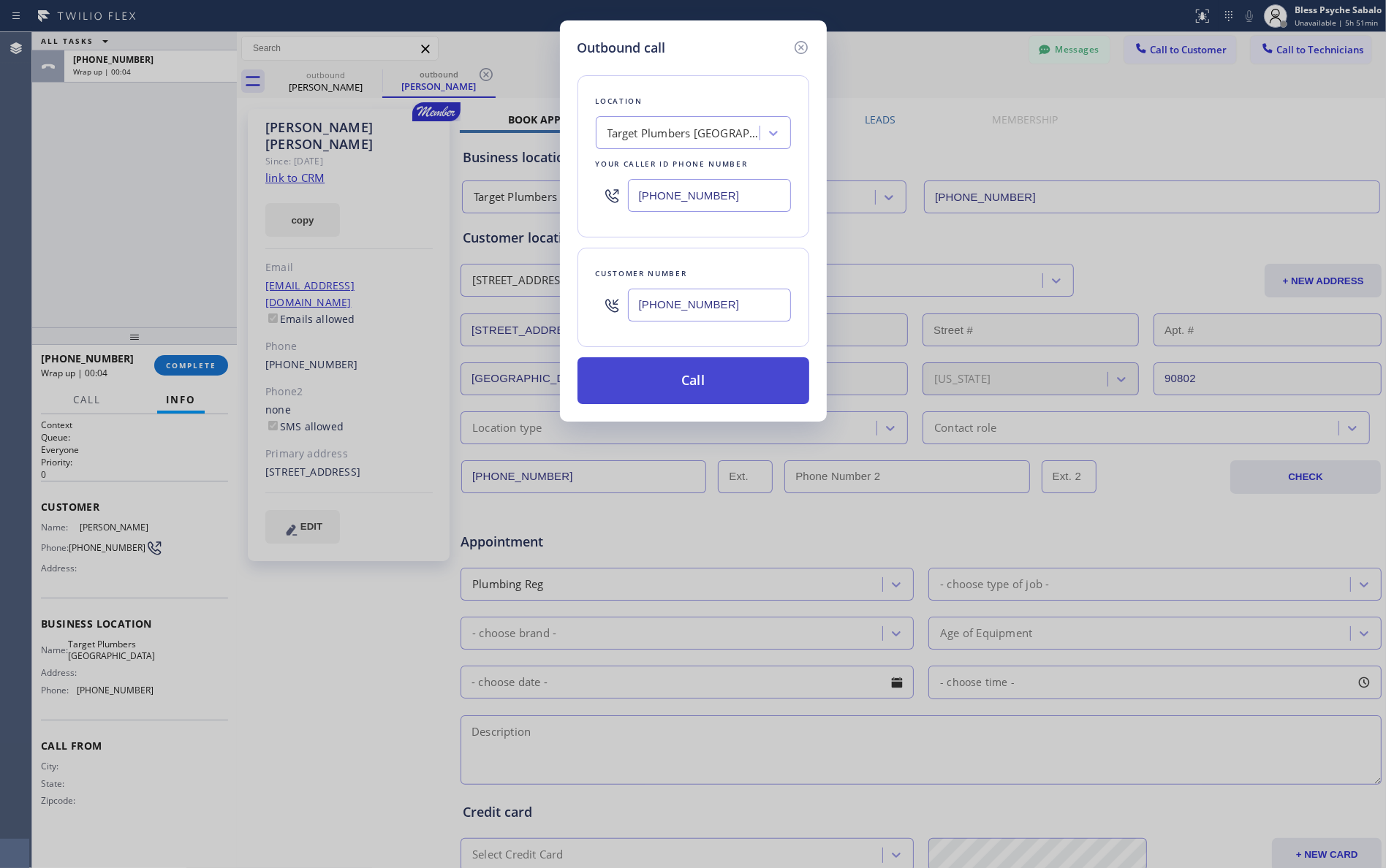
click at [655, 389] on button "Call" at bounding box center [694, 381] width 232 height 47
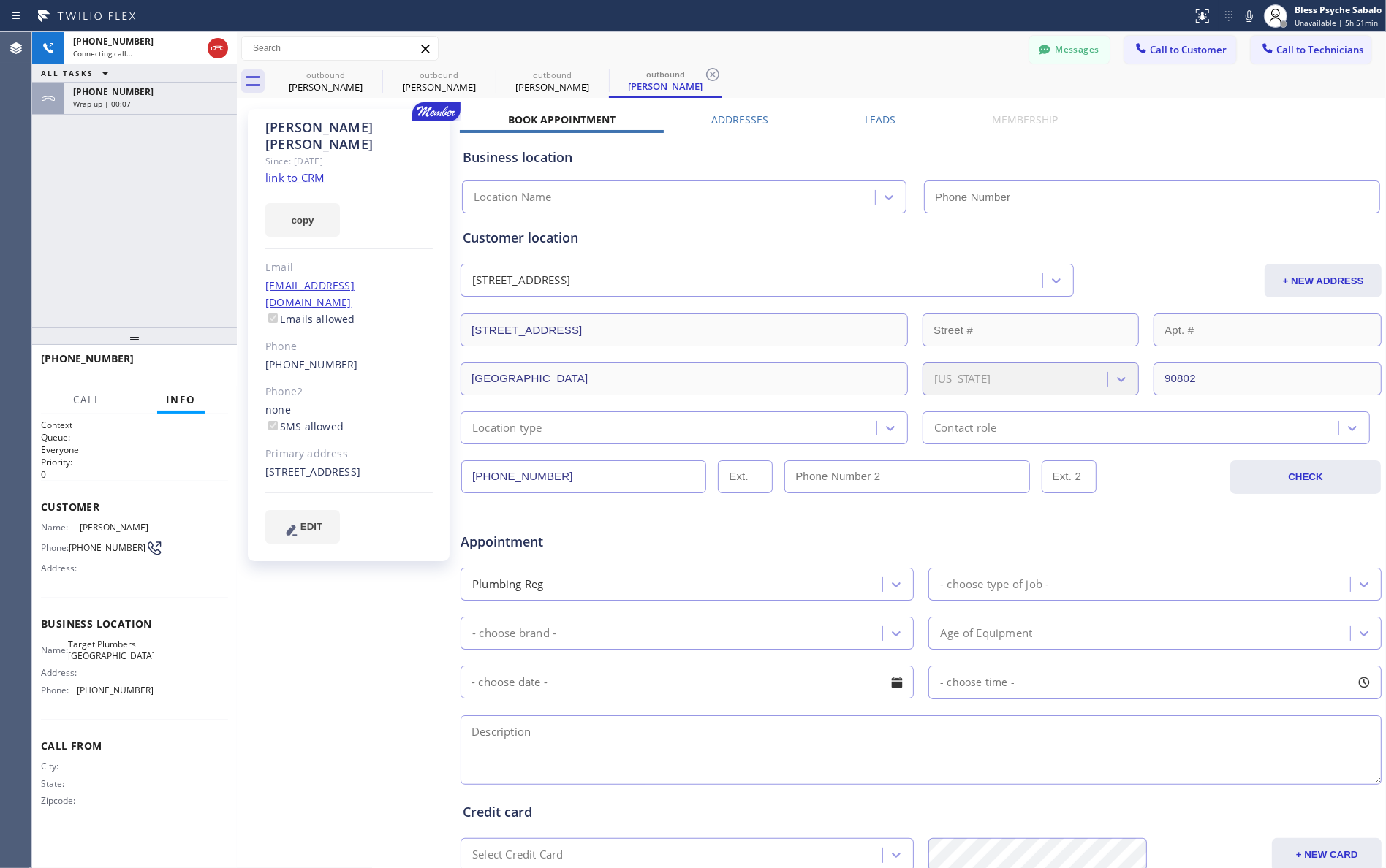
type input "[PHONE_NUMBER]"
click at [1071, 52] on button "Messages" at bounding box center [1069, 49] width 80 height 28
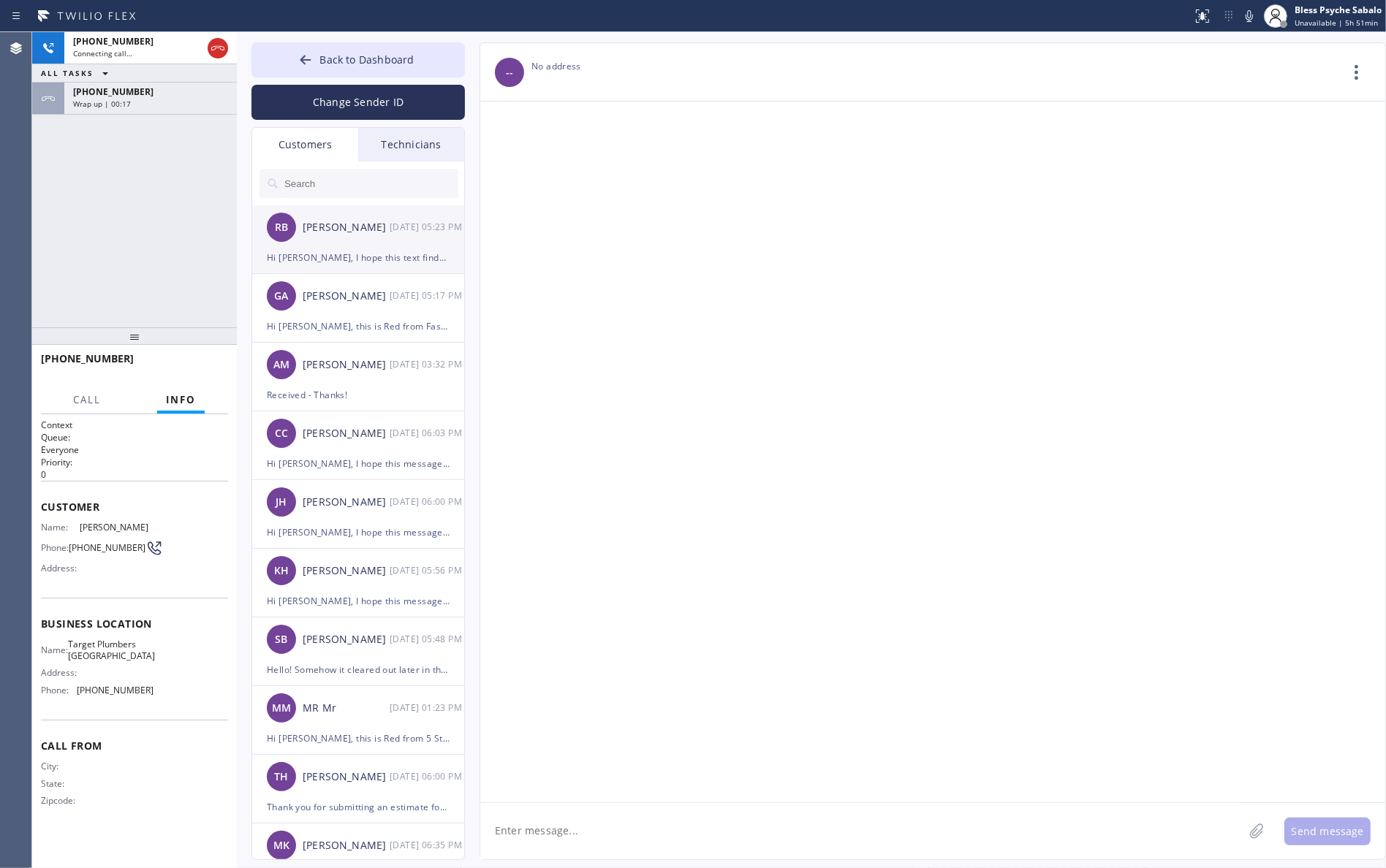
click at [359, 238] on div "RB [PERSON_NAME] [DATE] 05:23 PM" at bounding box center [359, 227] width 213 height 44
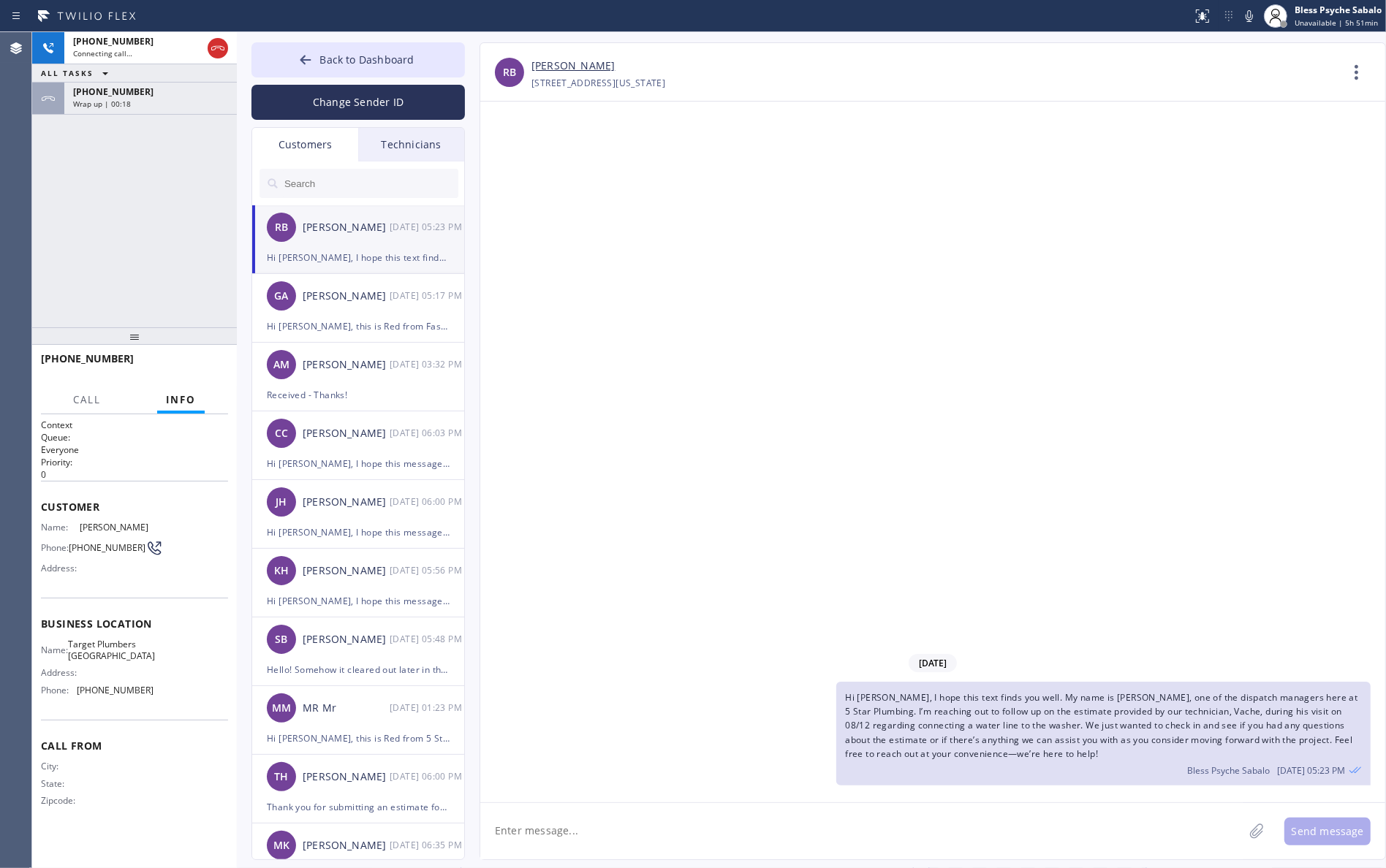
click at [414, 146] on div "Technicians" at bounding box center [411, 144] width 106 height 33
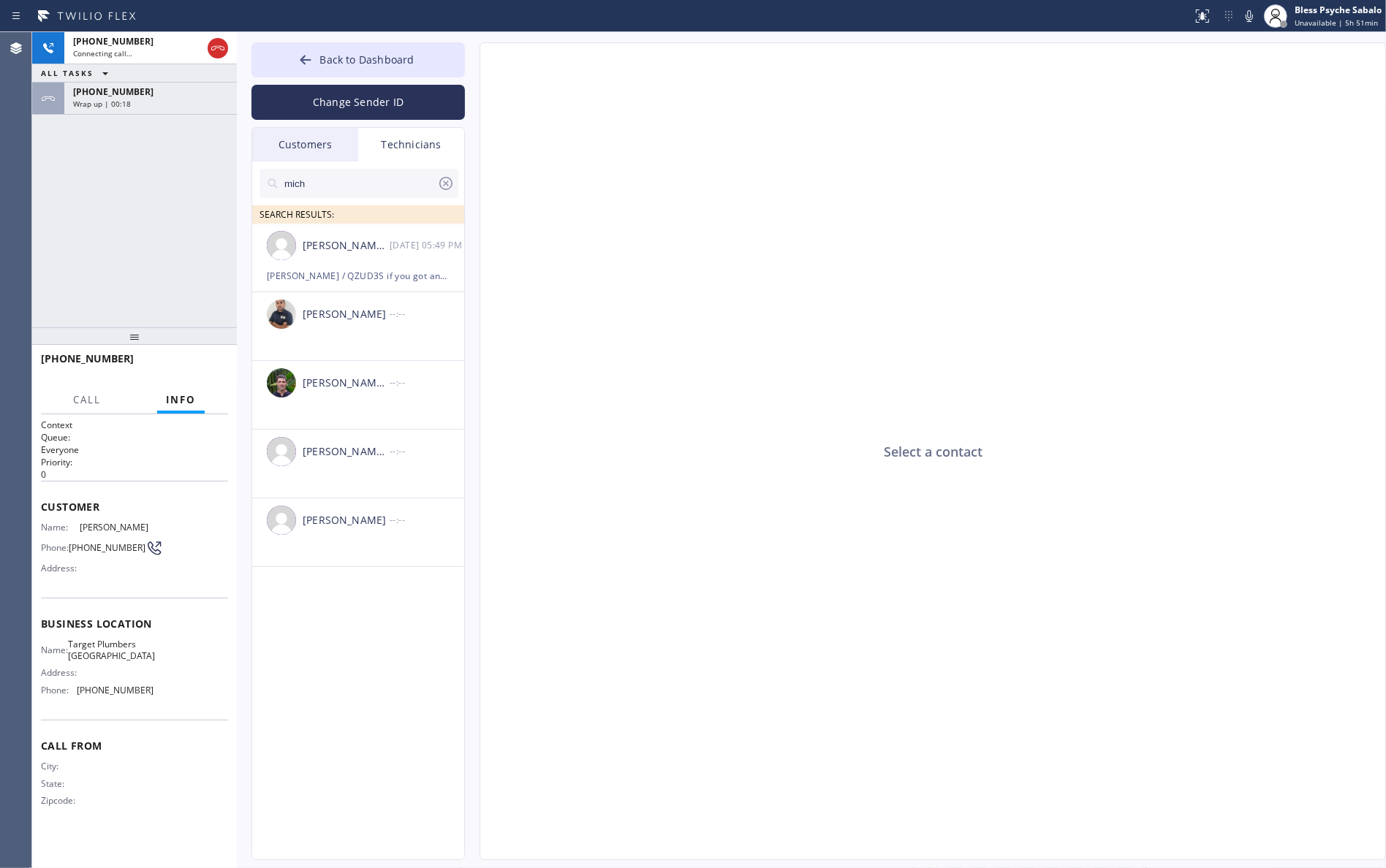
click at [311, 163] on div "mich SEARCH RESULTS:" at bounding box center [359, 193] width 213 height 63
click at [154, 194] on div "[PHONE_NUMBER] Connecting call… ALL TASKS ALL TASKS ACTIVE TASKS TASKS IN WRAP …" at bounding box center [134, 180] width 204 height 295
drag, startPoint x: 154, startPoint y: 86, endPoint x: 176, endPoint y: 127, distance: 46.5
click at [154, 88] on div "[PHONE_NUMBER]" at bounding box center [151, 92] width 155 height 13
click at [183, 366] on span "COMPLETE" at bounding box center [191, 365] width 50 height 10
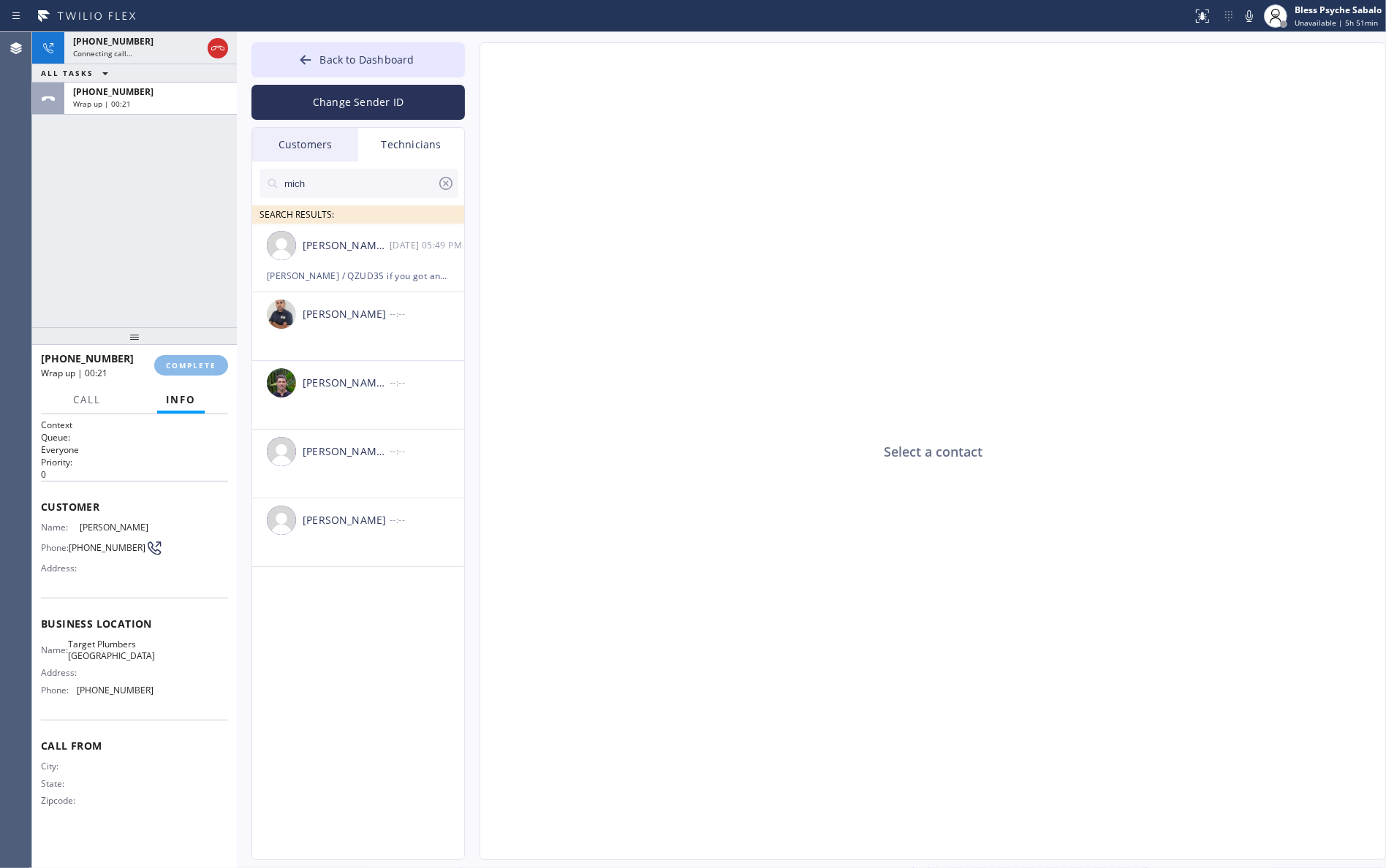
click at [161, 301] on div "[PHONE_NUMBER] Connecting call… ALL TASKS ALL TASKS ACTIVE TASKS TASKS IN WRAP …" at bounding box center [134, 180] width 204 height 295
click at [563, 275] on div "Select a contact" at bounding box center [933, 452] width 906 height 818
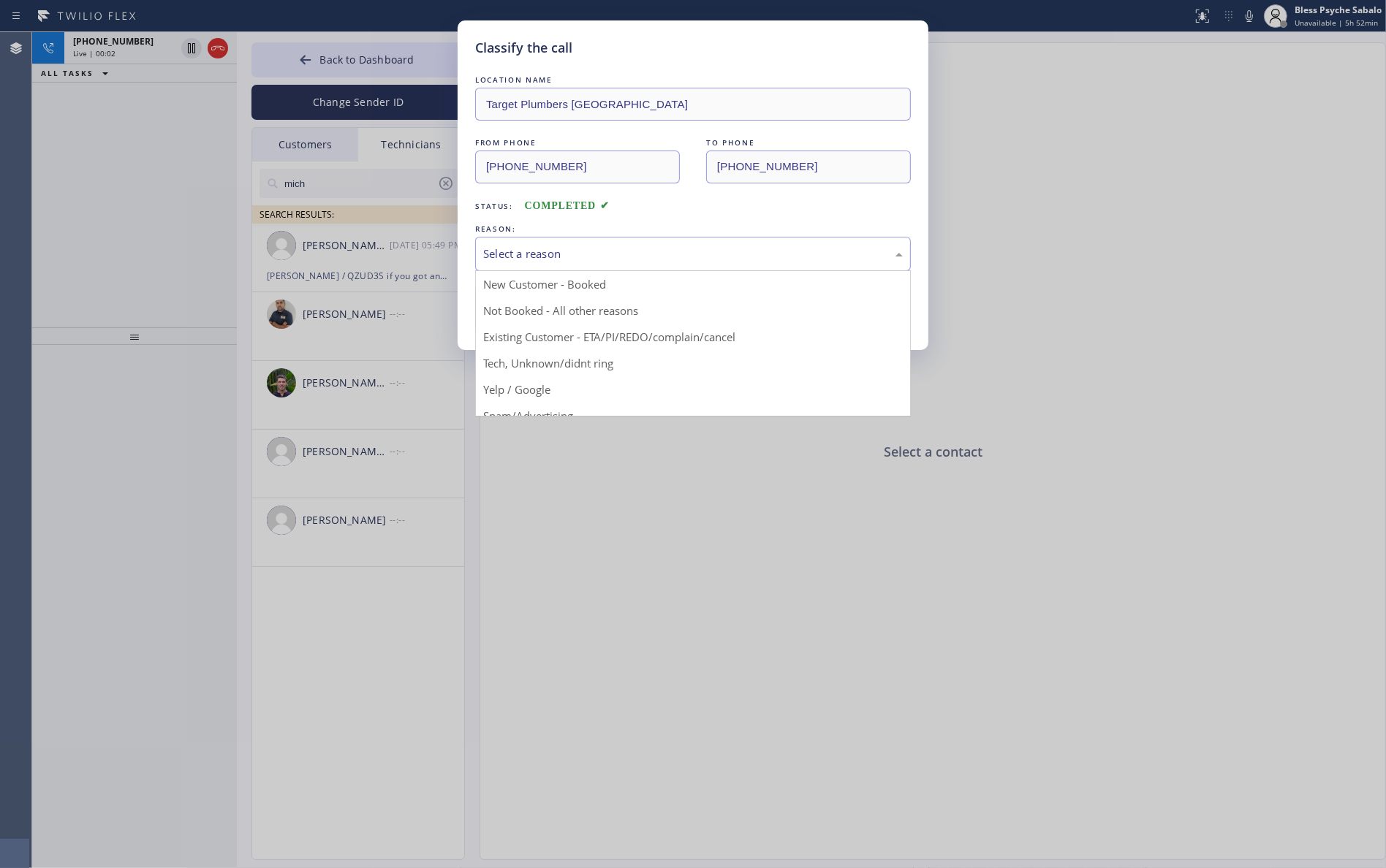
click at [564, 253] on div "Select a reason" at bounding box center [692, 254] width 419 height 17
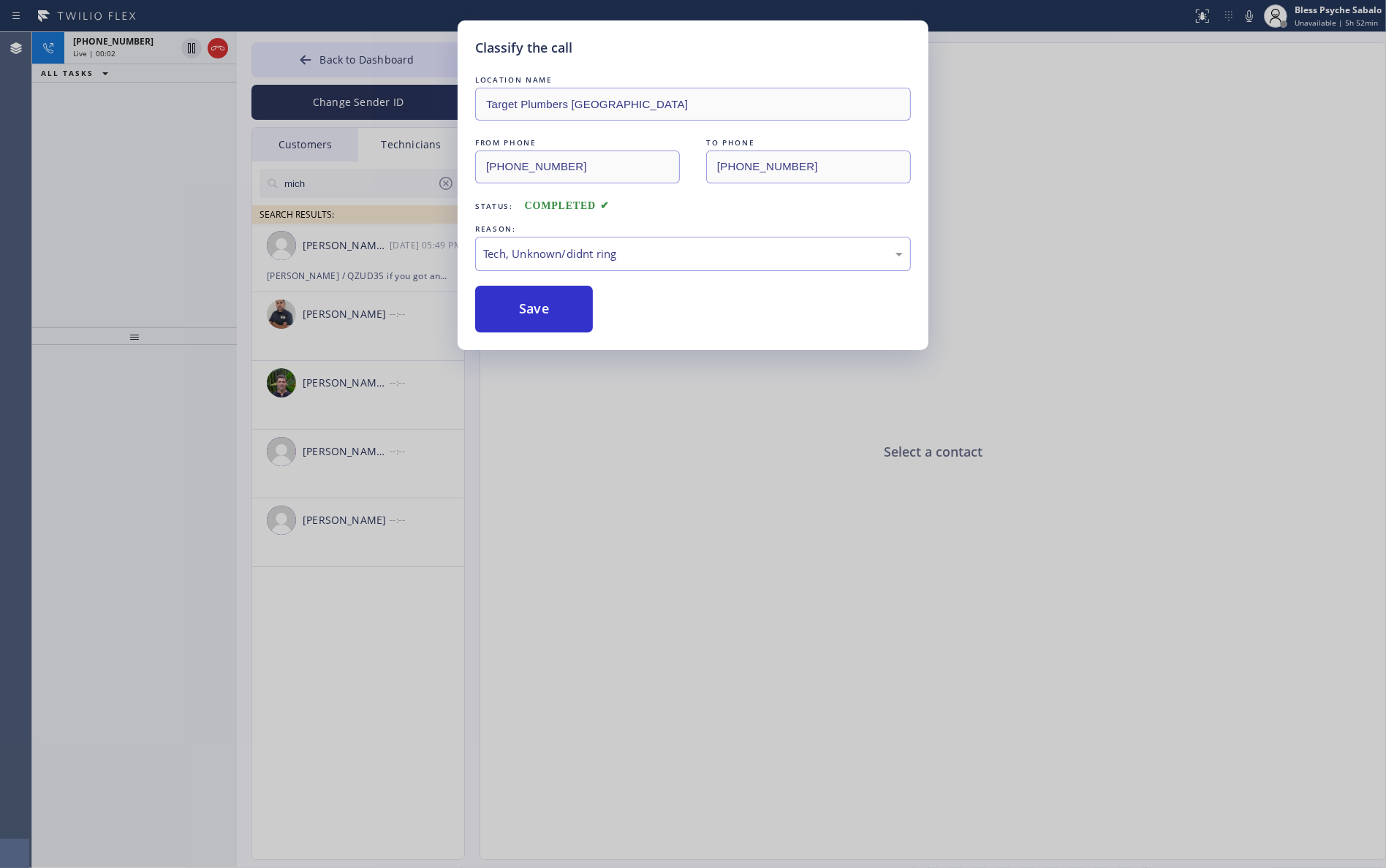
drag, startPoint x: 564, startPoint y: 353, endPoint x: 568, endPoint y: 340, distance: 13.6
click at [566, 323] on button "Save" at bounding box center [534, 309] width 118 height 47
click at [565, 319] on button "Save" at bounding box center [534, 309] width 118 height 47
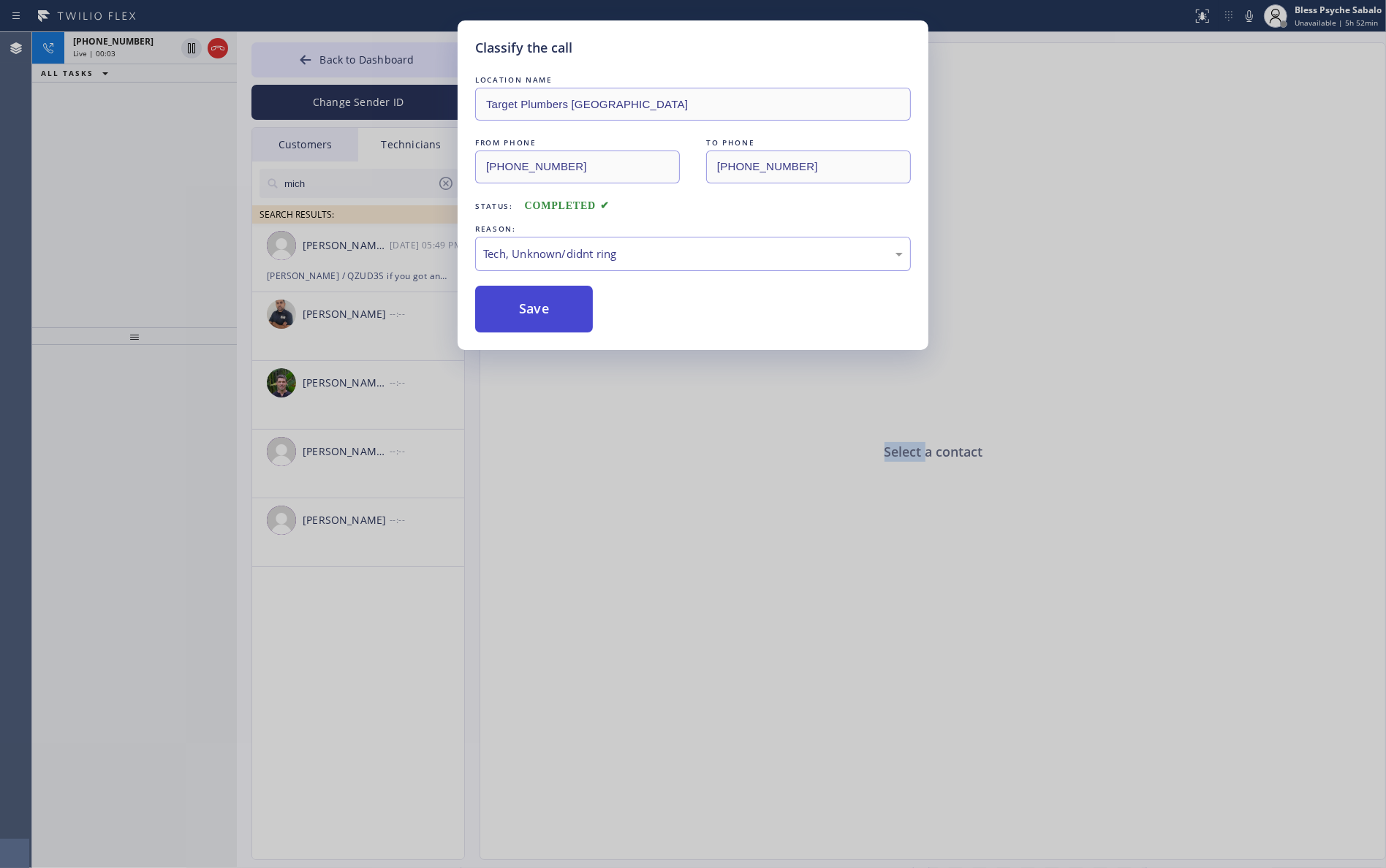
click at [565, 319] on div "Select a contact" at bounding box center [933, 452] width 906 height 818
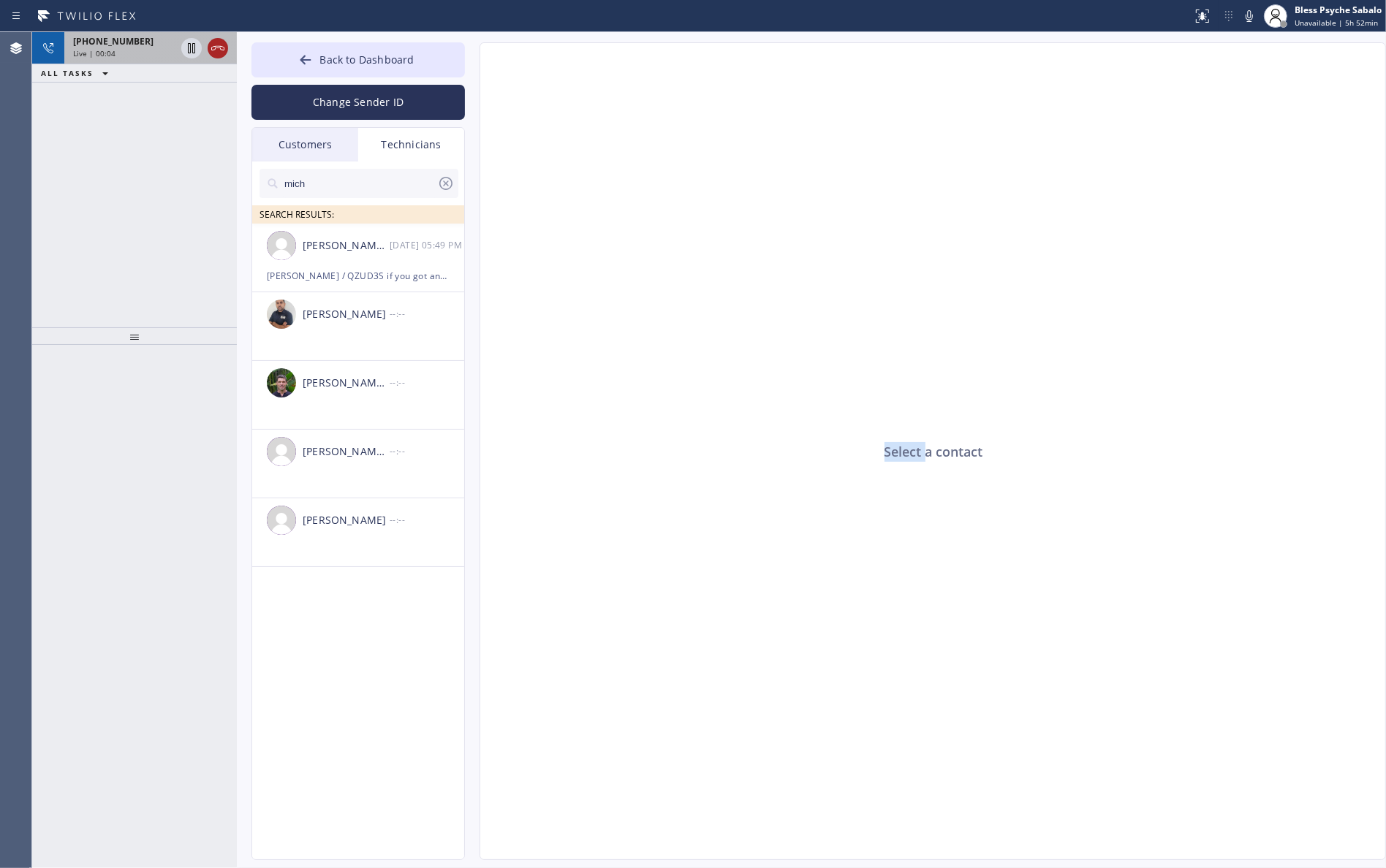
click at [218, 48] on icon at bounding box center [218, 48] width 13 height 4
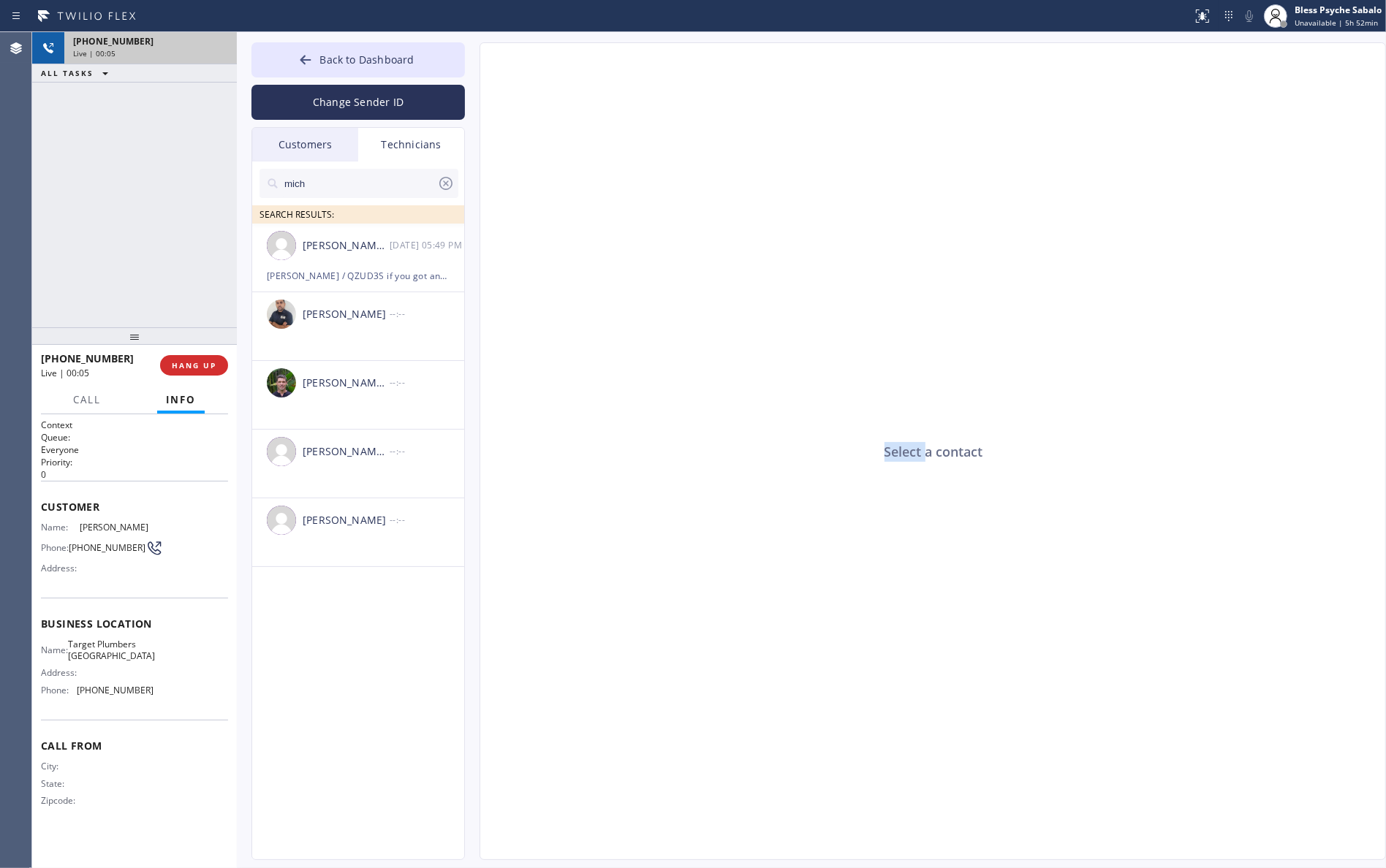
click at [218, 48] on div "Live | 00:05" at bounding box center [151, 53] width 155 height 10
click at [442, 183] on icon at bounding box center [445, 183] width 18 height 18
drag, startPoint x: 442, startPoint y: 183, endPoint x: 344, endPoint y: 166, distance: 99.5
click at [440, 183] on input "text" at bounding box center [370, 183] width 175 height 29
click at [325, 151] on div "Customers" at bounding box center [304, 144] width 106 height 33
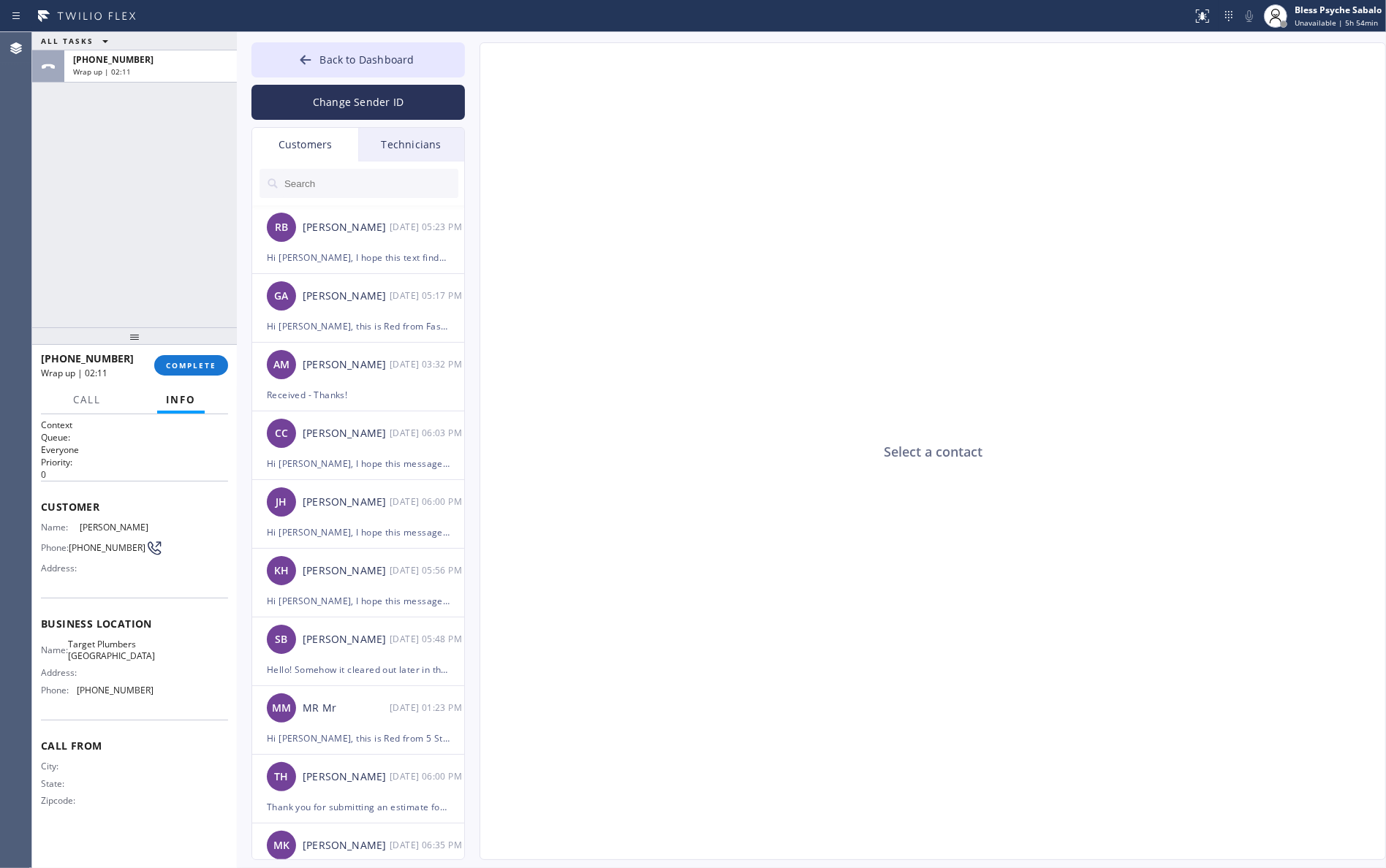
click at [399, 151] on div "Technicians" at bounding box center [411, 144] width 106 height 33
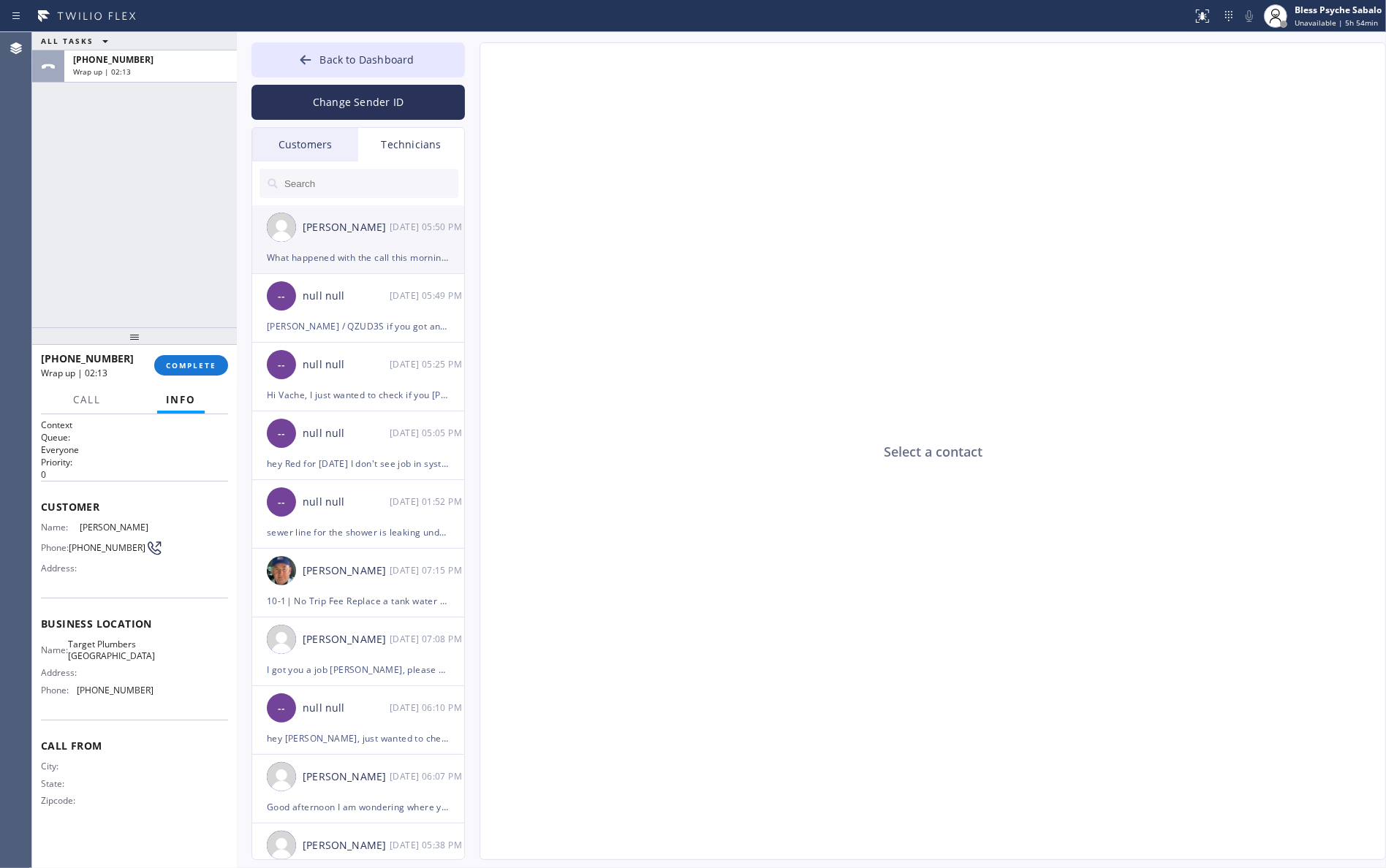
click at [344, 247] on div "[PERSON_NAME] [DATE] 05:50 PM" at bounding box center [359, 227] width 213 height 44
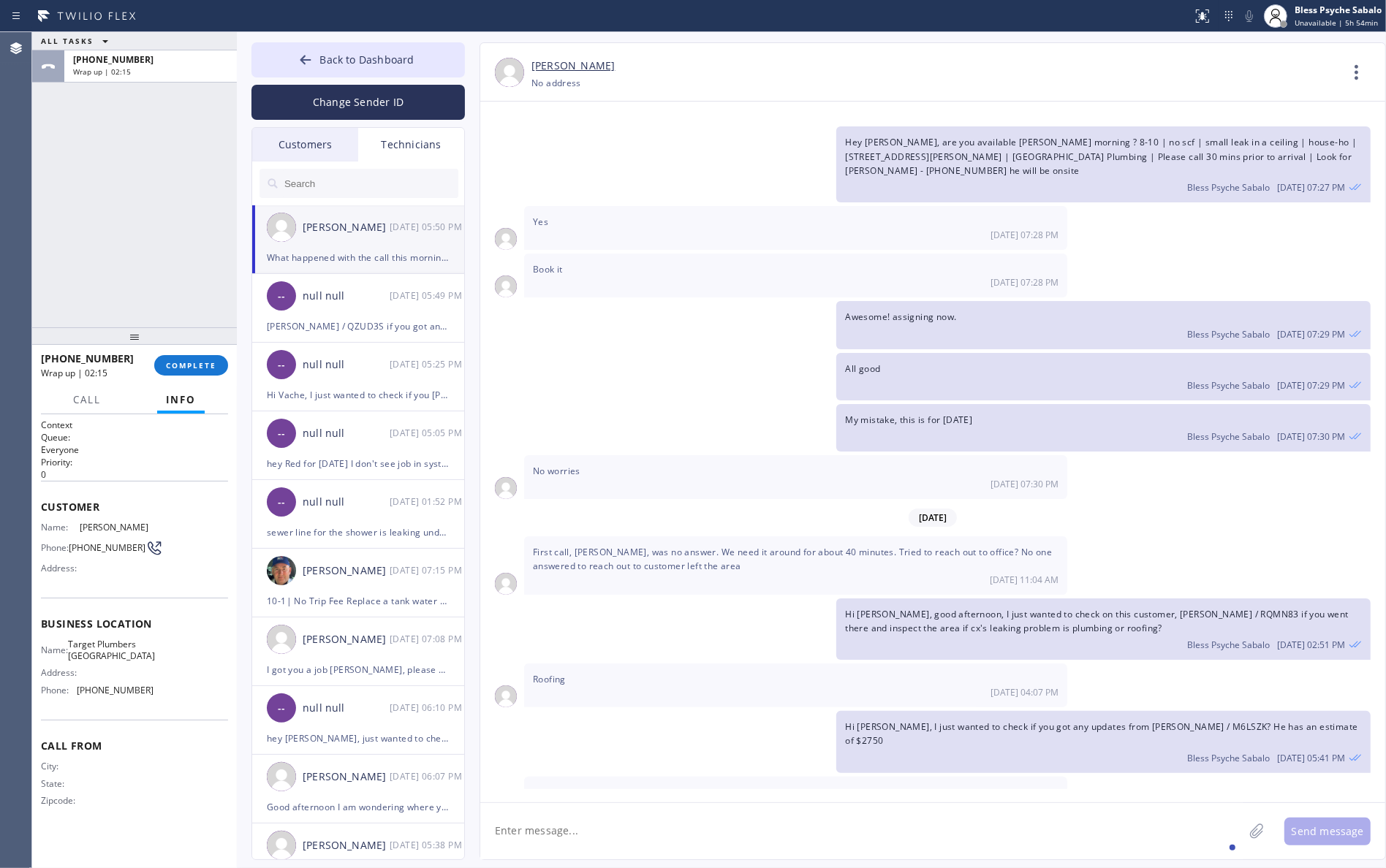
click at [901, 819] on textarea at bounding box center [861, 830] width 763 height 56
drag, startPoint x: 907, startPoint y: 670, endPoint x: 1046, endPoint y: 656, distance: 139.7
click at [1046, 711] on div "Hi [PERSON_NAME], I just wanted to check if you got any updates from [PERSON_NA…" at bounding box center [1103, 742] width 535 height 62
click at [744, 834] on span "What happened with the call this morning? No answer from customer or office" at bounding box center [702, 840] width 339 height 13
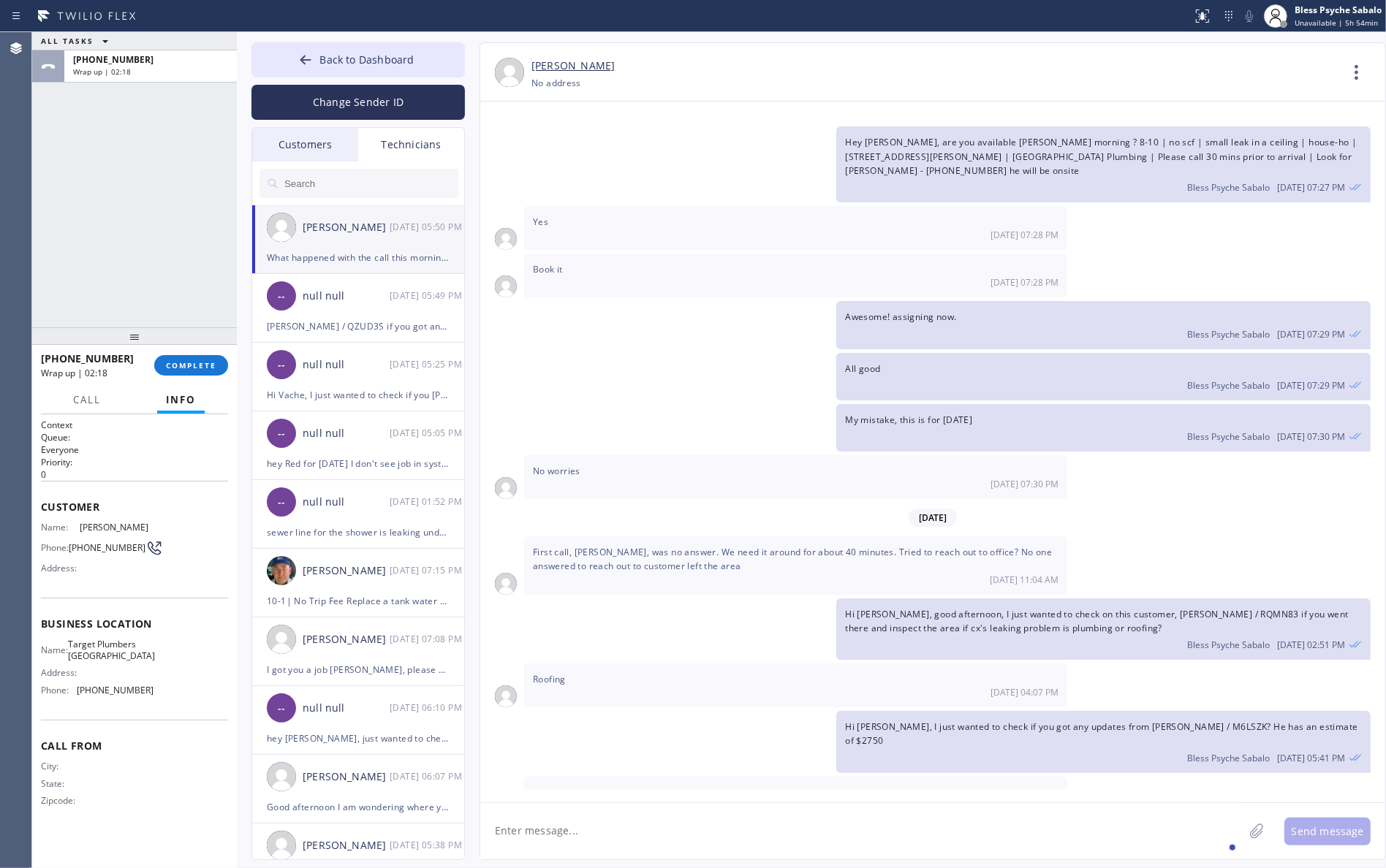
click at [744, 834] on span "What happened with the call this morning? No answer from customer or office" at bounding box center [702, 840] width 339 height 13
click at [754, 834] on textarea at bounding box center [861, 830] width 763 height 56
click at [754, 831] on textarea at bounding box center [861, 830] width 763 height 56
click at [754, 828] on textarea at bounding box center [861, 830] width 763 height 56
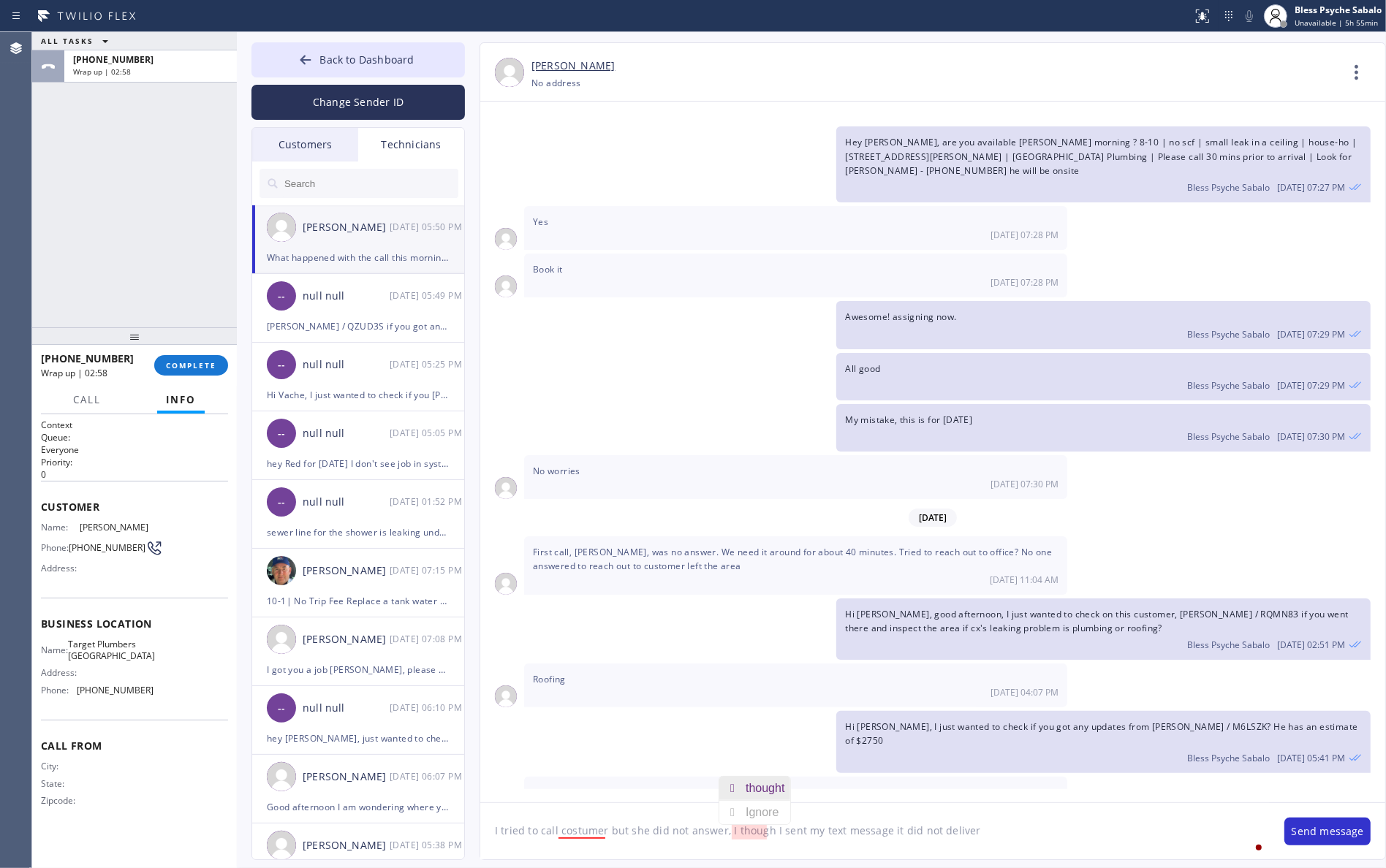
click at [775, 777] on div "thought" at bounding box center [767, 789] width 44 height 23
click at [885, 830] on textarea "I tried to call costumer but she did not answer, I thought I sent my text messa…" at bounding box center [875, 830] width 790 height 56
click at [772, 830] on textarea "I tried to call costumer but she did not answer, I thought I sent my te it did …" at bounding box center [875, 830] width 790 height 56
drag, startPoint x: 820, startPoint y: 832, endPoint x: 846, endPoint y: 831, distance: 26.0
click at [846, 831] on textarea "I tried to call costumer but she did not answer, I thought hit I sent my te it …" at bounding box center [875, 830] width 790 height 56
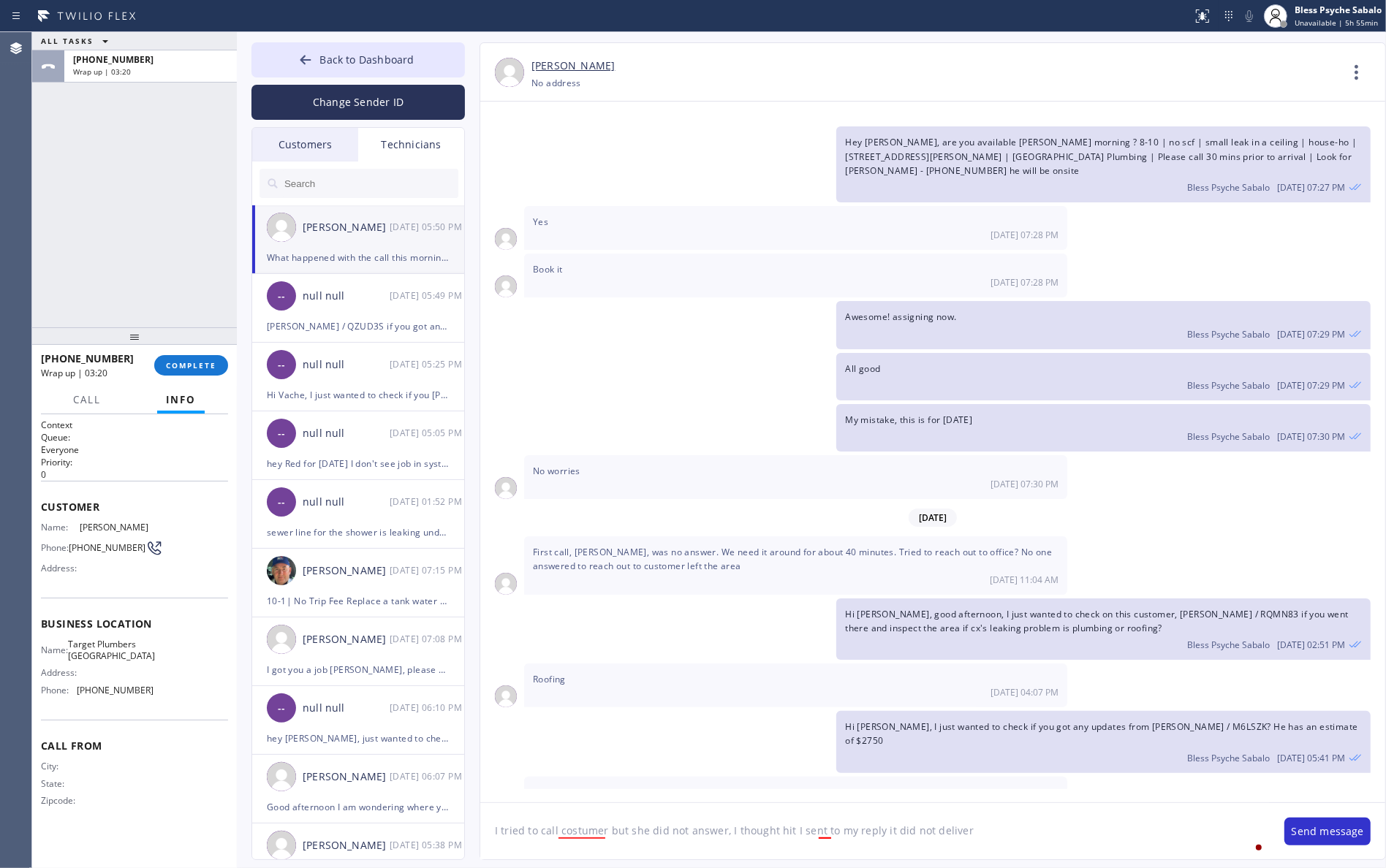
drag, startPoint x: 876, startPoint y: 830, endPoint x: 962, endPoint y: 835, distance: 86.1
click at [962, 835] on textarea "I tried to call costumer but she did not answer, I thought hit I sent to my rep…" at bounding box center [875, 830] width 790 height 56
click at [600, 788] on div "the customer" at bounding box center [609, 789] width 73 height 23
click at [909, 833] on textarea "I tried to call the customer but she did not answer, I thought hit I sent to my…" at bounding box center [875, 830] width 790 height 56
click at [915, 831] on textarea "I tried to call the customer but she did not answer, I thought hit I sent to my…" at bounding box center [875, 830] width 790 height 56
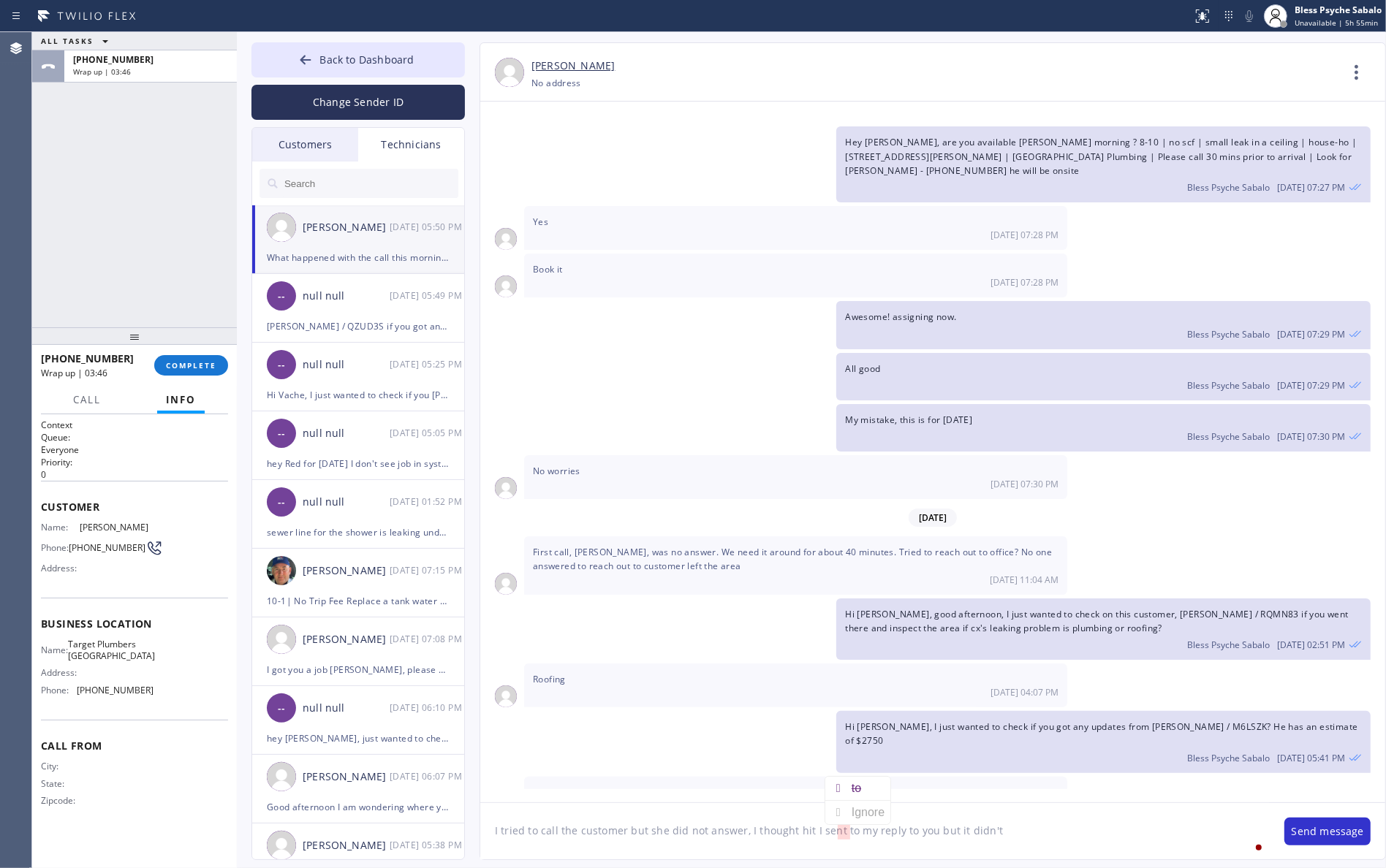
click at [890, 838] on textarea "I tried to call the customer but she did not answer, I thought hit I sent to my…" at bounding box center [875, 830] width 790 height 56
drag, startPoint x: 926, startPoint y: 831, endPoint x: 1005, endPoint y: 832, distance: 79.0
click at [1005, 832] on textarea "I tried to call the customer but she did not answer, I thought hit I sent to my…" at bounding box center [875, 830] width 790 height 56
type textarea "I tried to call the customer but she did not answer, I thought hit I sent to my…"
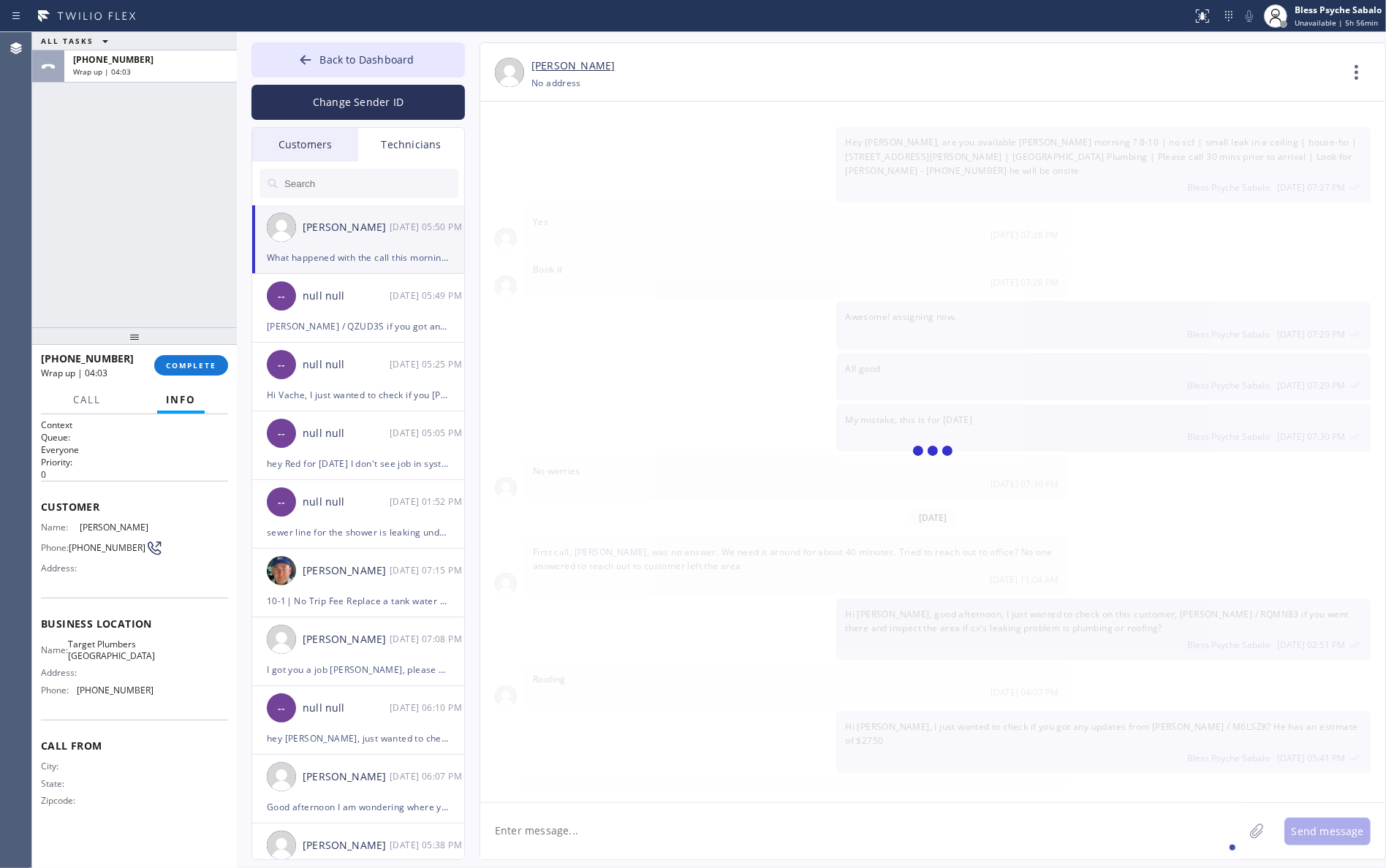
click at [945, 509] on div at bounding box center [932, 452] width 905 height 701
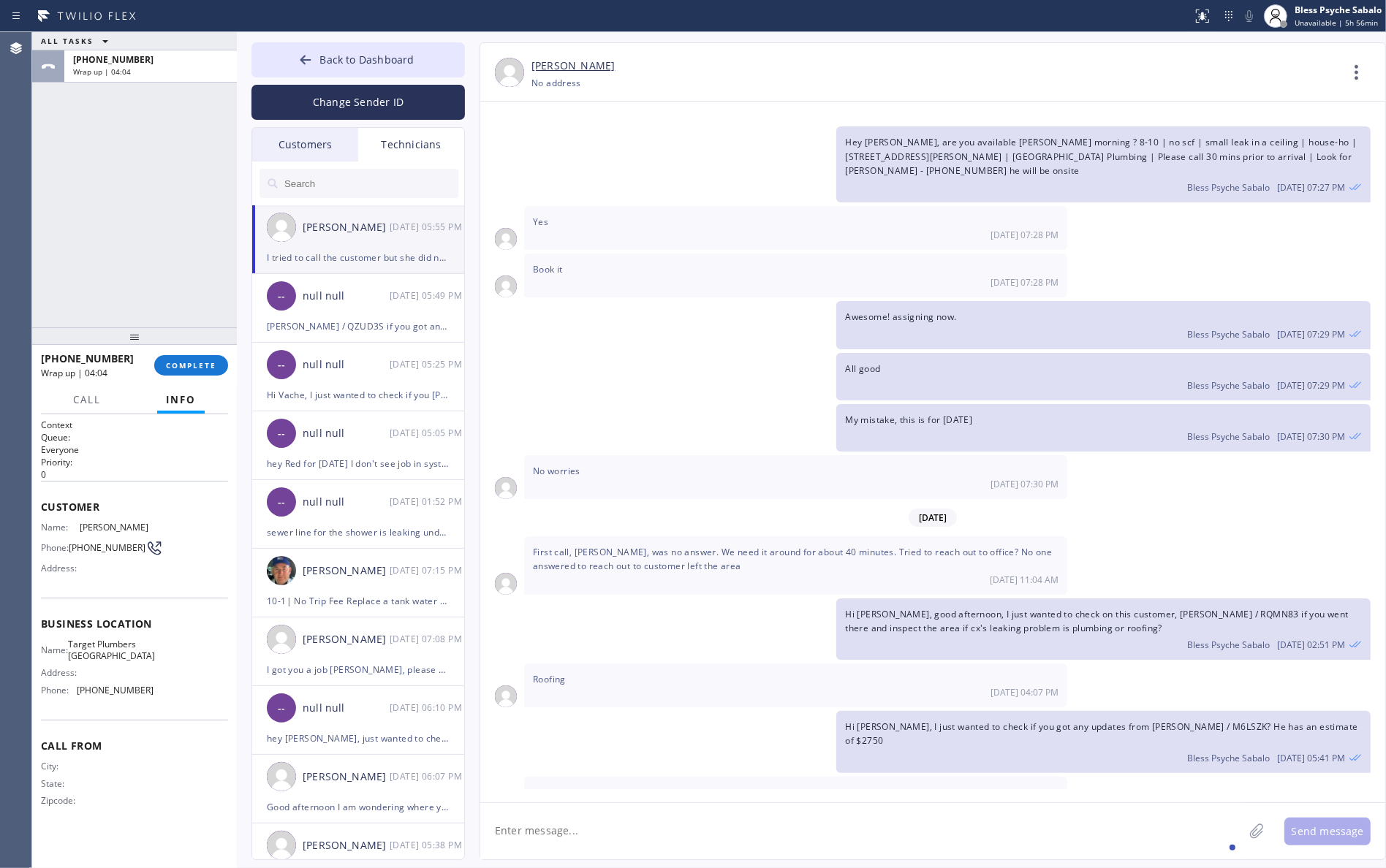
scroll to position [17332, 0]
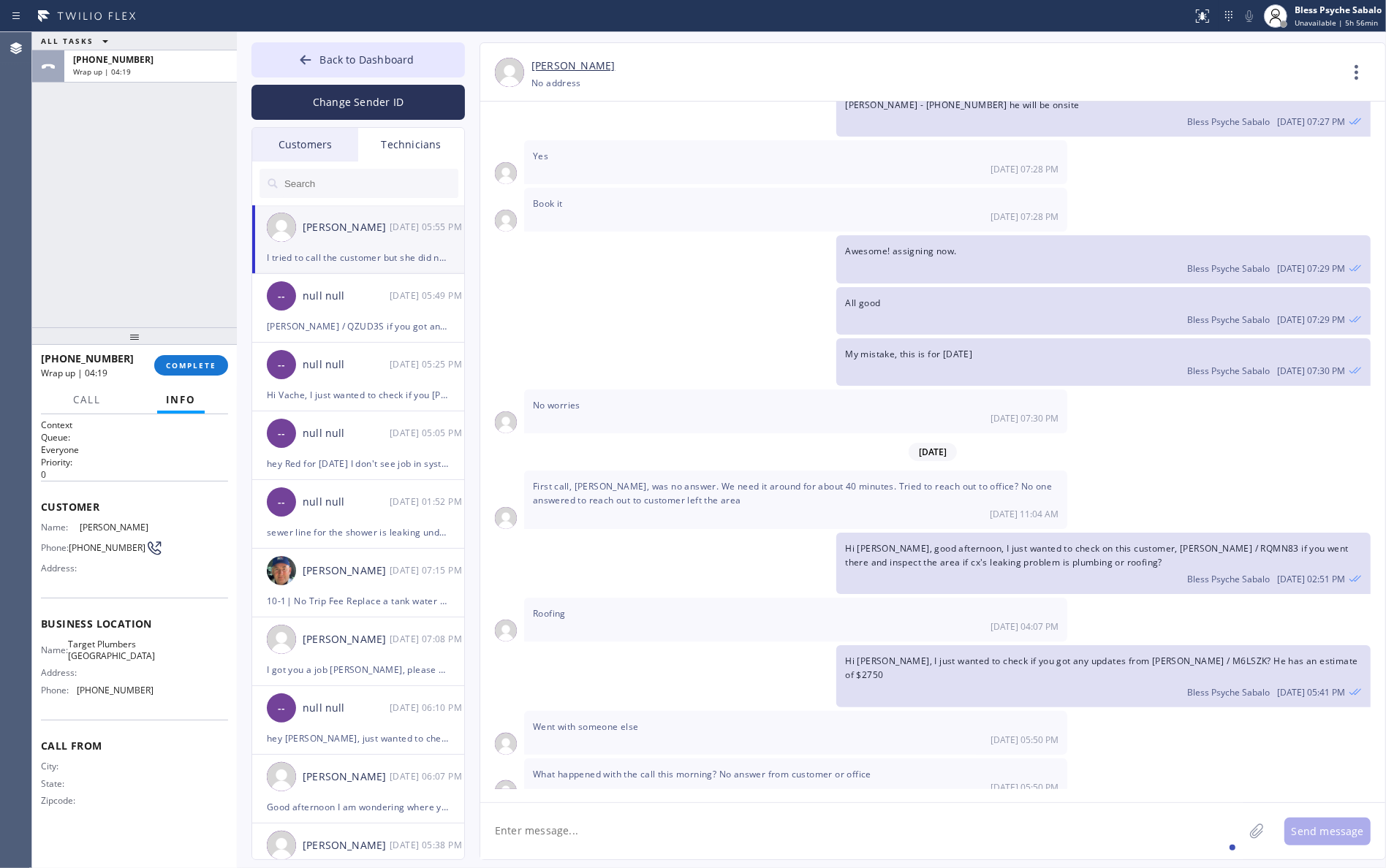
drag, startPoint x: 746, startPoint y: 783, endPoint x: 747, endPoint y: 793, distance: 10.0
click at [747, 806] on div "I tried to call the customer but she did not answer, I thought hit I sent to my…" at bounding box center [926, 830] width 891 height 48
click at [748, 815] on textarea at bounding box center [861, 830] width 763 height 56
type textarea "sorry about that"
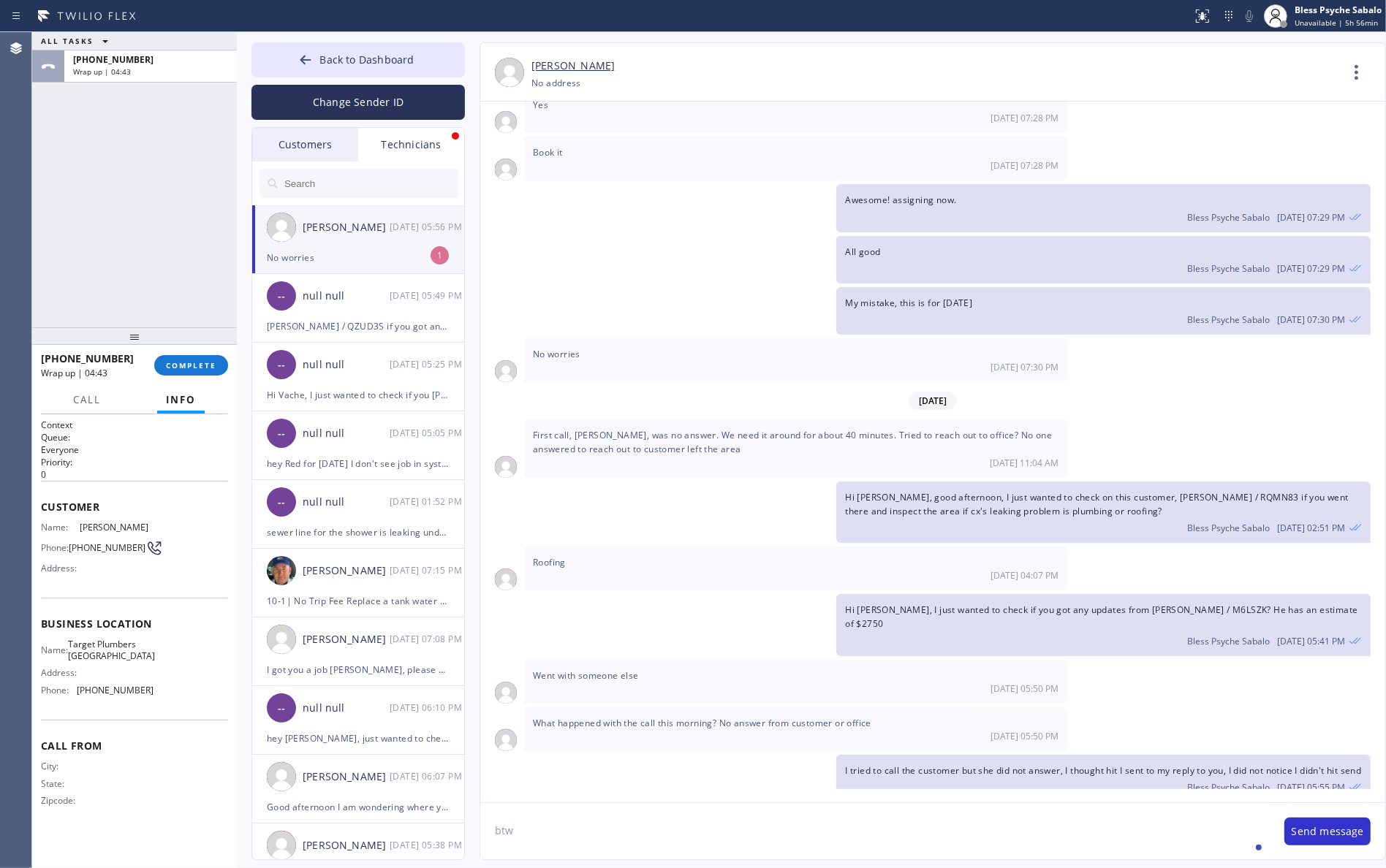
scroll to position [17429, 0]
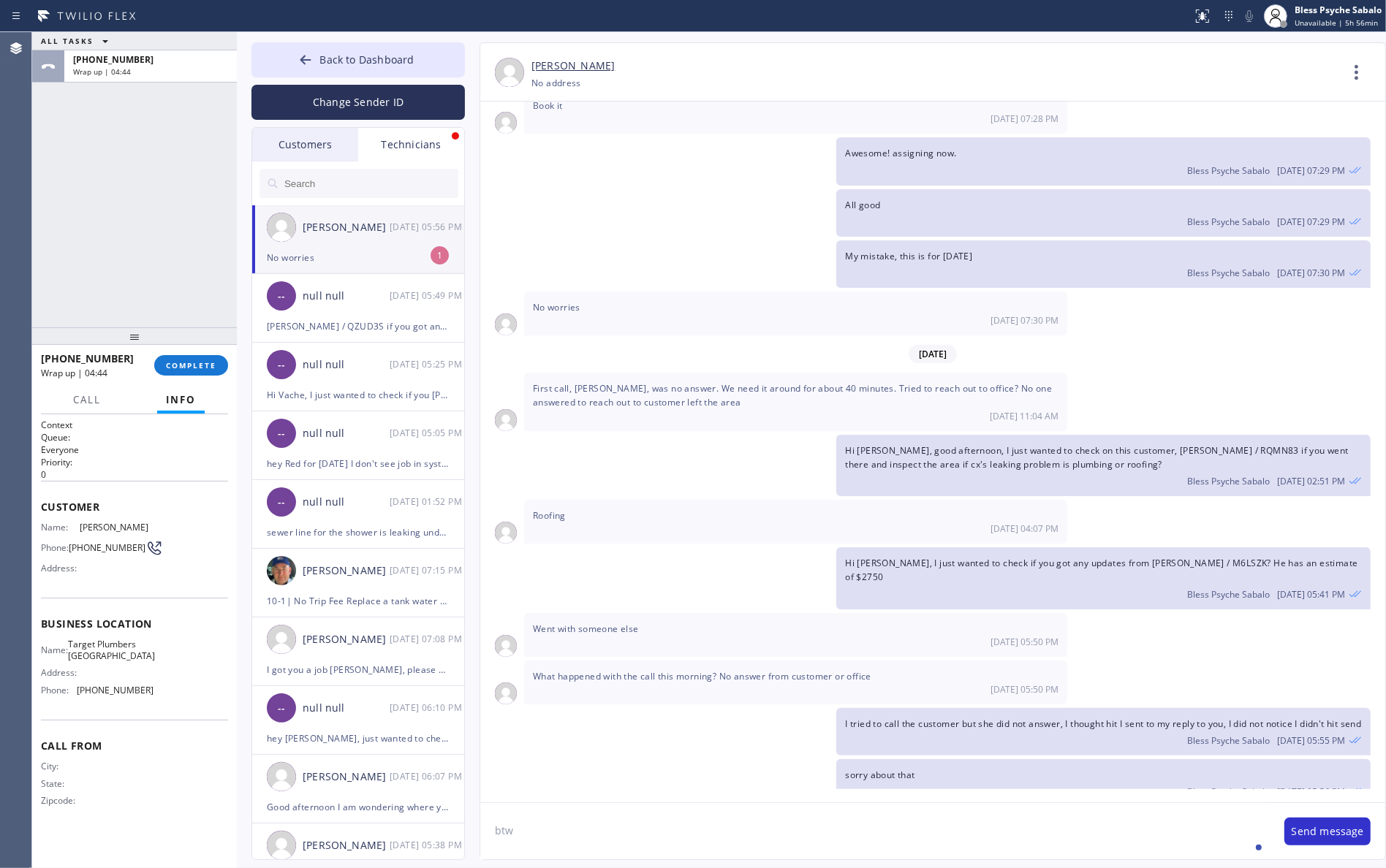
click at [567, 830] on textarea "btw" at bounding box center [875, 830] width 790 height 56
drag, startPoint x: 554, startPoint y: 825, endPoint x: 476, endPoint y: 820, distance: 78.2
click at [476, 820] on div "[PERSON_NAME] [PHONE_NUMBER] Choose phone number [PHONE_NUMBER] No address Cont…" at bounding box center [918, 451] width 906 height 818
click at [587, 825] on textarea "btw" at bounding box center [875, 830] width 790 height 56
paste textarea "9-12 | $99 | Water filter in the garage want it out might be this causing the p…"
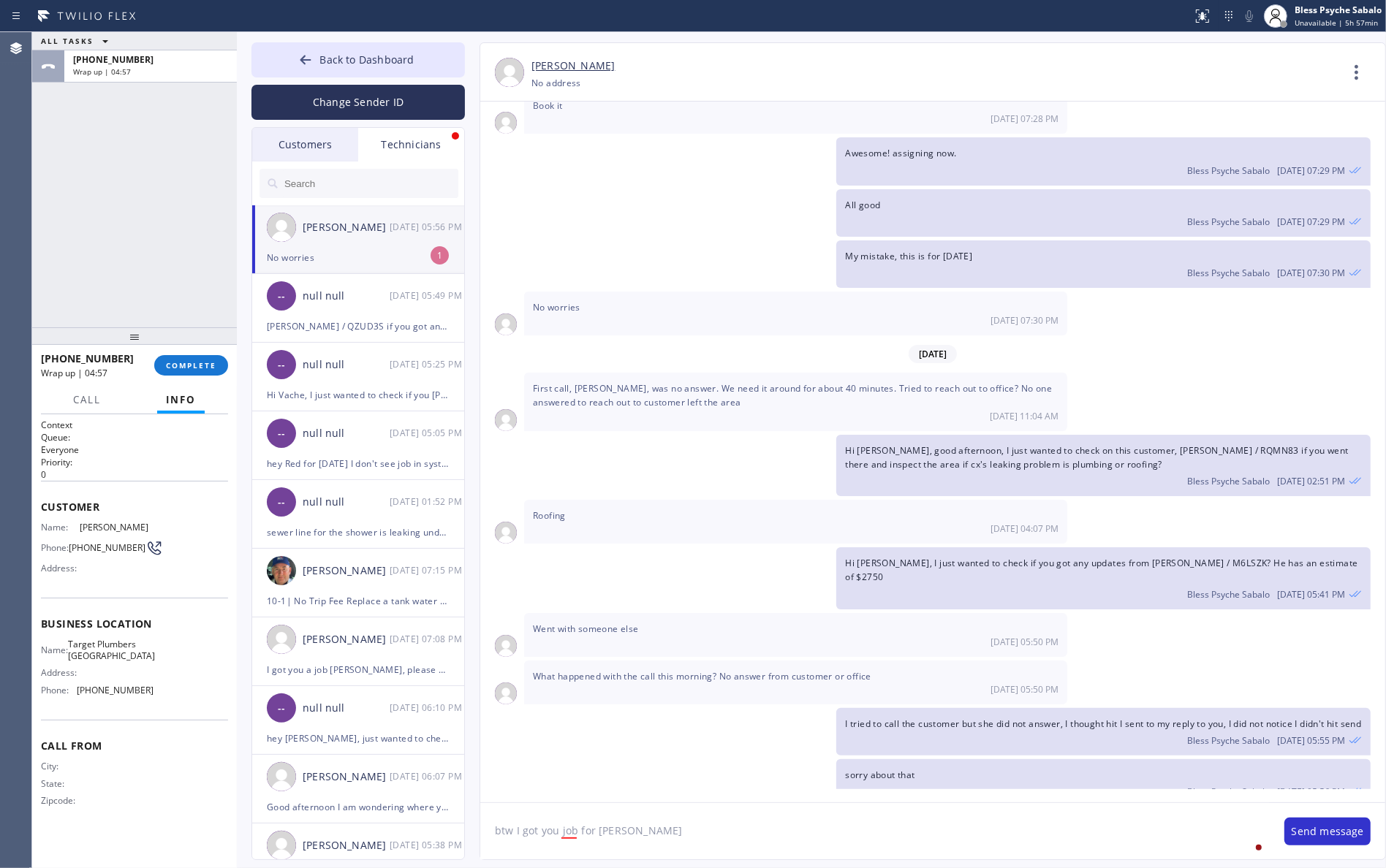
type textarea "btw I got you job for [PERSON_NAME] 9-12 | $99 | Water filter in the garage wan…"
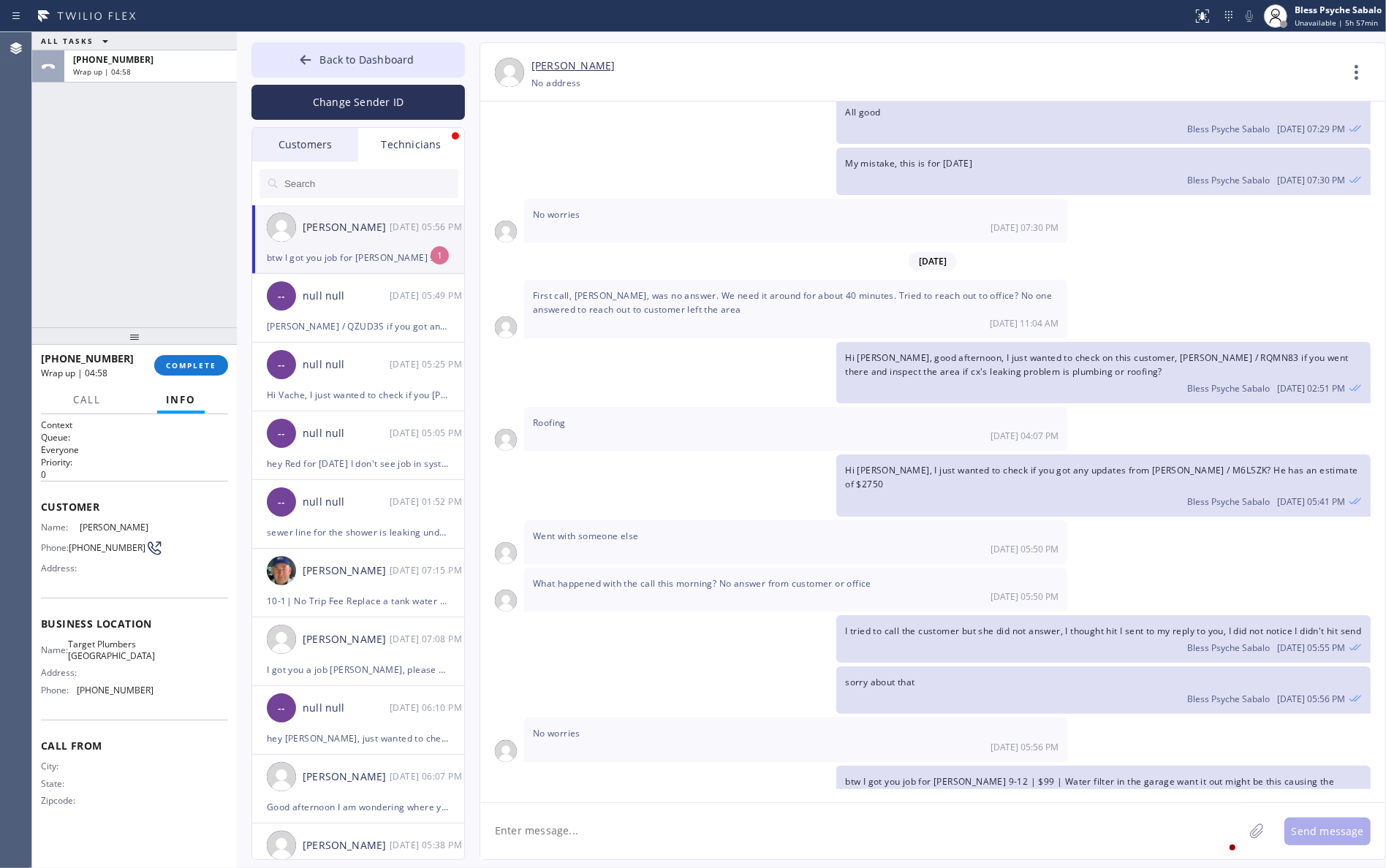
click at [607, 820] on textarea at bounding box center [861, 830] width 763 height 56
type textarea "I'll try to contact this costumer again let see if we can reschedule her"
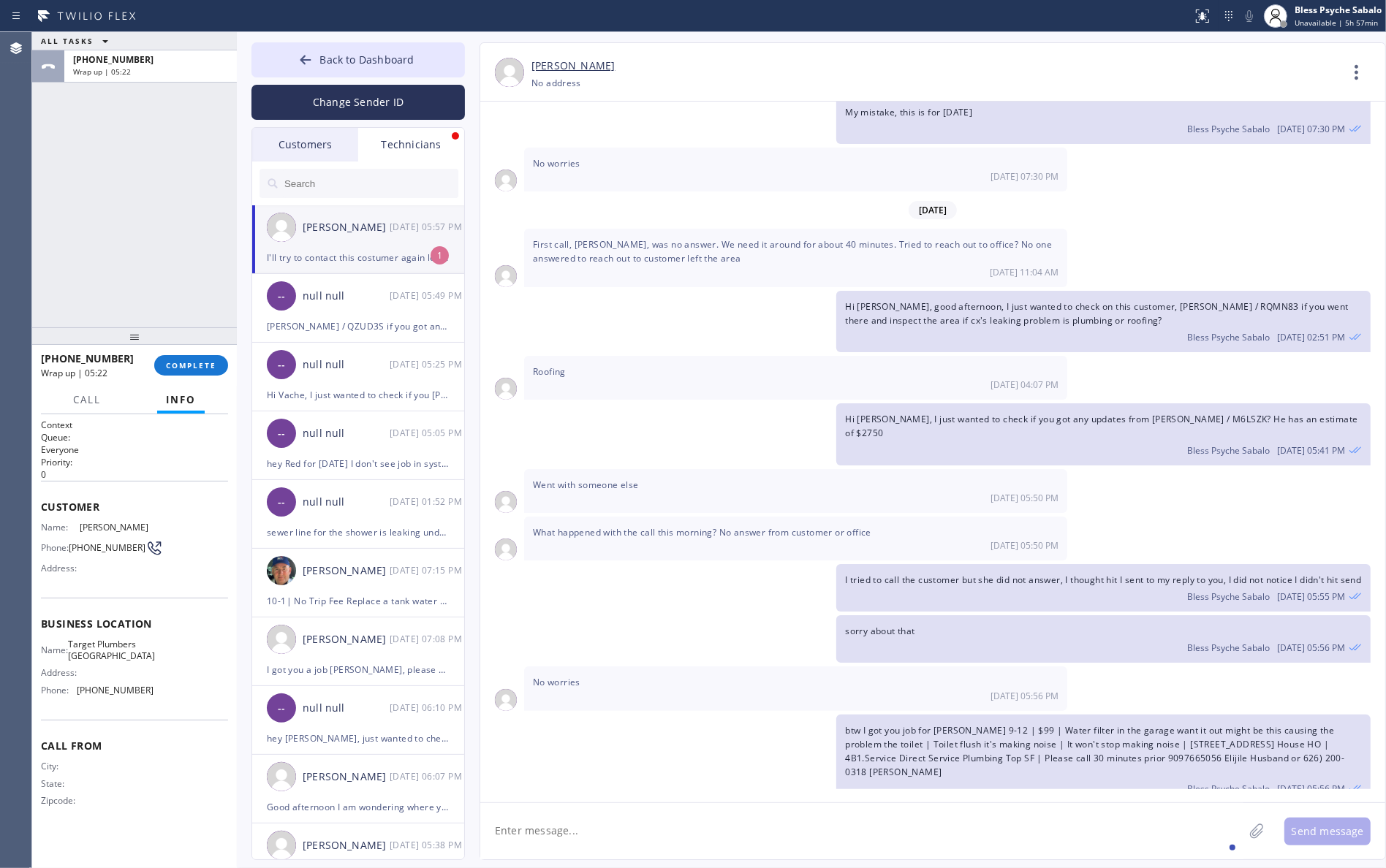
click at [707, 715] on div "btw I got you job for [PERSON_NAME] 9-12 | $99 | Water filter in the garage wan…" at bounding box center [926, 760] width 891 height 90
click at [370, 220] on div "[PERSON_NAME]" at bounding box center [346, 228] width 87 height 17
click at [368, 228] on div "[PERSON_NAME]" at bounding box center [346, 228] width 87 height 17
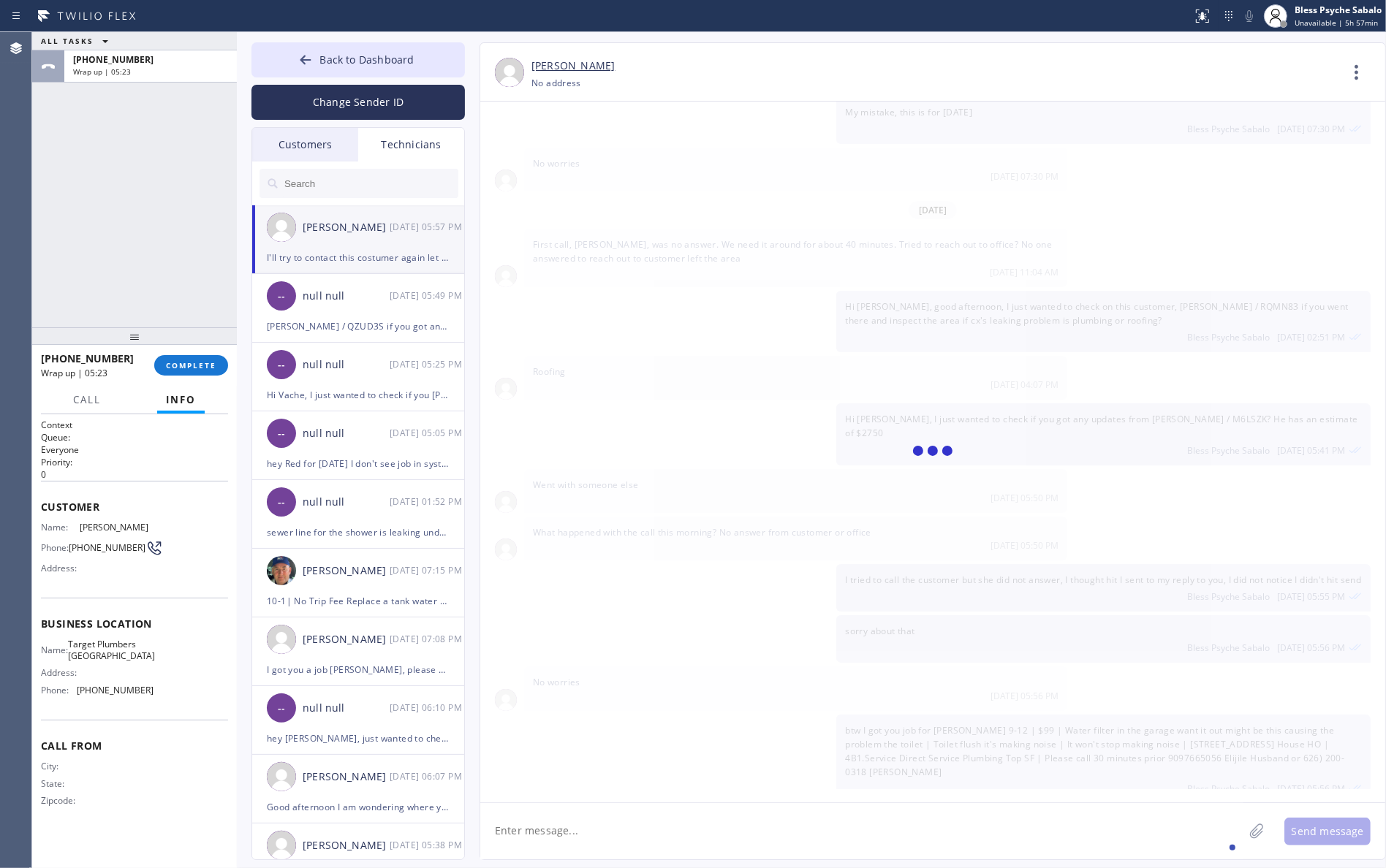
click at [368, 228] on div "[PERSON_NAME]" at bounding box center [346, 228] width 87 height 17
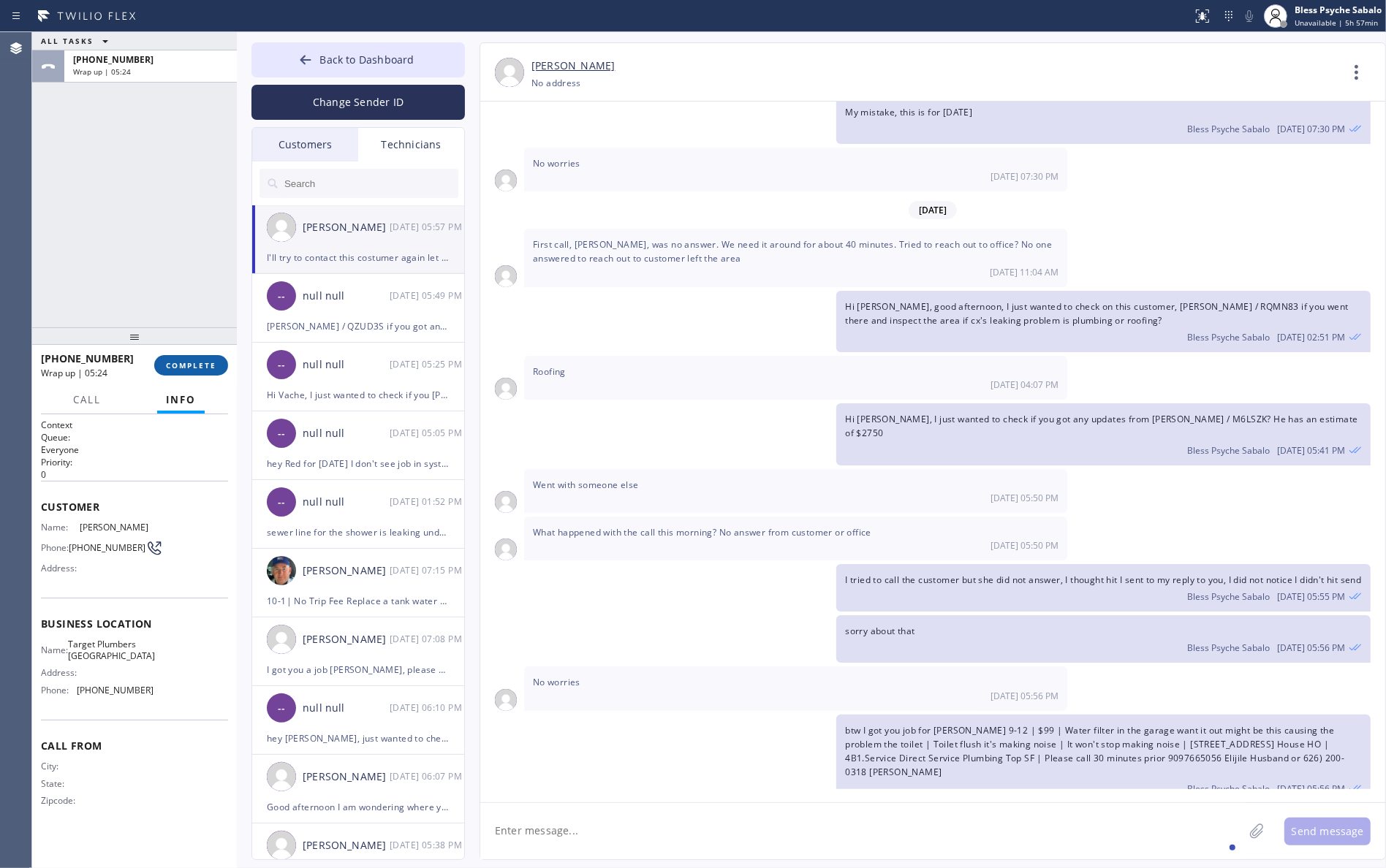
click at [184, 375] on div "[PHONE_NUMBER] Wrap up | 05:24 COMPLETE" at bounding box center [134, 366] width 187 height 38
drag, startPoint x: 184, startPoint y: 374, endPoint x: 153, endPoint y: 260, distance: 118.1
click at [184, 370] on button "COMPLETE" at bounding box center [191, 365] width 74 height 21
click at [153, 260] on div "ALL TASKS ALL TASKS ACTIVE TASKS TASKS IN WRAP UP [PHONE_NUMBER] Wrap up | 05:25" at bounding box center [134, 180] width 204 height 295
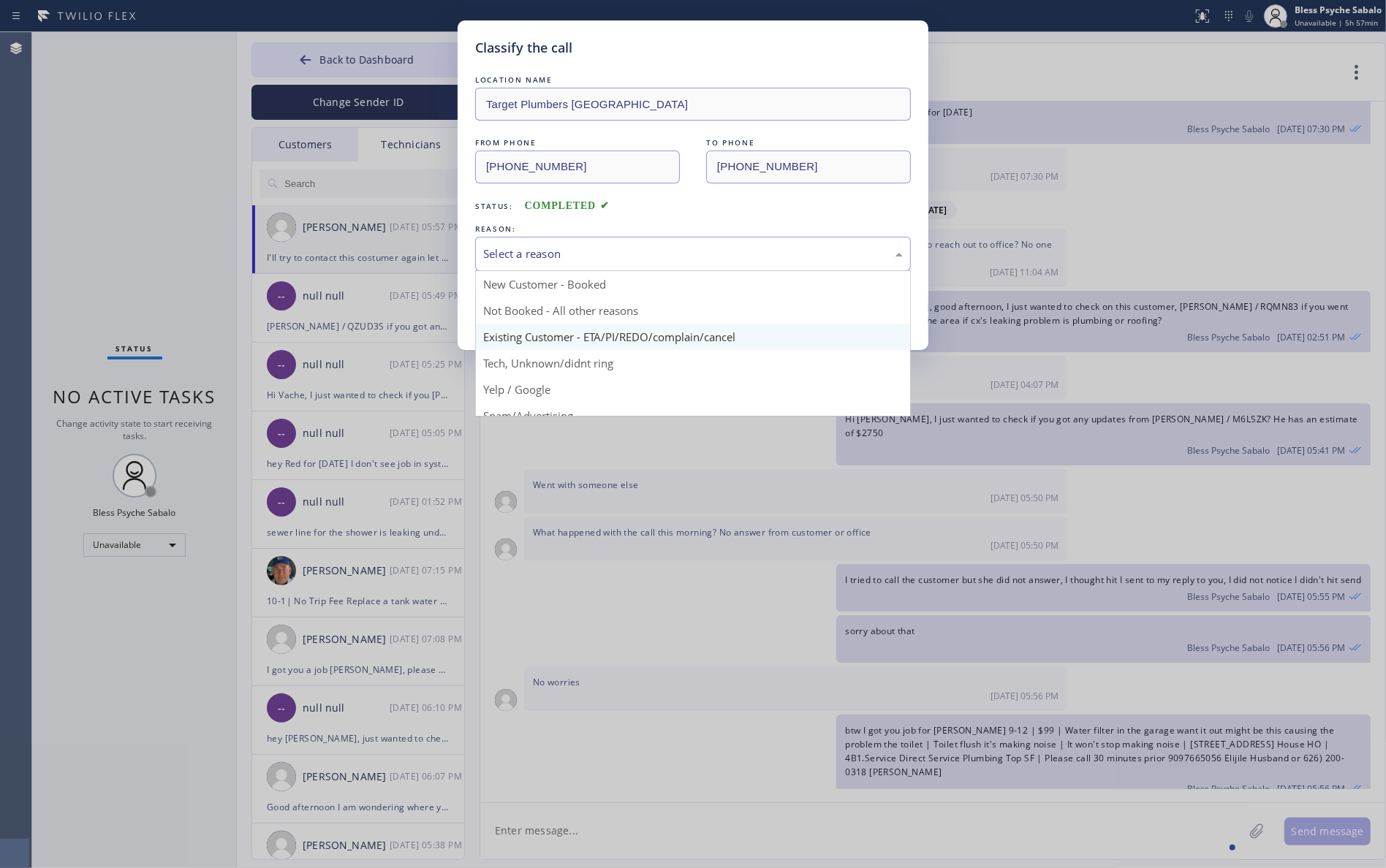
drag, startPoint x: 663, startPoint y: 256, endPoint x: 643, endPoint y: 329, distance: 75.7
click at [663, 258] on div "Select a reason" at bounding box center [692, 254] width 419 height 17
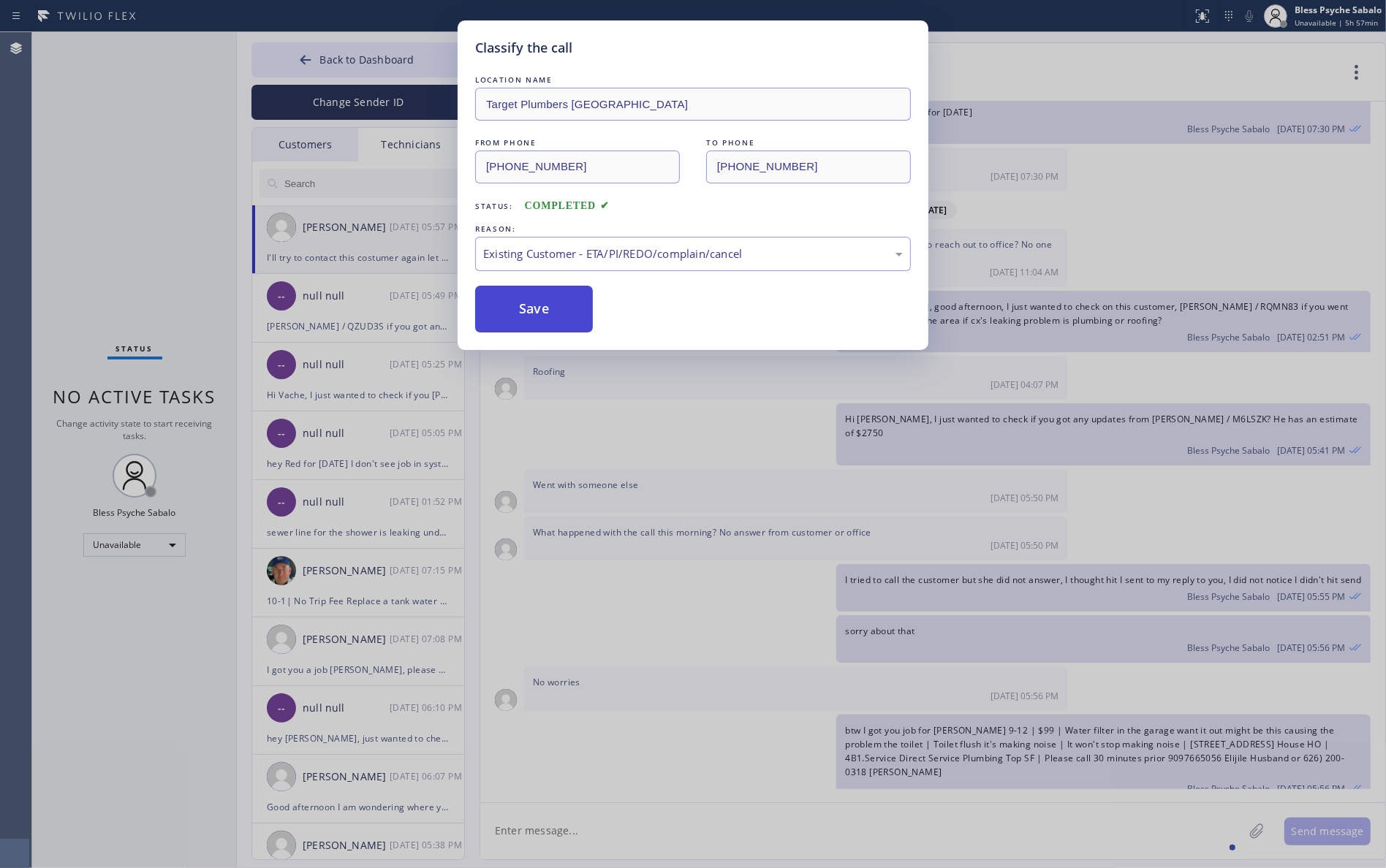
click at [542, 331] on button "Save" at bounding box center [534, 309] width 118 height 47
click at [545, 320] on button "Save" at bounding box center [534, 309] width 118 height 47
click at [547, 320] on button "Save" at bounding box center [534, 309] width 118 height 47
drag, startPoint x: 547, startPoint y: 320, endPoint x: 560, endPoint y: 357, distance: 39.2
click at [547, 327] on button "Save" at bounding box center [534, 309] width 118 height 47
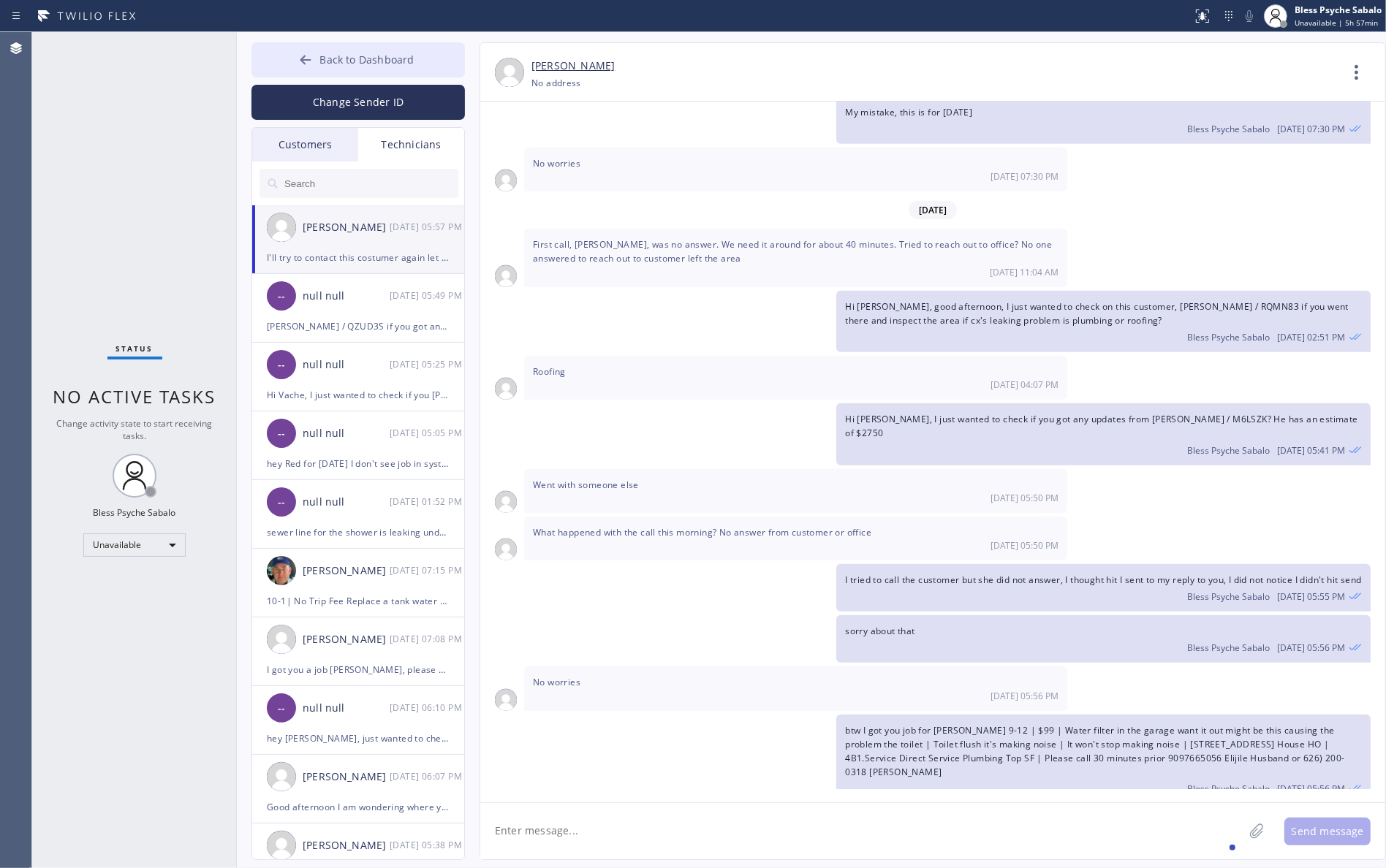
click at [389, 58] on span "Back to Dashboard" at bounding box center [366, 59] width 94 height 14
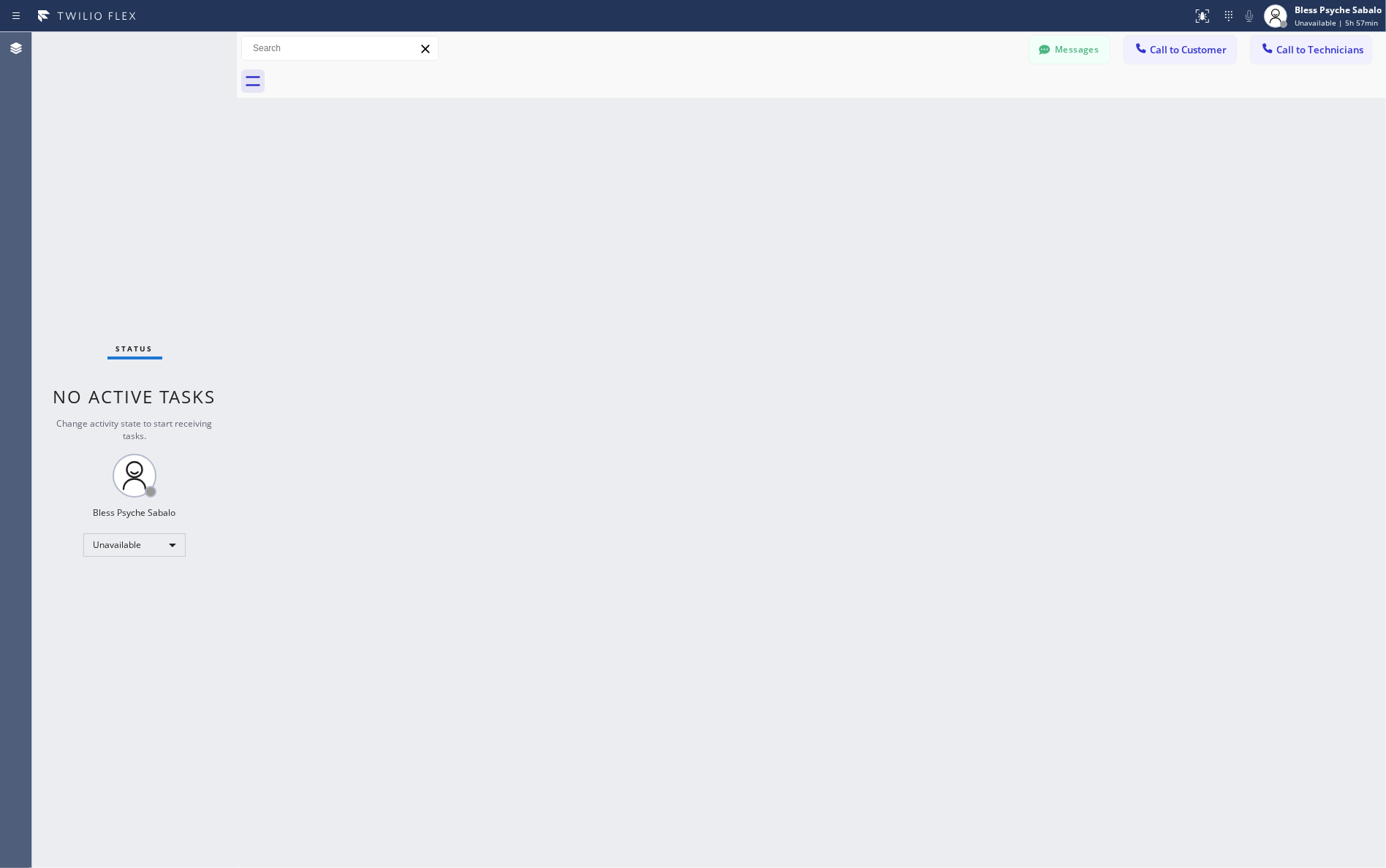
drag, startPoint x: 738, startPoint y: 177, endPoint x: 928, endPoint y: 117, distance: 199.2
click at [739, 177] on div "Back to Dashboard Change Sender ID Customers Technicians RB [PERSON_NAME] [DATE…" at bounding box center [811, 450] width 1149 height 836
click at [1152, 38] on button "Call to Customer" at bounding box center [1180, 49] width 112 height 28
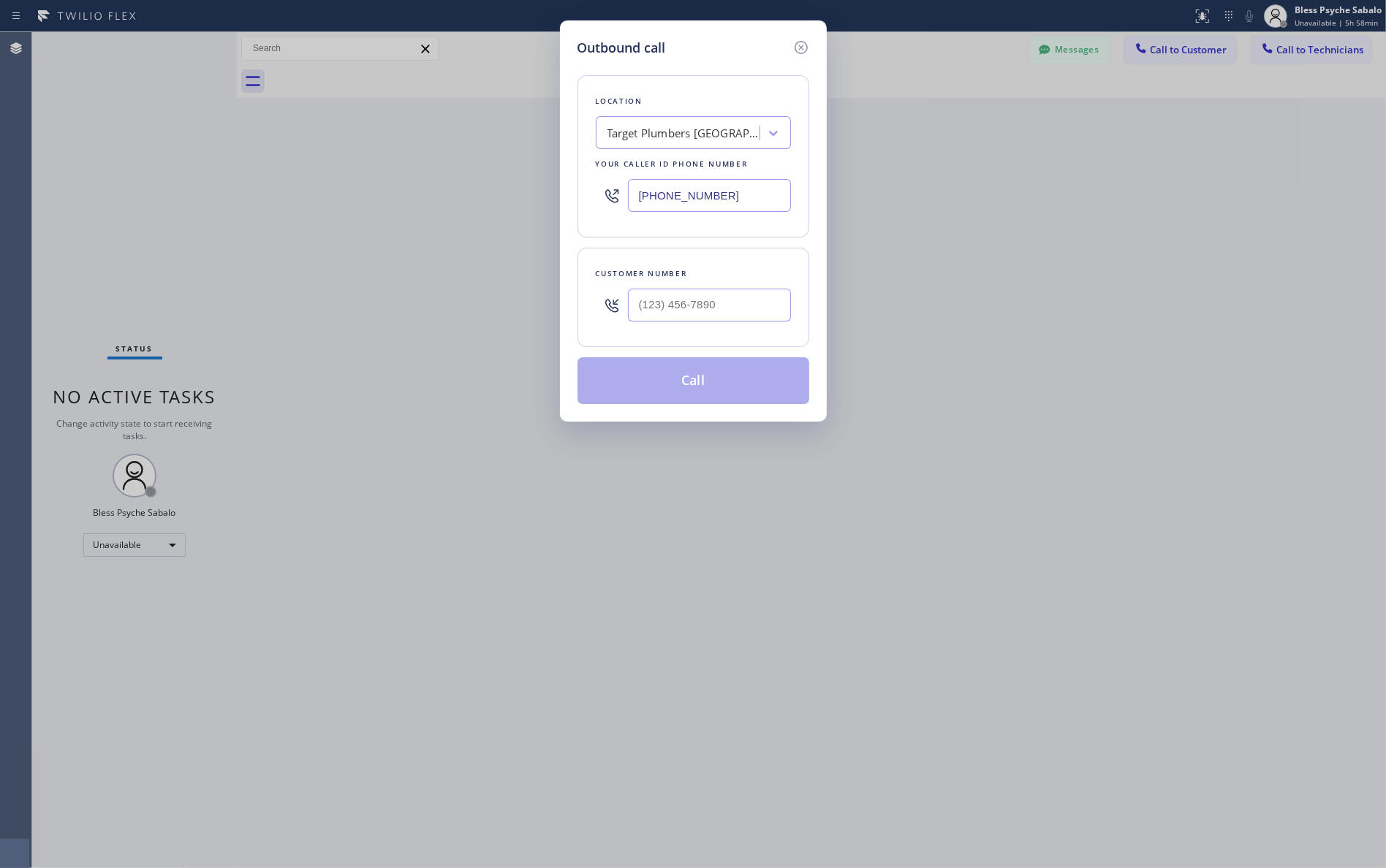
click at [720, 133] on div "Target Plumbers [GEOGRAPHIC_DATA]" at bounding box center [684, 133] width 153 height 17
paste input "La Habra Plumbing"
type input "La Habra Plumbing"
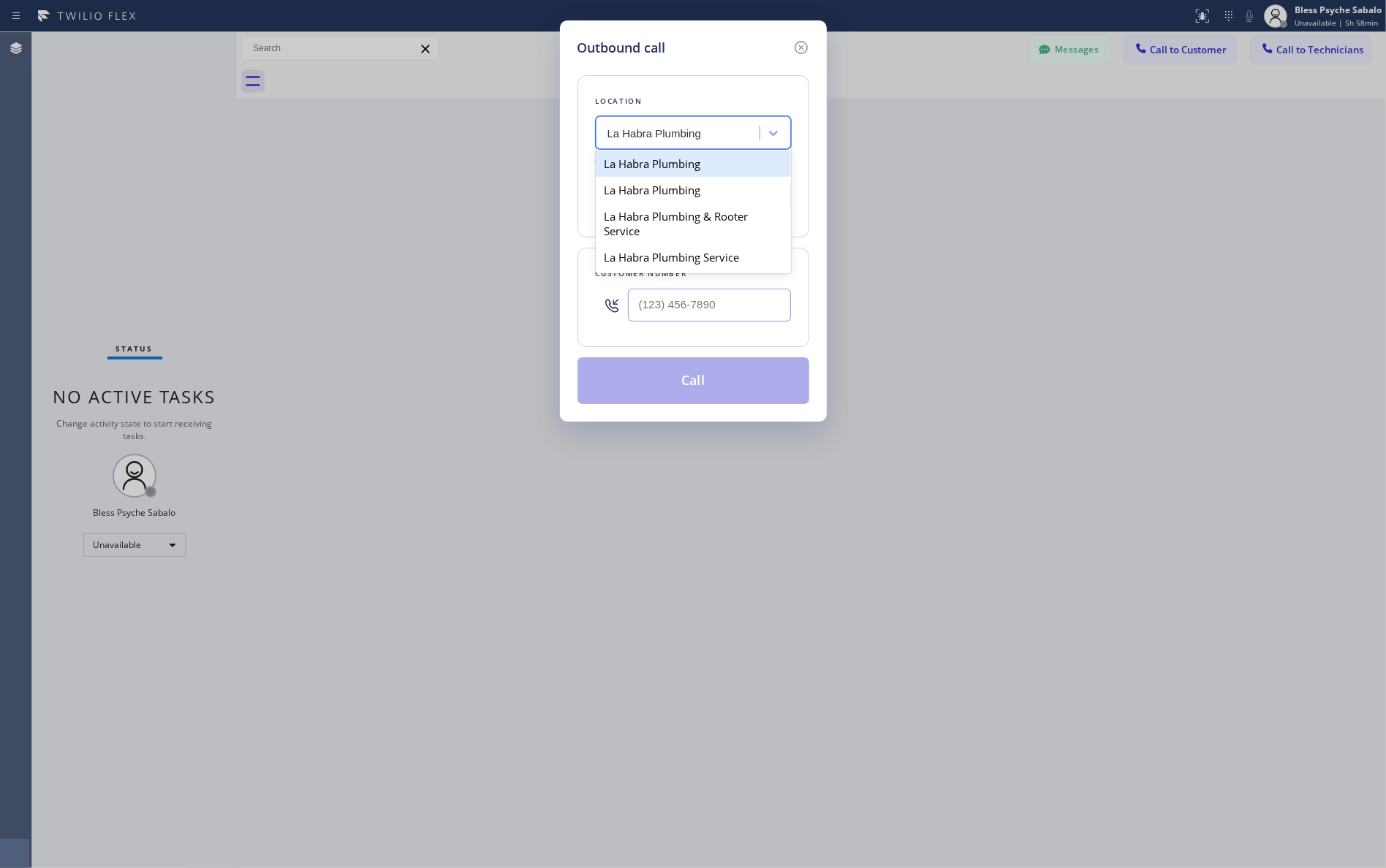
click at [692, 168] on div "La Habra Plumbing" at bounding box center [693, 164] width 195 height 27
type input "[PHONE_NUMBER]"
click at [691, 293] on input "(___) ___-____" at bounding box center [709, 304] width 163 height 33
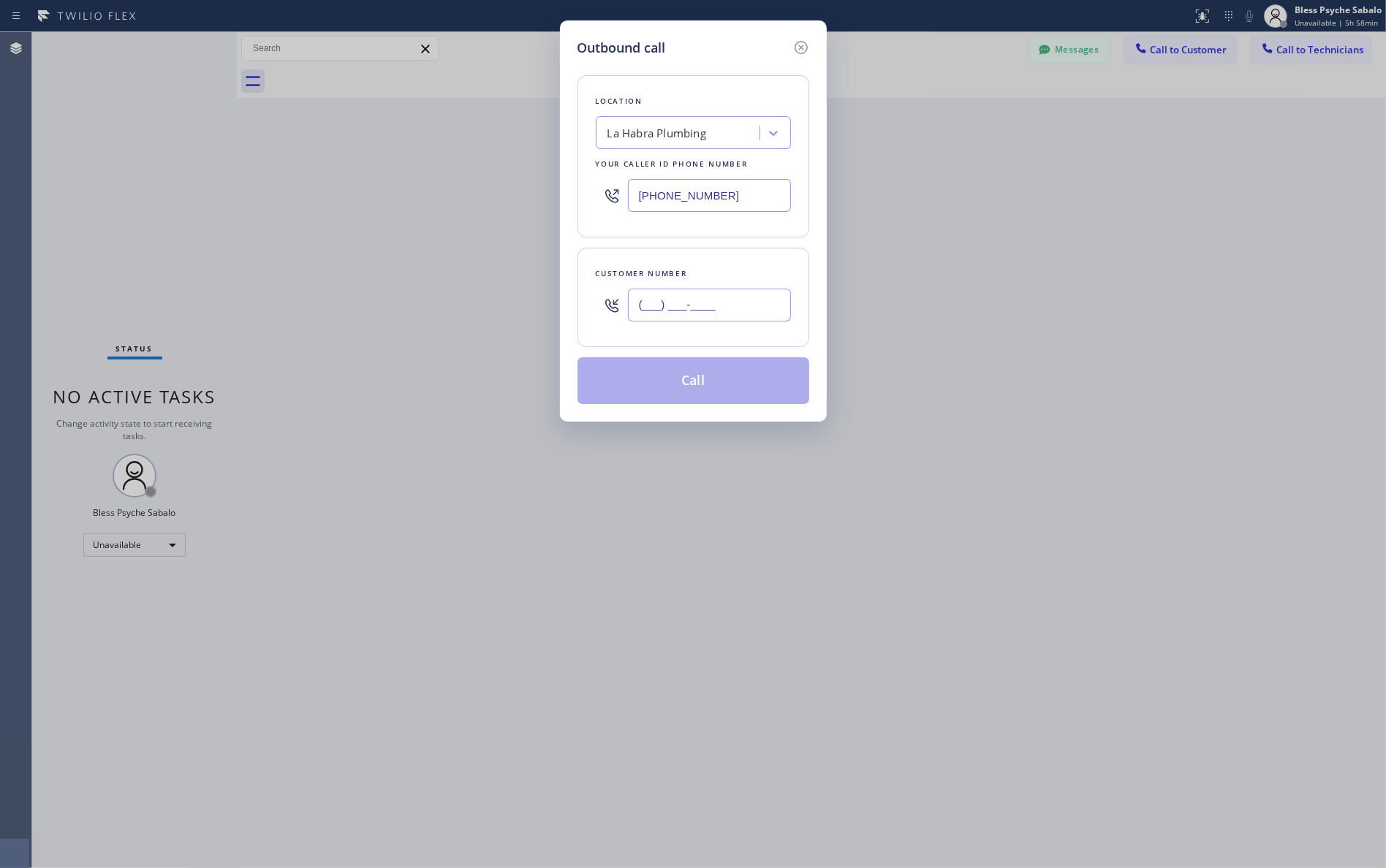
paste input "562) 451-727"
drag, startPoint x: 750, startPoint y: 301, endPoint x: 575, endPoint y: 288, distance: 175.5
click at [575, 288] on div "Outbound call Location [GEOGRAPHIC_DATA] Plumbing Your caller id phone number […" at bounding box center [693, 221] width 267 height 401
paste input "text"
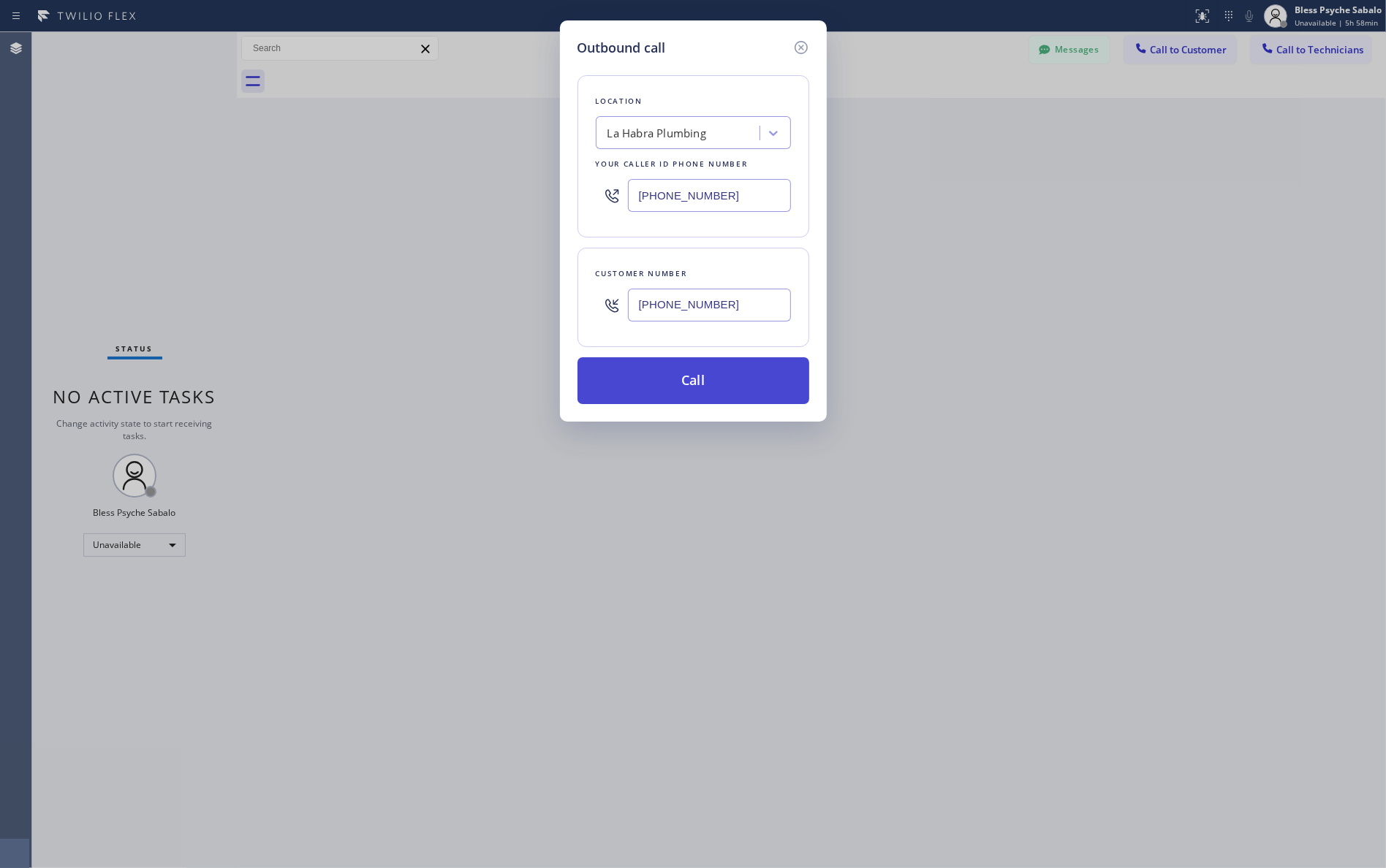
type input "[PHONE_NUMBER]"
click at [731, 378] on button "Call" at bounding box center [694, 381] width 232 height 47
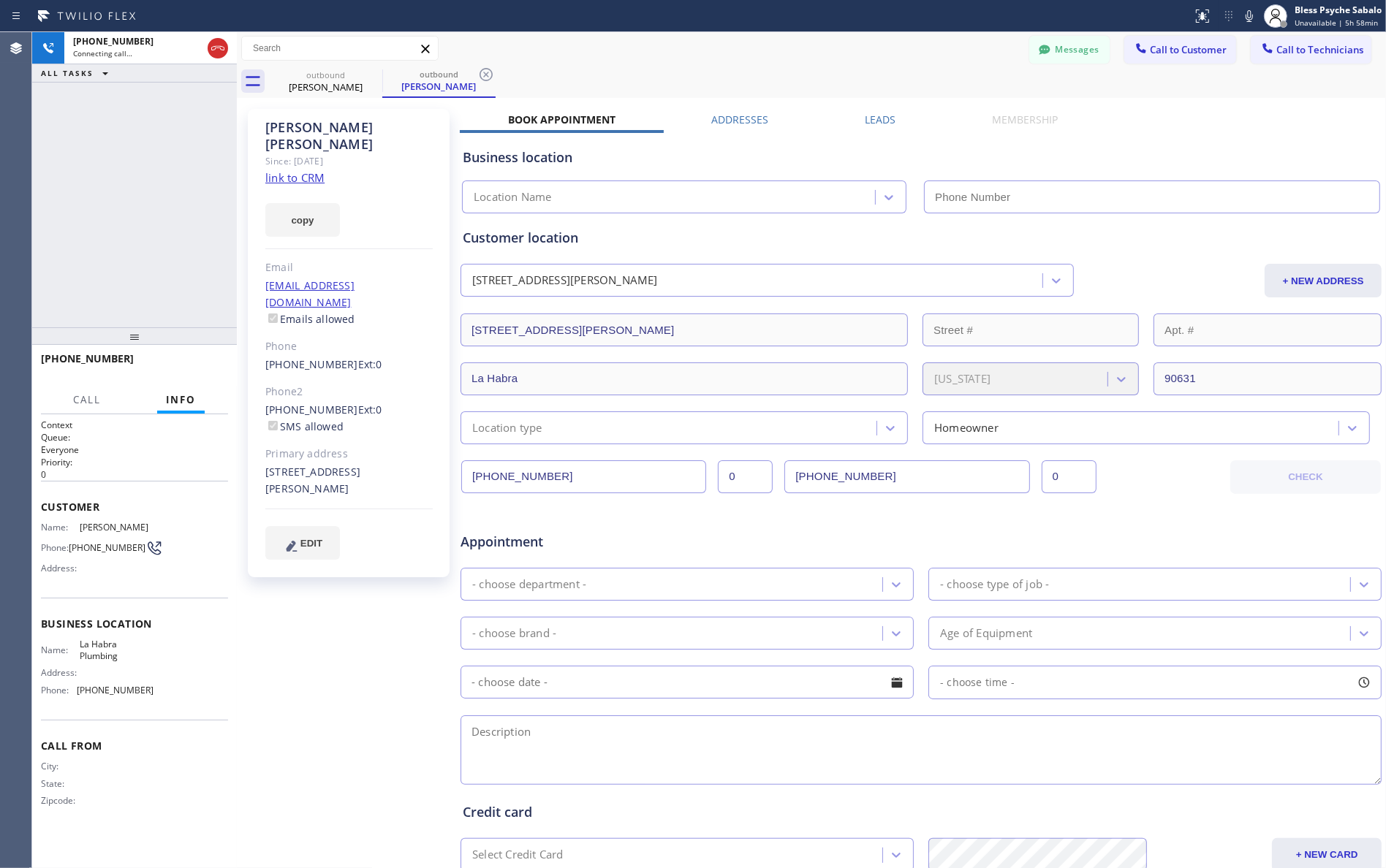
type input "[PHONE_NUMBER]"
drag, startPoint x: 198, startPoint y: 363, endPoint x: 203, endPoint y: 340, distance: 23.5
click at [198, 362] on span "HANG UP" at bounding box center [193, 365] width 44 height 10
drag, startPoint x: 193, startPoint y: 247, endPoint x: 275, endPoint y: 238, distance: 82.5
click at [193, 246] on div "[PHONE_NUMBER] Live | 00:05 ALL TASKS ALL TASKS ACTIVE TASKS TASKS IN WRAP UP" at bounding box center [134, 180] width 204 height 295
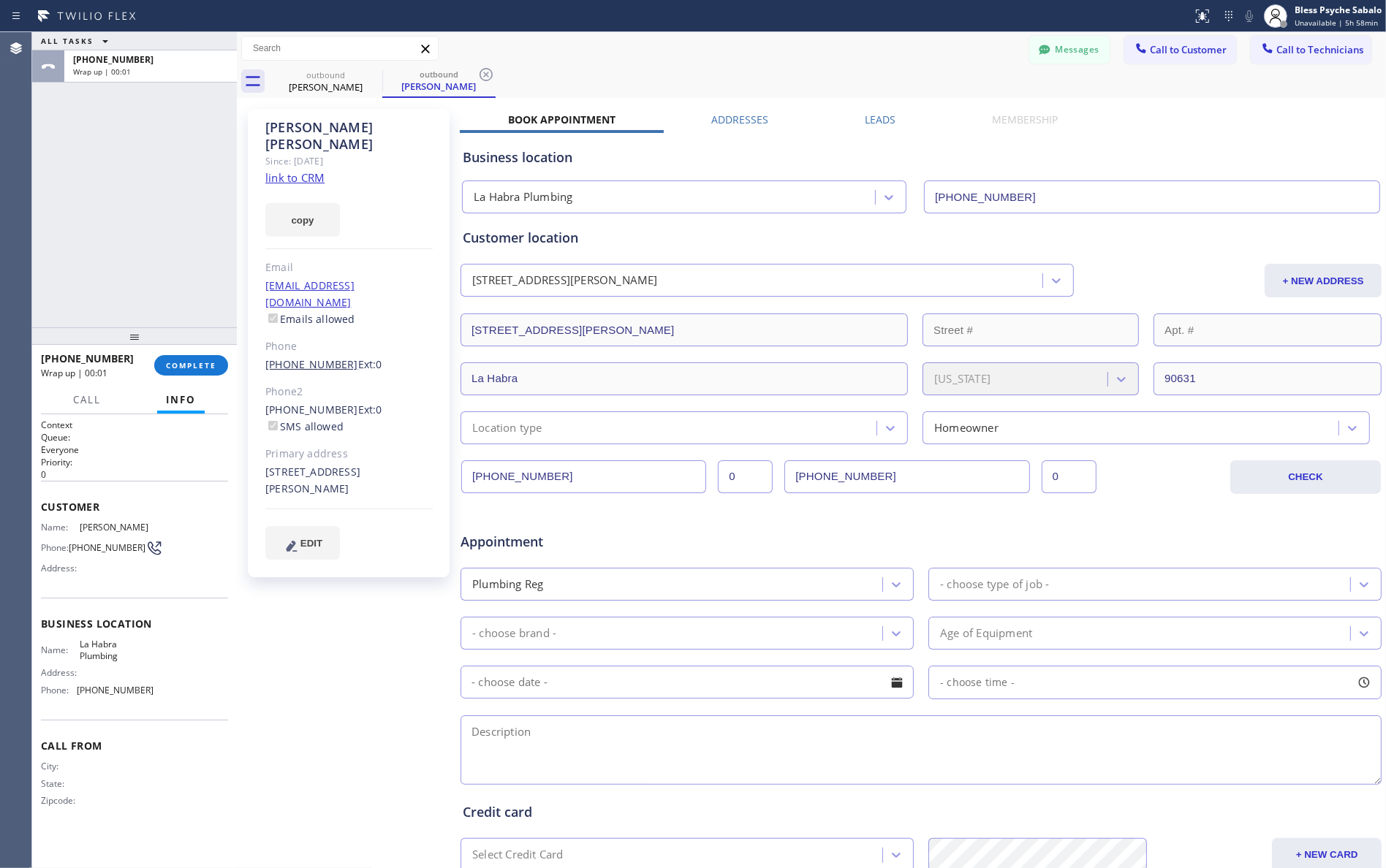
click at [309, 358] on link "[PHONE_NUMBER]" at bounding box center [311, 364] width 93 height 14
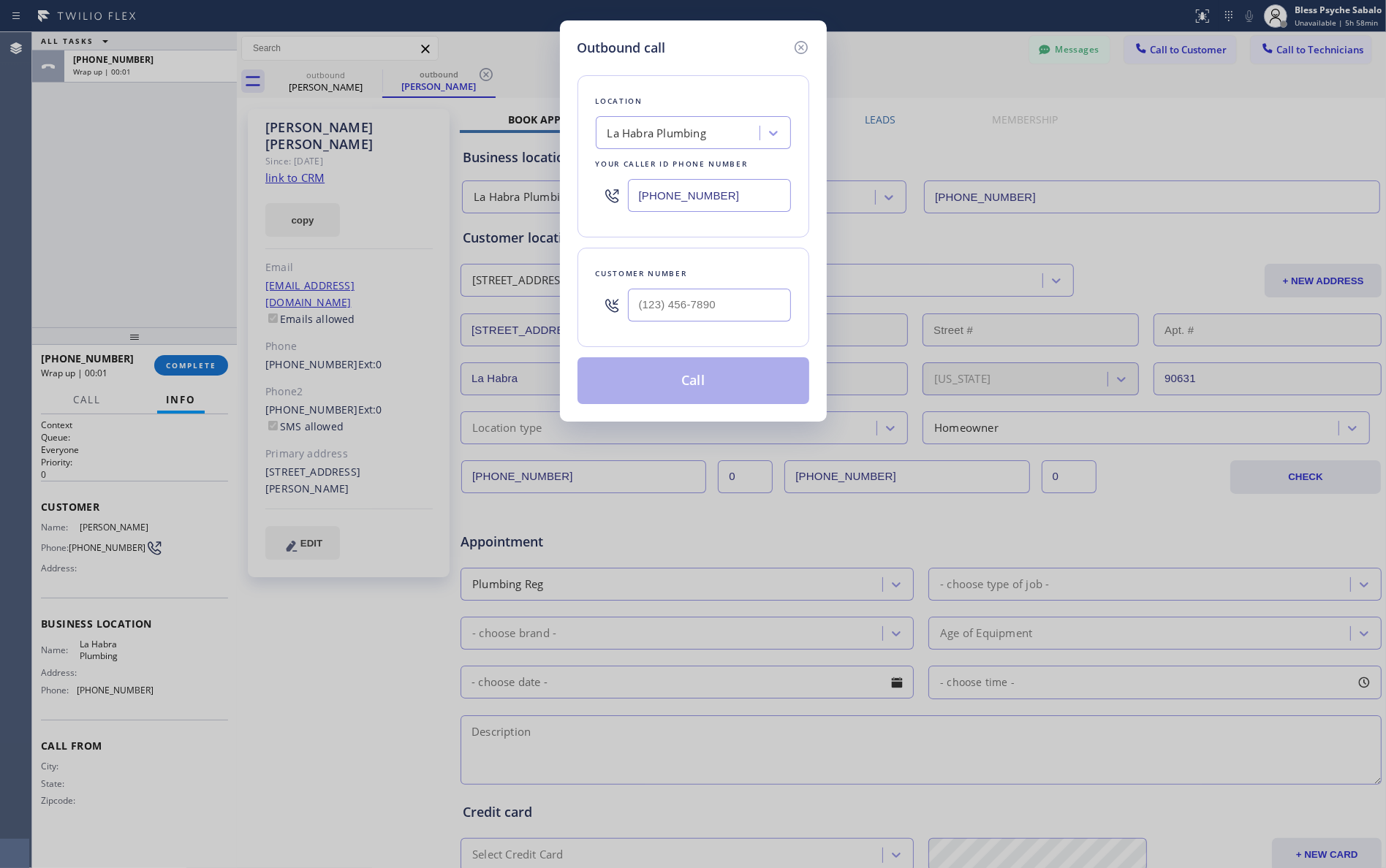
type input "[PHONE_NUMBER]"
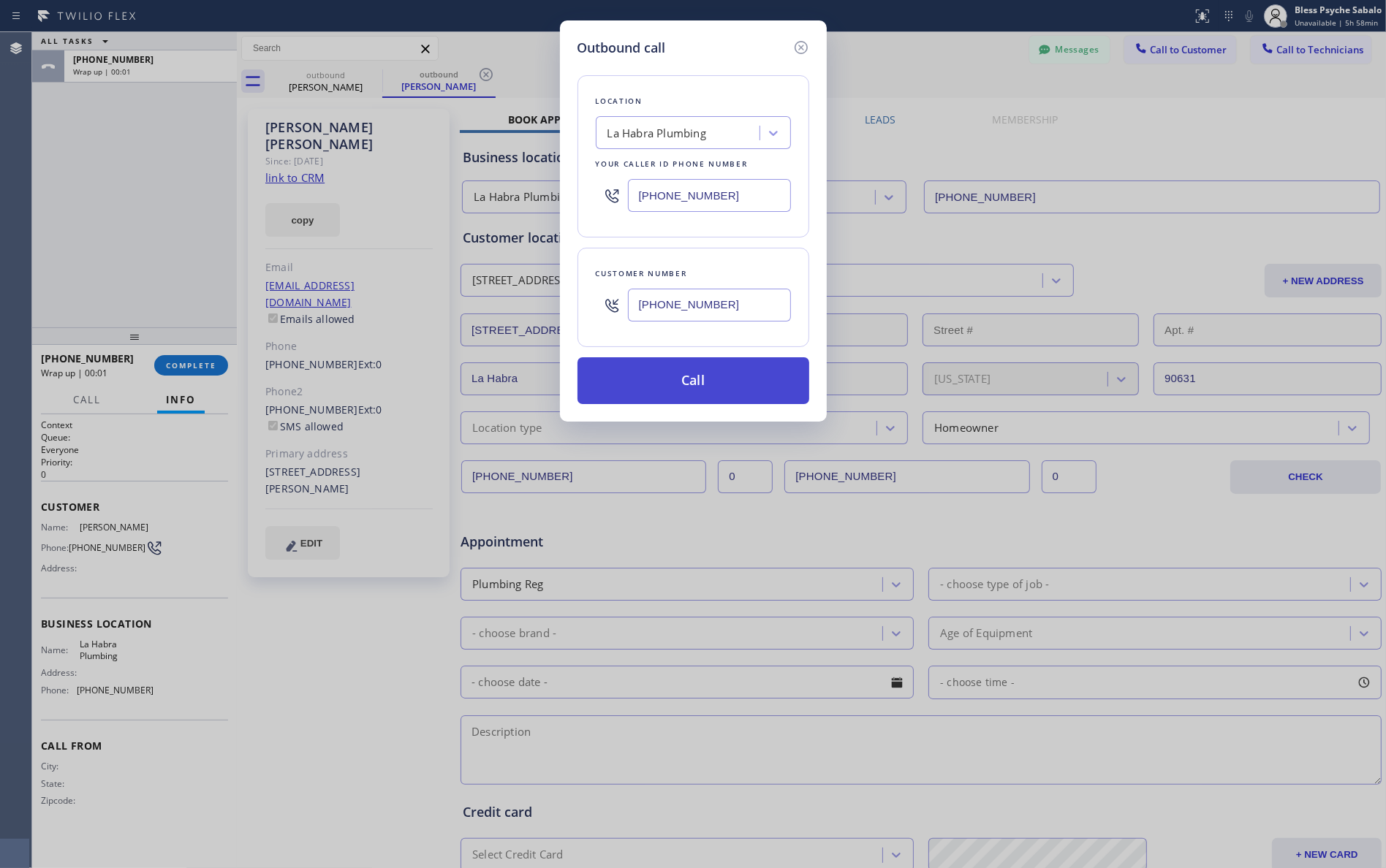
click at [624, 374] on button "Call" at bounding box center [694, 381] width 232 height 47
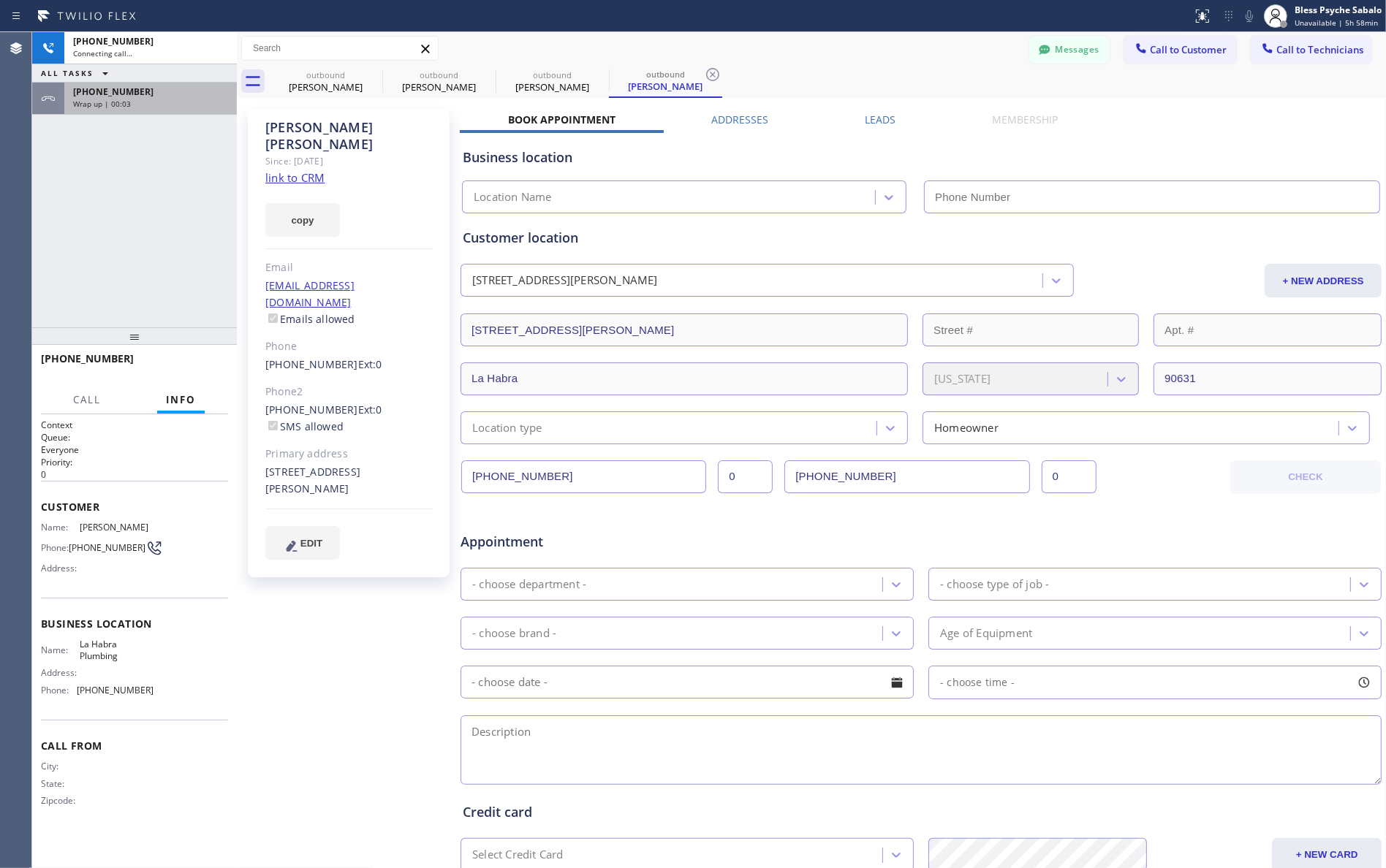
click at [118, 110] on div "[PHONE_NUMBER] Wrap up | 00:03" at bounding box center [148, 98] width 167 height 33
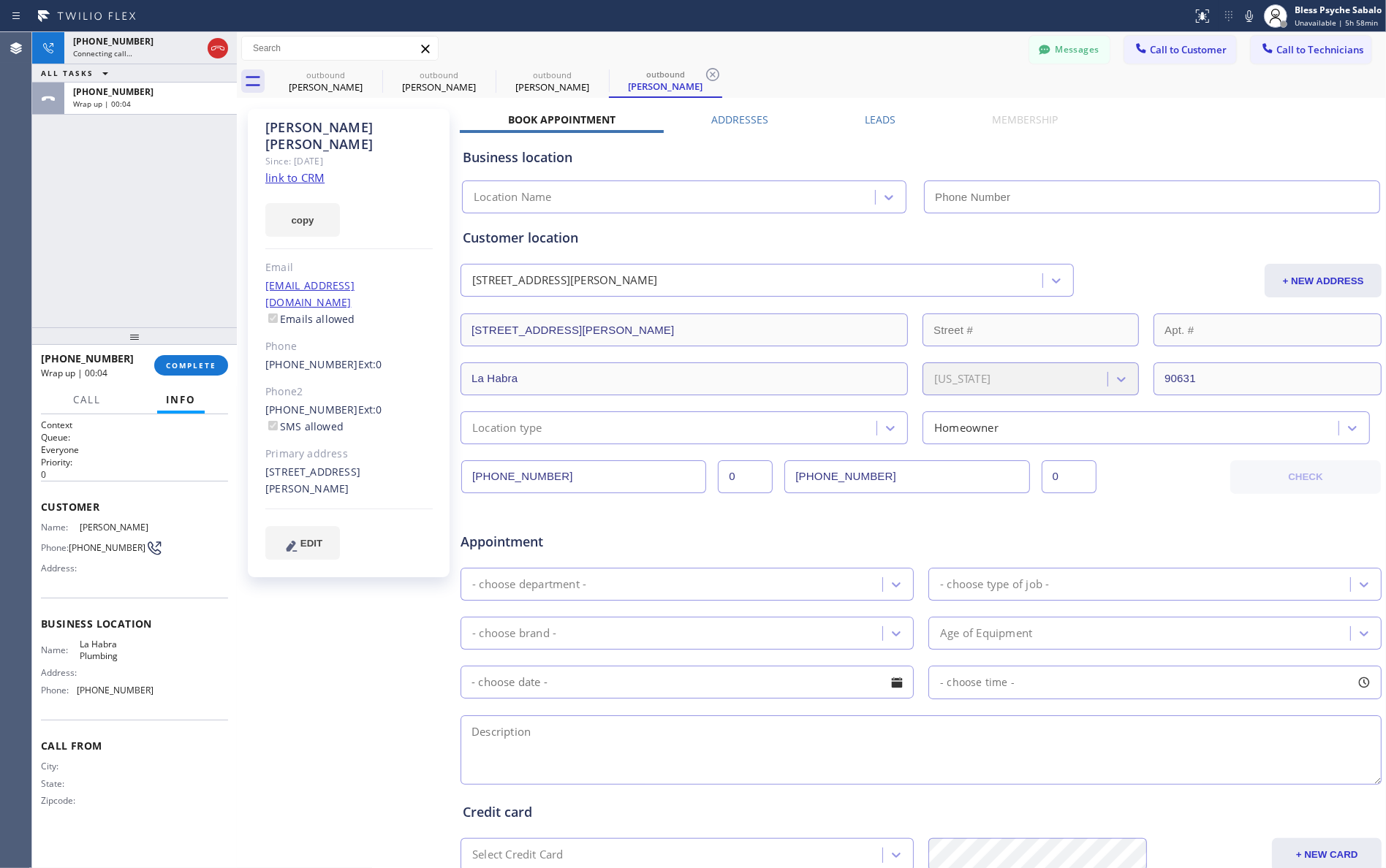
click at [213, 382] on div "[PHONE_NUMBER] Wrap up | 00:04 COMPLETE" at bounding box center [134, 366] width 187 height 38
click at [207, 371] on button "COMPLETE" at bounding box center [191, 365] width 74 height 21
type input "[PHONE_NUMBER]"
drag, startPoint x: 141, startPoint y: 287, endPoint x: 298, endPoint y: 85, distance: 255.8
click at [144, 279] on div "[PHONE_NUMBER] Connecting call… ALL TASKS ALL TASKS ACTIVE TASKS TASKS IN WRAP …" at bounding box center [134, 180] width 204 height 295
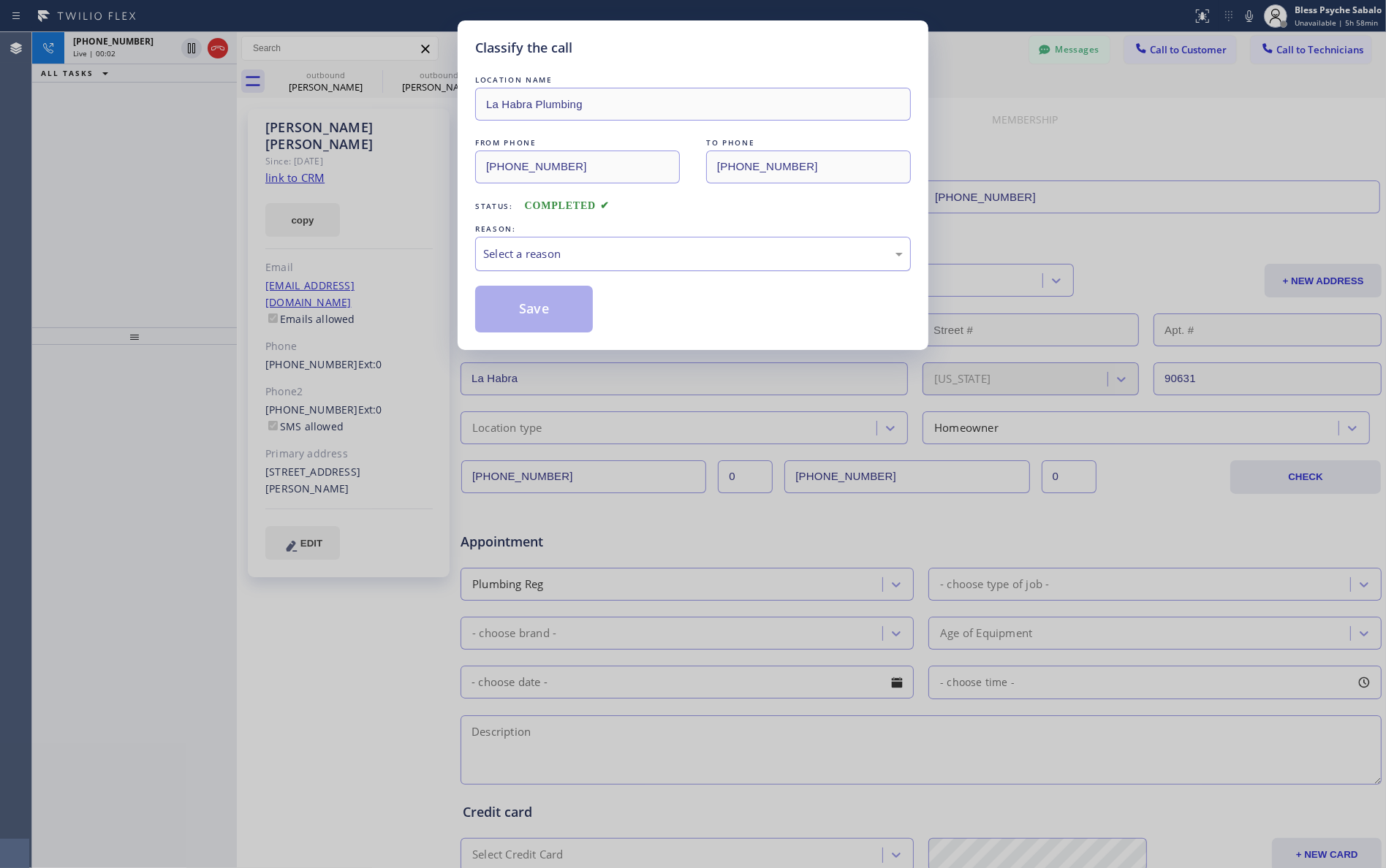
click at [568, 253] on div "Select a reason" at bounding box center [692, 254] width 419 height 17
click at [498, 315] on button "Save" at bounding box center [534, 309] width 118 height 47
click at [500, 315] on button "Save" at bounding box center [534, 309] width 118 height 47
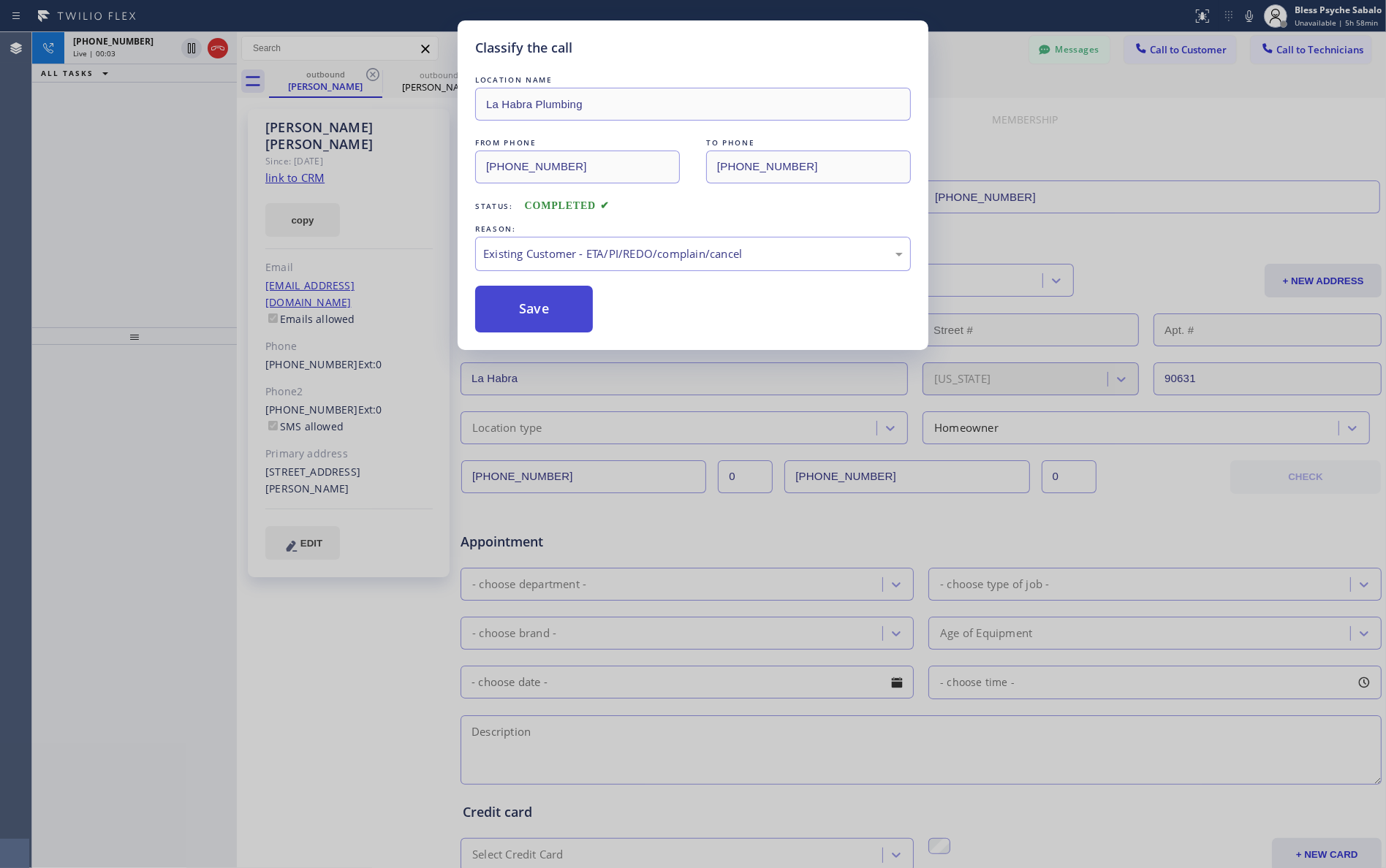
click at [505, 315] on button "Save" at bounding box center [534, 309] width 118 height 47
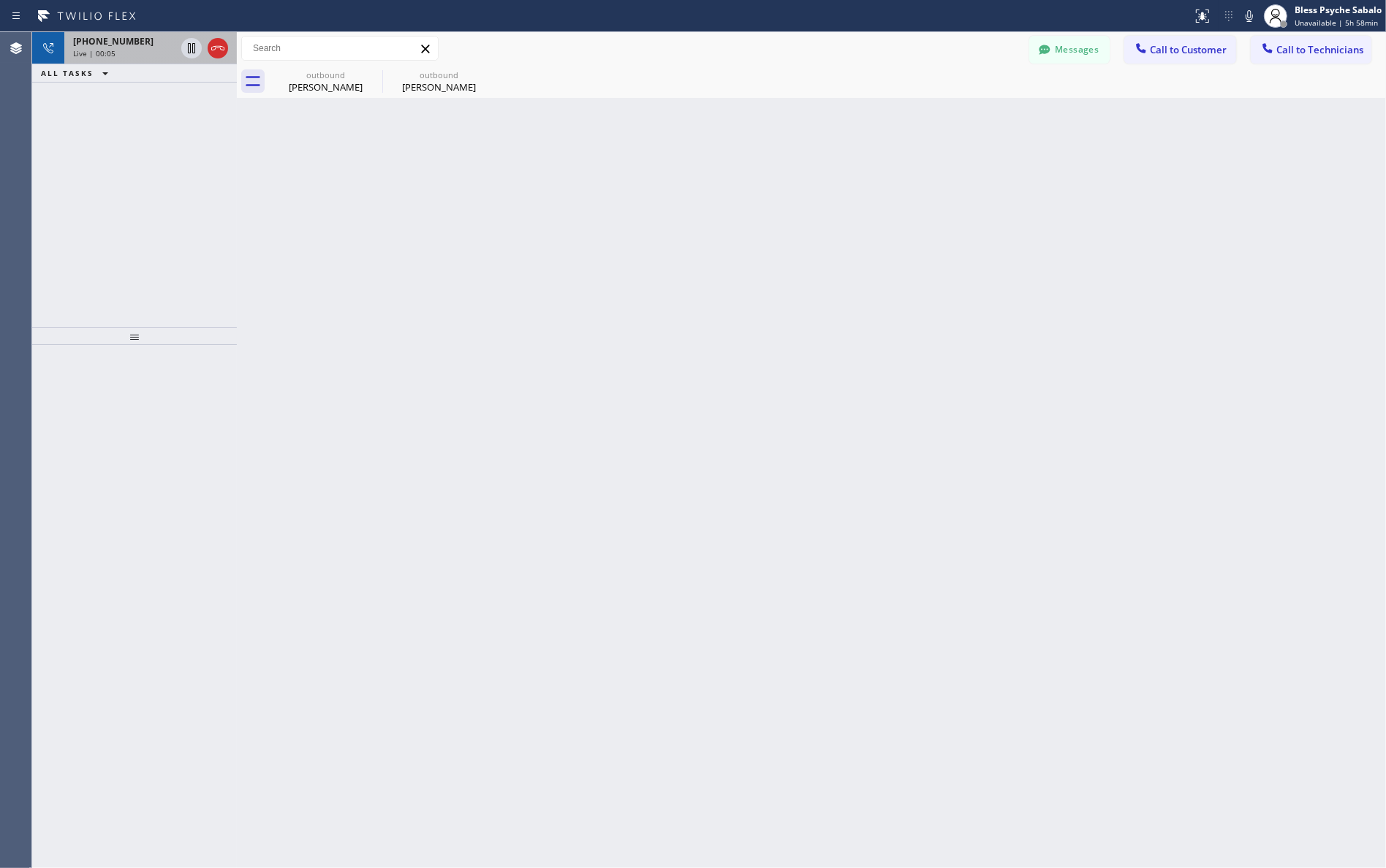
click at [213, 38] on button at bounding box center [218, 48] width 21 height 21
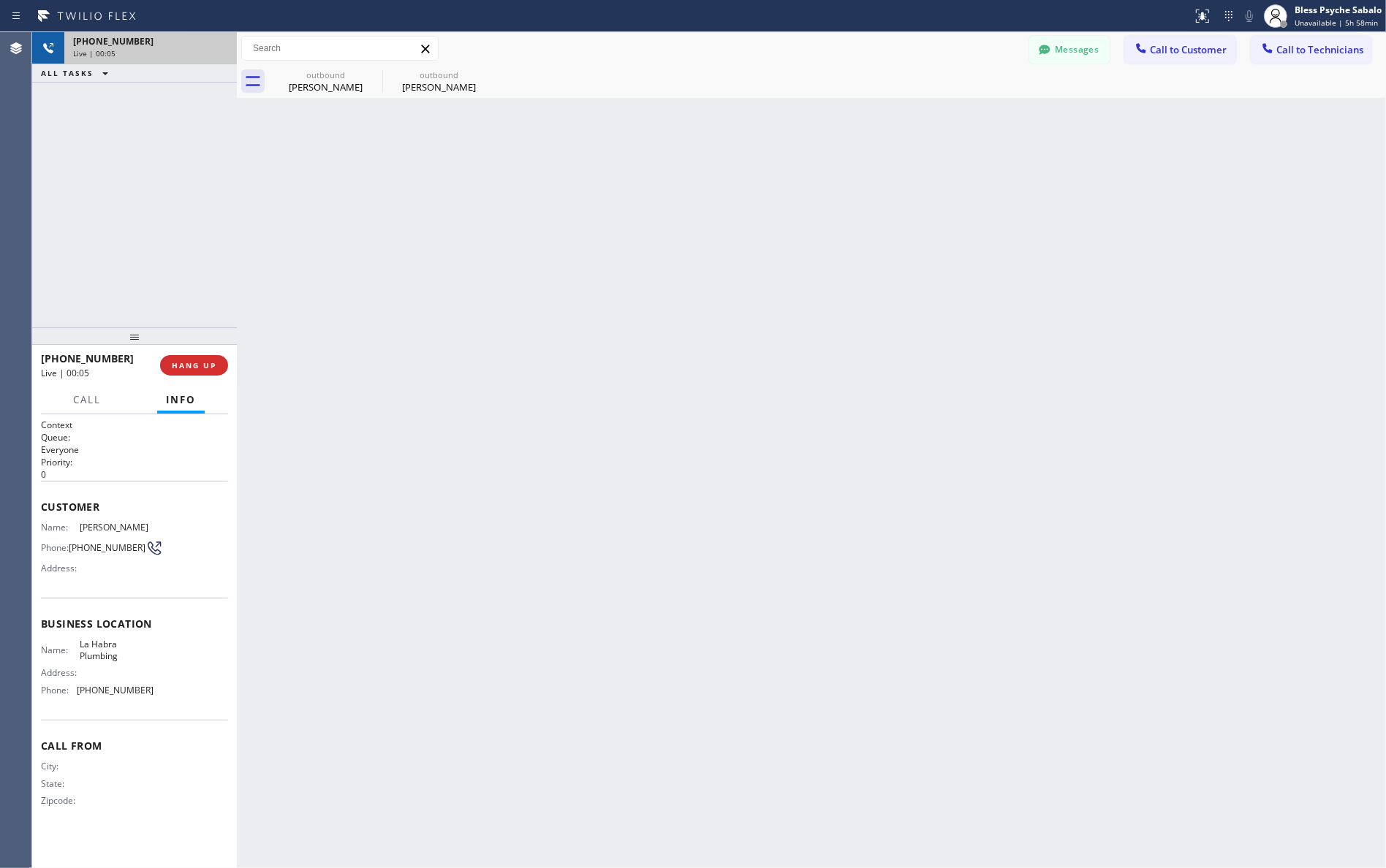
click at [213, 38] on div "[PHONE_NUMBER]" at bounding box center [151, 41] width 155 height 13
drag, startPoint x: 241, startPoint y: 205, endPoint x: 191, endPoint y: 64, distance: 149.6
click at [240, 198] on div "[PHONE_NUMBER] Live | 00:05 ALL TASKS ALL TASKS ACTIVE TASKS TASKS IN WRAP UP […" at bounding box center [709, 450] width 1353 height 836
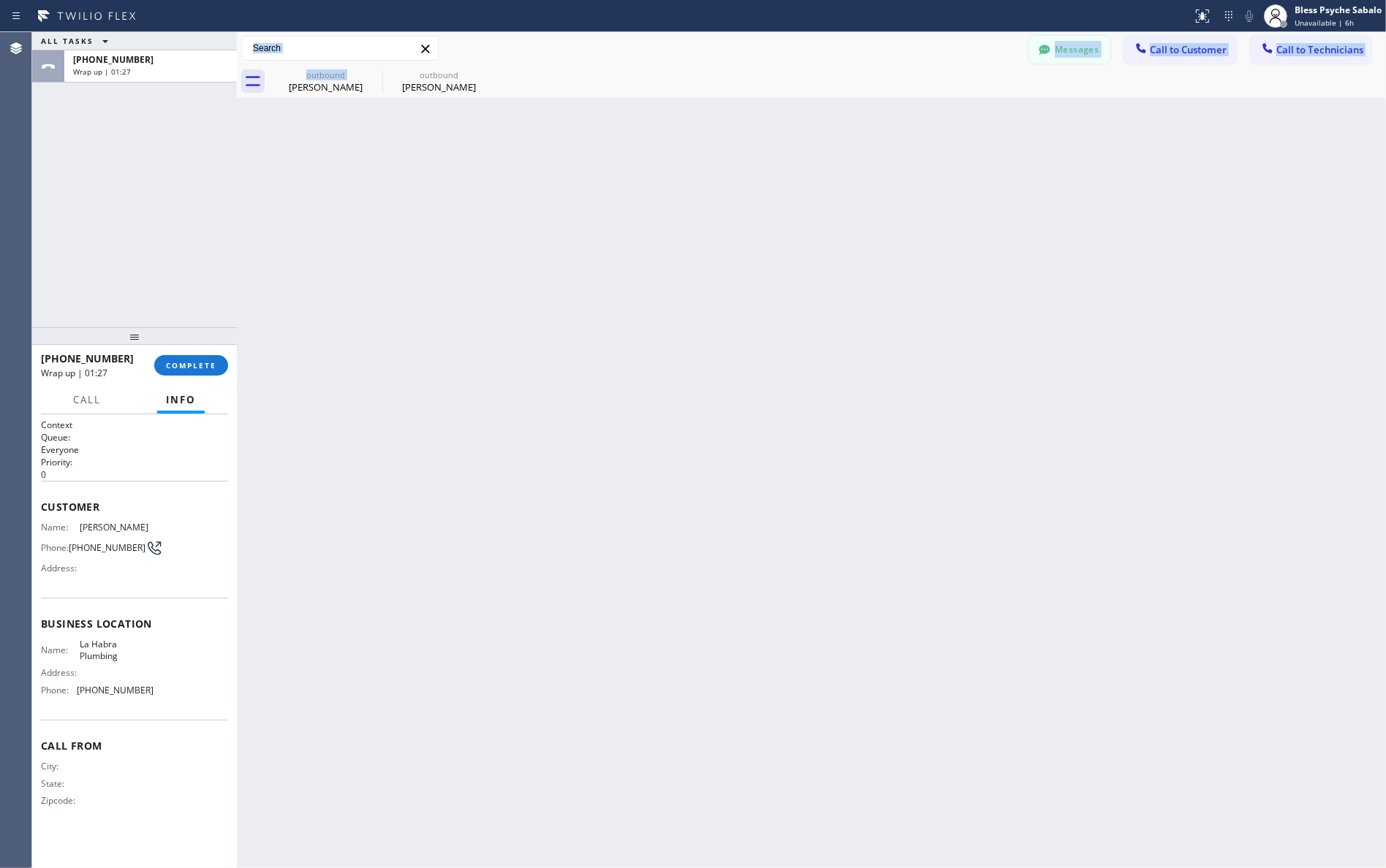
click at [1057, 61] on button "Messages" at bounding box center [1069, 49] width 80 height 28
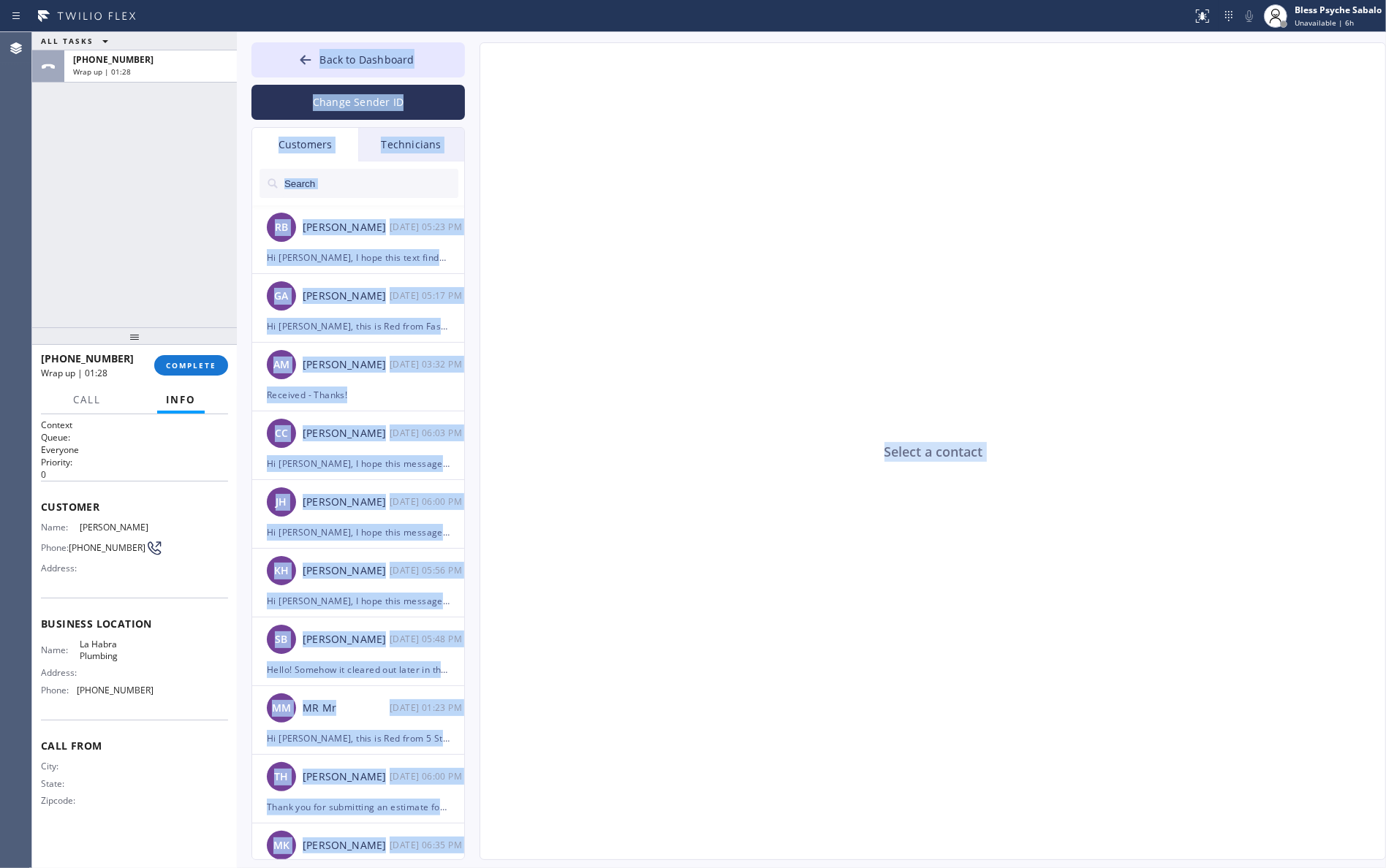
click at [474, 249] on div "Select a contact Outbound call Location Search location Your caller id phone nu…" at bounding box center [918, 451] width 906 height 818
click at [424, 139] on div "Technicians" at bounding box center [411, 144] width 106 height 33
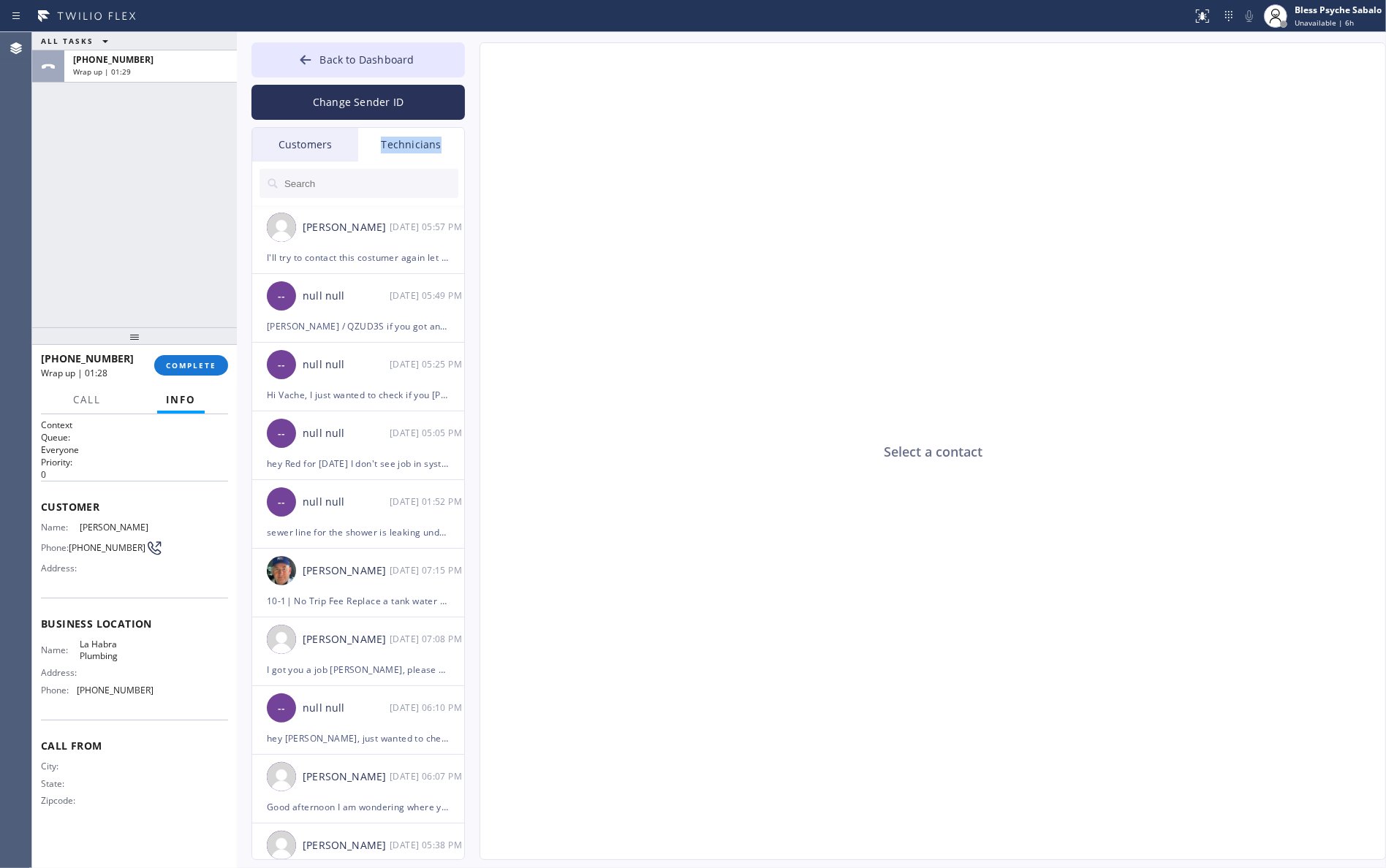
click at [424, 139] on div "Technicians" at bounding box center [411, 144] width 106 height 33
click at [367, 219] on div "[PERSON_NAME]" at bounding box center [346, 228] width 87 height 17
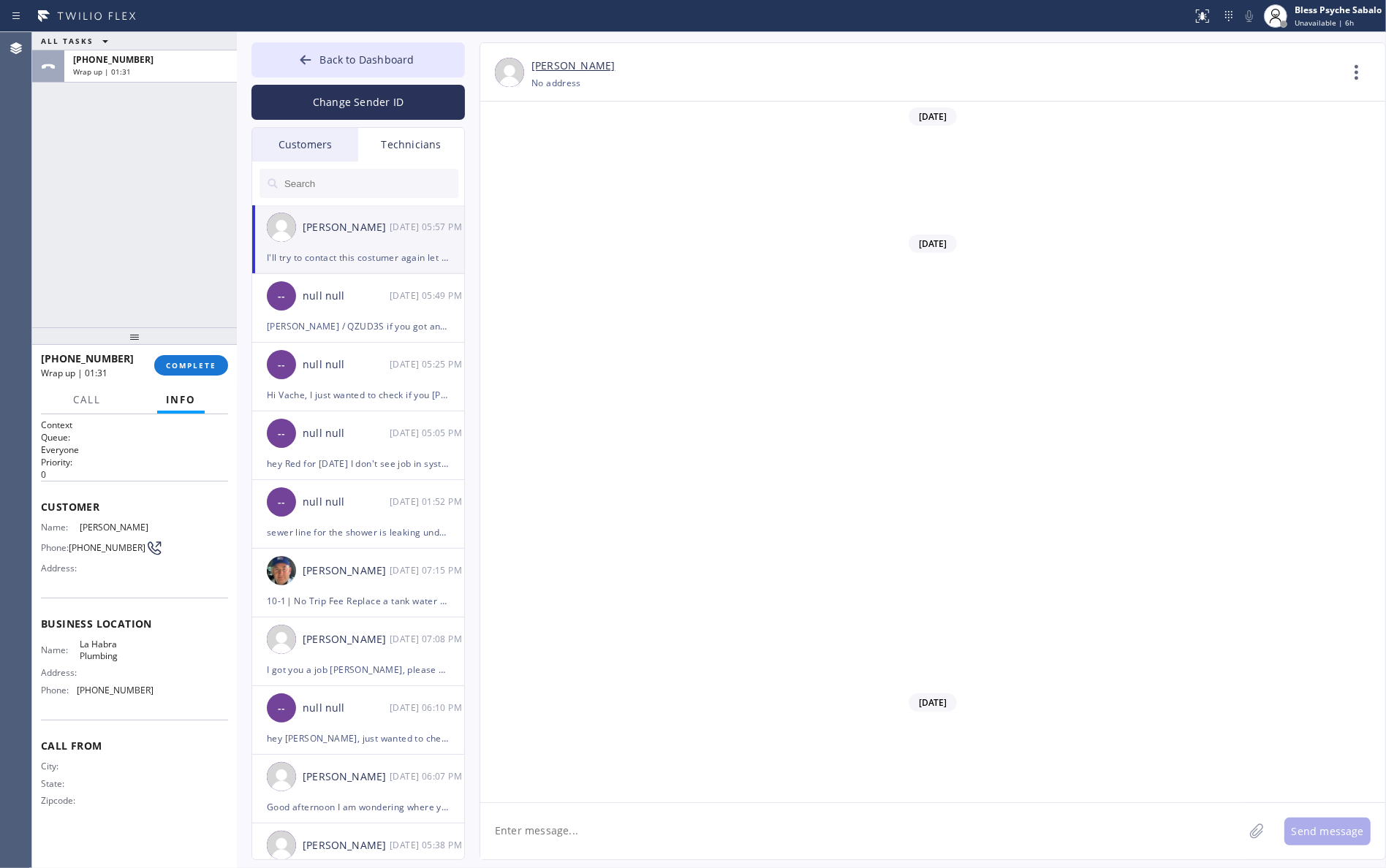
scroll to position [17573, 0]
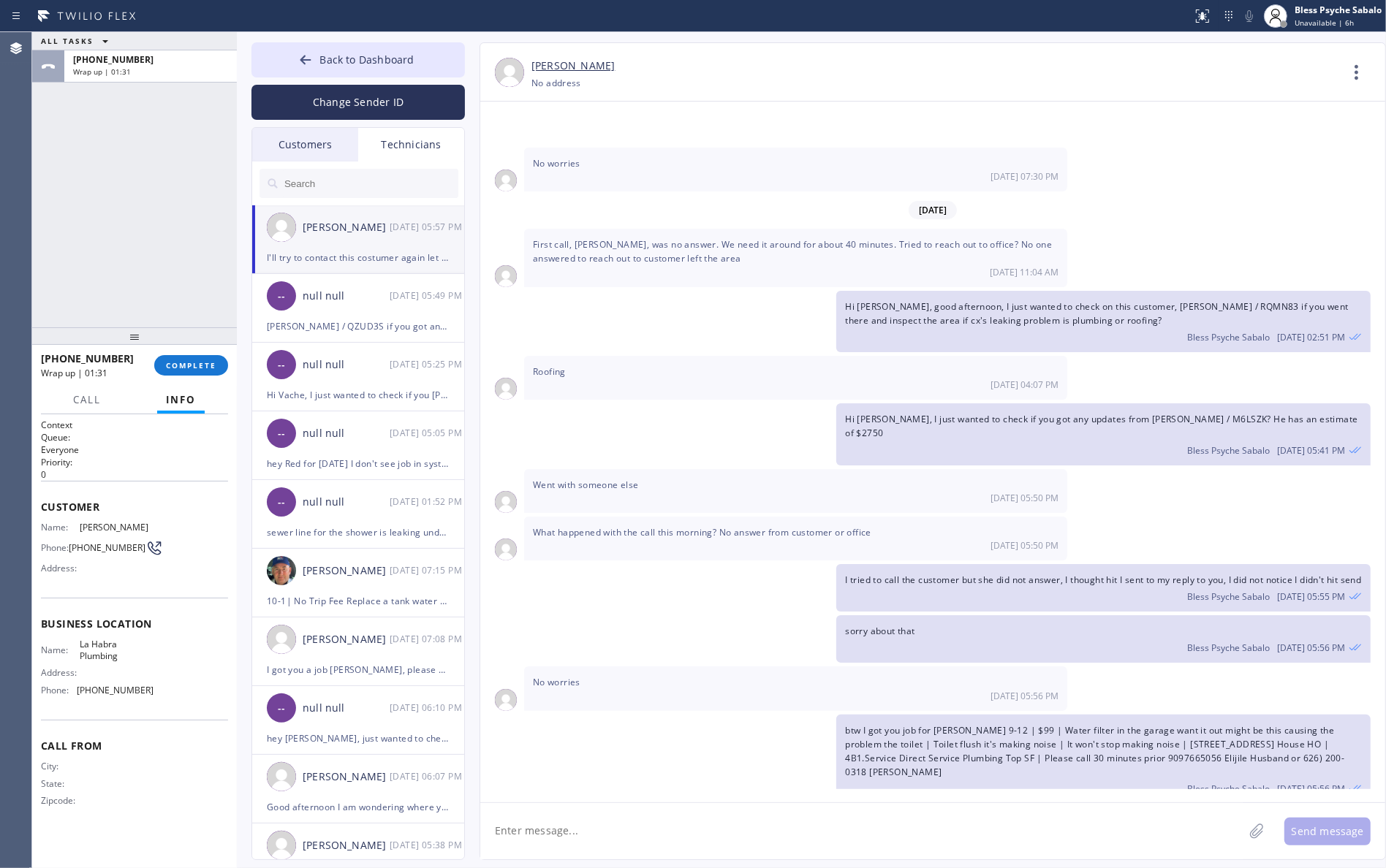
click at [750, 844] on textarea at bounding box center [861, 830] width 763 height 56
type textarea "Tried to contact costumer but just routed to VM"
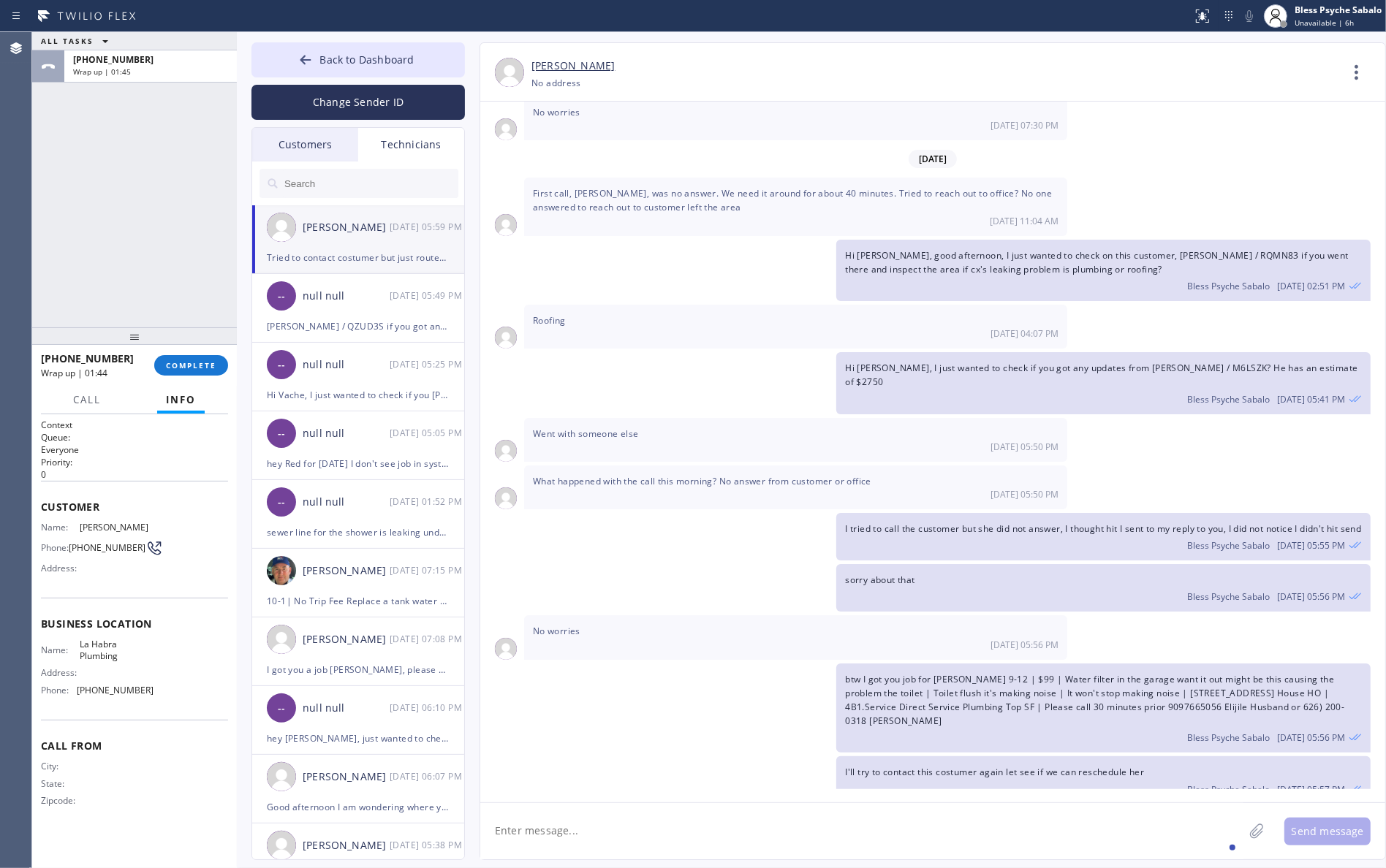
drag, startPoint x: 175, startPoint y: 345, endPoint x: 180, endPoint y: 355, distance: 11.2
click at [175, 345] on div at bounding box center [134, 336] width 204 height 18
click at [183, 355] on div "[PHONE_NUMBER] Wrap up | 01:44 COMPLETE" at bounding box center [134, 370] width 187 height 38
click at [187, 357] on div "[PHONE_NUMBER] Wrap up | 01:44 COMPLETE" at bounding box center [134, 370] width 187 height 38
click at [190, 363] on button "COMPLETE" at bounding box center [191, 369] width 74 height 21
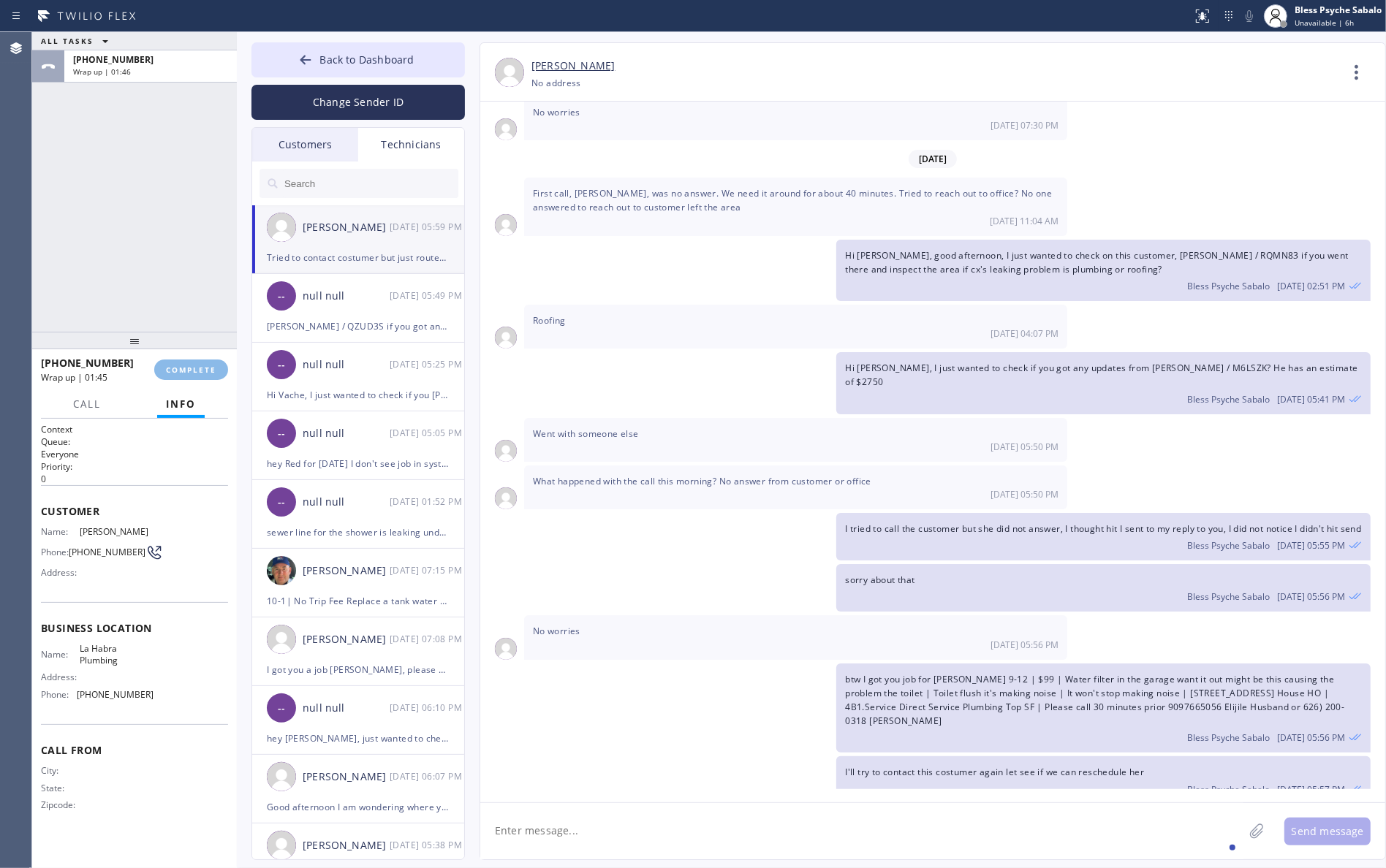
click at [193, 220] on div "ALL TASKS ALL TASKS ACTIVE TASKS TASKS IN WRAP UP [PHONE_NUMBER] Wrap up | 01:46" at bounding box center [134, 182] width 204 height 299
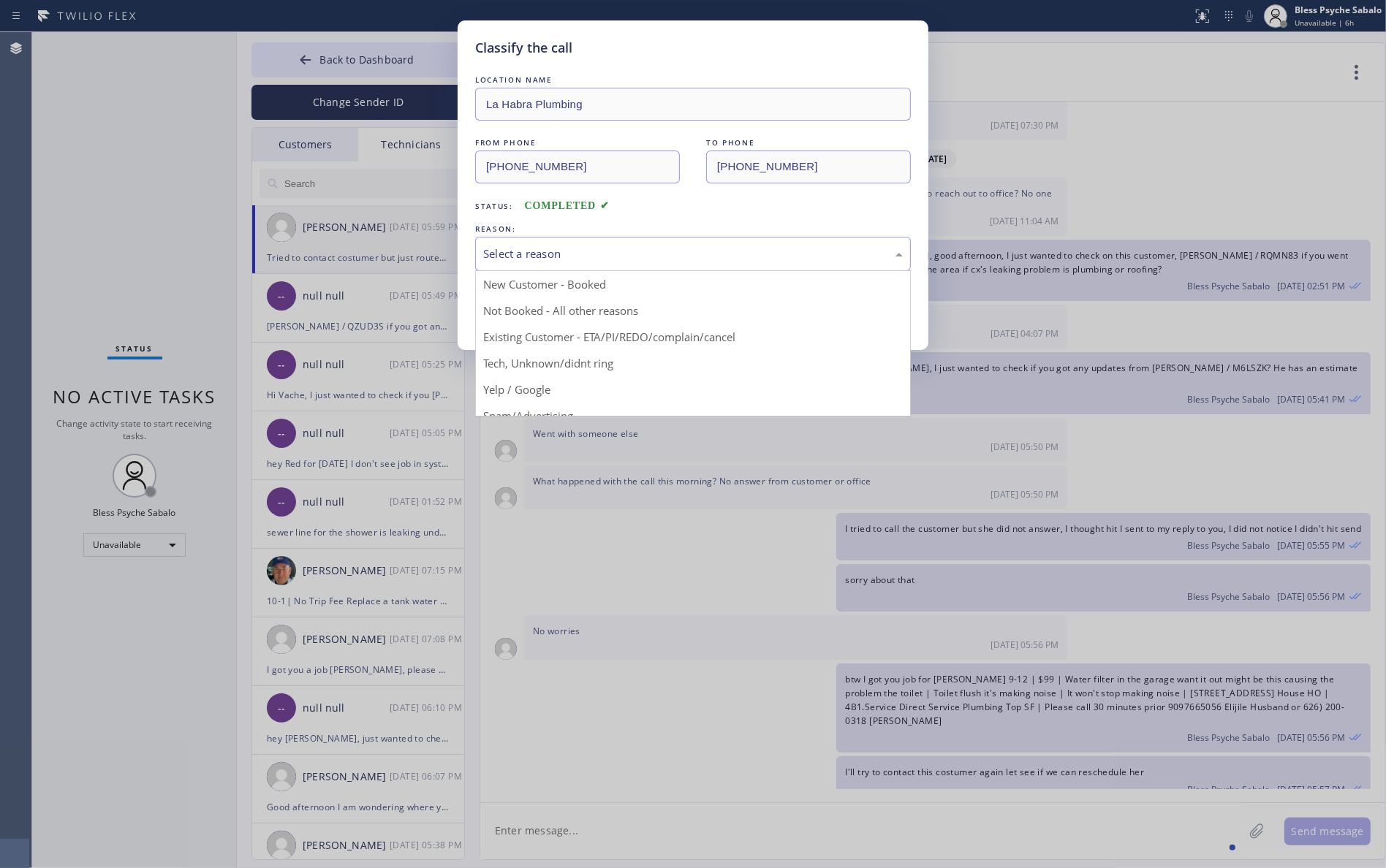
click at [759, 259] on div "Select a reason" at bounding box center [692, 254] width 419 height 17
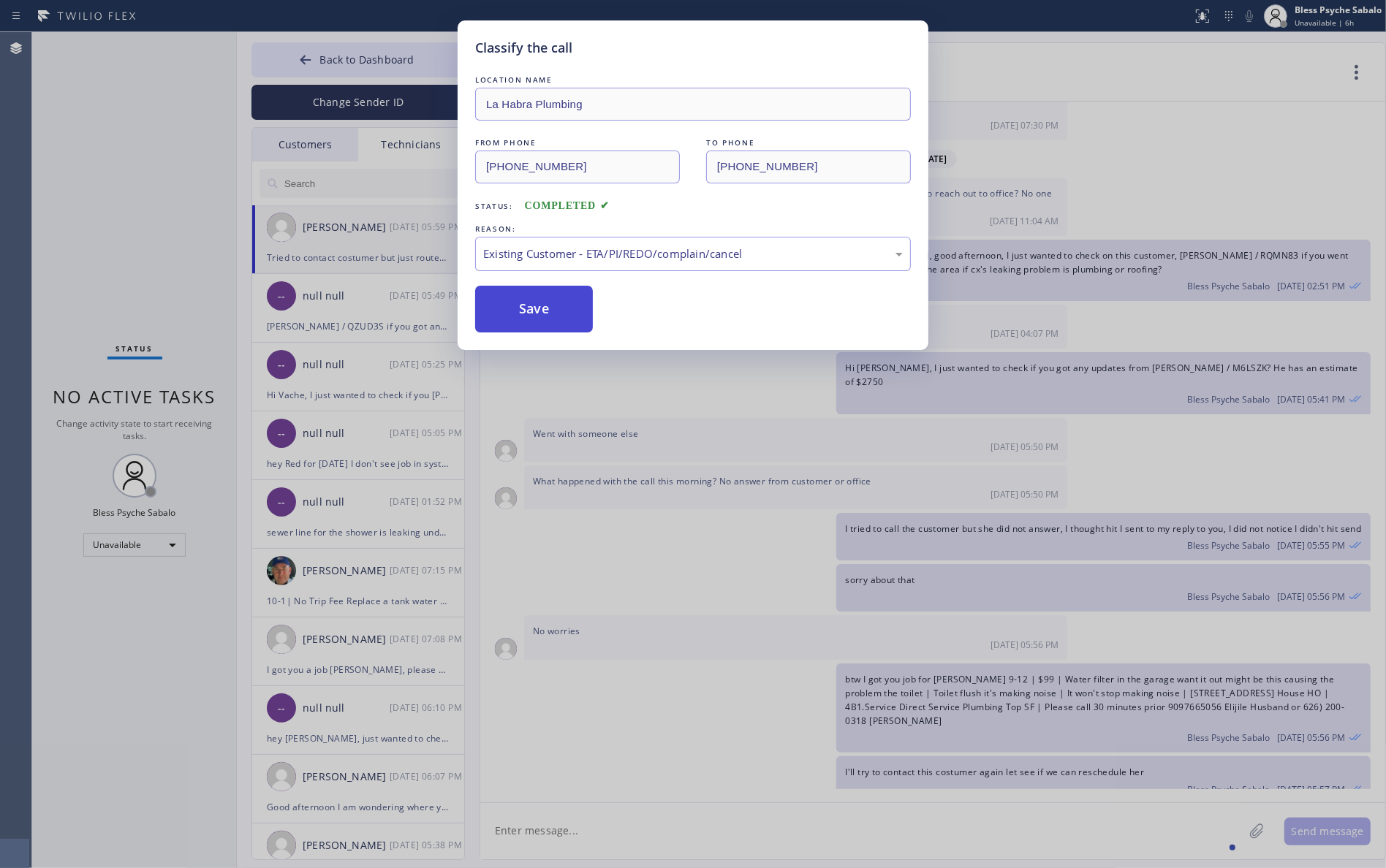
click at [542, 312] on button "Save" at bounding box center [534, 309] width 118 height 47
drag, startPoint x: 542, startPoint y: 312, endPoint x: 563, endPoint y: 444, distance: 133.7
click at [547, 344] on div "Classify the call LOCATION NAME [GEOGRAPHIC_DATA] Plumbing FROM PHONE [PHONE_NU…" at bounding box center [693, 185] width 471 height 329
drag, startPoint x: 582, startPoint y: 432, endPoint x: 585, endPoint y: 424, distance: 8.5
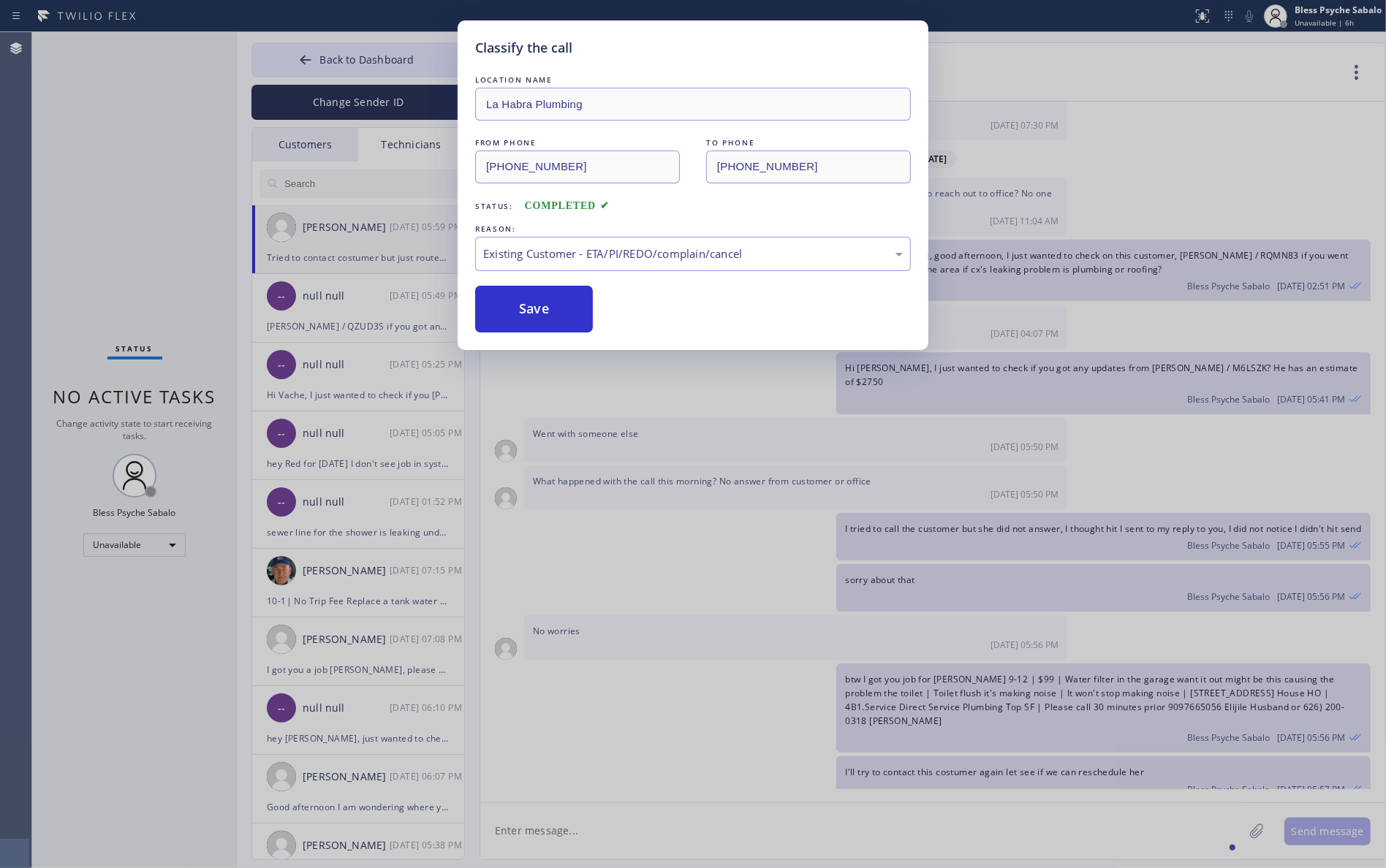
click at [584, 428] on div "Classify the call LOCATION NAME [GEOGRAPHIC_DATA] Plumbing FROM PHONE [PHONE_NU…" at bounding box center [693, 434] width 1386 height 868
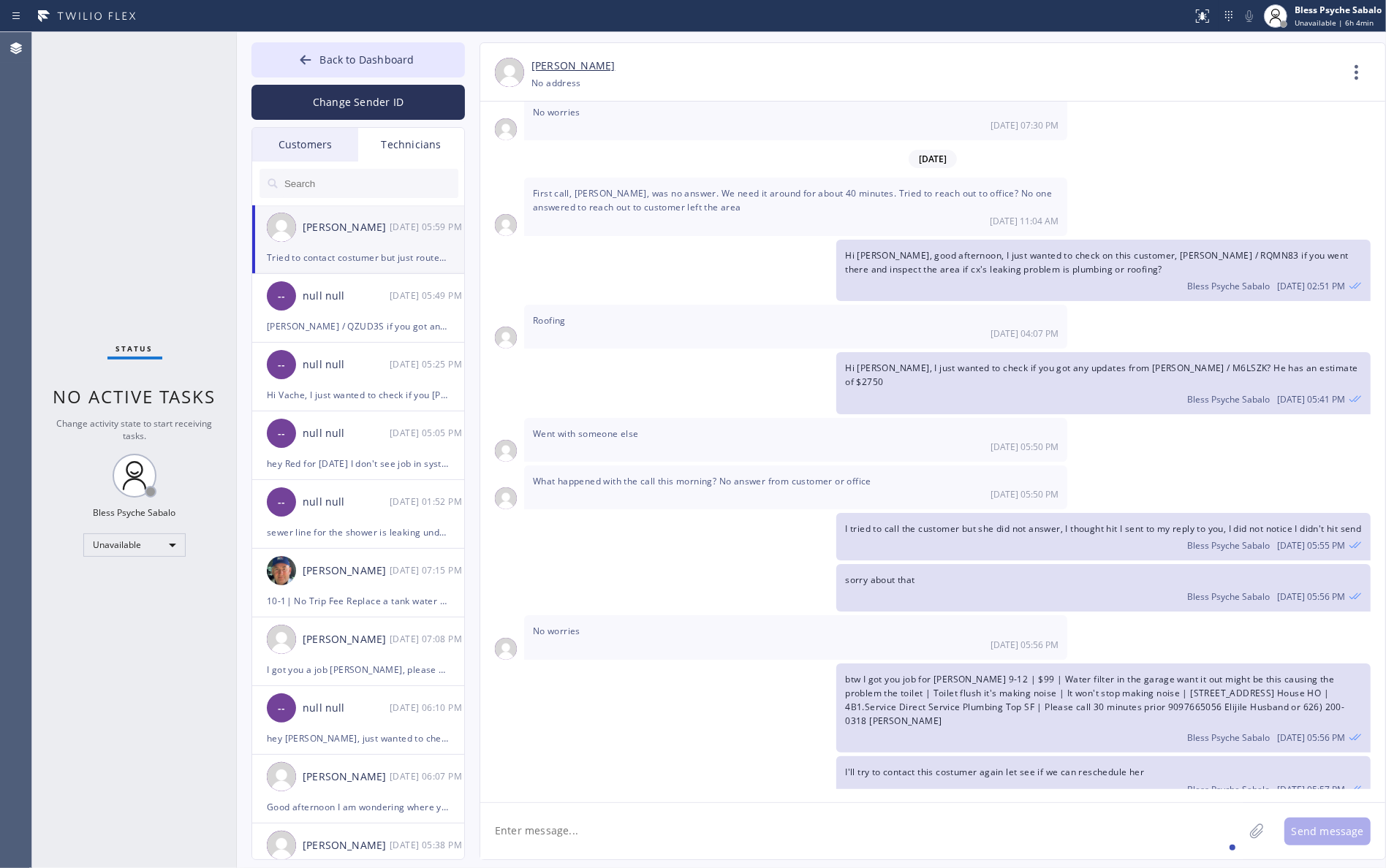
click at [436, 151] on div "Technicians" at bounding box center [411, 144] width 106 height 33
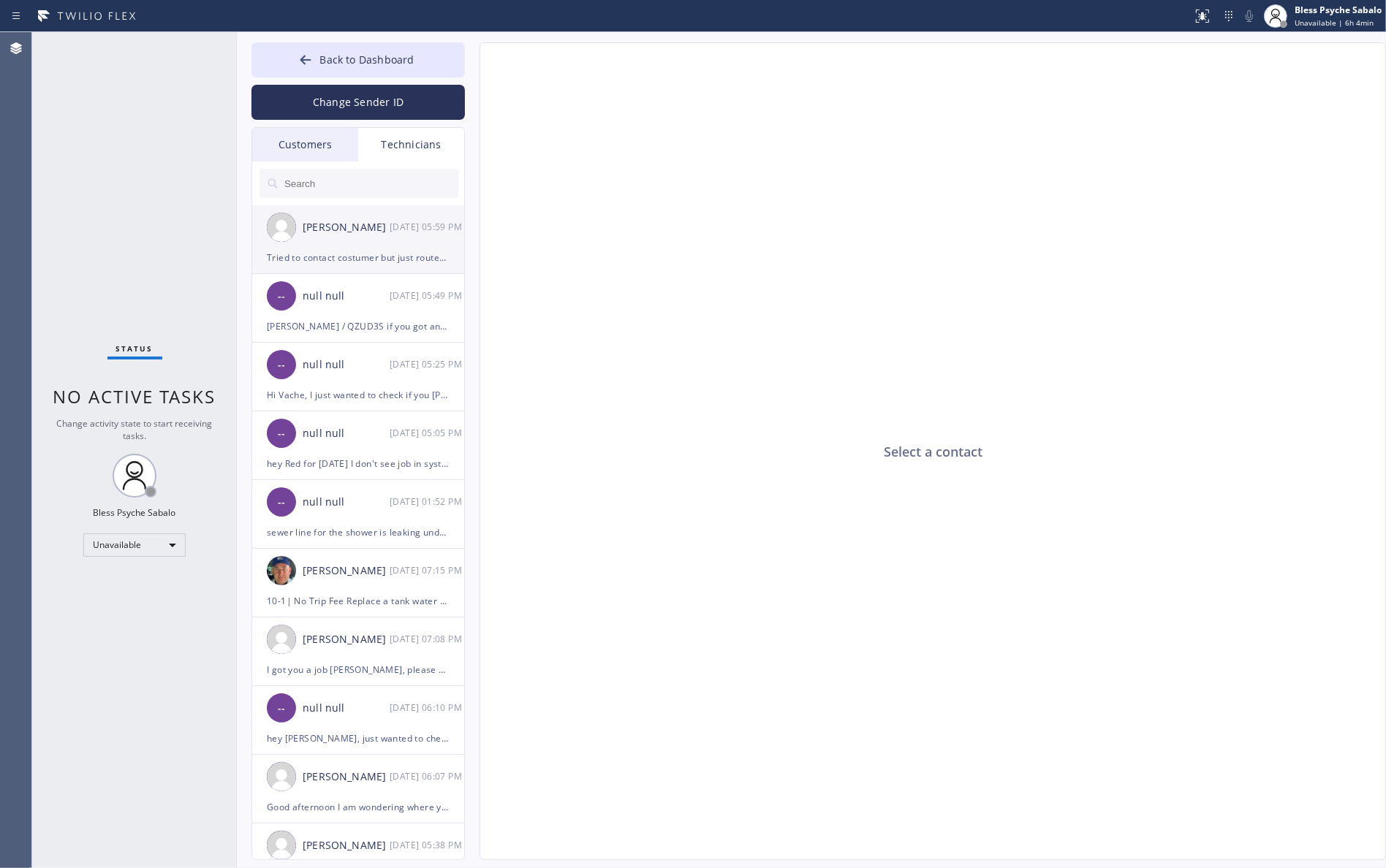
click at [355, 238] on div "[PERSON_NAME] [DATE] 05:59 PM" at bounding box center [359, 227] width 213 height 44
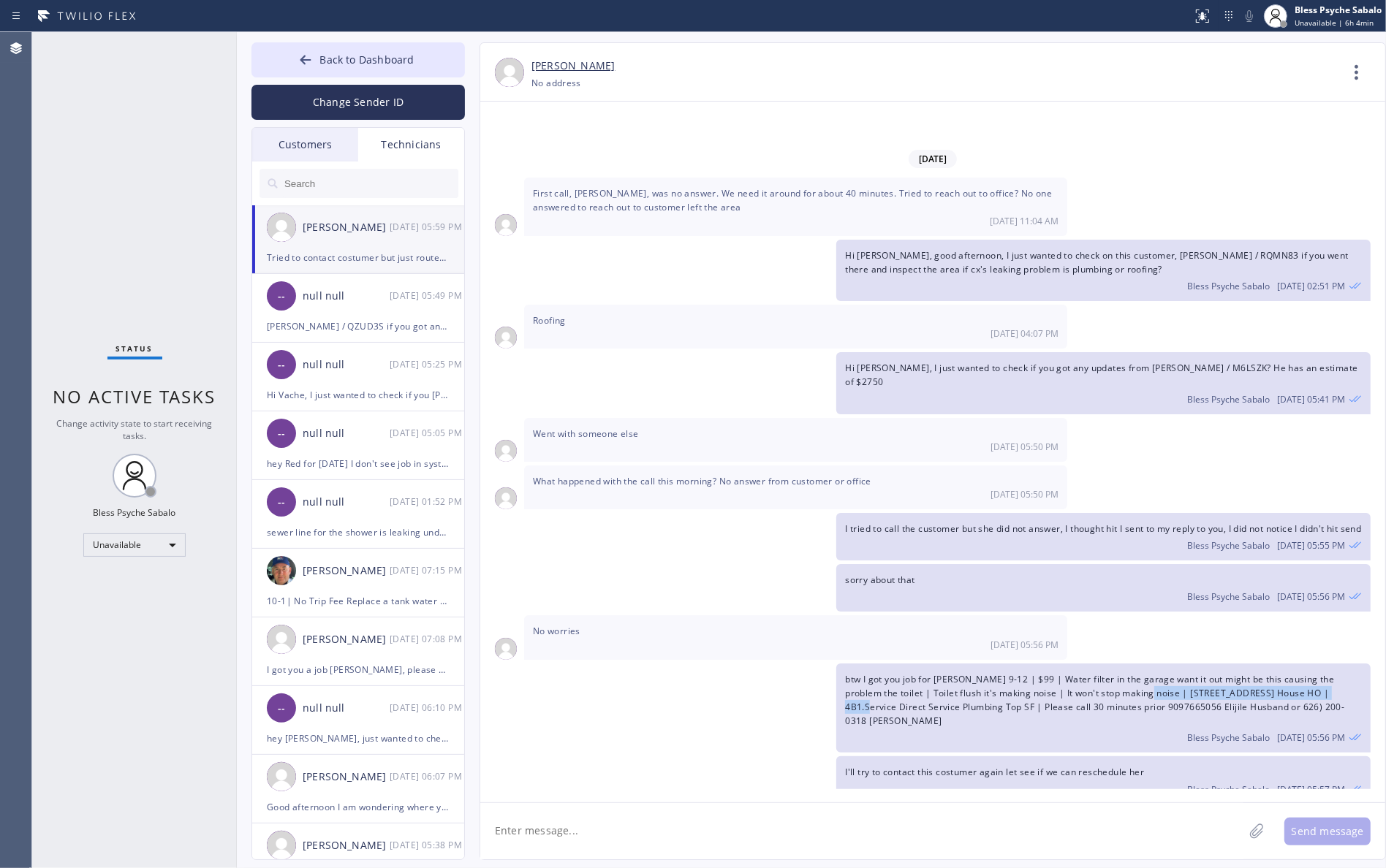
drag, startPoint x: 1152, startPoint y: 625, endPoint x: 1330, endPoint y: 623, distance: 178.0
click at [1152, 673] on span "btw I got you job for [PERSON_NAME] 9-12 | $99 | Water filter in the garage wan…" at bounding box center [1094, 700] width 500 height 55
copy span "[STREET_ADDRESS]"
drag, startPoint x: 977, startPoint y: 670, endPoint x: 940, endPoint y: 662, distance: 37.9
click at [977, 728] on div "Bless Psyche Sabalo [DATE] 05:56 PM" at bounding box center [1103, 735] width 517 height 16
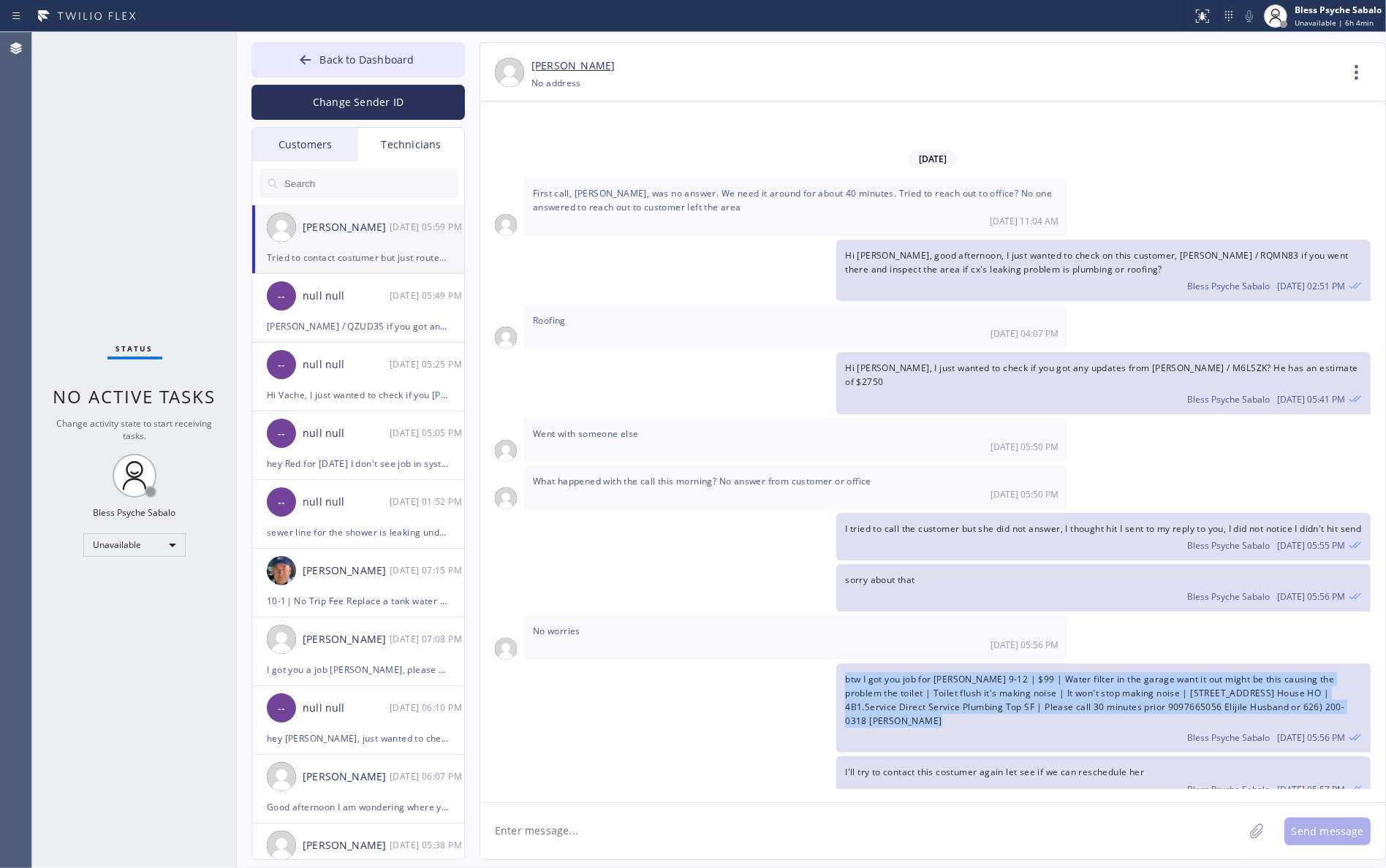
drag, startPoint x: 940, startPoint y: 660, endPoint x: 848, endPoint y: 610, distance: 104.7
click at [848, 664] on div "btw I got you job for [PERSON_NAME] 9-12 | $99 | Water filter in the garage wan…" at bounding box center [1103, 709] width 535 height 90
copy span "btw I got you job for [PERSON_NAME] 9-12 | $99 | Water filter in the garage wan…"
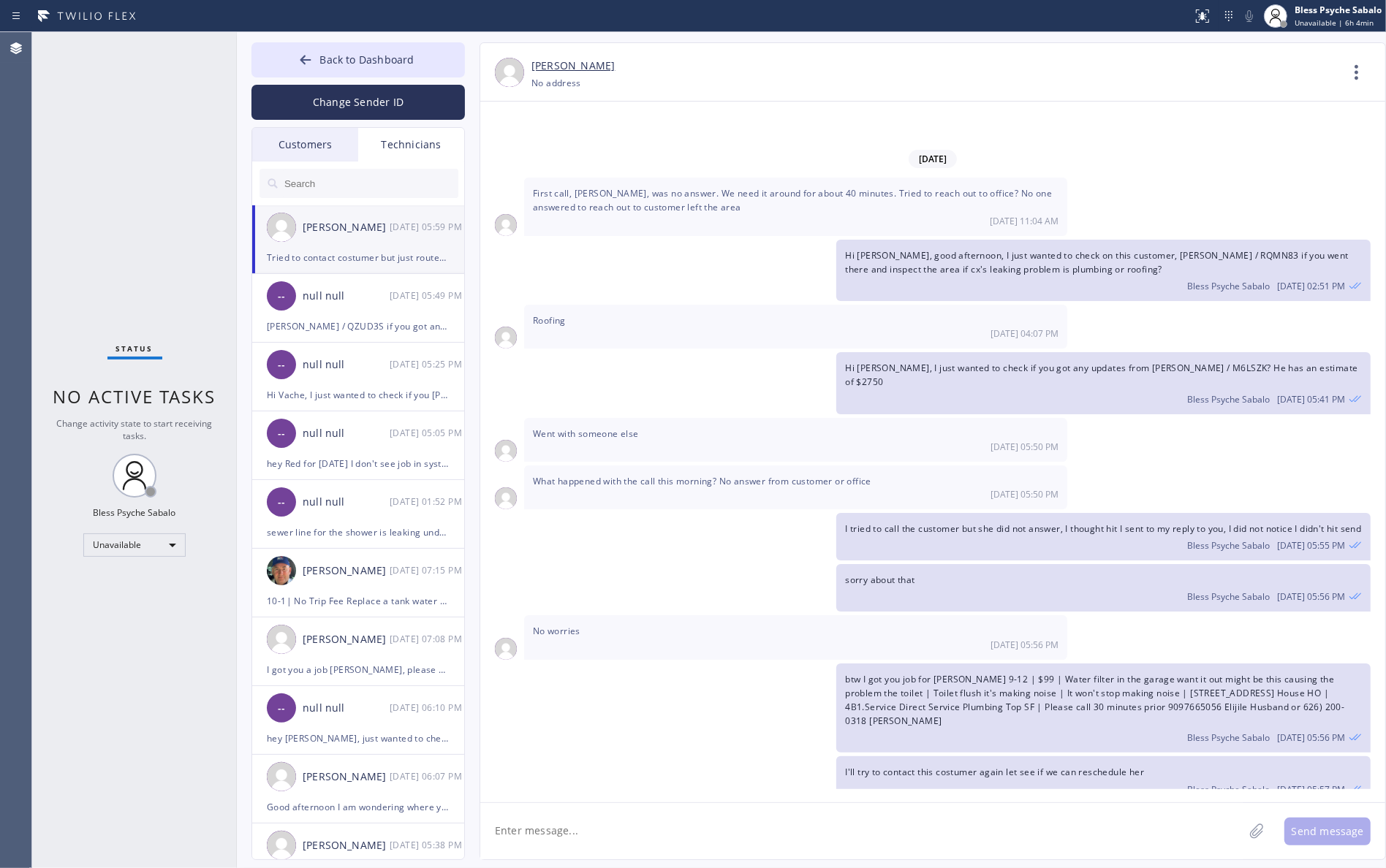
click at [927, 564] on div "sorry about that Bless Psyche Sabalo [DATE] 05:56 PM" at bounding box center [1103, 588] width 535 height 48
drag, startPoint x: 927, startPoint y: 514, endPoint x: 835, endPoint y: 499, distance: 93.2
click at [835, 564] on div "sorry about that Bless Psyche Sabalo [DATE] 05:56 PM" at bounding box center [926, 588] width 891 height 48
click at [944, 615] on div "No worries [DATE] 05:56 PM" at bounding box center [796, 637] width 543 height 44
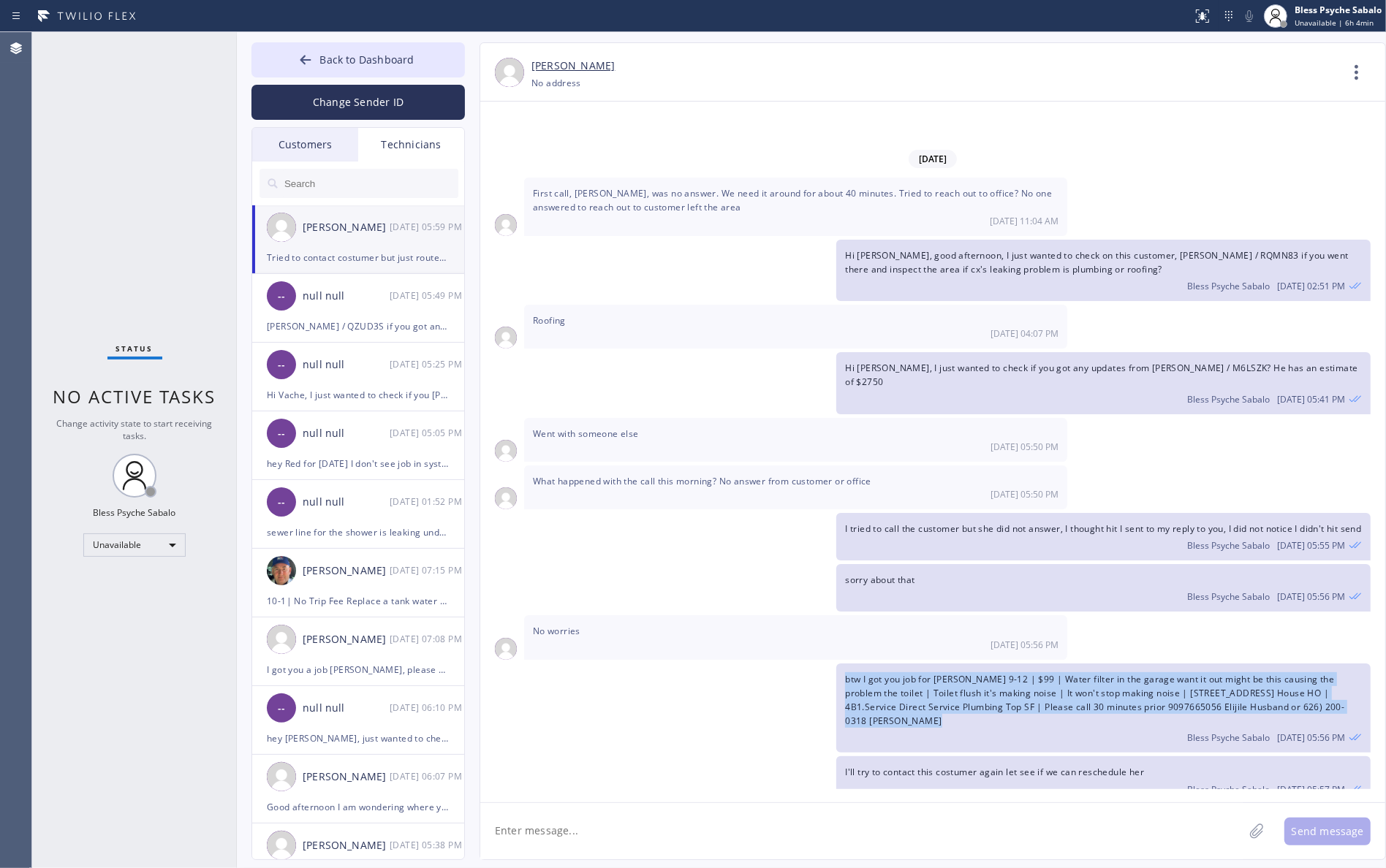
drag, startPoint x: 846, startPoint y: 627, endPoint x: 891, endPoint y: 689, distance: 76.6
click at [831, 664] on div "btw I got you job for [PERSON_NAME] 9-12 | $99 | Water filter in the garage wan…" at bounding box center [926, 709] width 891 height 90
copy span "btw I got you job for [PERSON_NAME] 9-12 | $99 | Water filter in the garage wan…"
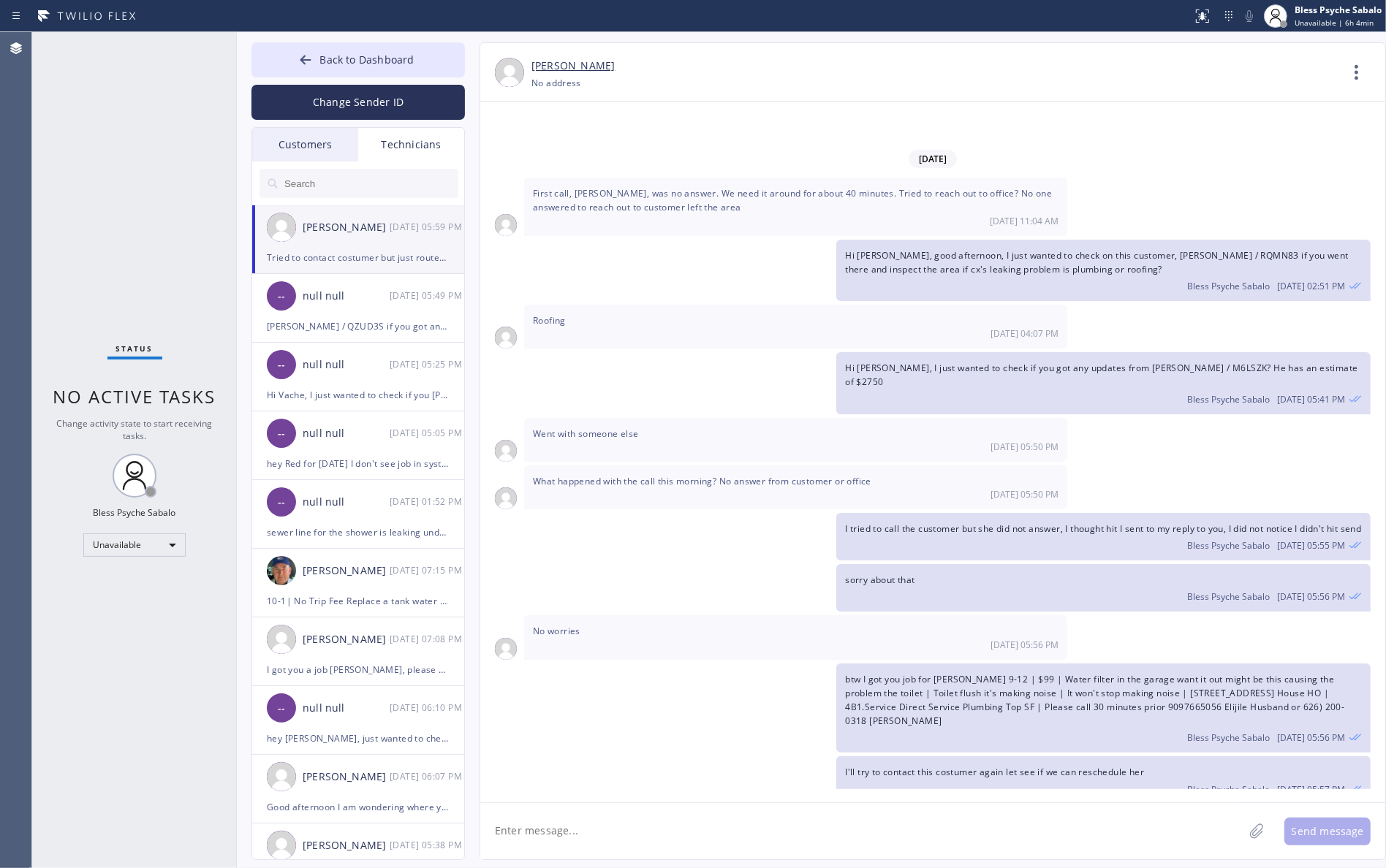
click at [826, 837] on textarea at bounding box center [861, 830] width 763 height 56
paste textarea "btw I got you job for [PERSON_NAME] 9-12 | $99 | Water filter in the garage wan…"
type textarea "BTW are you able to take this Job [DATE] morning? btw I got you job for [PERSON…"
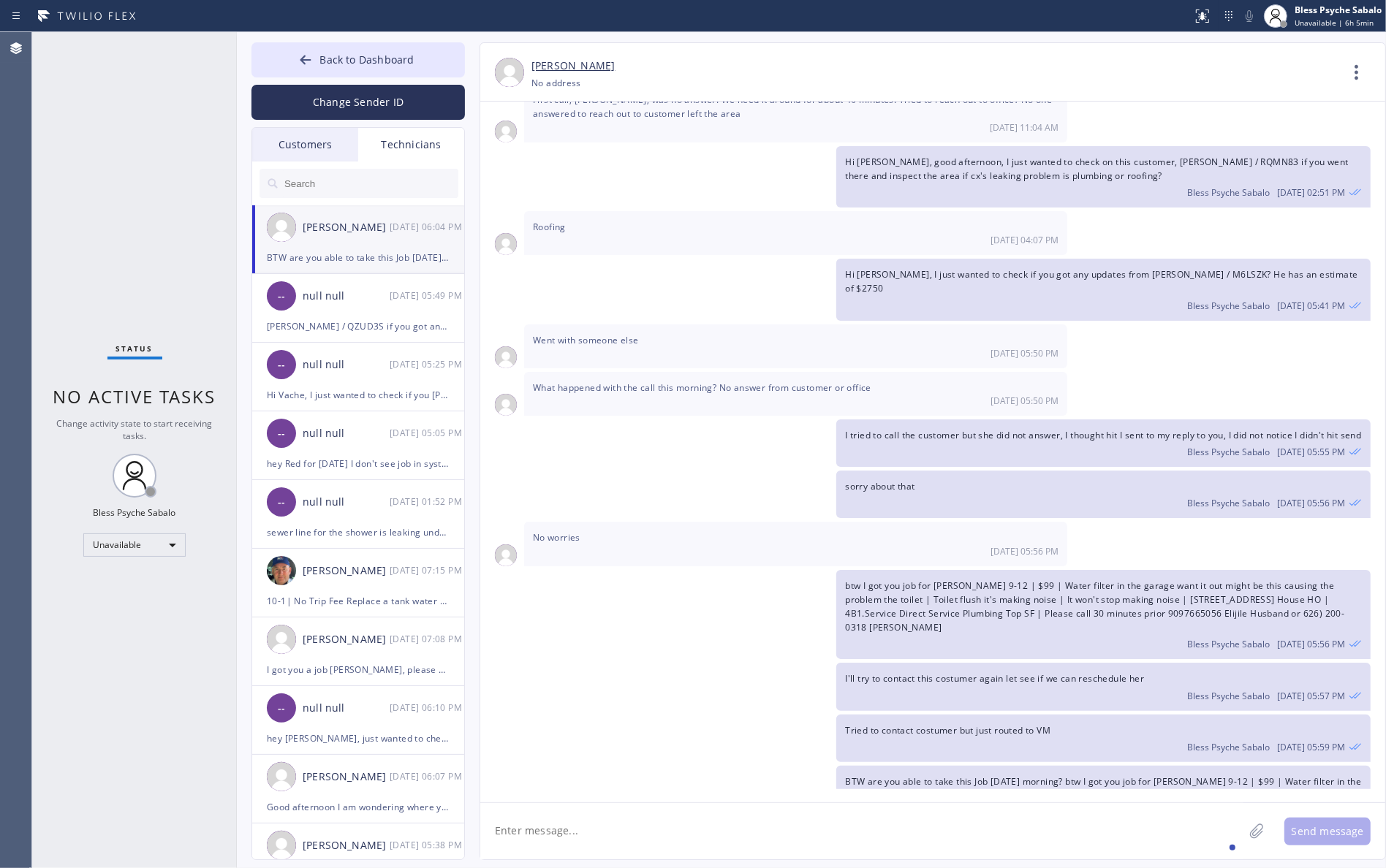
drag, startPoint x: 755, startPoint y: 158, endPoint x: 794, endPoint y: 33, distance: 130.9
click at [757, 211] on div "Roofing [DATE] 04:07 PM" at bounding box center [796, 233] width 543 height 44
click at [403, 74] on button "Back to Dashboard" at bounding box center [359, 60] width 213 height 35
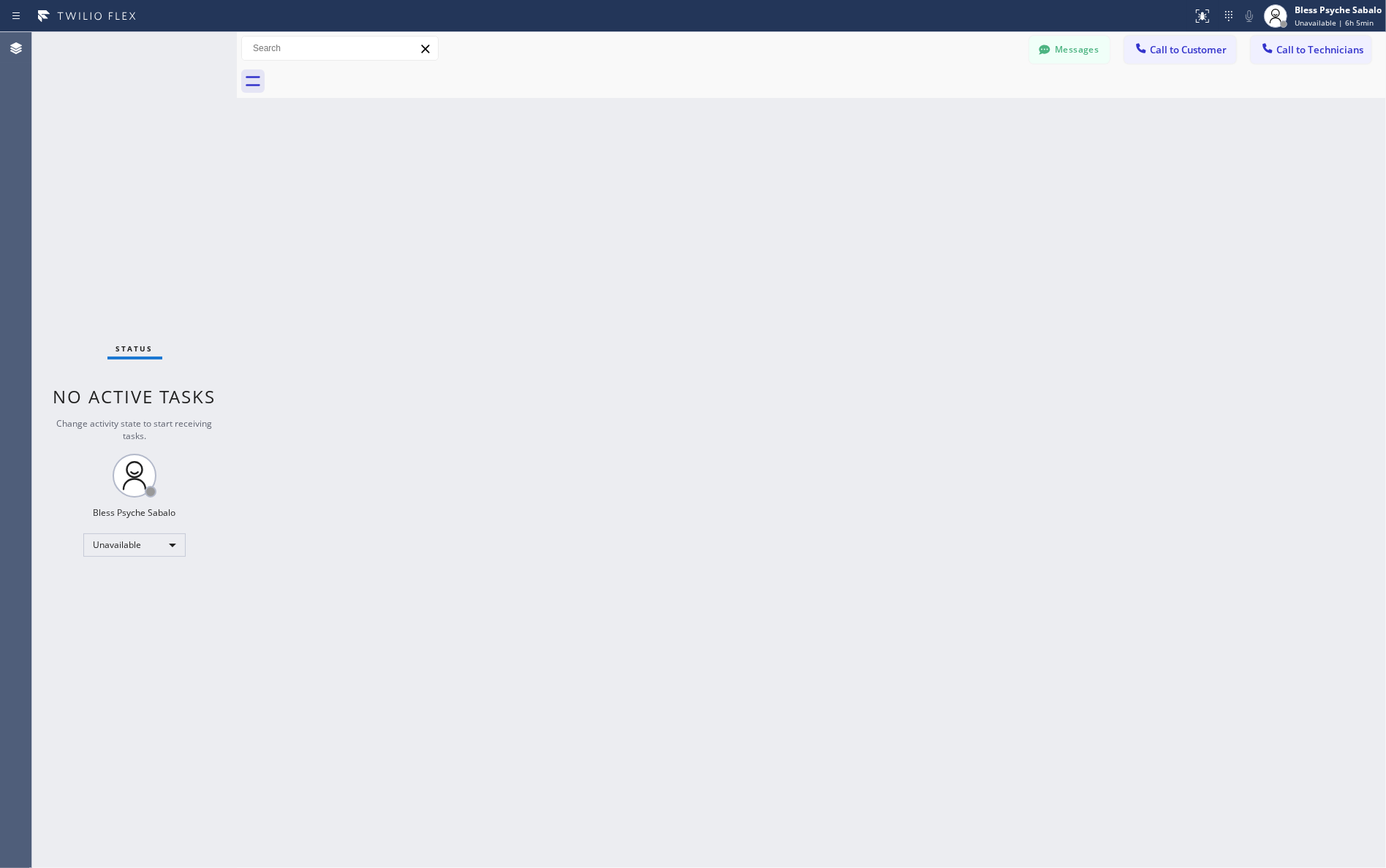
click at [545, 128] on div "Back to Dashboard Change Sender ID Customers Technicians RB [PERSON_NAME] [DATE…" at bounding box center [811, 450] width 1149 height 836
click at [952, 192] on div "Back to Dashboard Change Sender ID Customers Technicians RB [PERSON_NAME] [DATE…" at bounding box center [811, 450] width 1149 height 836
click at [1055, 58] on button "Messages" at bounding box center [1069, 49] width 80 height 28
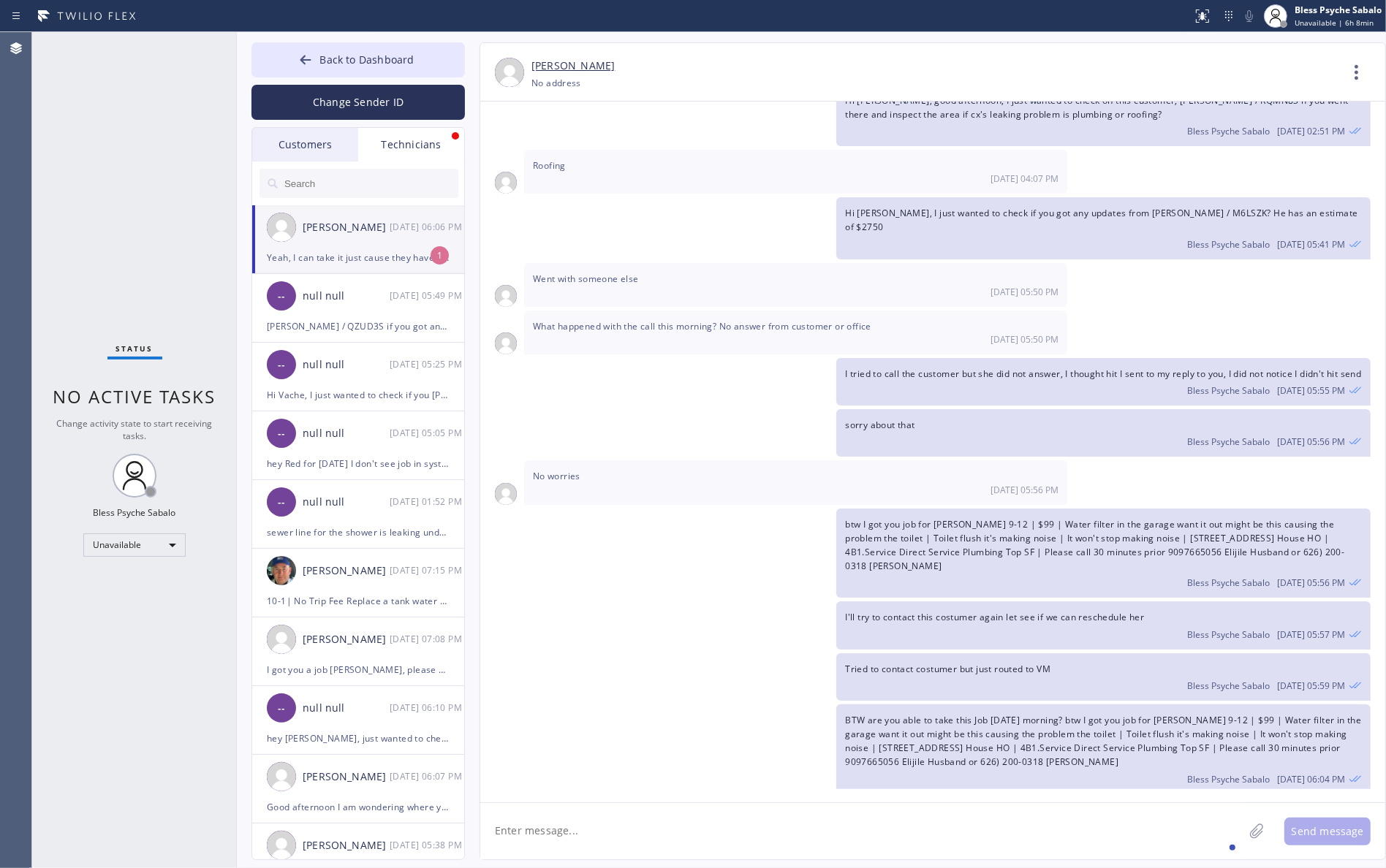
click at [359, 228] on div "[PERSON_NAME]" at bounding box center [346, 228] width 87 height 17
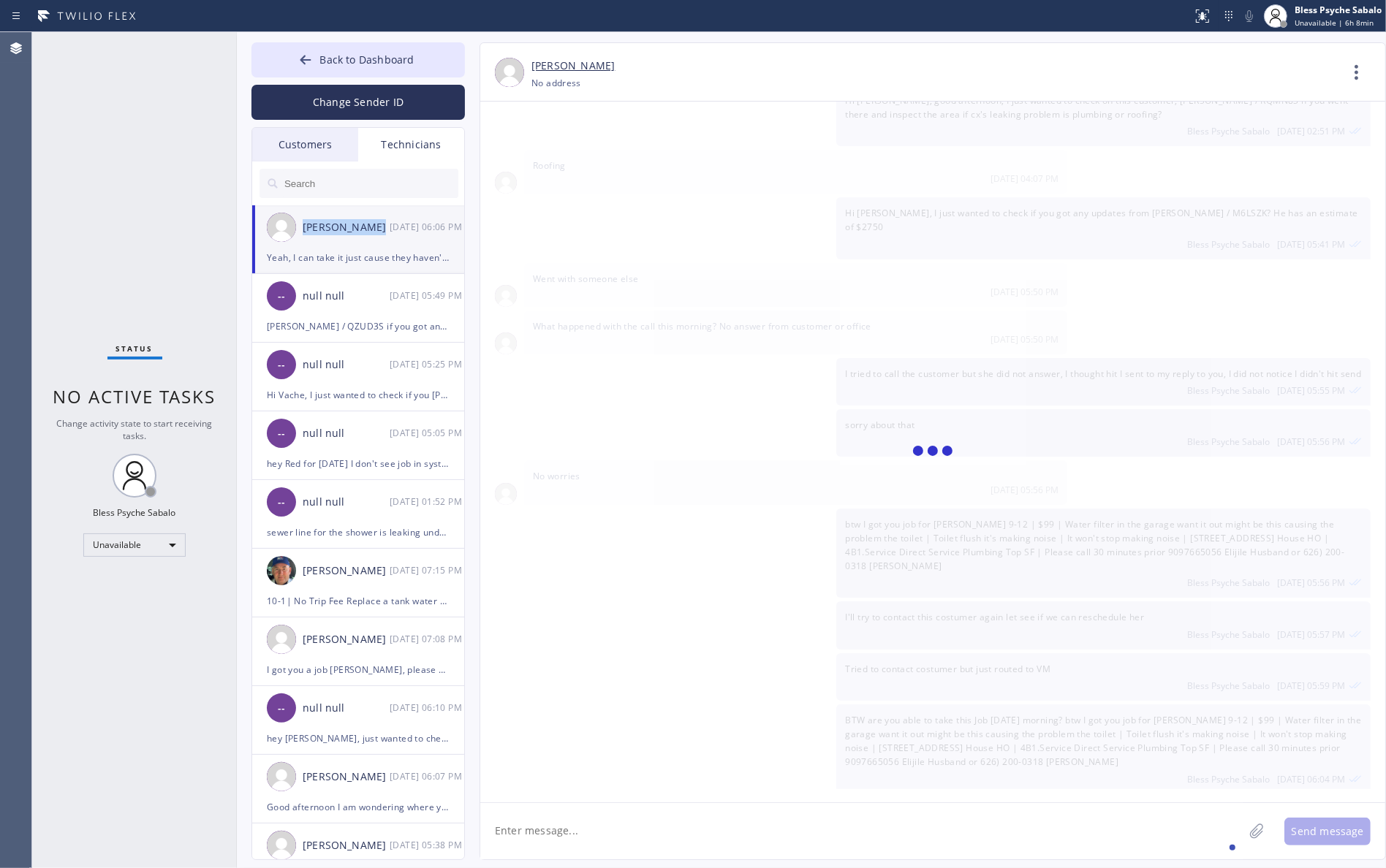
click at [359, 228] on div "[PERSON_NAME]" at bounding box center [346, 228] width 87 height 17
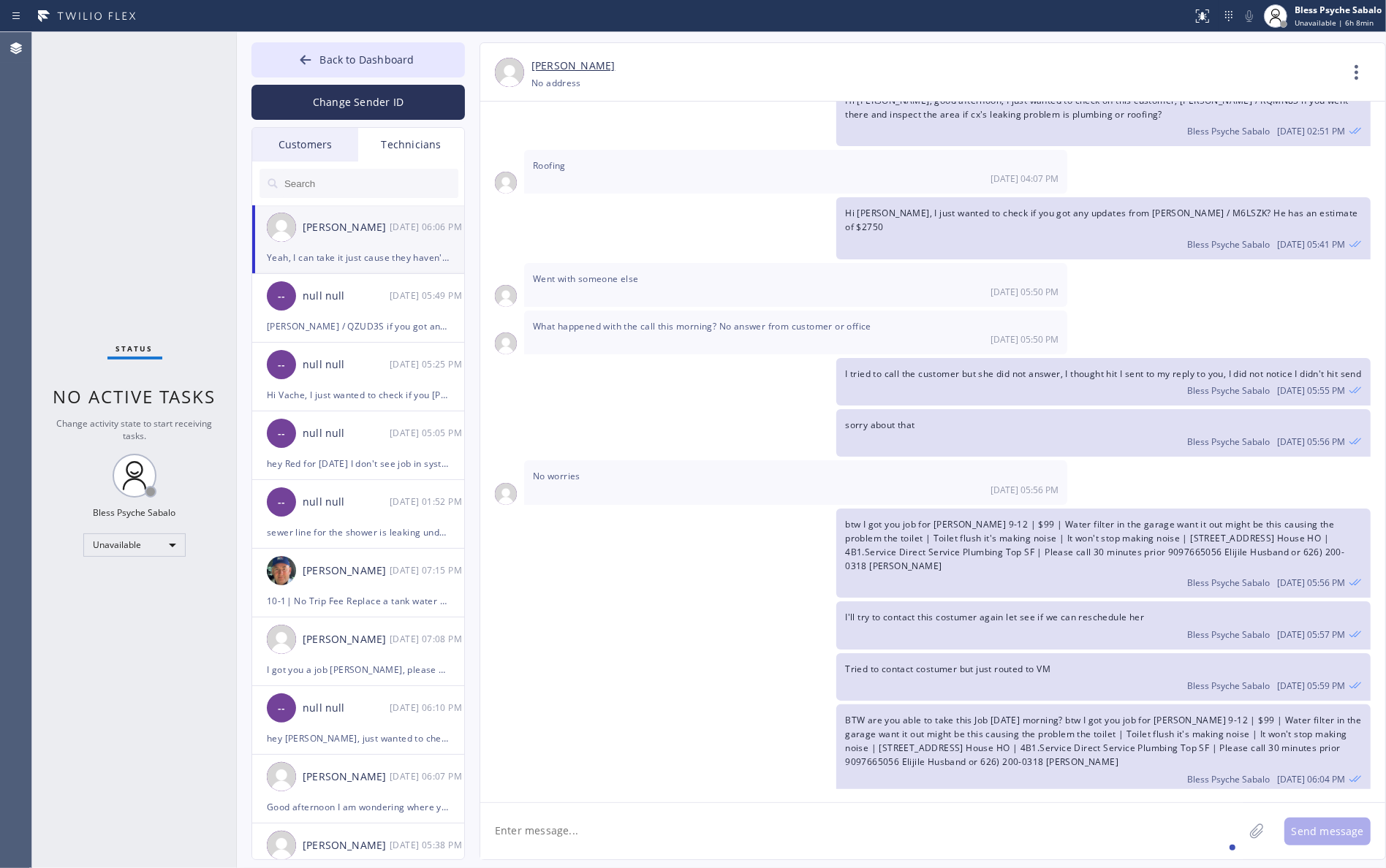
click at [635, 409] on div "sorry about that Bless Psyche Sabalo [DATE] 05:56 PM" at bounding box center [926, 433] width 891 height 48
click at [759, 826] on textarea at bounding box center [861, 830] width 763 height 56
click at [761, 817] on textarea at bounding box center [861, 830] width 763 height 56
click at [629, 509] on div "btw I got you job for [PERSON_NAME] 9-12 | $99 | Water filter in the garage wan…" at bounding box center [926, 554] width 891 height 90
click at [665, 654] on div "Tried to contact costumer but just routed to VM Bless Psyche Sabalo [DATE] 05:5…" at bounding box center [926, 677] width 891 height 48
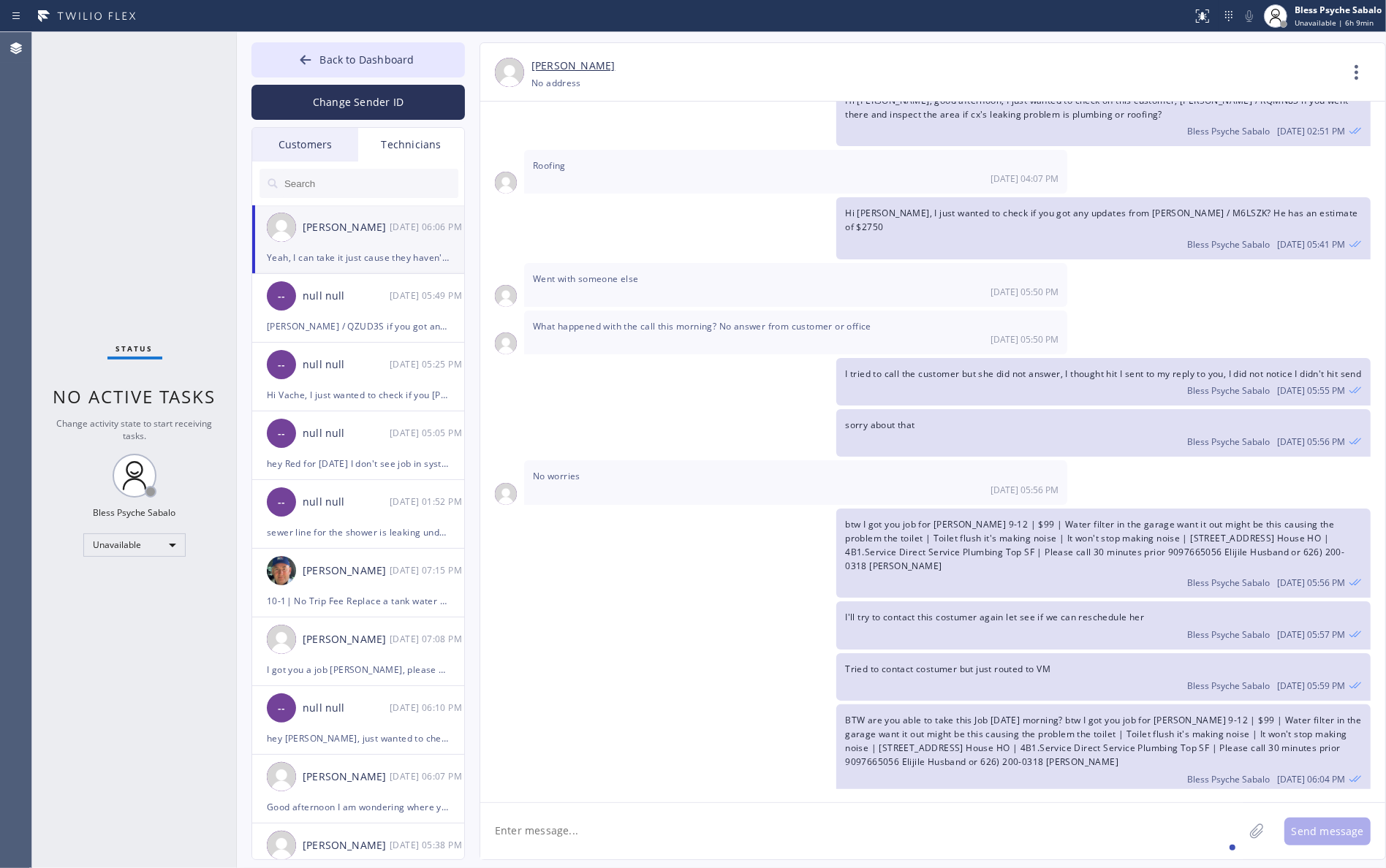
click at [655, 809] on textarea at bounding box center [861, 830] width 763 height 56
click at [561, 835] on textarea at bounding box center [861, 830] width 763 height 56
type textarea "t"
type textarea "Thanks [PERSON_NAME], will assigned now"
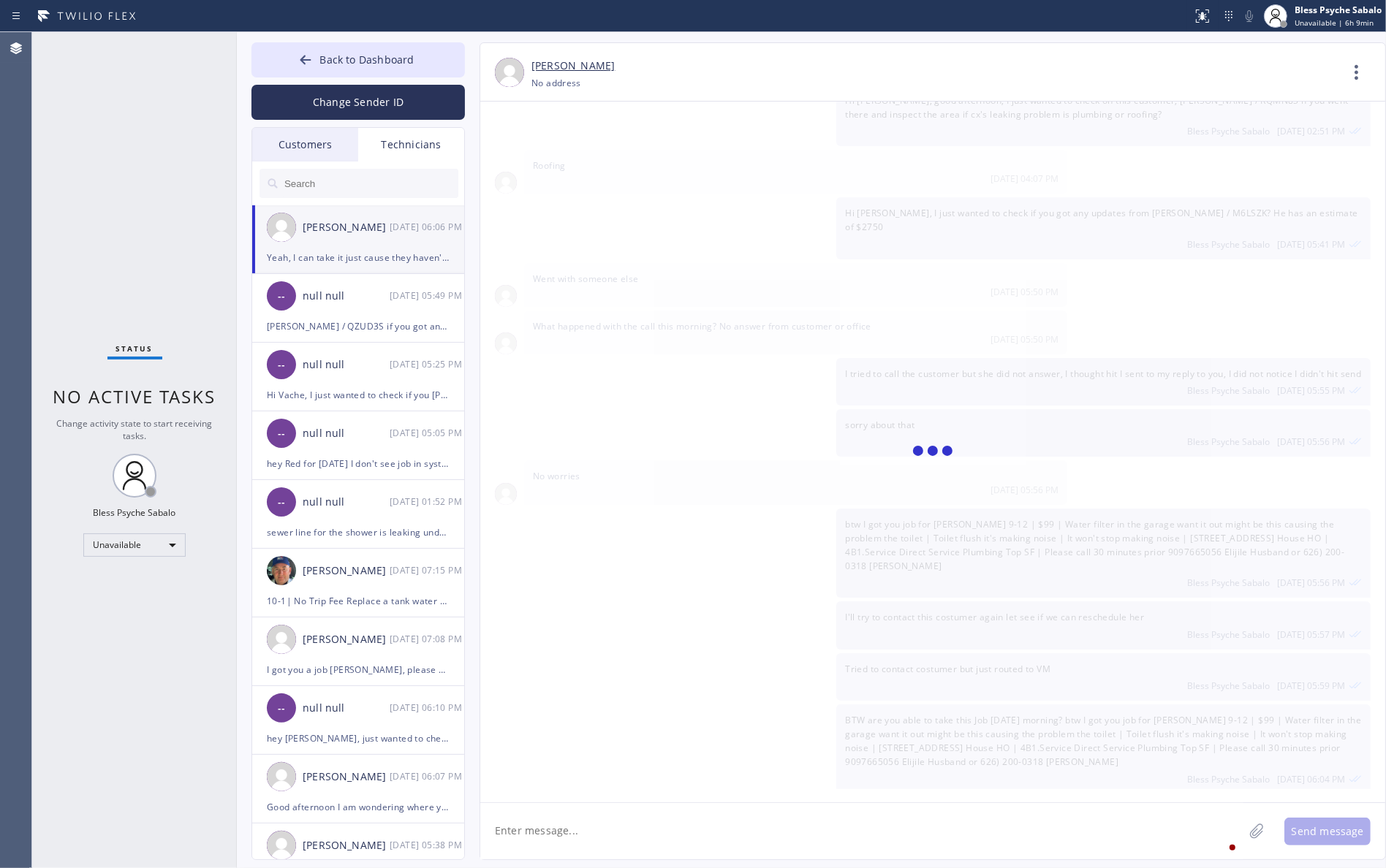
scroll to position [17830, 0]
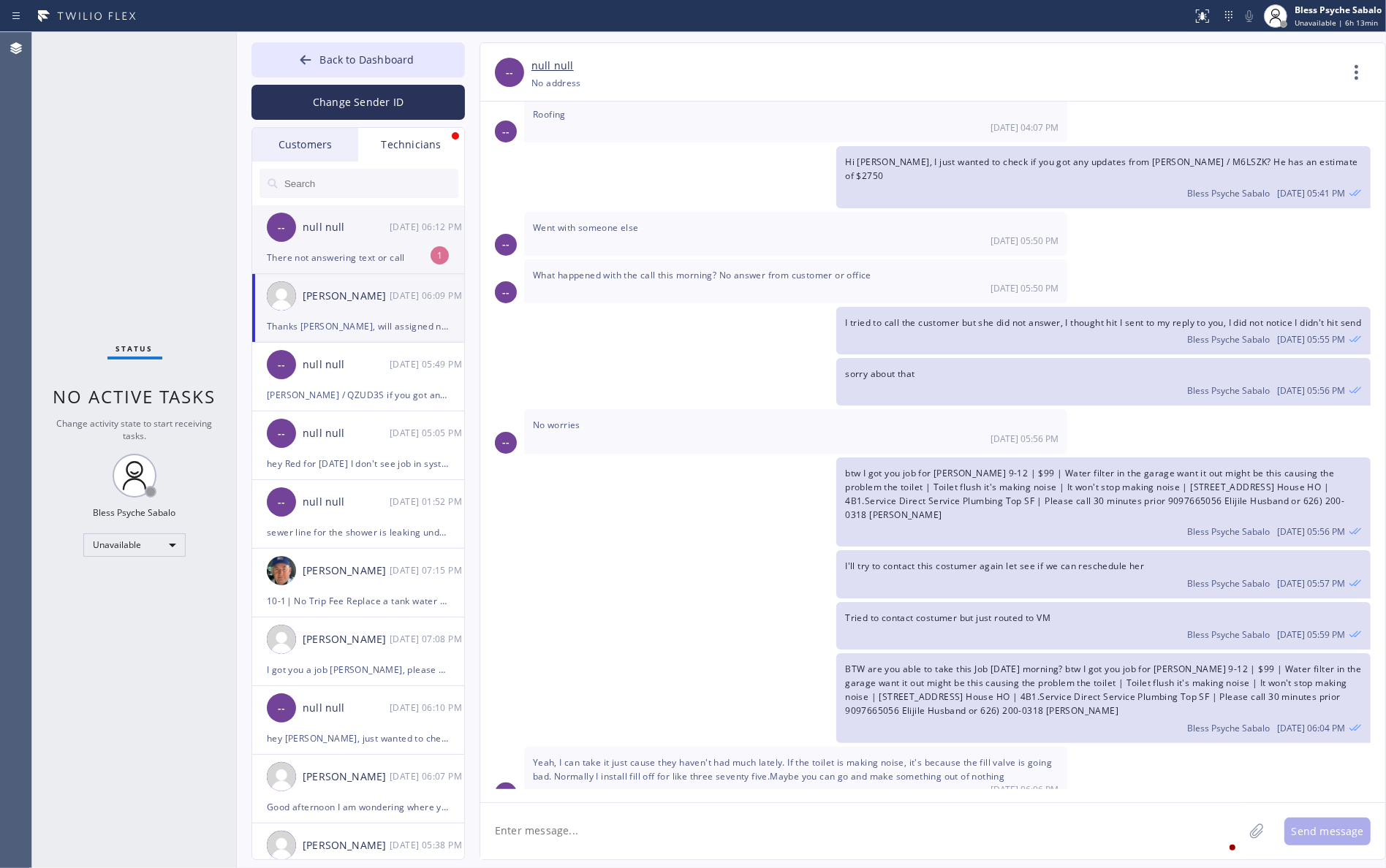
click at [424, 274] on li "-- null null [DATE] 06:12 PM There not answering text or call 1" at bounding box center [359, 309] width 213 height 68
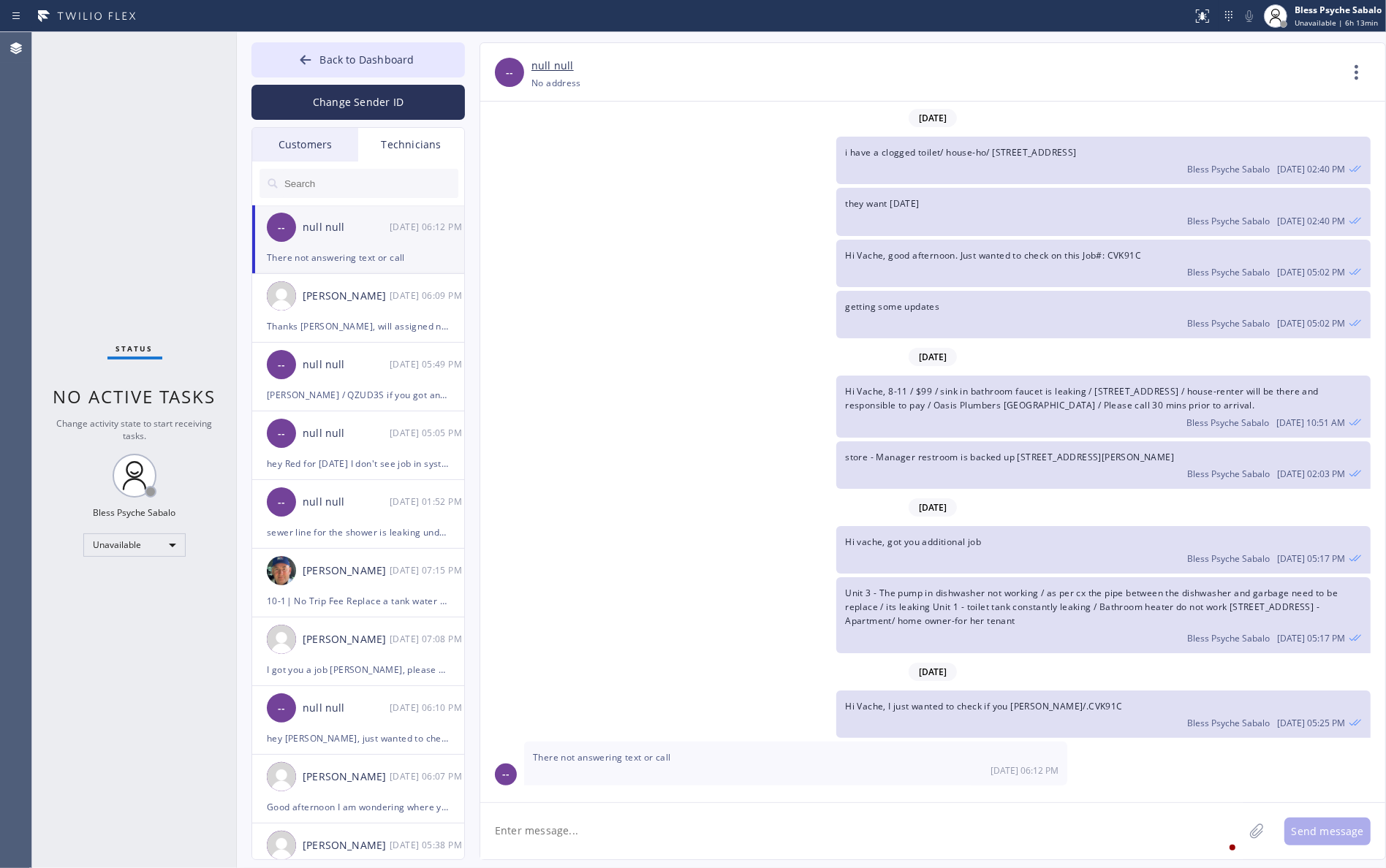
scroll to position [13158, 0]
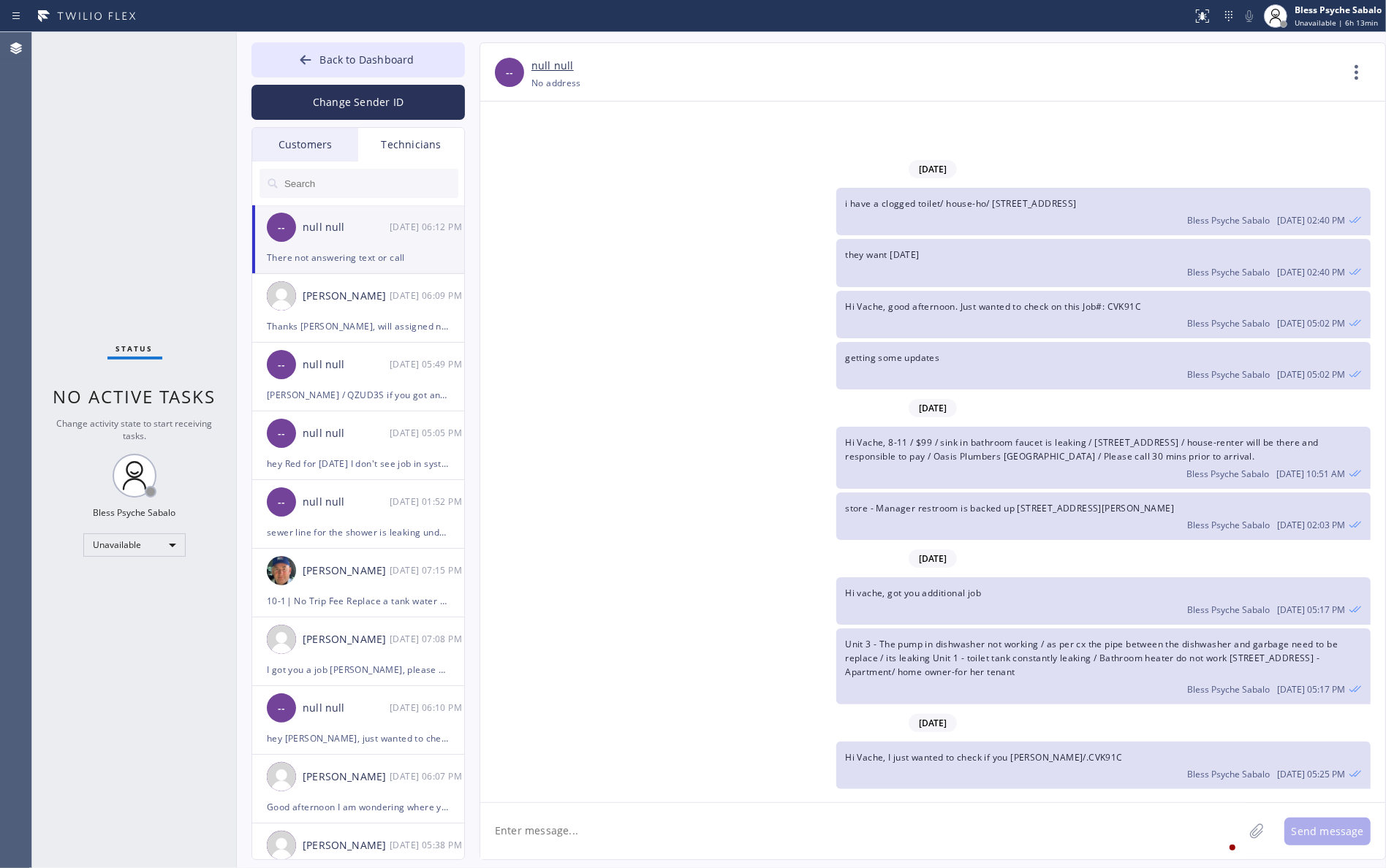
click at [781, 825] on textarea at bounding box center [861, 830] width 763 height 56
type textarea "s"
click at [582, 830] on textarea "Same goes in theb office" at bounding box center [875, 830] width 790 height 56
click at [713, 823] on textarea "Same goes in the office" at bounding box center [875, 830] width 790 height 56
click at [547, 834] on textarea "Same goes in the office" at bounding box center [875, 830] width 790 height 56
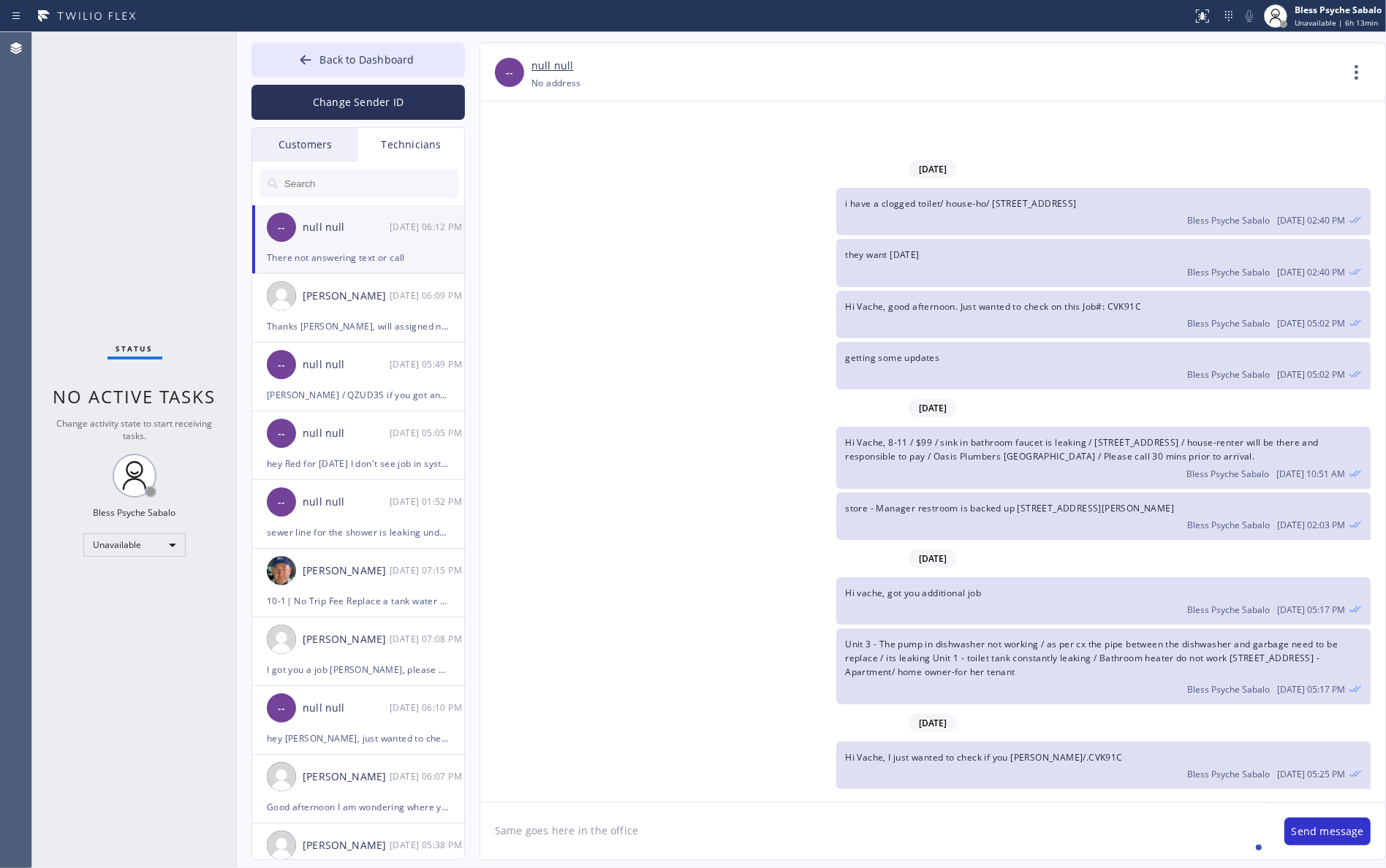
click at [671, 830] on textarea "Same goes here in the office" at bounding box center [875, 830] width 790 height 56
type textarea "Same goes here in the office, but thanks for trying."
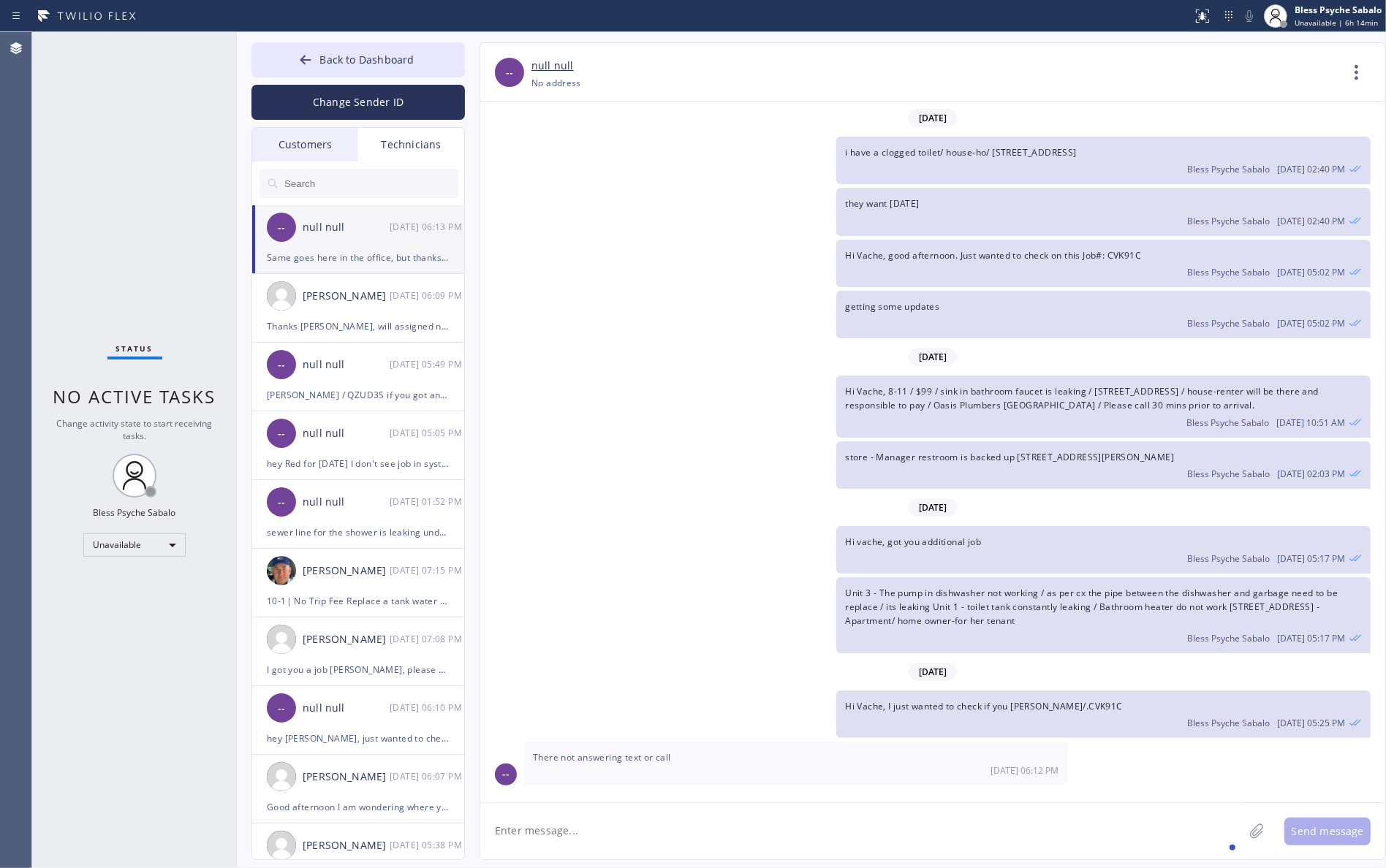
click at [369, 216] on div "-- null null [DATE] 06:13 PM" at bounding box center [359, 227] width 213 height 44
click at [349, 307] on div "[PERSON_NAME] [DATE] 06:09 PM" at bounding box center [359, 296] width 213 height 44
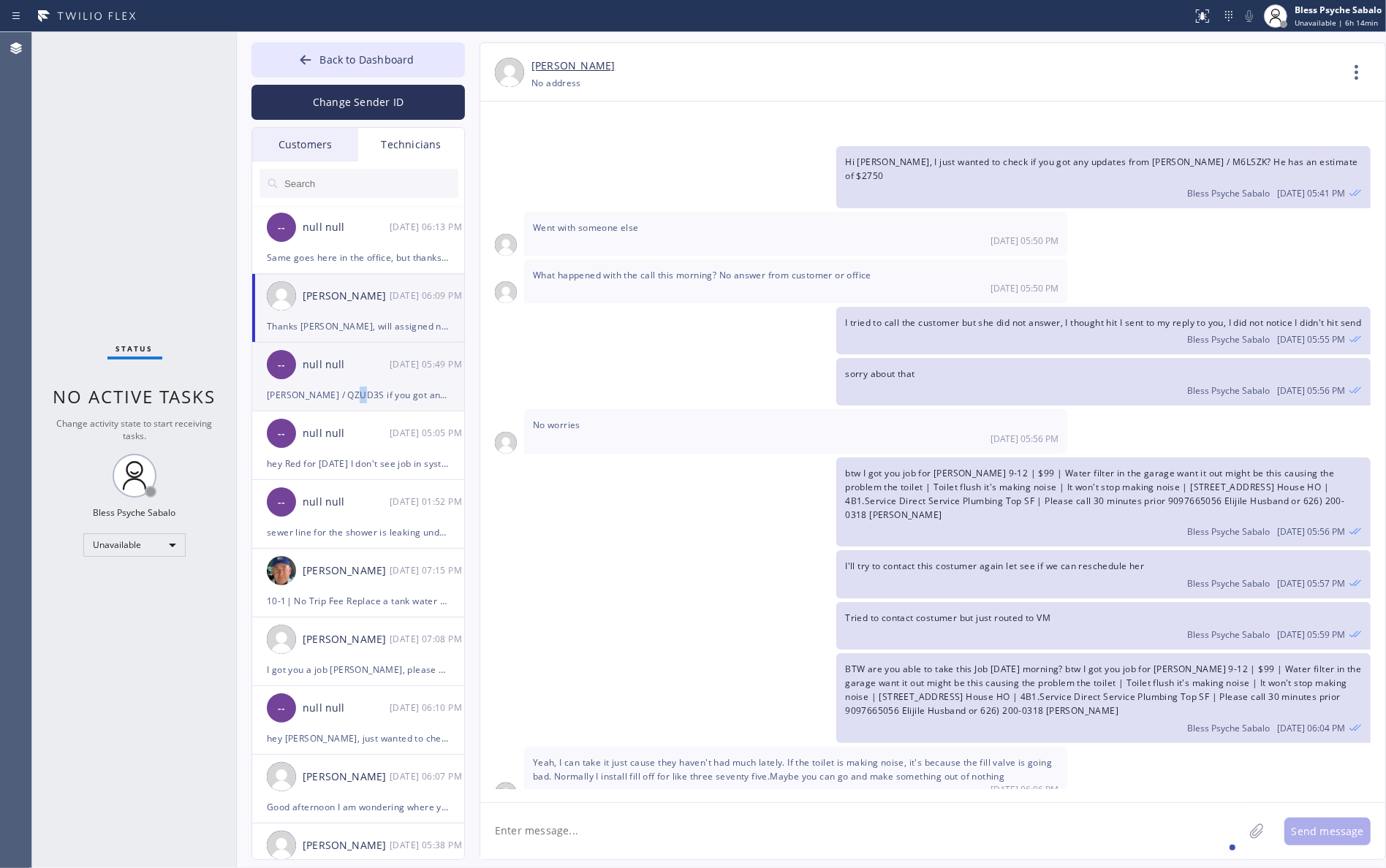
click at [356, 387] on div "[PERSON_NAME] / QZUD3S if you got any update on his estimate" at bounding box center [358, 395] width 183 height 17
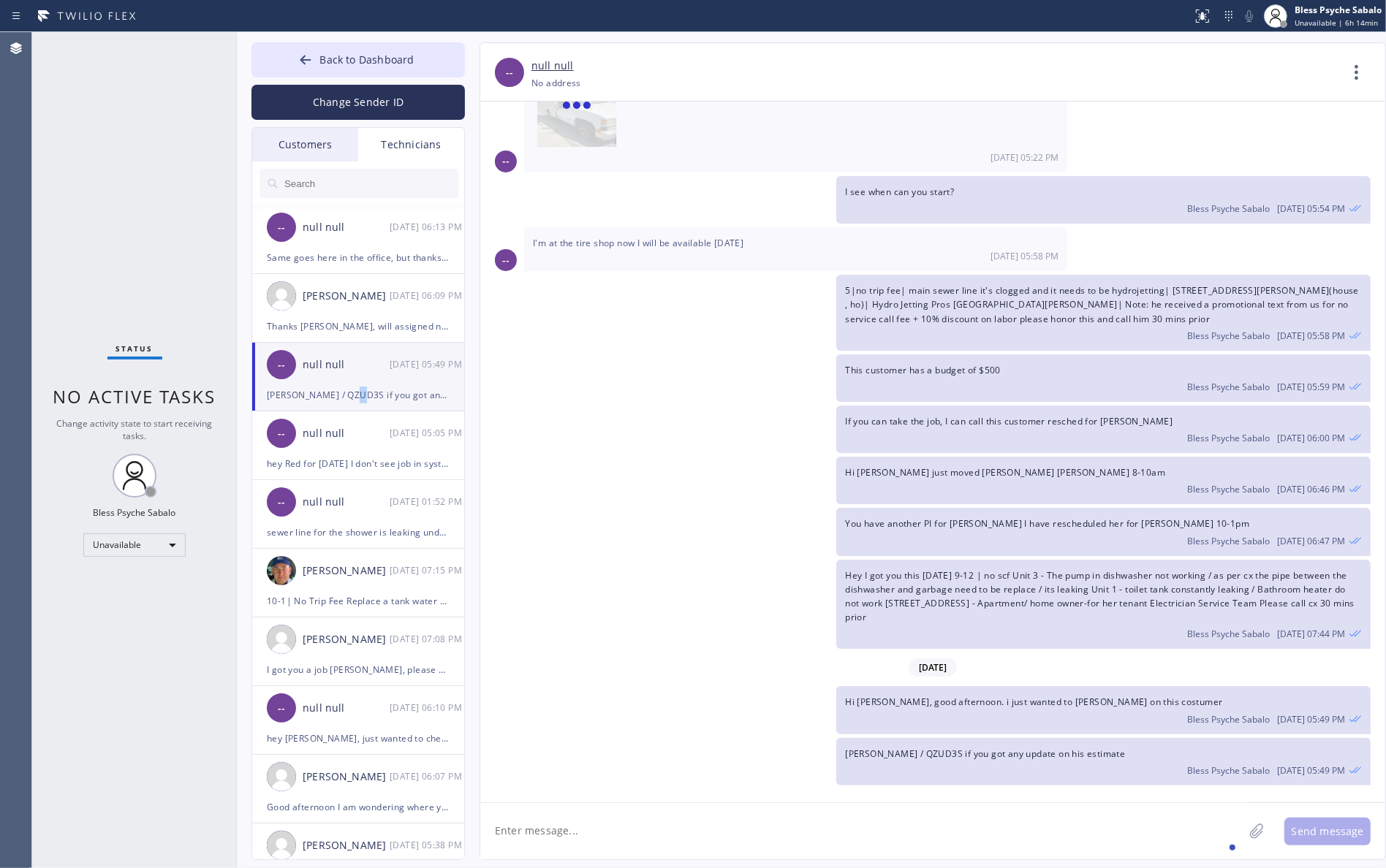
scroll to position [3407, 0]
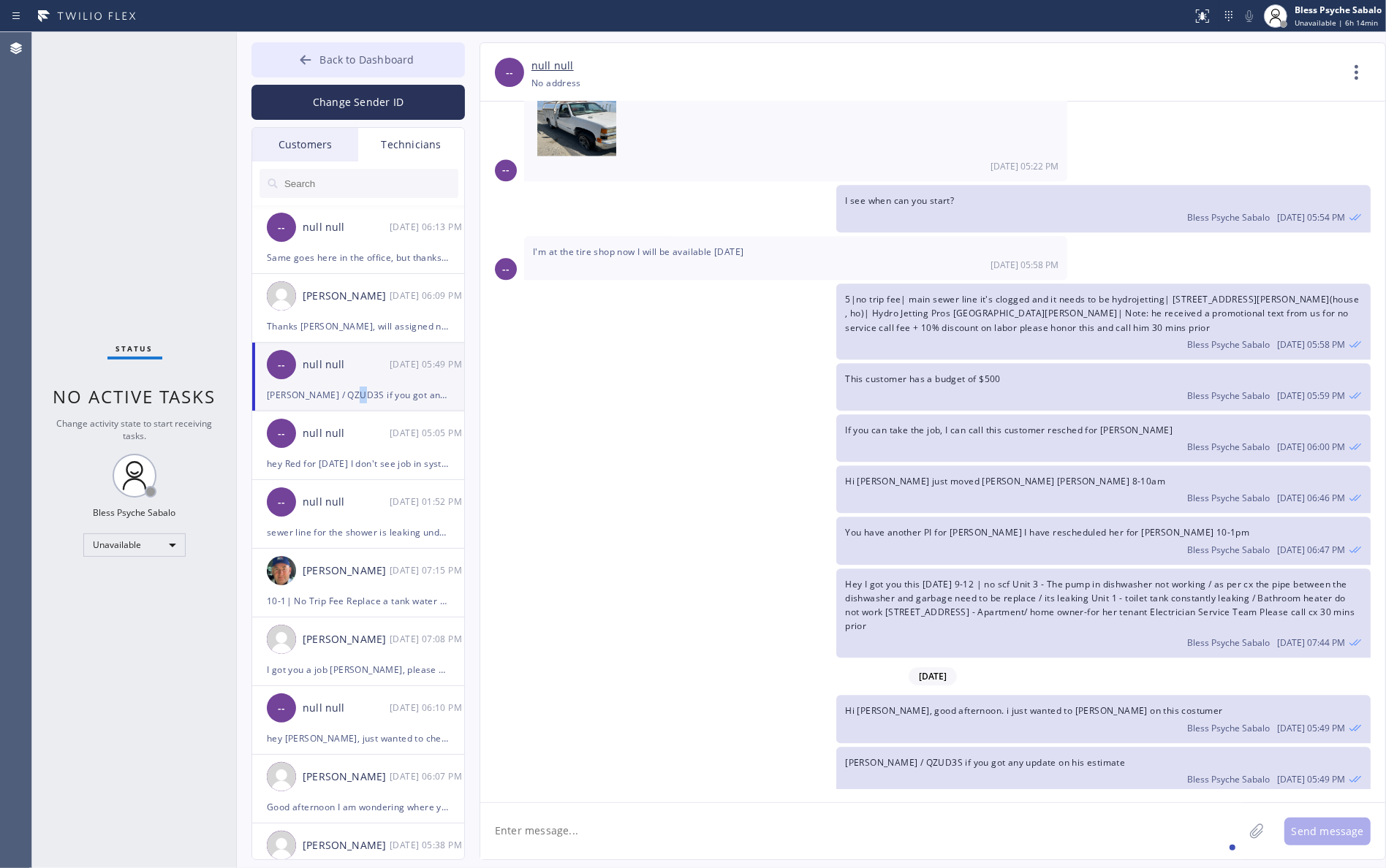
click at [373, 45] on button "Back to Dashboard" at bounding box center [359, 60] width 213 height 35
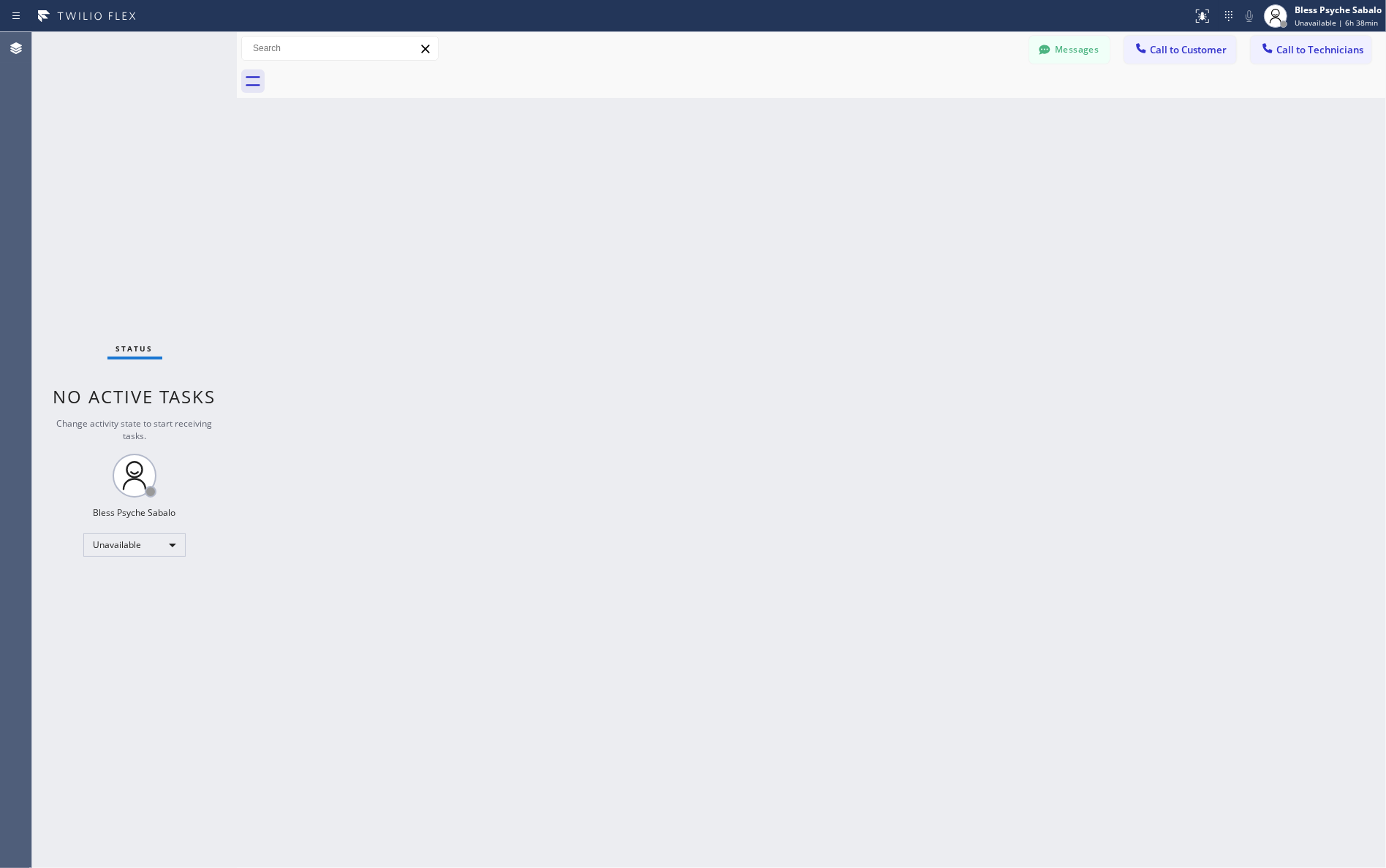
click at [647, 103] on div "Back to Dashboard Change Sender ID Customers Technicians RB [PERSON_NAME] [DATE…" at bounding box center [811, 450] width 1149 height 836
click at [1079, 53] on button "Messages" at bounding box center [1069, 49] width 80 height 28
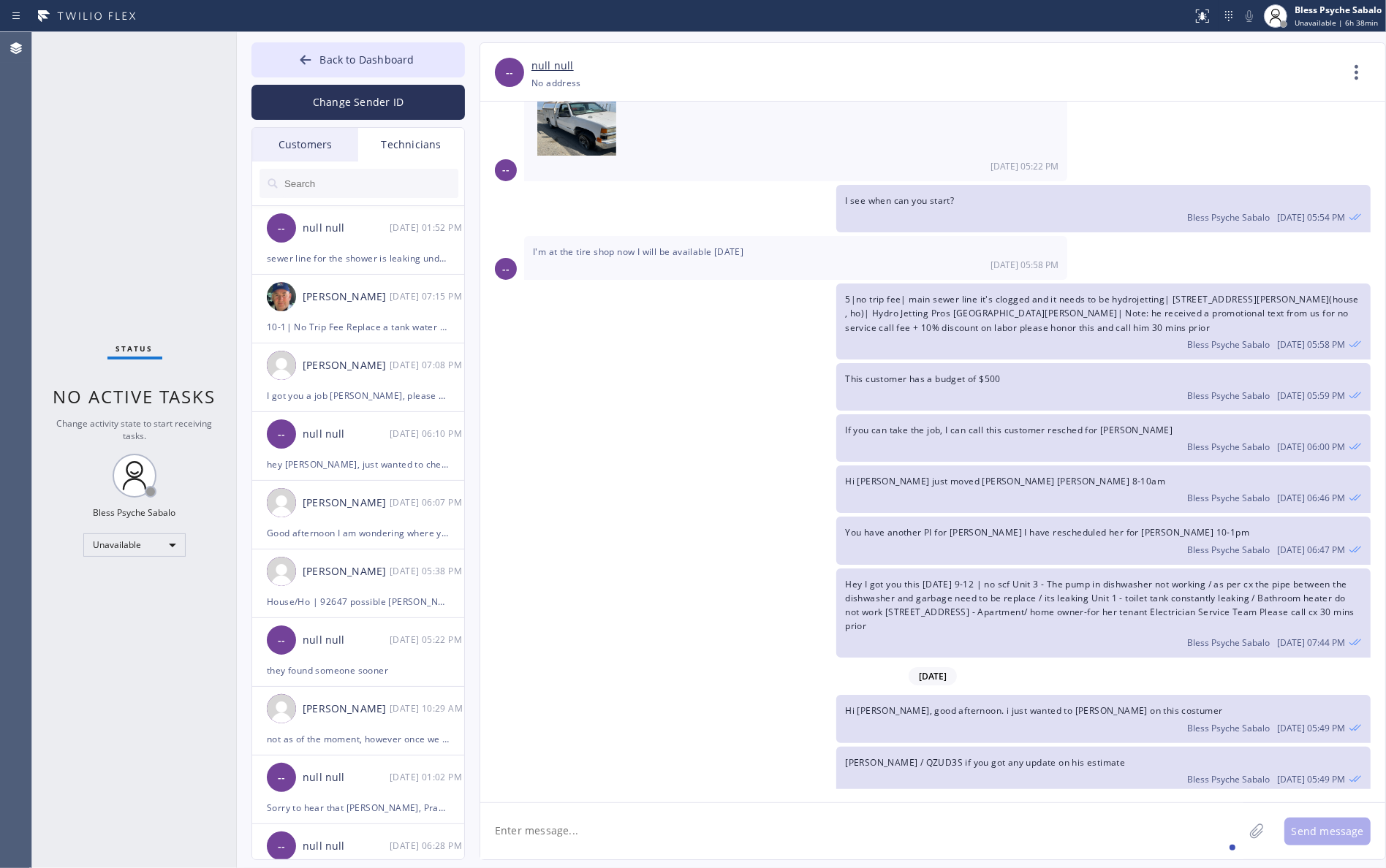
scroll to position [0, 0]
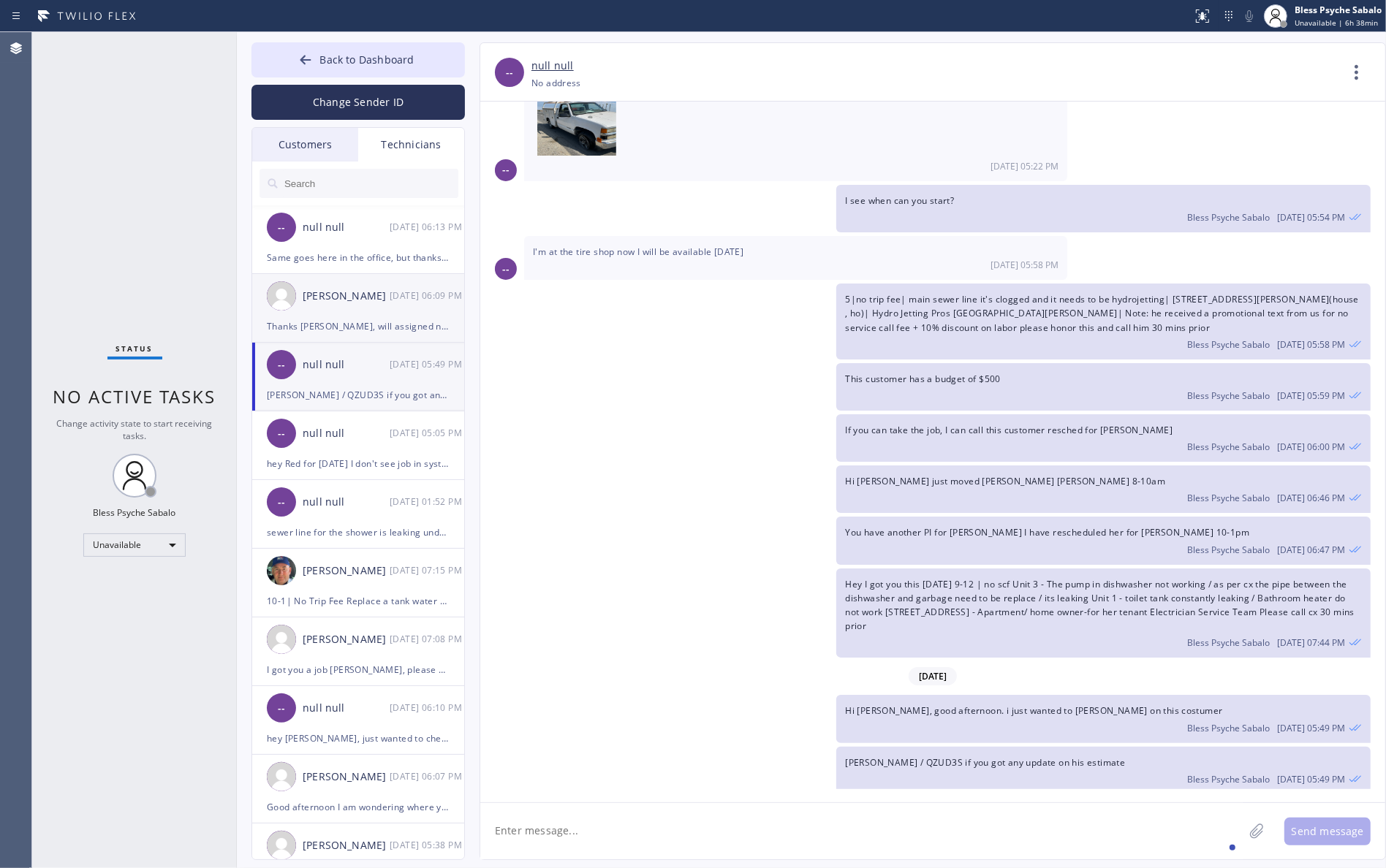
click at [395, 288] on div "[DATE] 06:09 PM" at bounding box center [427, 296] width 76 height 17
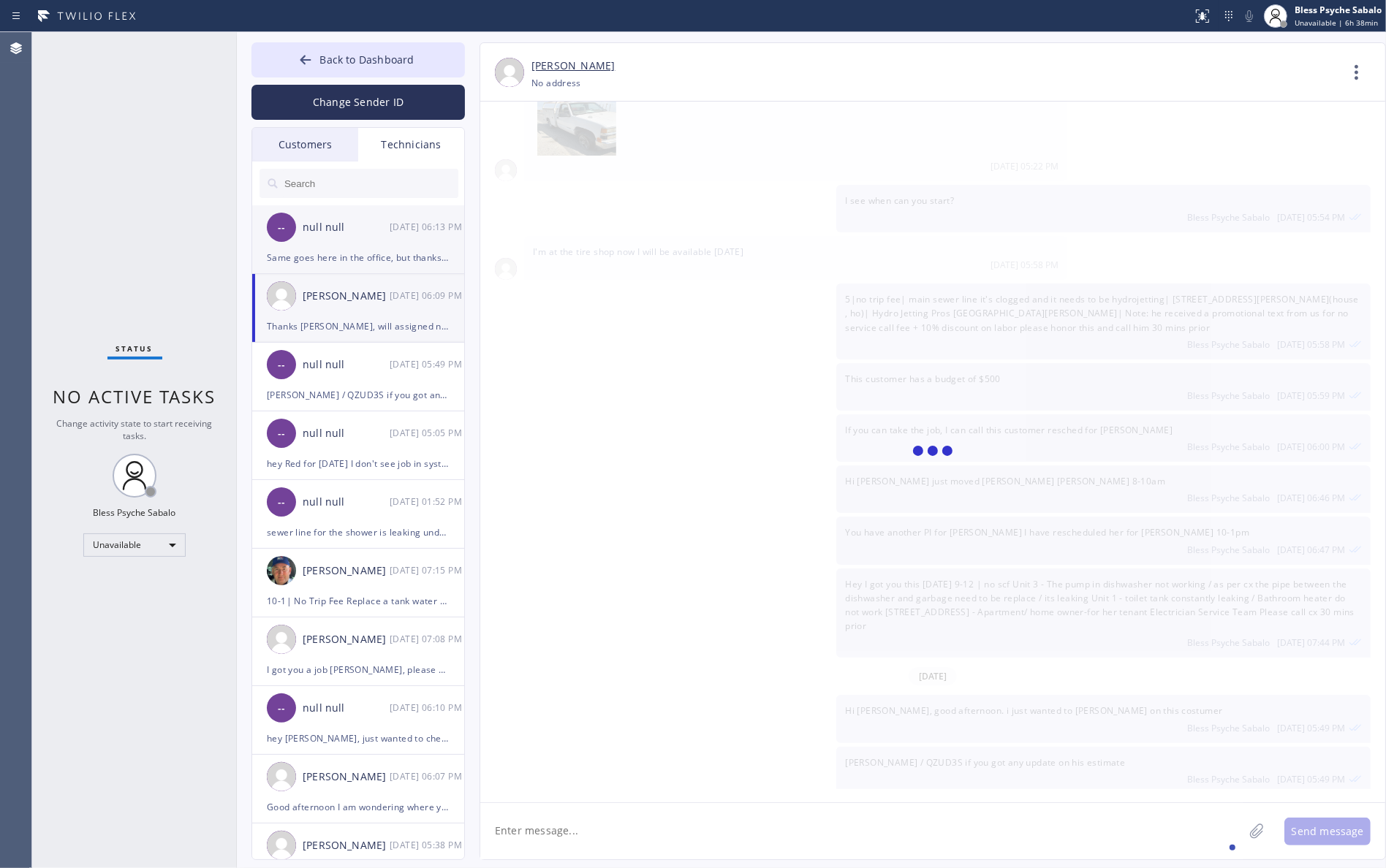
click at [414, 227] on div "[DATE] 06:13 PM" at bounding box center [427, 227] width 76 height 17
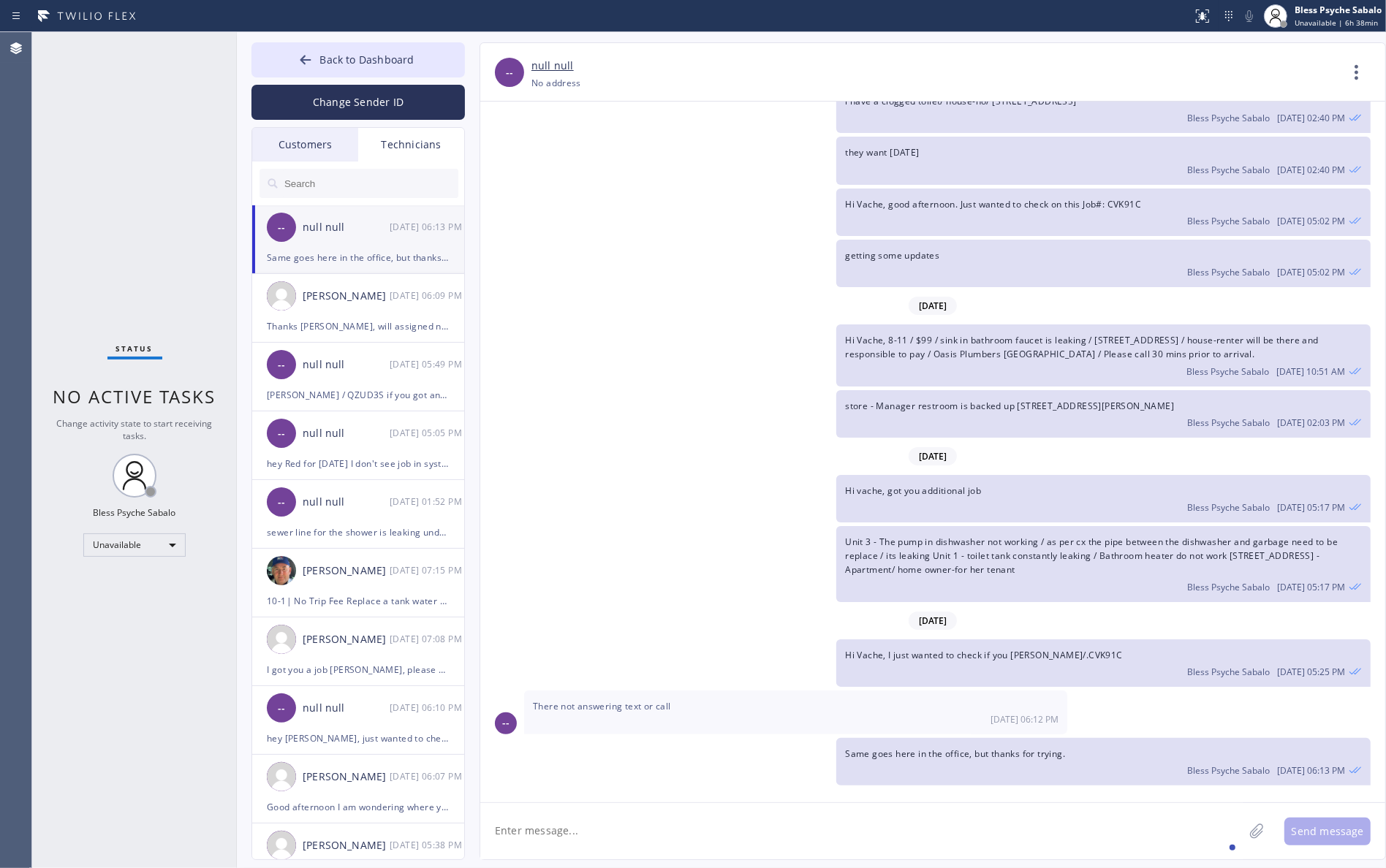
scroll to position [13209, 0]
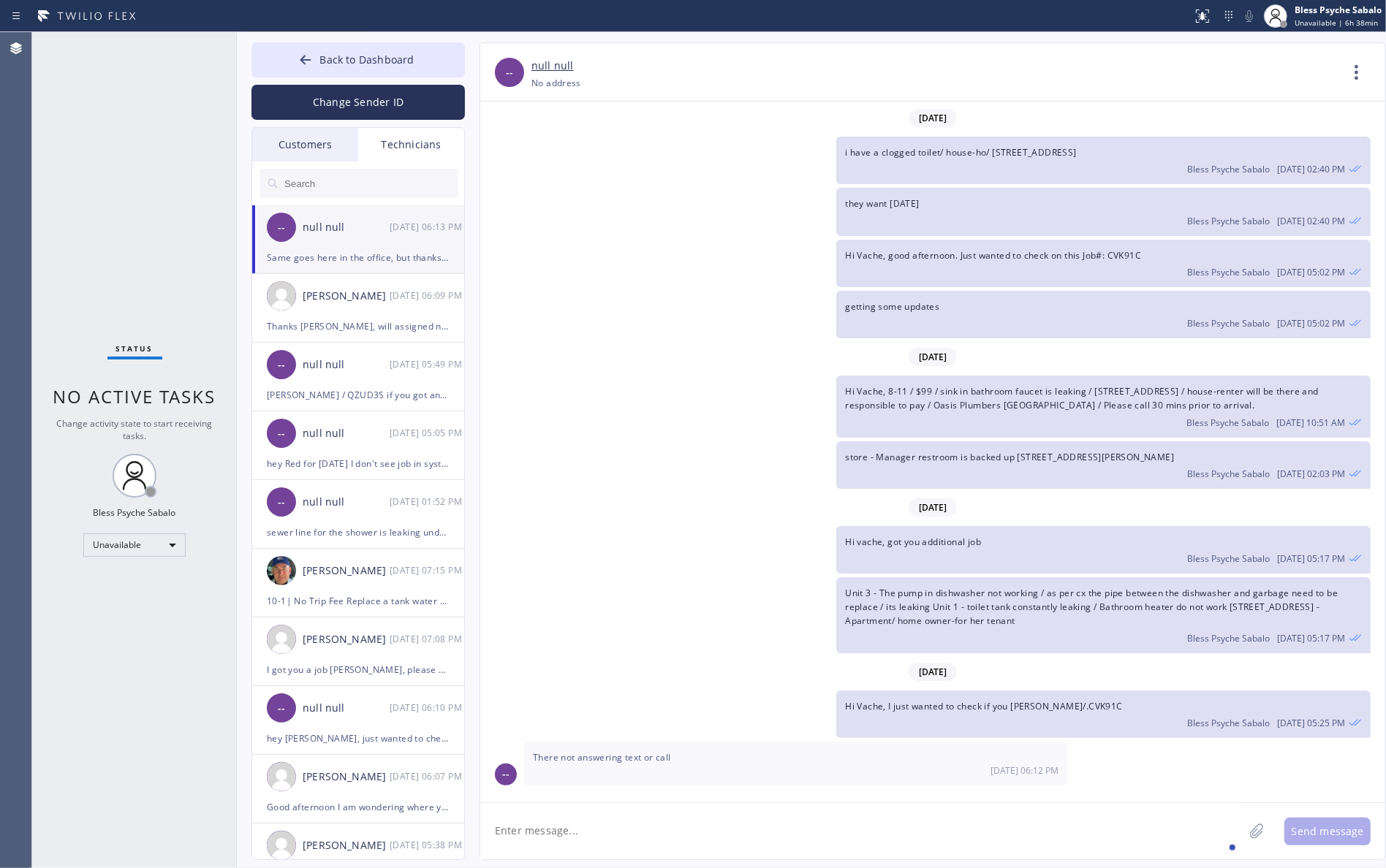
click at [420, 254] on div "Same goes here in the office, but thanks for trying." at bounding box center [358, 258] width 183 height 17
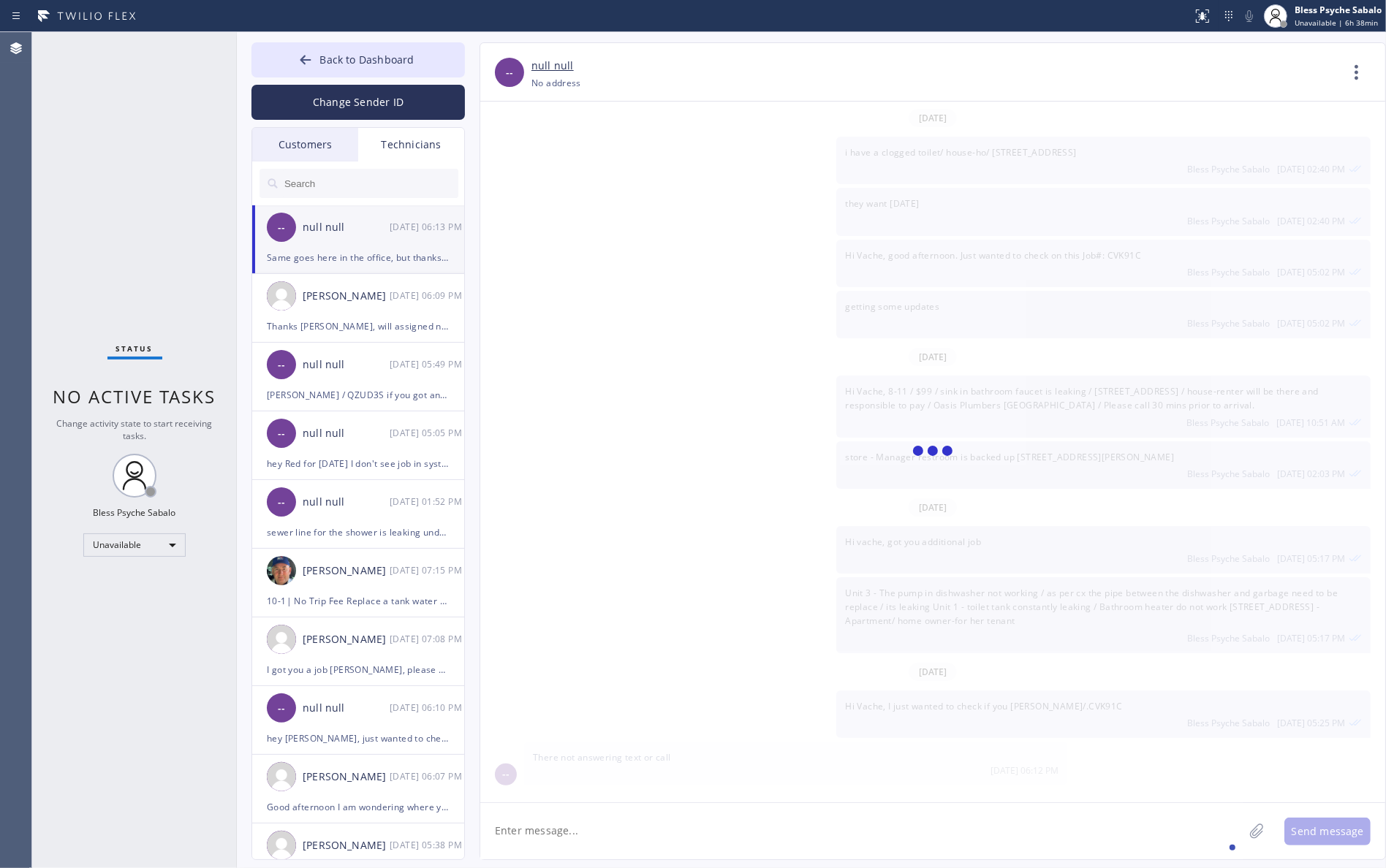
click at [420, 254] on div "Same goes here in the office, but thanks for trying." at bounding box center [358, 258] width 183 height 17
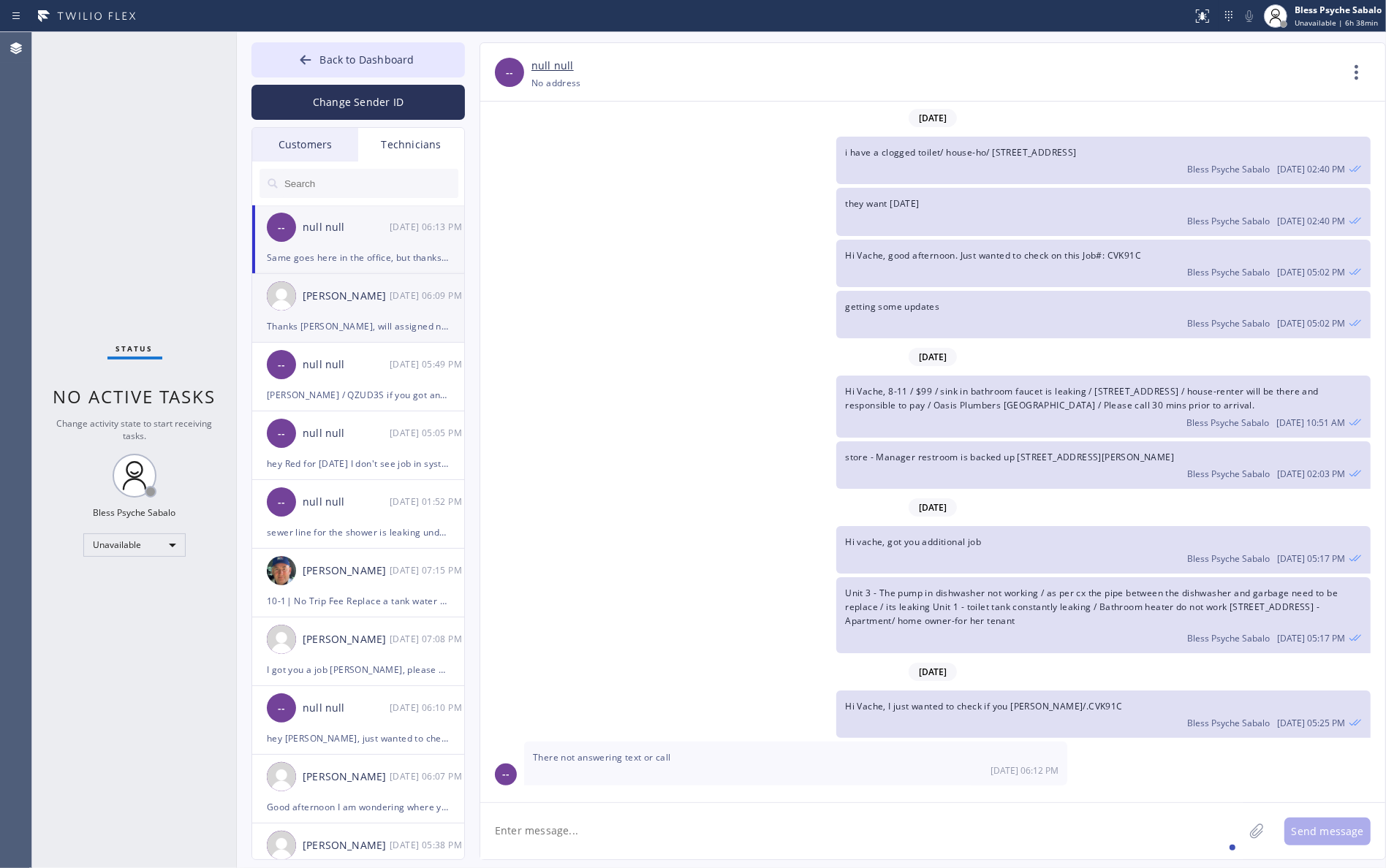
click at [399, 288] on div "[DATE] 06:09 PM" at bounding box center [427, 296] width 76 height 17
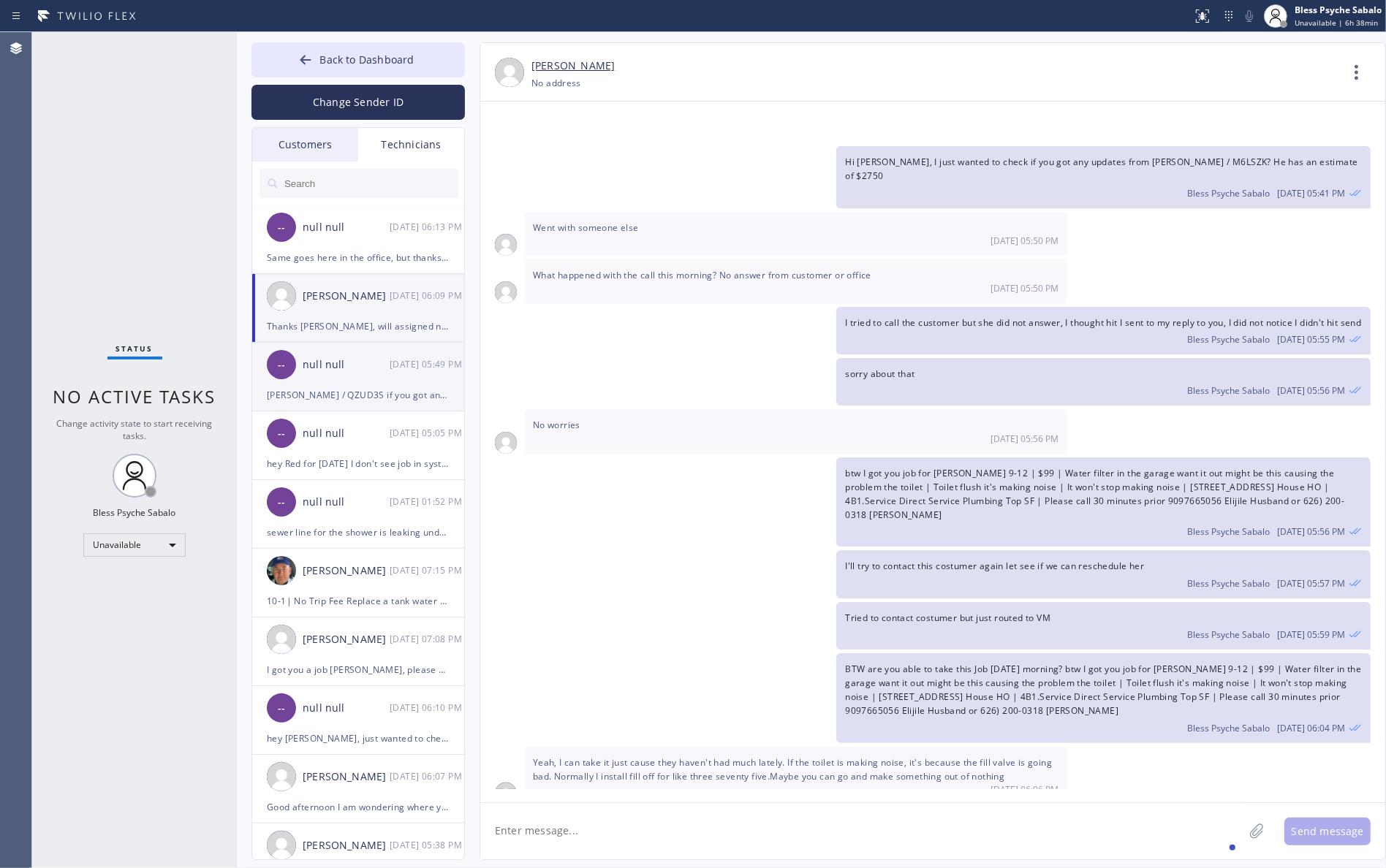
click at [366, 355] on div "-- null null [DATE] 05:49 PM" at bounding box center [359, 364] width 213 height 44
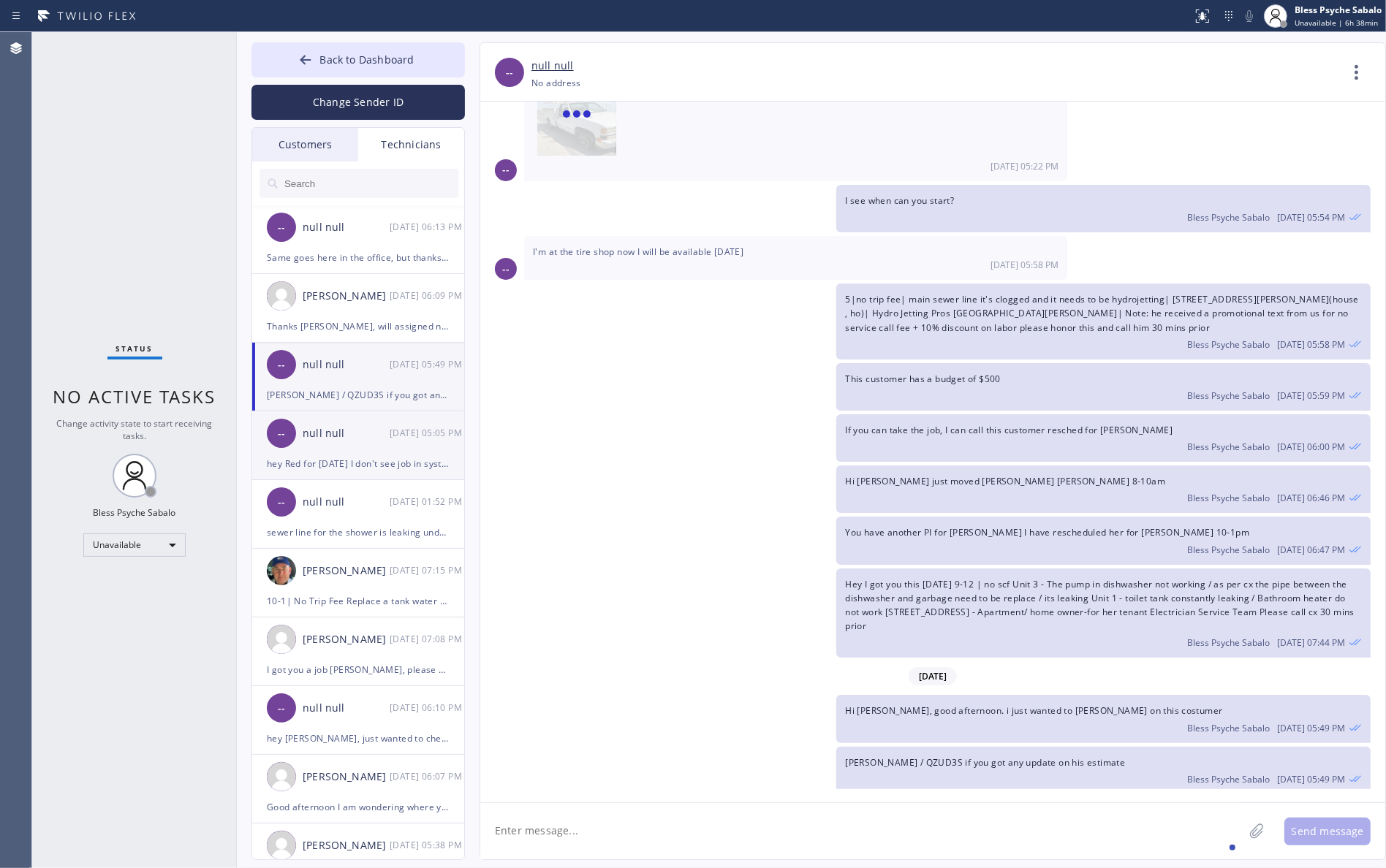
click at [388, 455] on div "hey Red for [DATE] I don't see job in system" at bounding box center [358, 464] width 183 height 17
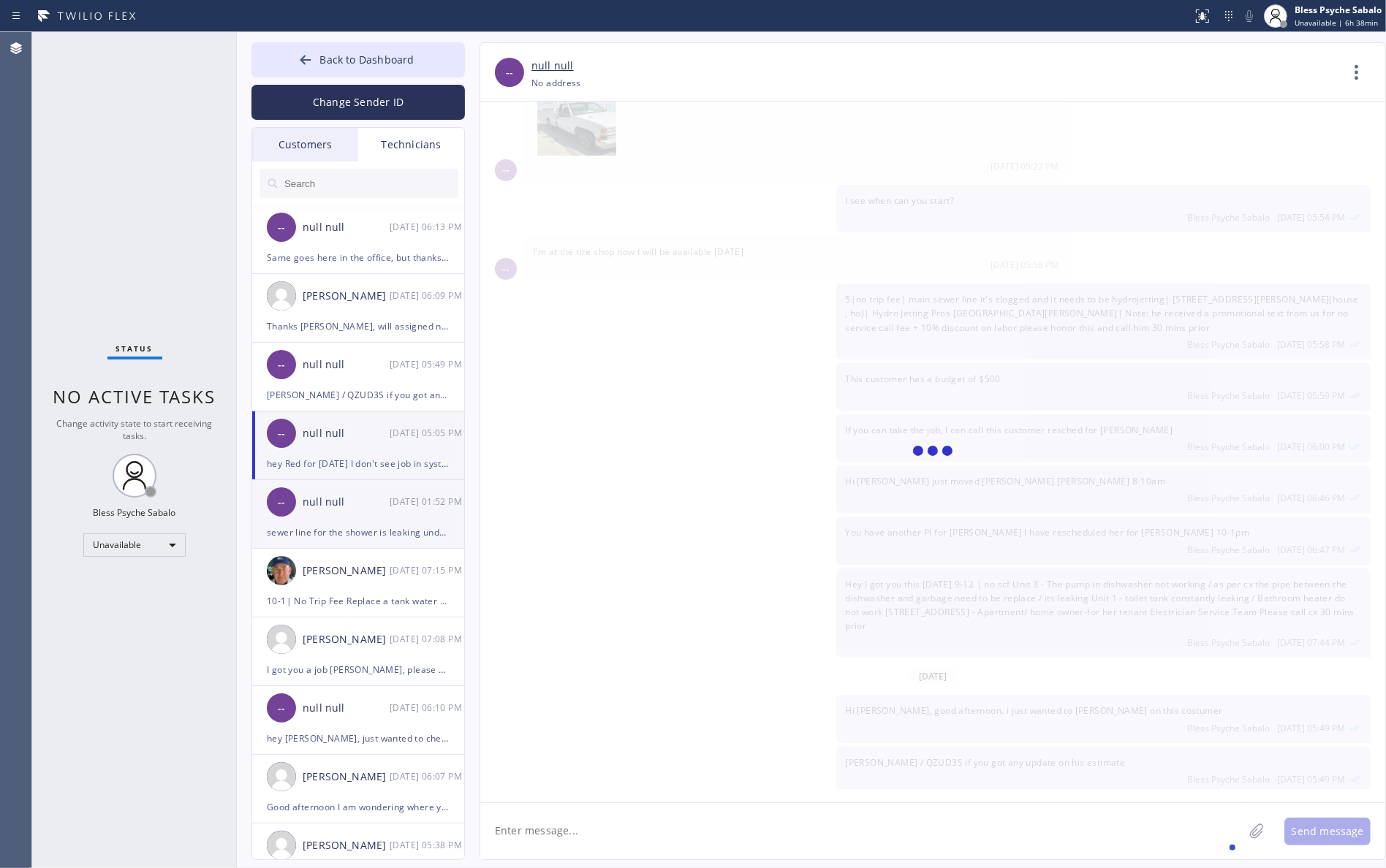
scroll to position [117, 0]
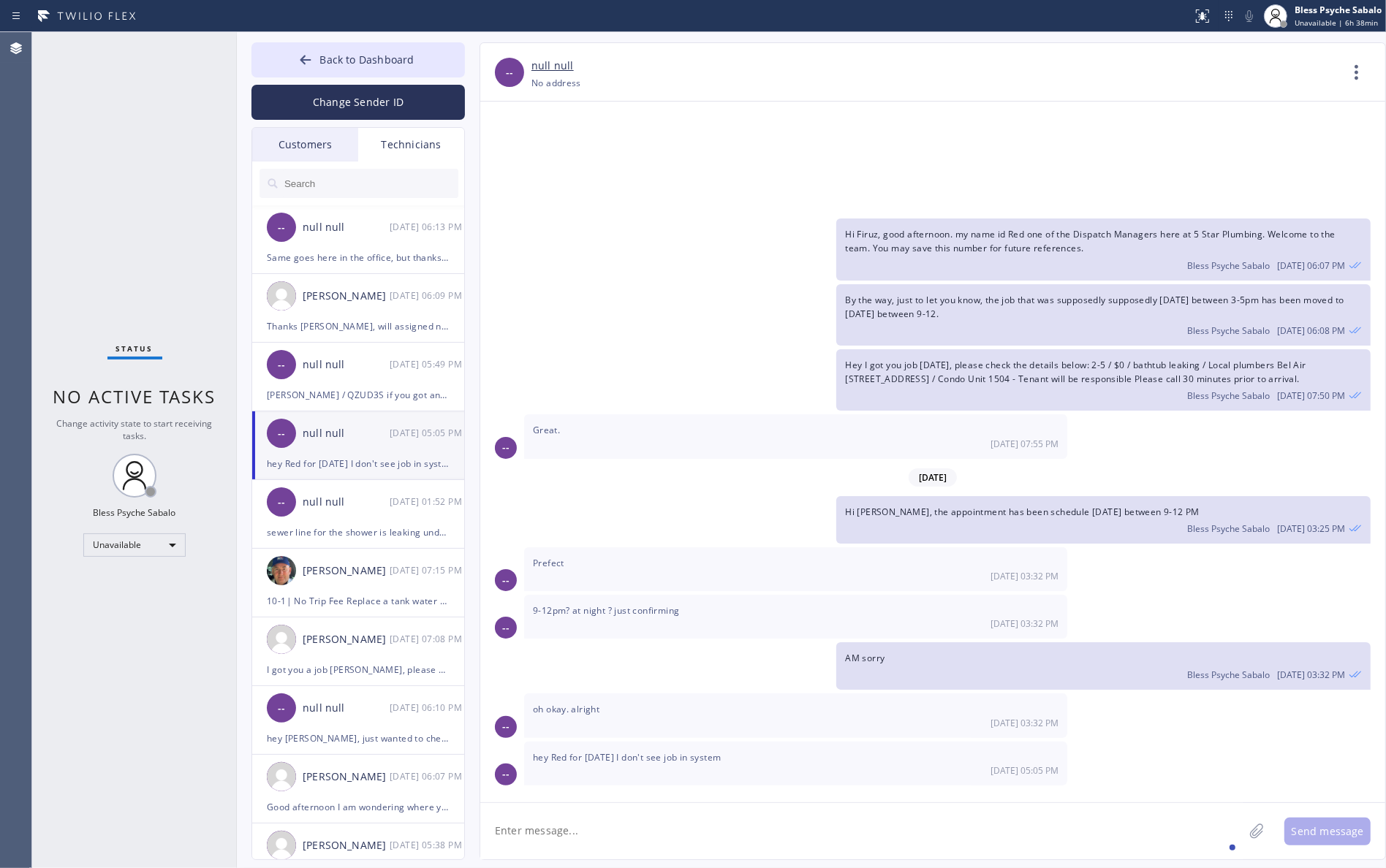
click at [704, 805] on textarea at bounding box center [861, 830] width 763 height 56
click at [658, 827] on textarea at bounding box center [861, 830] width 763 height 56
paste textarea "quote for toilet installation (1) dont have the parts yet 90403 House Tenant"
click at [626, 779] on div "an additional" at bounding box center [625, 789] width 73 height 23
click at [547, 779] on div "Firuz" at bounding box center [538, 789] width 33 height 23
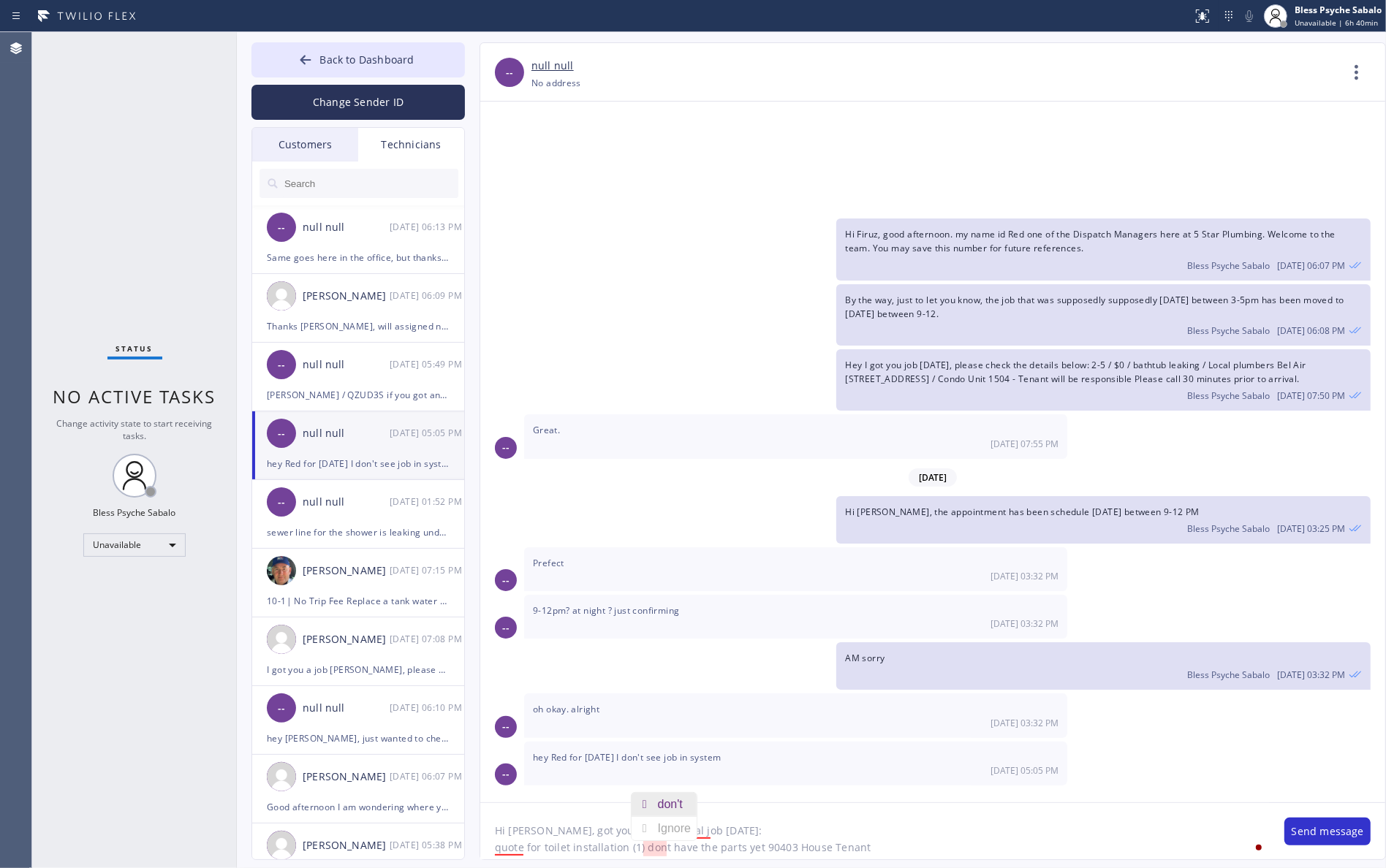
click at [664, 805] on div "don't" at bounding box center [673, 805] width 31 height 23
type textarea "Hi [PERSON_NAME], got you an additional job [DATE]: quote for toilet installati…"
click at [917, 845] on textarea "Hi [PERSON_NAME], got you an additional job [DATE]: quote for toilet installati…" at bounding box center [875, 830] width 790 height 56
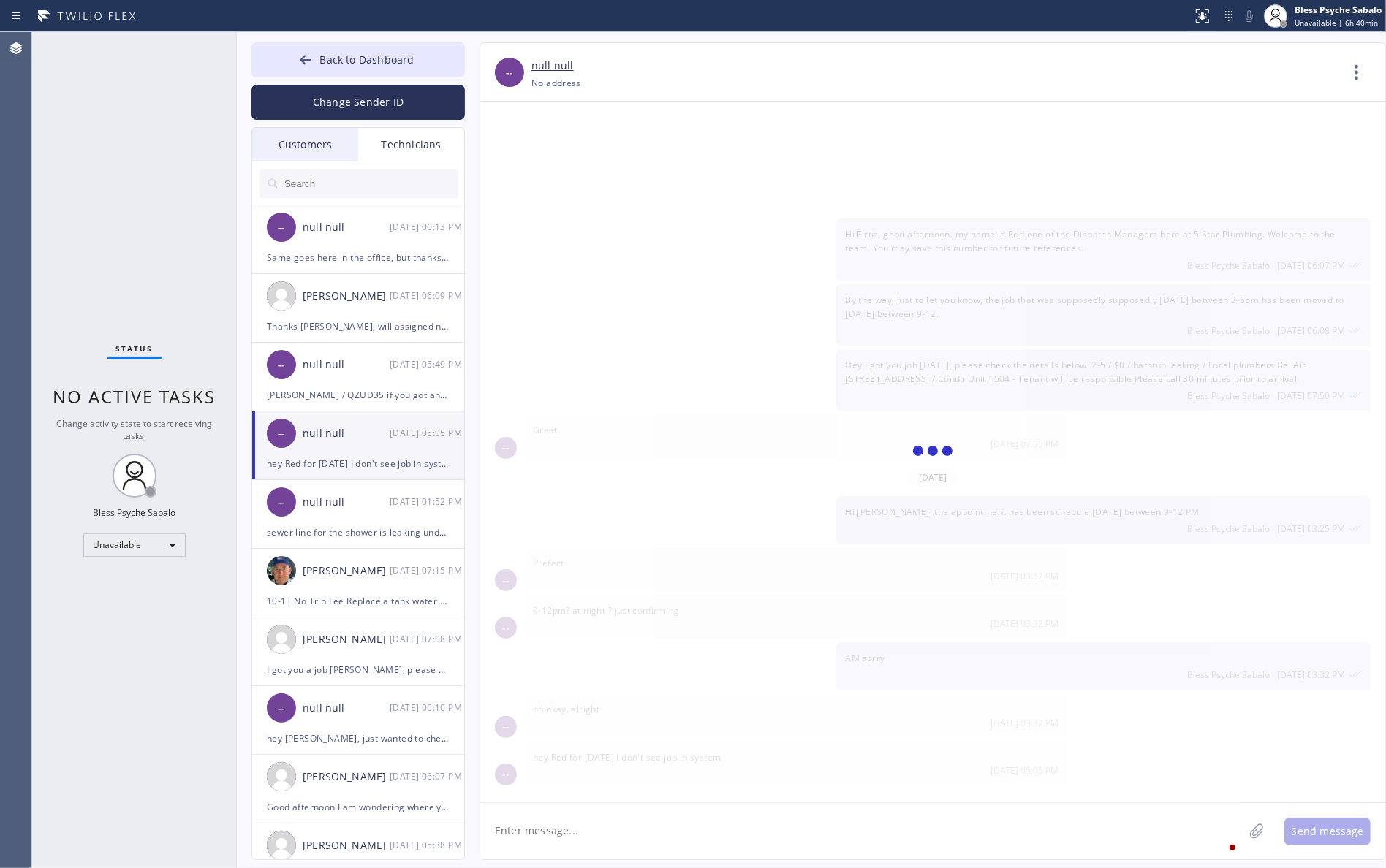
scroll to position [181, 0]
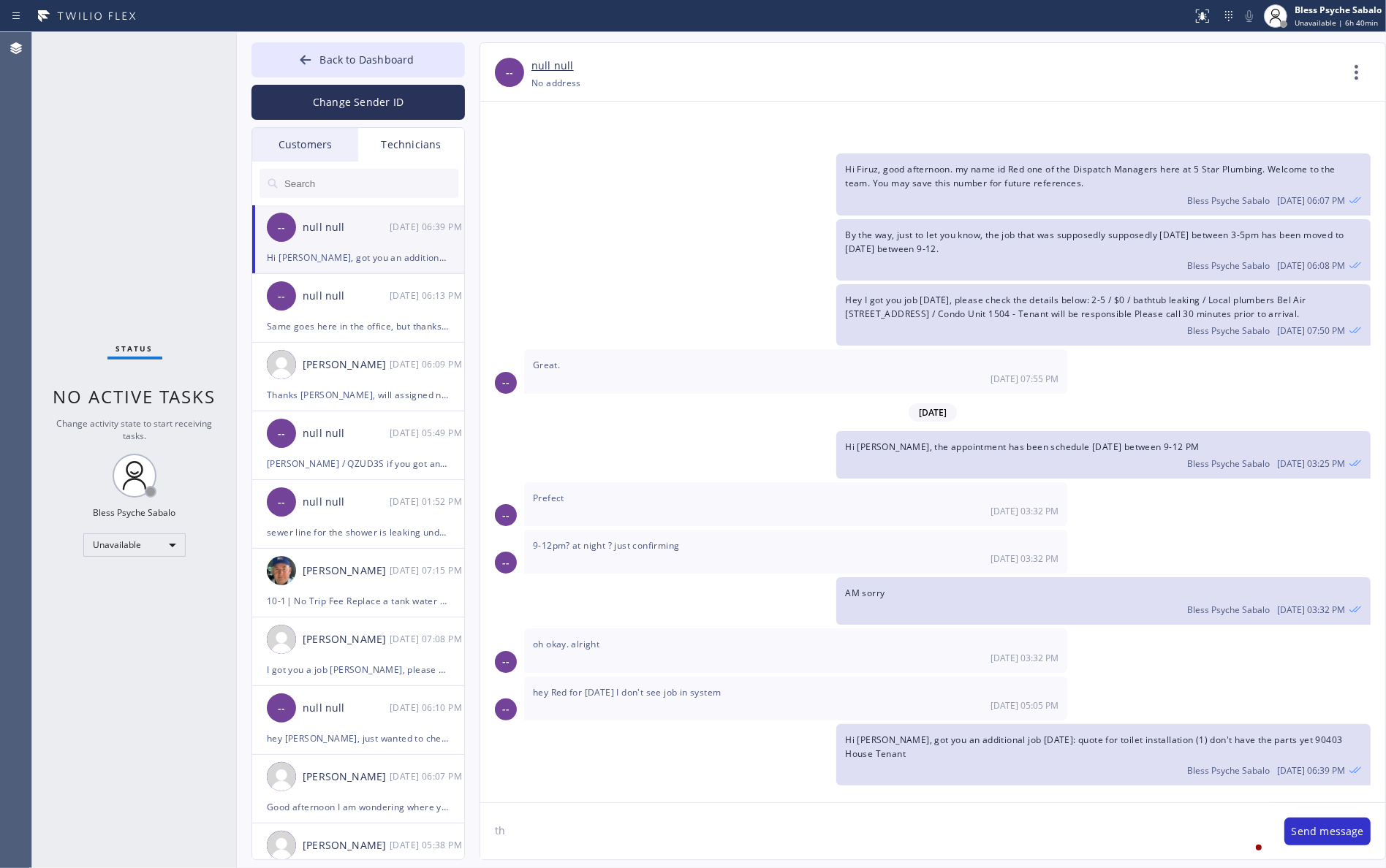
type textarea "t"
type textarea "set for 4-6pm"
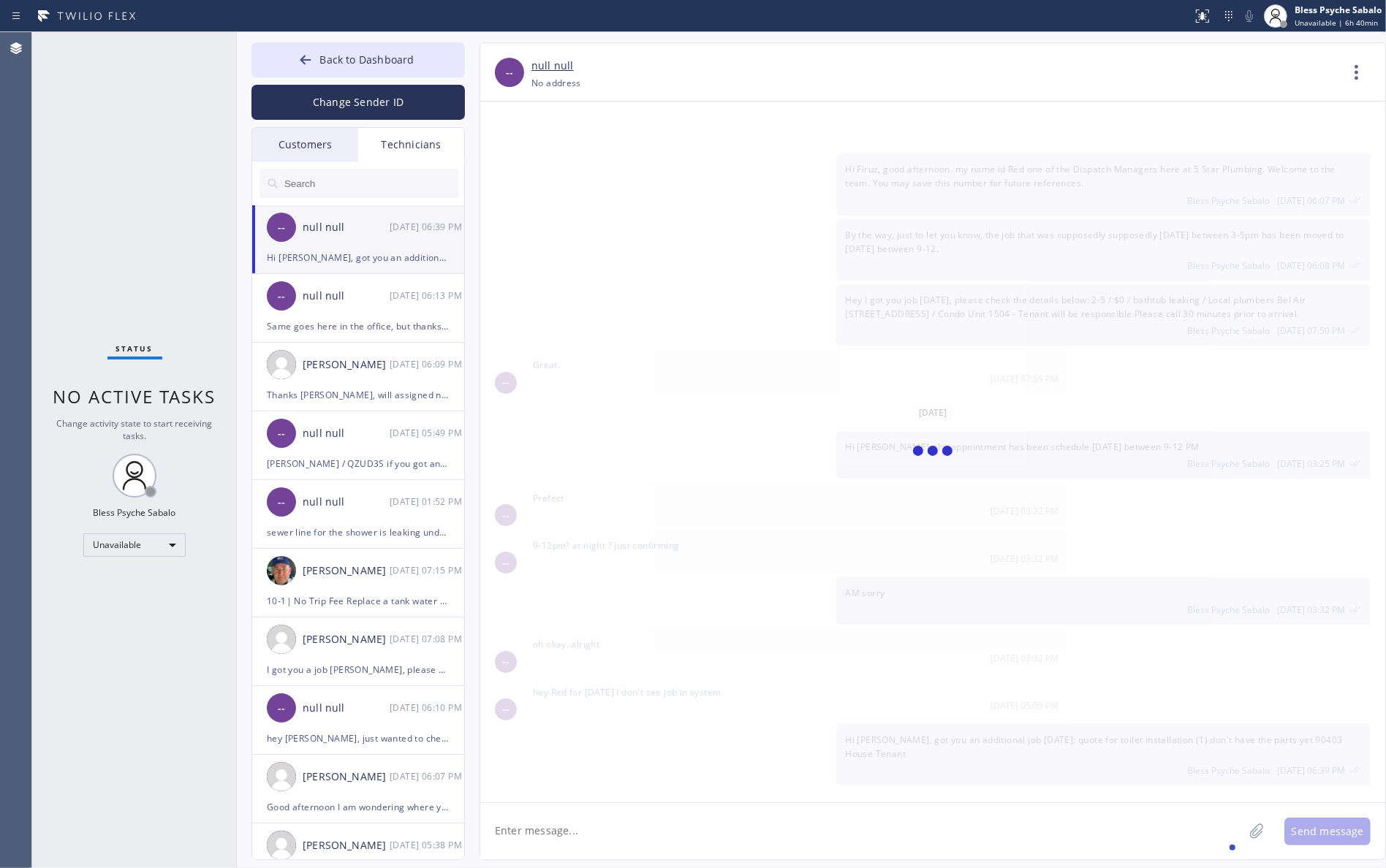
scroll to position [233, 0]
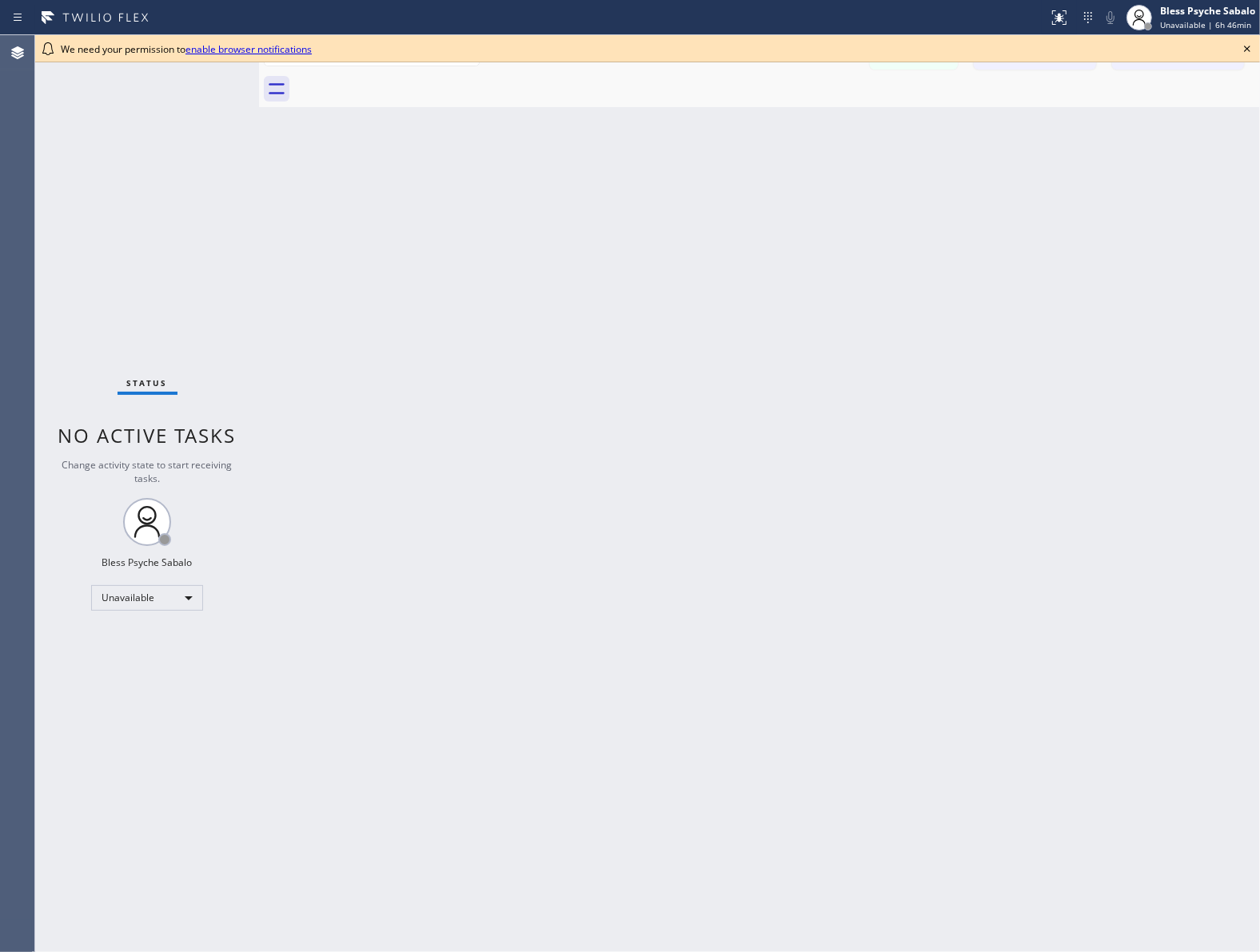
click at [1241, 49] on icon at bounding box center [1246, 48] width 19 height 19
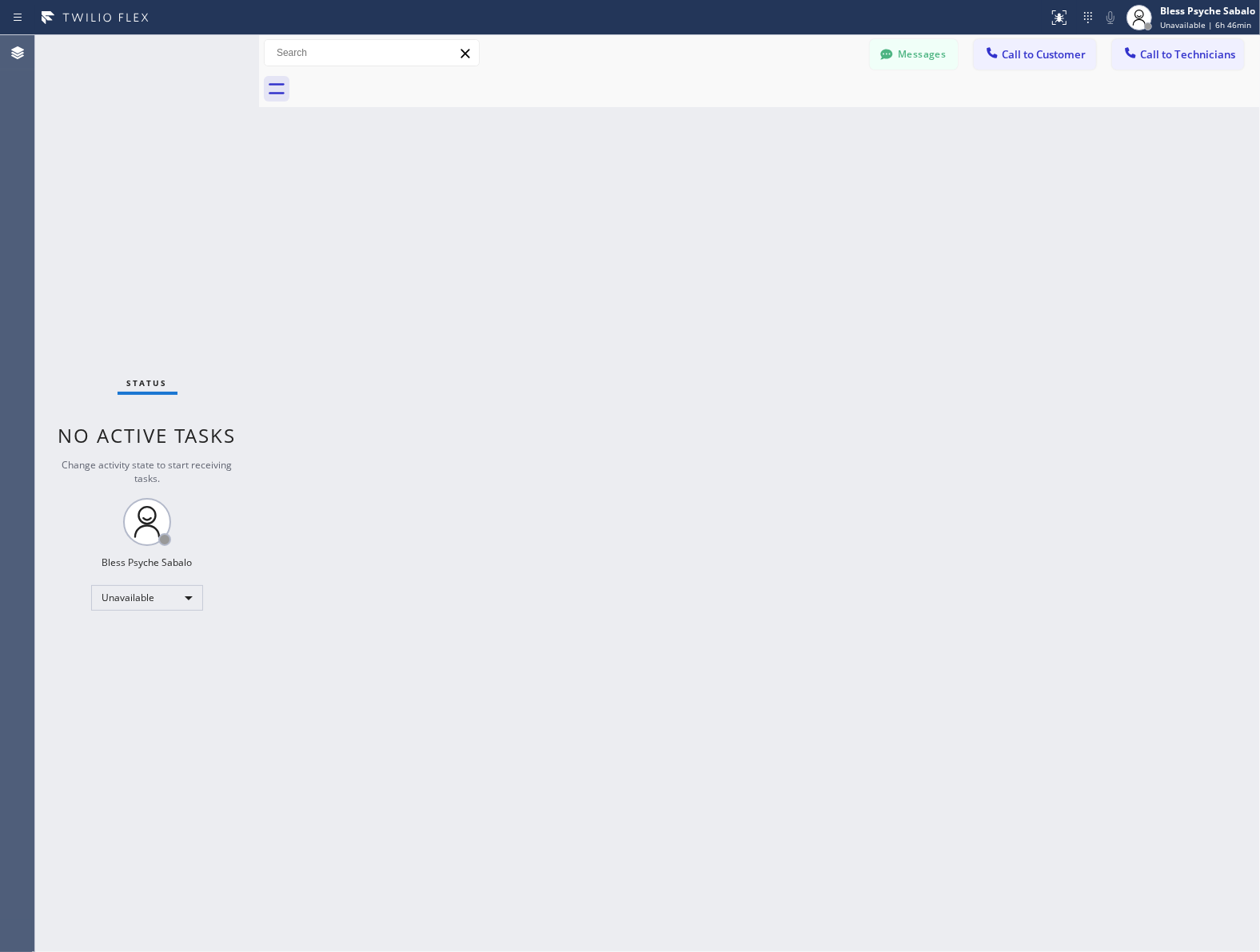
click at [1141, 139] on div "Back to Dashboard Change Sender ID Customers Technicians RB [PERSON_NAME] [DATE…" at bounding box center [759, 493] width 1000 height 916
click at [922, 42] on button "Messages" at bounding box center [914, 54] width 88 height 30
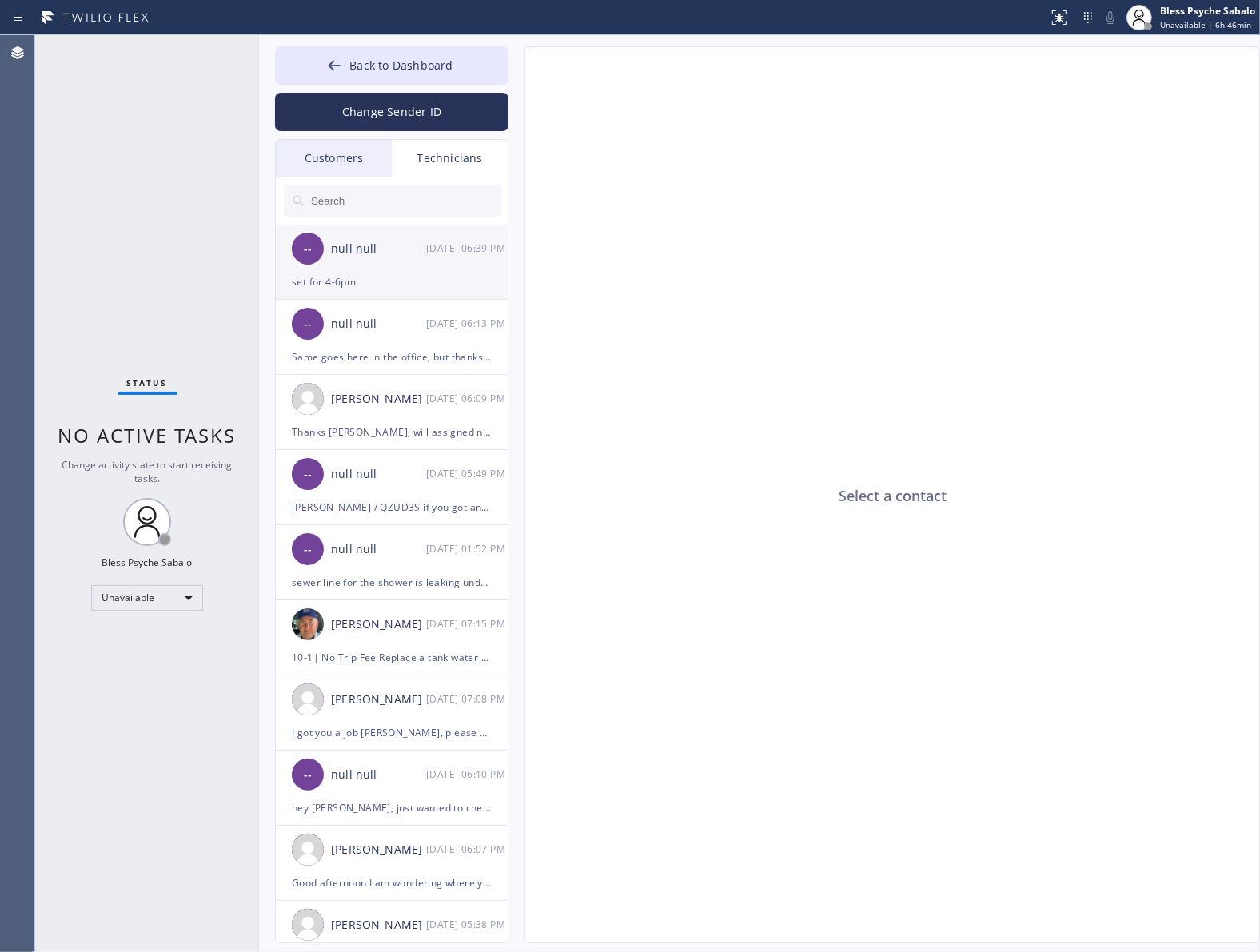
click at [405, 256] on div "null null" at bounding box center [378, 249] width 95 height 18
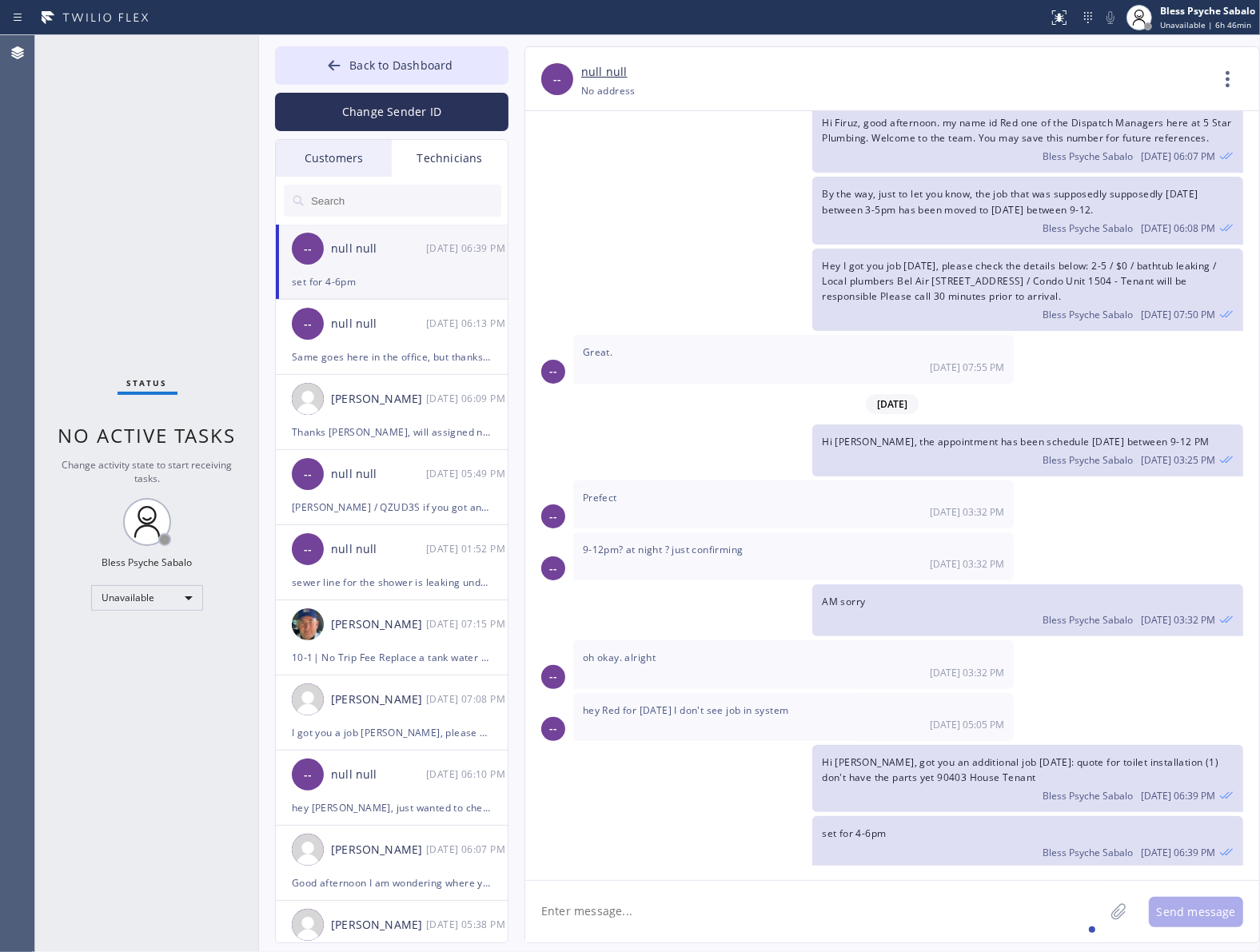
click at [649, 916] on textarea at bounding box center [814, 911] width 579 height 61
click at [357, 153] on div "Customers" at bounding box center [333, 158] width 116 height 36
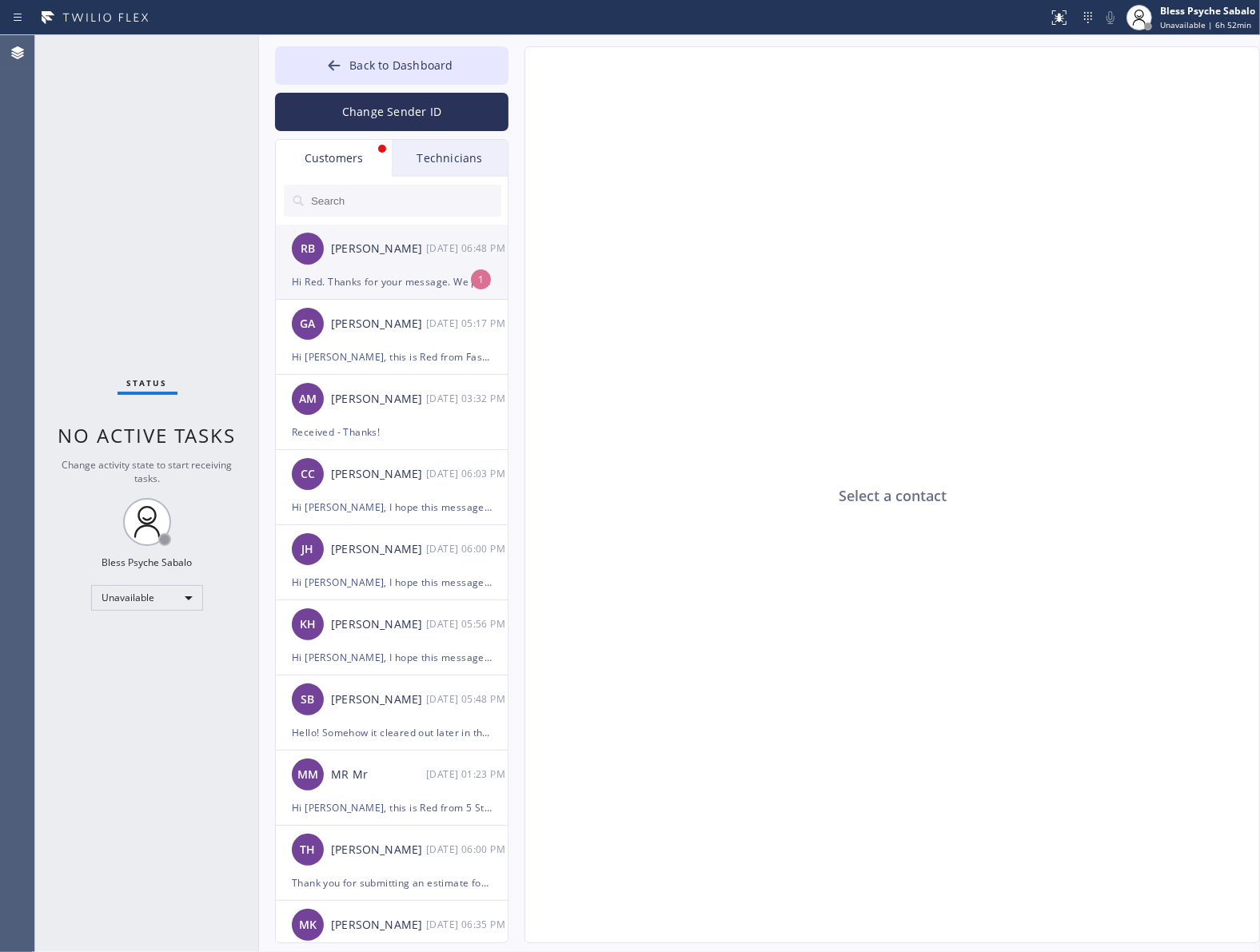
click at [386, 263] on div "RB Rafael Bayona 08/25 06:48 PM" at bounding box center [392, 248] width 233 height 48
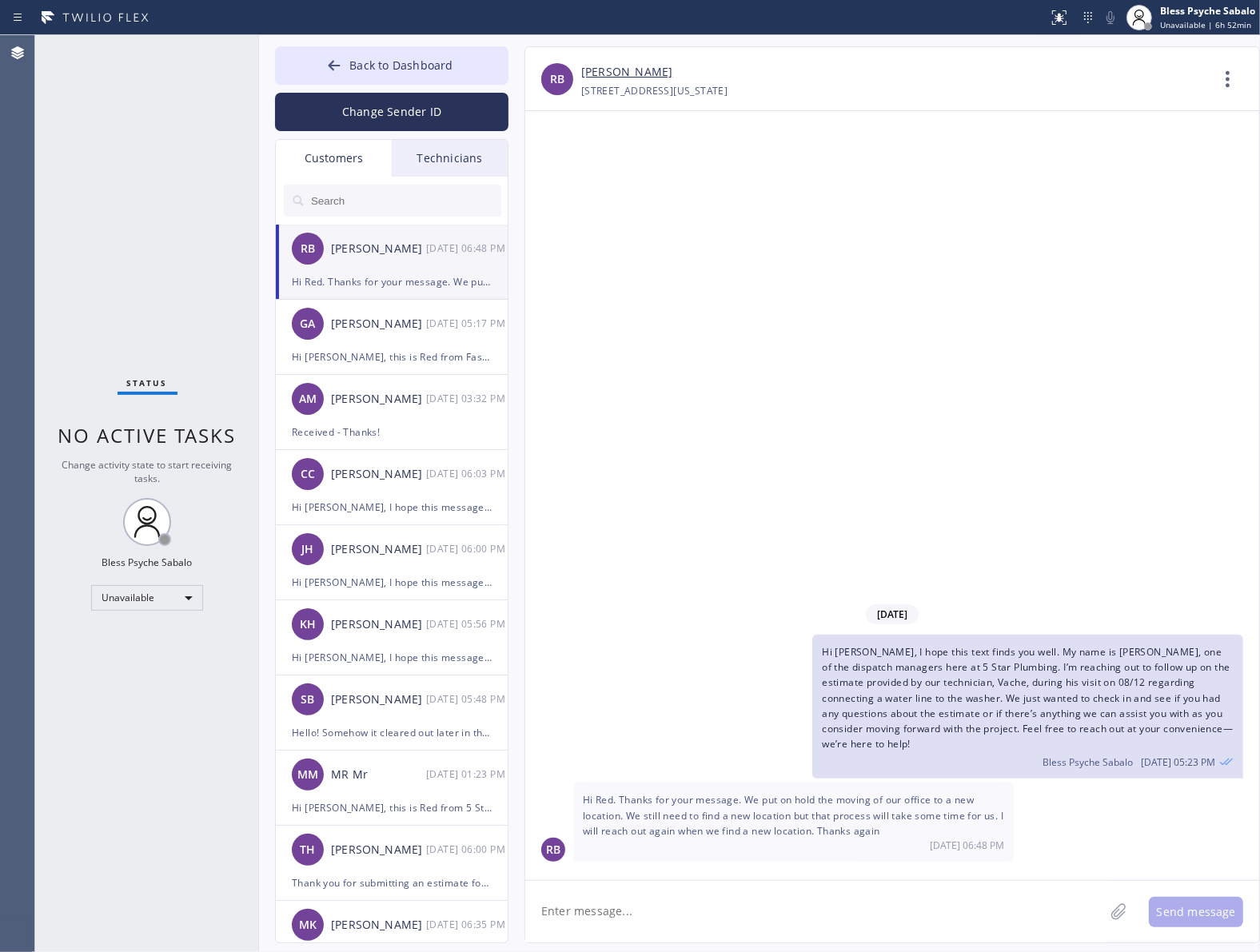
click at [711, 900] on textarea at bounding box center [814, 911] width 579 height 61
drag, startPoint x: 656, startPoint y: 471, endPoint x: 689, endPoint y: 471, distance: 33.0
click at [656, 472] on div "08/25/2025 Hi Rafael, I hope this text finds you well. My name is Red, one of t…" at bounding box center [892, 495] width 734 height 769
drag, startPoint x: 720, startPoint y: 932, endPoint x: 726, endPoint y: 916, distance: 17.1
click at [721, 916] on textarea at bounding box center [814, 911] width 579 height 61
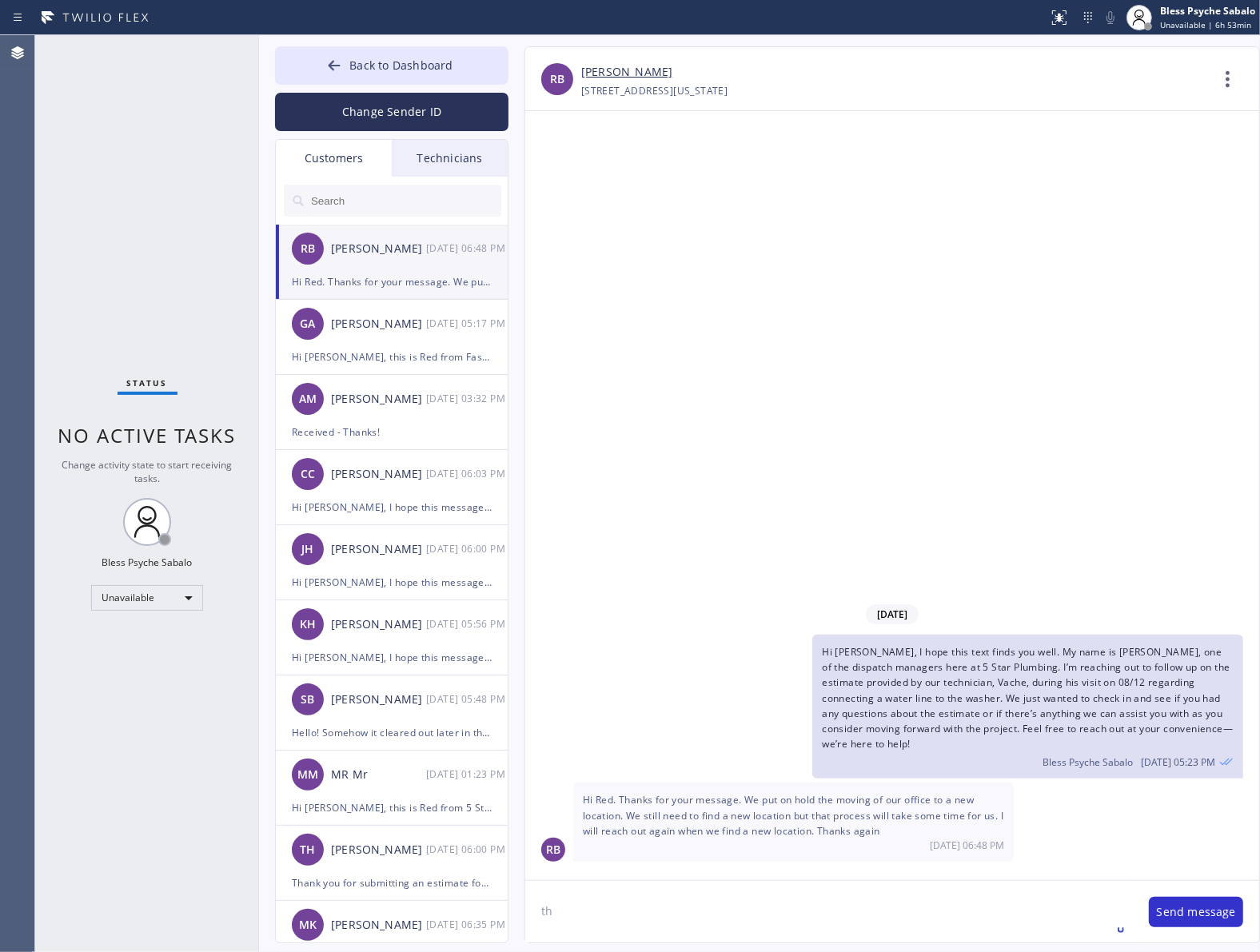
type textarea "t"
click at [763, 916] on textarea "This is noted, thank you for the prompt respod" at bounding box center [829, 911] width 607 height 61
type textarea "This is noted, thank you for the prompt respond."
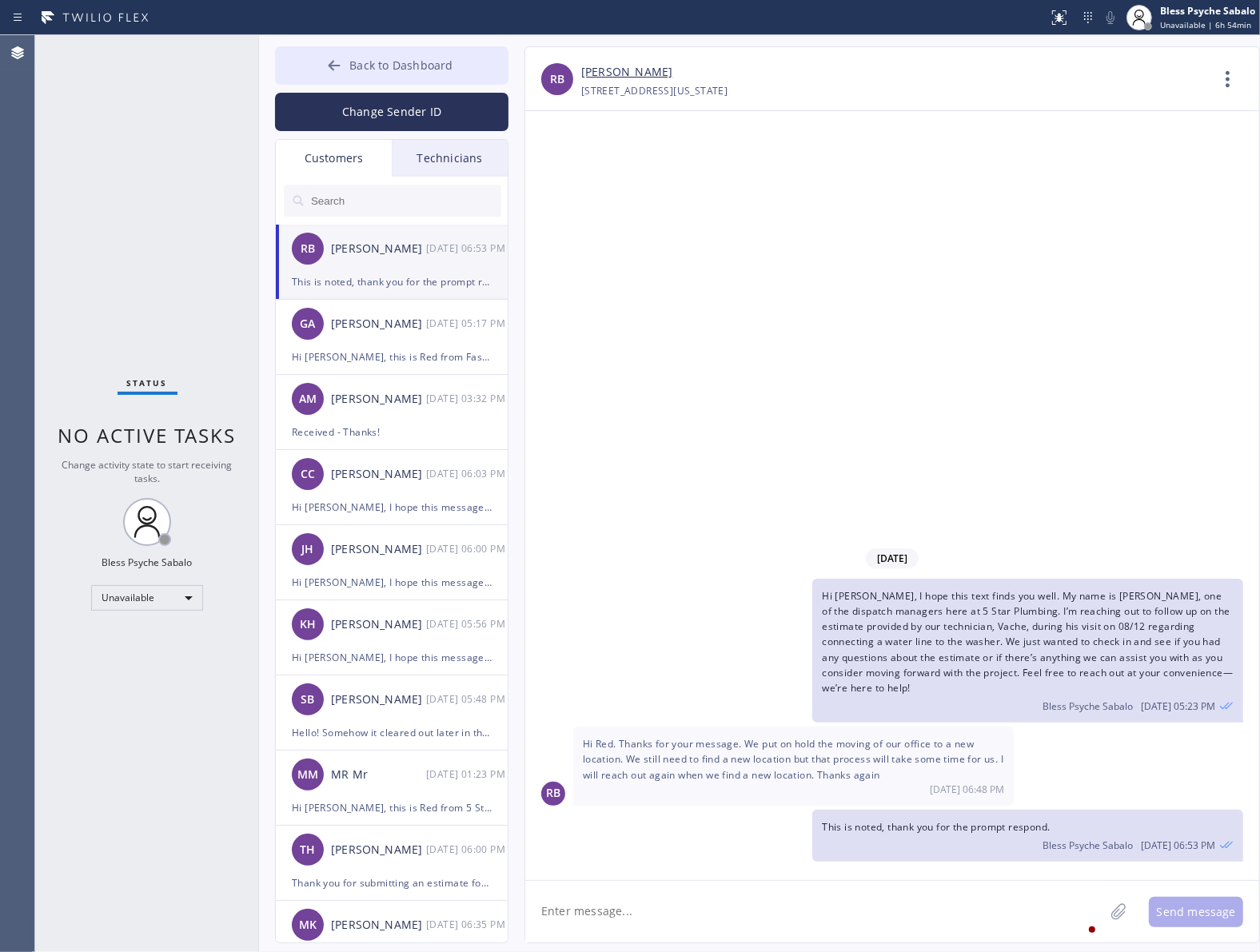
click at [437, 62] on span "Back to Dashboard" at bounding box center [400, 65] width 103 height 16
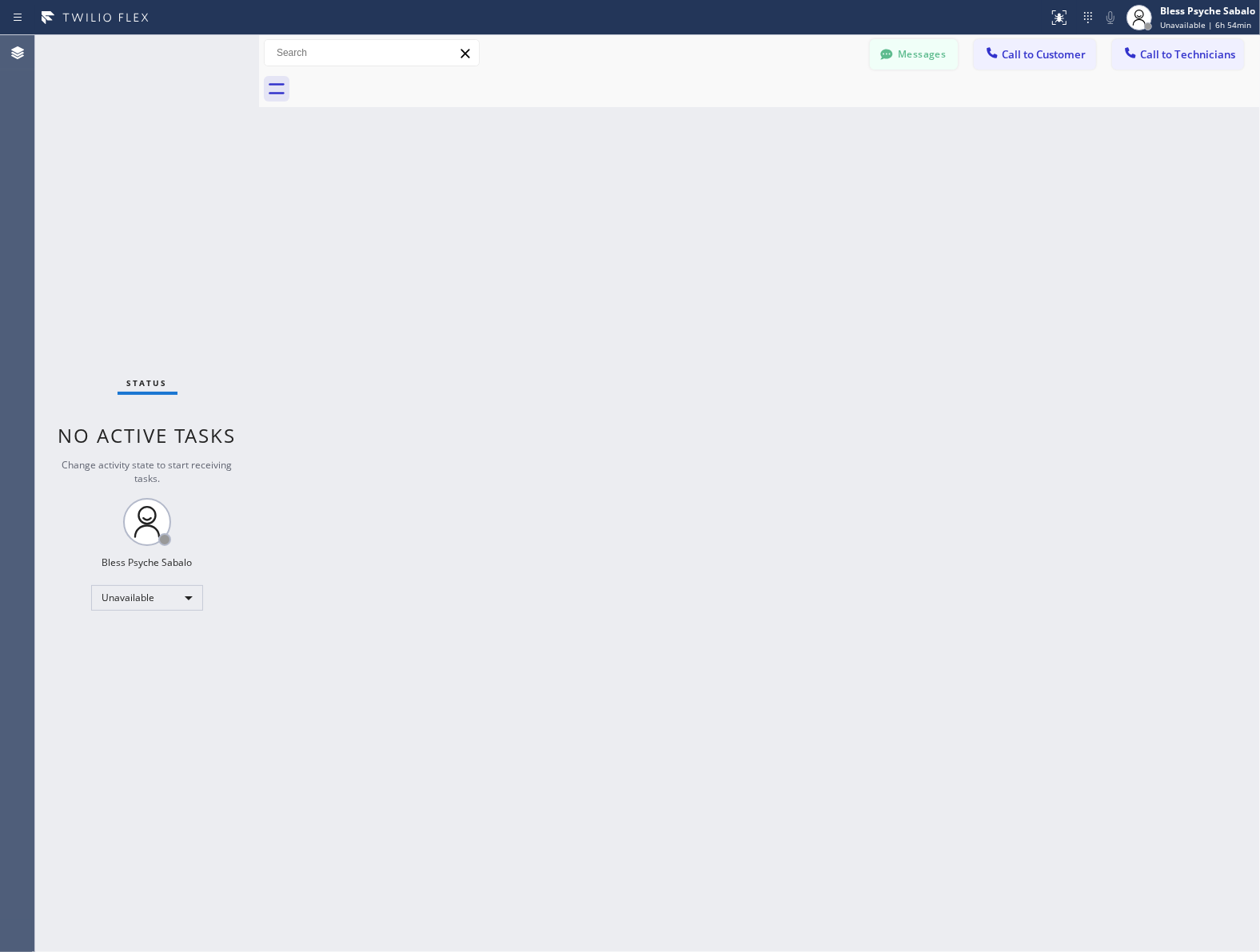
click at [905, 60] on button "Messages" at bounding box center [914, 54] width 88 height 30
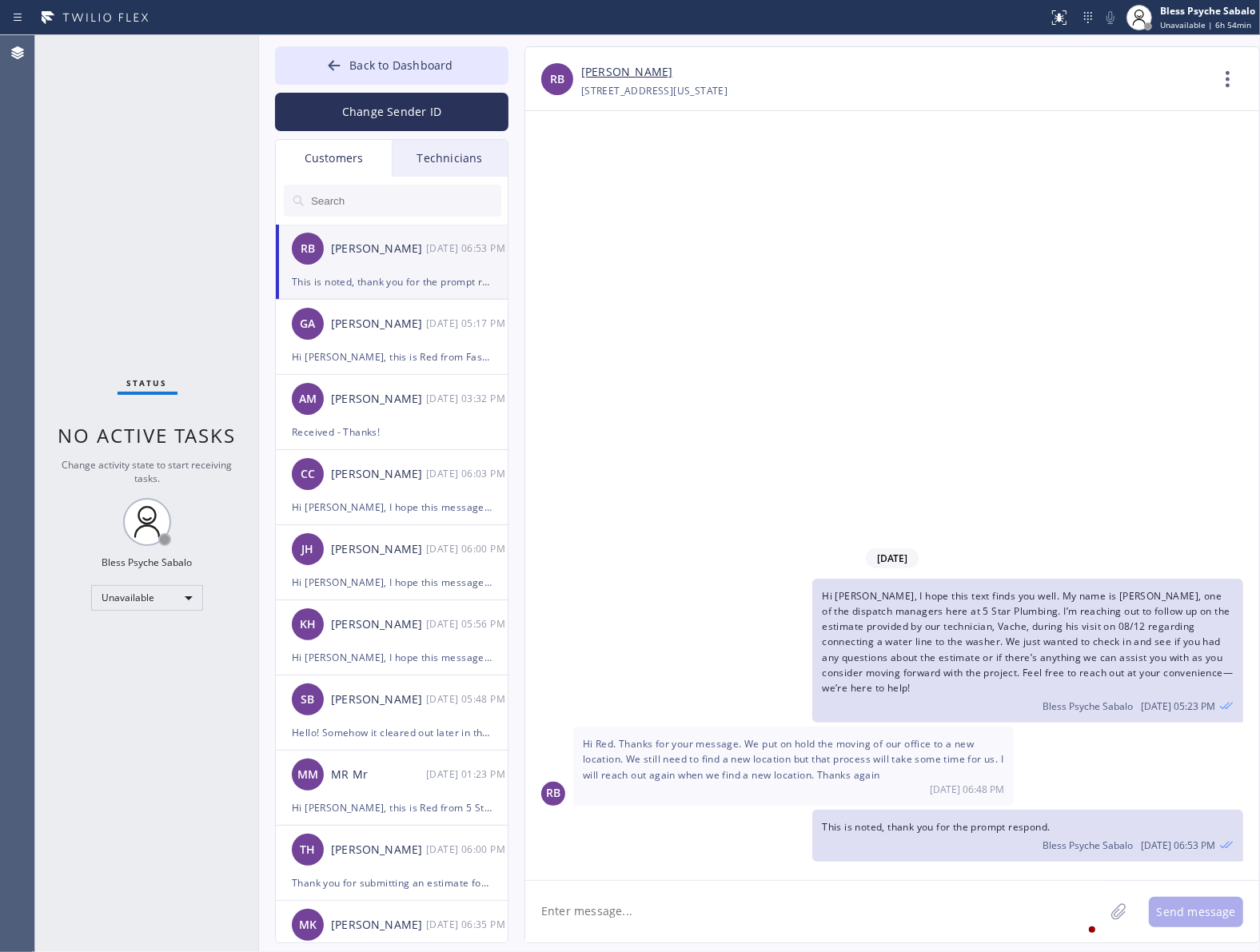
click at [437, 158] on div "Technicians" at bounding box center [449, 158] width 116 height 36
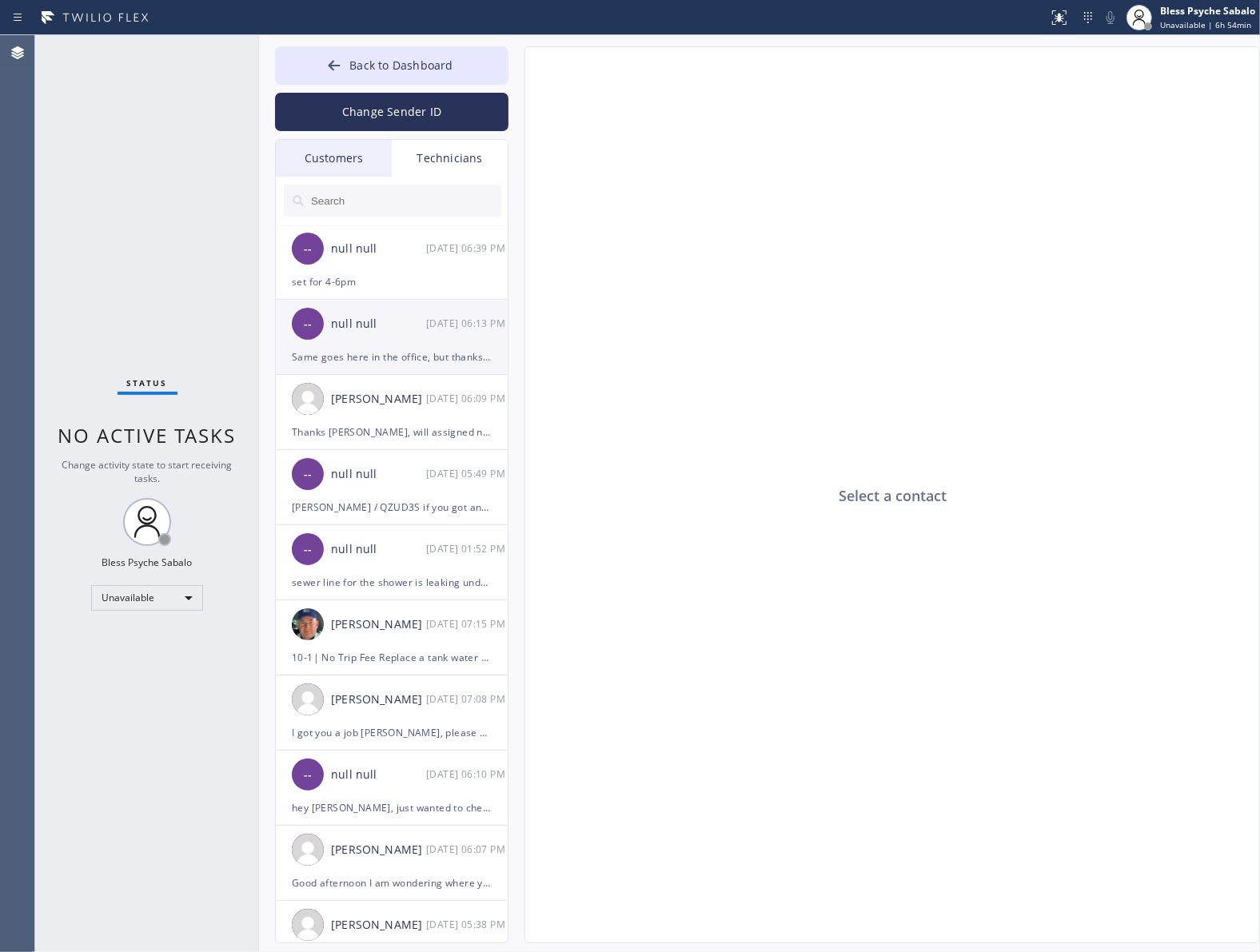
click at [412, 346] on div "-- null null [DATE] 06:13 PM" at bounding box center [392, 324] width 233 height 48
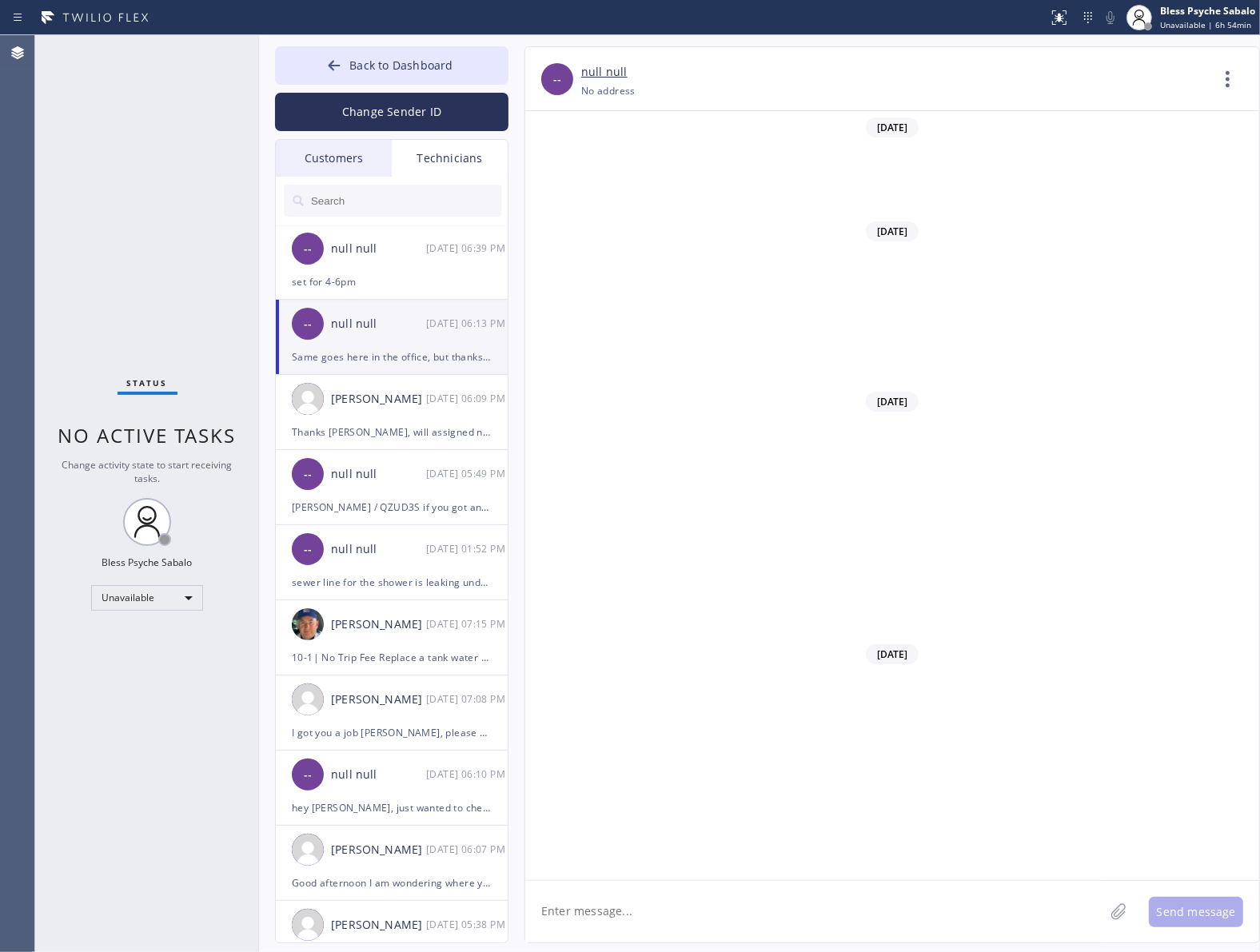
scroll to position [15118, 0]
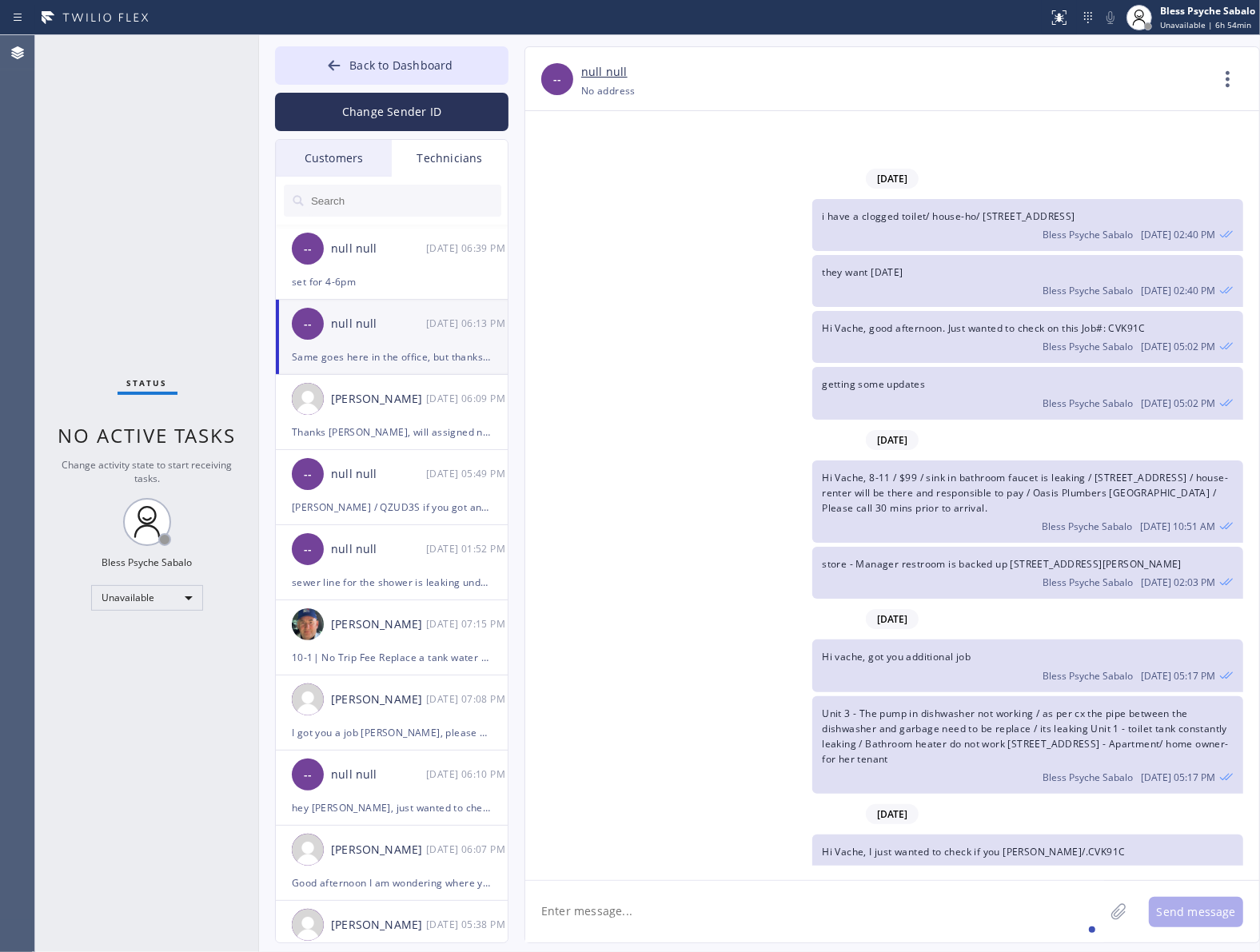
click at [867, 916] on textarea at bounding box center [814, 911] width 579 height 61
click at [743, 367] on div "getting some updates Bless Psyche Sabalo 08/12 05:02 PM" at bounding box center [883, 392] width 718 height 52
click at [638, 311] on div "Hi Vache, good afternoon. Just wanted to check on this Job#: CVK91C Bless Psych…" at bounding box center [883, 336] width 718 height 52
drag, startPoint x: 1072, startPoint y: 704, endPoint x: 1168, endPoint y: 792, distance: 130.2
click at [398, 64] on span "Back to Dashboard" at bounding box center [400, 65] width 103 height 16
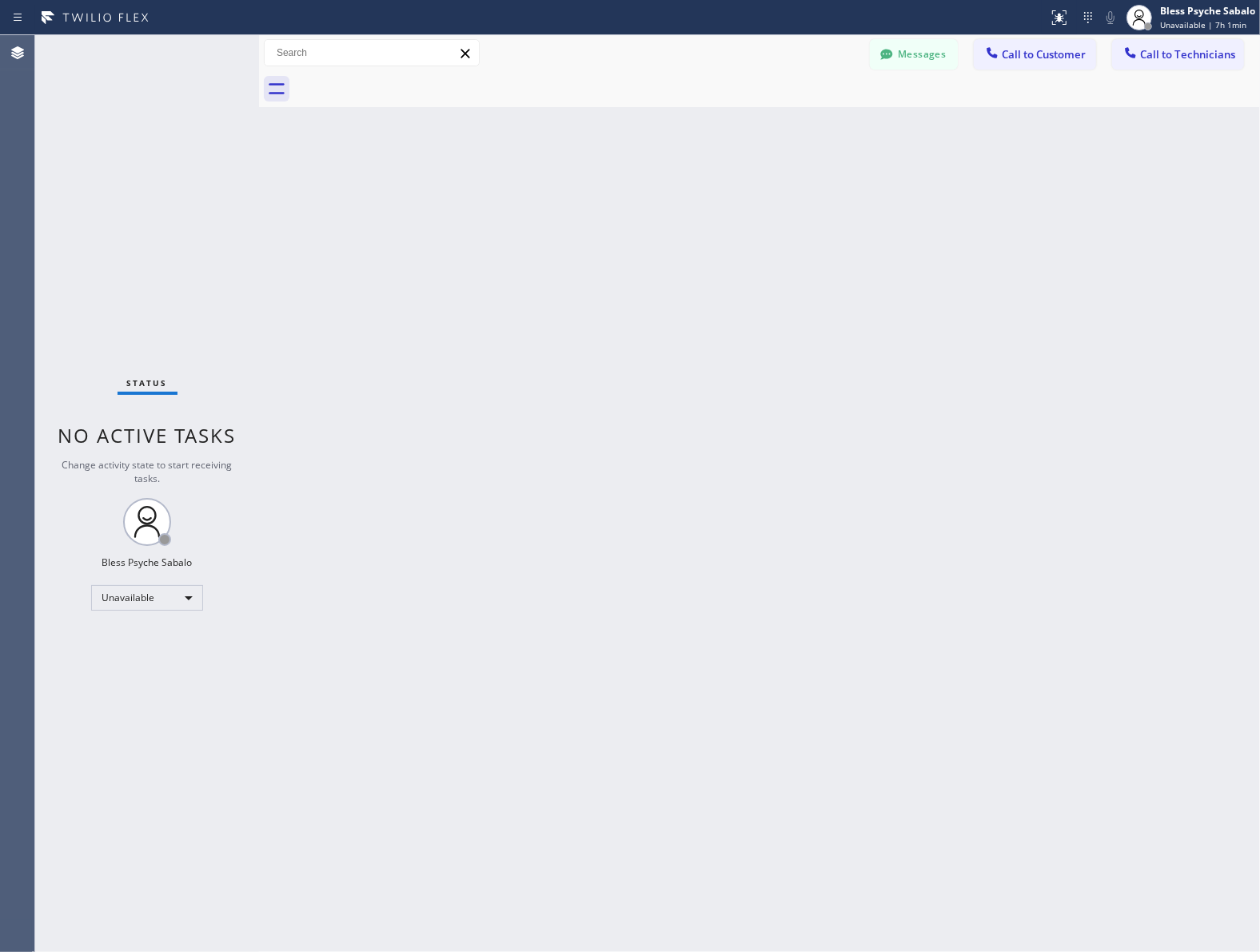
click at [671, 233] on div "Back to Dashboard Change Sender ID Customers Technicians RB Rafael Bayona 08/25…" at bounding box center [759, 493] width 1000 height 916
